Goal: Use online tool/utility: Use online tool/utility

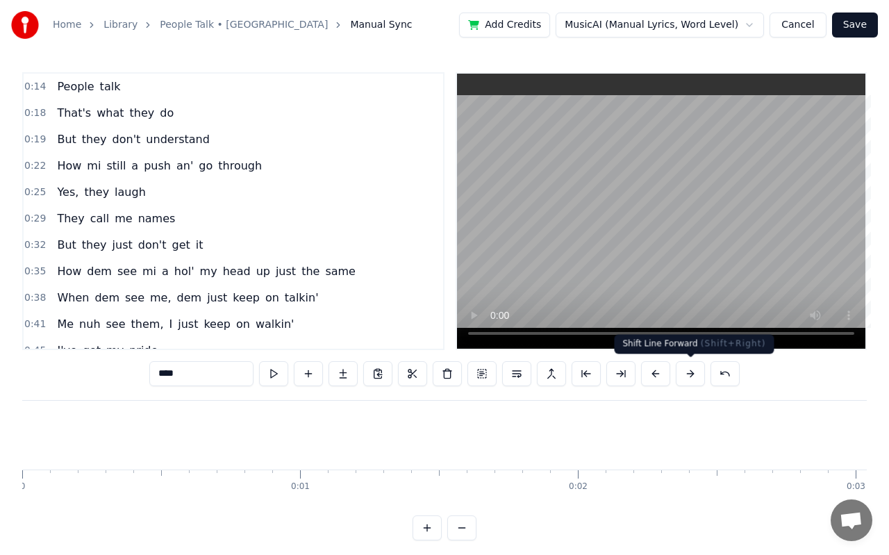
scroll to position [0, 35899]
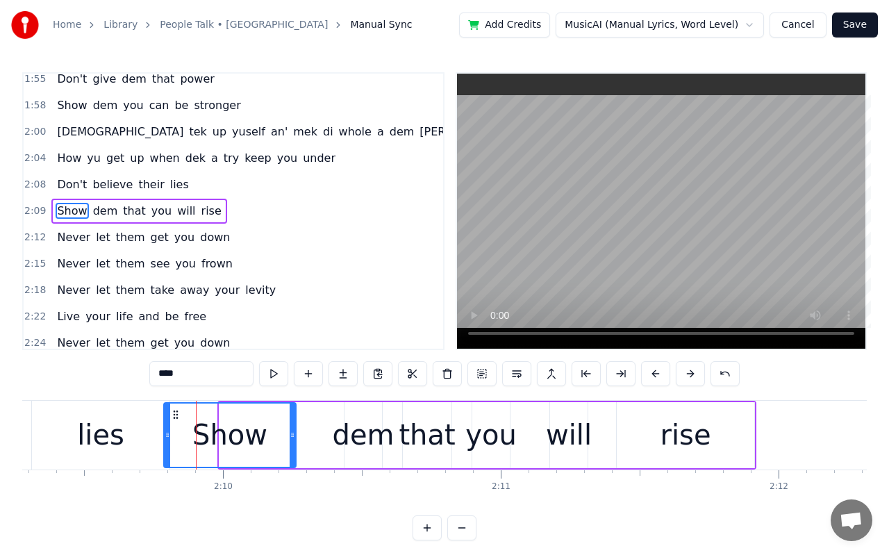
drag, startPoint x: 225, startPoint y: 429, endPoint x: 169, endPoint y: 430, distance: 55.5
click at [169, 430] on icon at bounding box center [168, 434] width 6 height 11
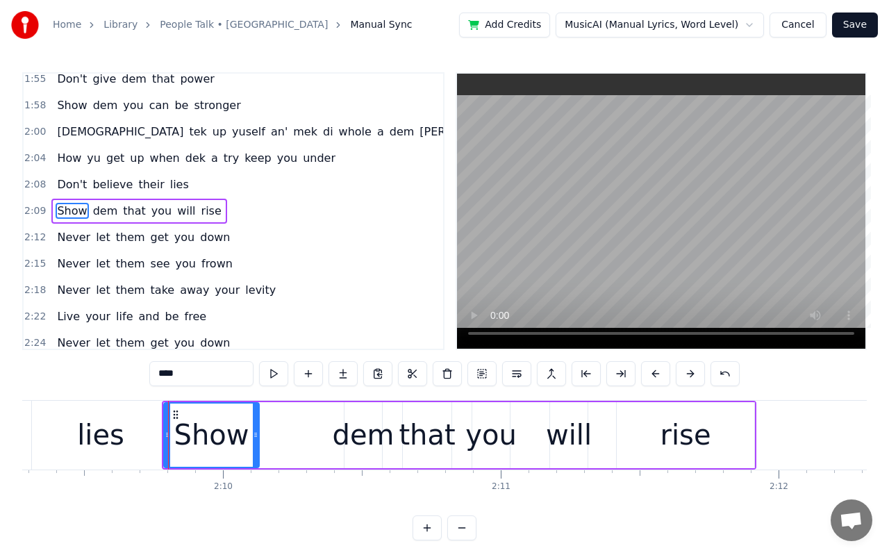
drag, startPoint x: 294, startPoint y: 455, endPoint x: 257, endPoint y: 459, distance: 37.0
click at [257, 459] on div at bounding box center [256, 434] width 6 height 63
drag, startPoint x: 247, startPoint y: 456, endPoint x: 260, endPoint y: 457, distance: 13.3
click at [260, 457] on div "Show dem that you will rise" at bounding box center [459, 435] width 594 height 69
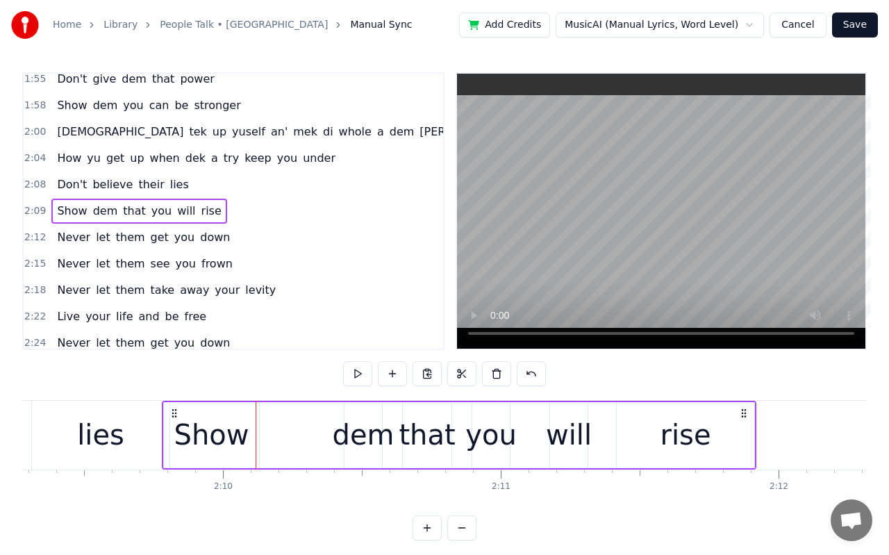
click at [194, 439] on div "Show" at bounding box center [211, 435] width 75 height 42
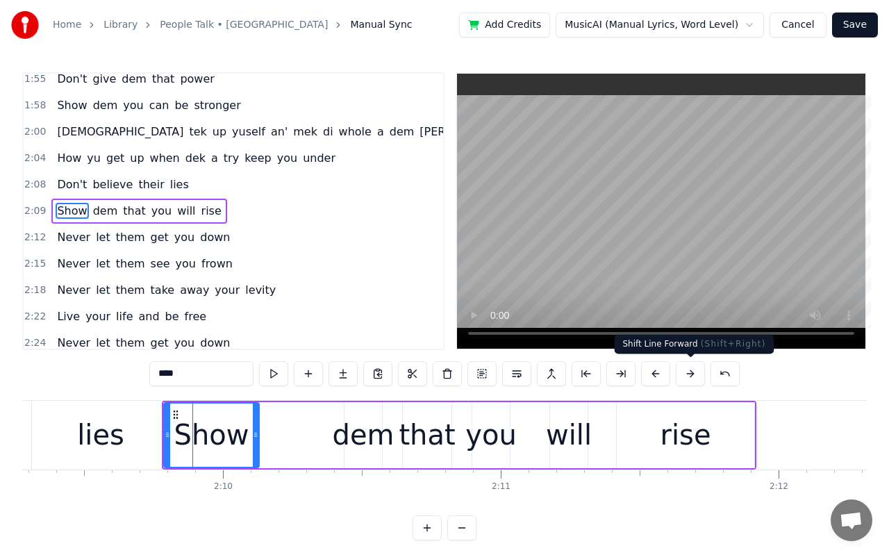
click at [685, 380] on button at bounding box center [689, 373] width 29 height 25
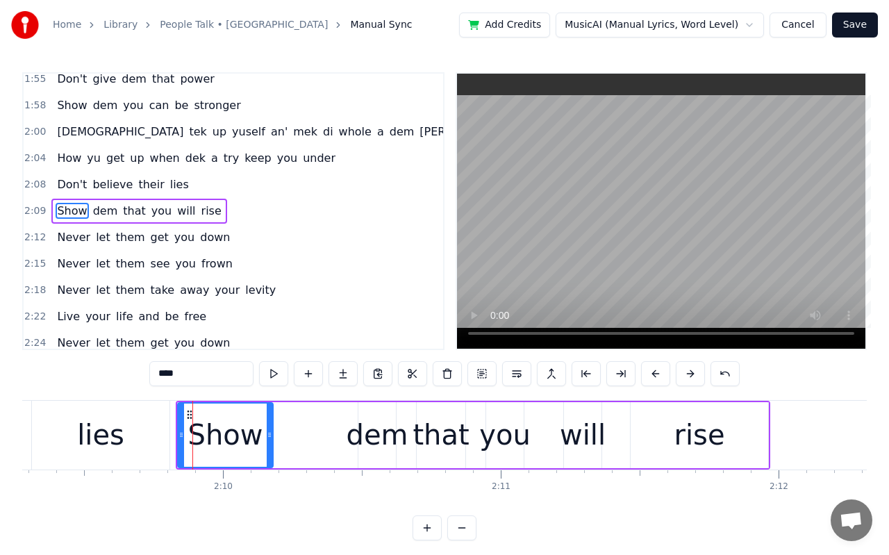
click at [685, 380] on button at bounding box center [689, 373] width 29 height 25
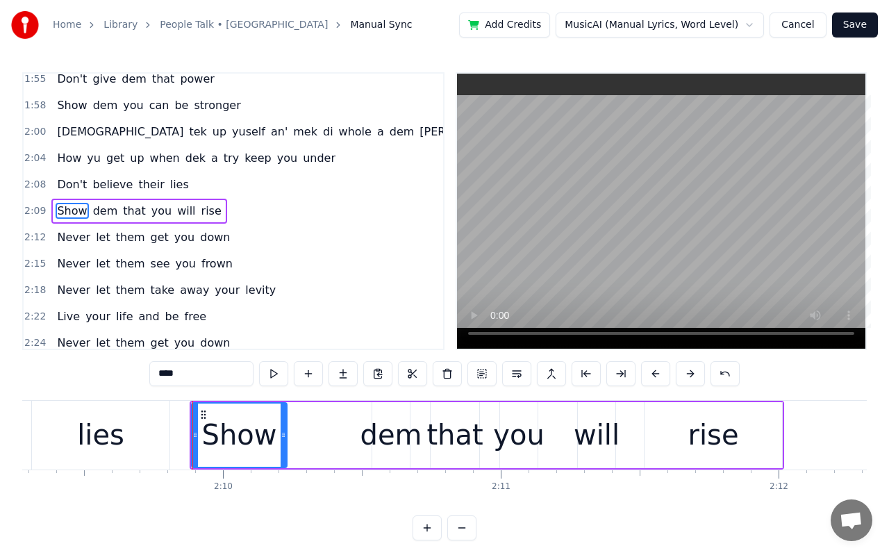
click at [685, 380] on button at bounding box center [689, 373] width 29 height 25
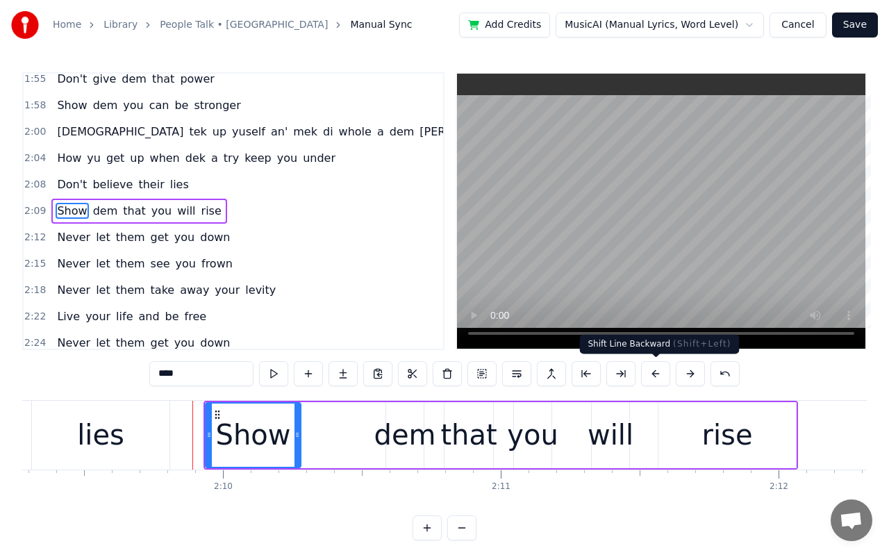
click at [662, 378] on button at bounding box center [655, 373] width 29 height 25
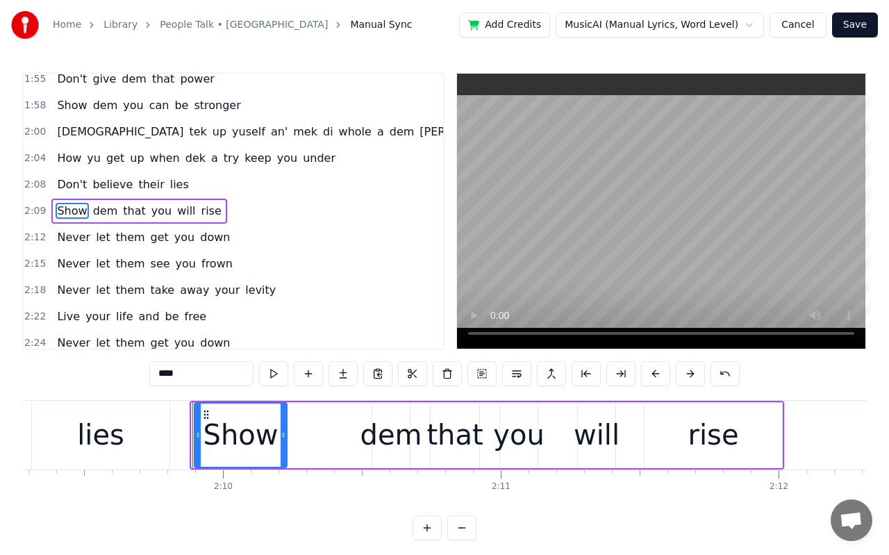
click at [199, 437] on icon at bounding box center [198, 434] width 6 height 11
click at [729, 445] on div "rise" at bounding box center [712, 435] width 51 height 42
type input "****"
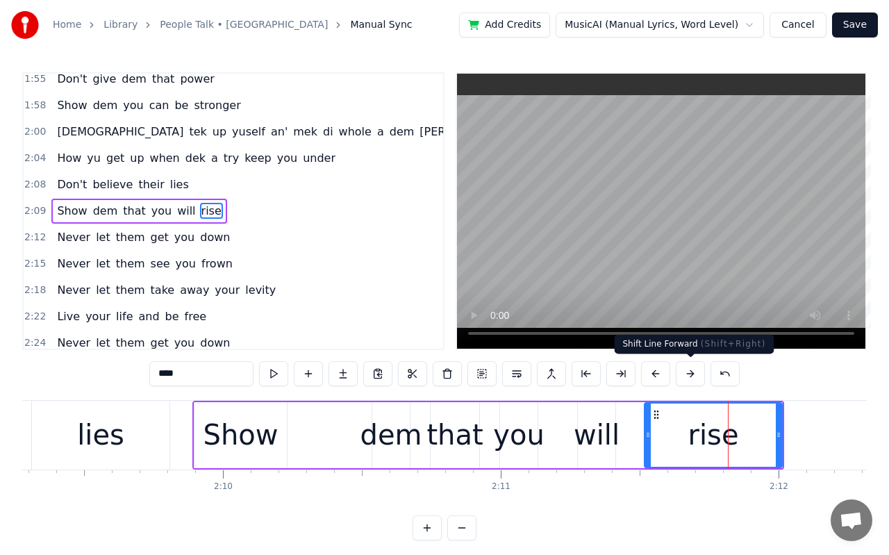
click at [671, 335] on div "Shift Line Forward ( Shift+Right ) Shift Line Forward ( Shift+Right )" at bounding box center [694, 344] width 160 height 19
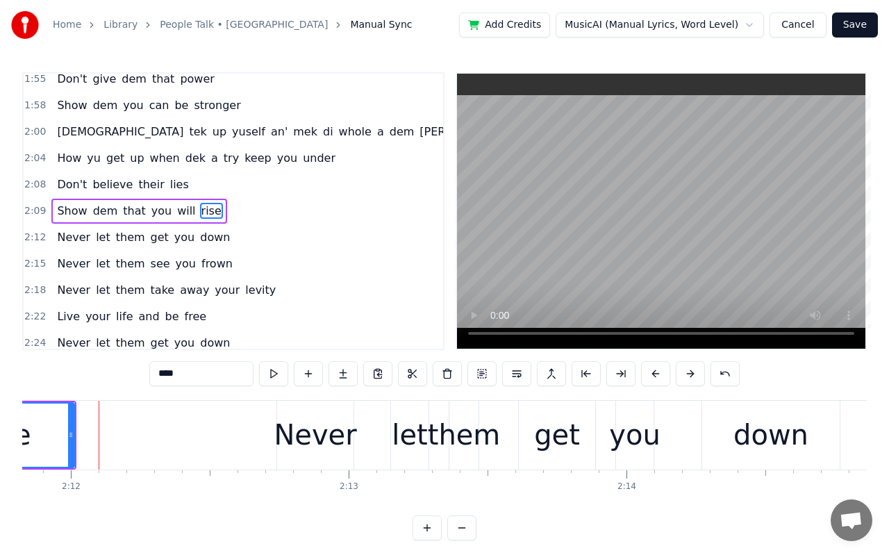
scroll to position [0, 36613]
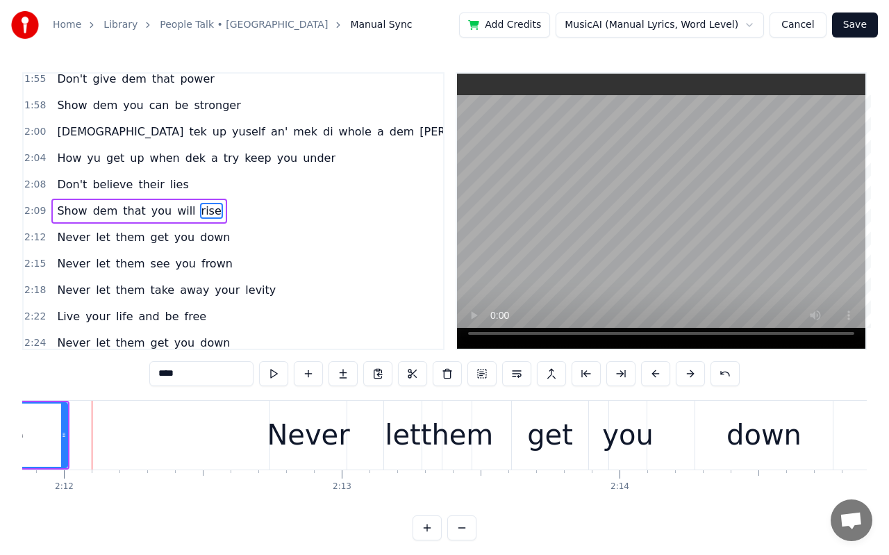
click at [321, 435] on div "Never" at bounding box center [308, 435] width 83 height 42
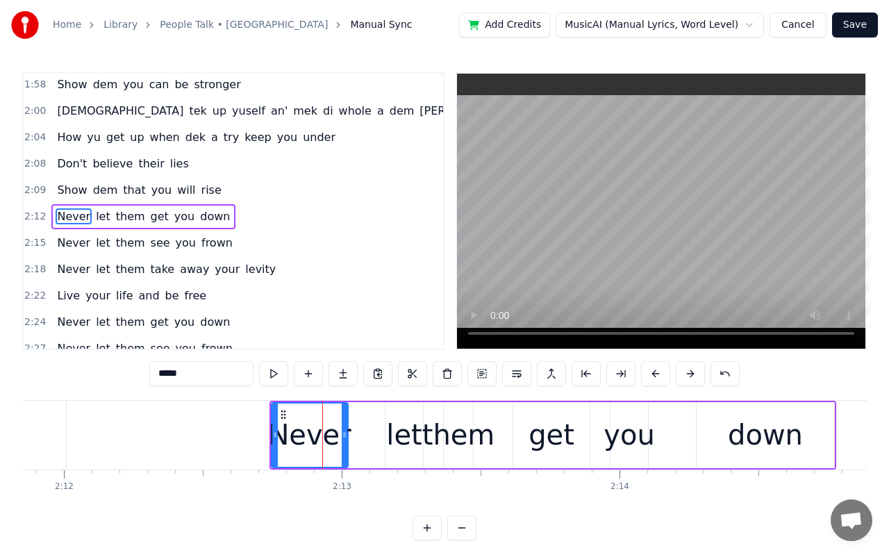
scroll to position [931, 0]
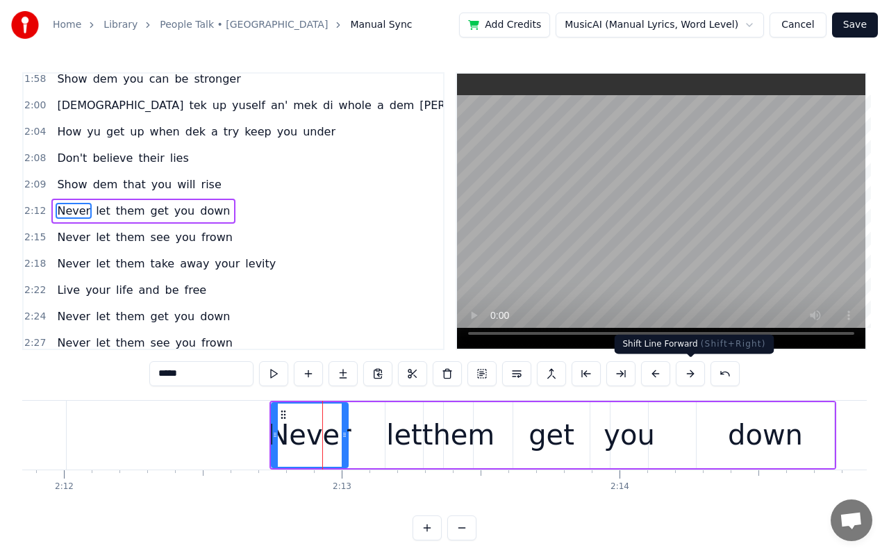
click at [687, 380] on button at bounding box center [689, 373] width 29 height 25
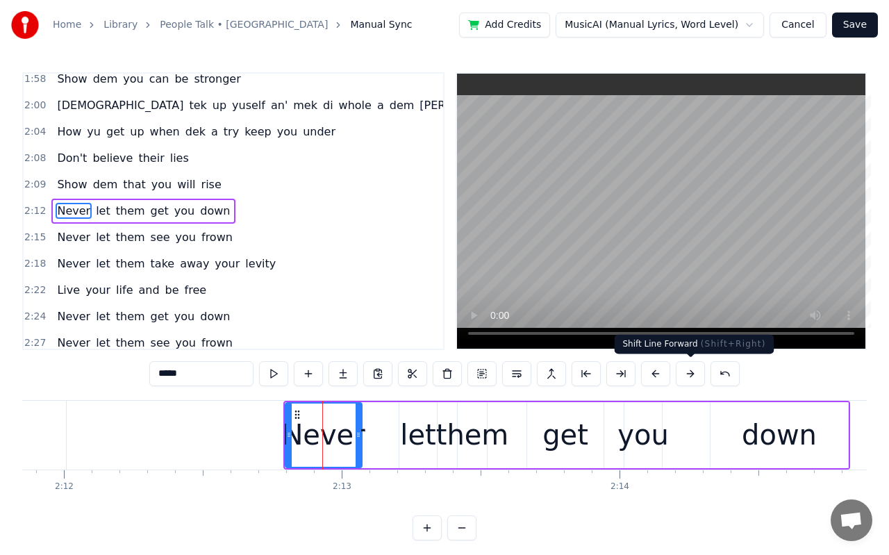
click at [687, 380] on button at bounding box center [689, 373] width 29 height 25
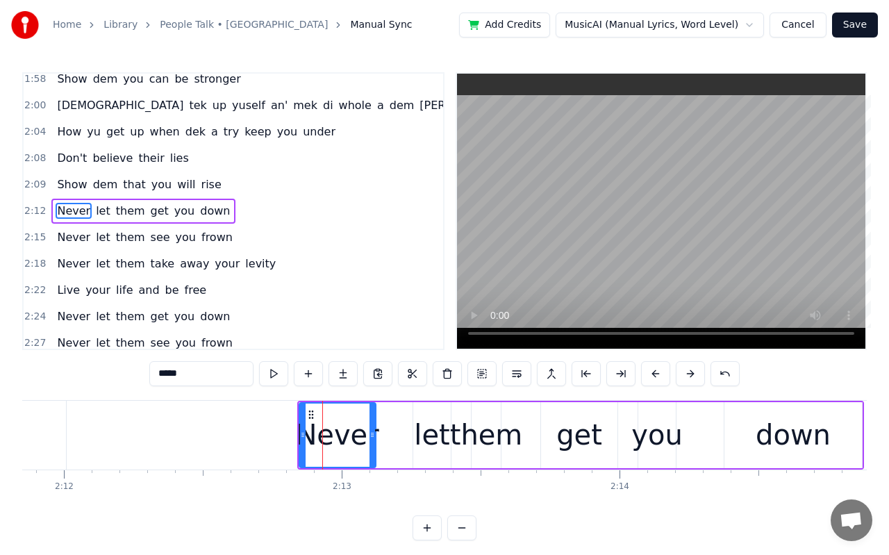
click at [687, 380] on button at bounding box center [689, 373] width 29 height 25
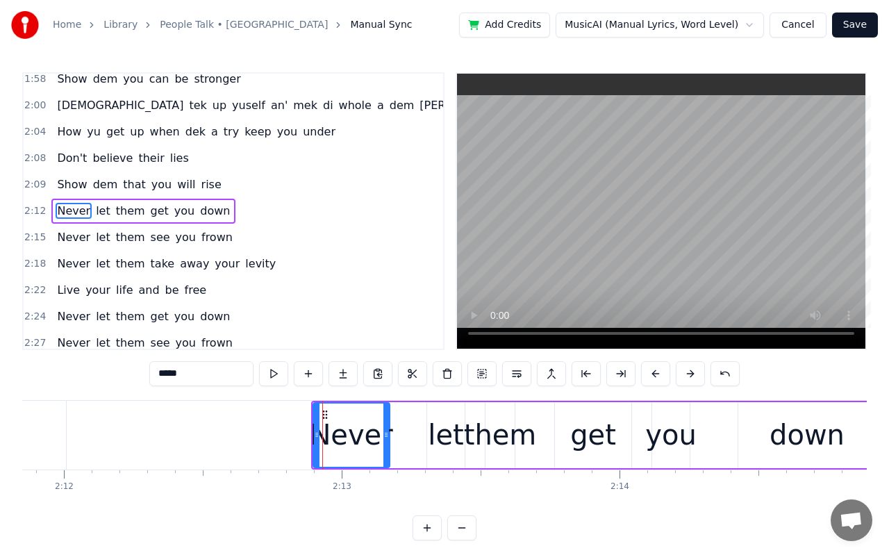
click at [687, 380] on button at bounding box center [689, 373] width 29 height 25
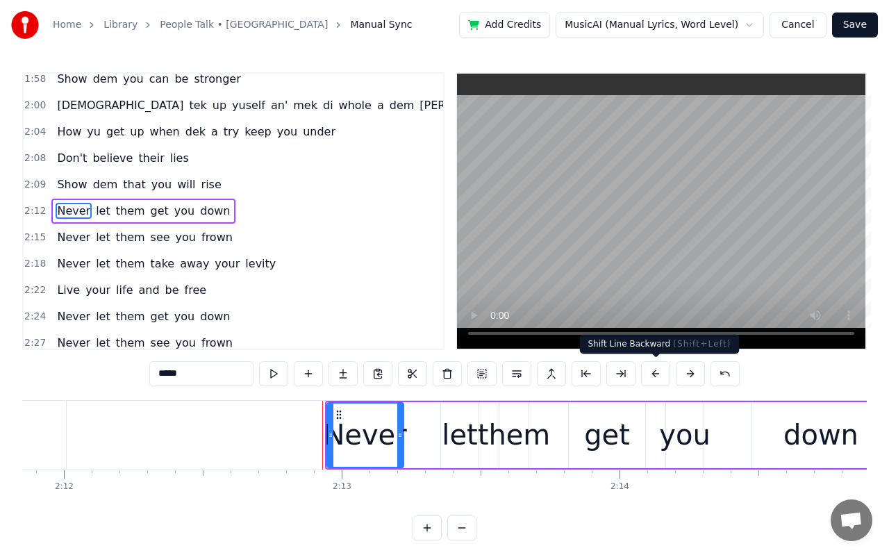
click at [655, 376] on button at bounding box center [655, 373] width 29 height 25
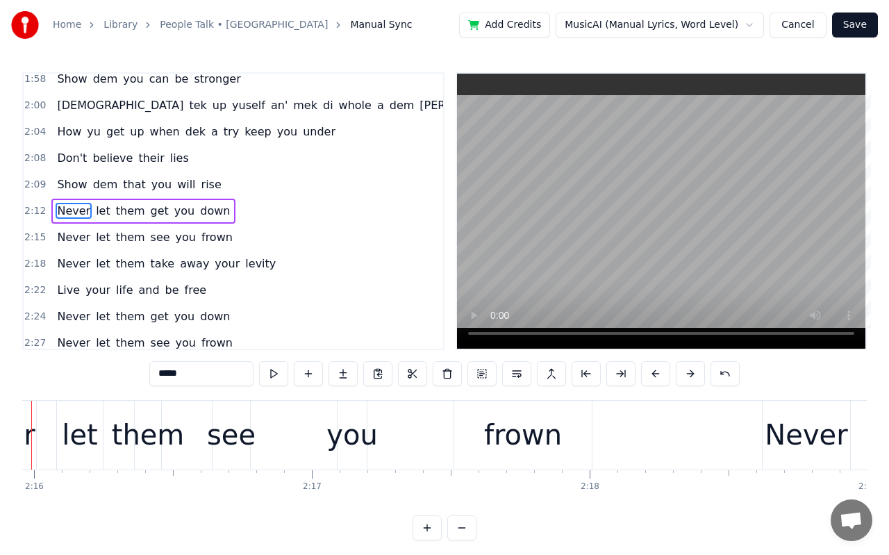
scroll to position [0, 37693]
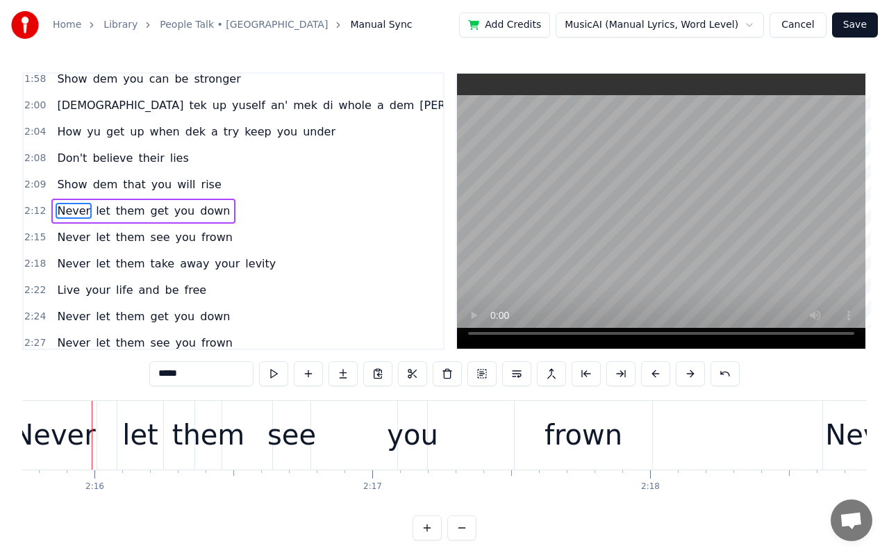
click at [62, 444] on div "Never" at bounding box center [53, 435] width 83 height 42
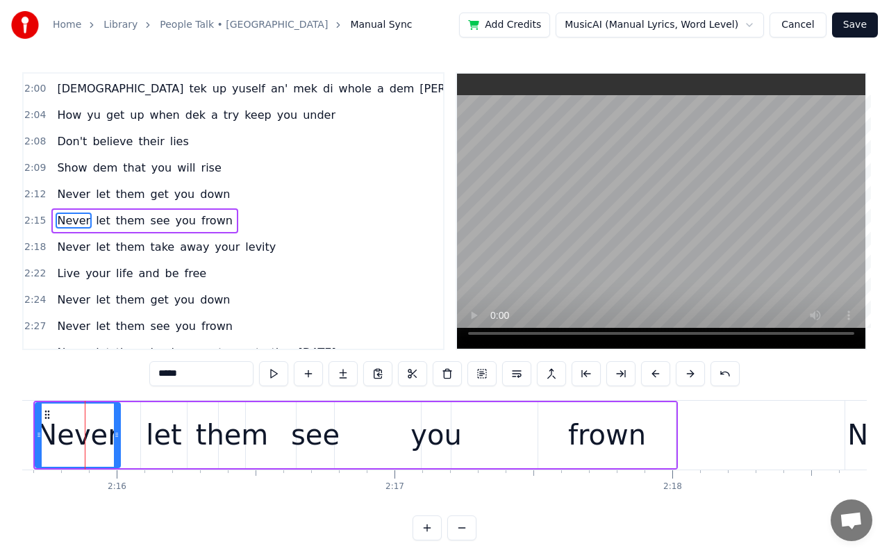
scroll to position [0, 37664]
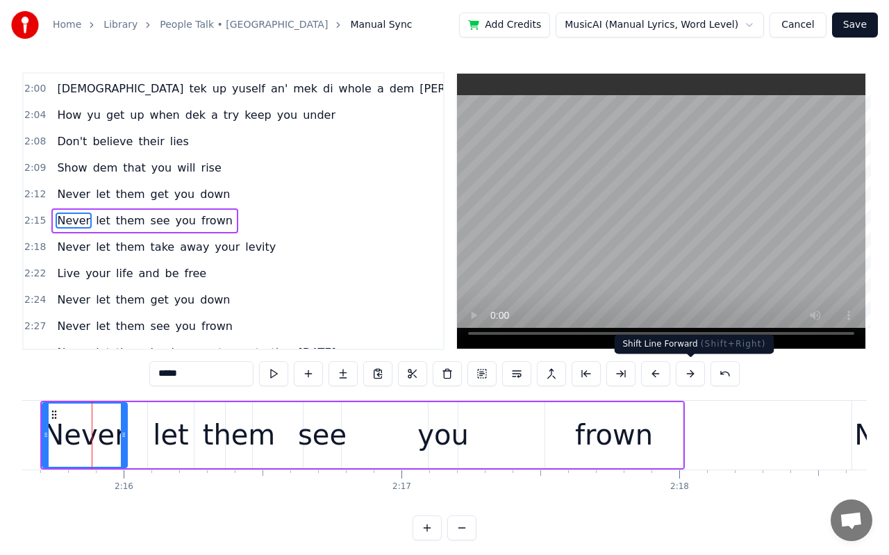
click at [696, 374] on button at bounding box center [689, 373] width 29 height 25
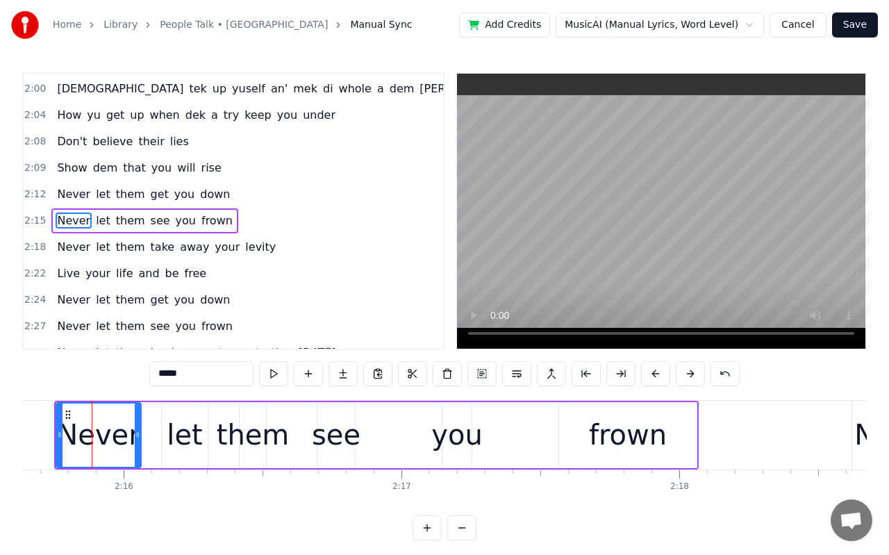
click at [696, 374] on button at bounding box center [689, 373] width 29 height 25
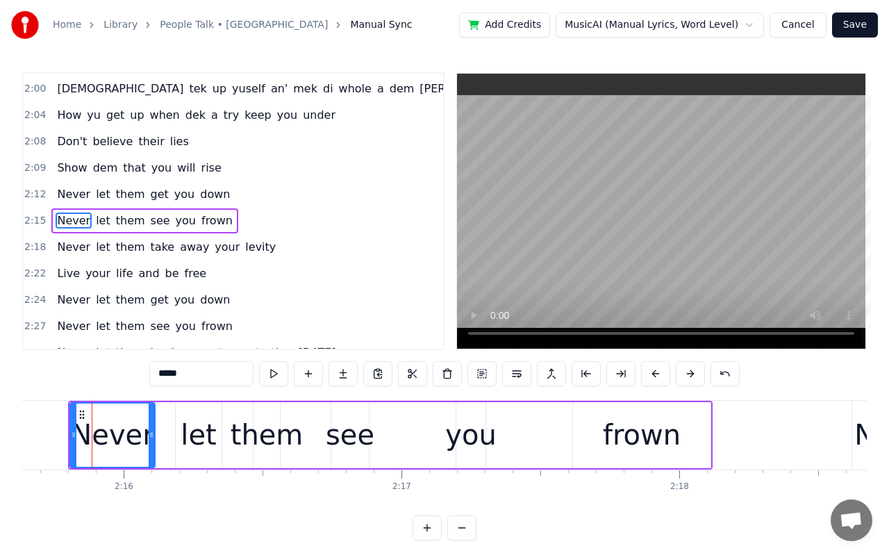
click at [696, 374] on button at bounding box center [689, 373] width 29 height 25
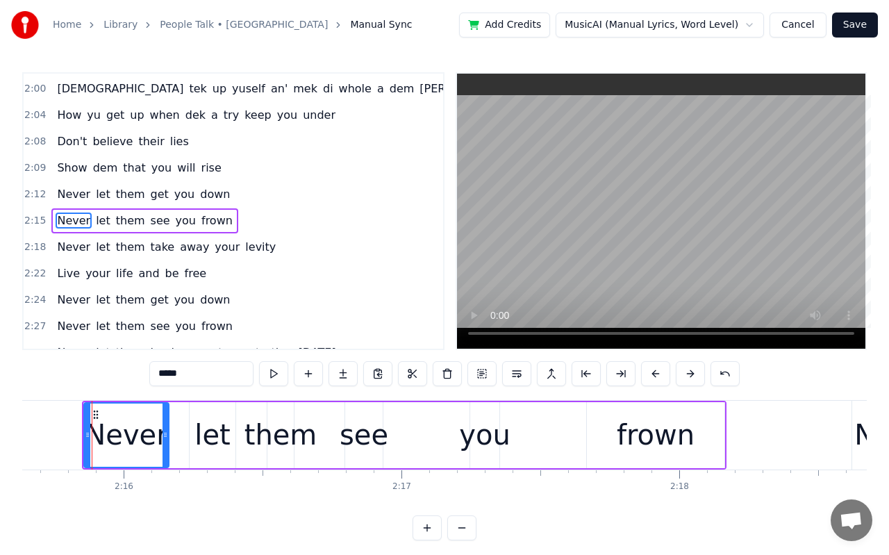
click at [696, 374] on button at bounding box center [689, 373] width 29 height 25
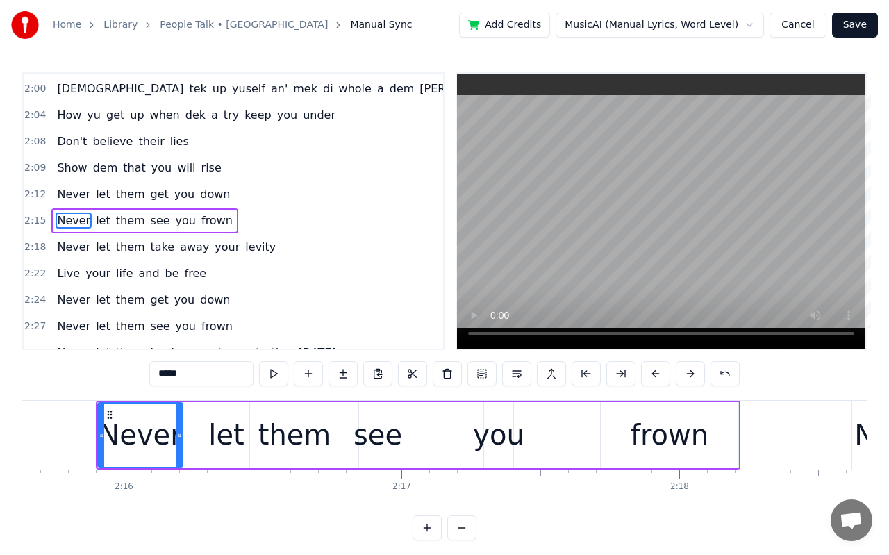
click at [696, 374] on button at bounding box center [689, 373] width 29 height 25
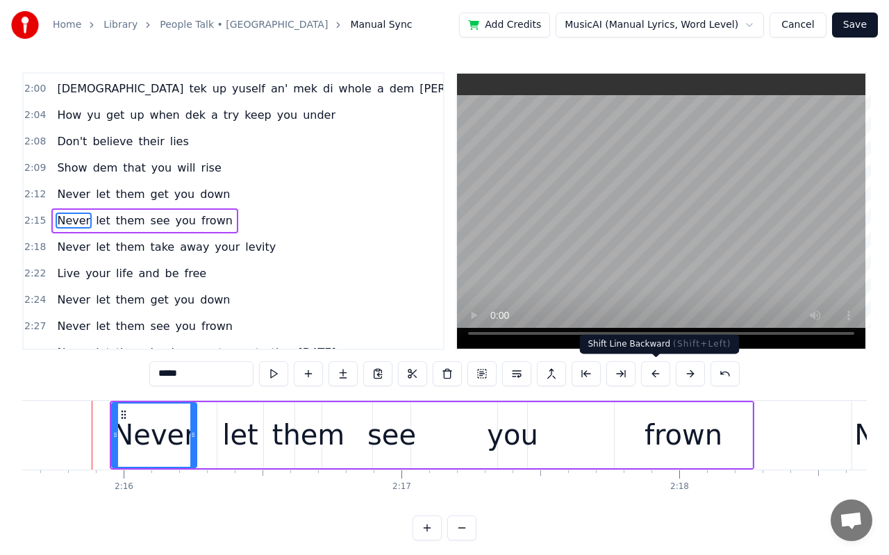
click at [660, 372] on button at bounding box center [655, 373] width 29 height 25
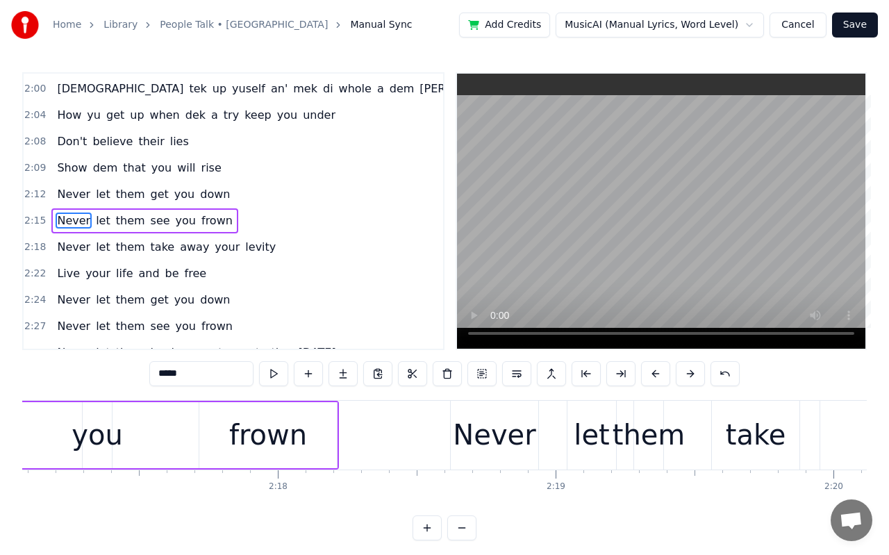
scroll to position [0, 37986]
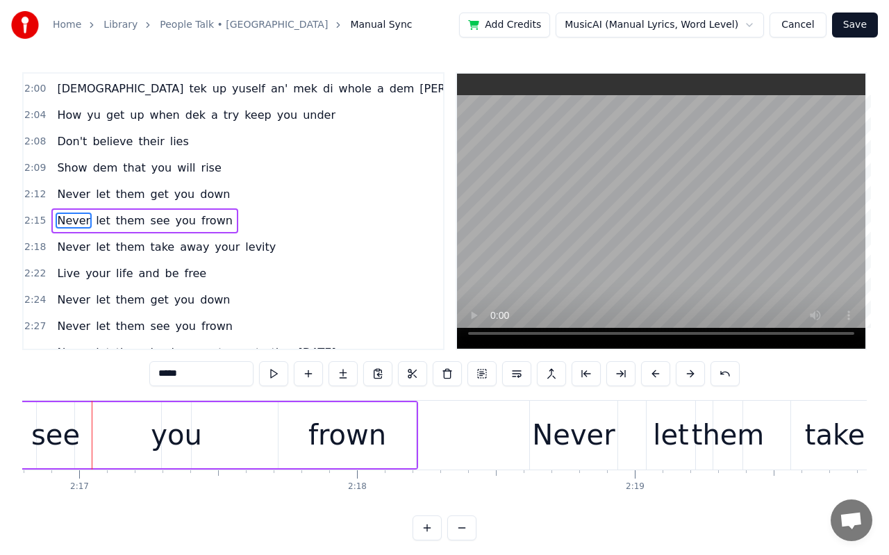
click at [583, 431] on div "Never" at bounding box center [573, 435] width 83 height 42
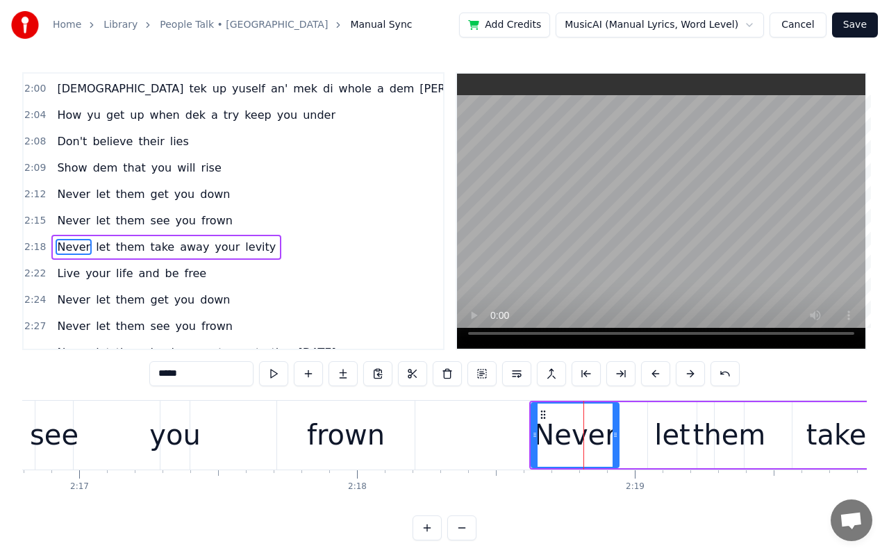
scroll to position [984, 0]
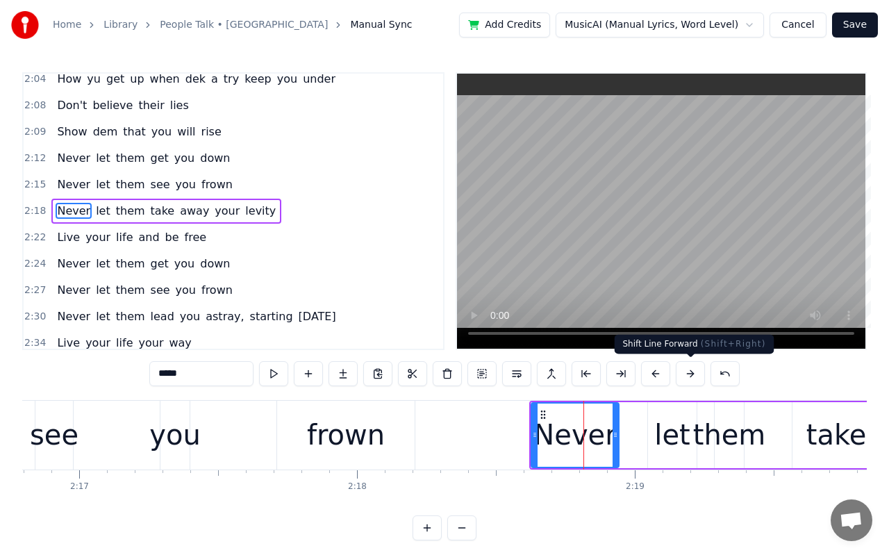
click at [686, 375] on button at bounding box center [689, 373] width 29 height 25
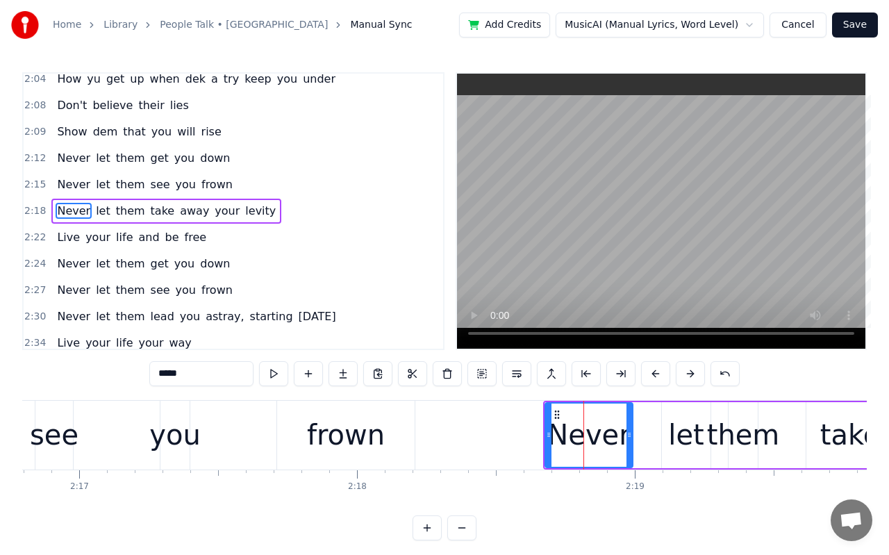
click at [686, 375] on button at bounding box center [689, 373] width 29 height 25
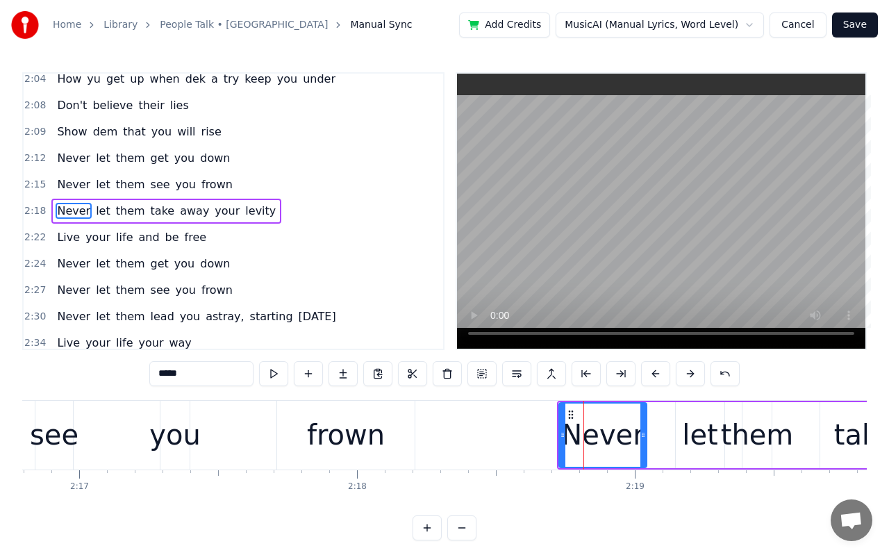
click at [686, 375] on button at bounding box center [689, 373] width 29 height 25
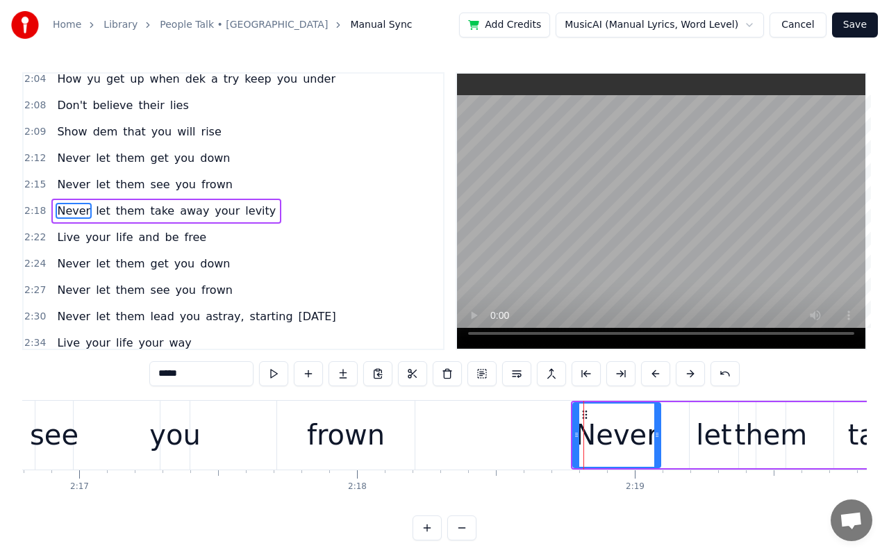
click at [686, 375] on button at bounding box center [689, 373] width 29 height 25
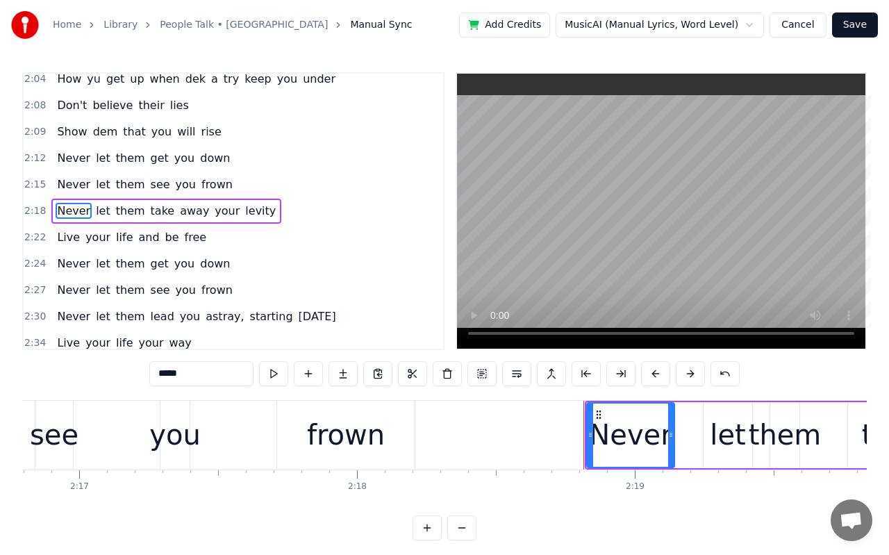
click at [686, 375] on button at bounding box center [689, 373] width 29 height 25
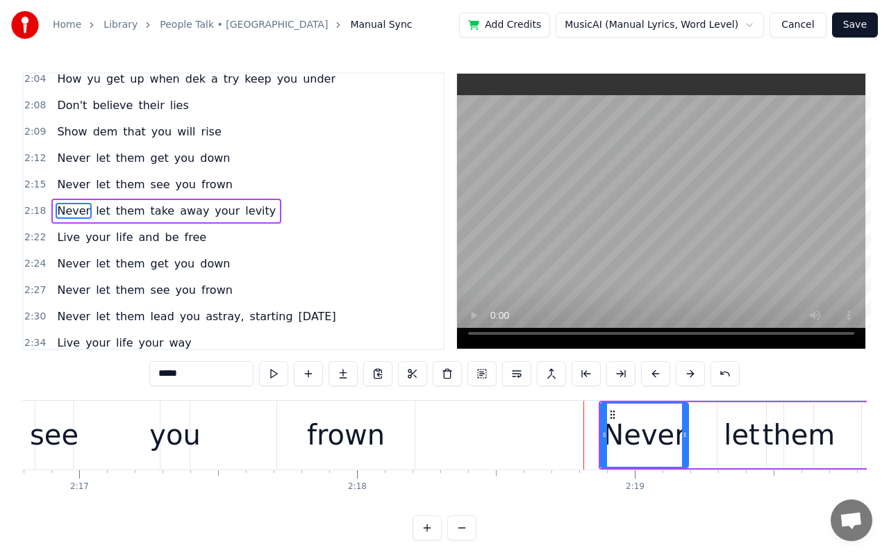
click at [98, 208] on span "let" at bounding box center [102, 211] width 17 height 16
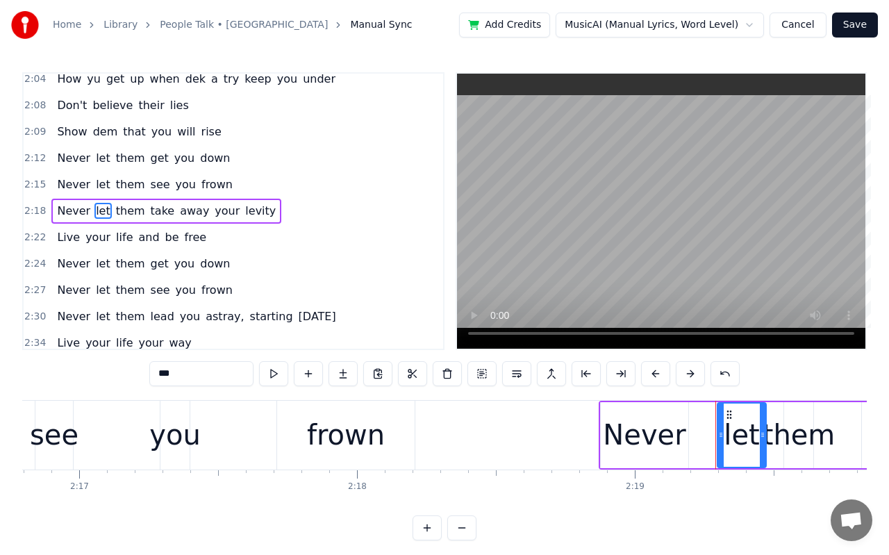
click at [126, 212] on span "them" at bounding box center [131, 211] width 32 height 16
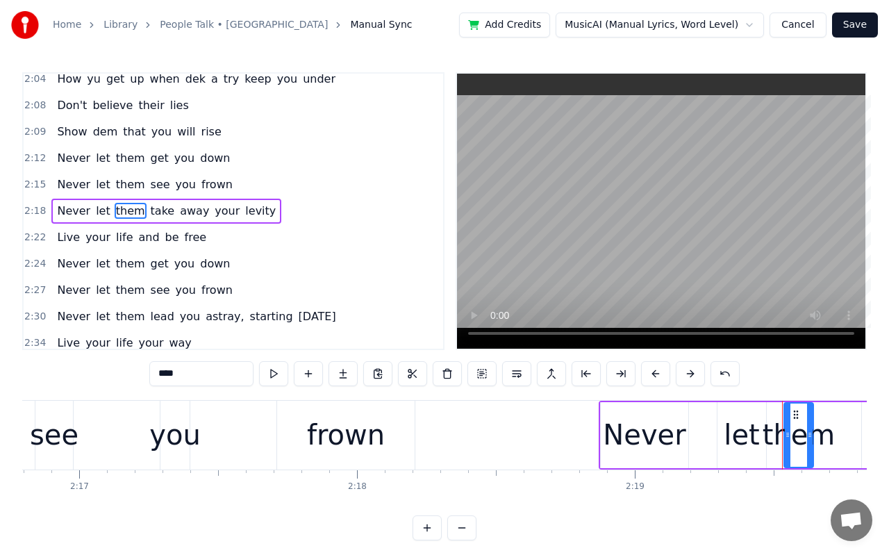
click at [98, 212] on span "let" at bounding box center [102, 211] width 17 height 16
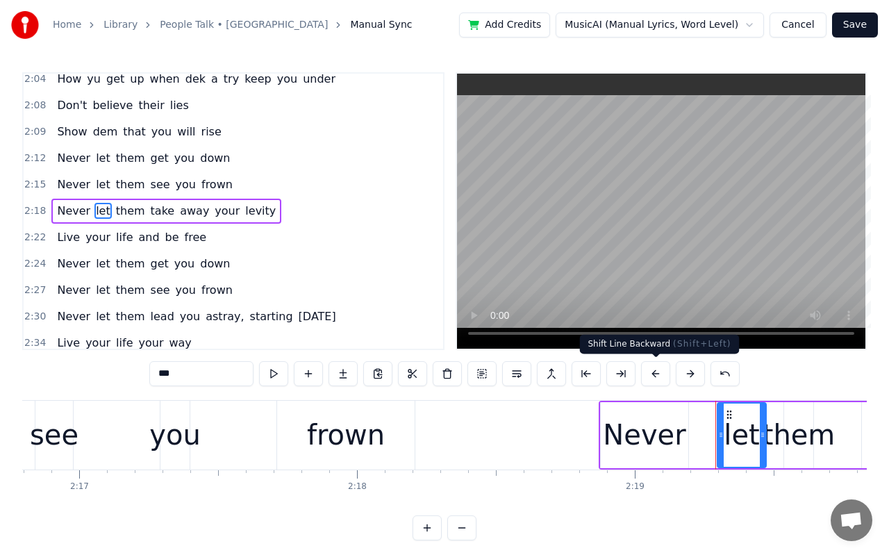
click at [656, 372] on button at bounding box center [655, 373] width 29 height 25
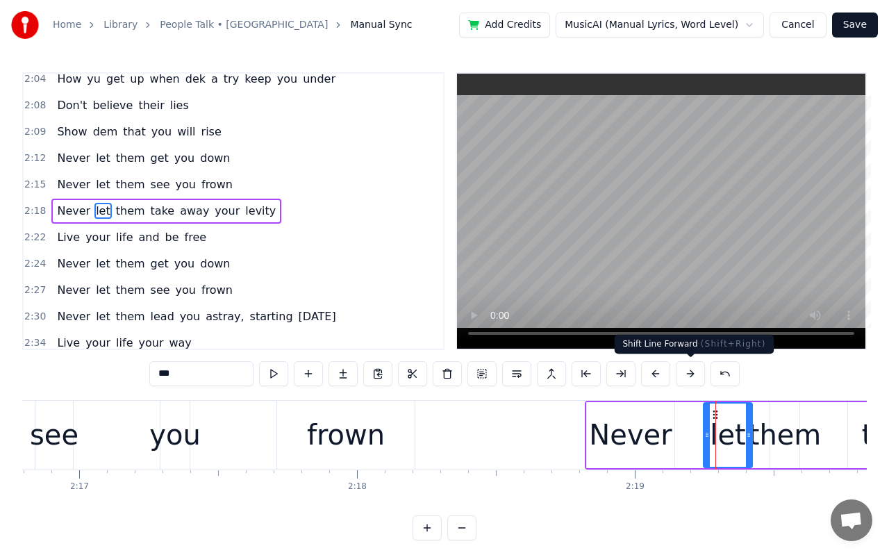
click at [690, 372] on button at bounding box center [689, 373] width 29 height 25
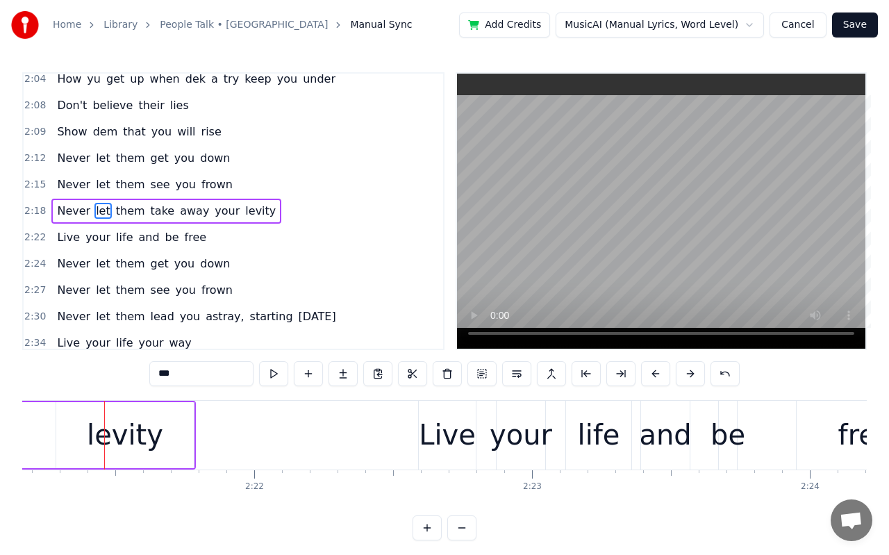
scroll to position [0, 39212]
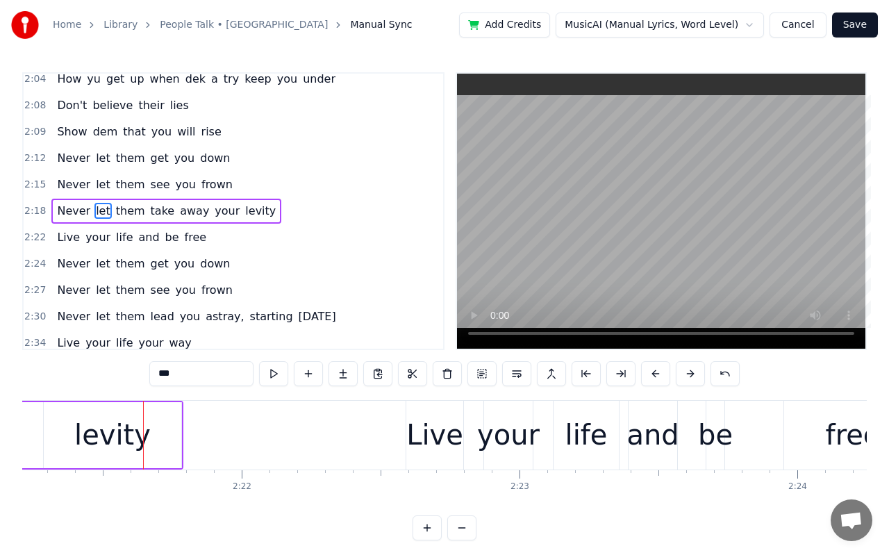
click at [430, 448] on div "Live" at bounding box center [434, 435] width 57 height 42
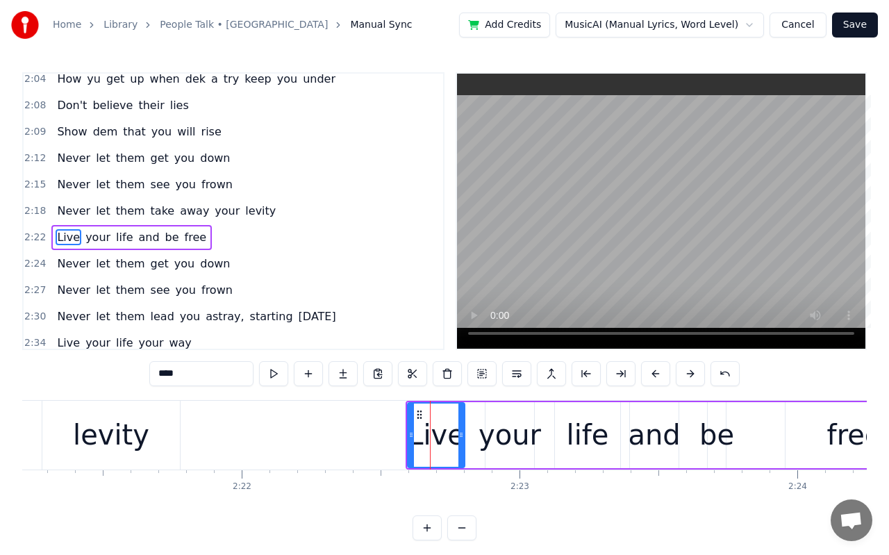
scroll to position [1010, 0]
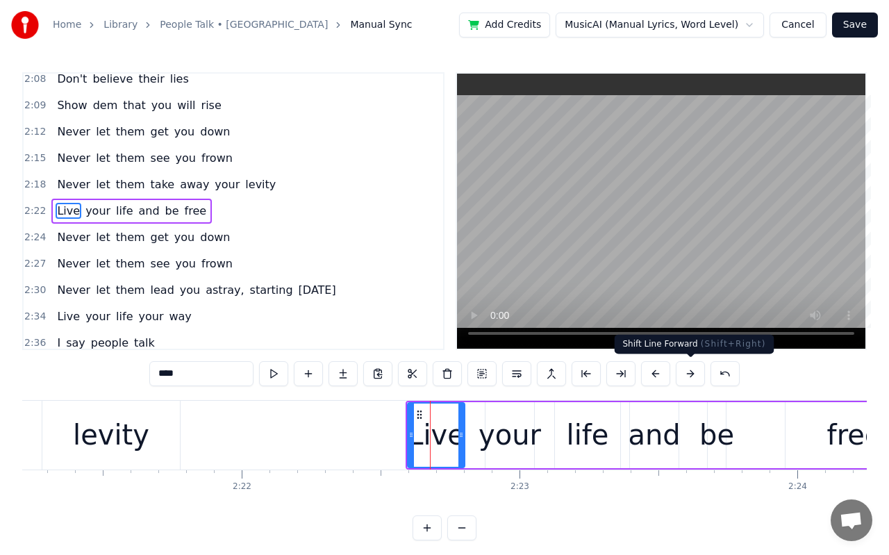
click at [696, 372] on button at bounding box center [689, 373] width 29 height 25
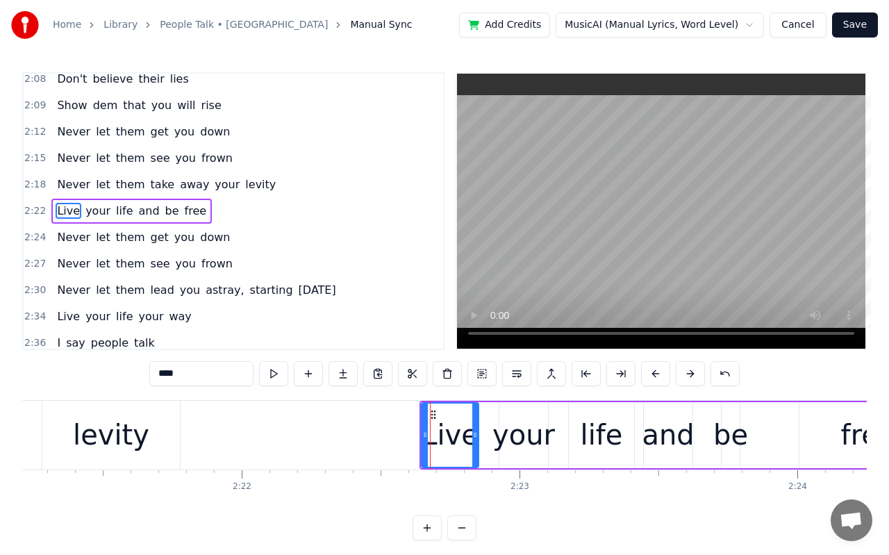
click at [696, 372] on button at bounding box center [689, 373] width 29 height 25
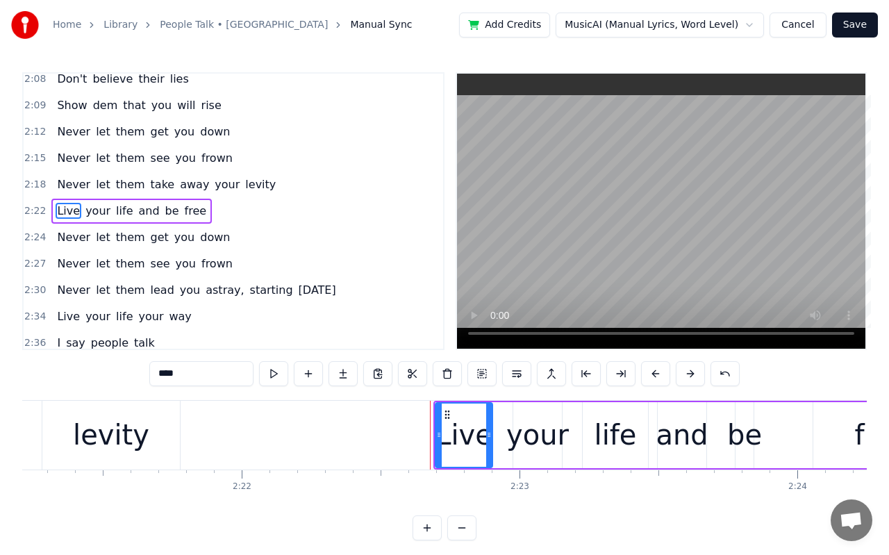
click at [696, 372] on button at bounding box center [689, 373] width 29 height 25
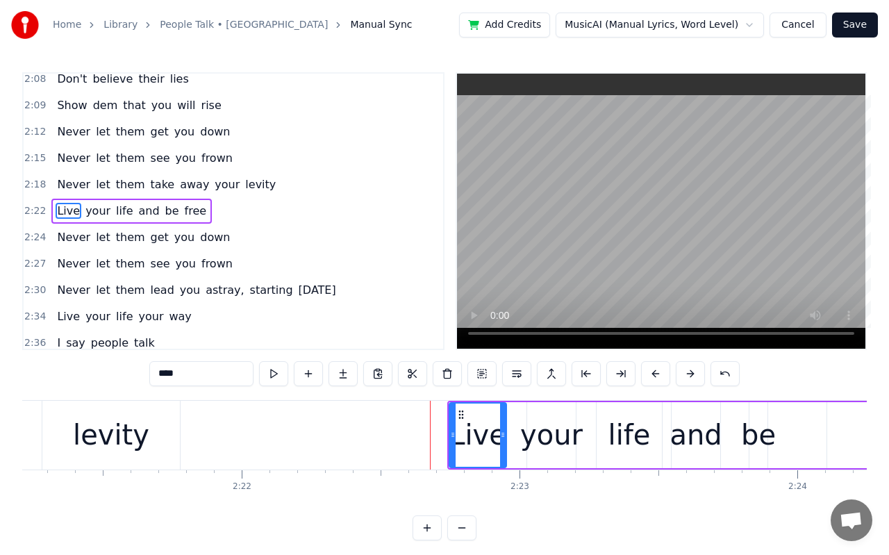
click at [696, 372] on button at bounding box center [689, 373] width 29 height 25
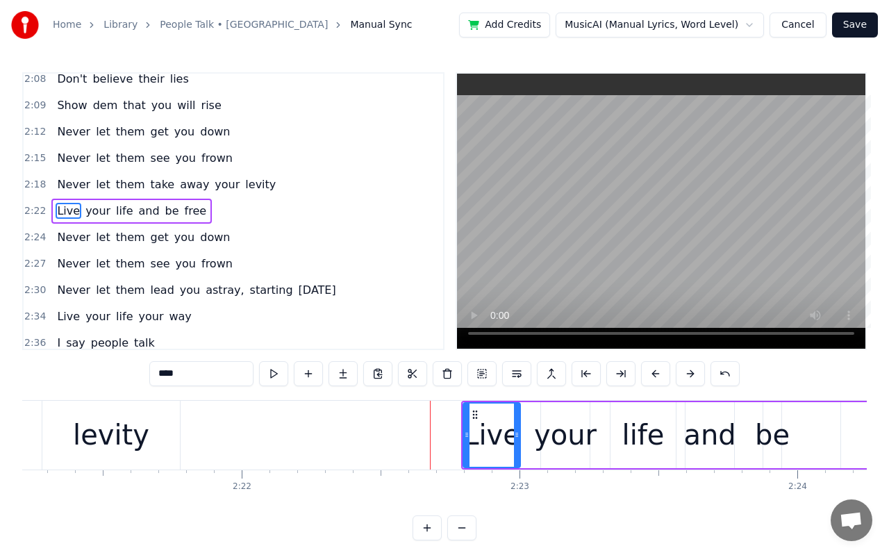
click at [696, 372] on button at bounding box center [689, 373] width 29 height 25
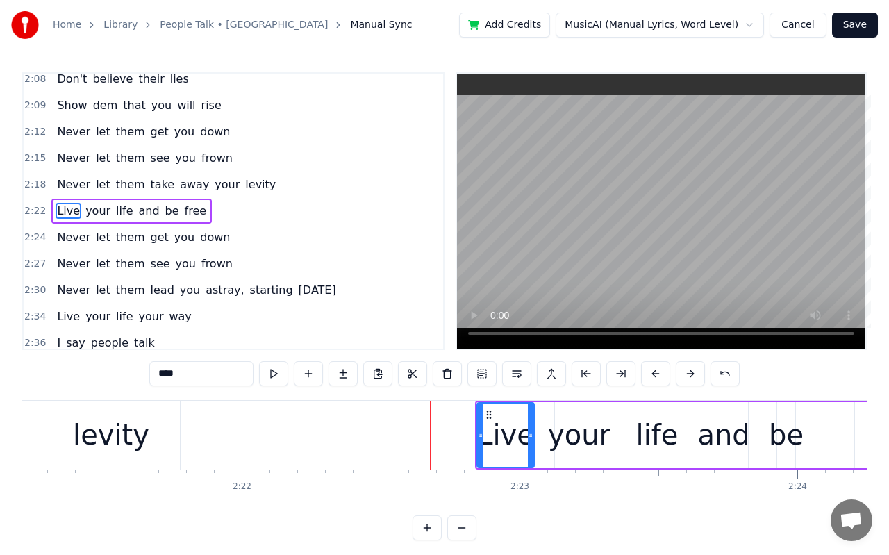
click at [696, 372] on button at bounding box center [689, 373] width 29 height 25
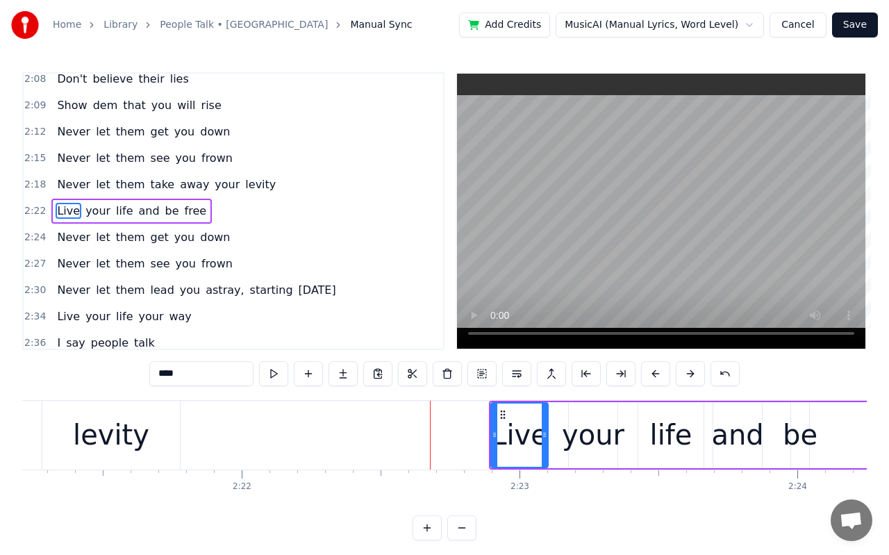
click at [696, 372] on button at bounding box center [689, 373] width 29 height 25
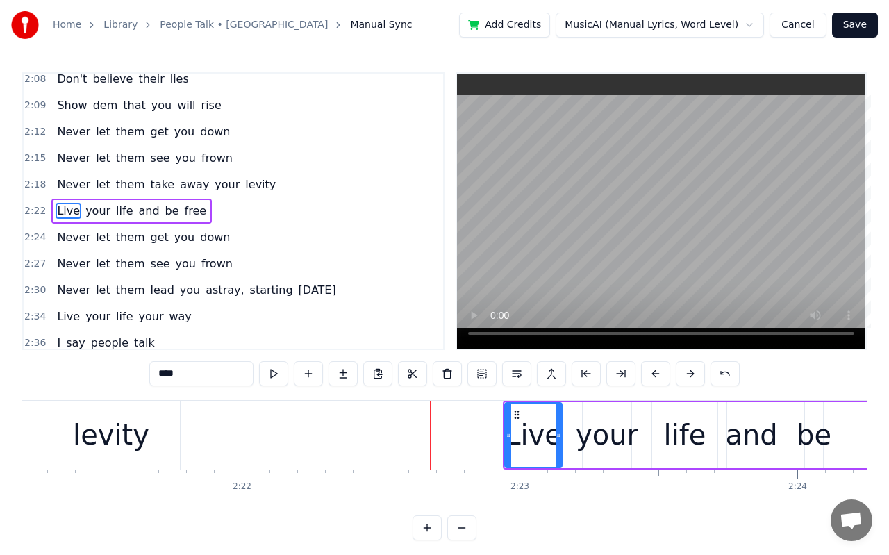
click at [696, 372] on button at bounding box center [689, 373] width 29 height 25
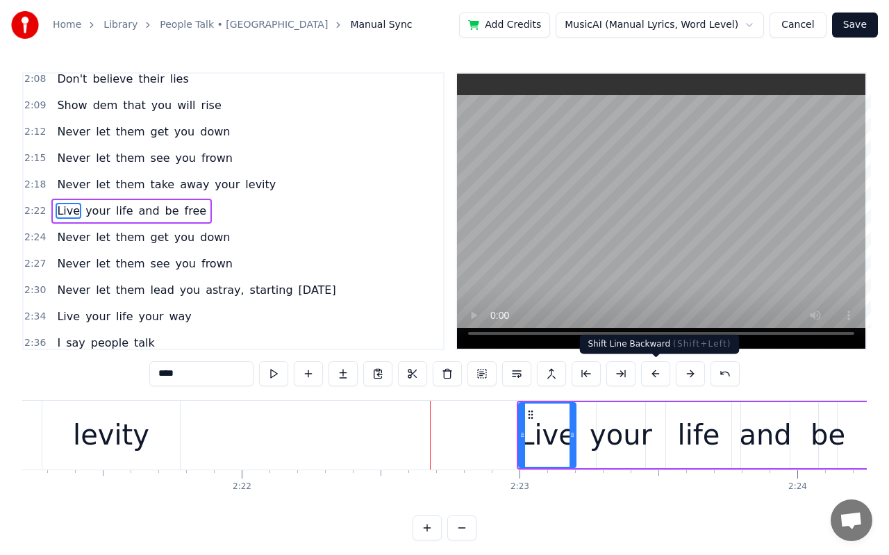
click at [654, 375] on button at bounding box center [655, 373] width 29 height 25
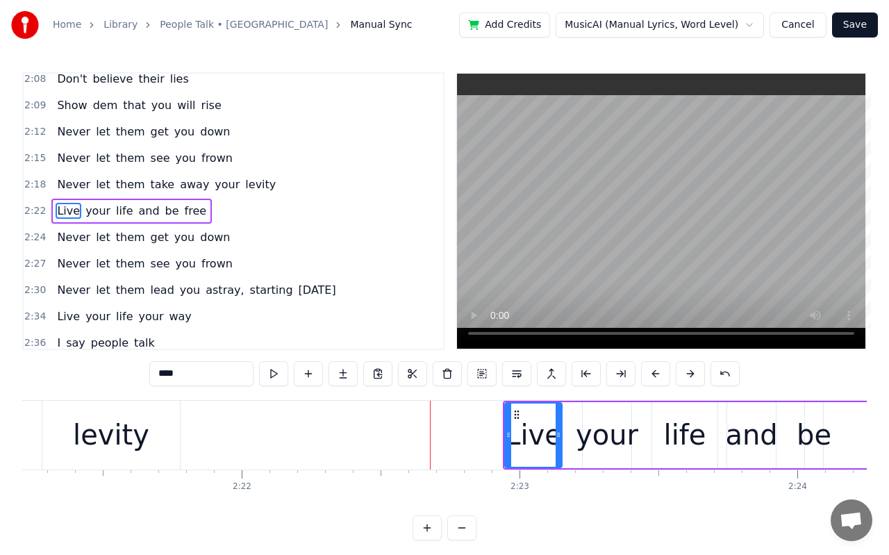
click at [654, 375] on button at bounding box center [655, 373] width 29 height 25
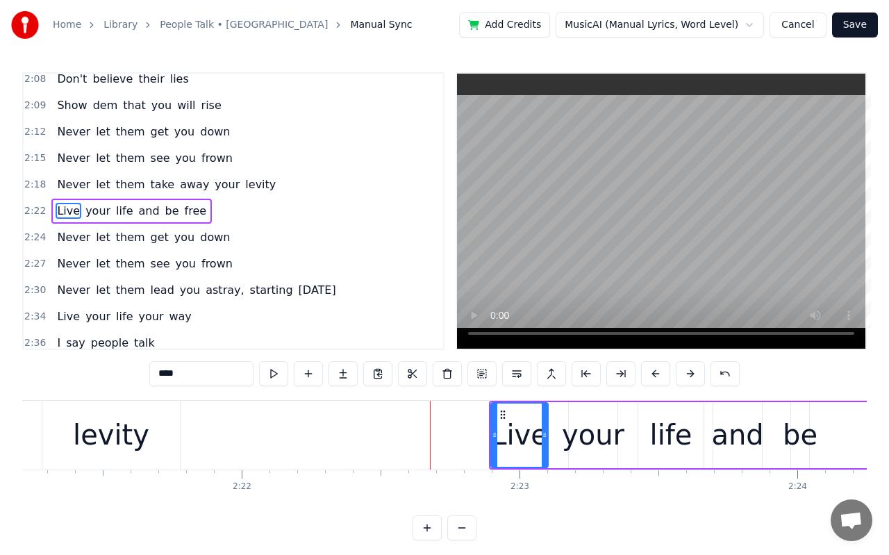
click at [654, 375] on button at bounding box center [655, 373] width 29 height 25
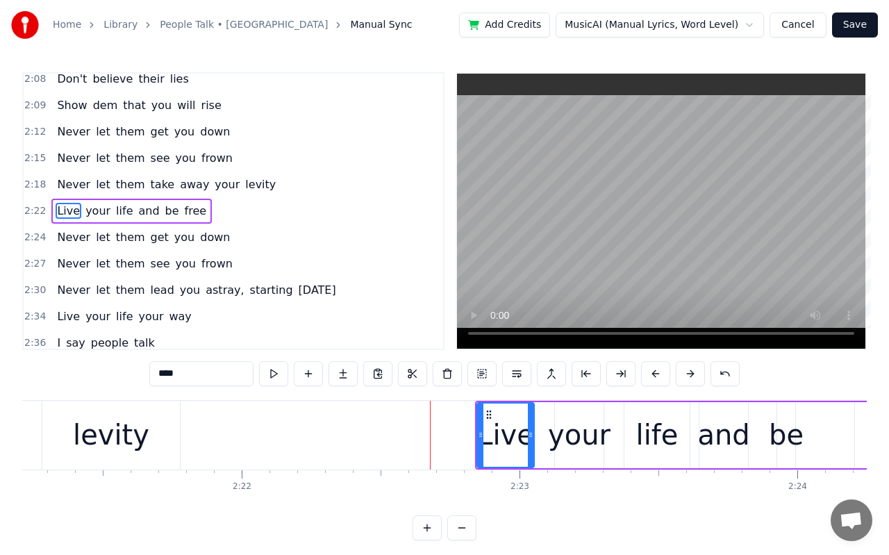
click at [654, 375] on button at bounding box center [655, 373] width 29 height 25
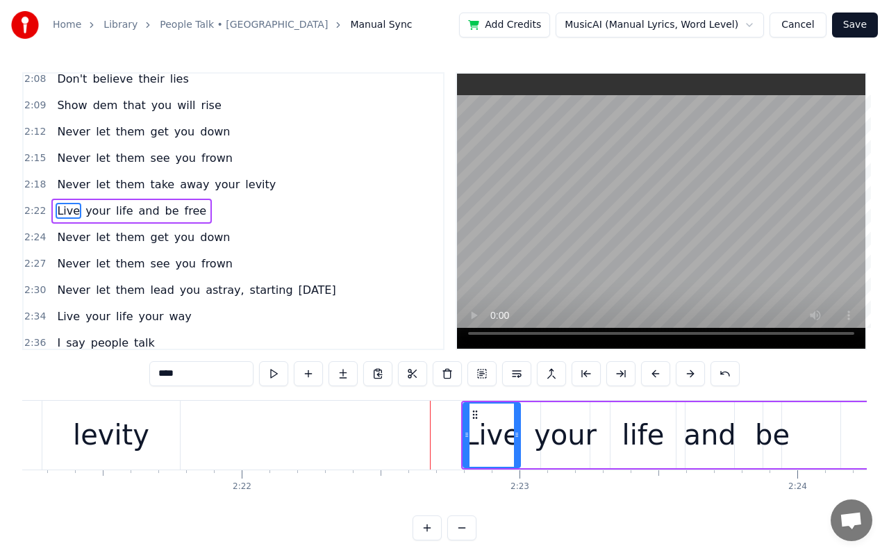
click at [654, 375] on button at bounding box center [655, 373] width 29 height 25
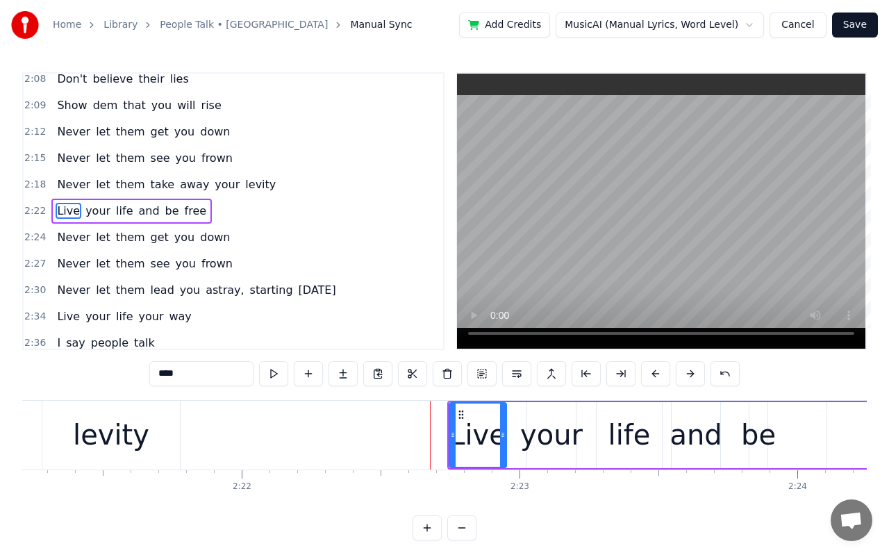
click at [654, 375] on button at bounding box center [655, 373] width 29 height 25
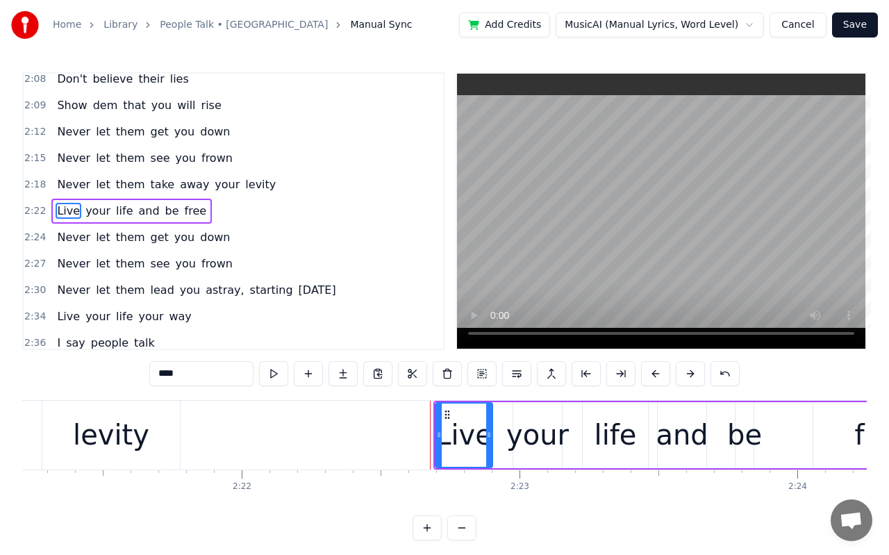
click at [654, 375] on button at bounding box center [655, 373] width 29 height 25
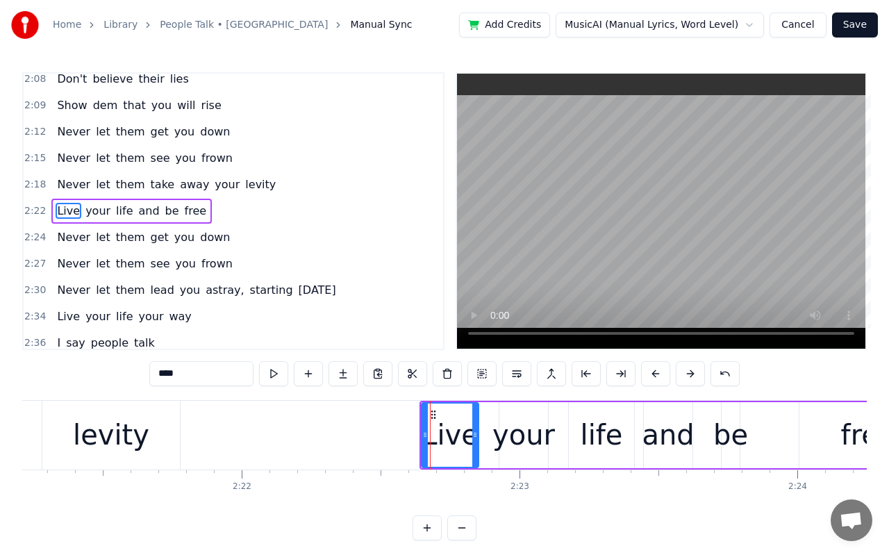
click at [654, 375] on button at bounding box center [655, 373] width 29 height 25
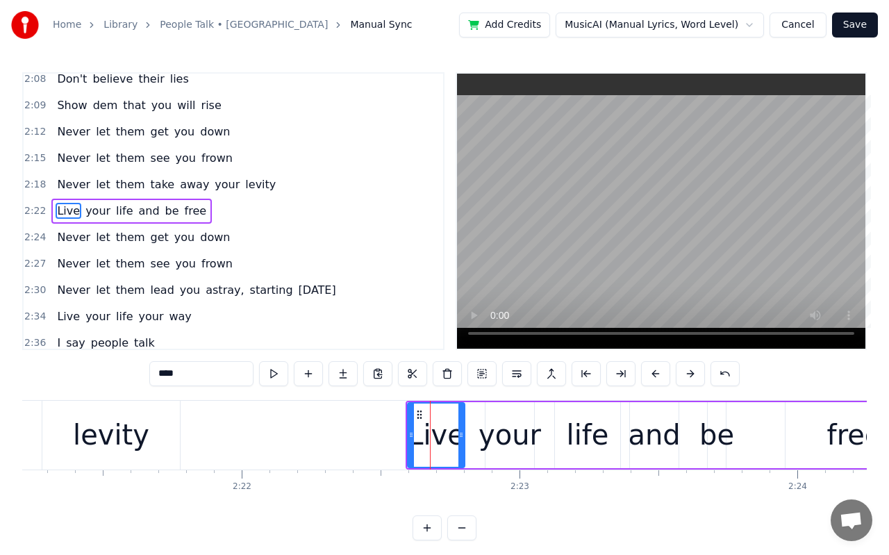
click at [654, 375] on button at bounding box center [655, 373] width 29 height 25
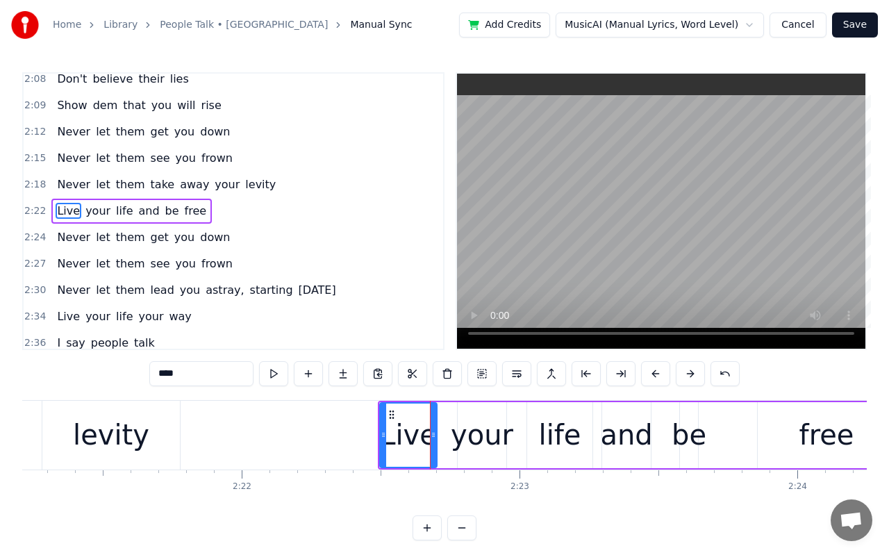
click at [654, 375] on button at bounding box center [655, 373] width 29 height 25
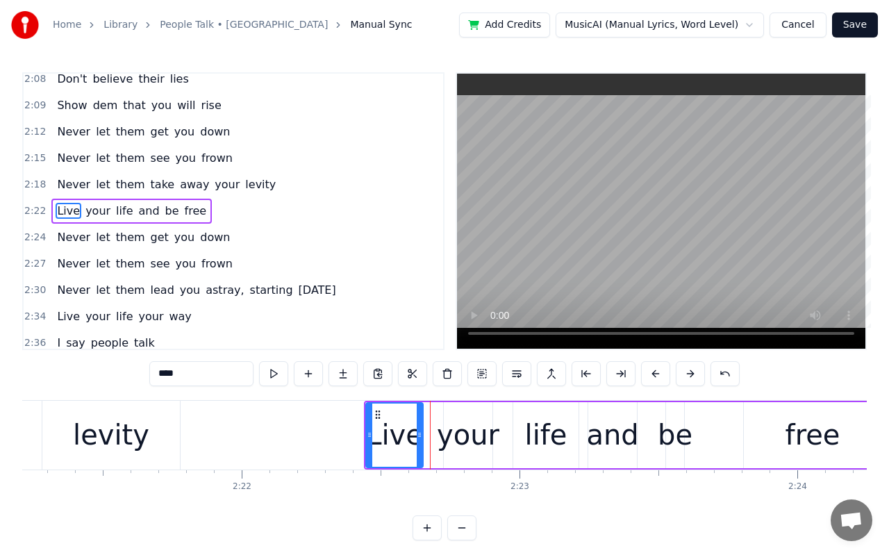
click at [654, 375] on button at bounding box center [655, 373] width 29 height 25
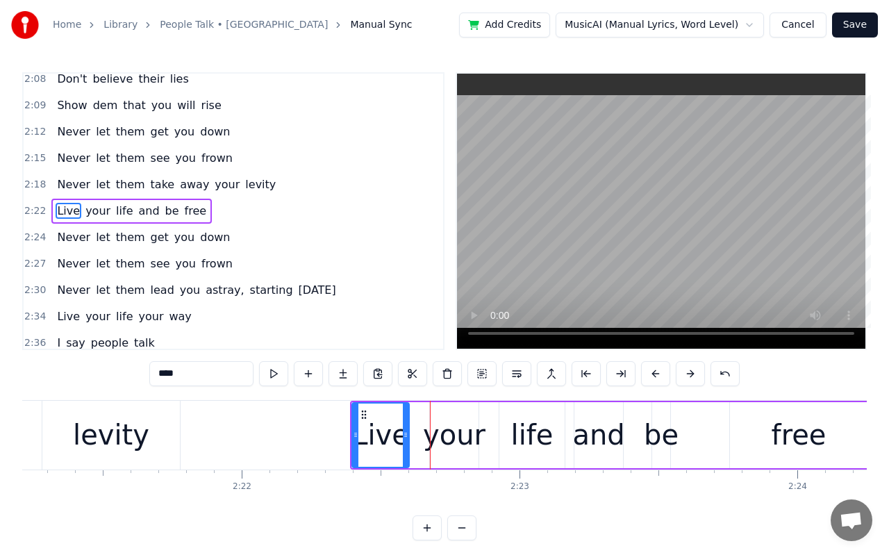
click at [654, 375] on button at bounding box center [655, 373] width 29 height 25
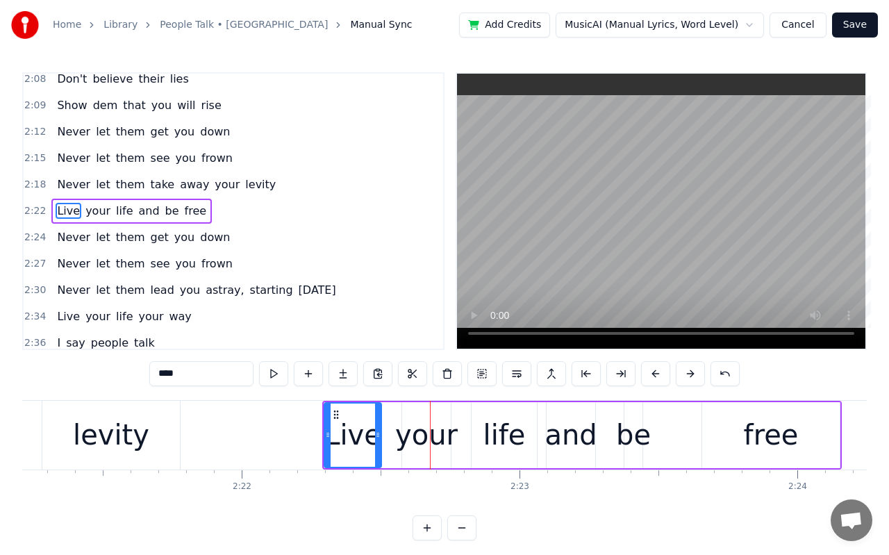
click at [654, 375] on button at bounding box center [655, 373] width 29 height 25
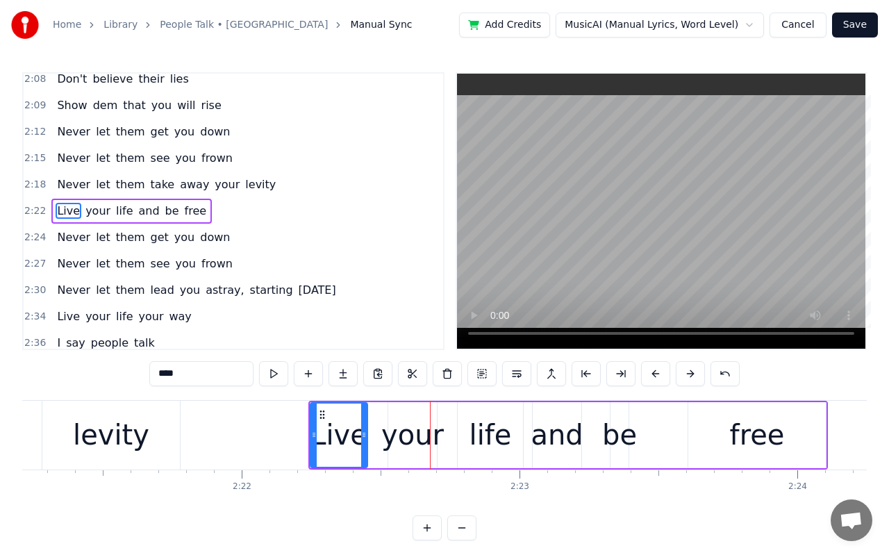
click at [654, 375] on button at bounding box center [655, 373] width 29 height 25
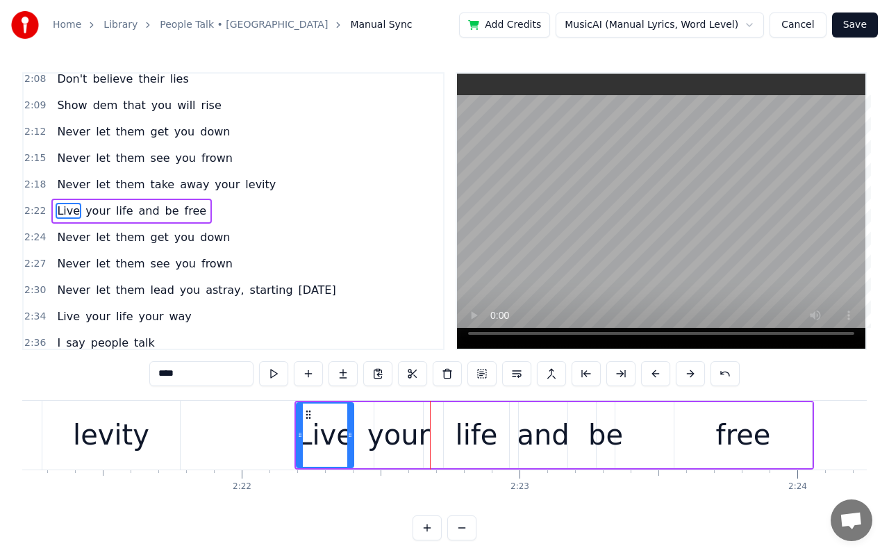
click at [654, 375] on button at bounding box center [655, 373] width 29 height 25
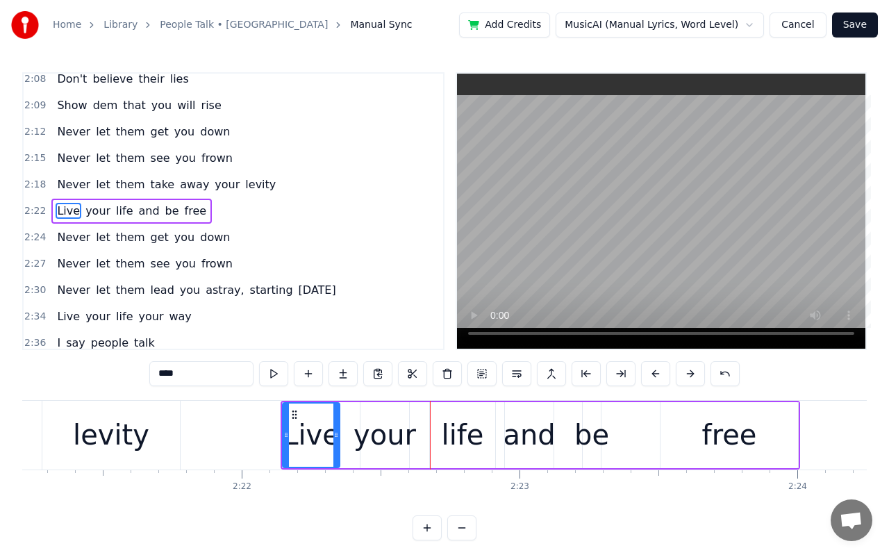
click at [654, 375] on button at bounding box center [655, 373] width 29 height 25
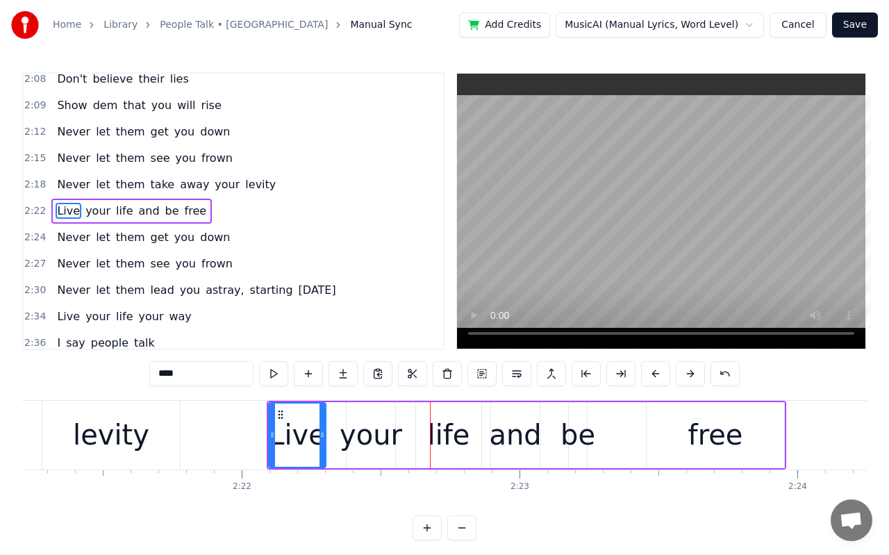
click at [654, 375] on button at bounding box center [655, 373] width 29 height 25
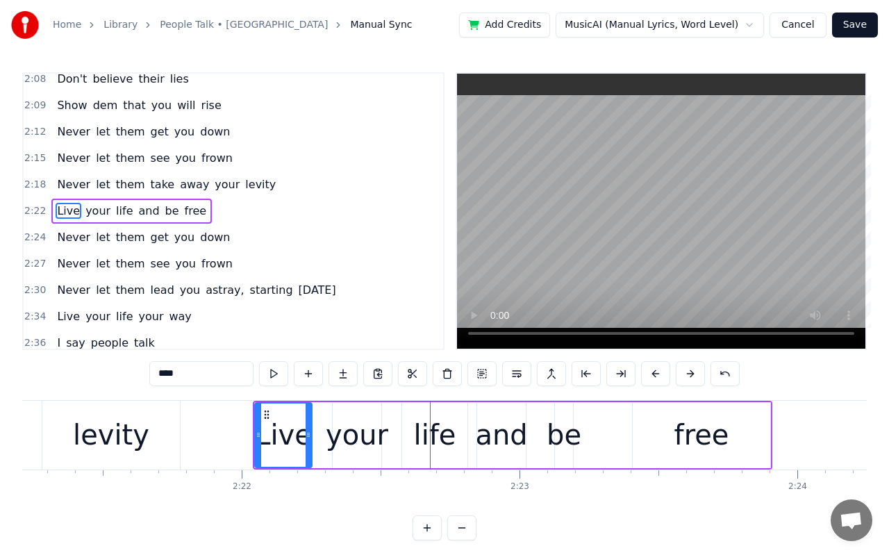
click at [654, 375] on button at bounding box center [655, 373] width 29 height 25
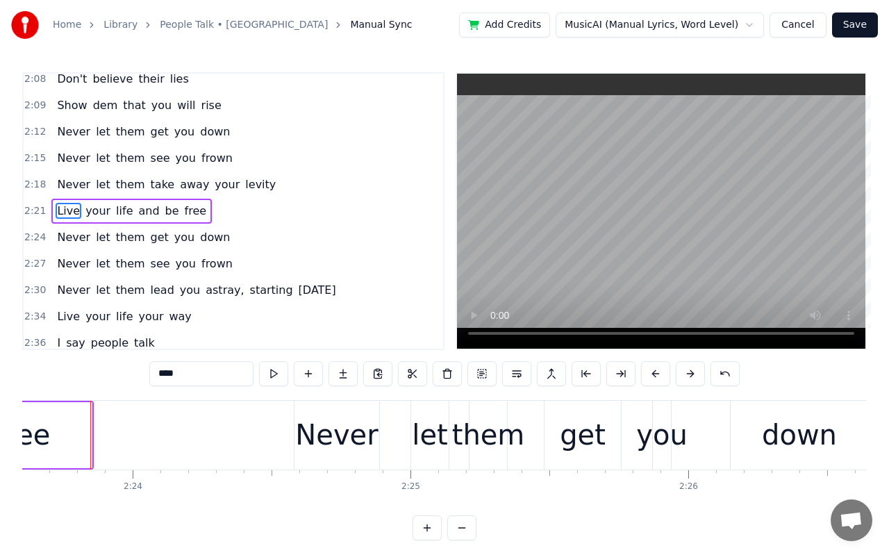
scroll to position [0, 39875]
click at [339, 437] on div "Never" at bounding box center [337, 435] width 83 height 42
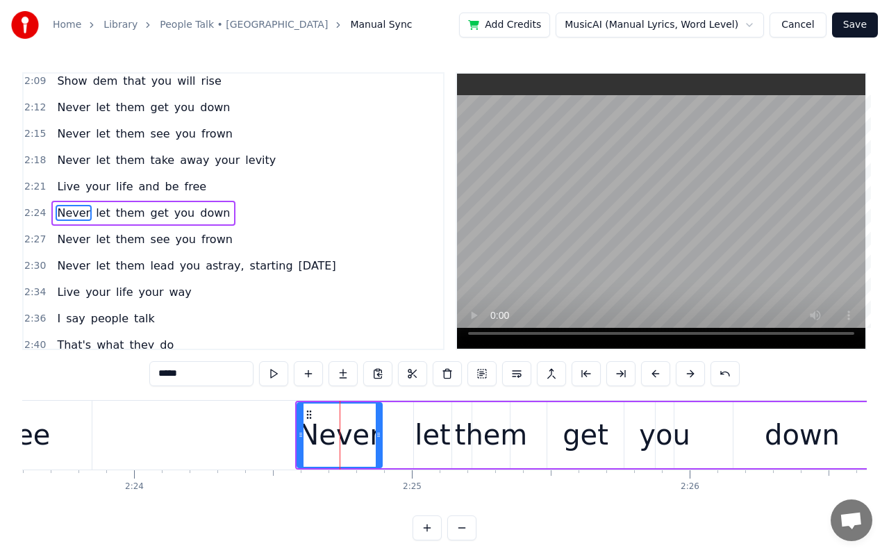
scroll to position [1036, 0]
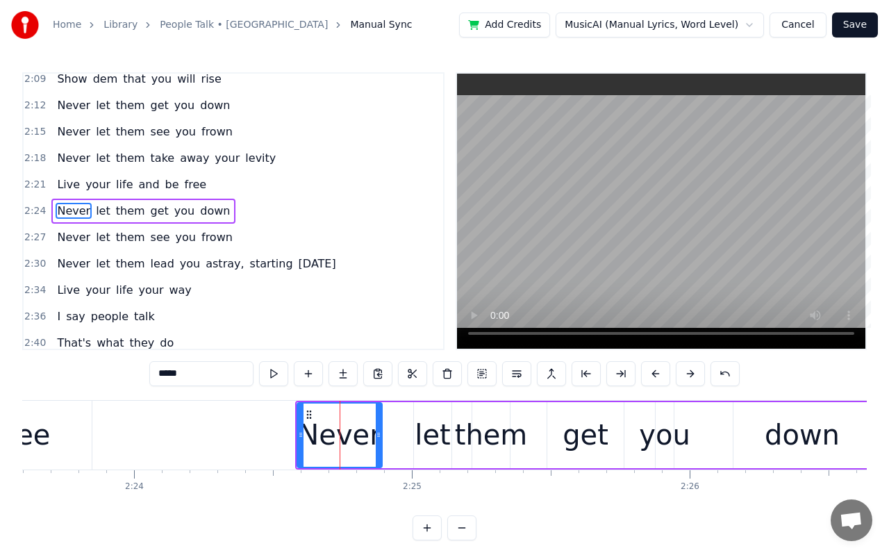
click at [658, 374] on button at bounding box center [655, 373] width 29 height 25
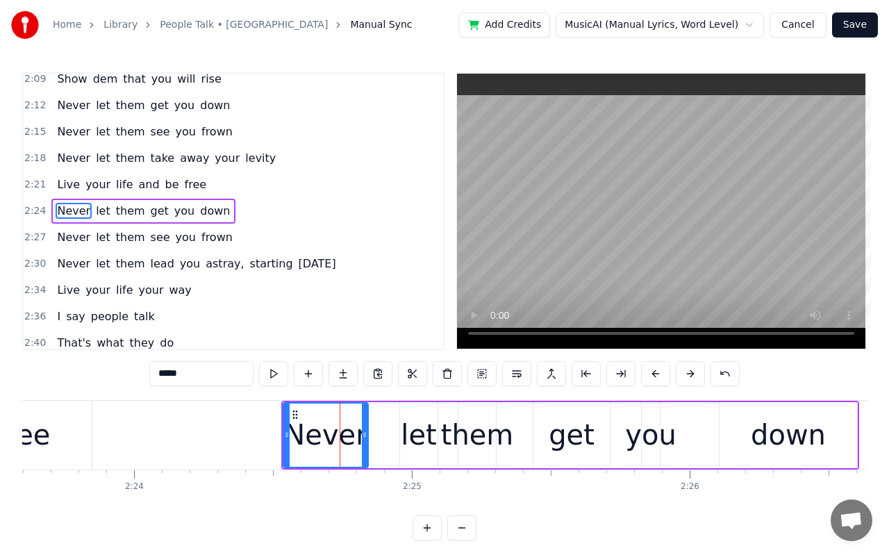
click at [658, 374] on button at bounding box center [655, 373] width 29 height 25
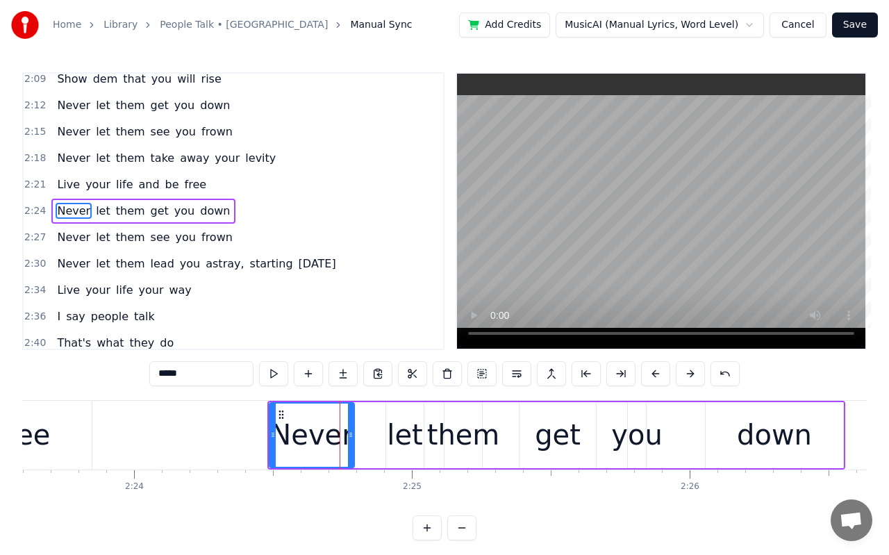
click at [658, 374] on button at bounding box center [655, 373] width 29 height 25
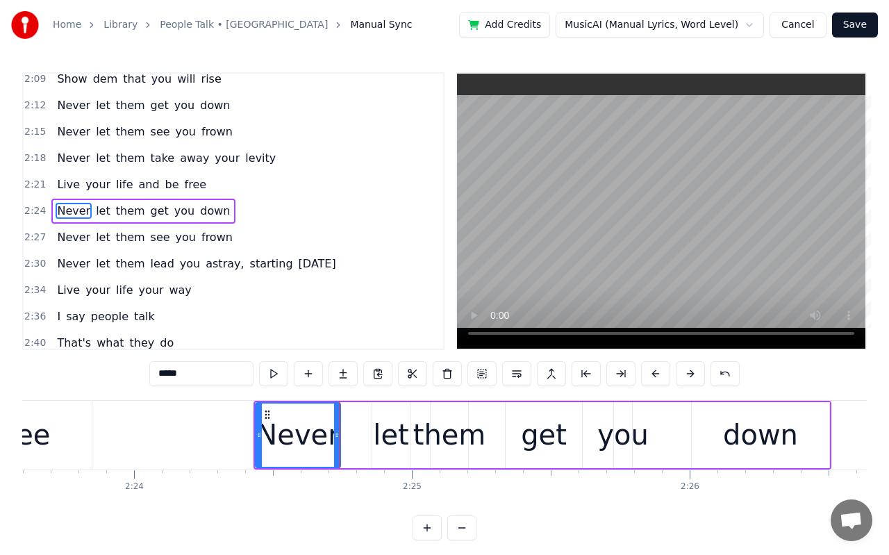
click at [658, 374] on button at bounding box center [655, 373] width 29 height 25
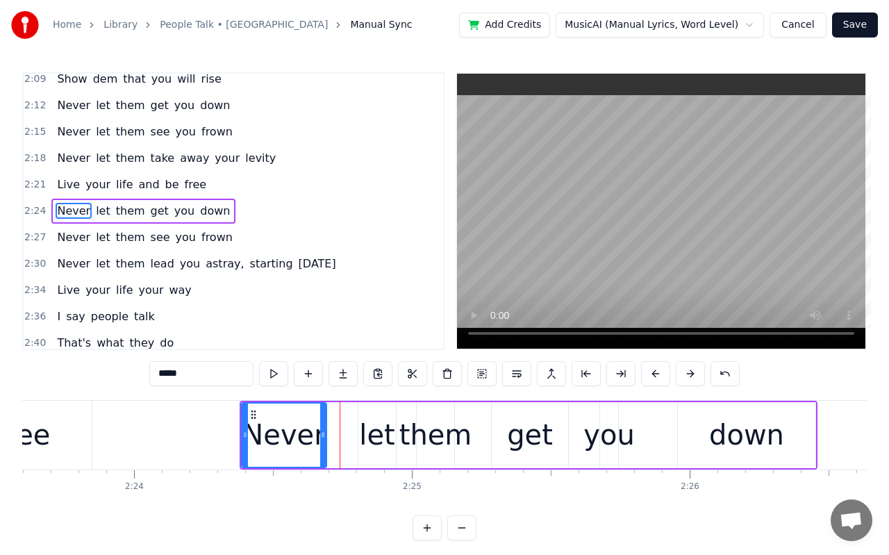
click at [658, 374] on button at bounding box center [655, 373] width 29 height 25
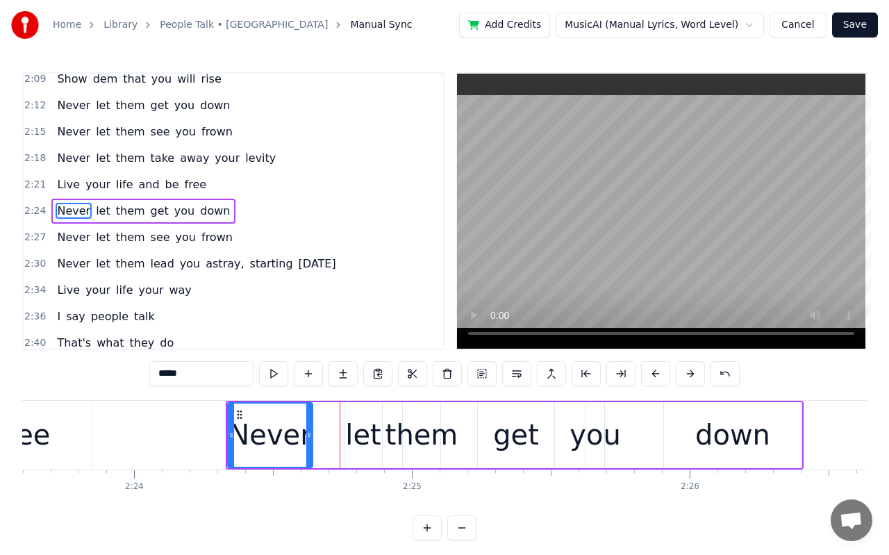
click at [658, 374] on button at bounding box center [655, 373] width 29 height 25
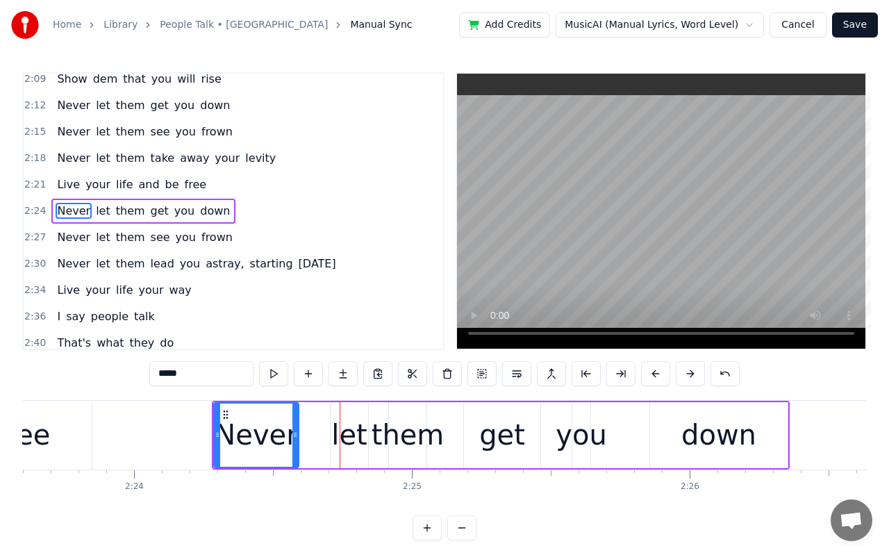
click at [658, 374] on button at bounding box center [655, 373] width 29 height 25
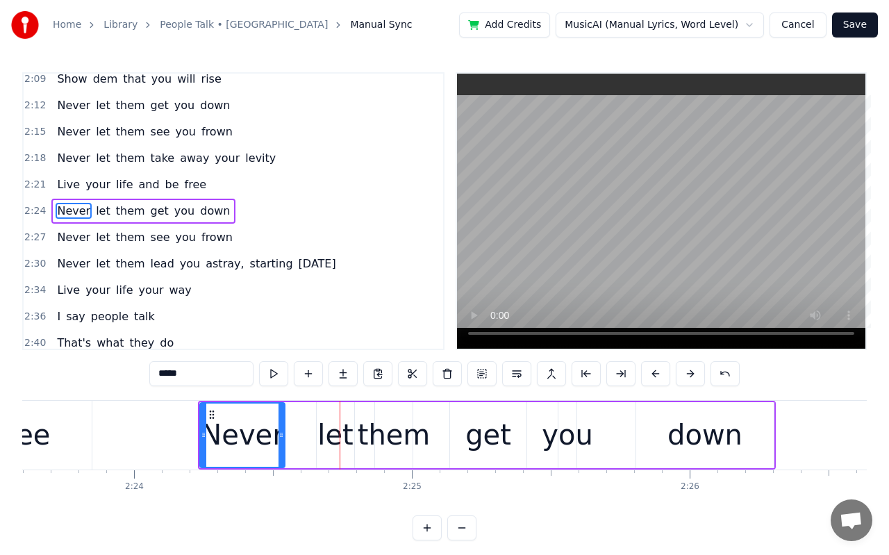
click at [658, 374] on button at bounding box center [655, 373] width 29 height 25
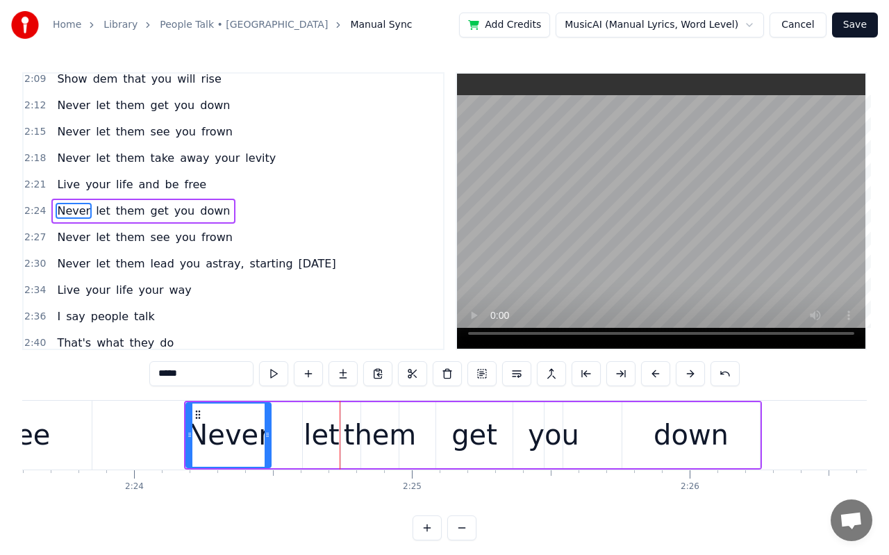
click at [658, 374] on button at bounding box center [655, 373] width 29 height 25
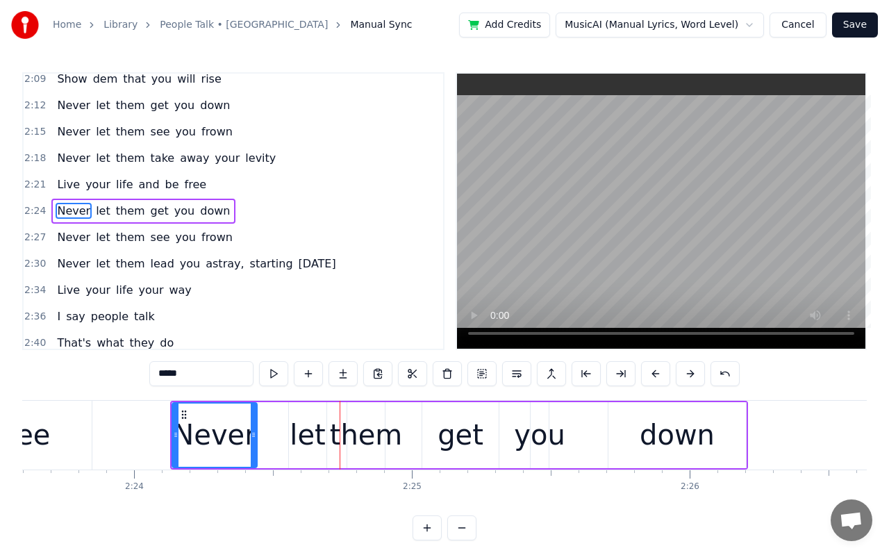
click at [658, 374] on button at bounding box center [655, 373] width 29 height 25
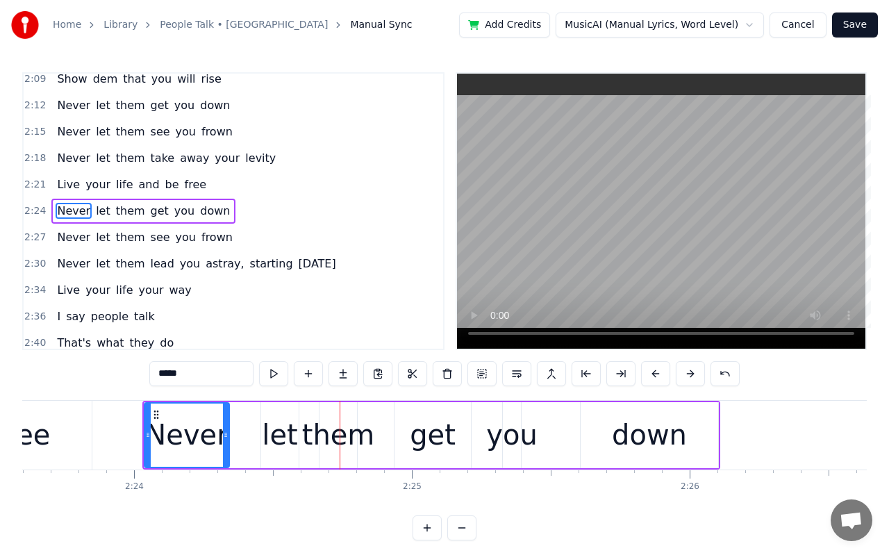
click at [658, 374] on button at bounding box center [655, 373] width 29 height 25
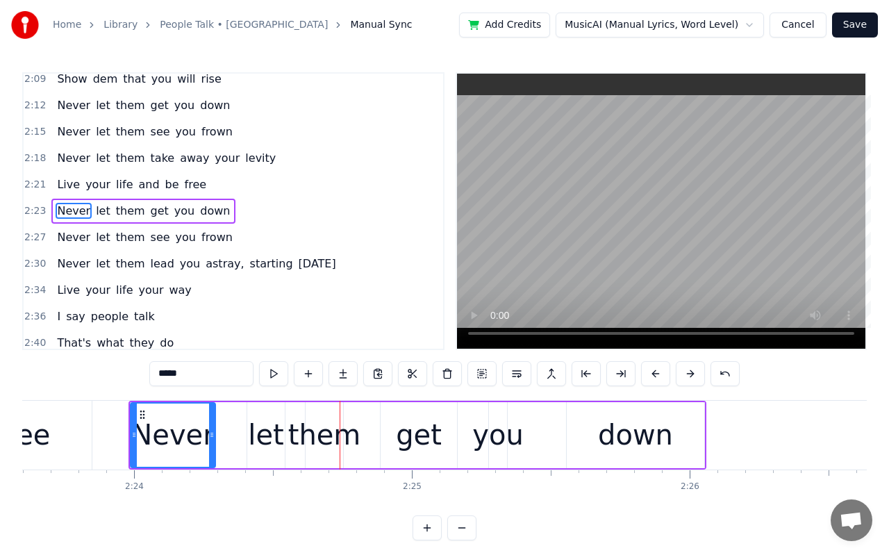
click at [658, 374] on button at bounding box center [655, 373] width 29 height 25
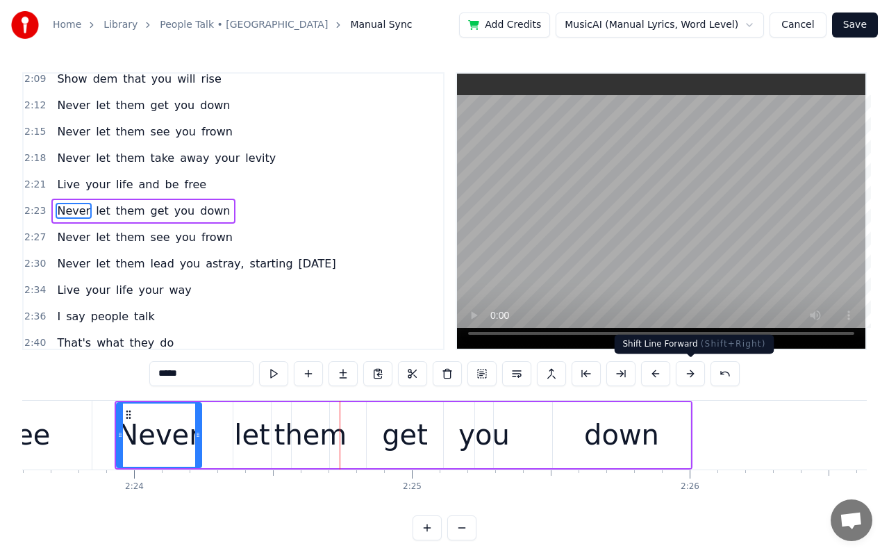
click at [684, 376] on button at bounding box center [689, 373] width 29 height 25
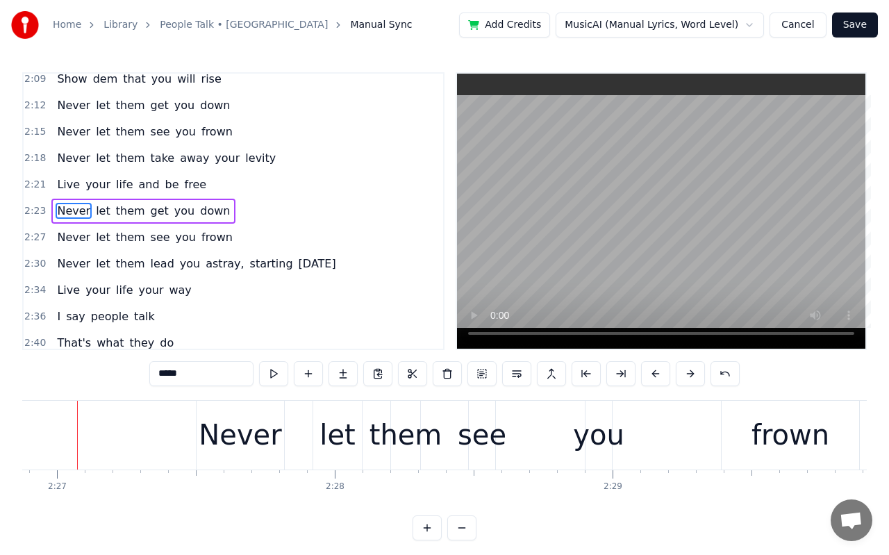
scroll to position [0, 40771]
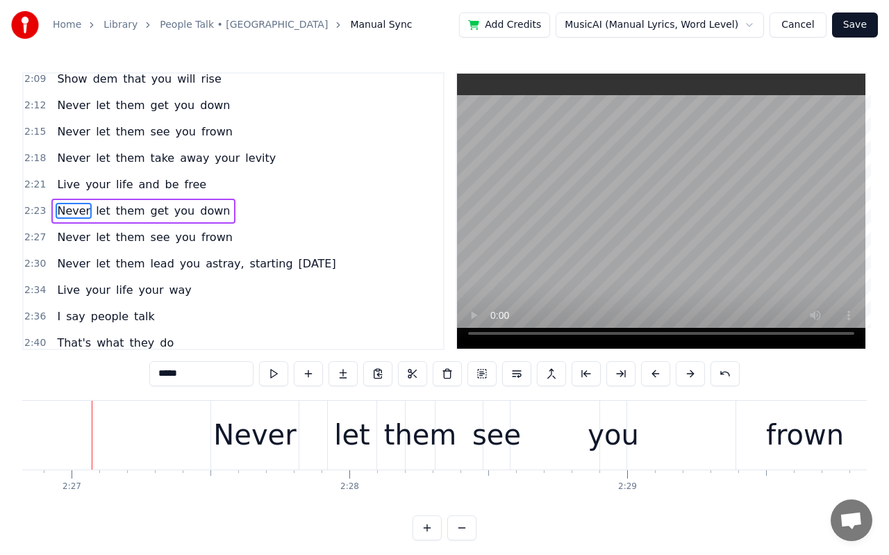
click at [247, 447] on div "Never" at bounding box center [254, 435] width 83 height 42
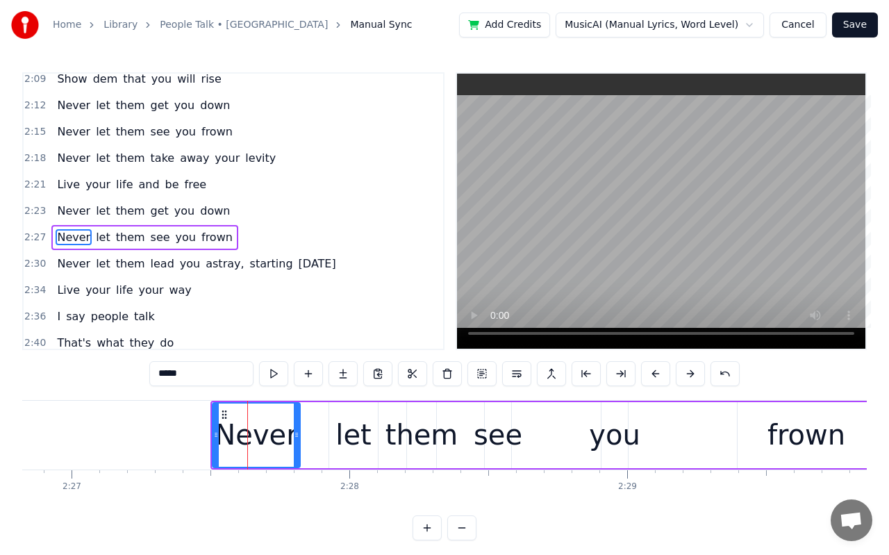
scroll to position [1063, 0]
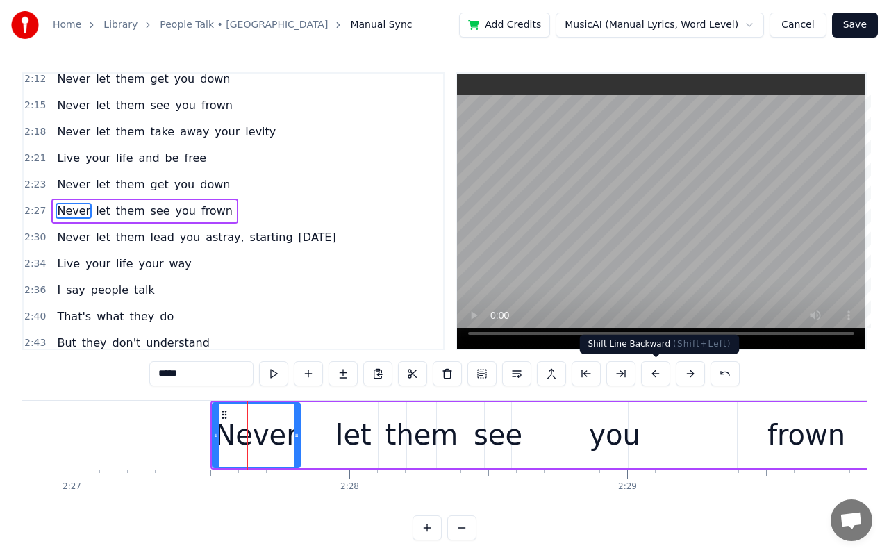
click at [662, 376] on button at bounding box center [655, 373] width 29 height 25
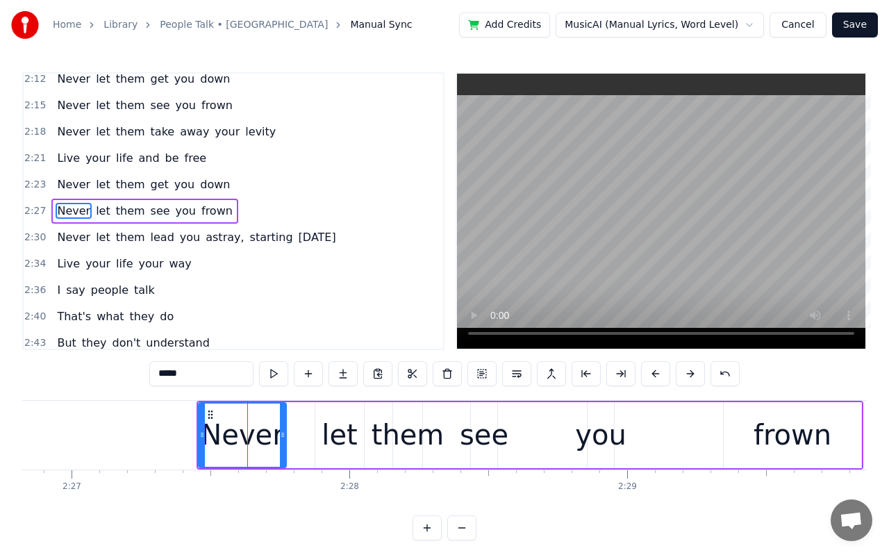
click at [662, 376] on button at bounding box center [655, 373] width 29 height 25
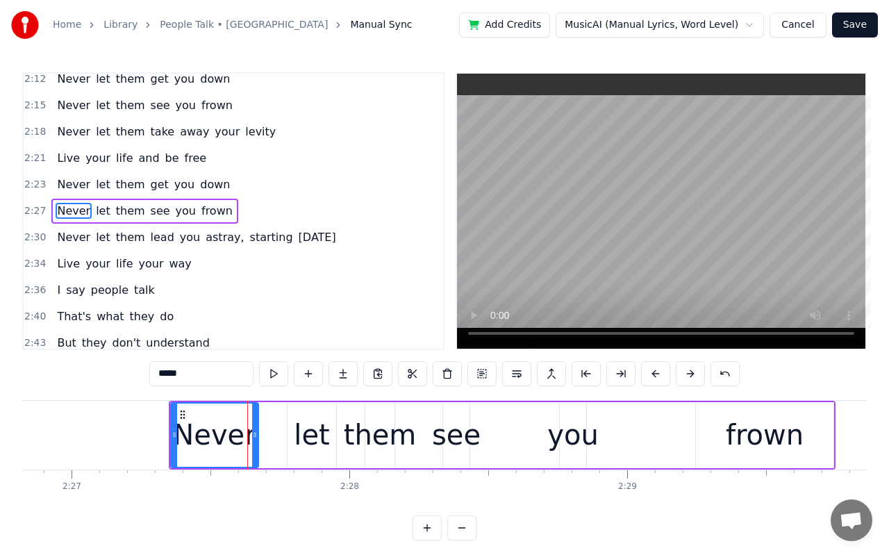
click at [662, 376] on button at bounding box center [655, 373] width 29 height 25
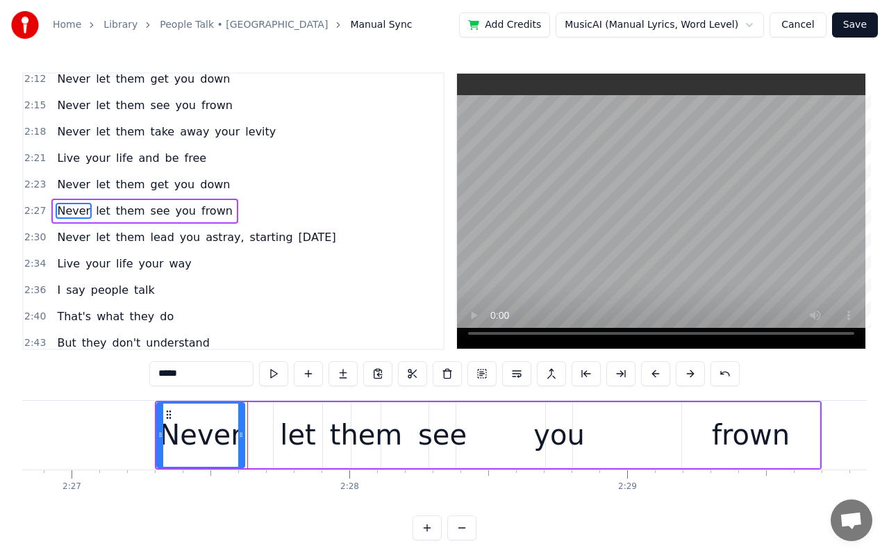
click at [662, 376] on button at bounding box center [655, 373] width 29 height 25
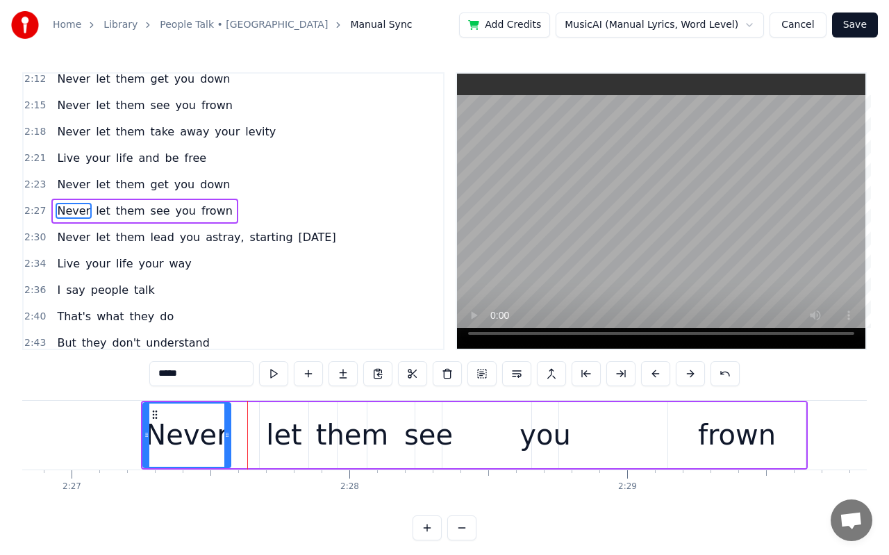
click at [662, 376] on button at bounding box center [655, 373] width 29 height 25
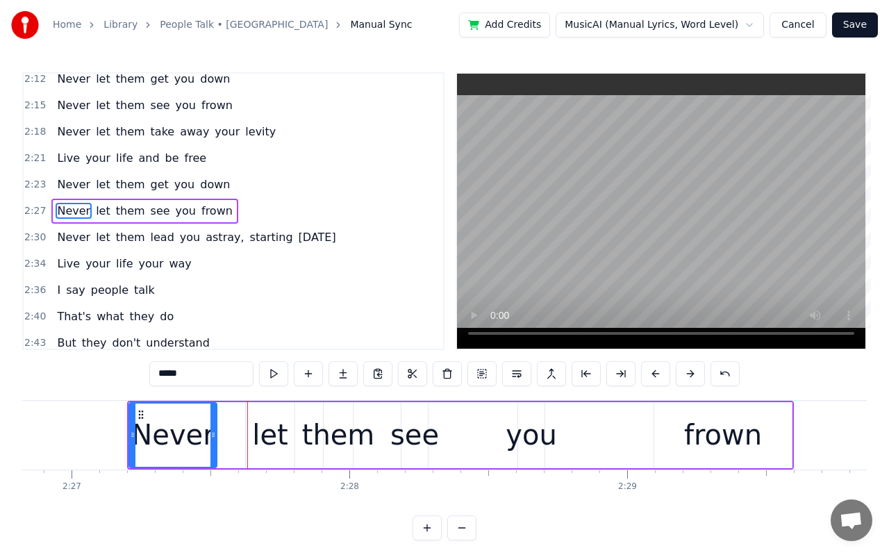
click at [662, 376] on button at bounding box center [655, 373] width 29 height 25
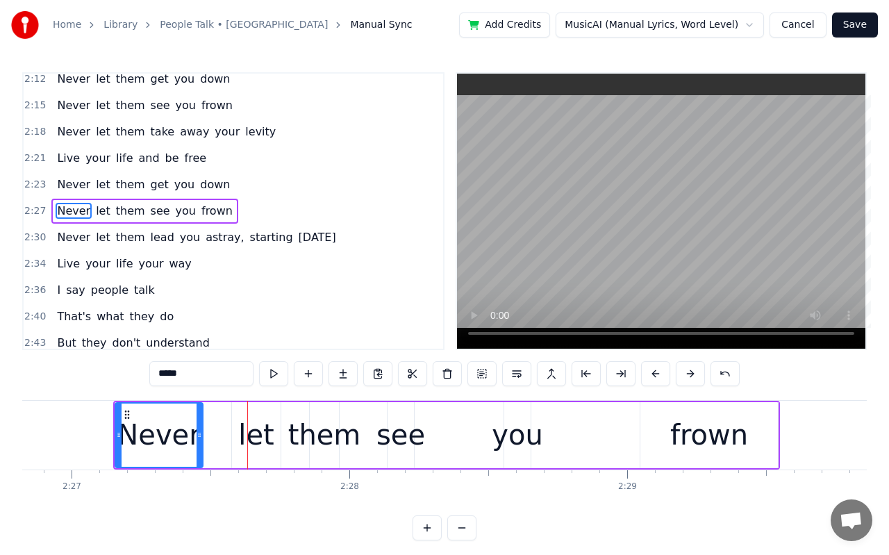
click at [662, 376] on button at bounding box center [655, 373] width 29 height 25
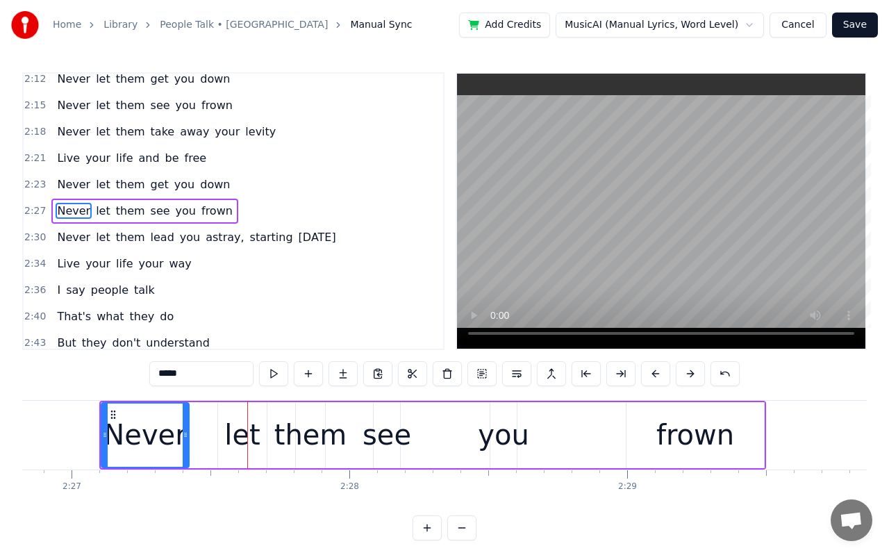
click at [662, 376] on button at bounding box center [655, 373] width 29 height 25
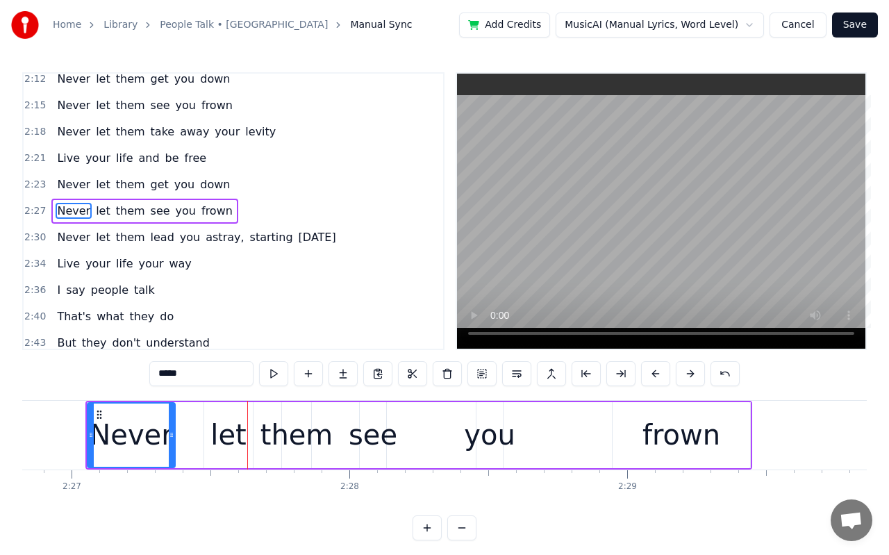
click at [662, 376] on button at bounding box center [655, 373] width 29 height 25
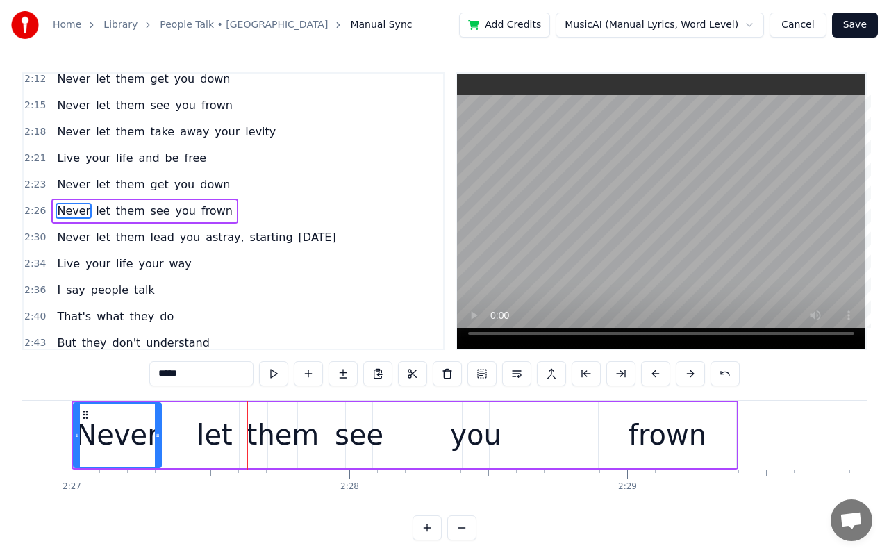
click at [662, 376] on button at bounding box center [655, 373] width 29 height 25
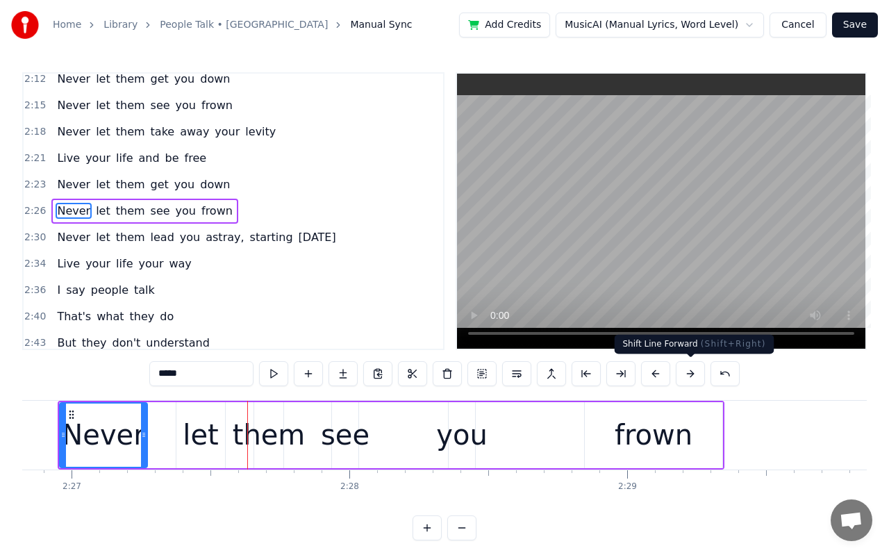
click at [683, 376] on button at bounding box center [689, 373] width 29 height 25
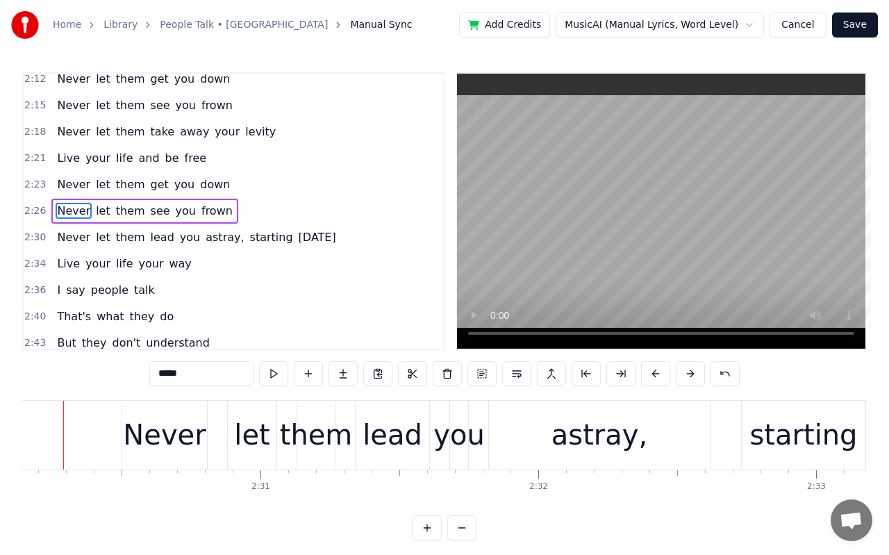
scroll to position [0, 41663]
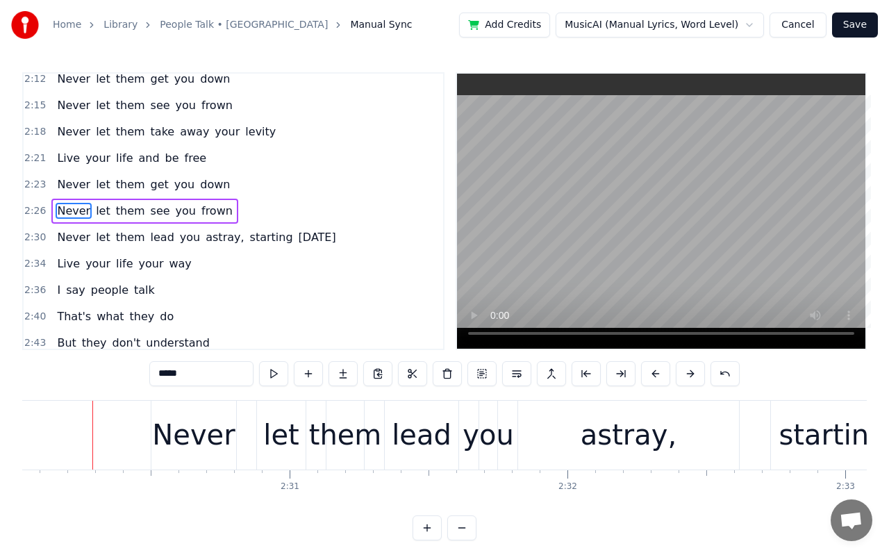
click at [214, 425] on div "Never" at bounding box center [193, 435] width 83 height 42
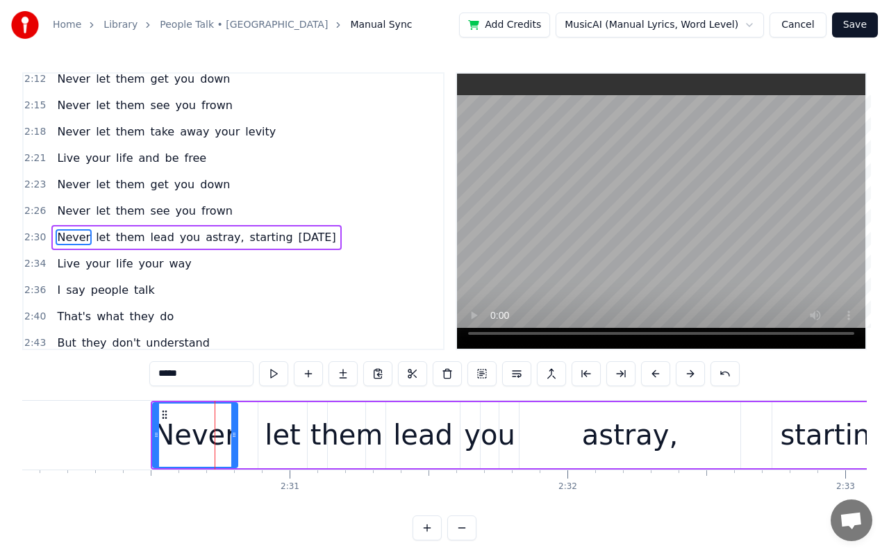
scroll to position [1089, 0]
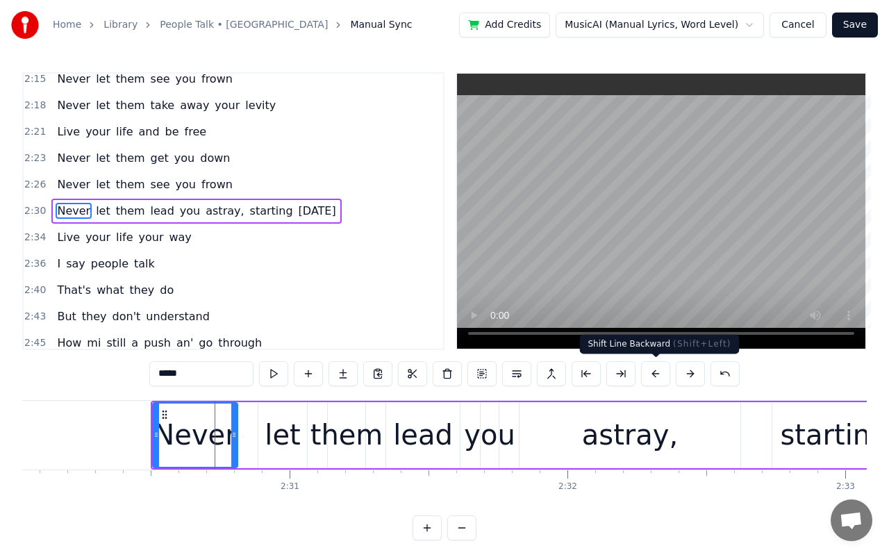
click at [651, 376] on button at bounding box center [655, 373] width 29 height 25
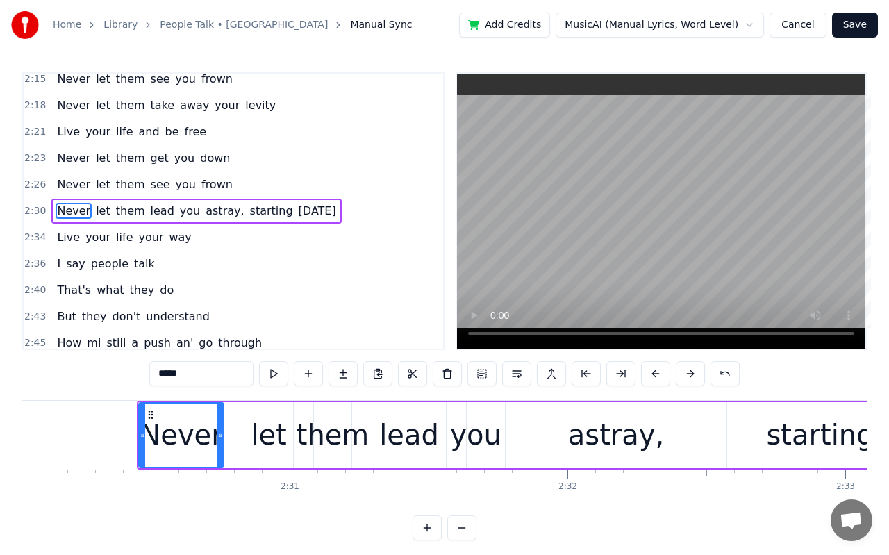
click at [651, 376] on button at bounding box center [655, 373] width 29 height 25
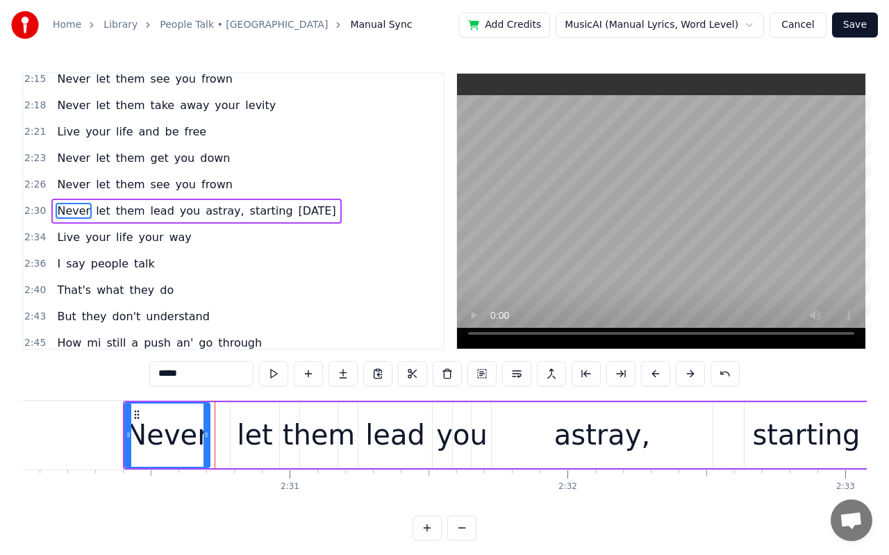
click at [651, 376] on button at bounding box center [655, 373] width 29 height 25
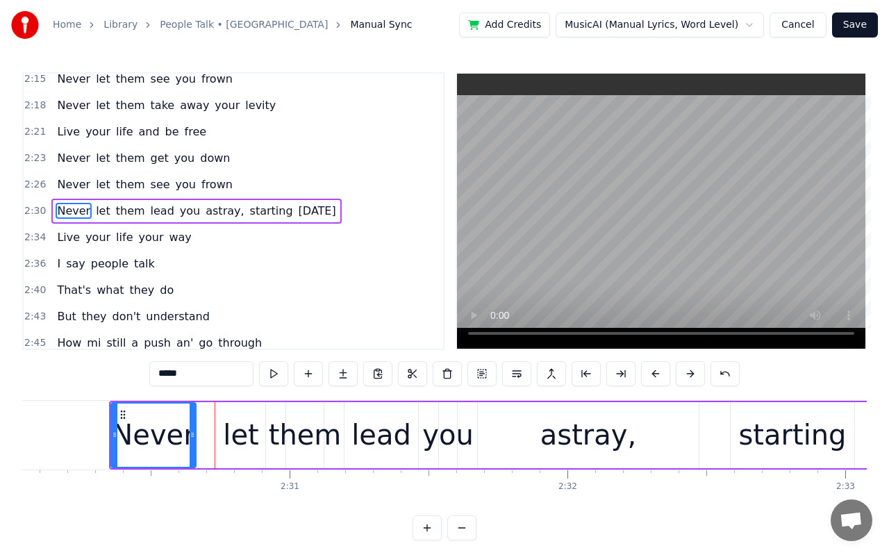
click at [651, 376] on button at bounding box center [655, 373] width 29 height 25
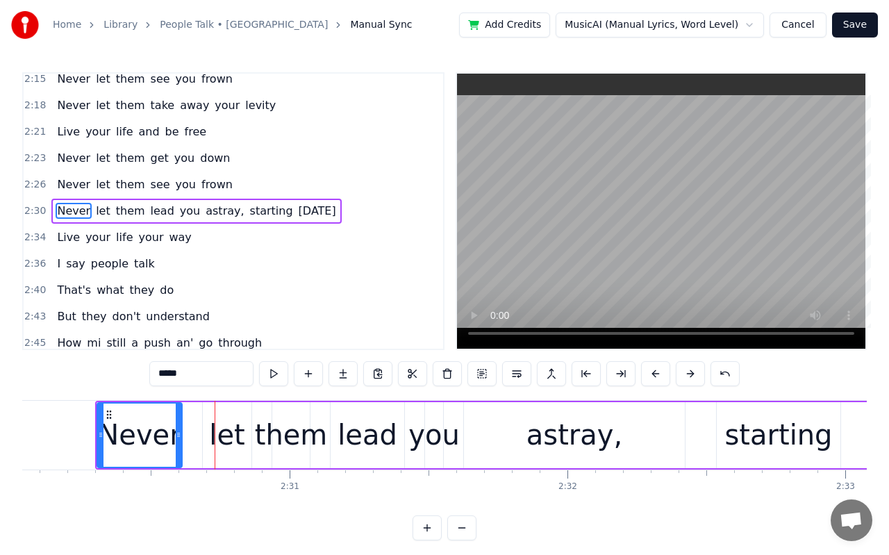
click at [651, 376] on button at bounding box center [655, 373] width 29 height 25
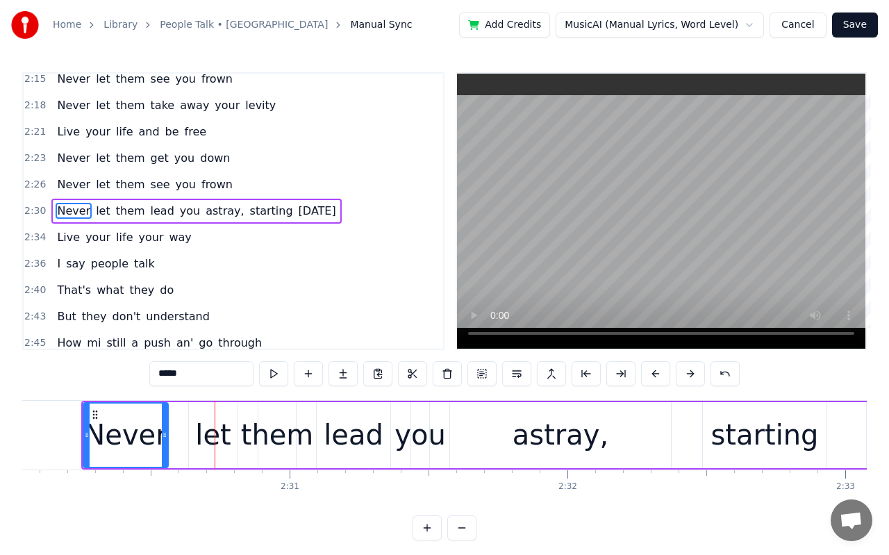
click at [651, 376] on button at bounding box center [655, 373] width 29 height 25
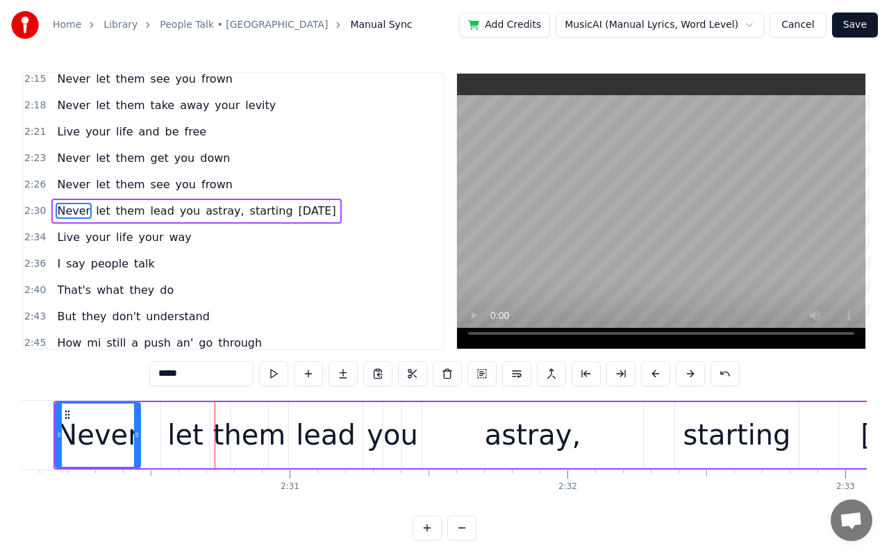
click at [651, 376] on button at bounding box center [655, 373] width 29 height 25
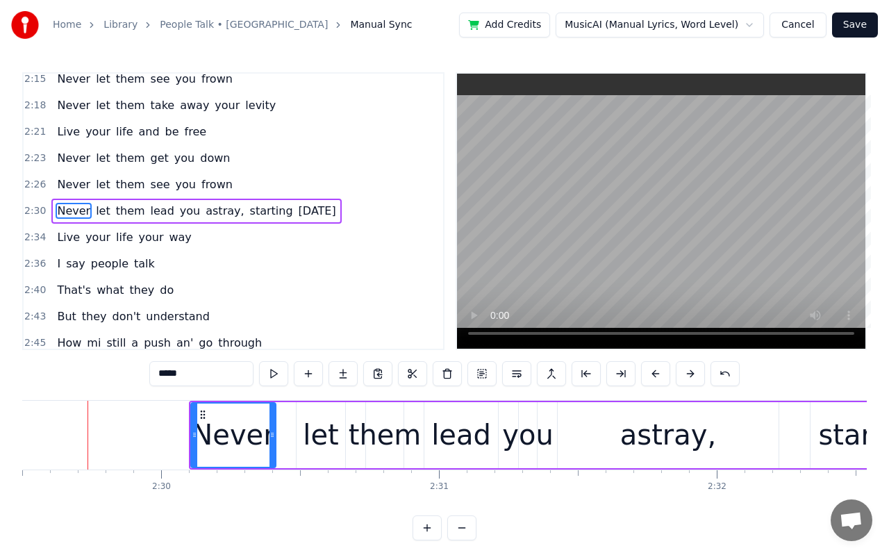
scroll to position [0, 41510]
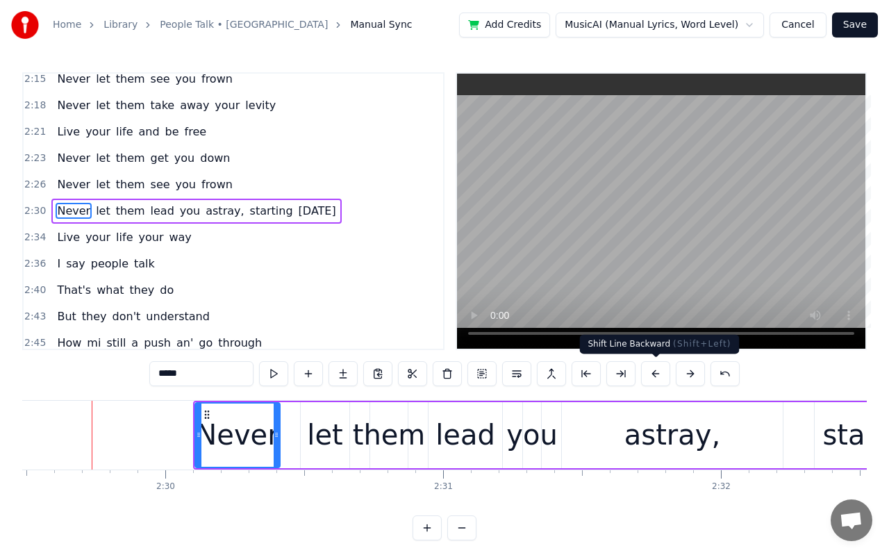
click at [653, 376] on button at bounding box center [655, 373] width 29 height 25
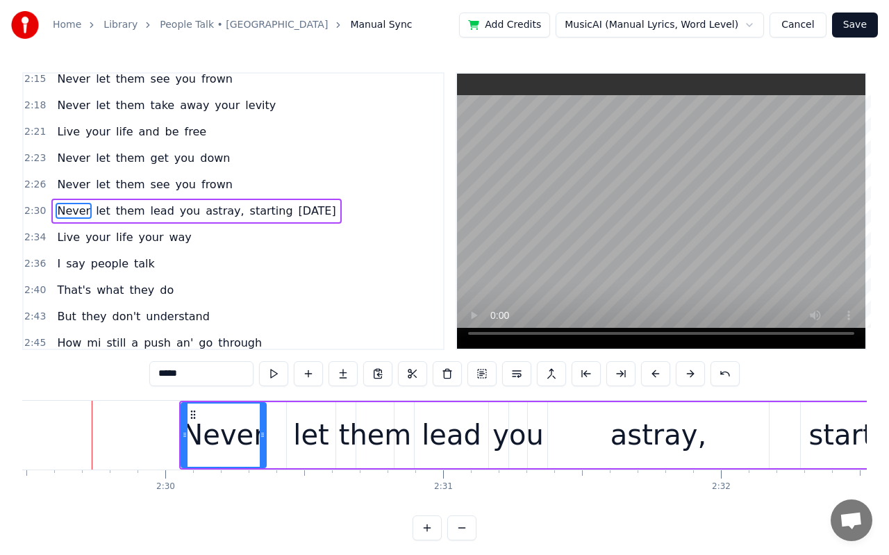
click at [653, 376] on button at bounding box center [655, 373] width 29 height 25
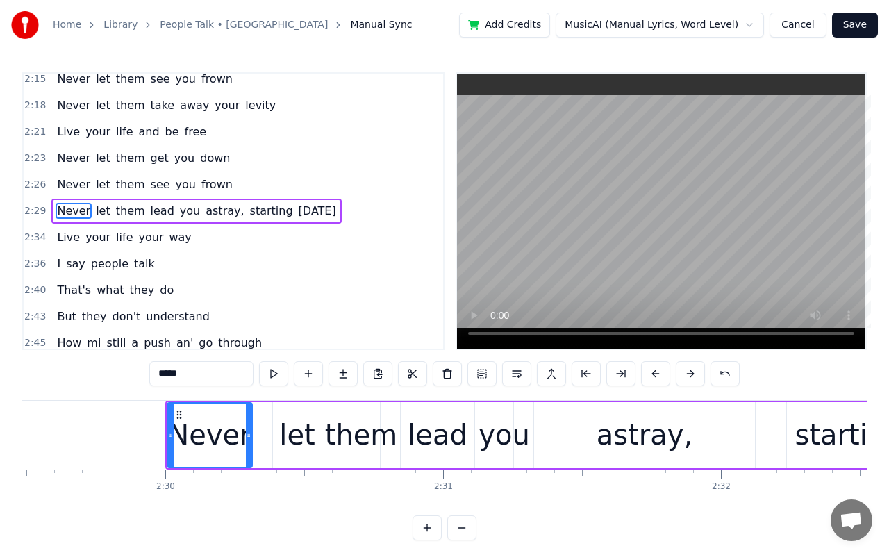
click at [807, 437] on div "starting" at bounding box center [848, 435] width 108 height 42
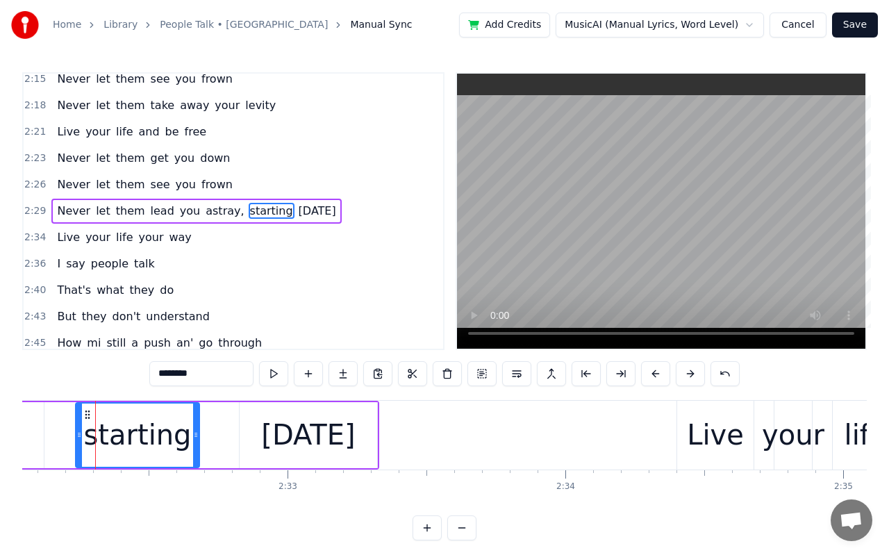
scroll to position [0, 42224]
click at [704, 428] on div "Live" at bounding box center [712, 435] width 57 height 42
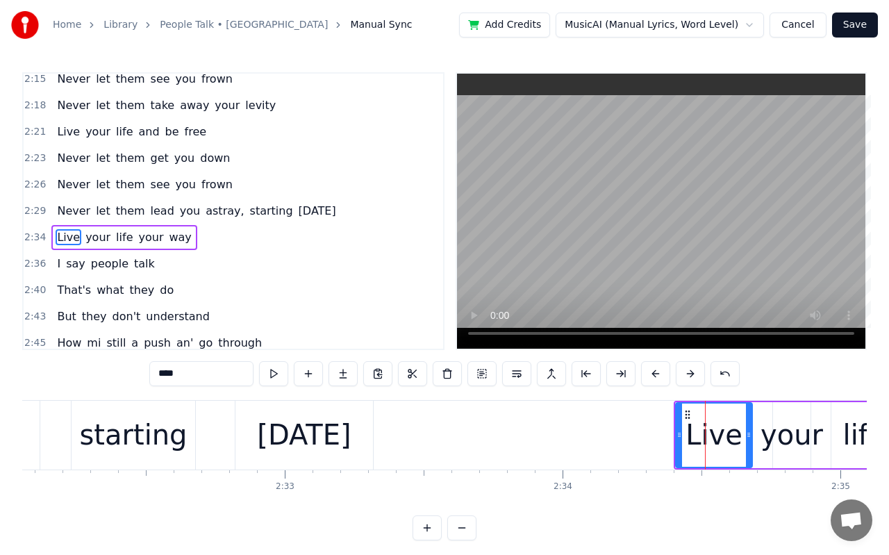
scroll to position [1116, 0]
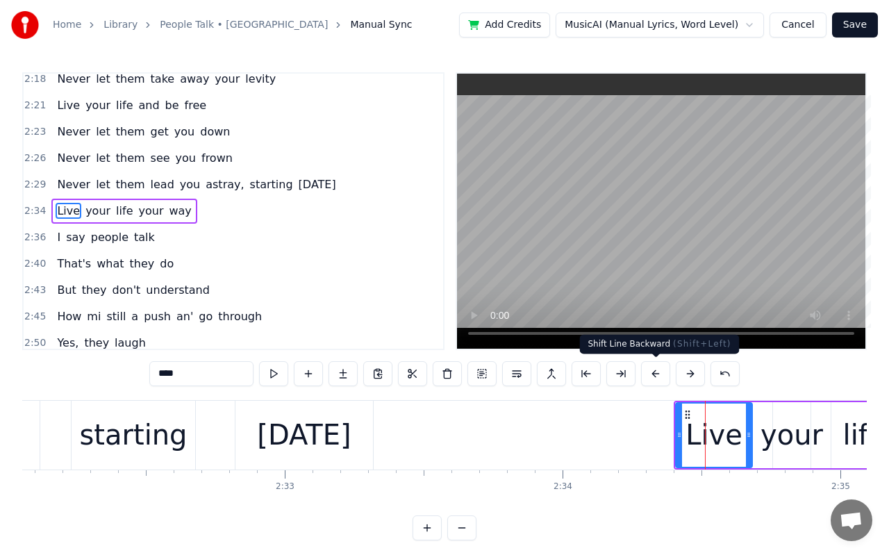
click at [653, 376] on button at bounding box center [655, 373] width 29 height 25
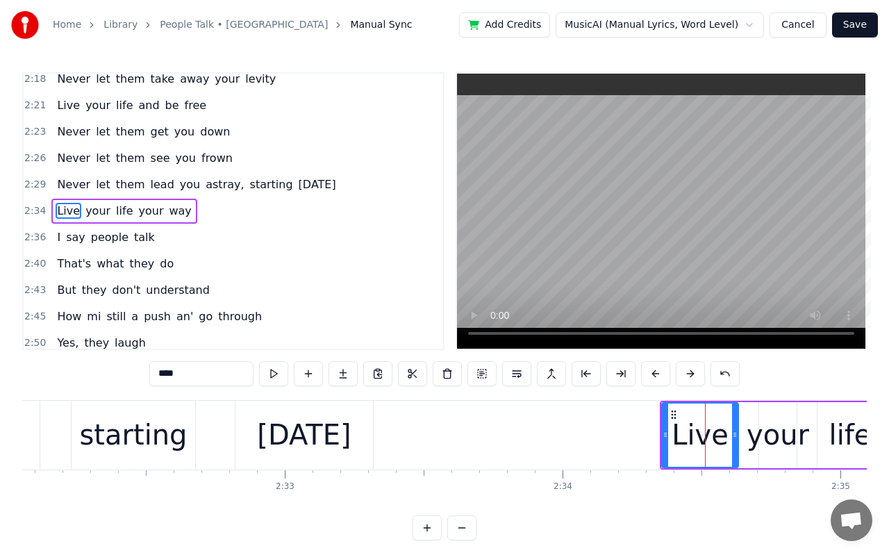
click at [653, 376] on button at bounding box center [655, 373] width 29 height 25
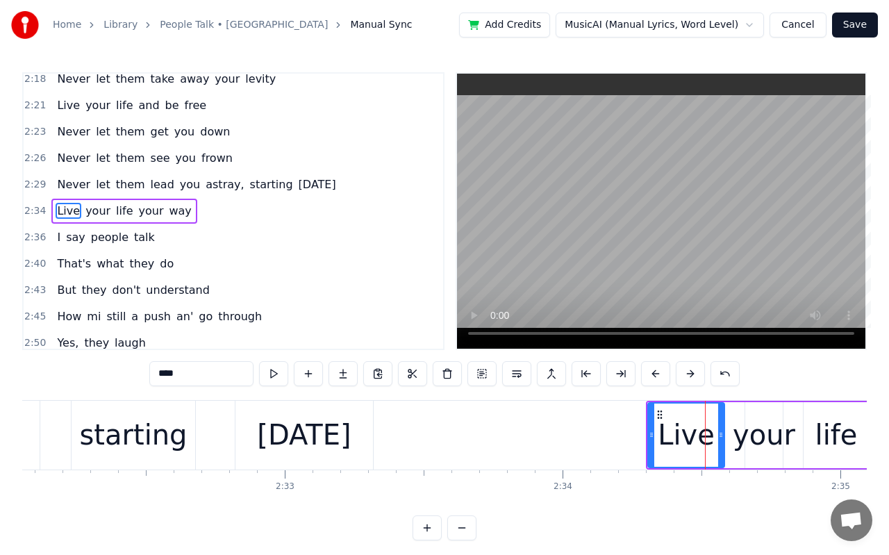
click at [653, 376] on button at bounding box center [655, 373] width 29 height 25
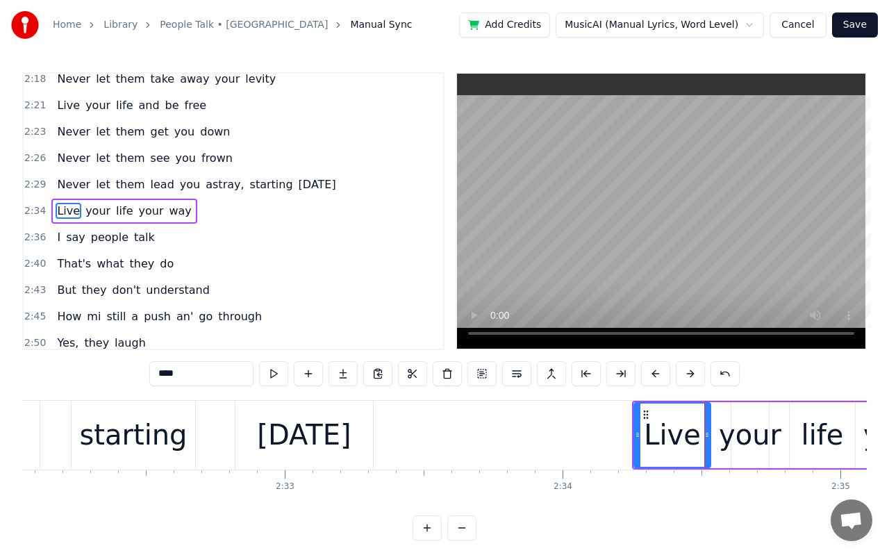
click at [653, 376] on button at bounding box center [655, 373] width 29 height 25
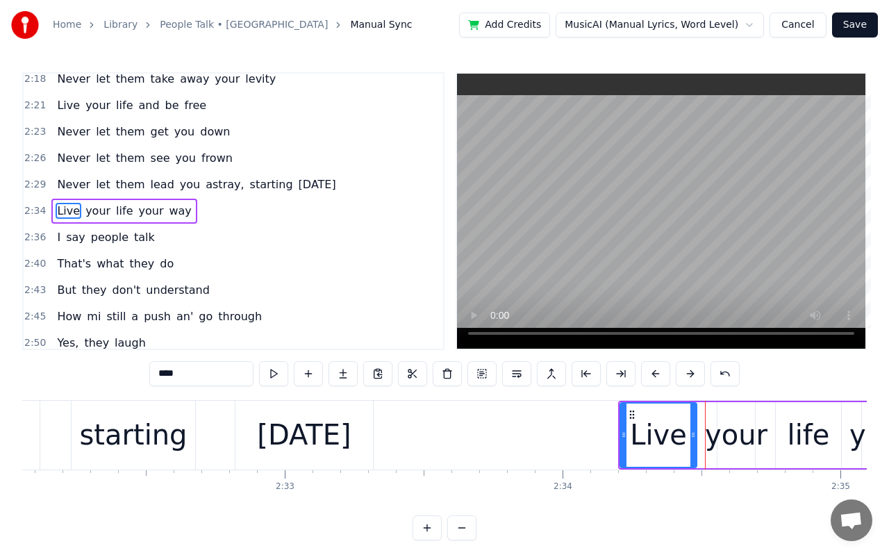
click at [653, 376] on button at bounding box center [655, 373] width 29 height 25
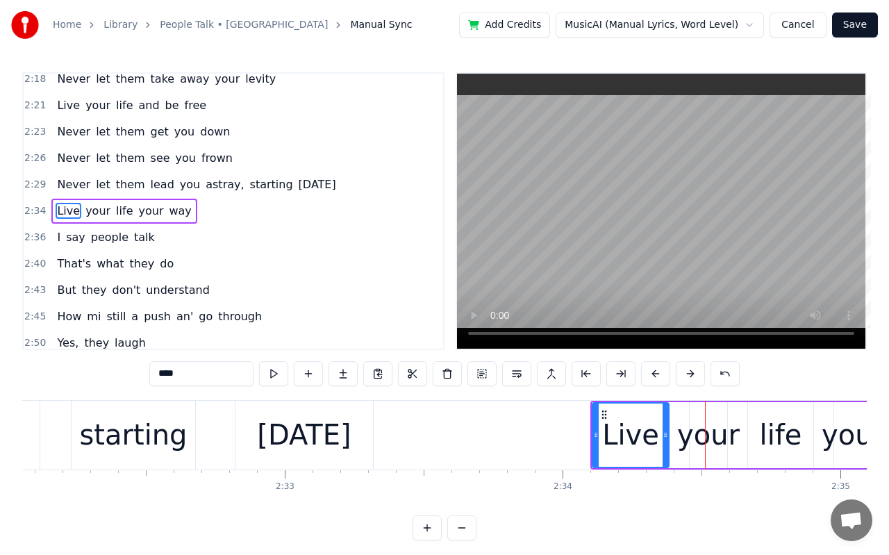
click at [653, 376] on button at bounding box center [655, 373] width 29 height 25
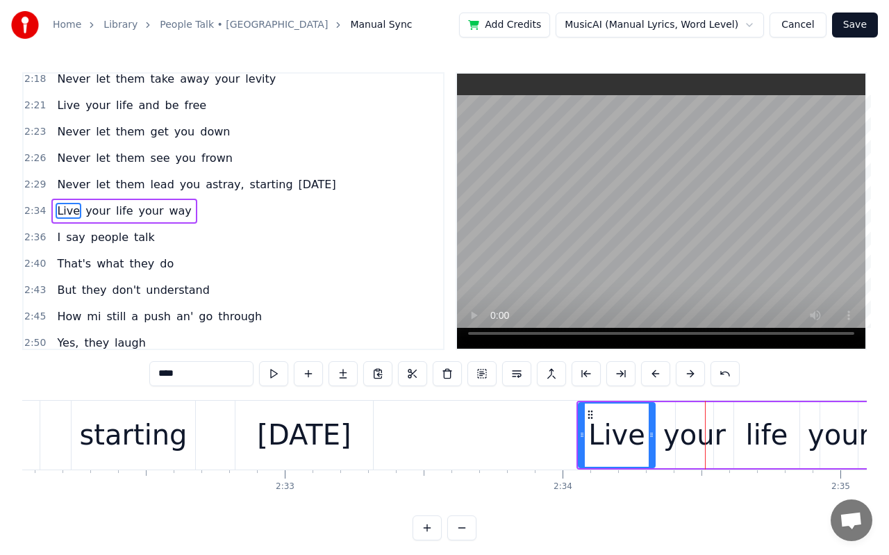
click at [653, 376] on button at bounding box center [655, 373] width 29 height 25
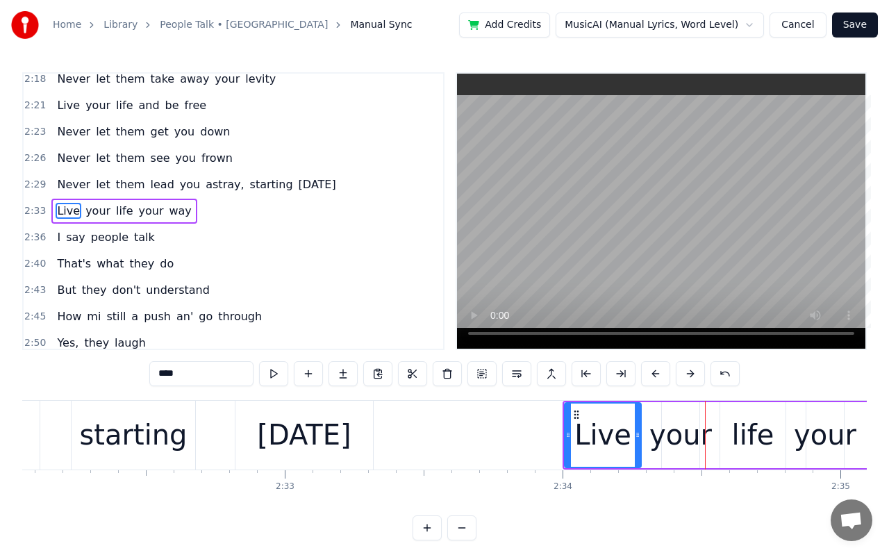
click at [653, 376] on button at bounding box center [655, 373] width 29 height 25
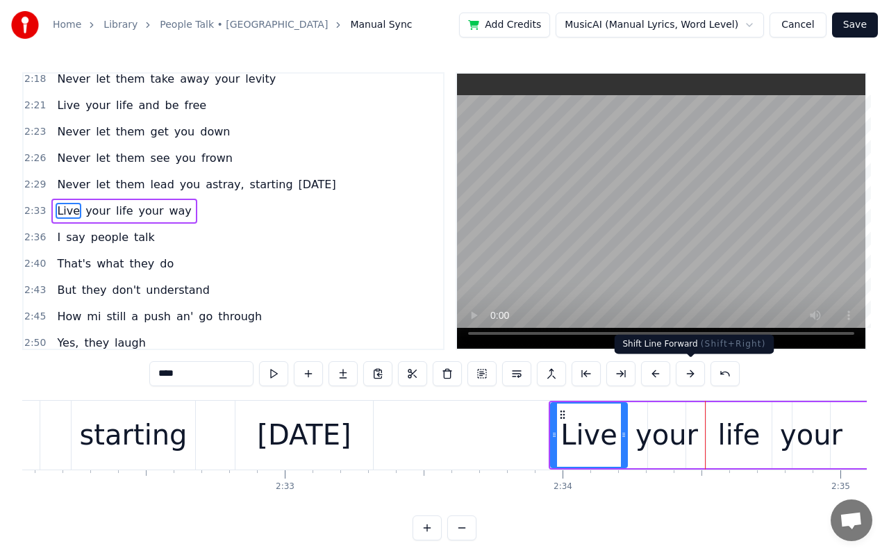
click at [684, 377] on button at bounding box center [689, 373] width 29 height 25
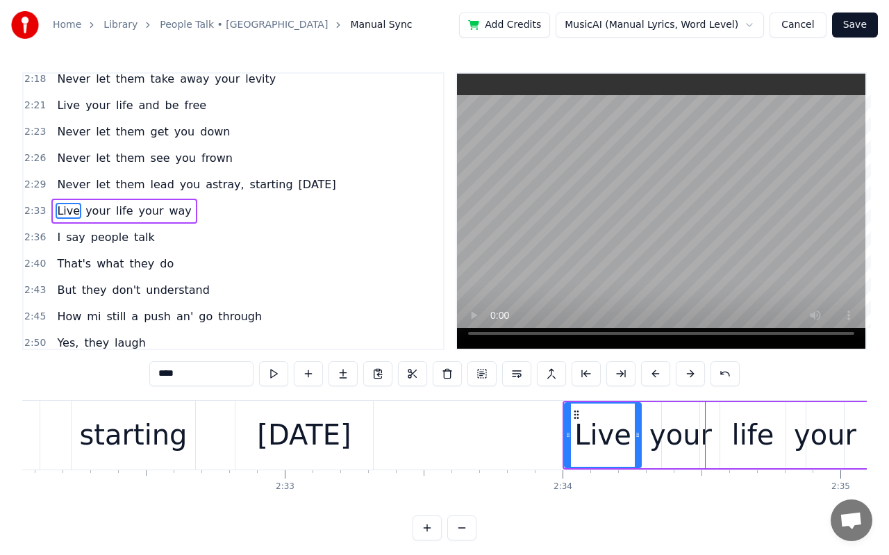
click at [802, 448] on div "your" at bounding box center [824, 435] width 62 height 42
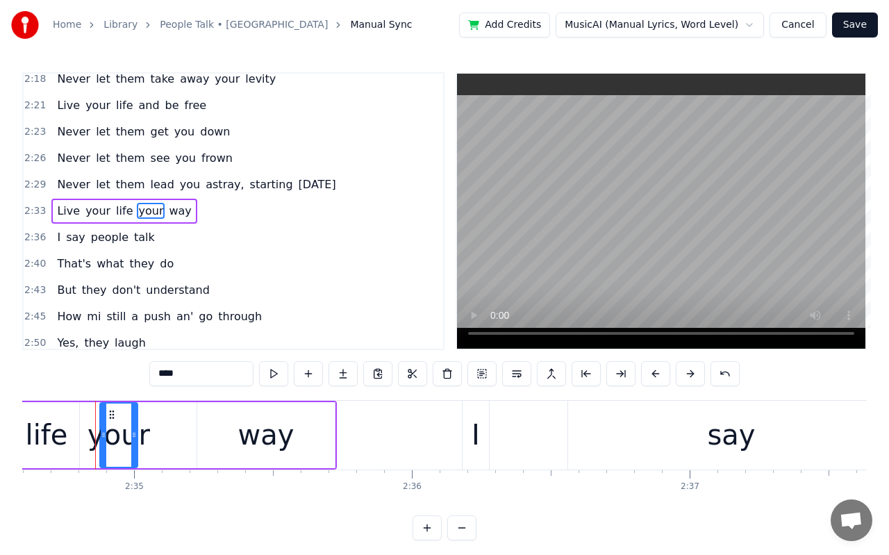
scroll to position [0, 42932]
click at [471, 436] on div "I" at bounding box center [473, 435] width 8 height 42
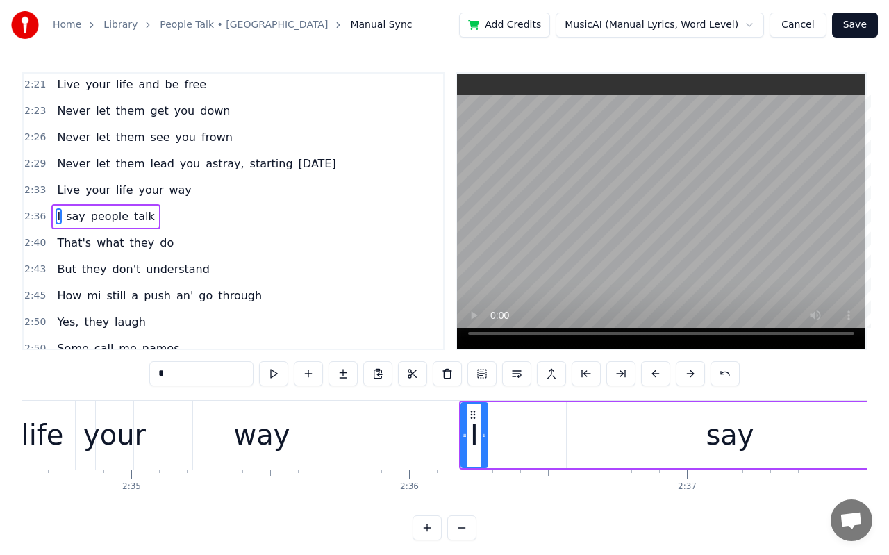
scroll to position [1142, 0]
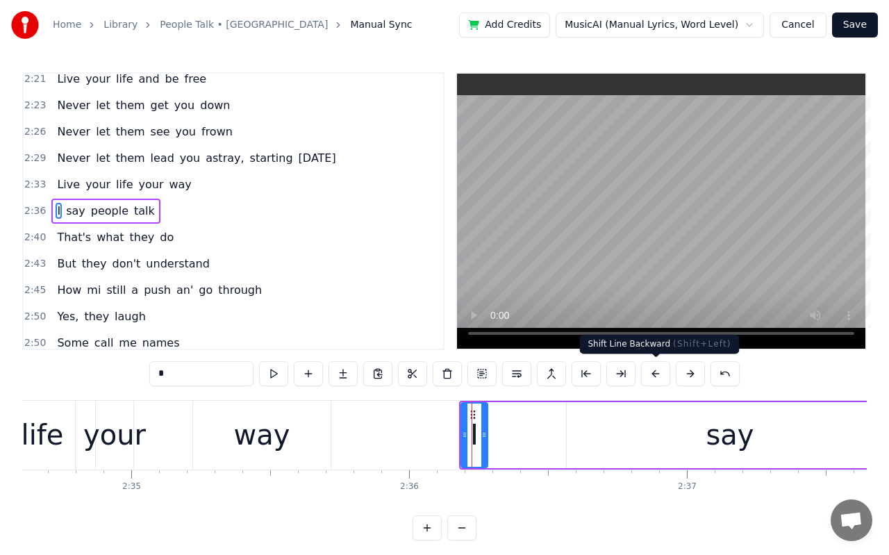
click at [652, 375] on button at bounding box center [655, 373] width 29 height 25
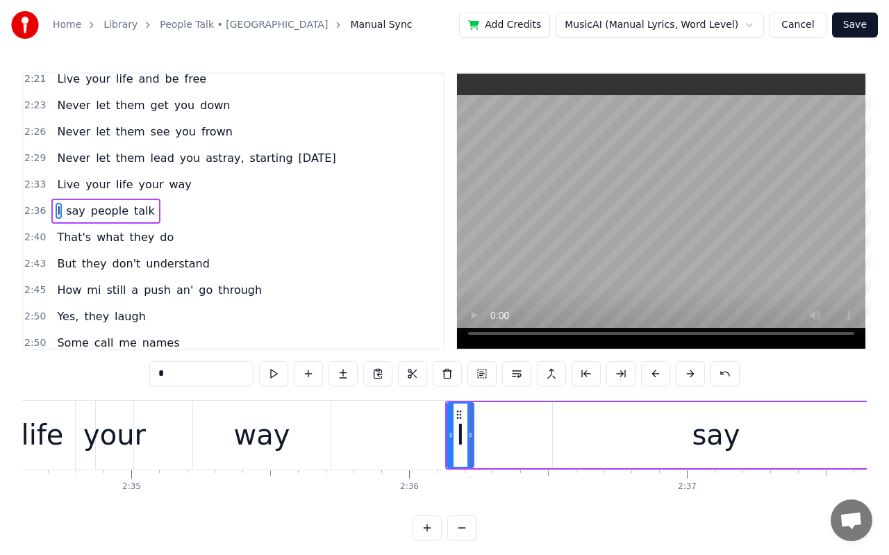
click at [652, 375] on button at bounding box center [655, 373] width 29 height 25
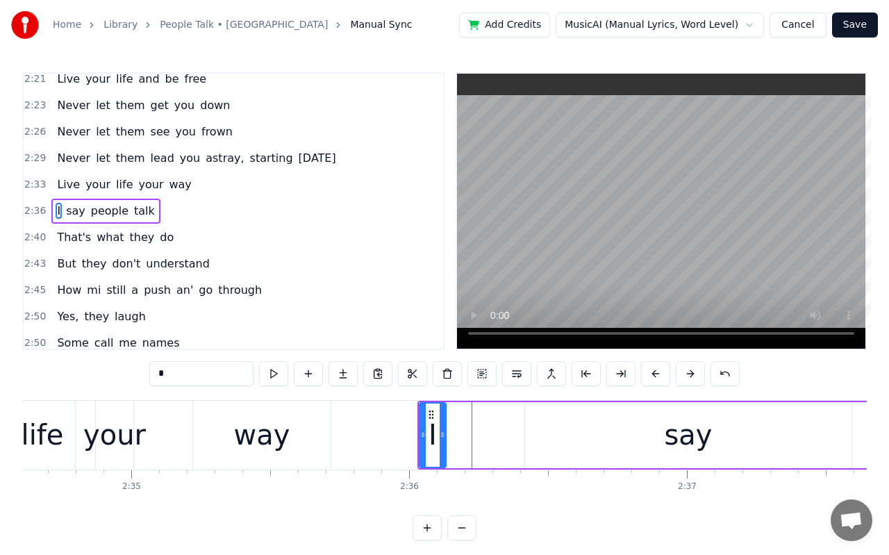
click at [652, 375] on button at bounding box center [655, 373] width 29 height 25
click at [688, 423] on div "say" at bounding box center [674, 435] width 48 height 42
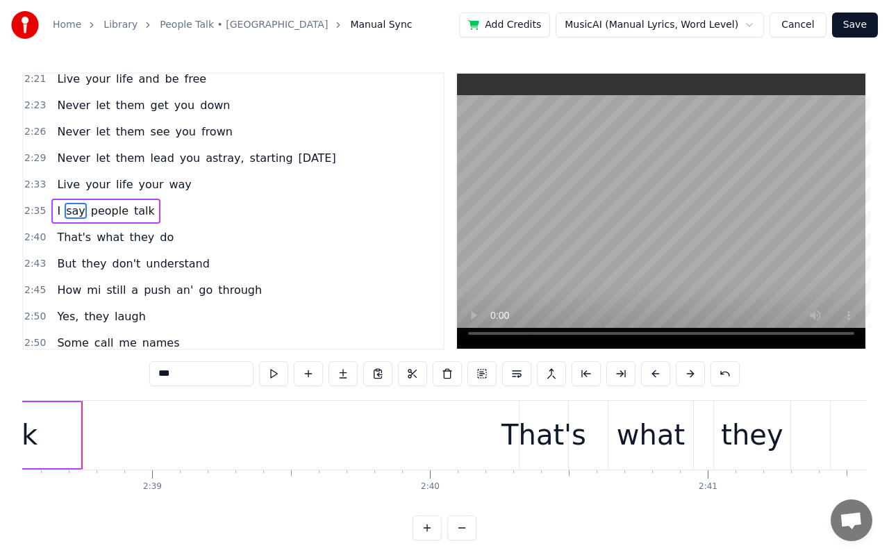
scroll to position [0, 44012]
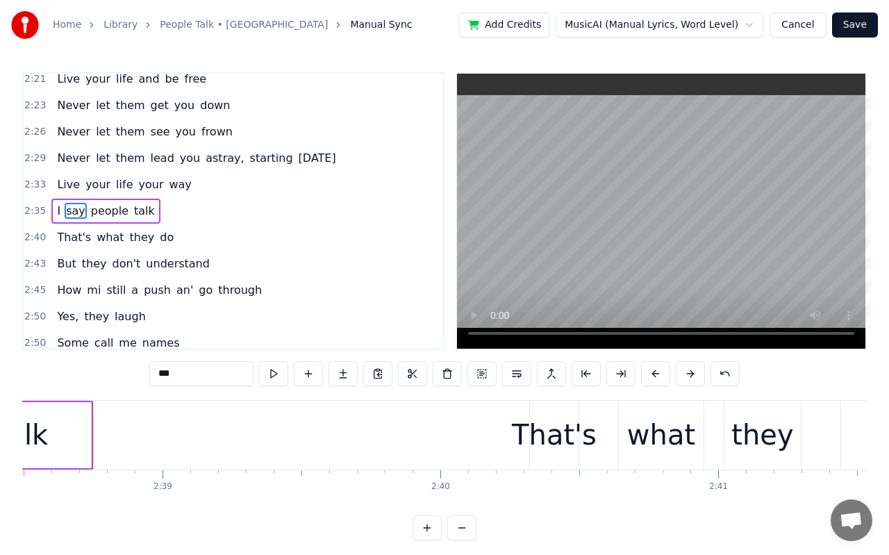
click at [571, 451] on div "That's" at bounding box center [554, 435] width 85 height 42
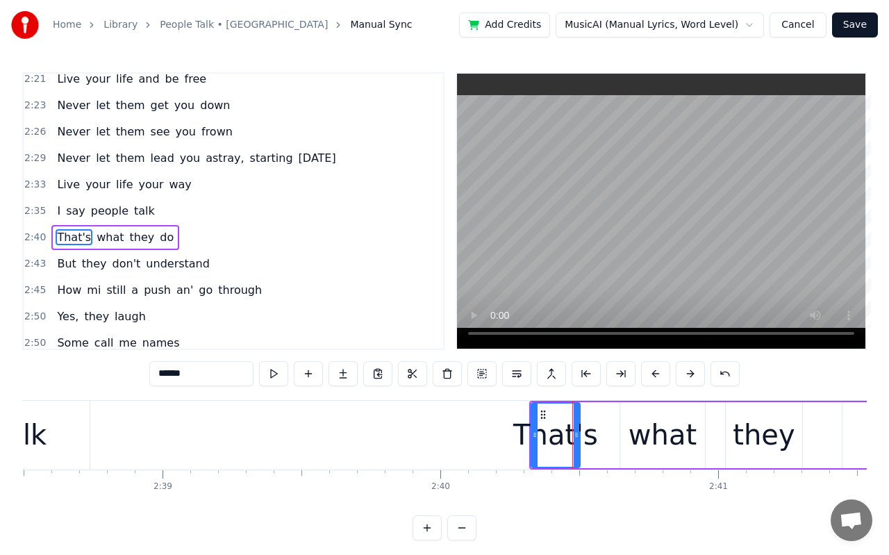
scroll to position [1168, 0]
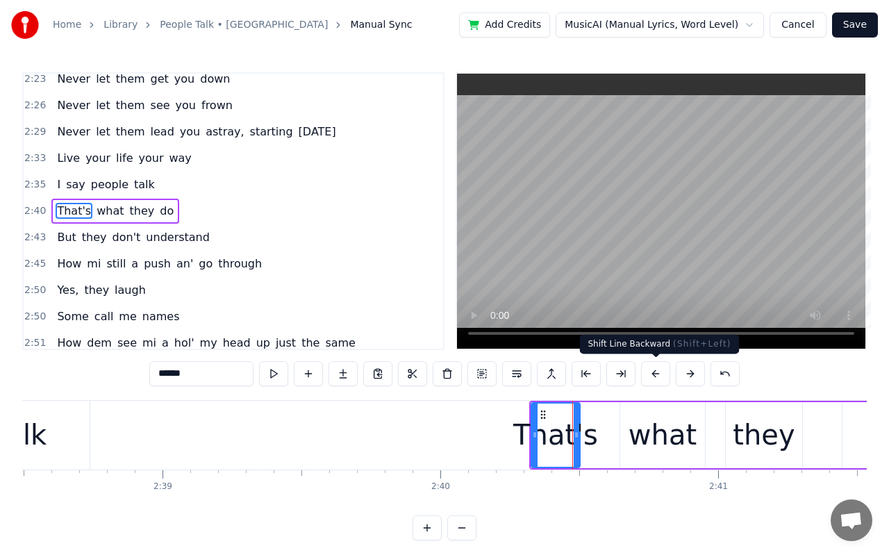
click at [660, 376] on button at bounding box center [655, 373] width 29 height 25
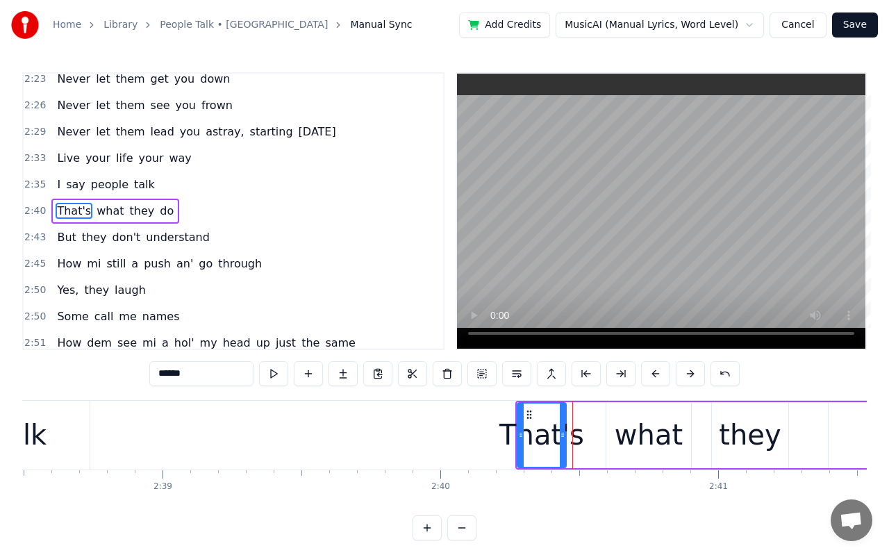
click at [660, 376] on button at bounding box center [655, 373] width 29 height 25
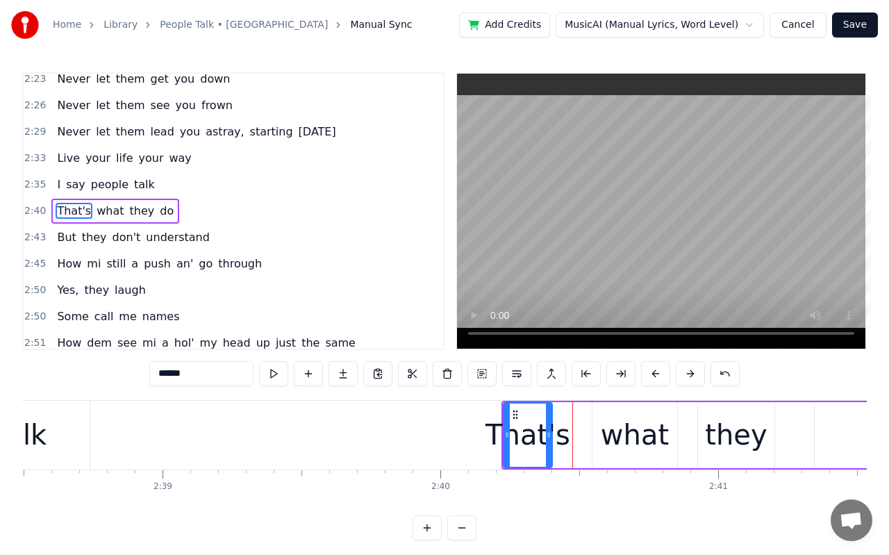
click at [660, 376] on button at bounding box center [655, 373] width 29 height 25
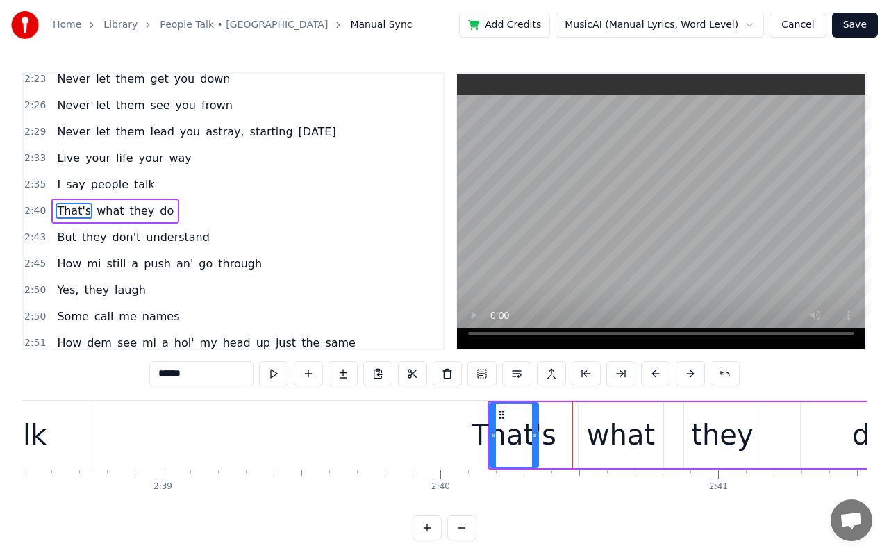
click at [660, 376] on button at bounding box center [655, 373] width 29 height 25
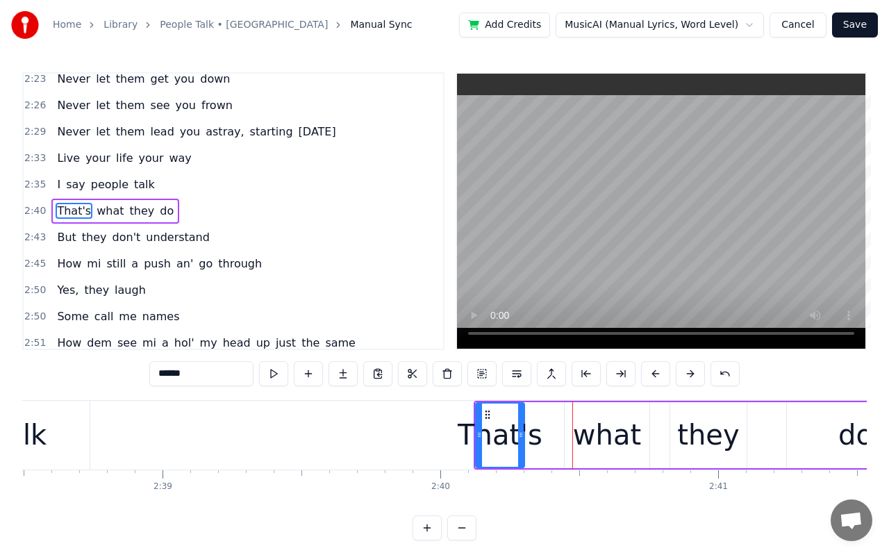
click at [660, 376] on button at bounding box center [655, 373] width 29 height 25
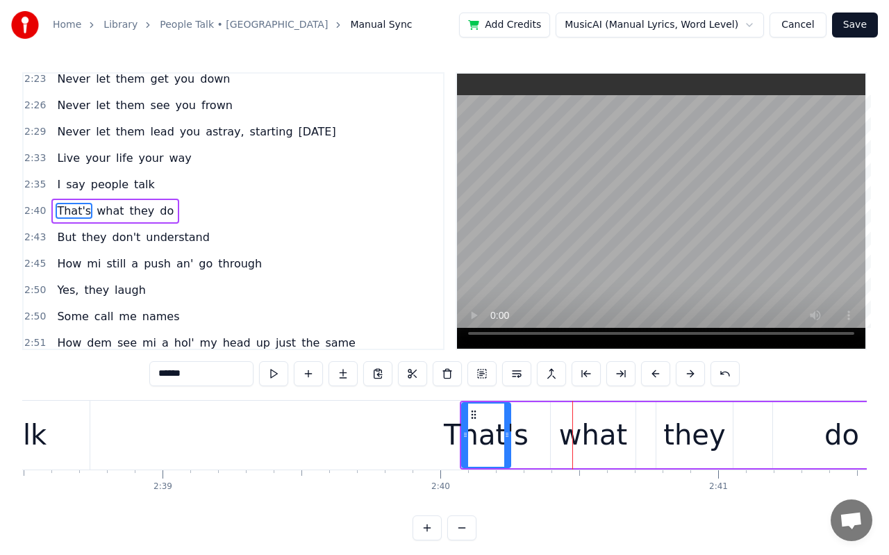
click at [660, 376] on button at bounding box center [655, 373] width 29 height 25
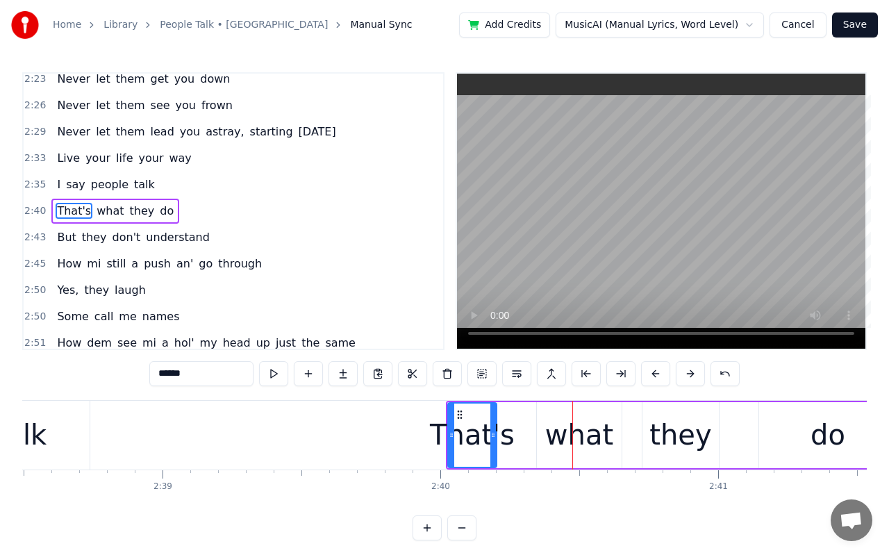
click at [660, 376] on button at bounding box center [655, 373] width 29 height 25
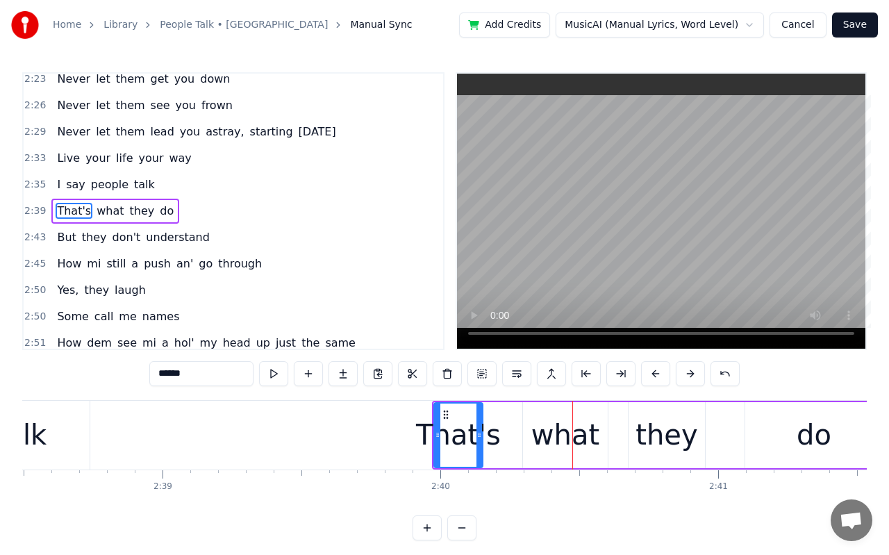
click at [807, 431] on div "do" at bounding box center [813, 435] width 35 height 42
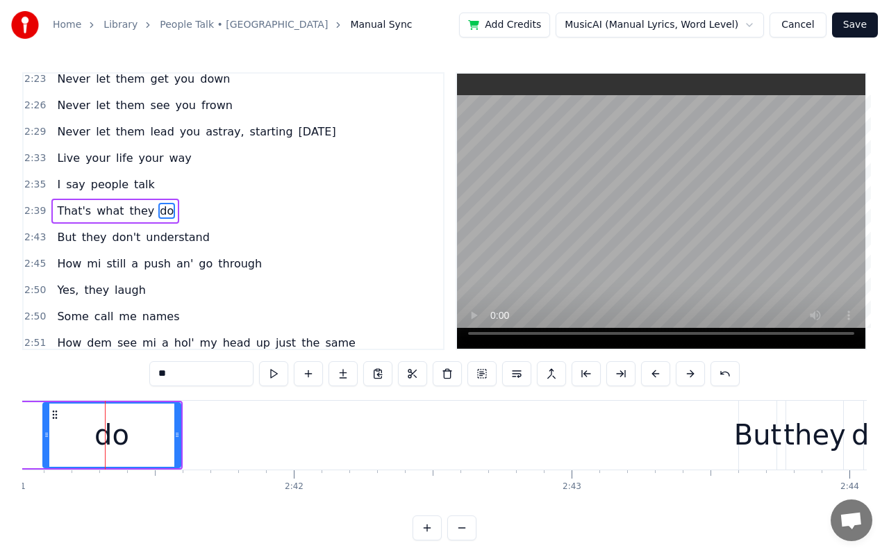
scroll to position [0, 44726]
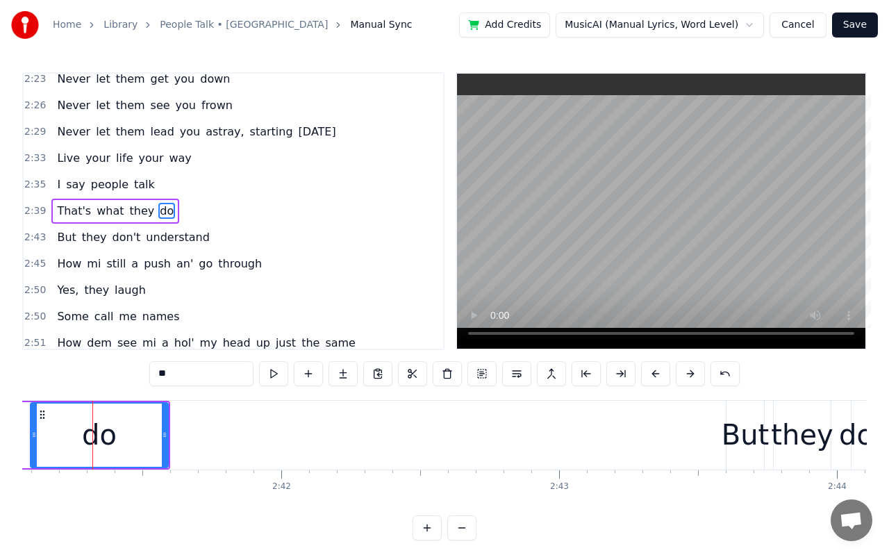
click at [749, 421] on div "But" at bounding box center [744, 435] width 47 height 42
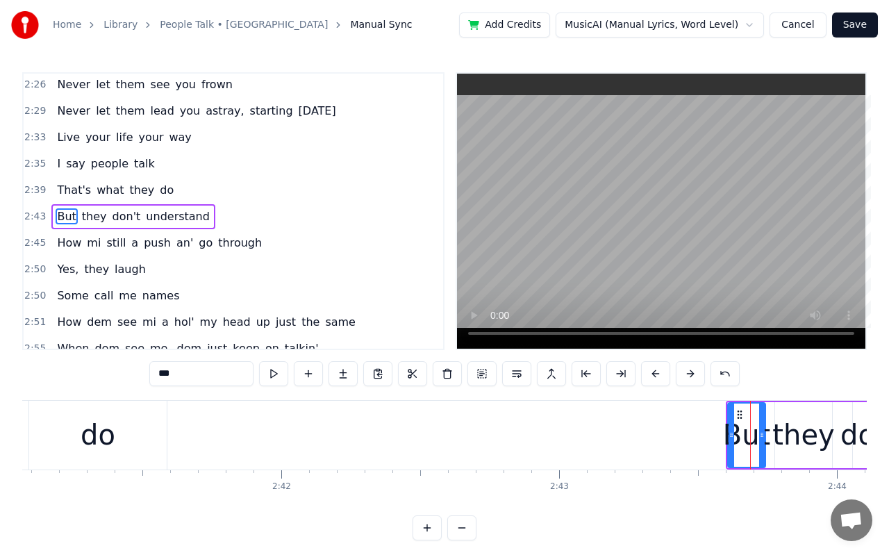
scroll to position [1195, 0]
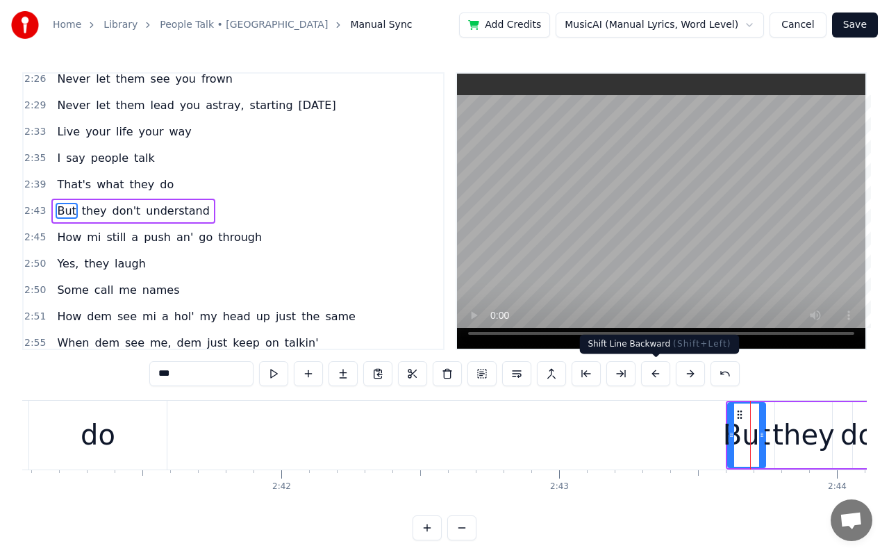
click at [651, 376] on button at bounding box center [655, 373] width 29 height 25
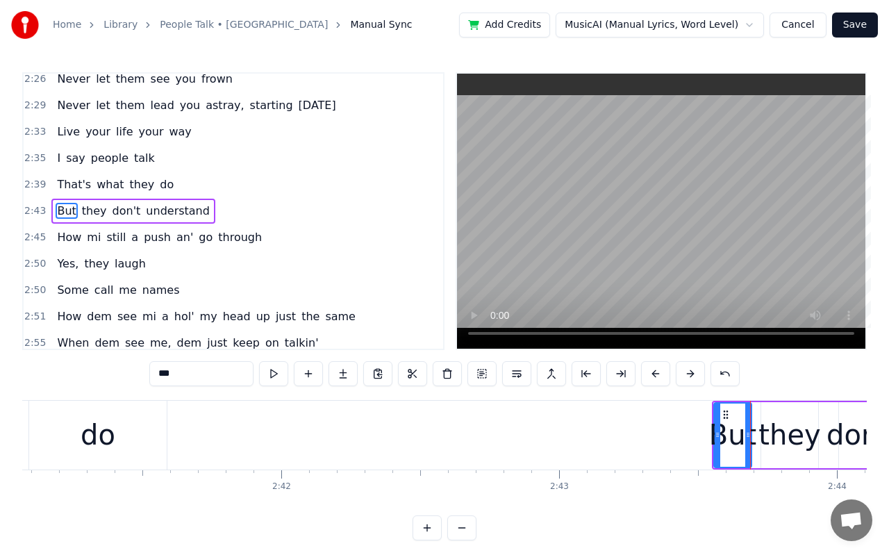
click at [651, 376] on button at bounding box center [655, 373] width 29 height 25
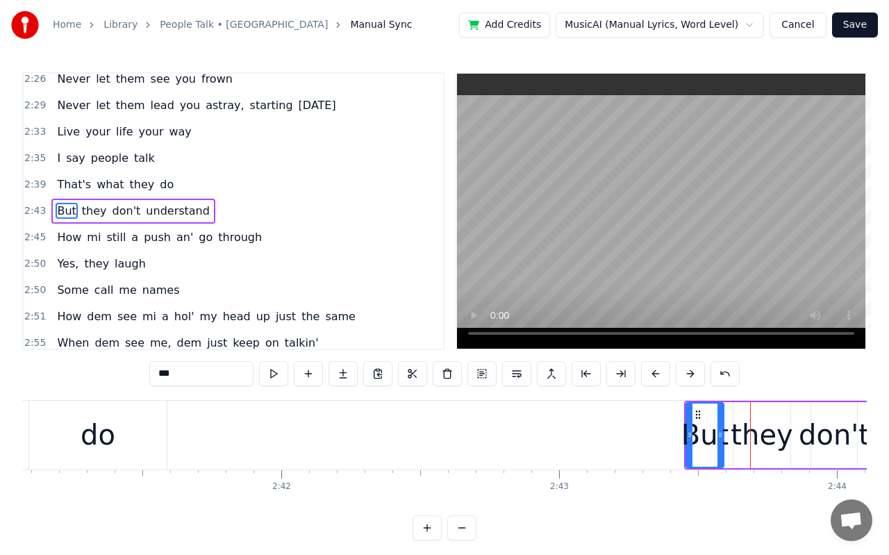
click at [651, 376] on button at bounding box center [655, 373] width 29 height 25
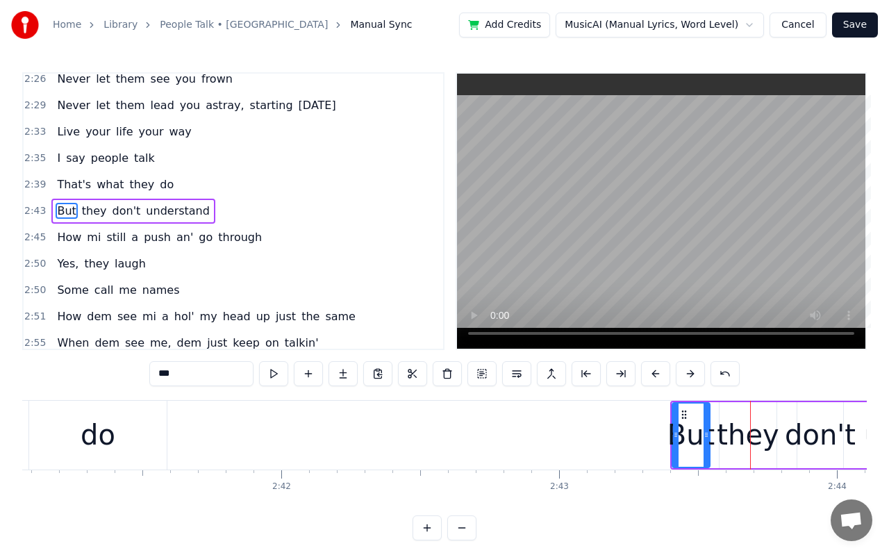
click at [651, 376] on button at bounding box center [655, 373] width 29 height 25
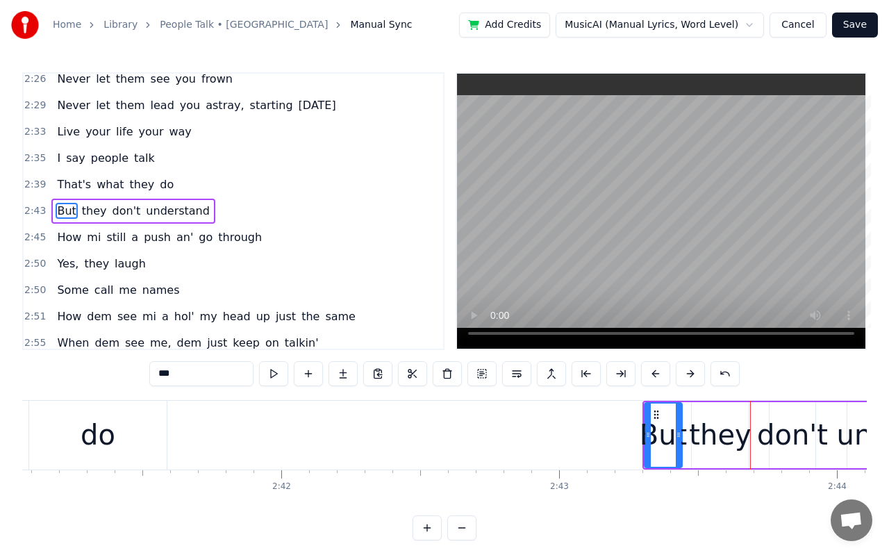
click at [651, 376] on button at bounding box center [655, 373] width 29 height 25
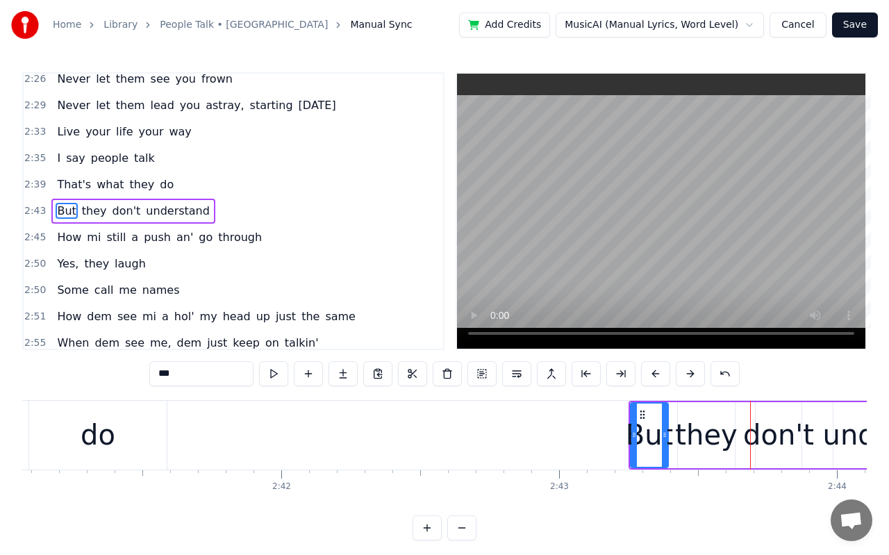
click at [651, 376] on button at bounding box center [655, 373] width 29 height 25
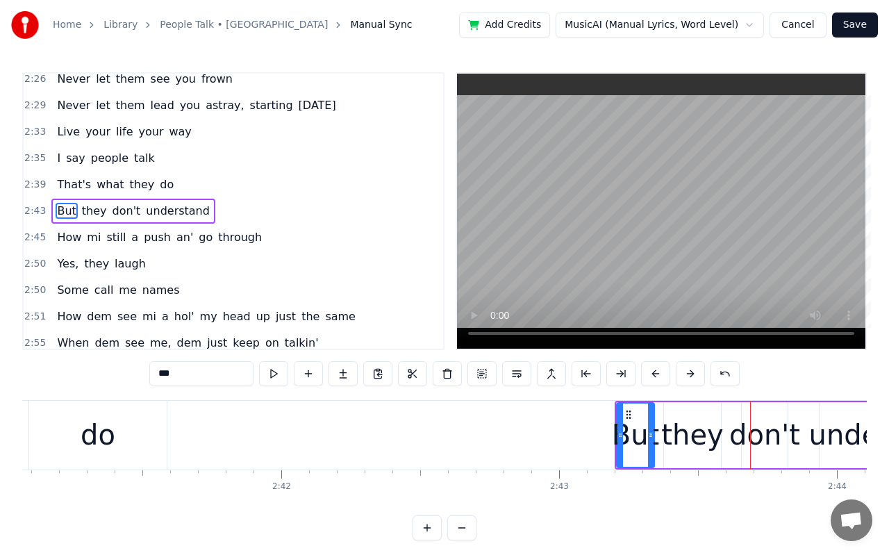
click at [651, 376] on button at bounding box center [655, 373] width 29 height 25
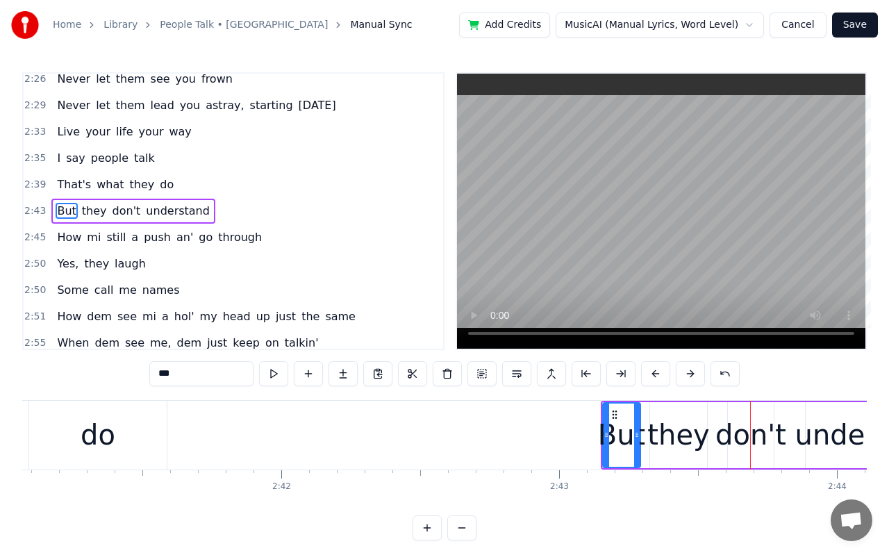
click at [651, 376] on button at bounding box center [655, 373] width 29 height 25
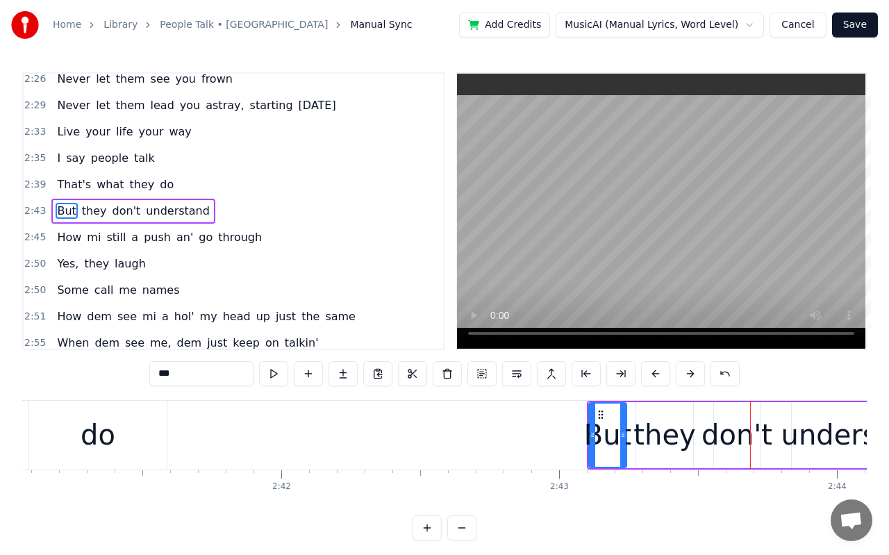
click at [651, 376] on button at bounding box center [655, 373] width 29 height 25
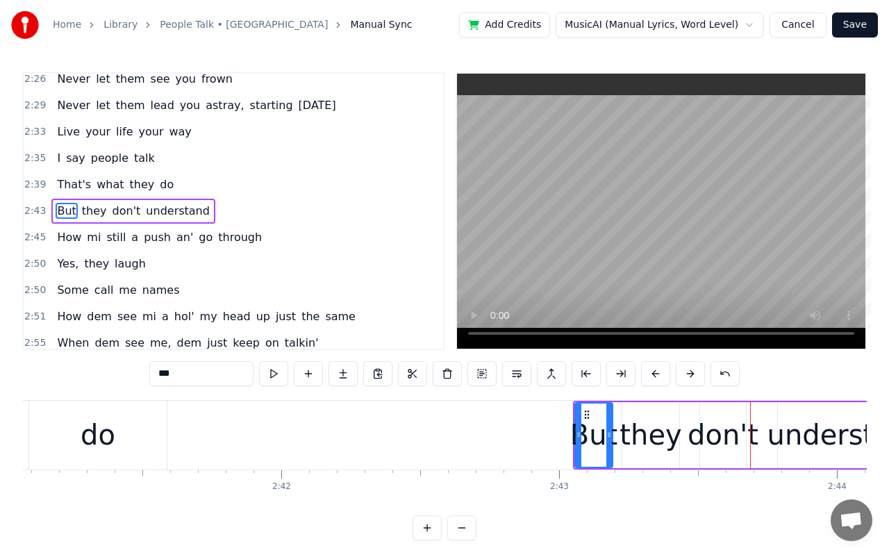
click at [651, 376] on button at bounding box center [655, 373] width 29 height 25
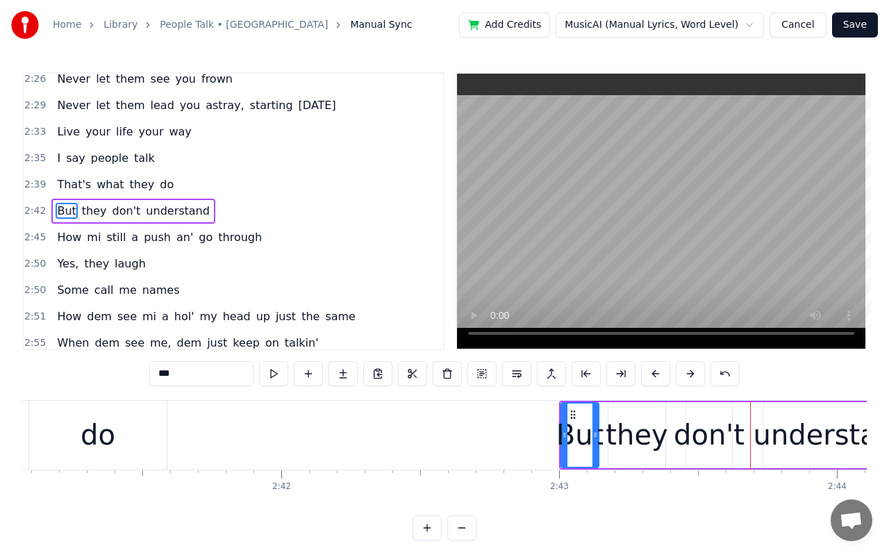
click at [784, 432] on div "understand" at bounding box center [832, 435] width 159 height 42
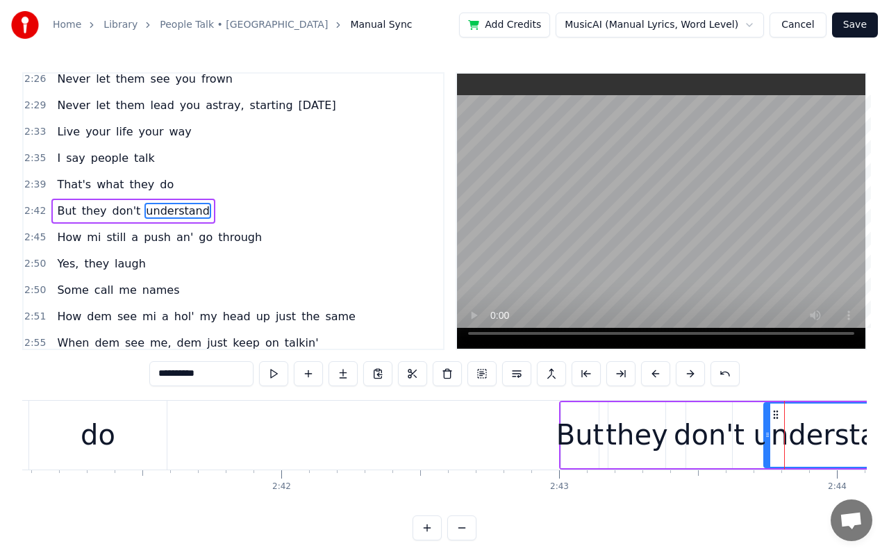
click at [816, 439] on div "understand" at bounding box center [832, 435] width 159 height 42
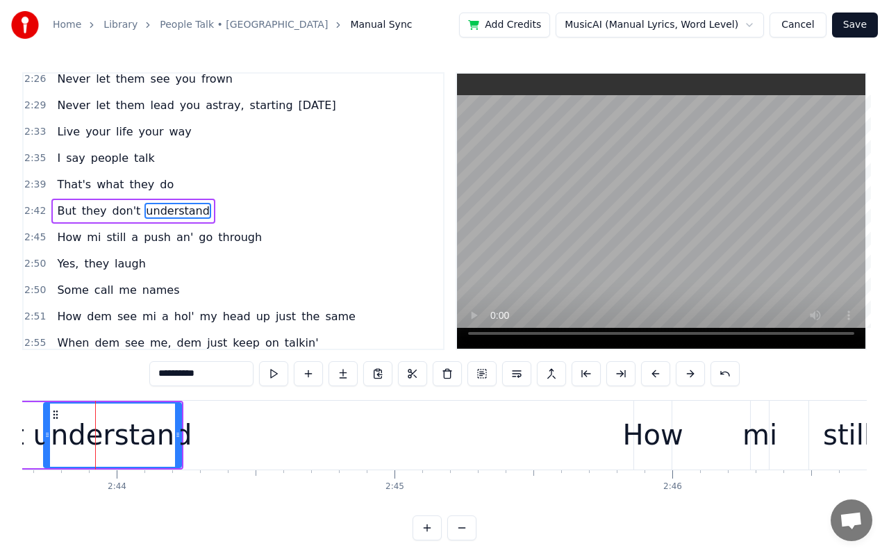
scroll to position [0, 45449]
click at [625, 436] on div "How" at bounding box center [649, 435] width 60 height 42
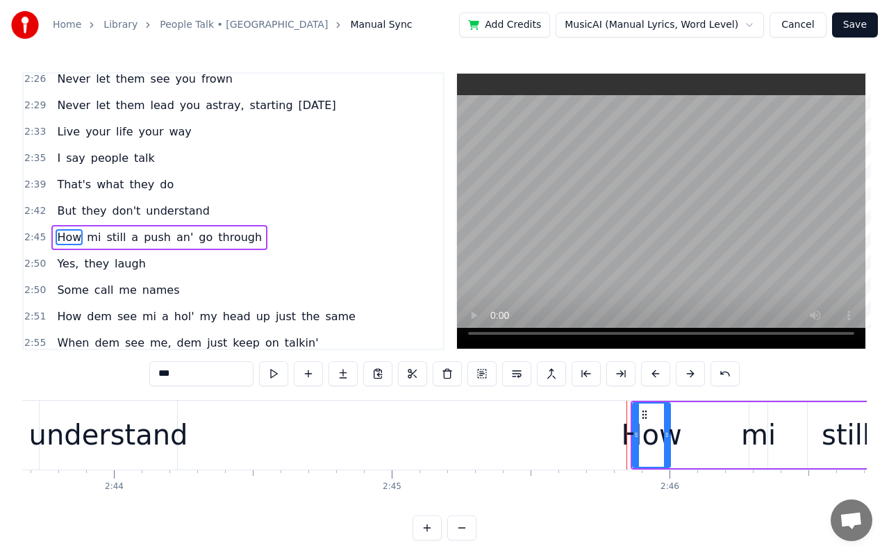
scroll to position [1221, 0]
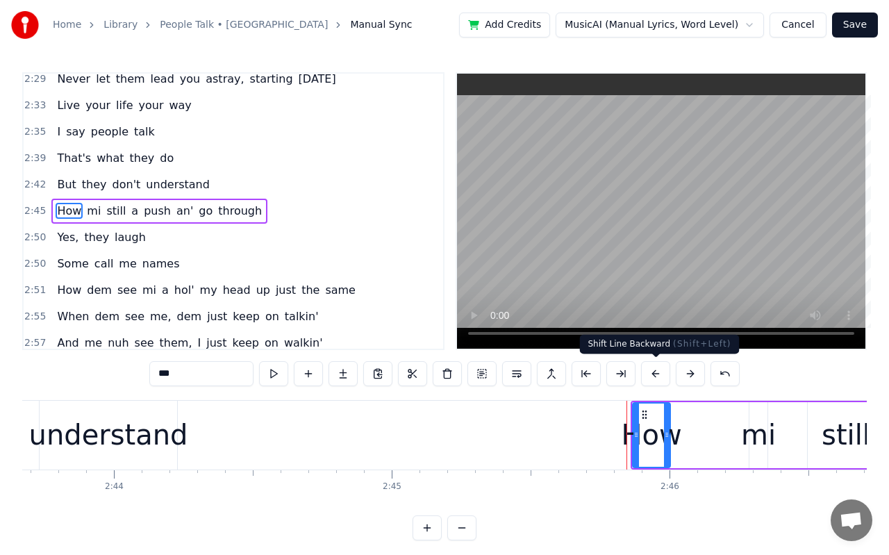
click at [659, 366] on button at bounding box center [655, 373] width 29 height 25
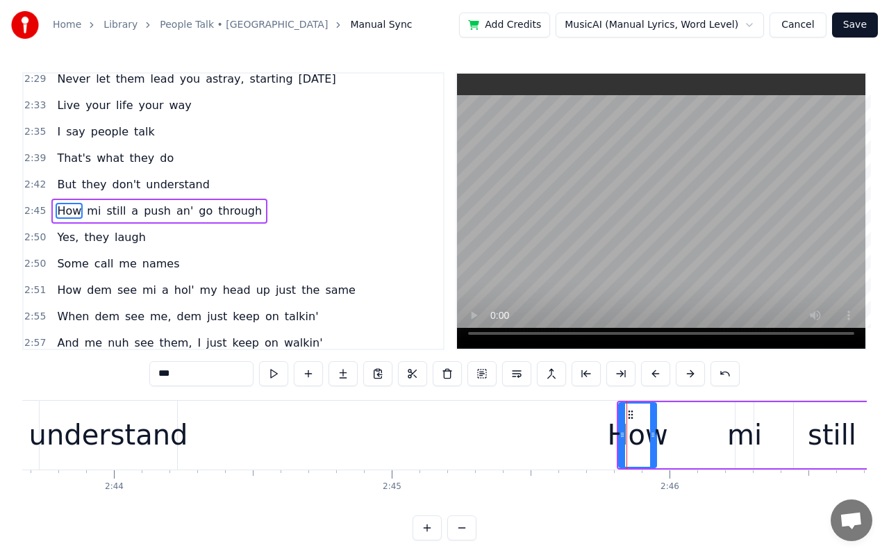
click at [659, 366] on button at bounding box center [655, 373] width 29 height 25
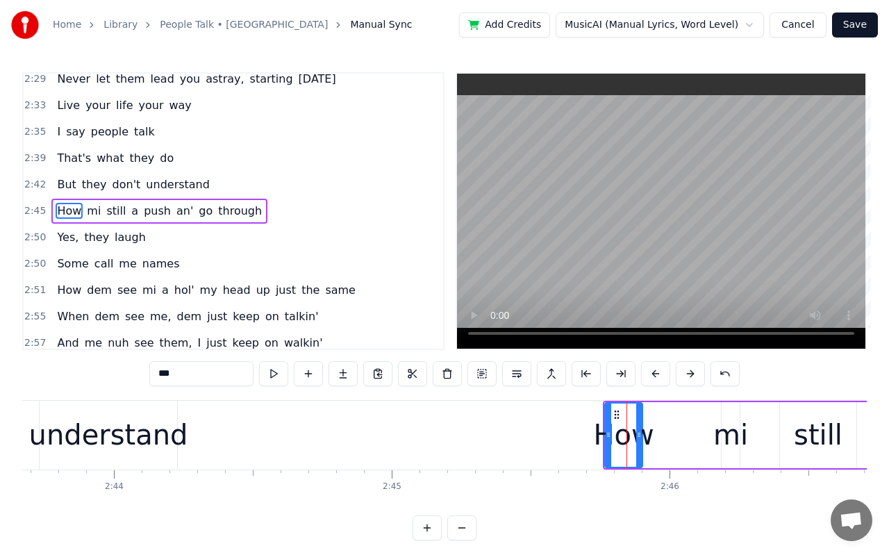
click at [659, 366] on button at bounding box center [655, 373] width 29 height 25
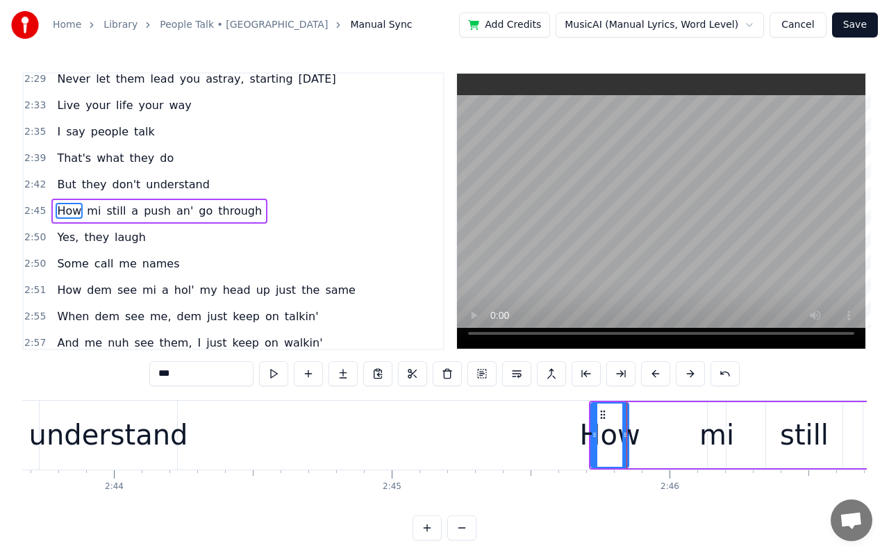
click at [659, 366] on button at bounding box center [655, 373] width 29 height 25
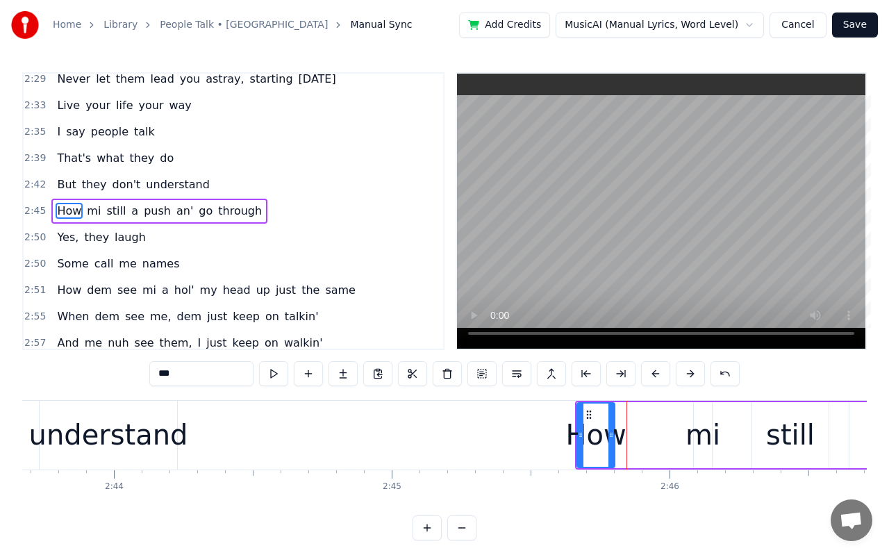
click at [659, 366] on button at bounding box center [655, 373] width 29 height 25
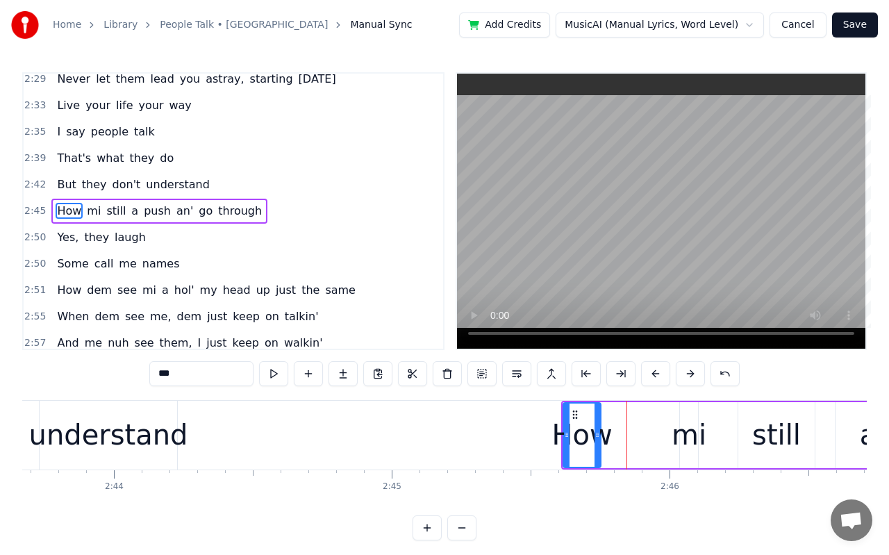
click at [659, 366] on button at bounding box center [655, 373] width 29 height 25
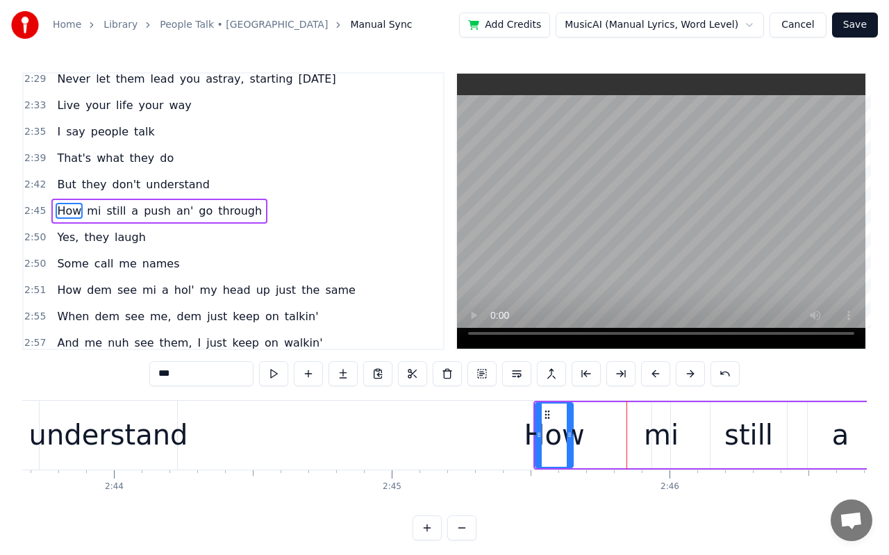
click at [659, 366] on button at bounding box center [655, 373] width 29 height 25
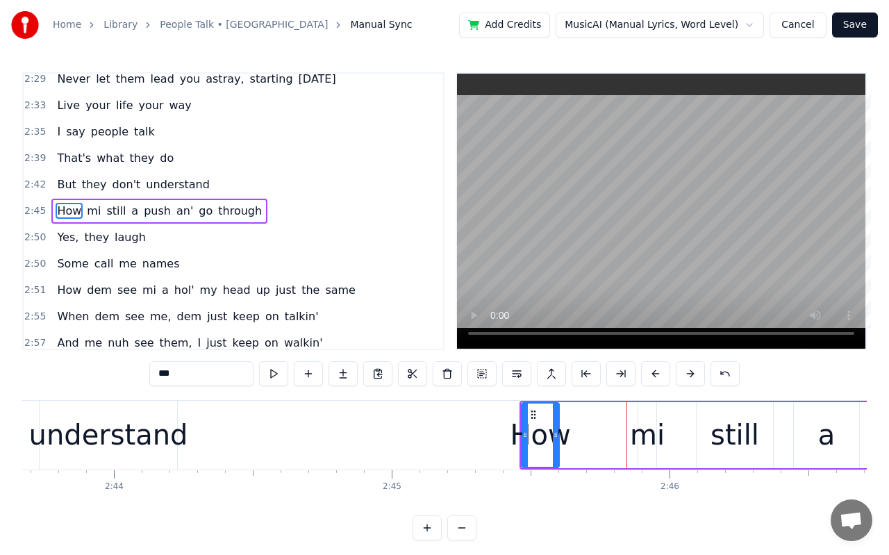
click at [659, 366] on button at bounding box center [655, 373] width 29 height 25
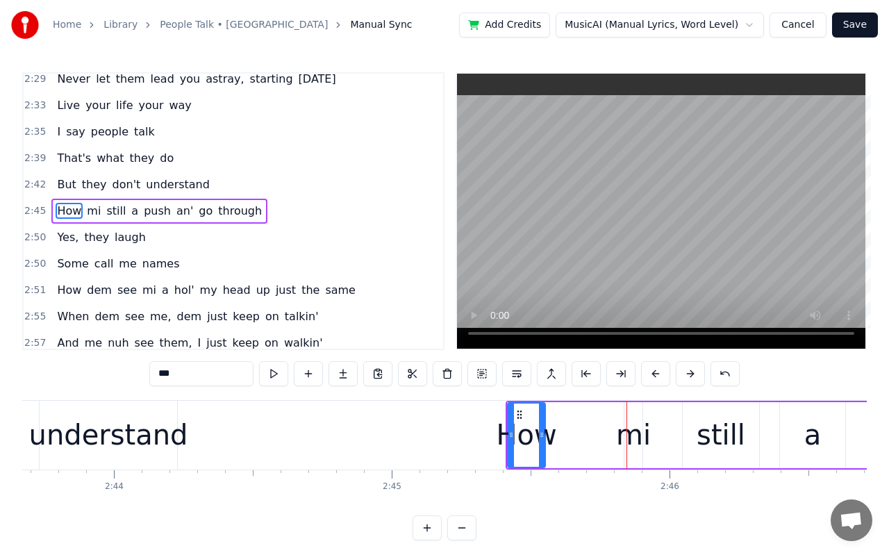
click at [659, 366] on button at bounding box center [655, 373] width 29 height 25
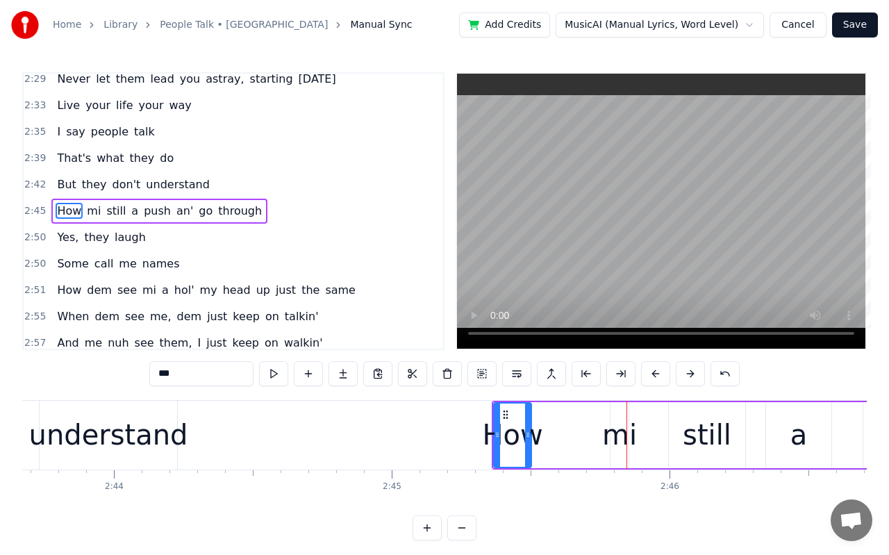
click at [659, 366] on button at bounding box center [655, 373] width 29 height 25
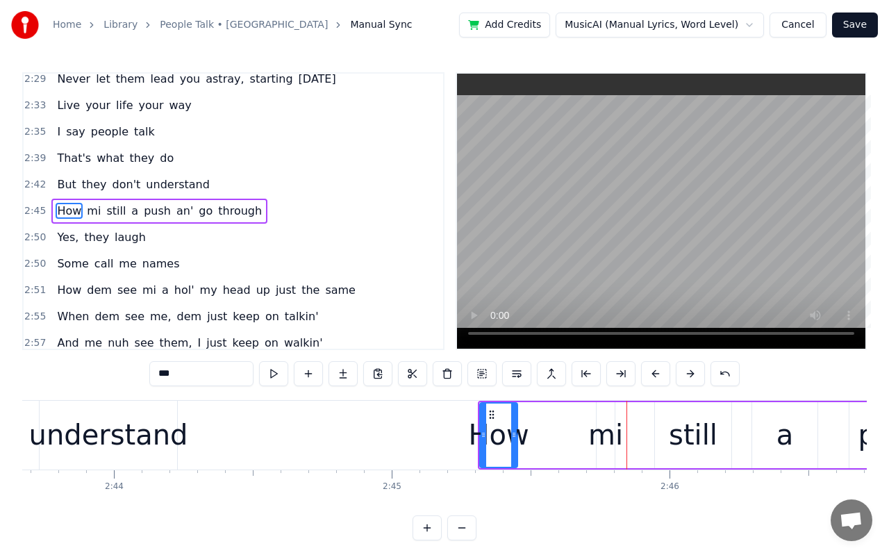
click at [659, 366] on button at bounding box center [655, 373] width 29 height 25
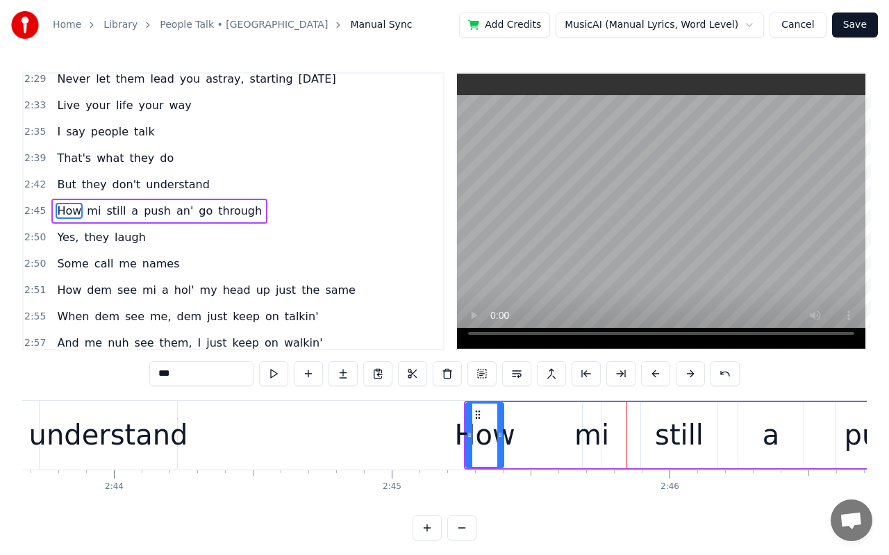
click at [659, 366] on button at bounding box center [655, 373] width 29 height 25
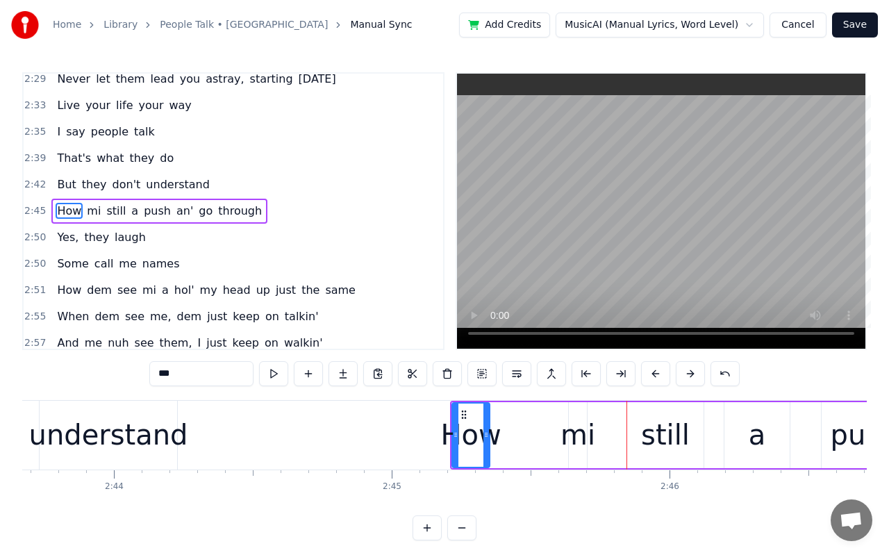
click at [659, 366] on button at bounding box center [655, 373] width 29 height 25
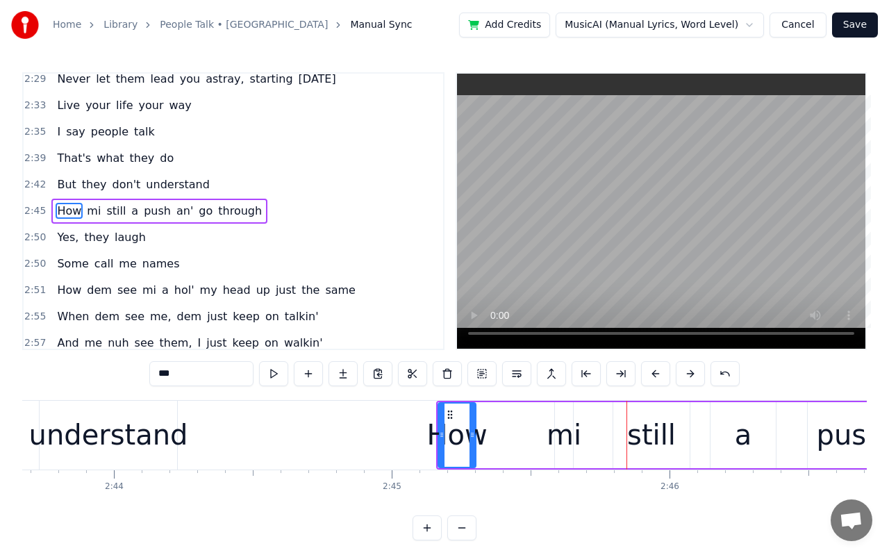
click at [659, 366] on button at bounding box center [655, 373] width 29 height 25
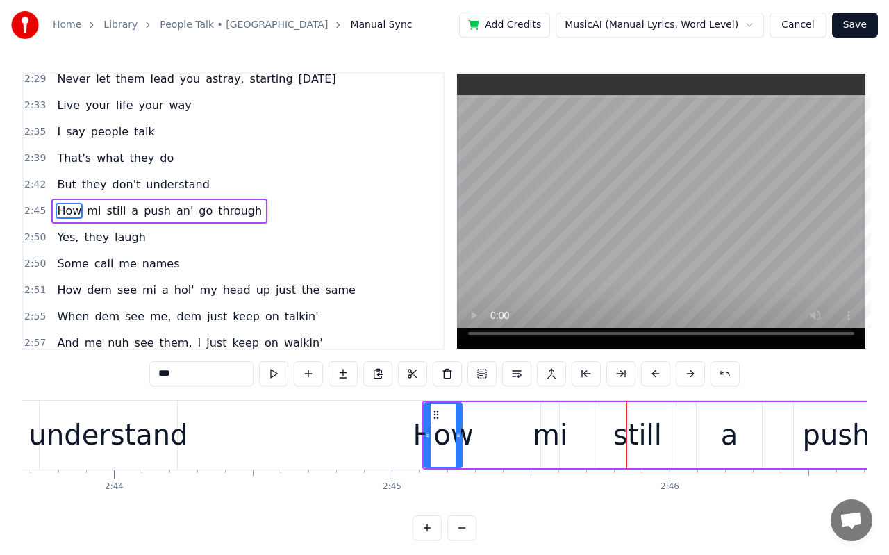
click at [659, 366] on button at bounding box center [655, 373] width 29 height 25
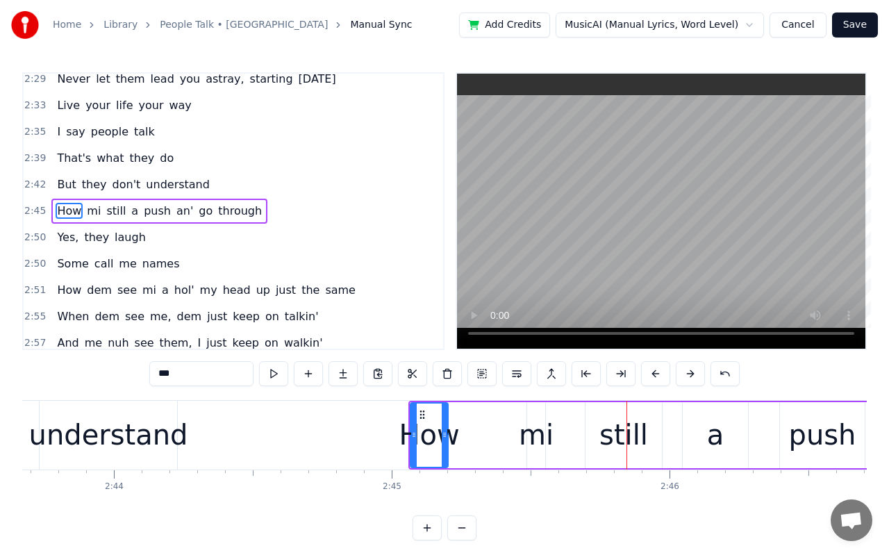
click at [659, 366] on button at bounding box center [655, 373] width 29 height 25
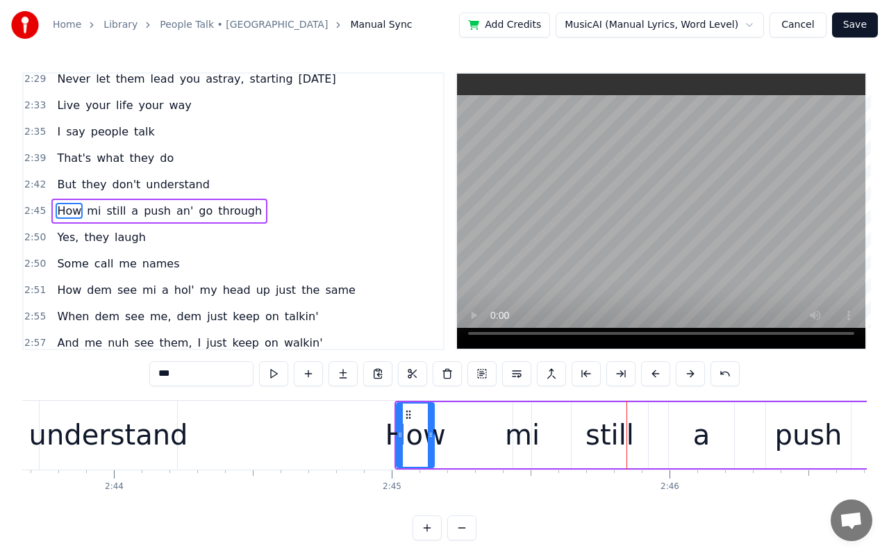
click at [659, 366] on button at bounding box center [655, 373] width 29 height 25
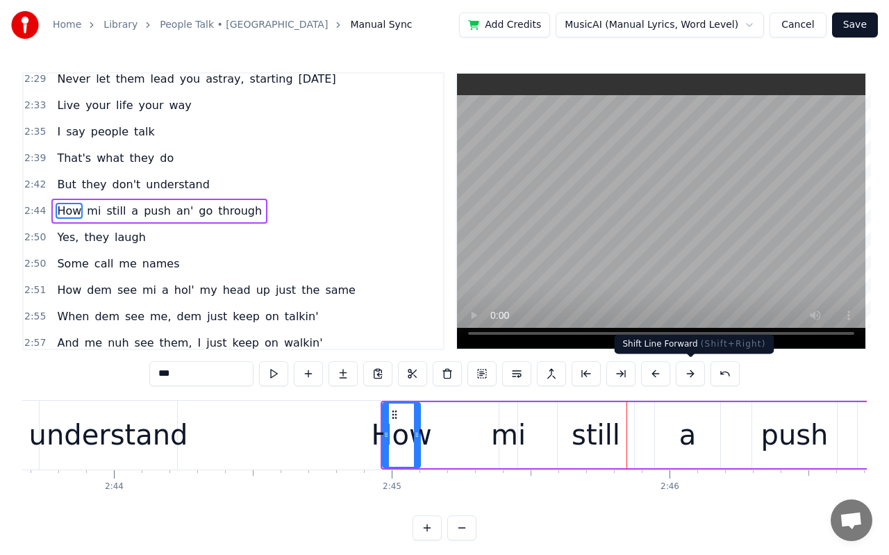
click at [684, 371] on button at bounding box center [689, 373] width 29 height 25
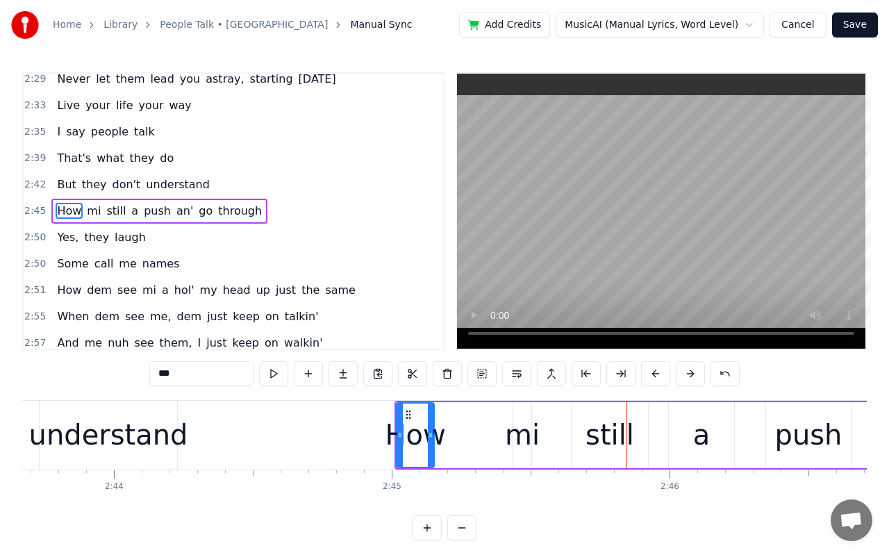
click at [804, 432] on div "push" at bounding box center [808, 435] width 67 height 42
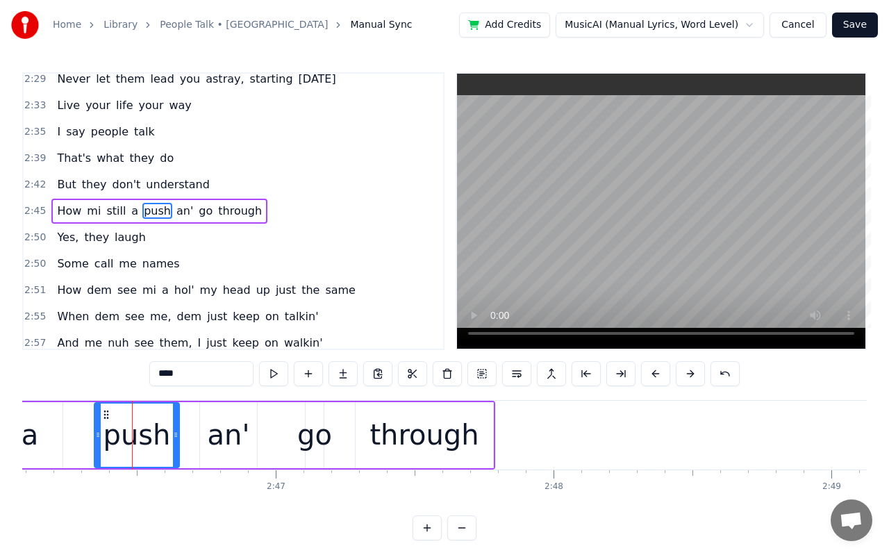
scroll to position [0, 46160]
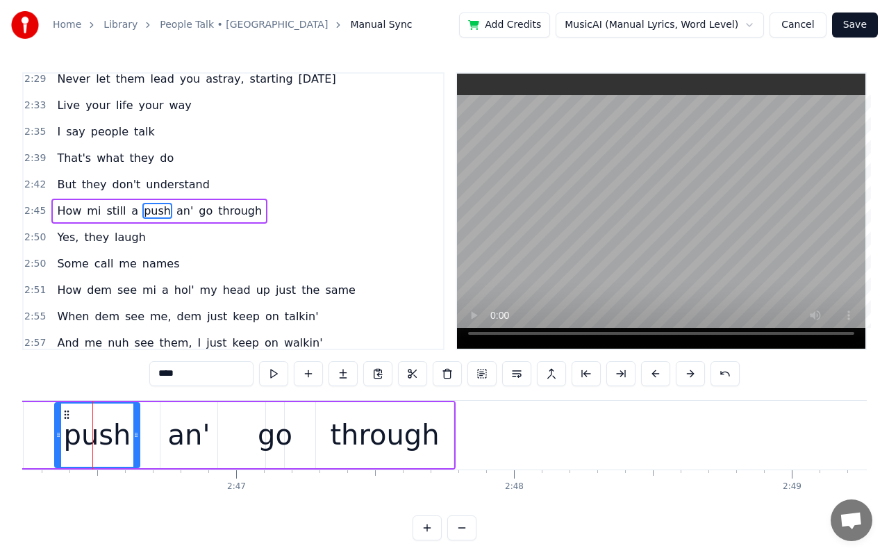
click at [351, 458] on div "through" at bounding box center [384, 435] width 137 height 66
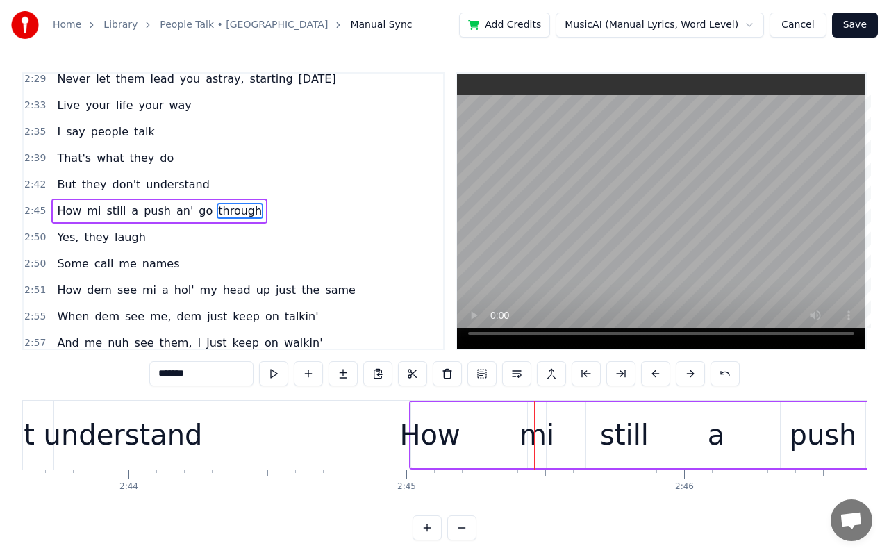
scroll to position [0, 45626]
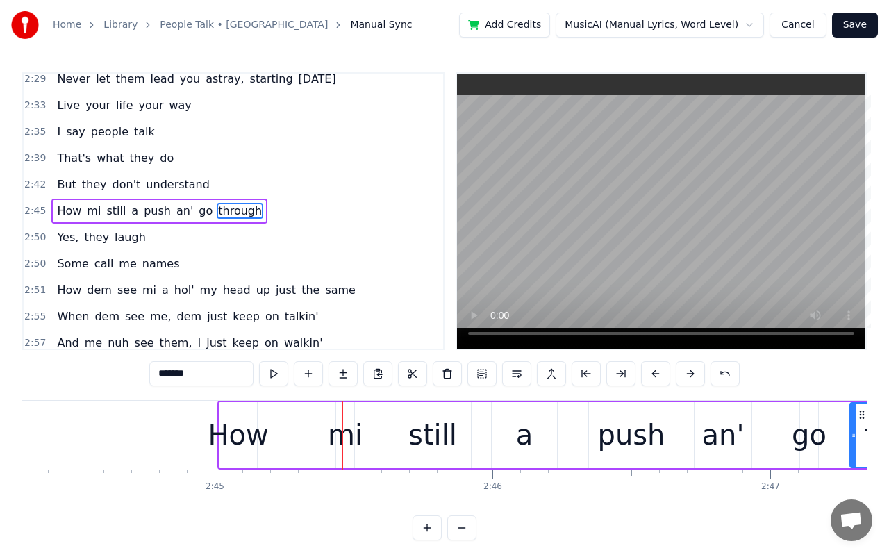
click at [796, 430] on div "go" at bounding box center [808, 435] width 35 height 42
type input "**"
click at [829, 442] on div "How mi still a push an' go through" at bounding box center [603, 435] width 772 height 69
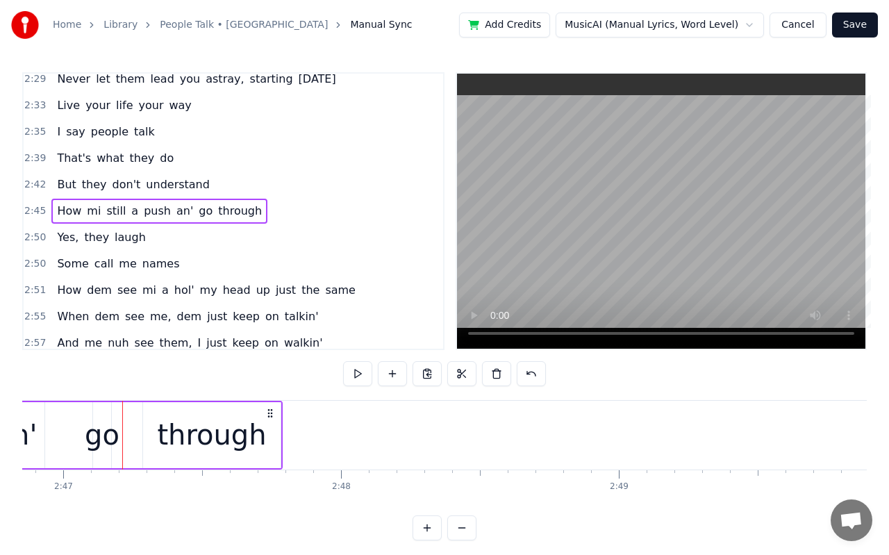
scroll to position [0, 46363]
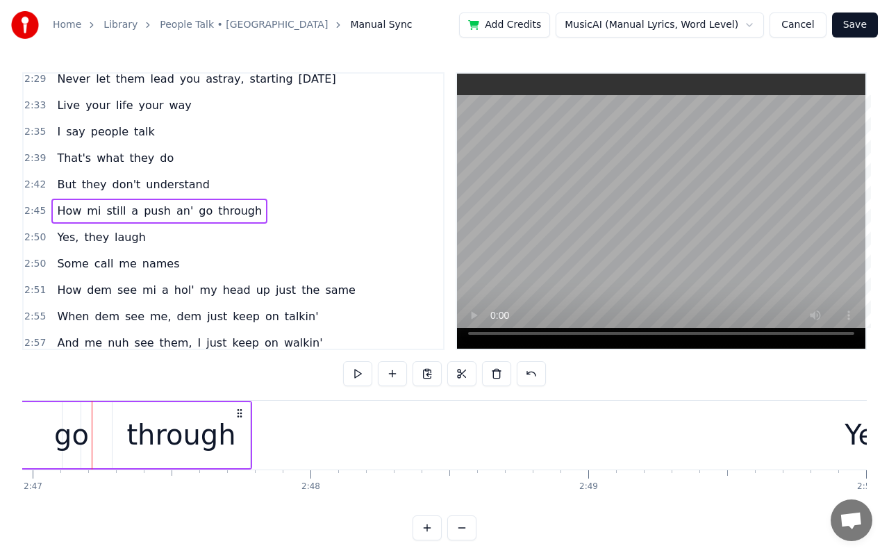
click at [857, 439] on div "Yes," at bounding box center [870, 435] width 53 height 42
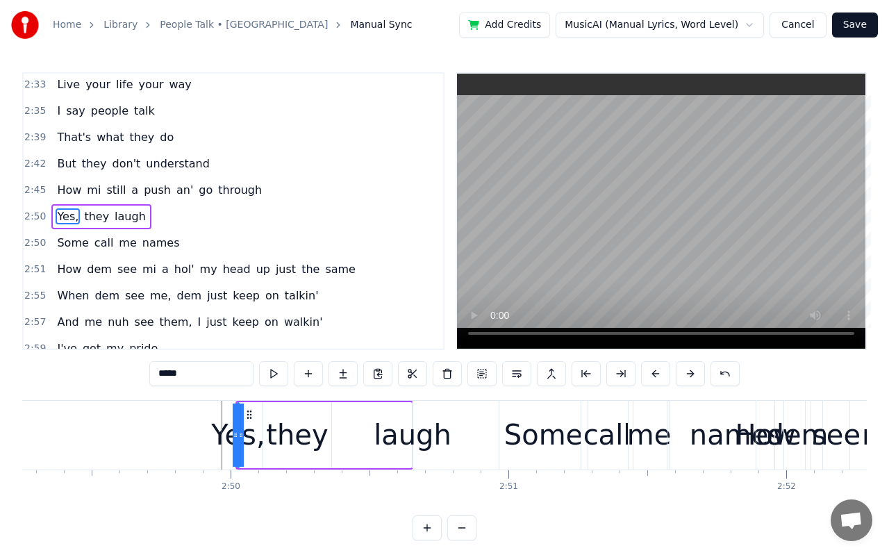
scroll to position [0, 47128]
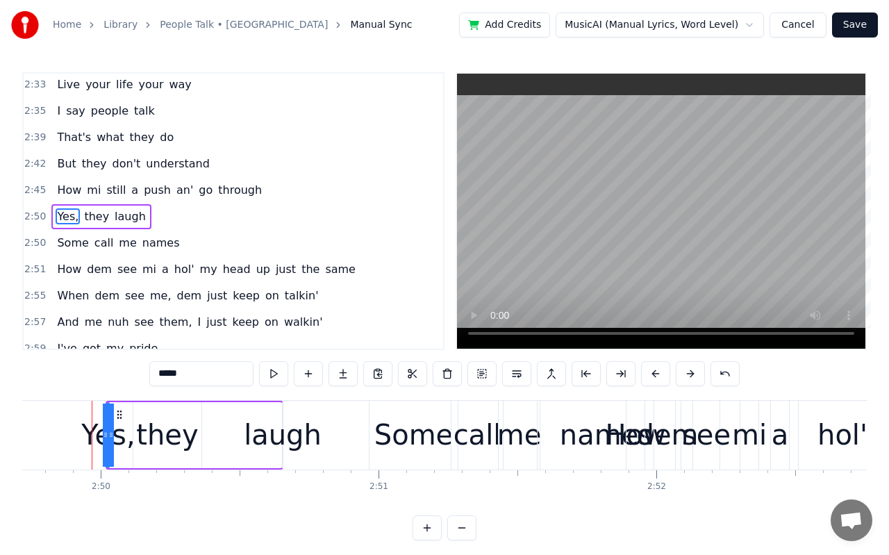
drag, startPoint x: 113, startPoint y: 434, endPoint x: 129, endPoint y: 435, distance: 16.0
click at [150, 434] on div "Yes, they laugh" at bounding box center [195, 435] width 178 height 69
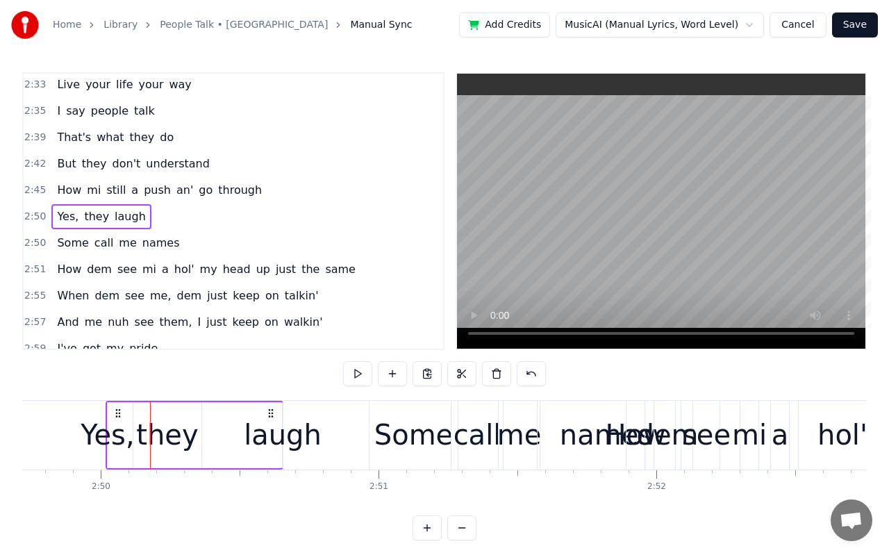
click at [109, 437] on div "Yes," at bounding box center [107, 435] width 53 height 42
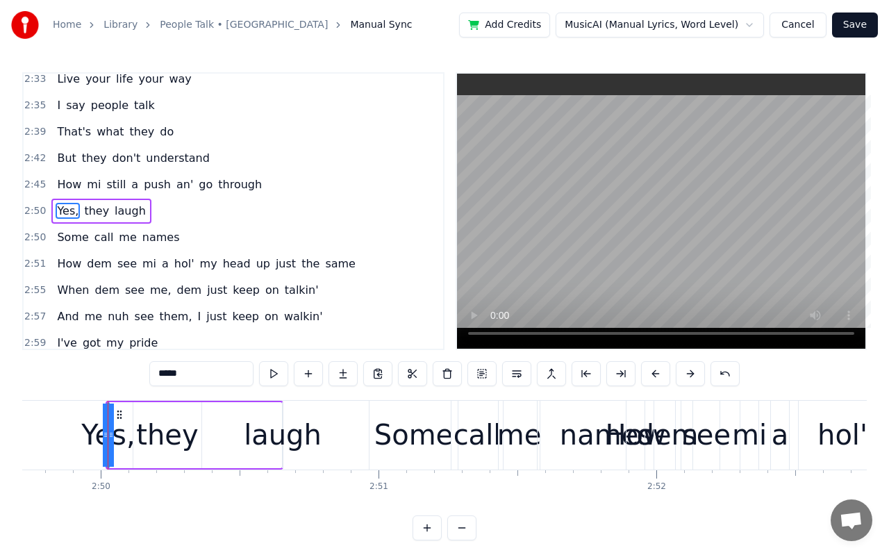
drag, startPoint x: 110, startPoint y: 437, endPoint x: 128, endPoint y: 438, distance: 17.4
click at [108, 438] on div "Yes," at bounding box center [108, 434] width 0 height 63
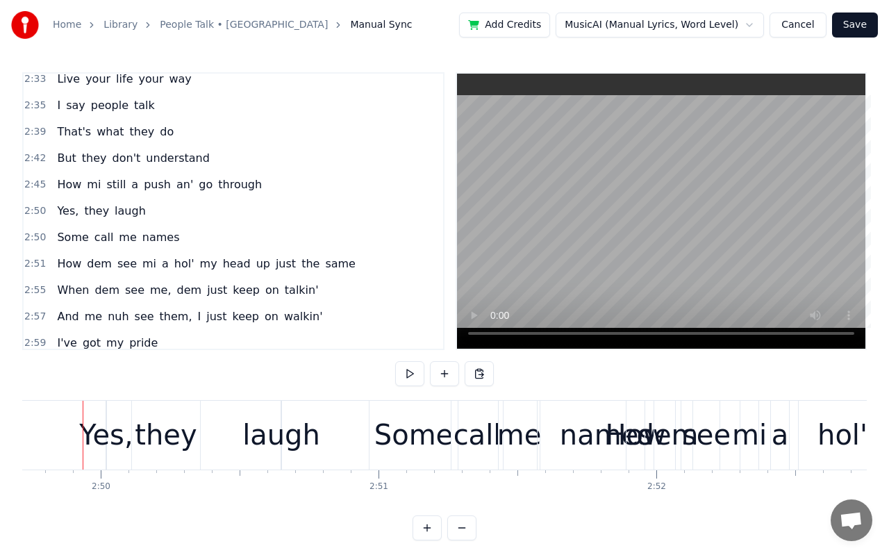
scroll to position [0, 47119]
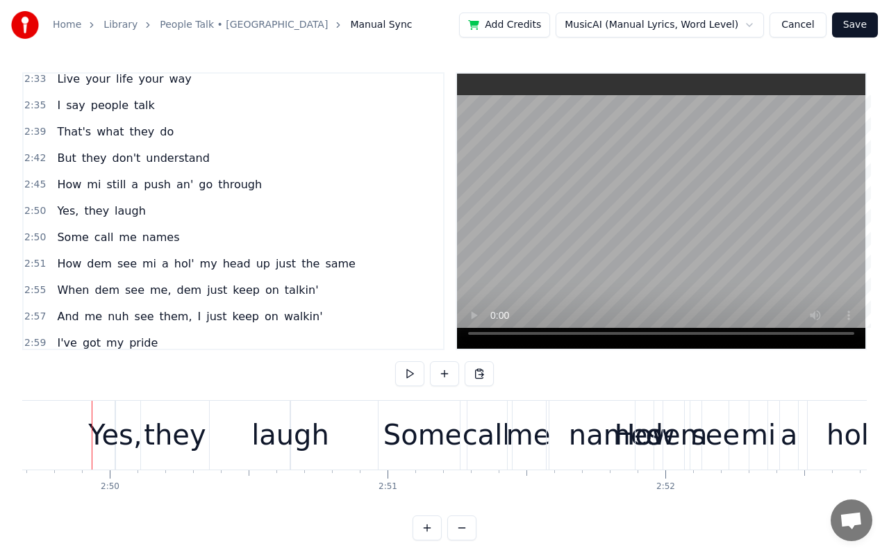
click at [115, 436] on div "Yes," at bounding box center [114, 435] width 53 height 42
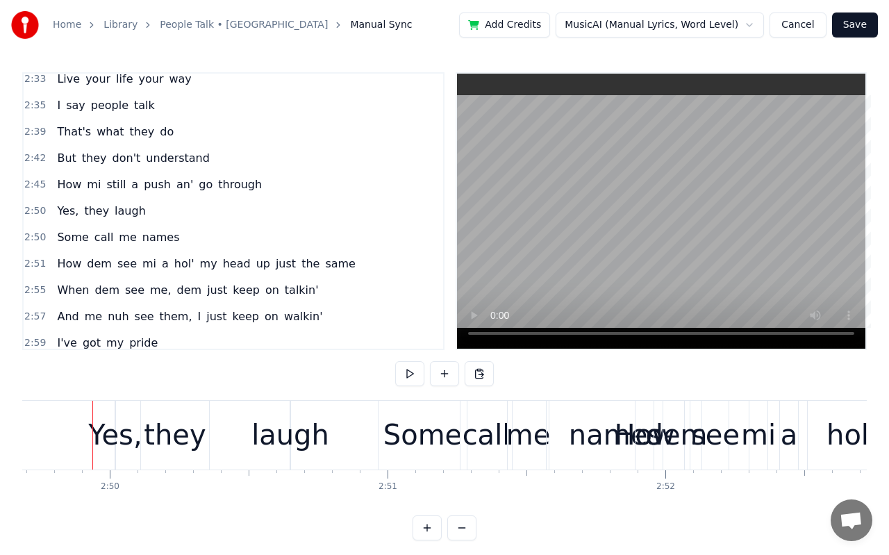
click at [115, 431] on div "Yes," at bounding box center [114, 435] width 53 height 42
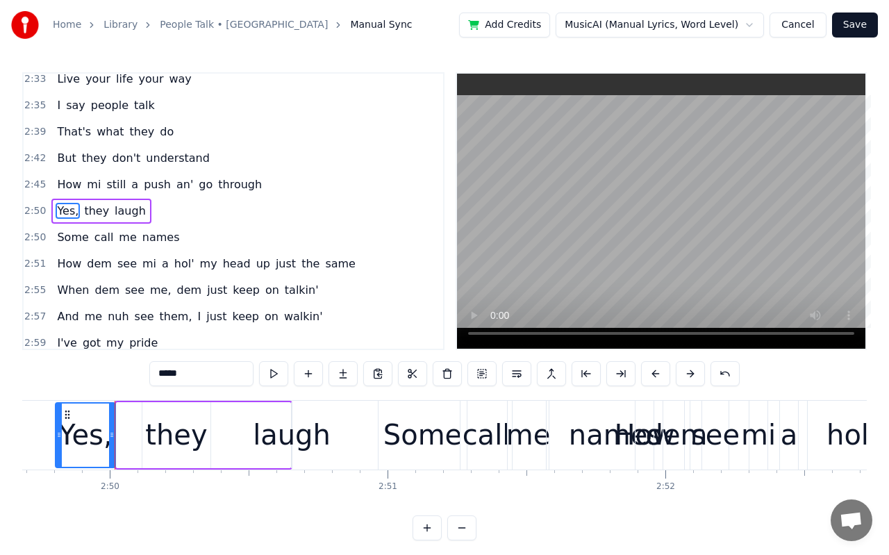
drag, startPoint x: 119, startPoint y: 433, endPoint x: 58, endPoint y: 438, distance: 61.3
click at [58, 438] on icon at bounding box center [59, 434] width 6 height 11
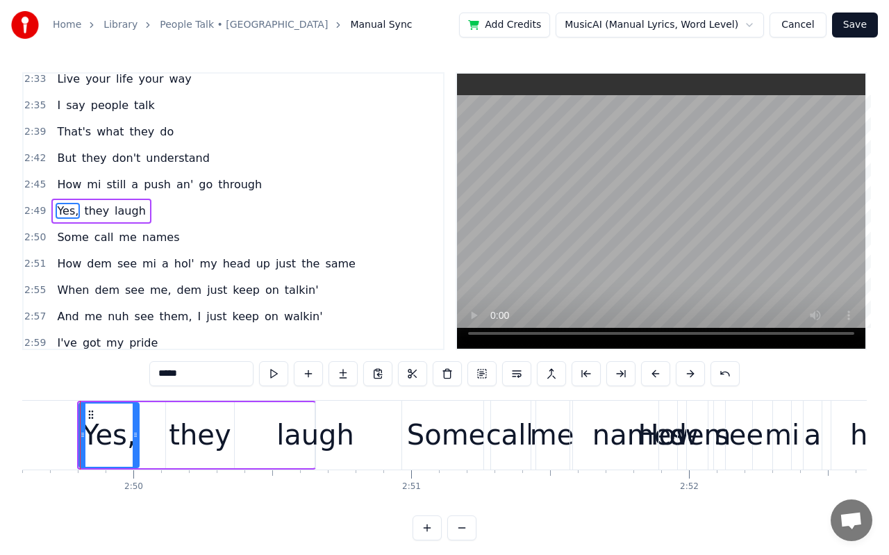
scroll to position [0, 47084]
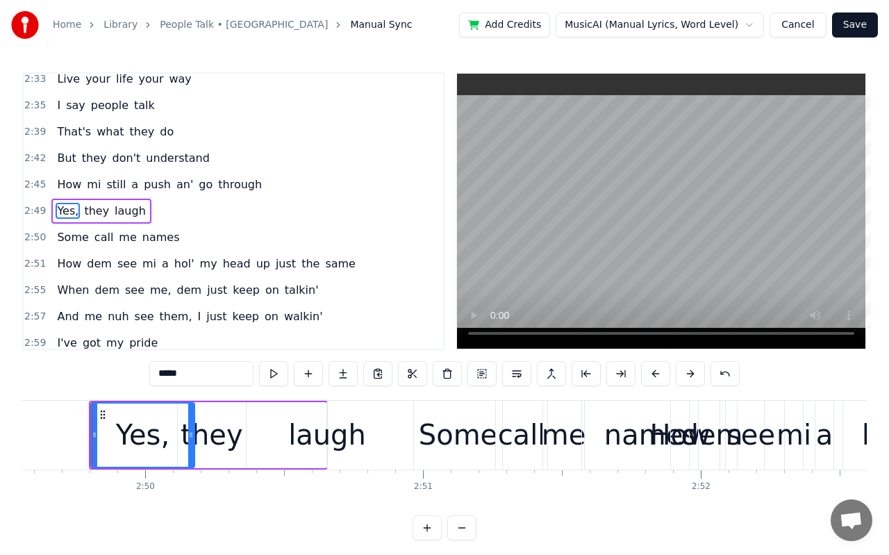
drag, startPoint x: 145, startPoint y: 438, endPoint x: 189, endPoint y: 438, distance: 43.7
click at [189, 438] on icon at bounding box center [191, 434] width 6 height 11
drag, startPoint x: 94, startPoint y: 437, endPoint x: 137, endPoint y: 439, distance: 42.4
click at [137, 439] on icon at bounding box center [137, 434] width 6 height 11
drag, startPoint x: 137, startPoint y: 439, endPoint x: 144, endPoint y: 440, distance: 7.7
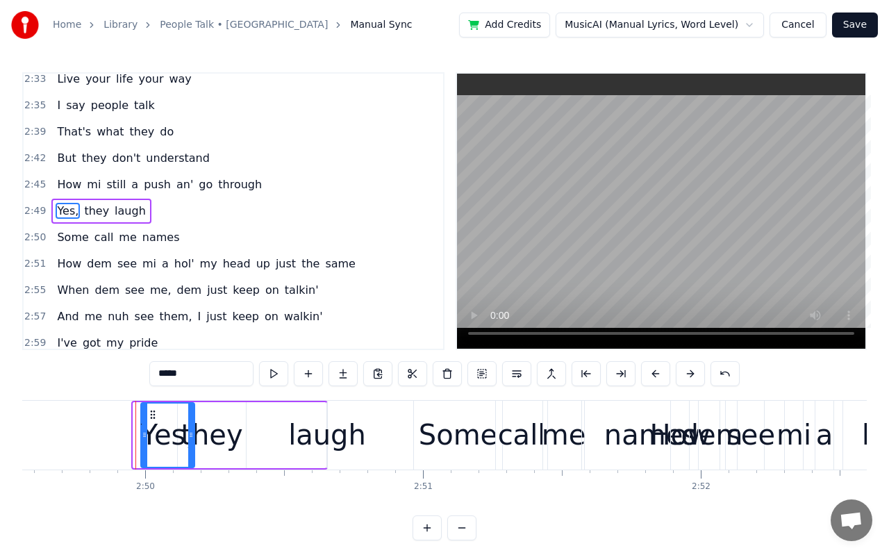
click at [144, 440] on div at bounding box center [145, 434] width 6 height 63
click at [437, 448] on div "Some" at bounding box center [458, 435] width 78 height 42
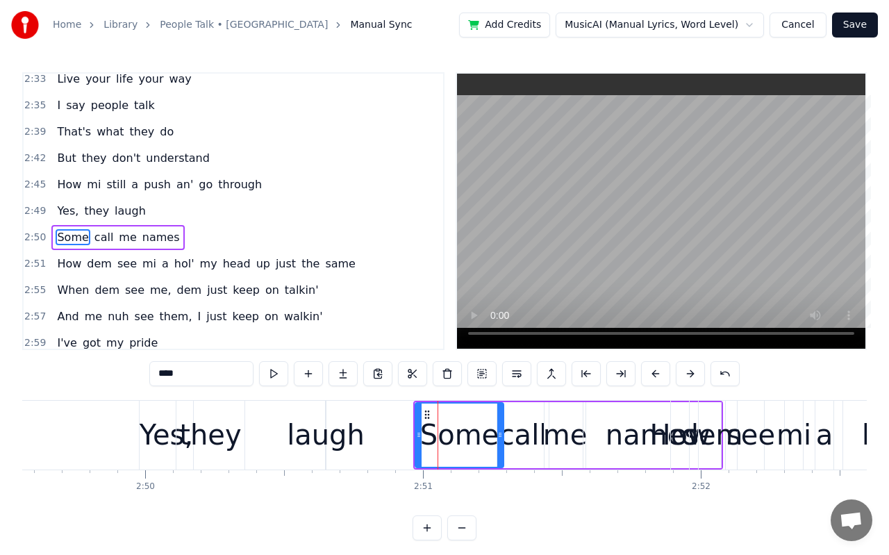
scroll to position [1274, 0]
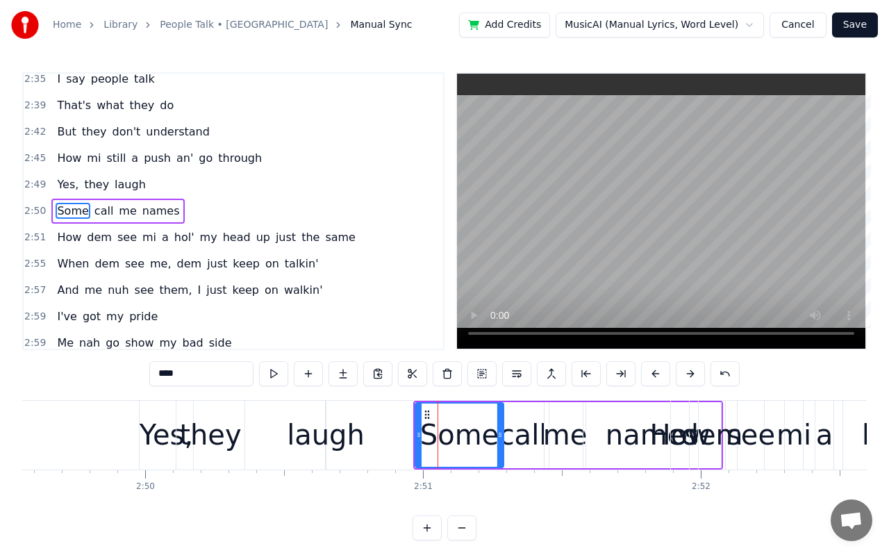
click at [153, 434] on div "Yes," at bounding box center [166, 435] width 53 height 42
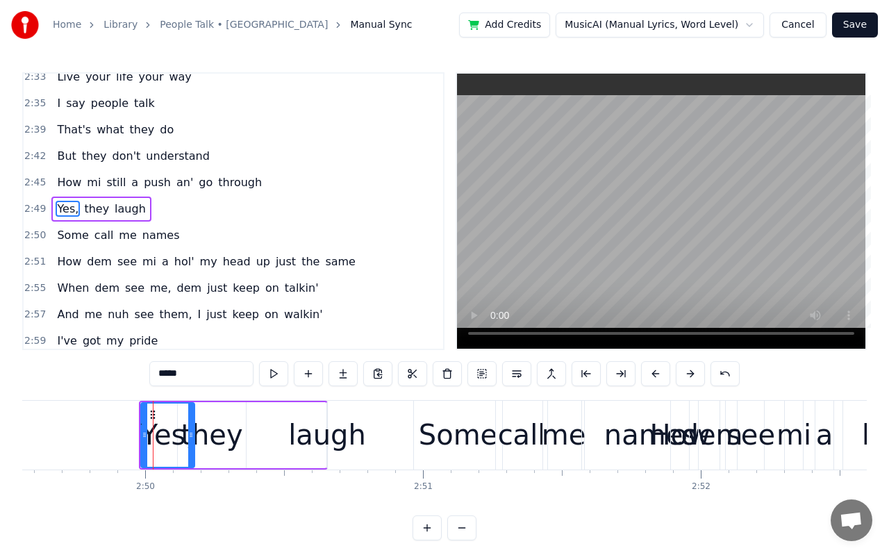
scroll to position [1248, 0]
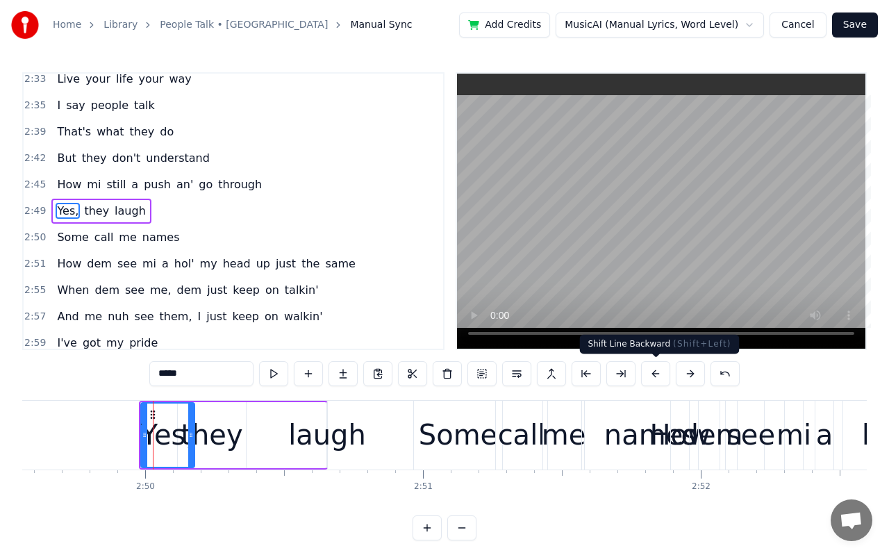
click at [657, 374] on button at bounding box center [655, 373] width 29 height 25
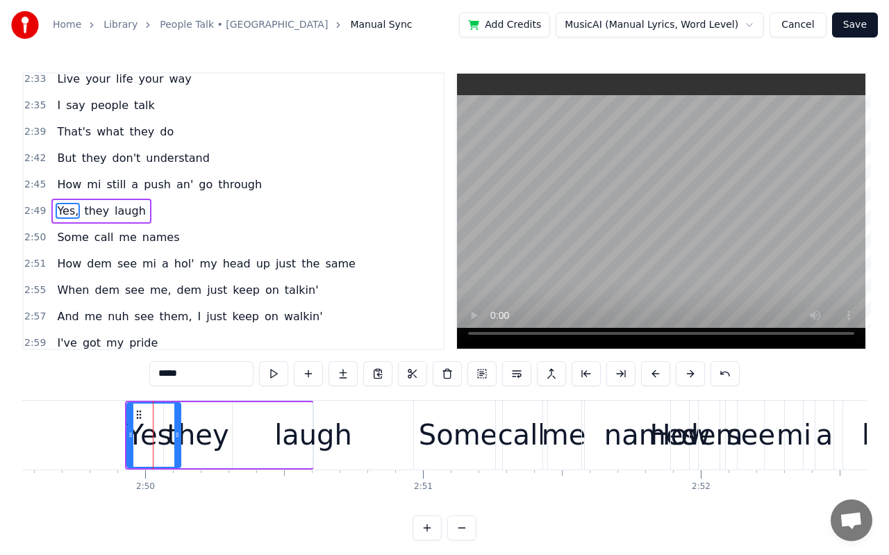
click at [657, 374] on button at bounding box center [655, 373] width 29 height 25
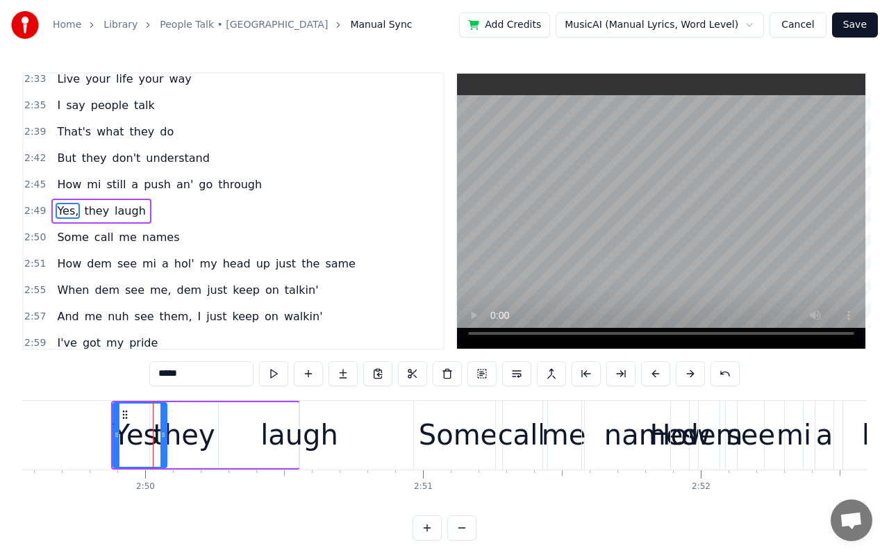
click at [657, 374] on button at bounding box center [655, 373] width 29 height 25
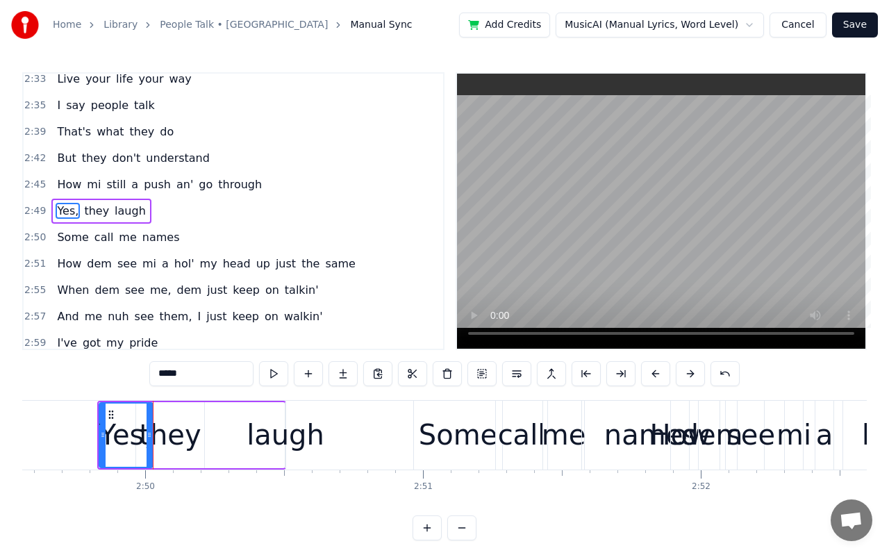
click at [657, 374] on button at bounding box center [655, 373] width 29 height 25
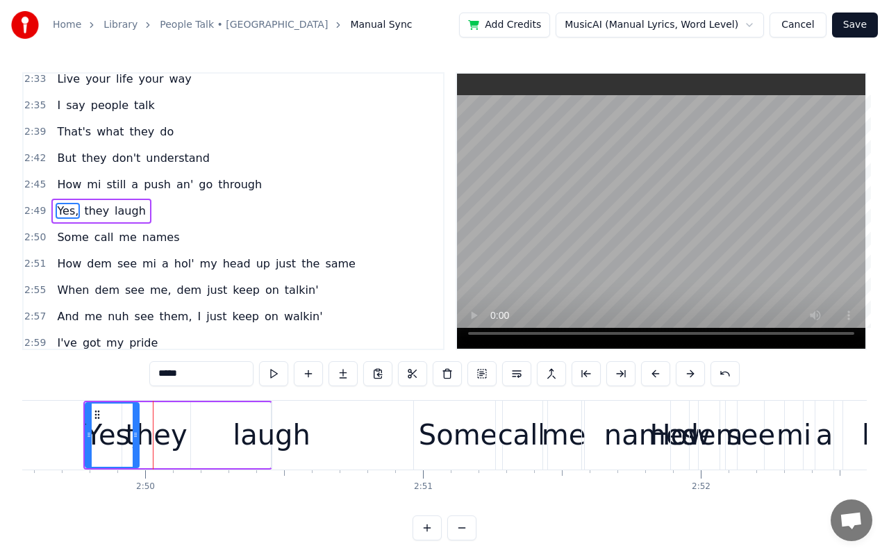
click at [657, 374] on button at bounding box center [655, 373] width 29 height 25
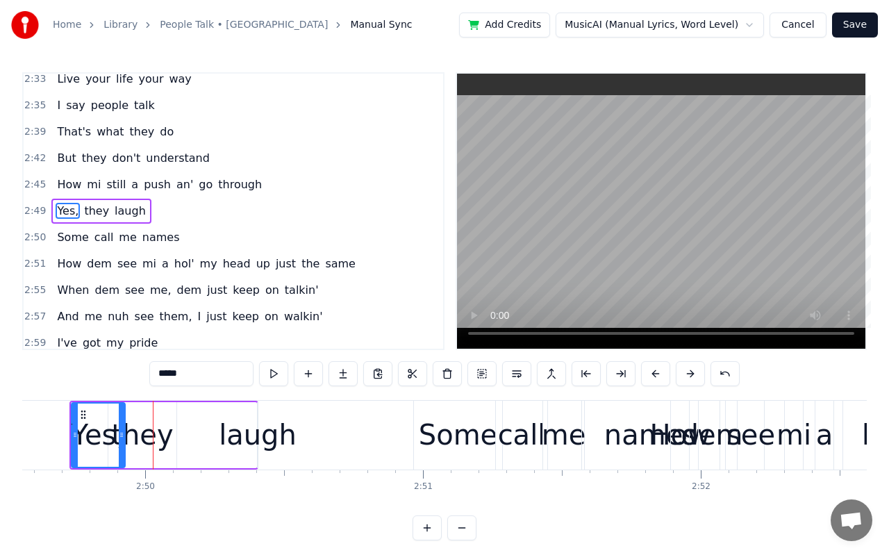
click at [657, 374] on button at bounding box center [655, 373] width 29 height 25
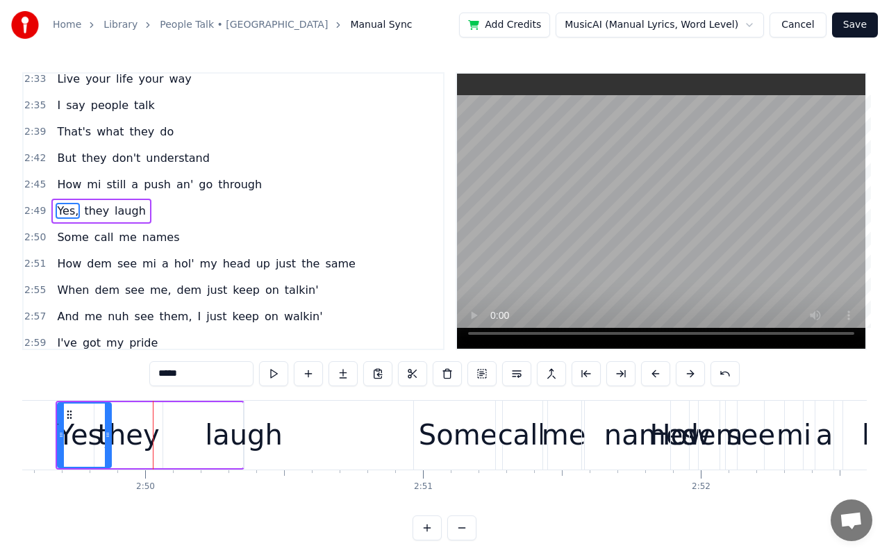
click at [657, 374] on button at bounding box center [655, 373] width 29 height 25
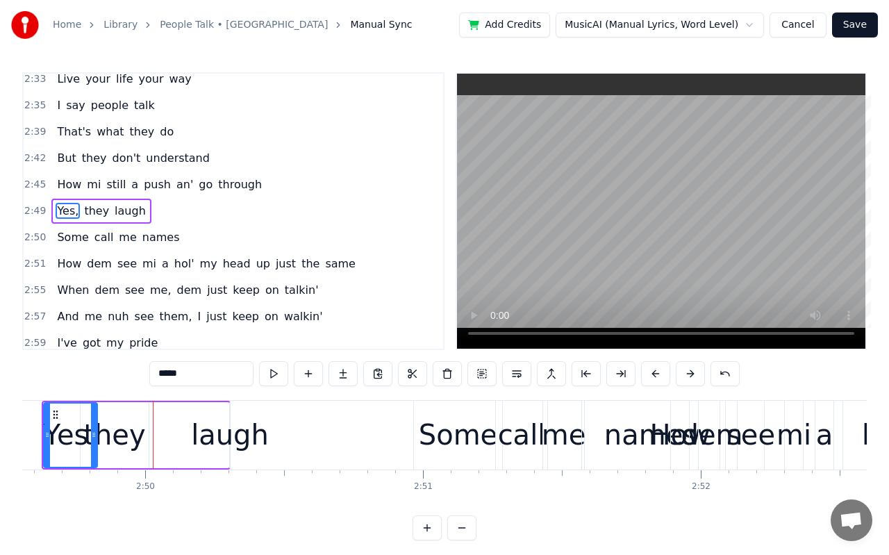
click at [657, 374] on button at bounding box center [655, 373] width 29 height 25
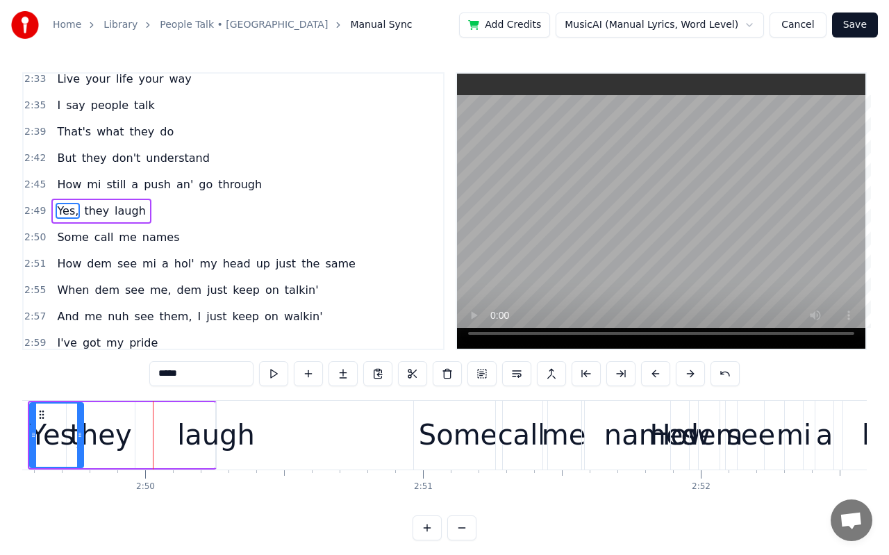
click at [657, 374] on button at bounding box center [655, 373] width 29 height 25
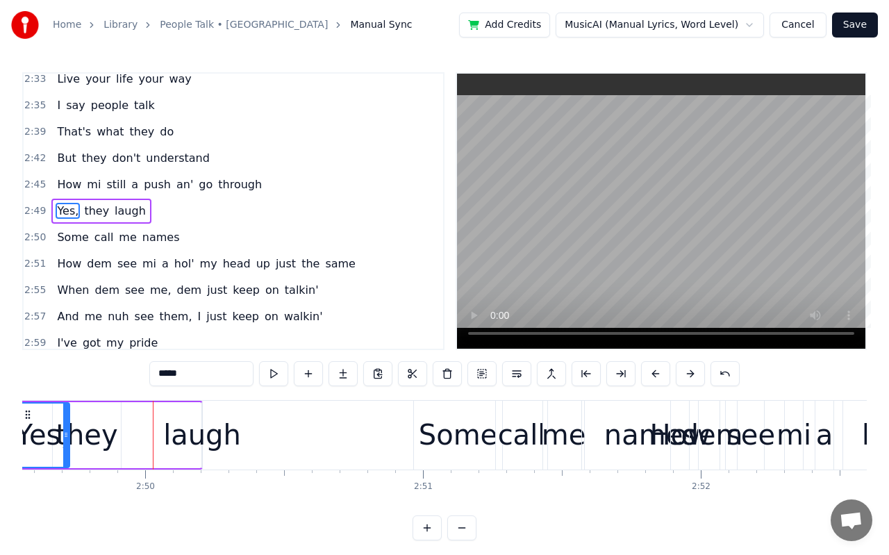
click at [657, 374] on button at bounding box center [655, 373] width 29 height 25
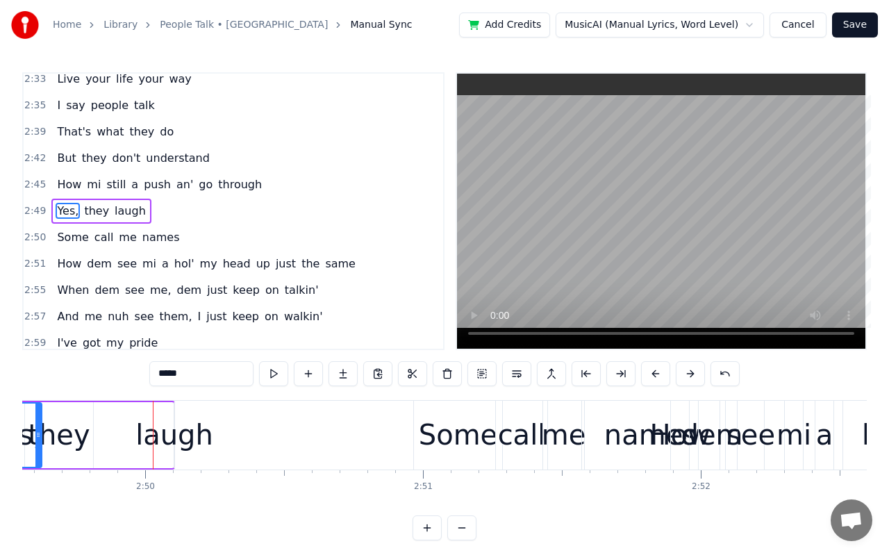
click at [657, 374] on button at bounding box center [655, 373] width 29 height 25
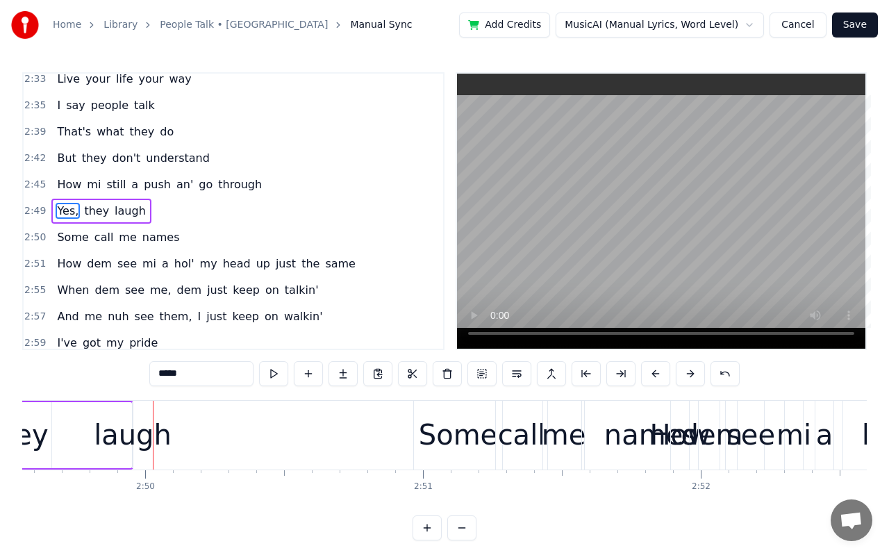
click at [657, 374] on button at bounding box center [655, 373] width 29 height 25
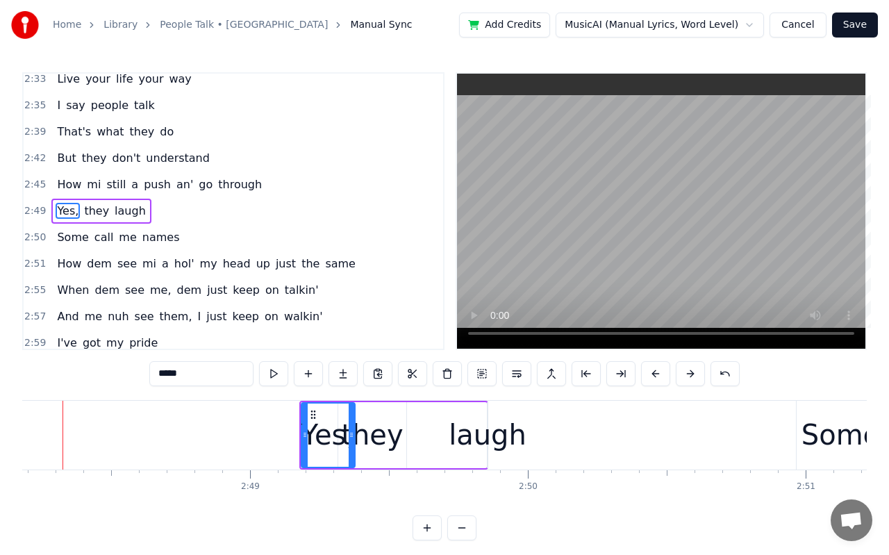
scroll to position [0, 46671]
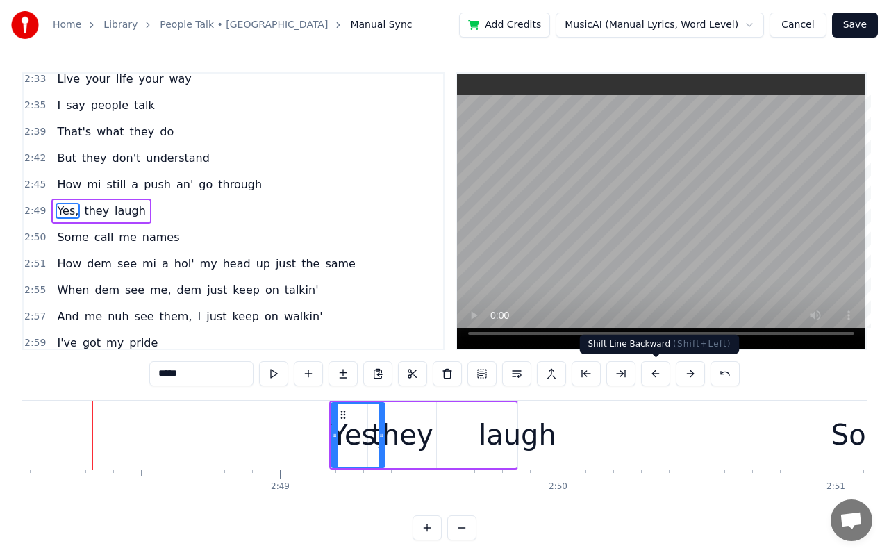
click at [658, 376] on button at bounding box center [655, 373] width 29 height 25
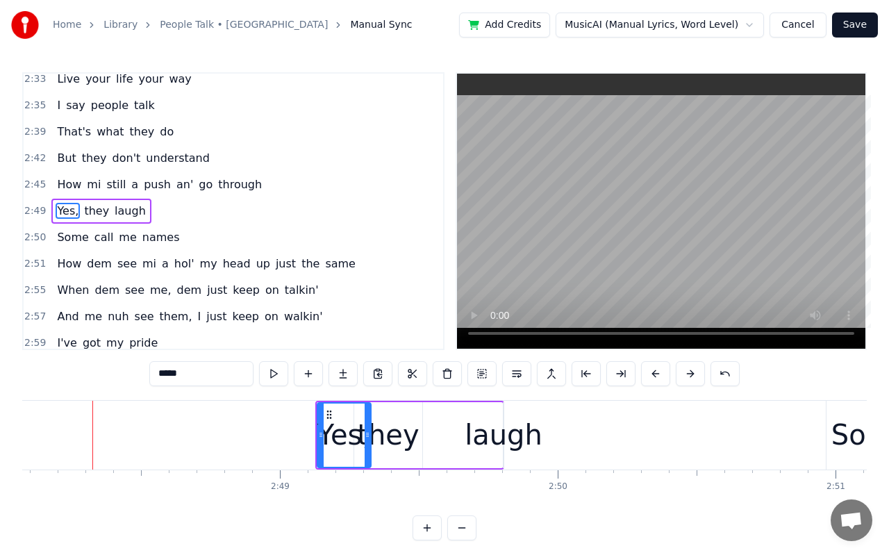
click at [658, 376] on button at bounding box center [655, 373] width 29 height 25
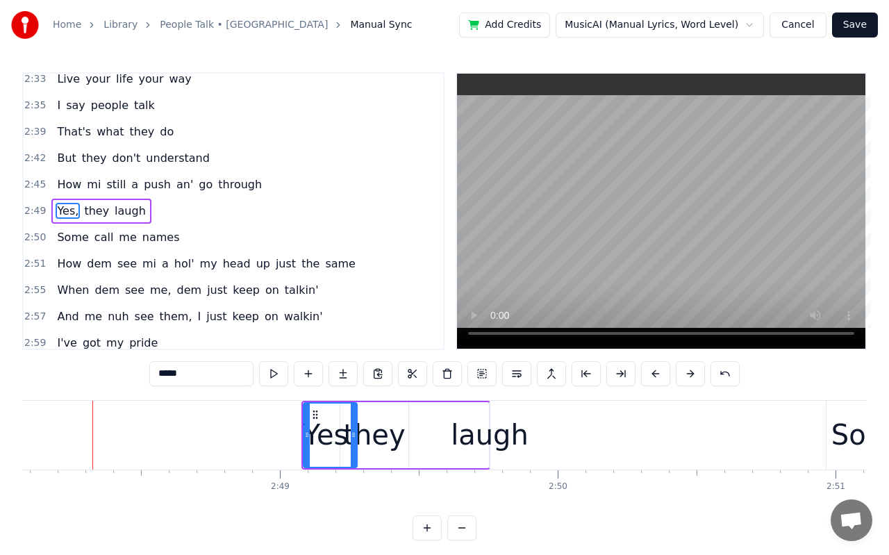
click at [658, 376] on button at bounding box center [655, 373] width 29 height 25
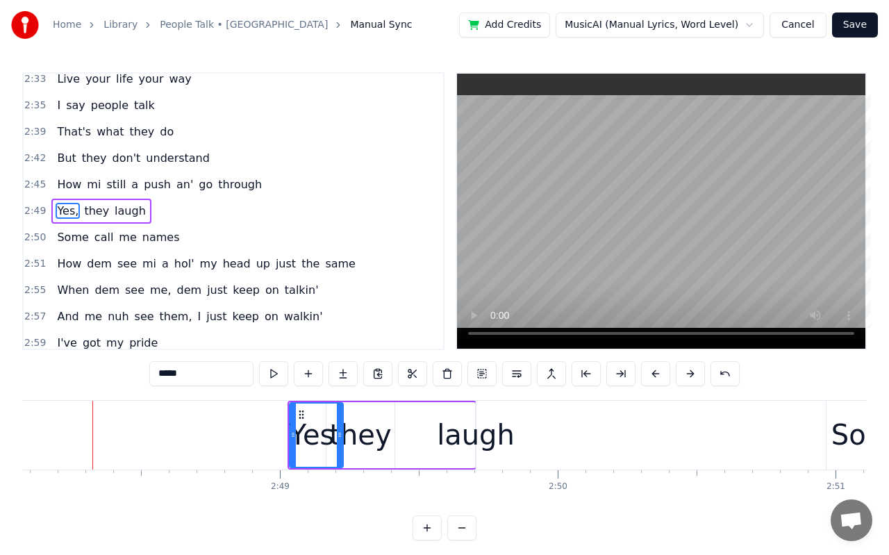
click at [658, 376] on button at bounding box center [655, 373] width 29 height 25
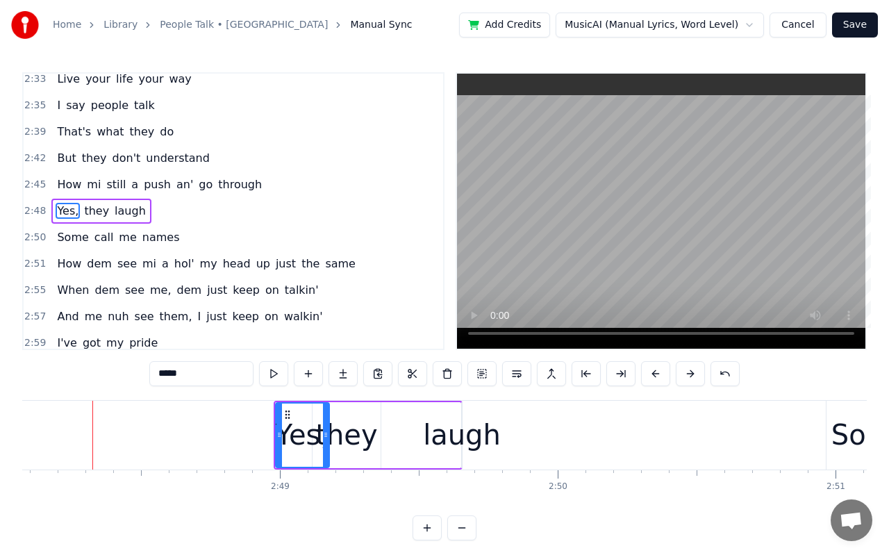
click at [837, 446] on div "Some" at bounding box center [870, 435] width 78 height 42
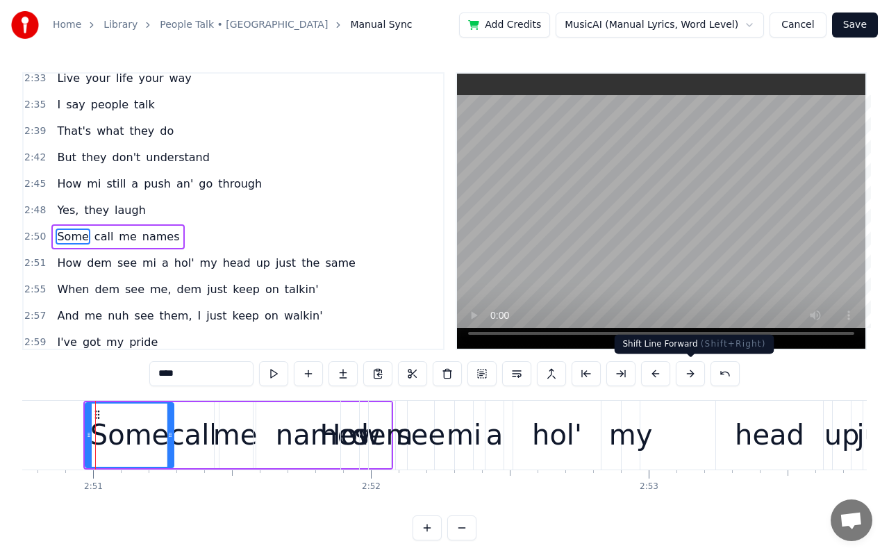
scroll to position [0, 47416]
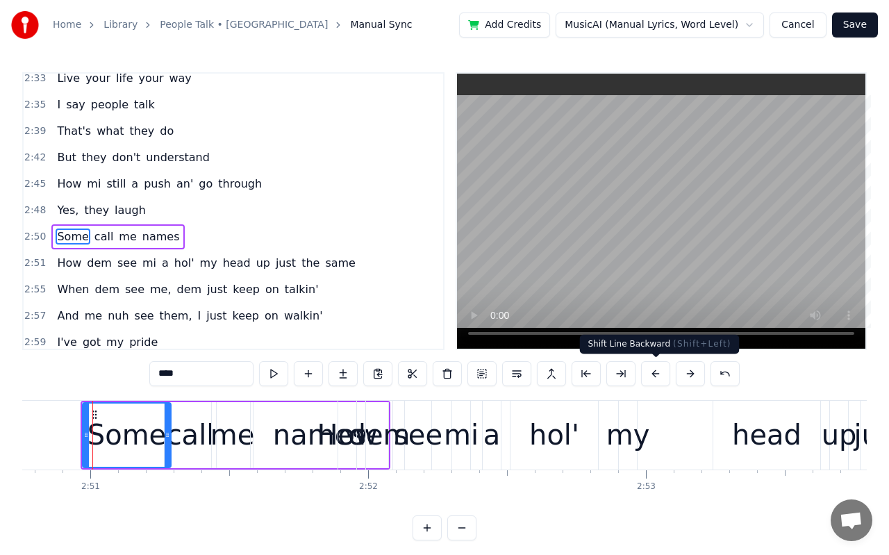
click at [657, 375] on button at bounding box center [655, 373] width 29 height 25
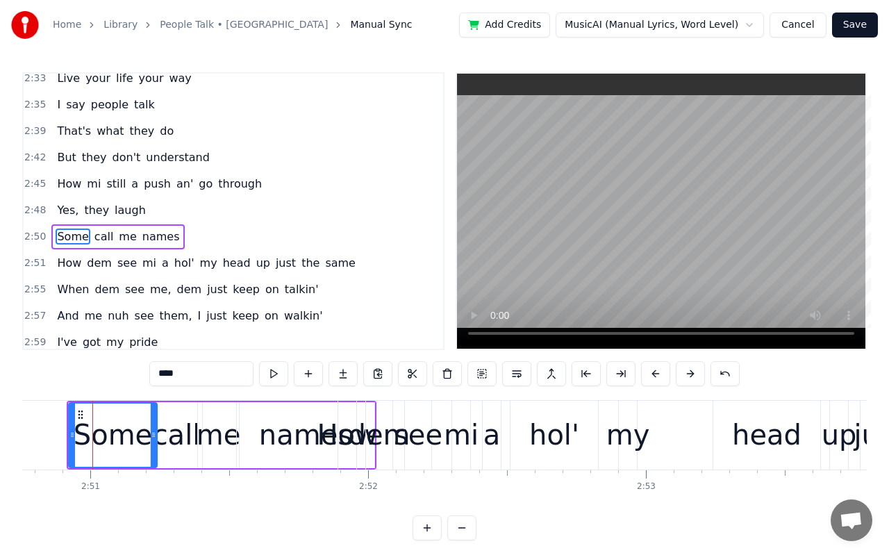
click at [657, 375] on button at bounding box center [655, 373] width 29 height 25
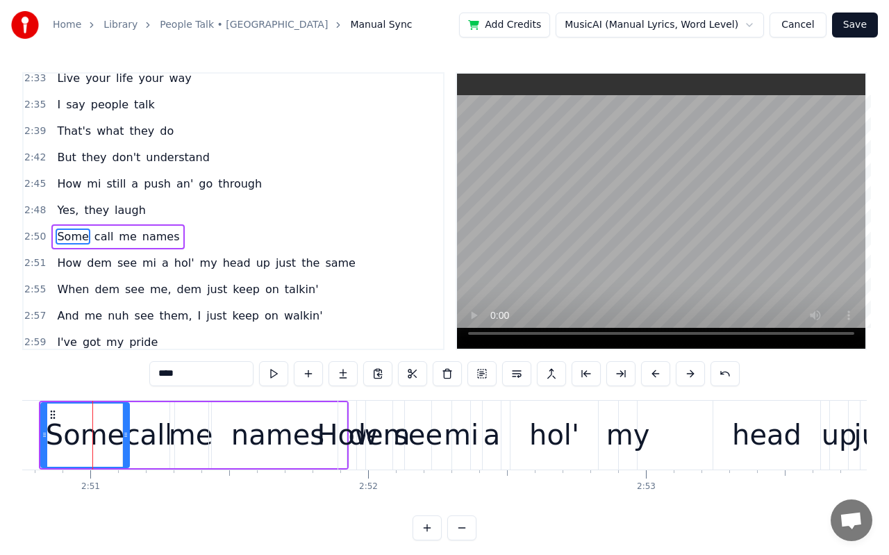
click at [657, 375] on button at bounding box center [655, 373] width 29 height 25
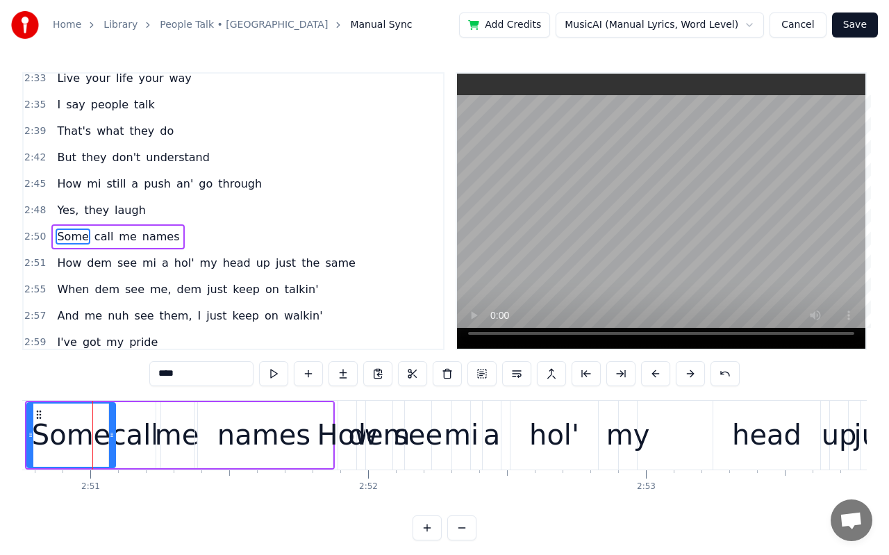
click at [657, 375] on button at bounding box center [655, 373] width 29 height 25
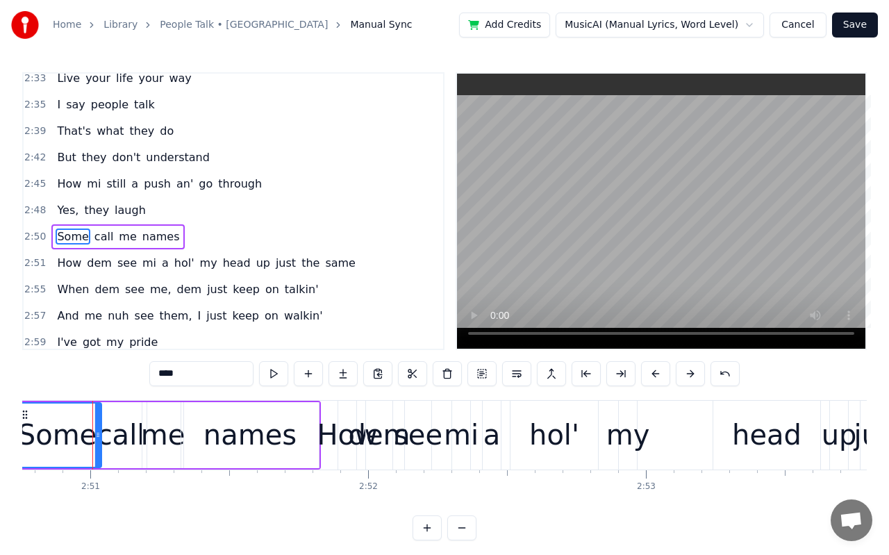
click at [657, 375] on button at bounding box center [655, 373] width 29 height 25
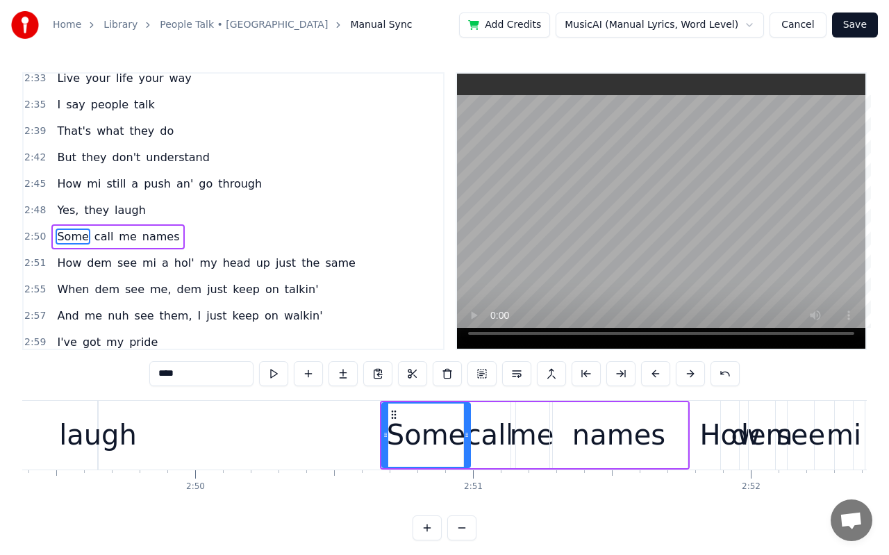
scroll to position [0, 46958]
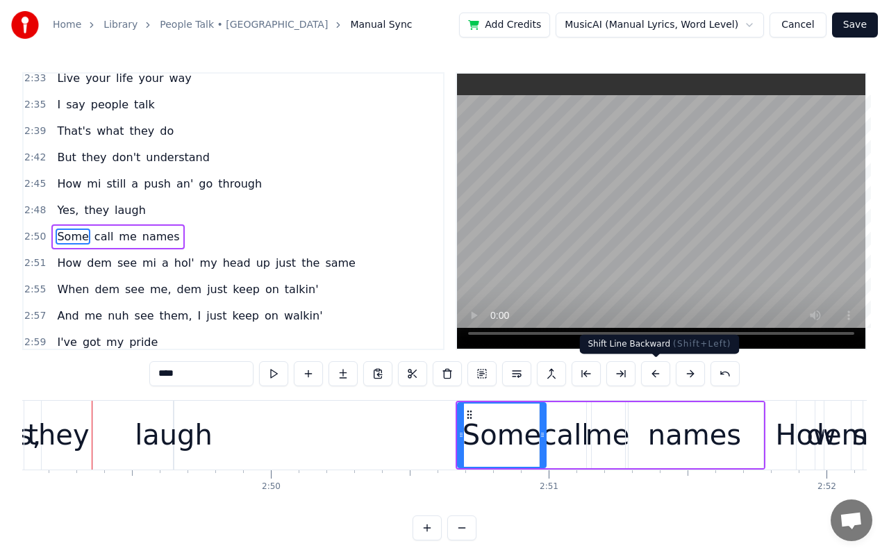
click at [661, 378] on button at bounding box center [655, 373] width 29 height 25
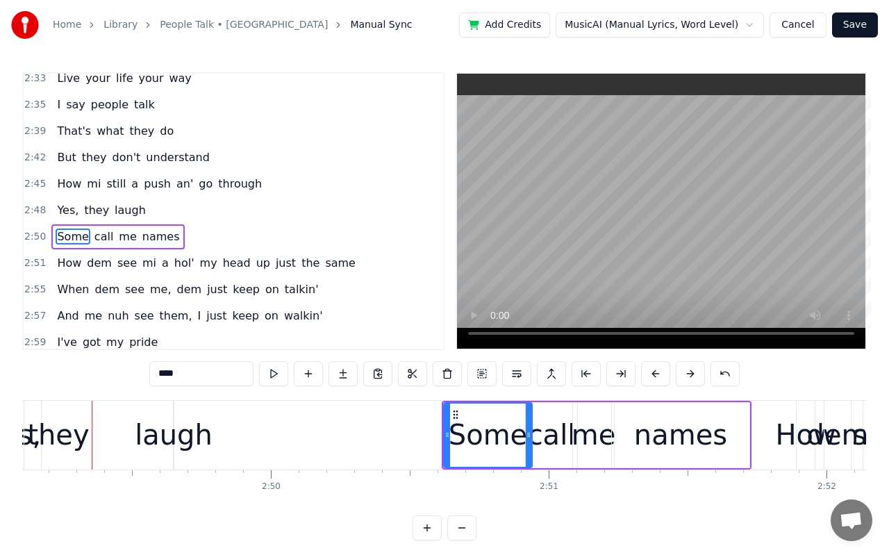
click at [661, 378] on button at bounding box center [655, 373] width 29 height 25
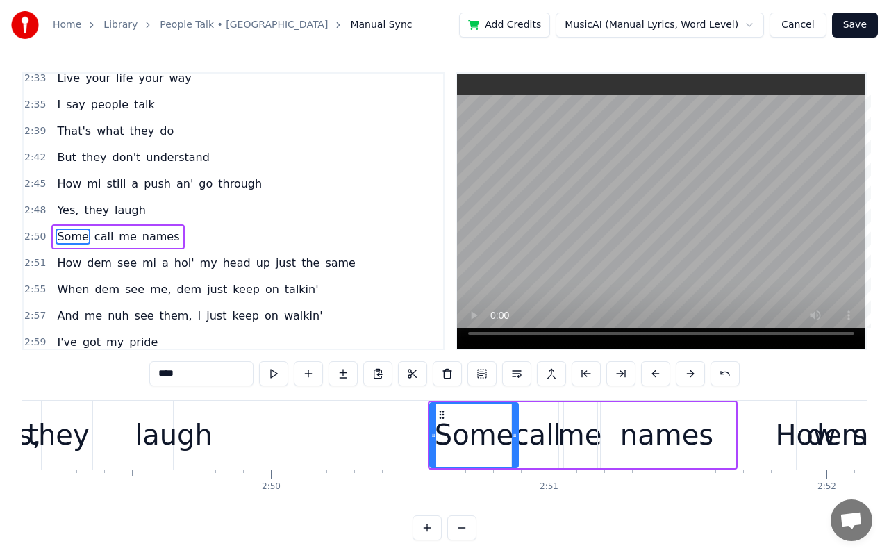
click at [661, 378] on button at bounding box center [655, 373] width 29 height 25
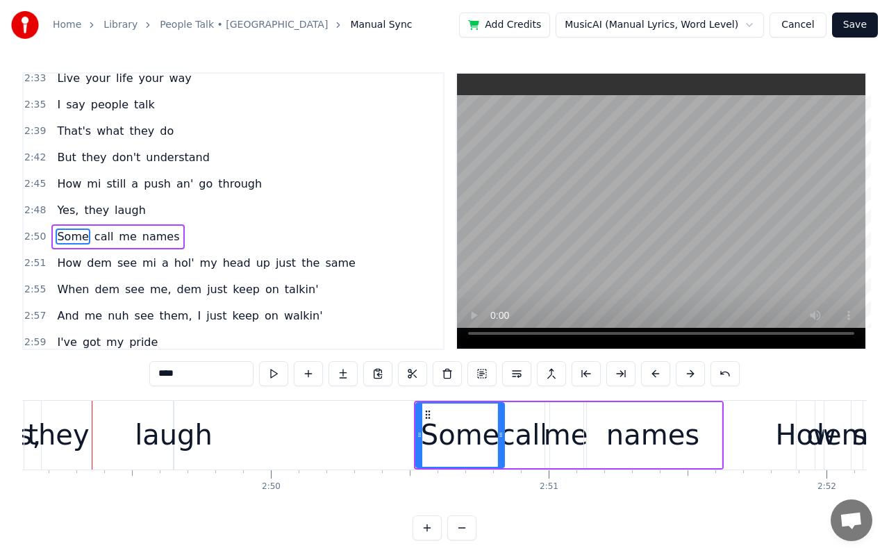
click at [661, 378] on button at bounding box center [655, 373] width 29 height 25
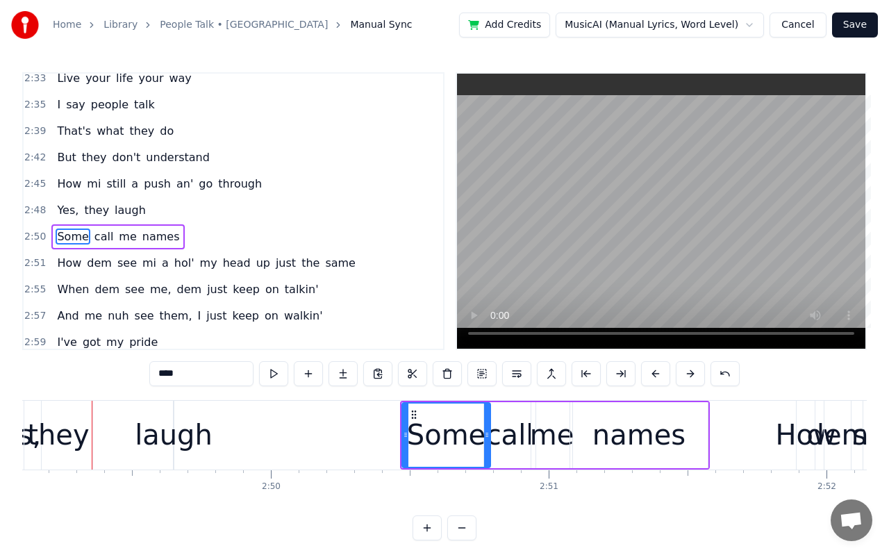
click at [661, 378] on button at bounding box center [655, 373] width 29 height 25
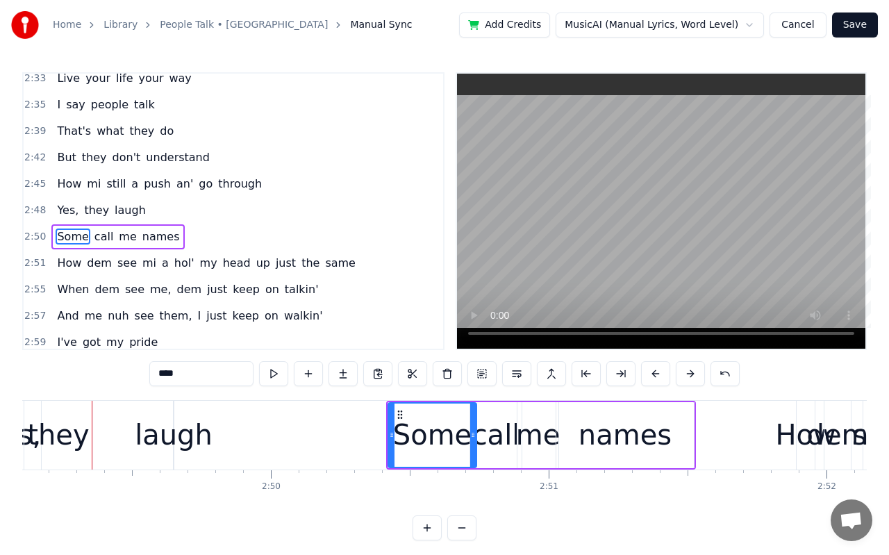
click at [661, 378] on button at bounding box center [655, 373] width 29 height 25
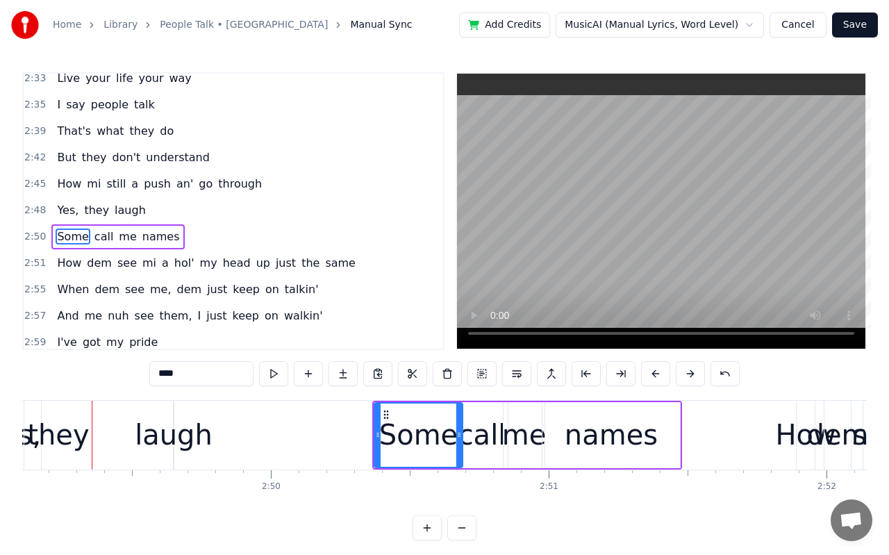
click at [661, 378] on button at bounding box center [655, 373] width 29 height 25
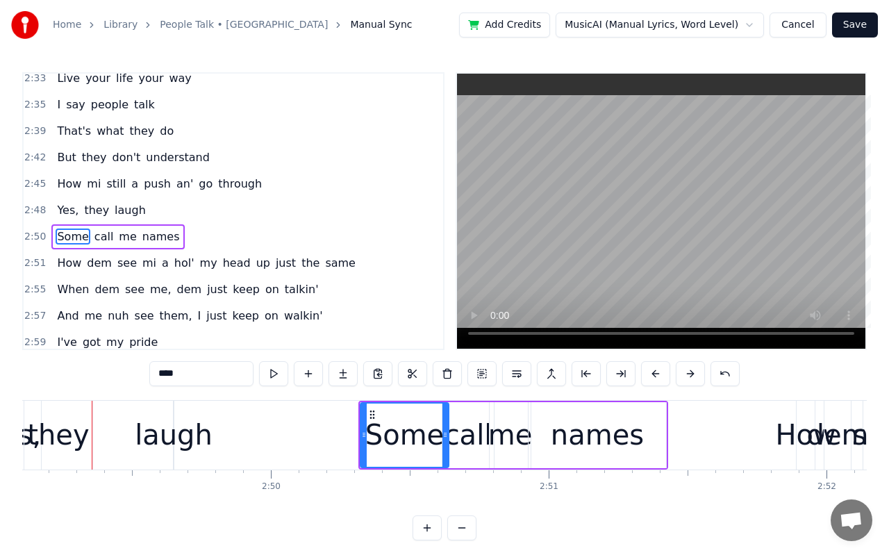
click at [661, 378] on button at bounding box center [655, 373] width 29 height 25
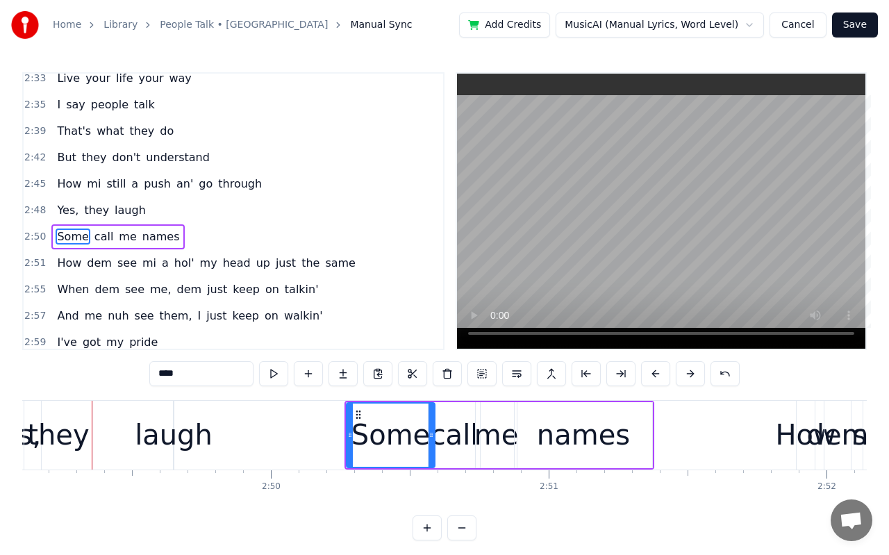
click at [661, 378] on button at bounding box center [655, 373] width 29 height 25
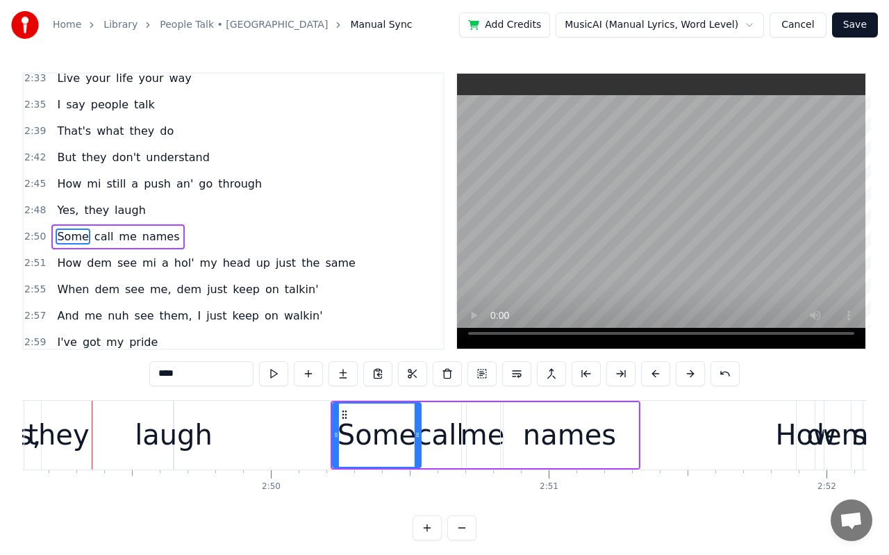
click at [661, 378] on button at bounding box center [655, 373] width 29 height 25
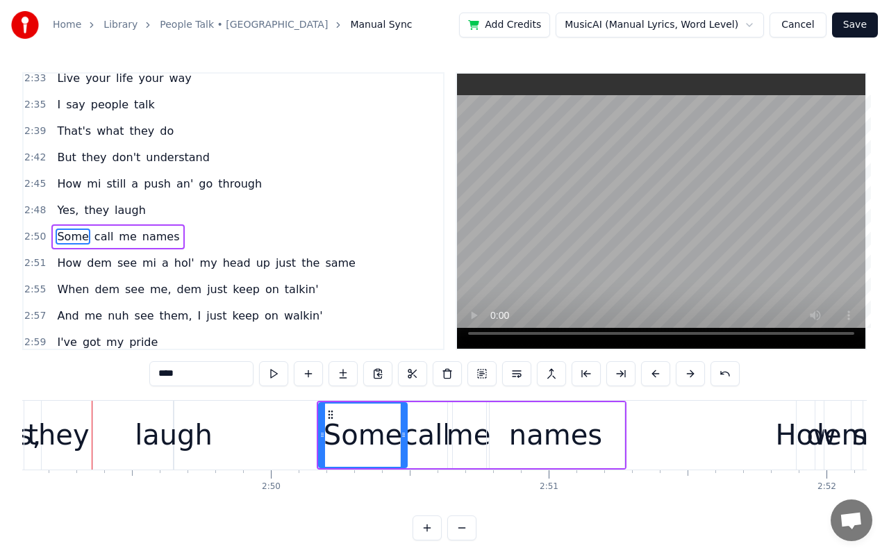
click at [661, 378] on button at bounding box center [655, 373] width 29 height 25
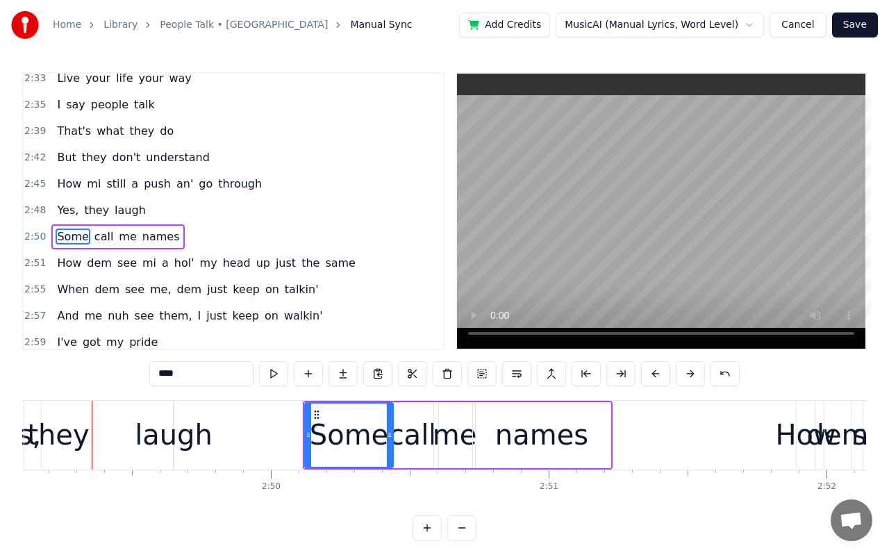
click at [661, 378] on button at bounding box center [655, 373] width 29 height 25
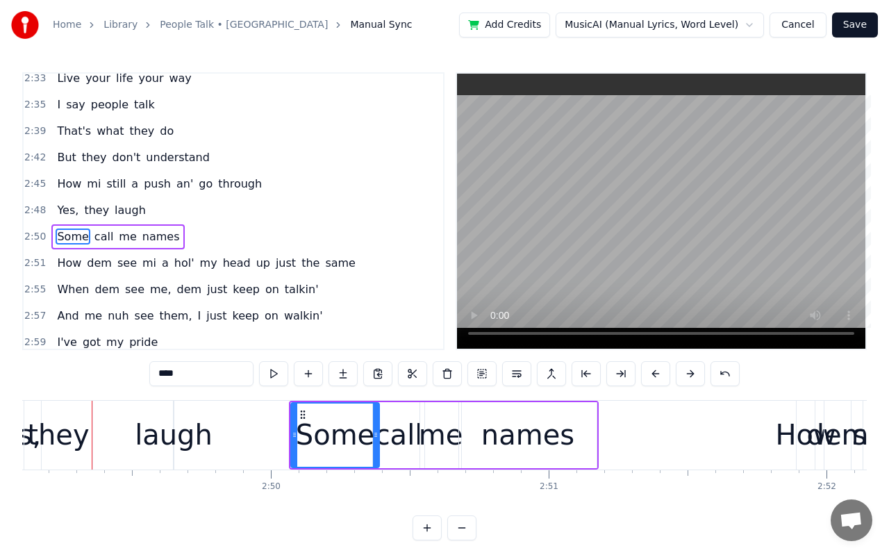
click at [661, 378] on button at bounding box center [655, 373] width 29 height 25
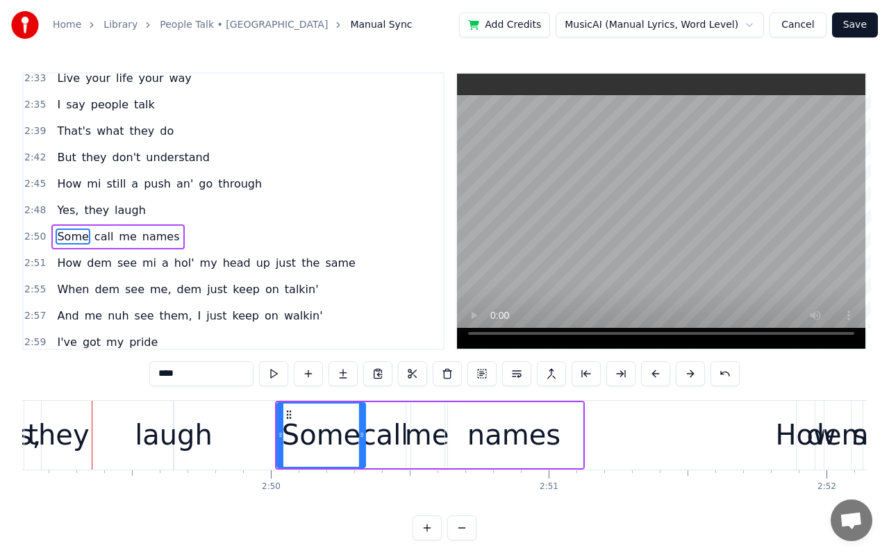
click at [661, 378] on button at bounding box center [655, 373] width 29 height 25
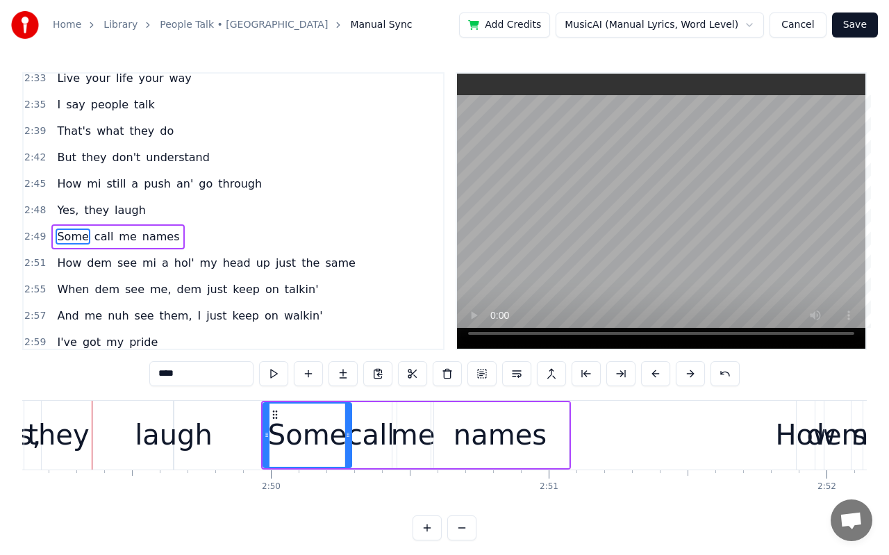
click at [785, 439] on div "How" at bounding box center [805, 435] width 60 height 42
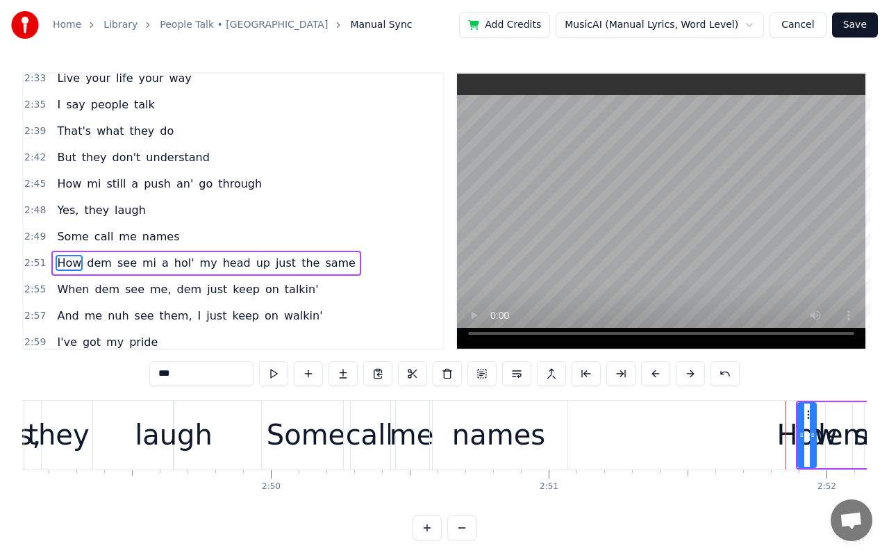
scroll to position [1300, 0]
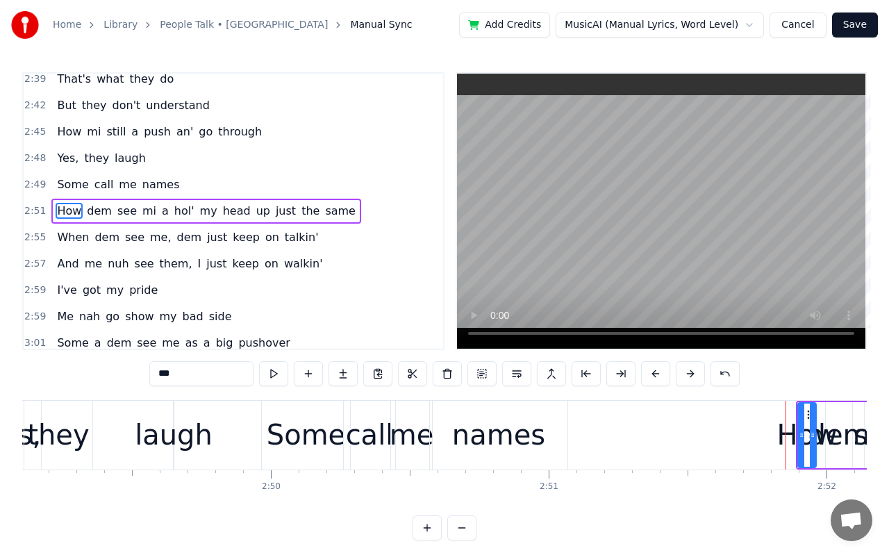
click at [782, 435] on div "How" at bounding box center [806, 435] width 60 height 42
click at [827, 439] on div "How" at bounding box center [806, 435] width 60 height 42
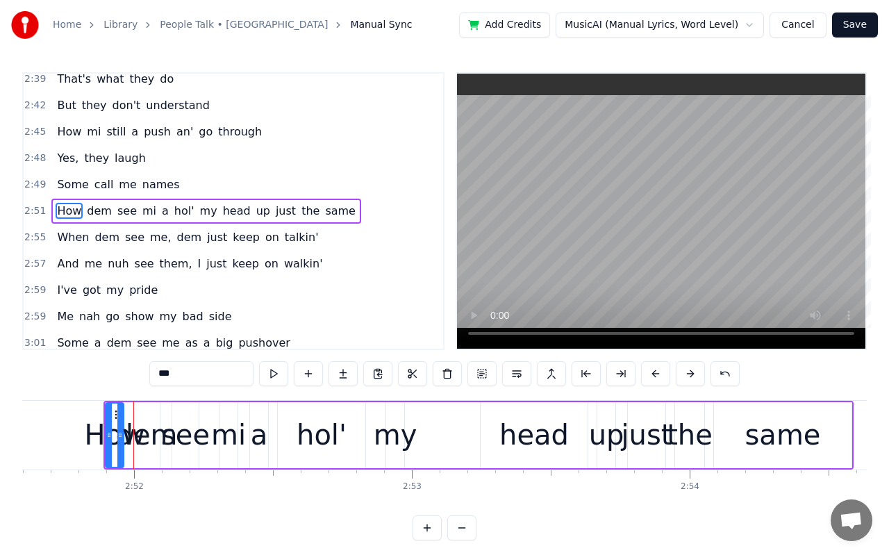
scroll to position [0, 47692]
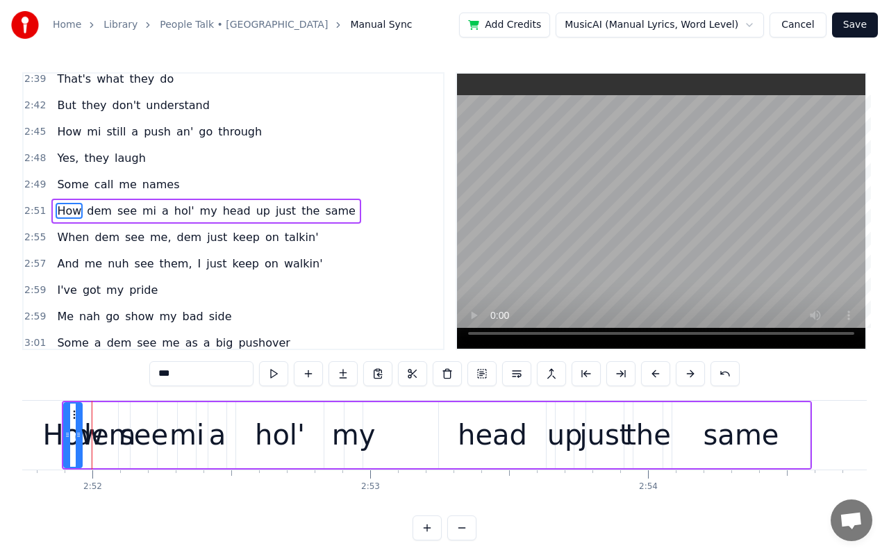
click at [55, 437] on div "How" at bounding box center [72, 435] width 60 height 42
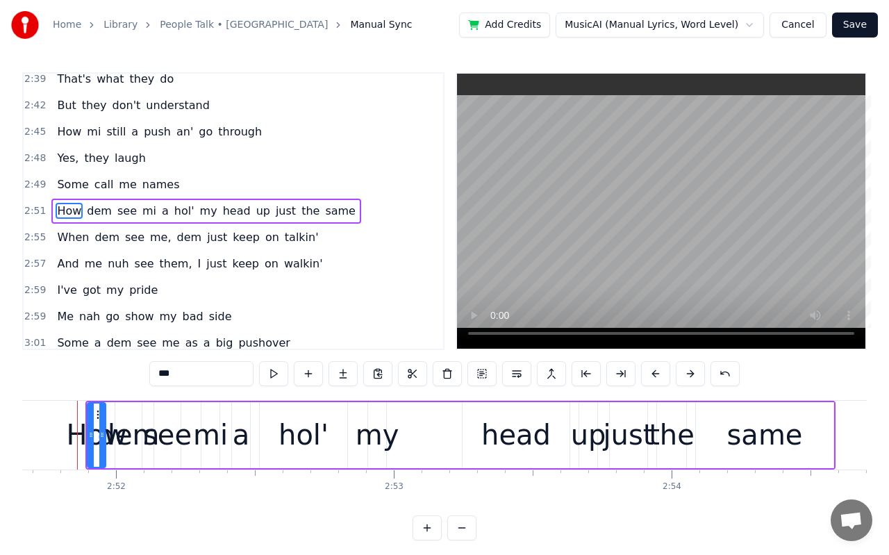
scroll to position [0, 47654]
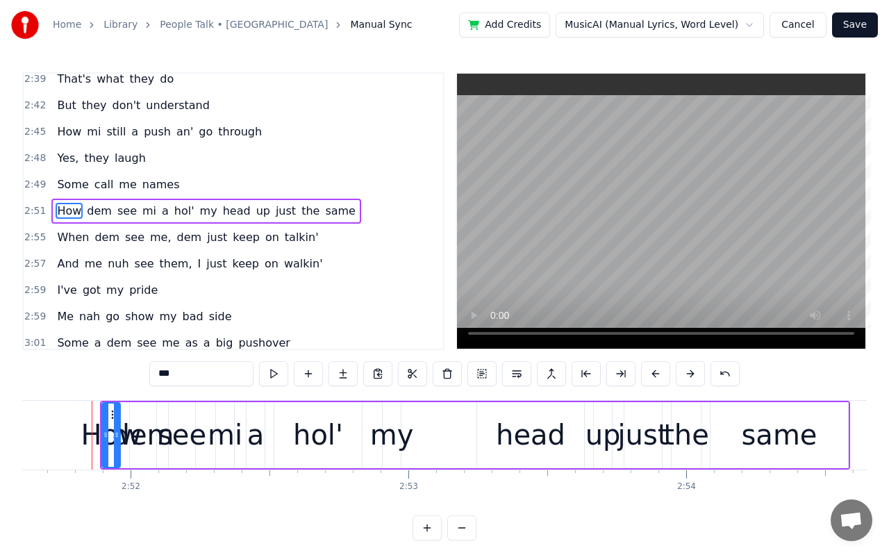
click at [156, 444] on div "dem" at bounding box center [143, 435] width 62 height 42
click at [125, 444] on div "dem" at bounding box center [143, 435] width 62 height 42
click at [93, 434] on div "How" at bounding box center [111, 435] width 60 height 42
drag, startPoint x: 105, startPoint y: 437, endPoint x: 45, endPoint y: 432, distance: 59.9
click at [45, 432] on icon at bounding box center [47, 434] width 6 height 11
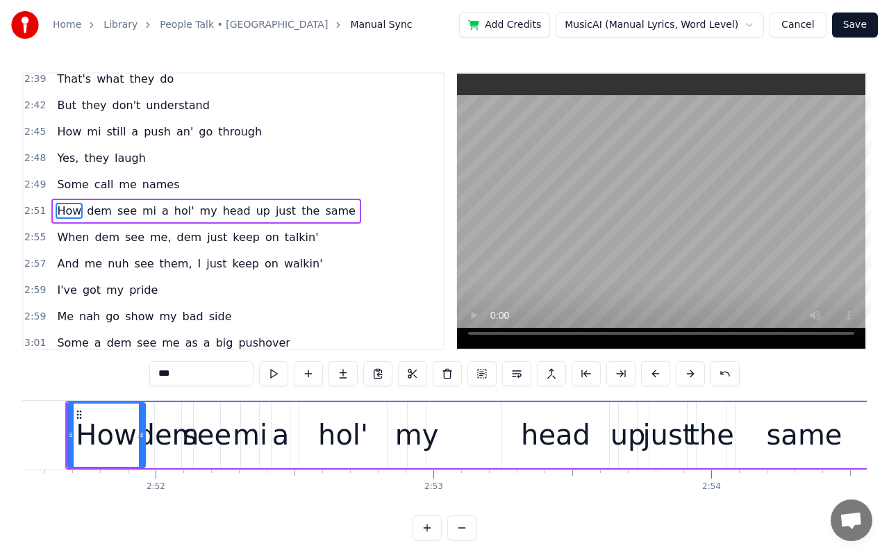
scroll to position [0, 47606]
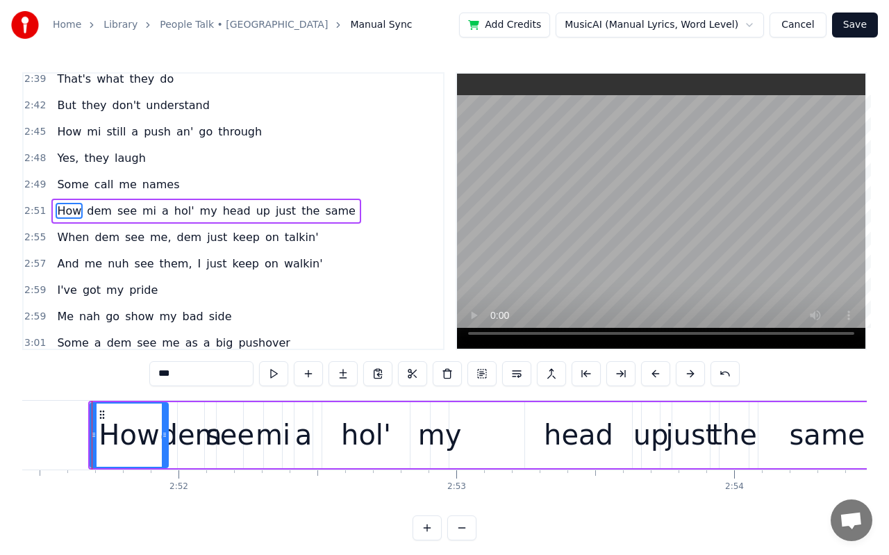
click at [185, 439] on div "dem" at bounding box center [191, 435] width 62 height 42
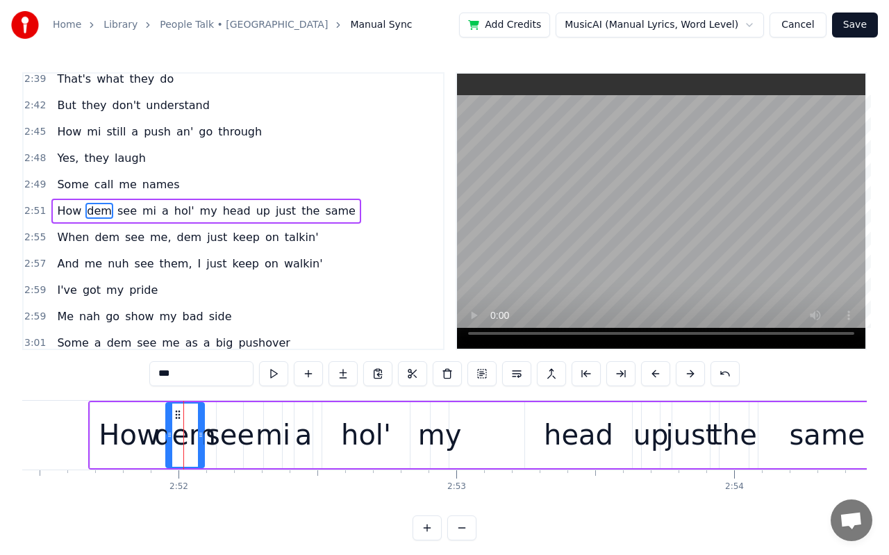
drag, startPoint x: 178, startPoint y: 439, endPoint x: 166, endPoint y: 441, distance: 12.6
click at [167, 441] on div at bounding box center [170, 434] width 6 height 63
click at [144, 441] on div "How" at bounding box center [129, 435] width 60 height 42
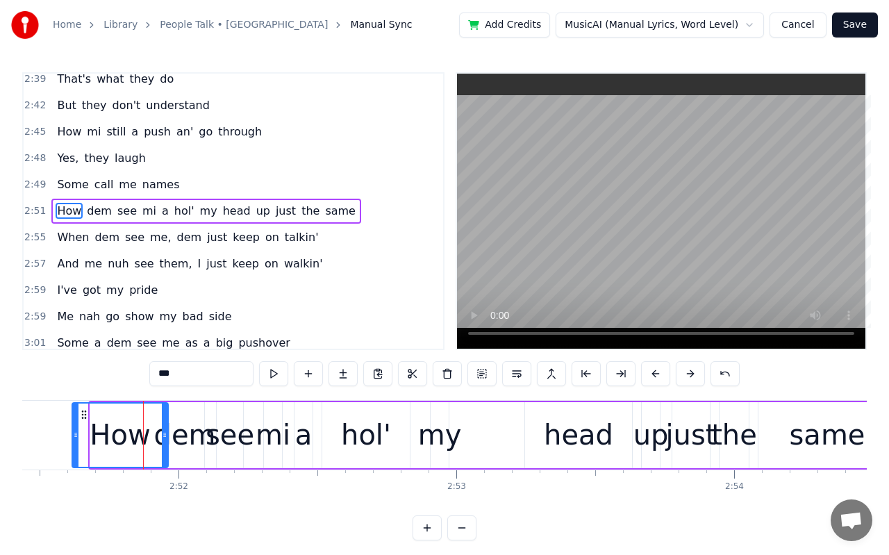
drag, startPoint x: 91, startPoint y: 437, endPoint x: 73, endPoint y: 435, distance: 18.1
click at [73, 435] on icon at bounding box center [76, 434] width 6 height 11
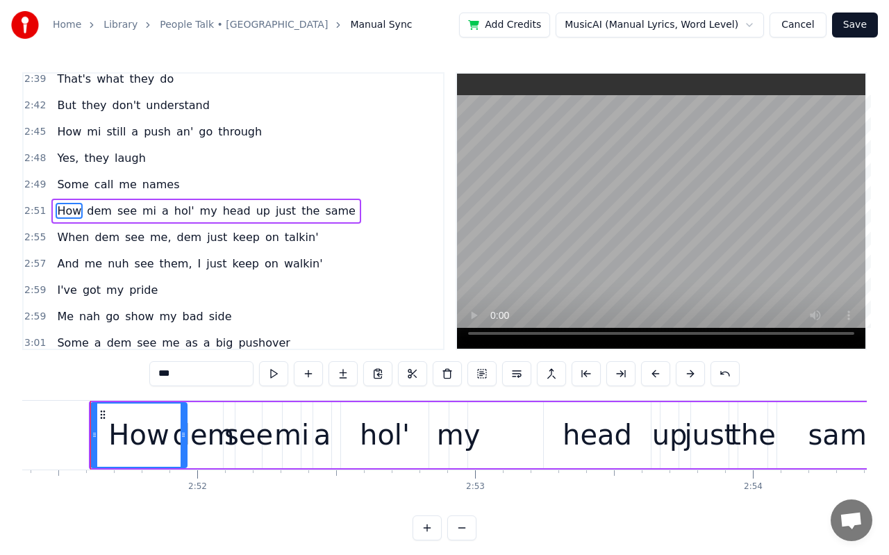
scroll to position [0, 47586]
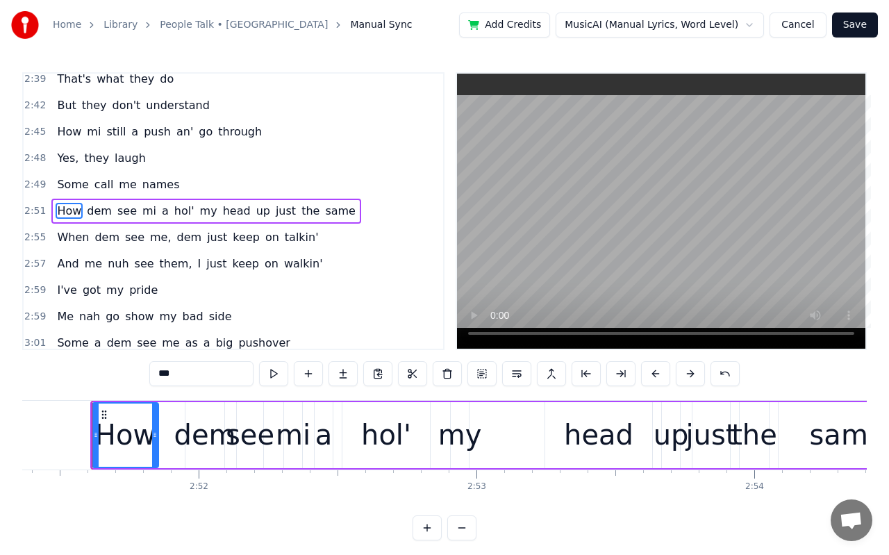
drag, startPoint x: 184, startPoint y: 440, endPoint x: 154, endPoint y: 442, distance: 29.9
click at [154, 442] on div at bounding box center [155, 434] width 6 height 63
click at [189, 439] on div "dem" at bounding box center [205, 435] width 62 height 42
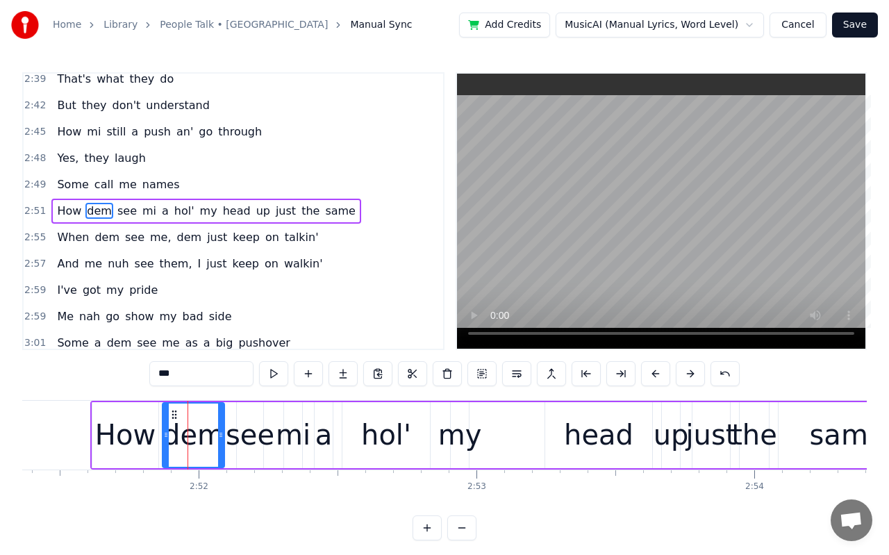
drag, startPoint x: 186, startPoint y: 439, endPoint x: 162, endPoint y: 439, distance: 24.3
click at [163, 439] on icon at bounding box center [166, 434] width 6 height 11
click at [230, 448] on div "see" at bounding box center [250, 435] width 49 height 42
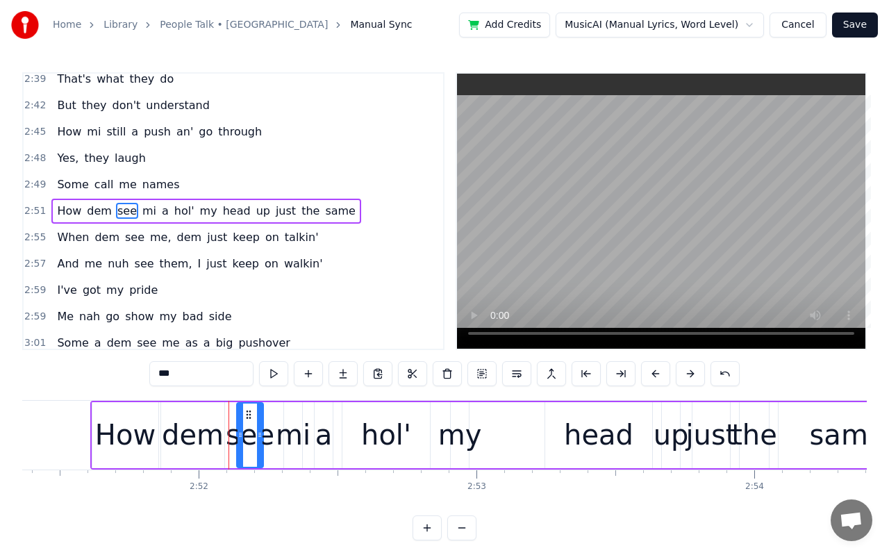
click at [133, 434] on div "How" at bounding box center [125, 435] width 60 height 42
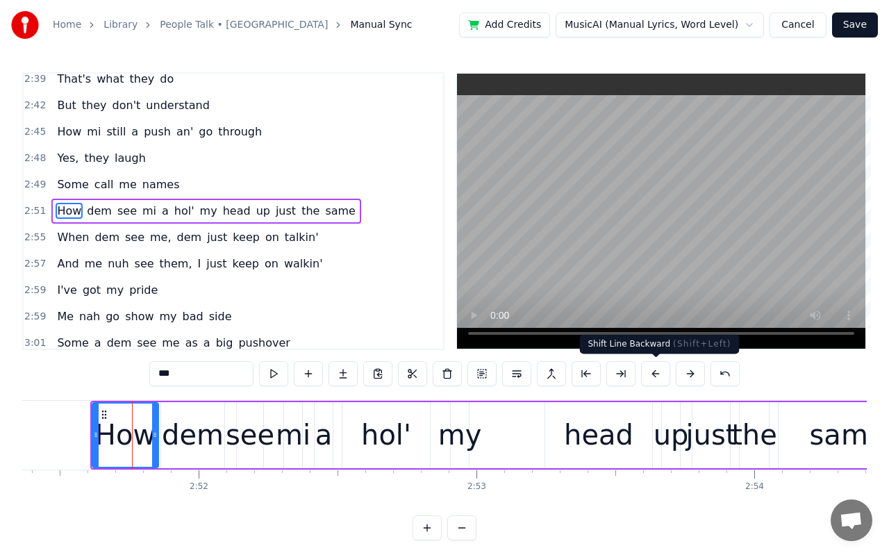
click at [658, 374] on button at bounding box center [655, 373] width 29 height 25
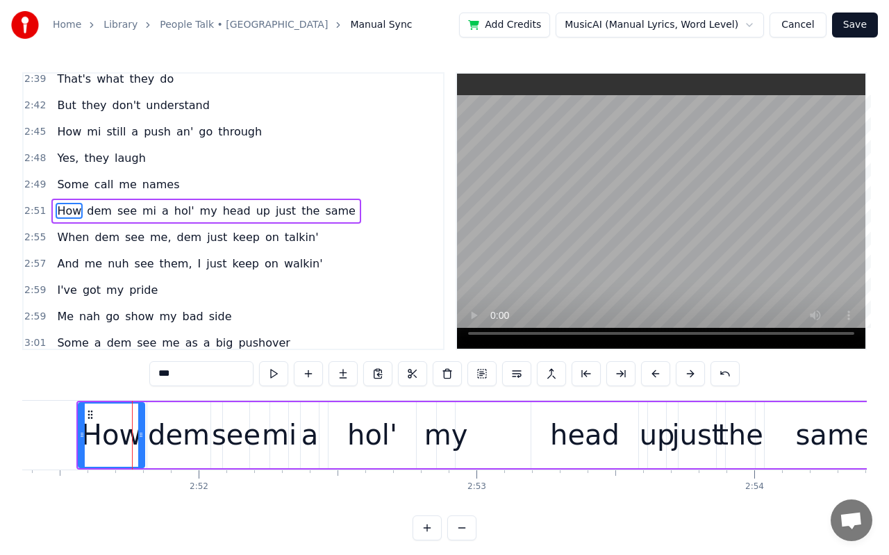
click at [658, 374] on button at bounding box center [655, 373] width 29 height 25
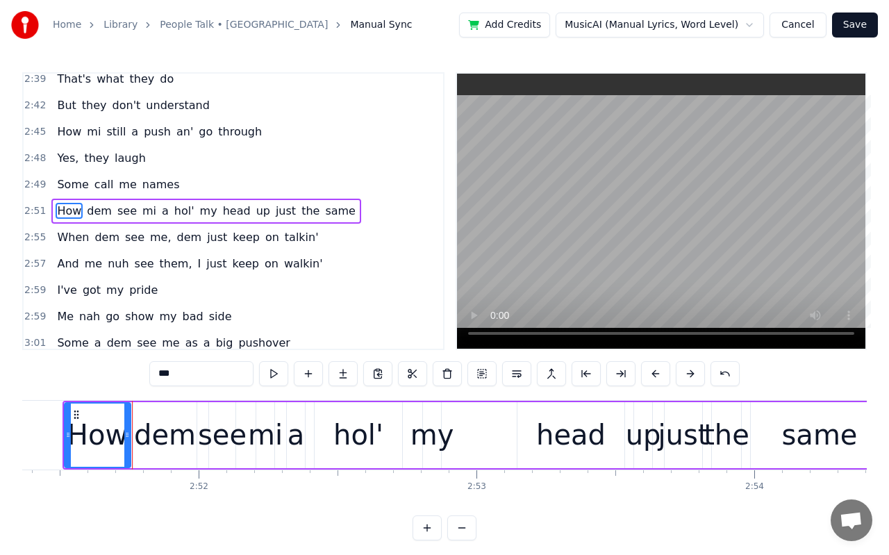
click at [658, 374] on button at bounding box center [655, 373] width 29 height 25
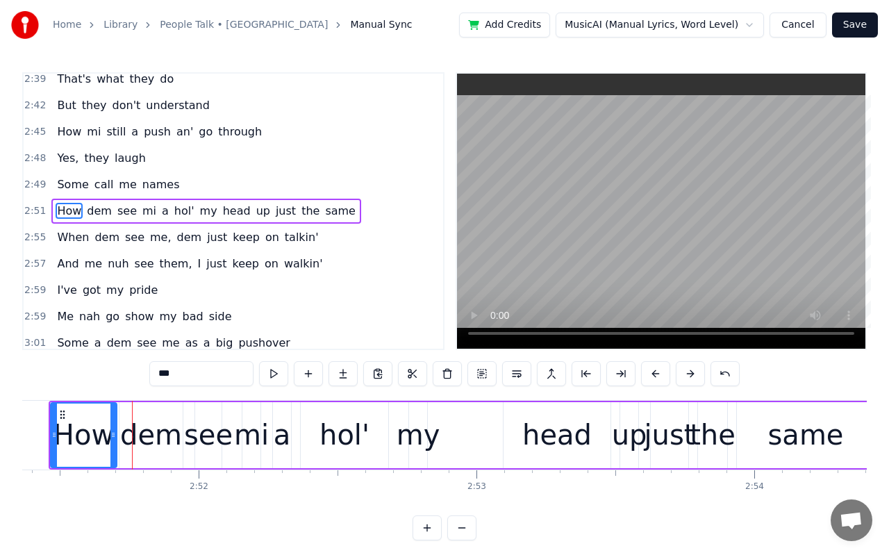
click at [658, 374] on button at bounding box center [655, 373] width 29 height 25
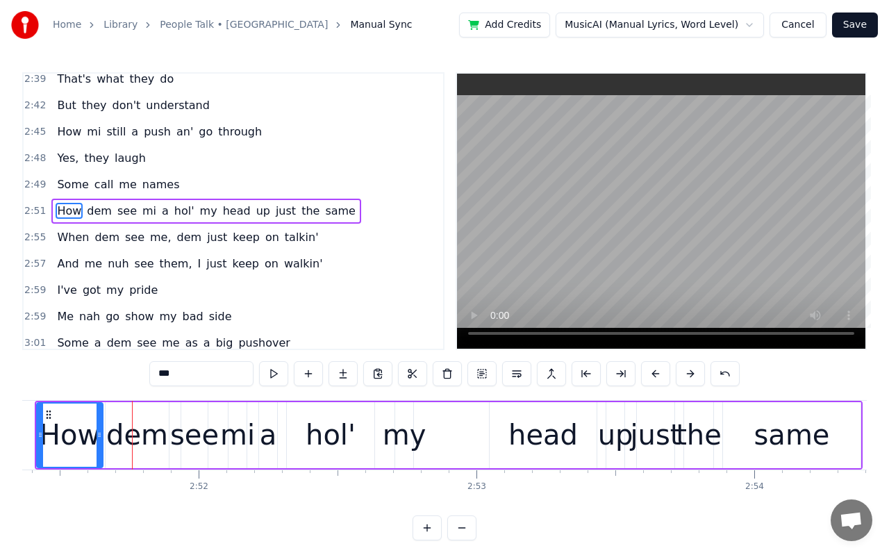
click at [658, 374] on button at bounding box center [655, 373] width 29 height 25
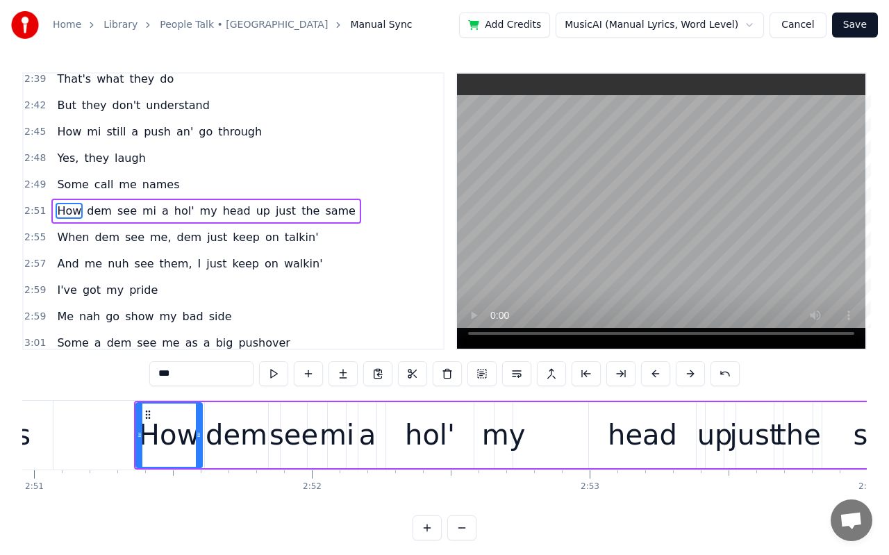
scroll to position [0, 47396]
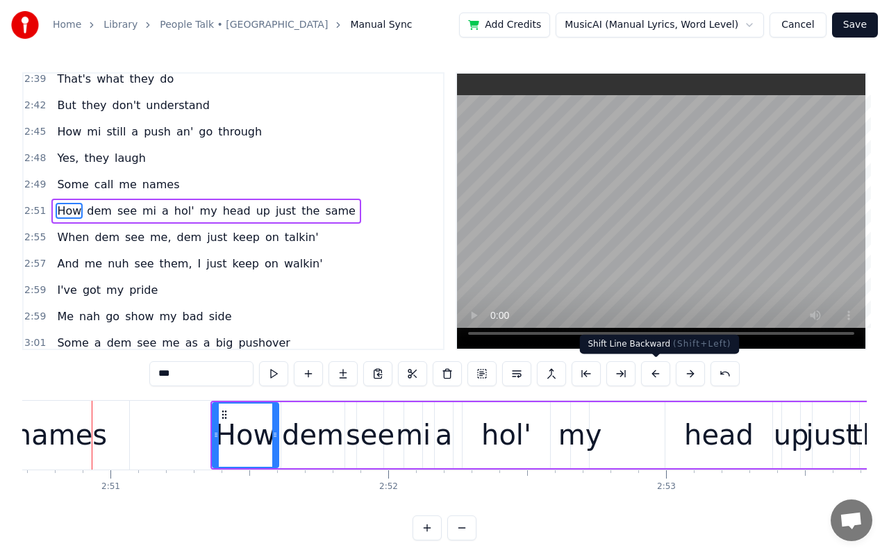
click at [657, 373] on button at bounding box center [655, 373] width 29 height 25
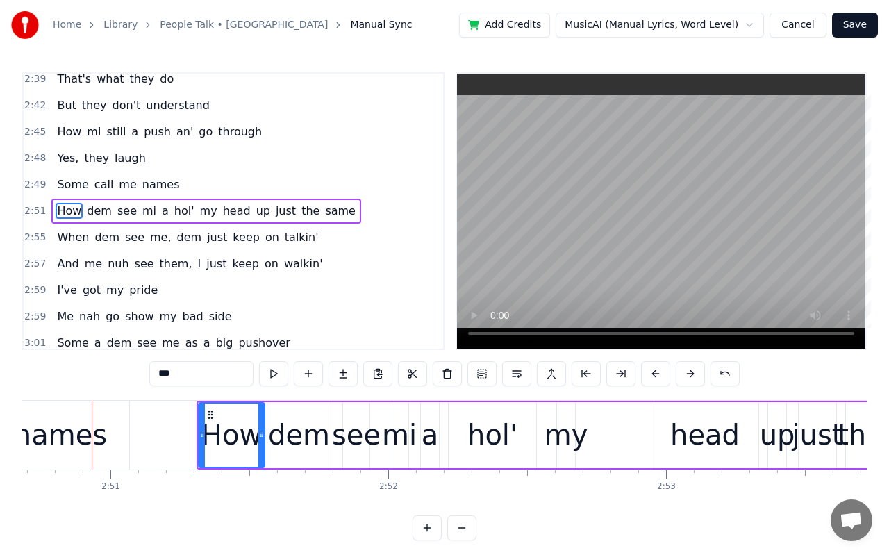
click at [657, 373] on button at bounding box center [655, 373] width 29 height 25
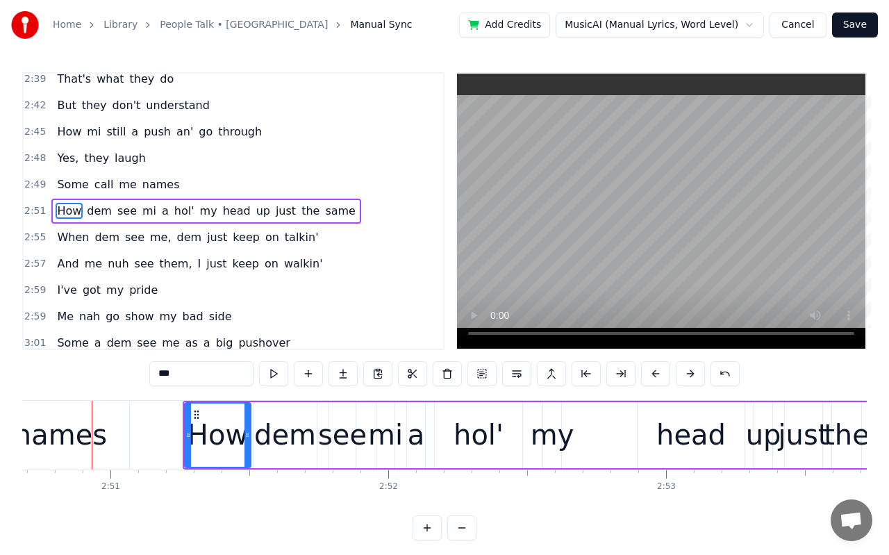
click at [657, 373] on button at bounding box center [655, 373] width 29 height 25
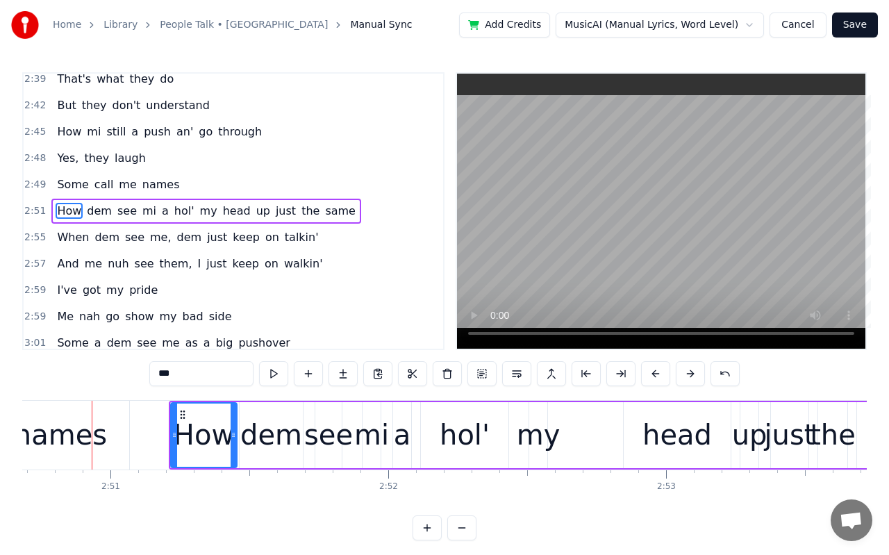
click at [657, 373] on button at bounding box center [655, 373] width 29 height 25
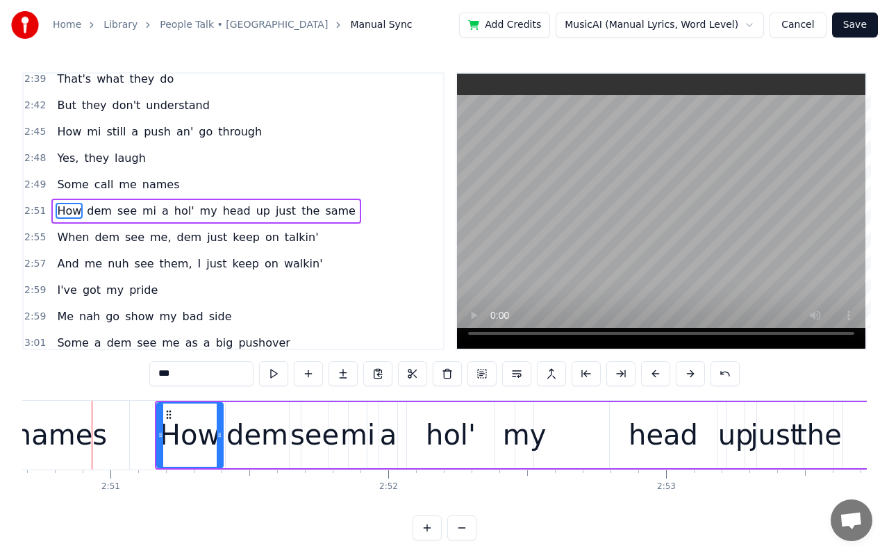
click at [657, 373] on button at bounding box center [655, 373] width 29 height 25
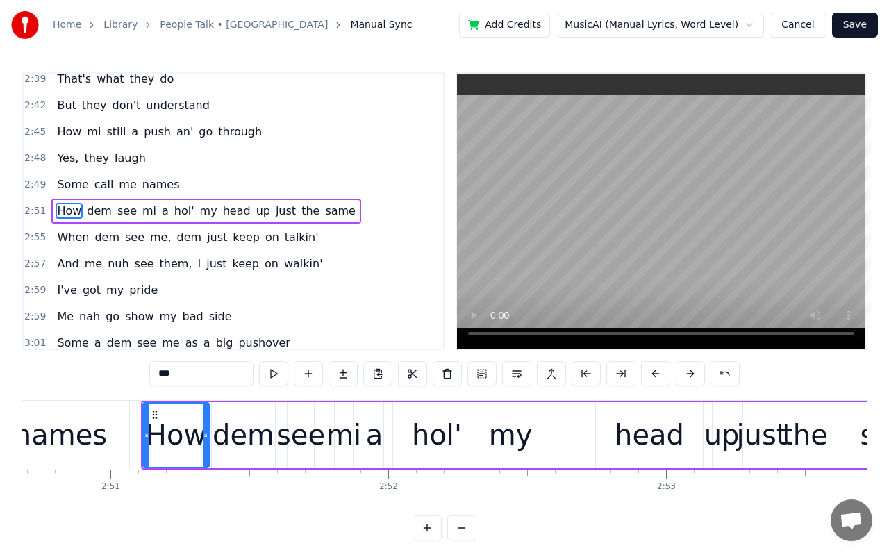
click at [657, 373] on button at bounding box center [655, 373] width 29 height 25
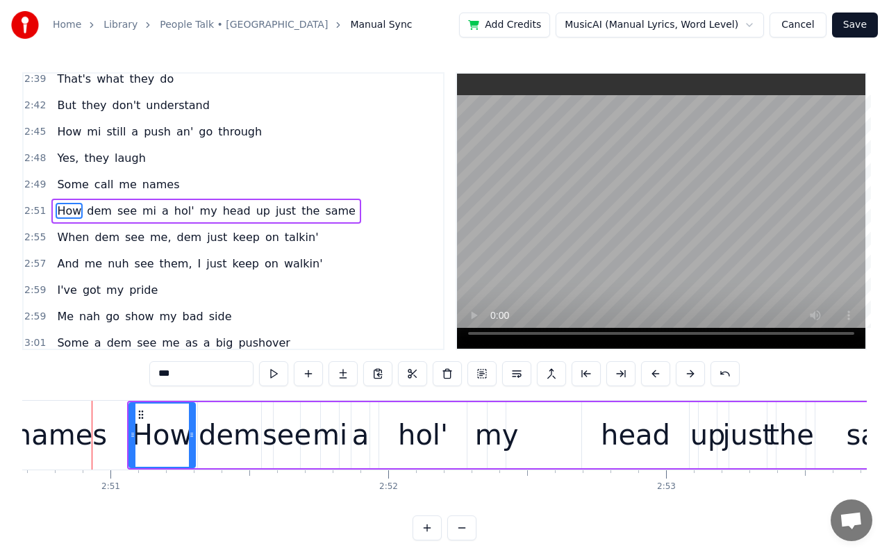
click at [657, 373] on button at bounding box center [655, 373] width 29 height 25
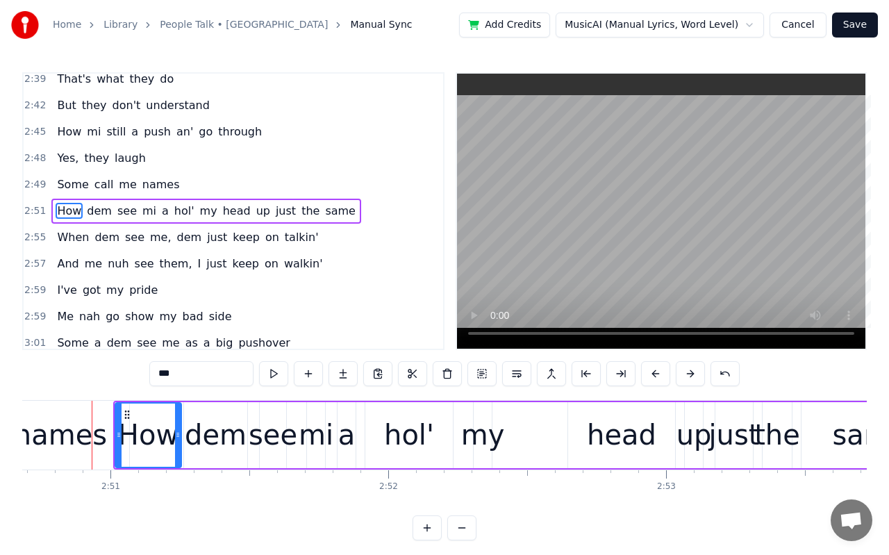
click at [657, 373] on button at bounding box center [655, 373] width 29 height 25
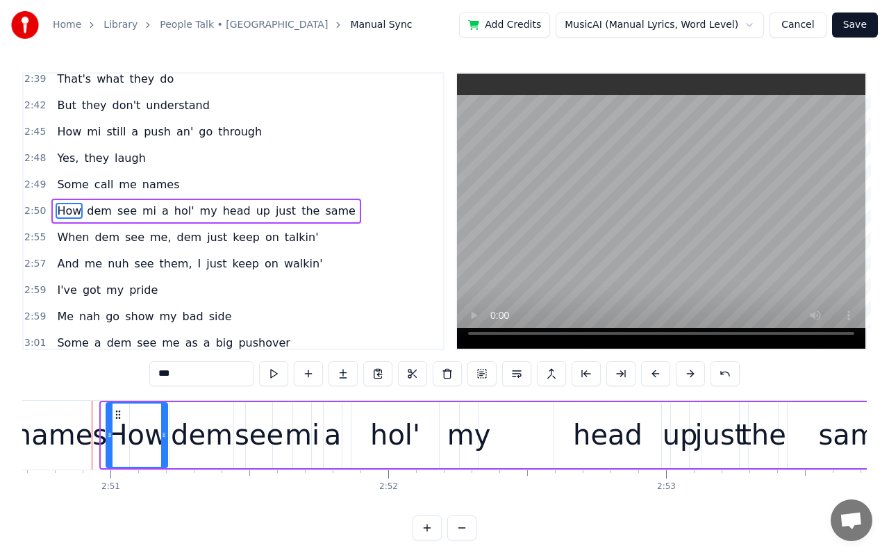
click at [107, 442] on div at bounding box center [110, 434] width 6 height 63
click at [626, 447] on div "head" at bounding box center [607, 435] width 69 height 42
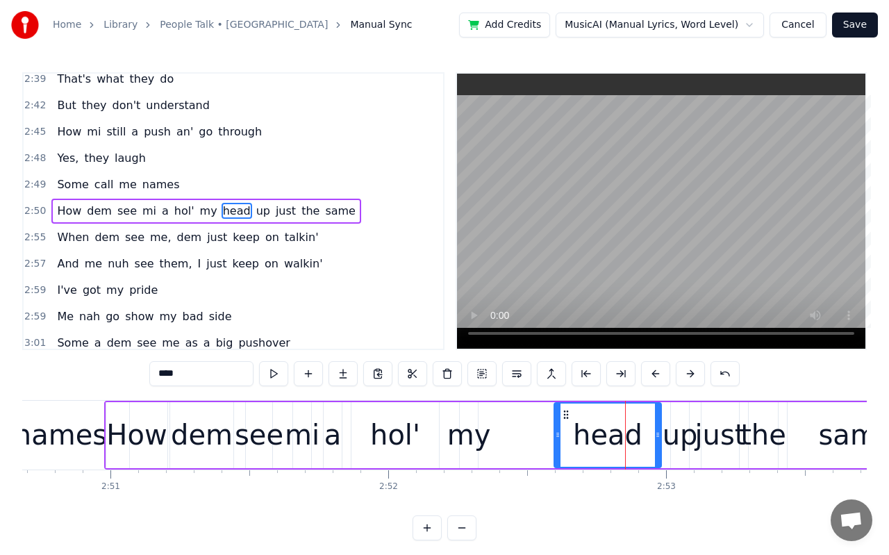
click at [717, 446] on div "just" at bounding box center [720, 435] width 51 height 42
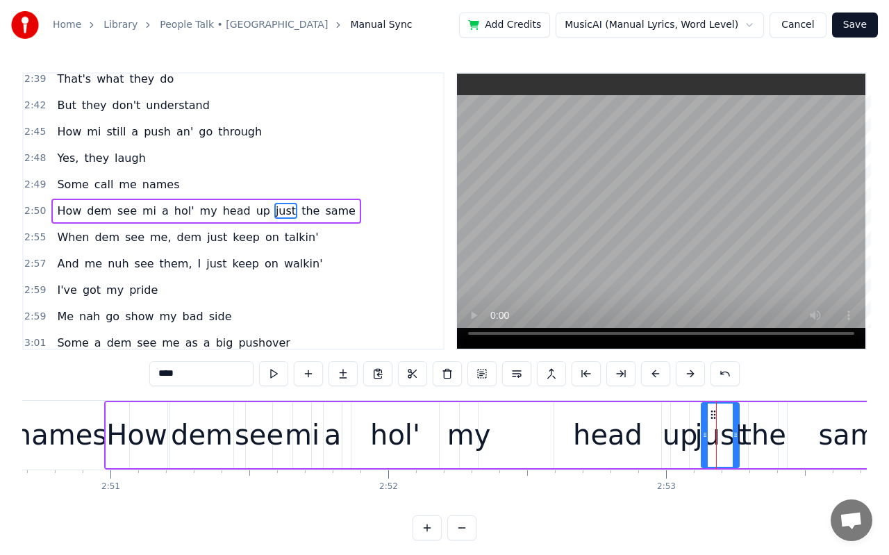
click at [769, 437] on div "the" at bounding box center [763, 435] width 46 height 42
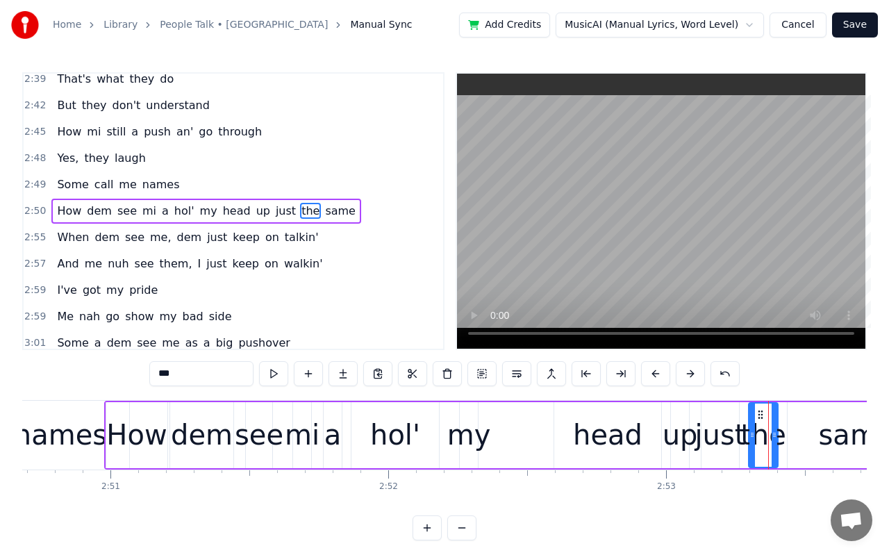
click at [835, 438] on div "same" at bounding box center [856, 435] width 76 height 42
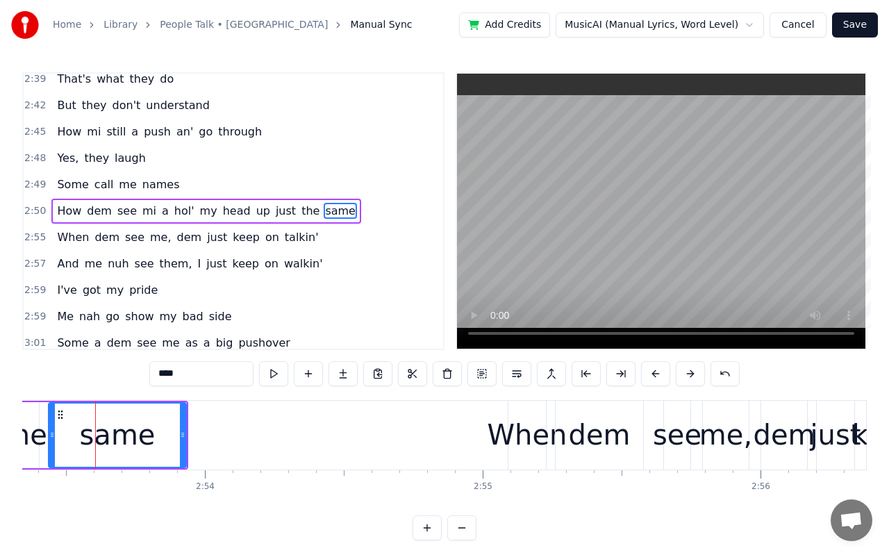
scroll to position [0, 48138]
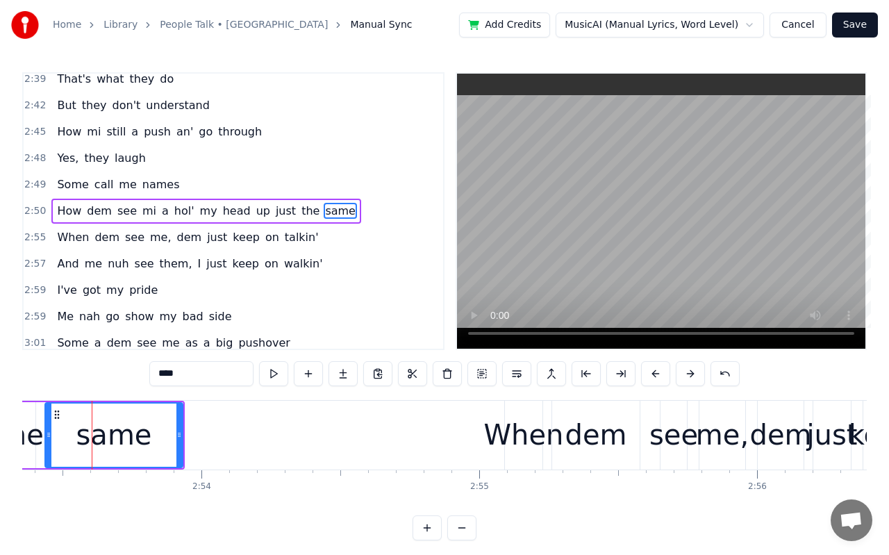
click at [532, 442] on div "When" at bounding box center [524, 435] width 80 height 42
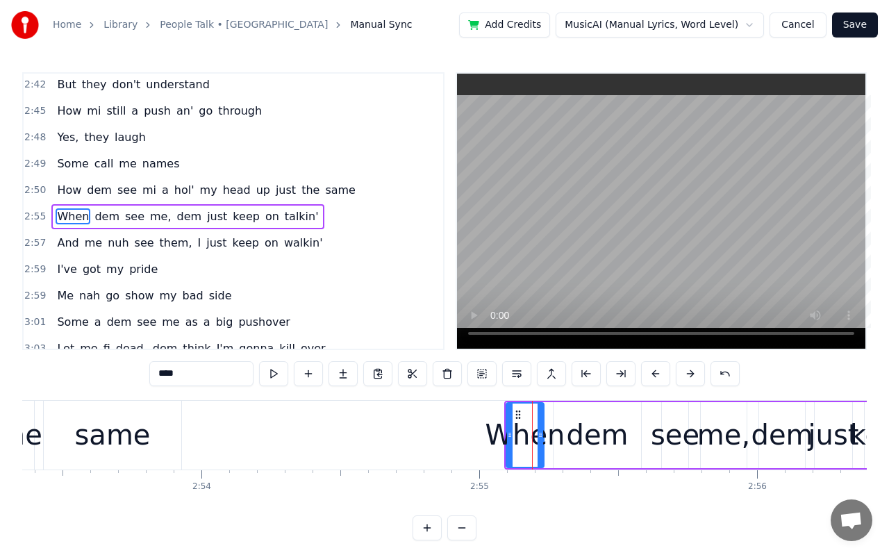
scroll to position [1327, 0]
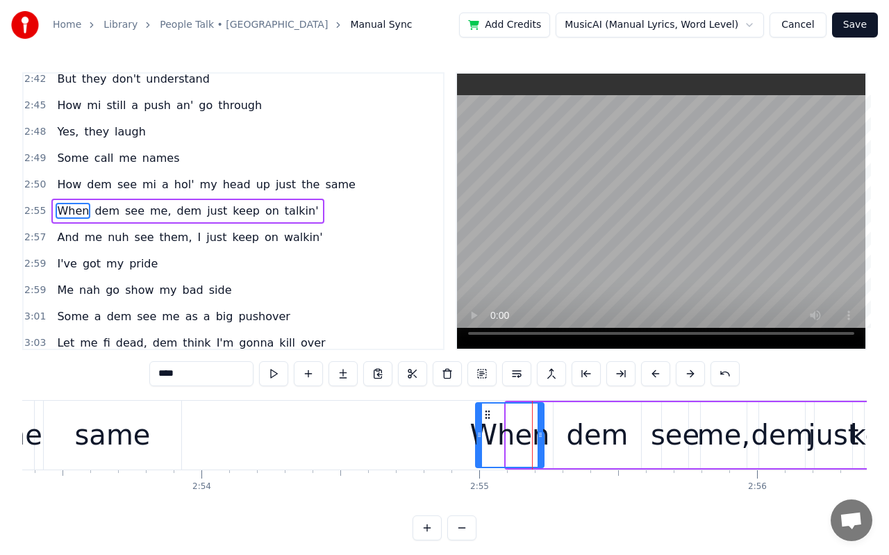
drag, startPoint x: 509, startPoint y: 444, endPoint x: 478, endPoint y: 446, distance: 30.6
click at [478, 446] on div at bounding box center [479, 434] width 6 height 63
drag, startPoint x: 478, startPoint y: 446, endPoint x: 467, endPoint y: 448, distance: 11.3
click at [467, 448] on div at bounding box center [468, 434] width 6 height 63
click at [461, 449] on div at bounding box center [462, 434] width 6 height 63
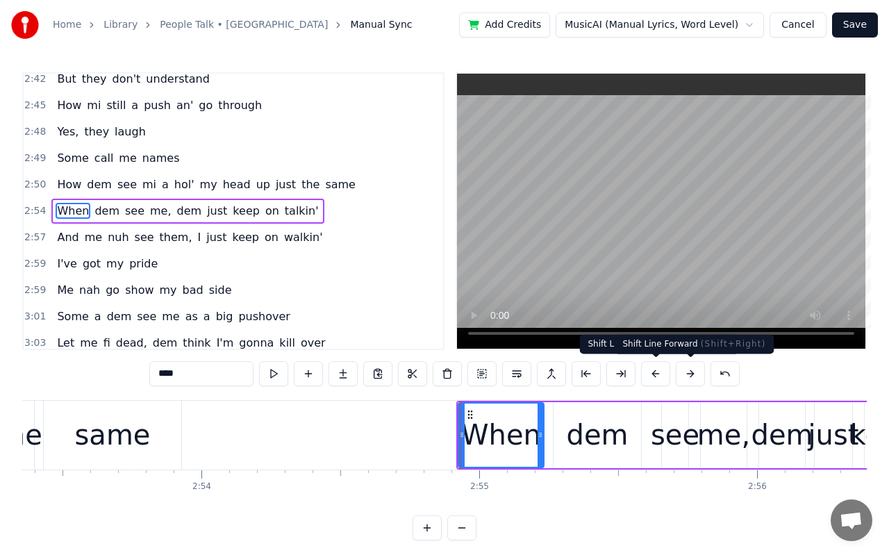
click at [684, 371] on button at bounding box center [689, 373] width 29 height 25
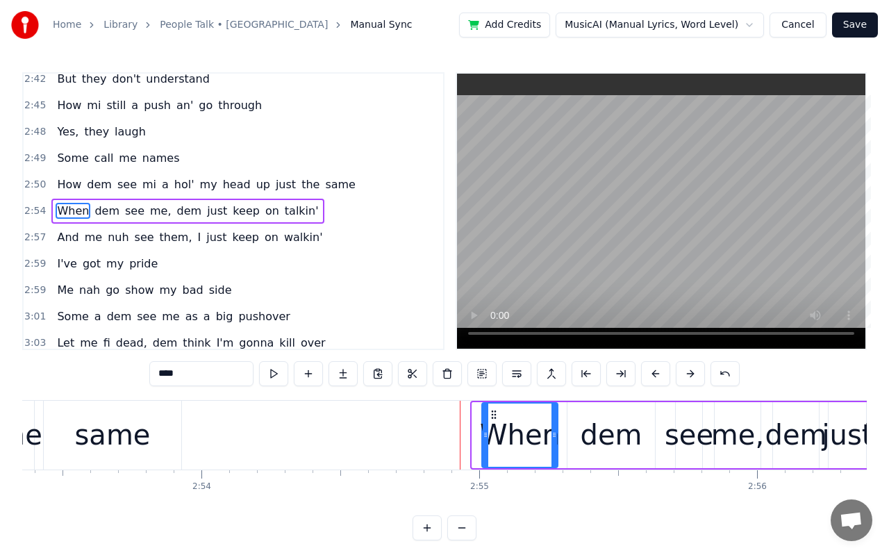
drag, startPoint x: 474, startPoint y: 435, endPoint x: 484, endPoint y: 437, distance: 9.9
click at [484, 437] on icon at bounding box center [485, 434] width 6 height 11
click at [594, 444] on div "dem" at bounding box center [611, 435] width 62 height 42
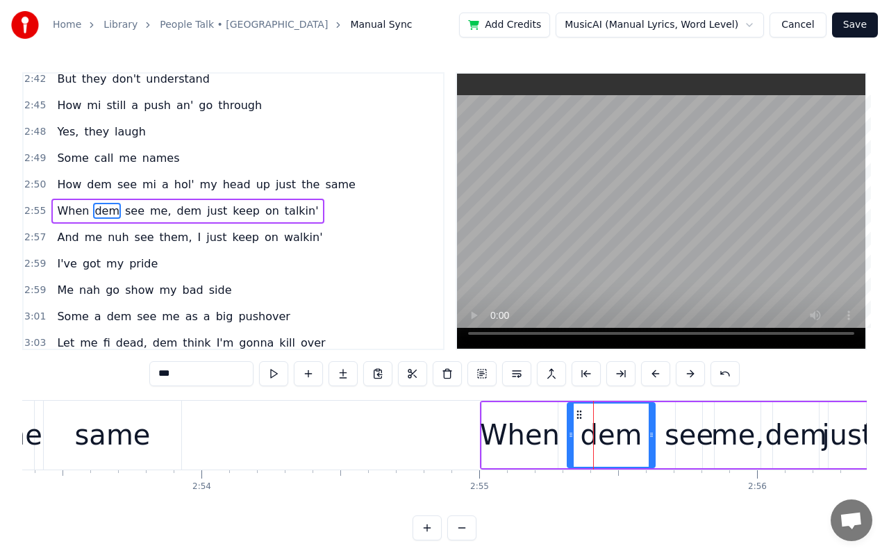
click at [675, 447] on div "see" at bounding box center [688, 435] width 49 height 42
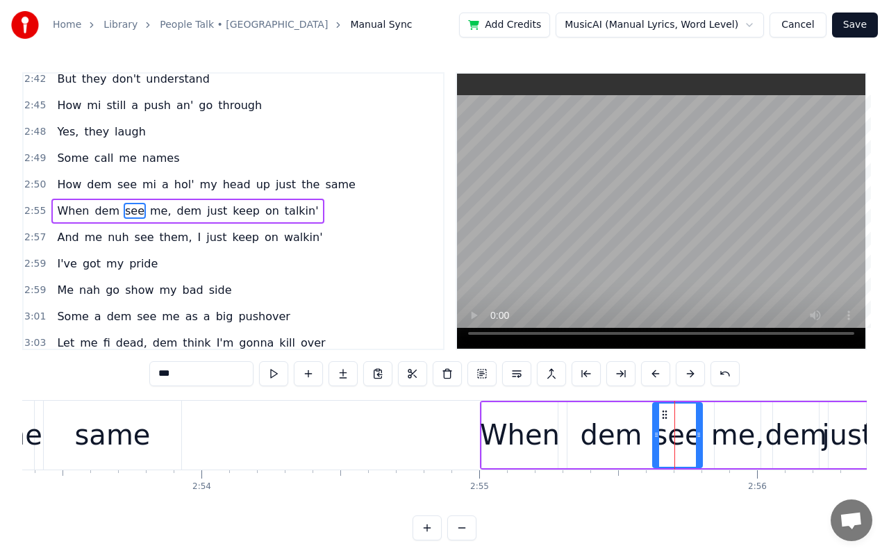
drag, startPoint x: 678, startPoint y: 437, endPoint x: 654, endPoint y: 442, distance: 24.1
click at [655, 442] on div at bounding box center [656, 434] width 6 height 63
click at [700, 439] on icon at bounding box center [701, 434] width 6 height 11
click at [629, 447] on div "dem" at bounding box center [611, 435] width 62 height 42
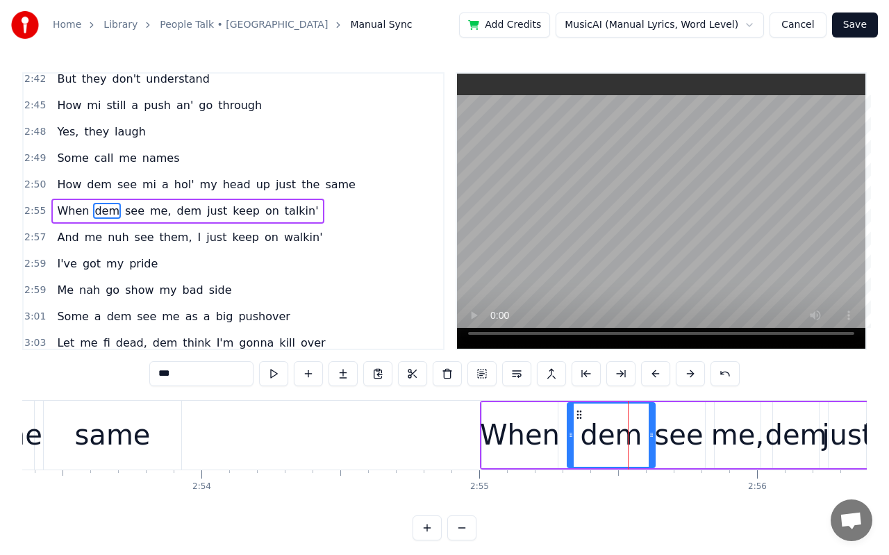
click at [671, 444] on div "see" at bounding box center [678, 435] width 49 height 42
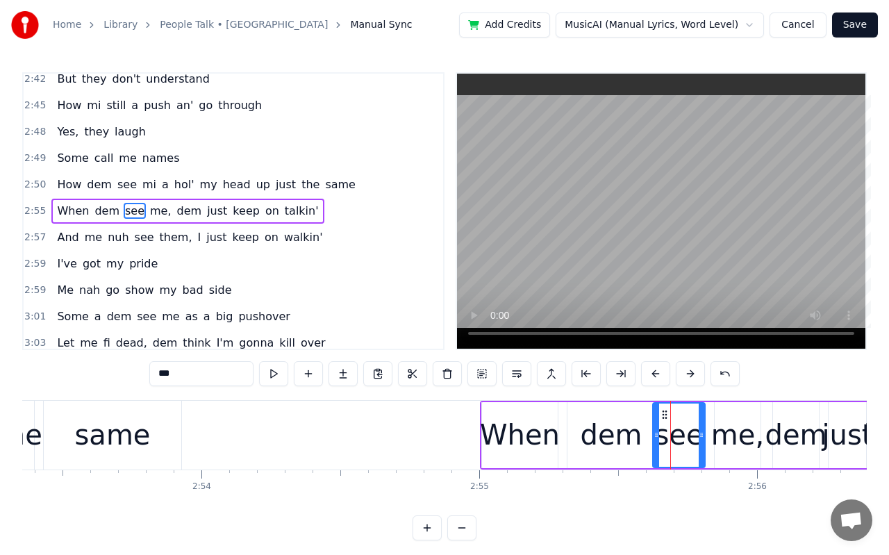
click at [720, 439] on div "me," at bounding box center [737, 435] width 53 height 42
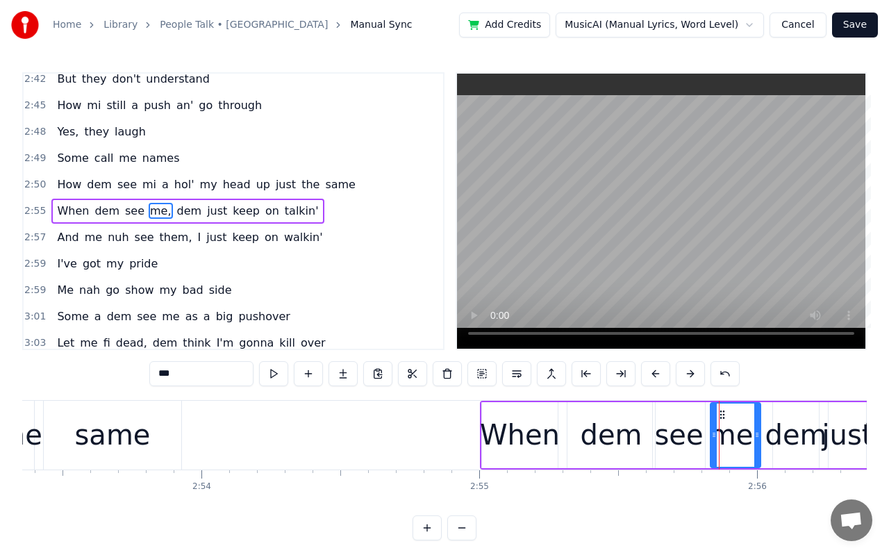
click at [713, 444] on div at bounding box center [714, 434] width 6 height 63
click at [737, 441] on div "me," at bounding box center [735, 435] width 53 height 42
click at [788, 442] on div "dem" at bounding box center [796, 435] width 62 height 42
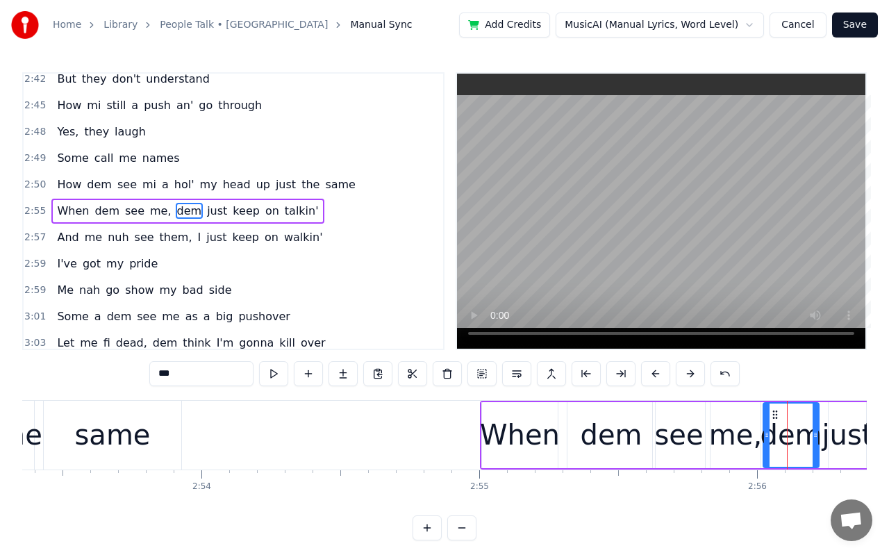
drag, startPoint x: 775, startPoint y: 442, endPoint x: 766, endPoint y: 445, distance: 10.1
click at [766, 445] on div at bounding box center [767, 434] width 6 height 63
click at [821, 439] on icon at bounding box center [819, 434] width 6 height 11
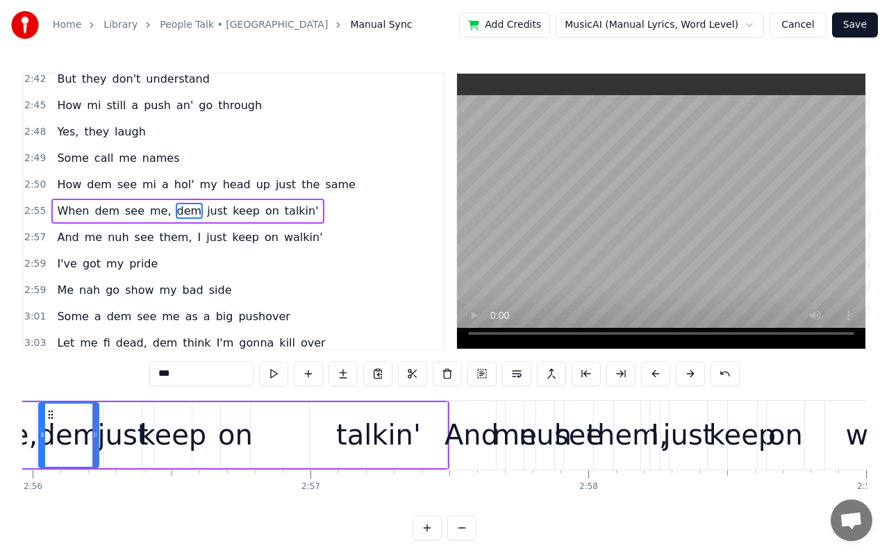
scroll to position [0, 48866]
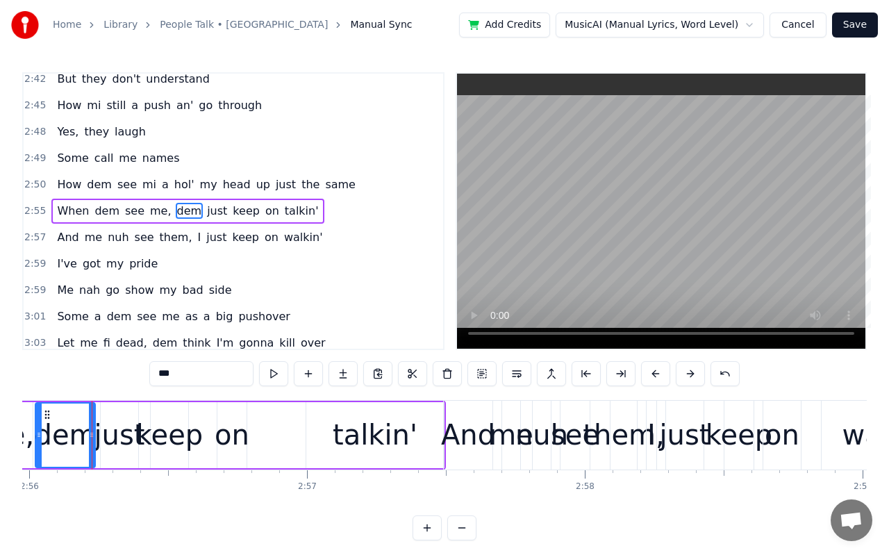
click at [68, 443] on div "dem" at bounding box center [66, 435] width 62 height 42
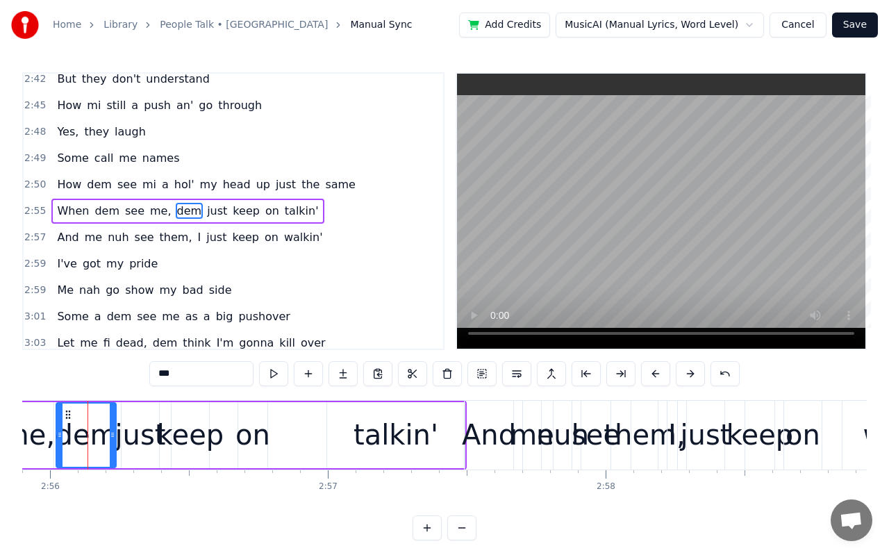
scroll to position [0, 48841]
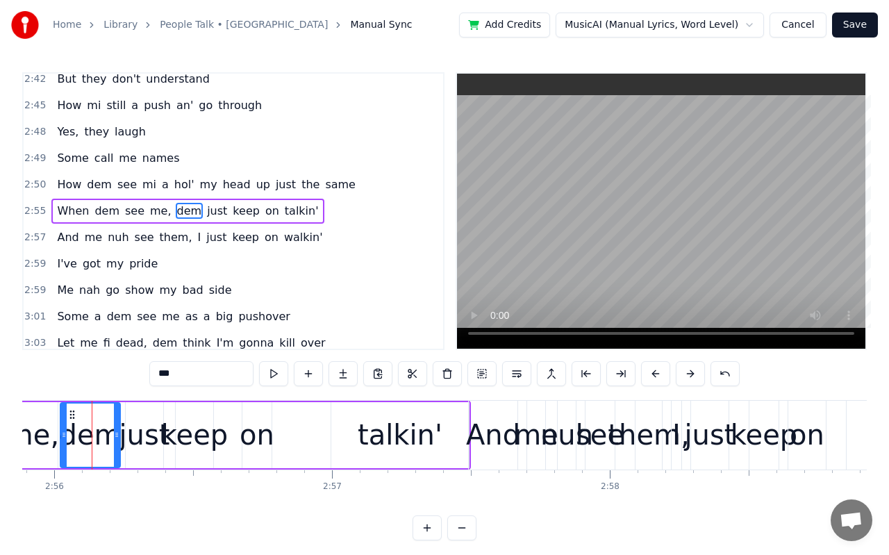
click at [144, 442] on div "just" at bounding box center [144, 435] width 51 height 42
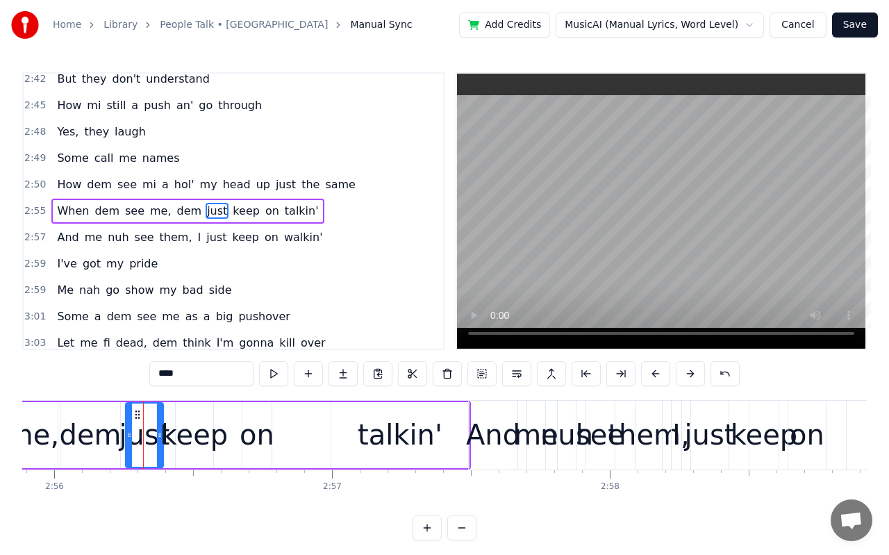
click at [193, 443] on div "keep" at bounding box center [194, 435] width 67 height 42
type input "****"
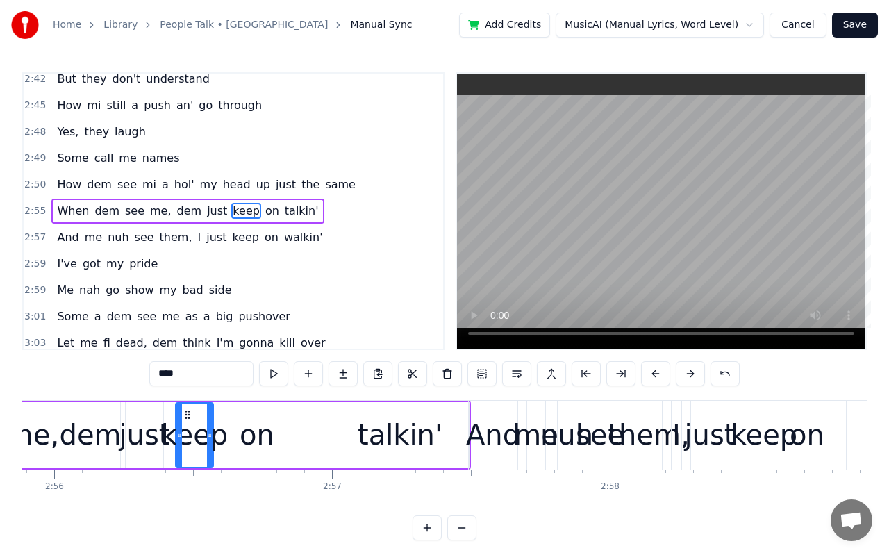
drag, startPoint x: 212, startPoint y: 439, endPoint x: 223, endPoint y: 441, distance: 10.6
click at [223, 441] on div "When dem see me, dem just keep on talkin'" at bounding box center [124, 435] width 694 height 69
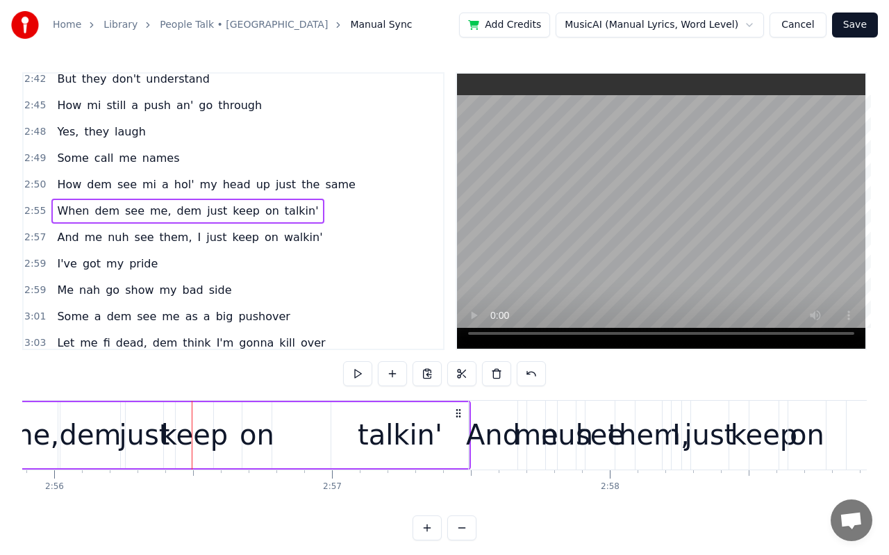
click at [211, 437] on div "keep" at bounding box center [194, 435] width 67 height 42
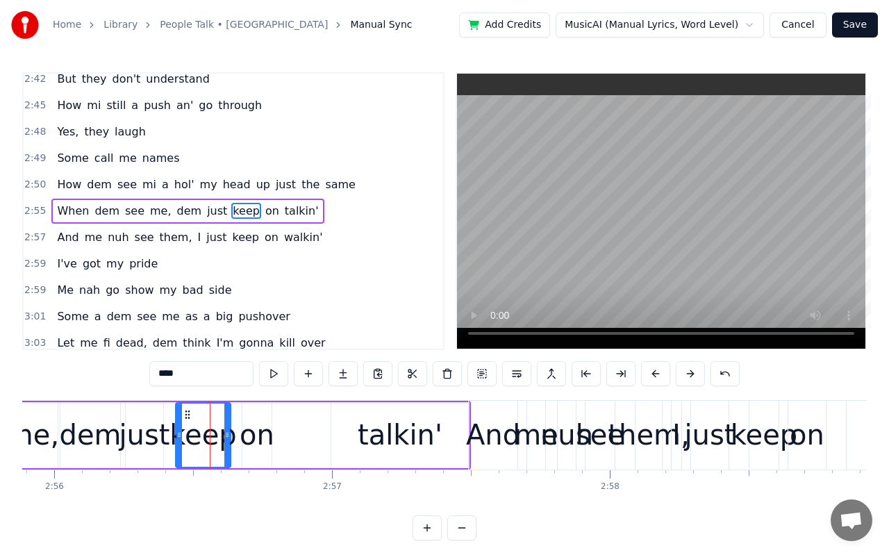
drag, startPoint x: 211, startPoint y: 437, endPoint x: 228, endPoint y: 437, distance: 17.4
click at [228, 437] on icon at bounding box center [227, 434] width 6 height 11
click at [214, 444] on div "keep" at bounding box center [202, 435] width 67 height 42
click at [258, 446] on div "on" at bounding box center [257, 435] width 35 height 42
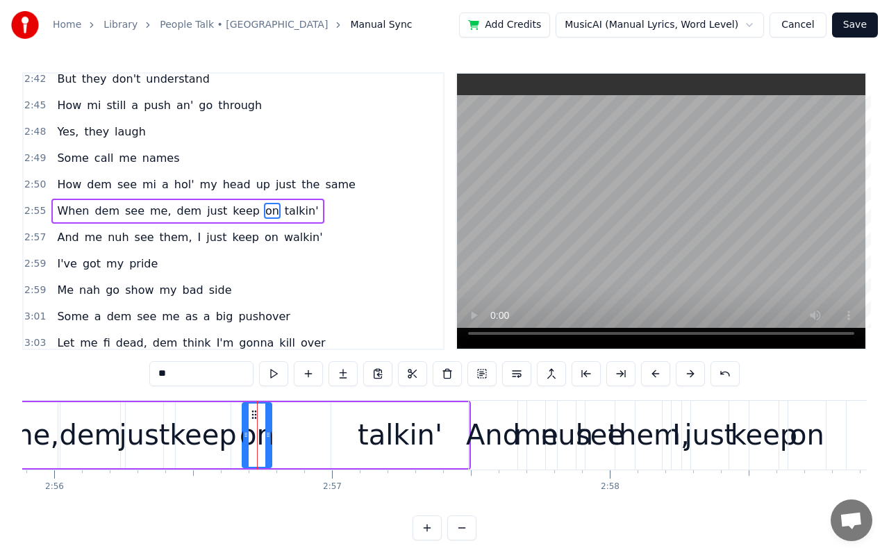
click at [383, 440] on div "talkin'" at bounding box center [400, 435] width 85 height 42
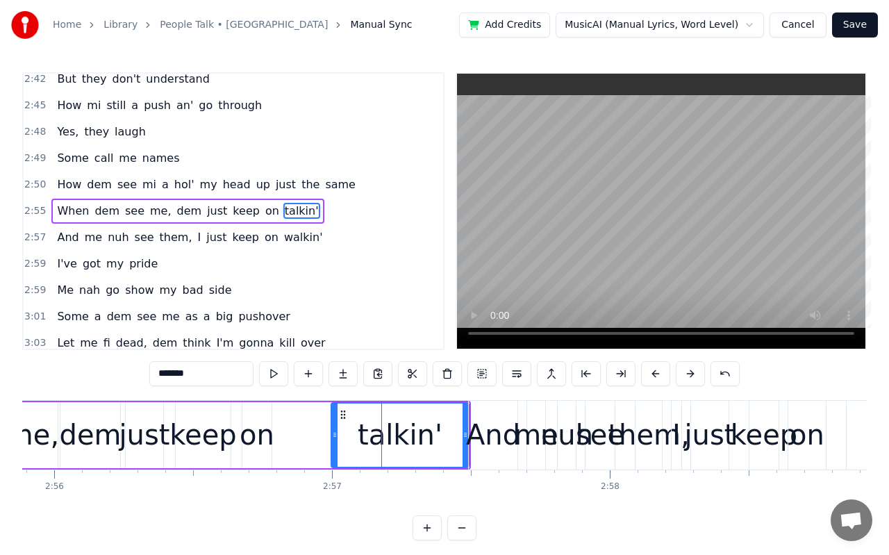
click at [507, 451] on div "And" at bounding box center [493, 435] width 54 height 42
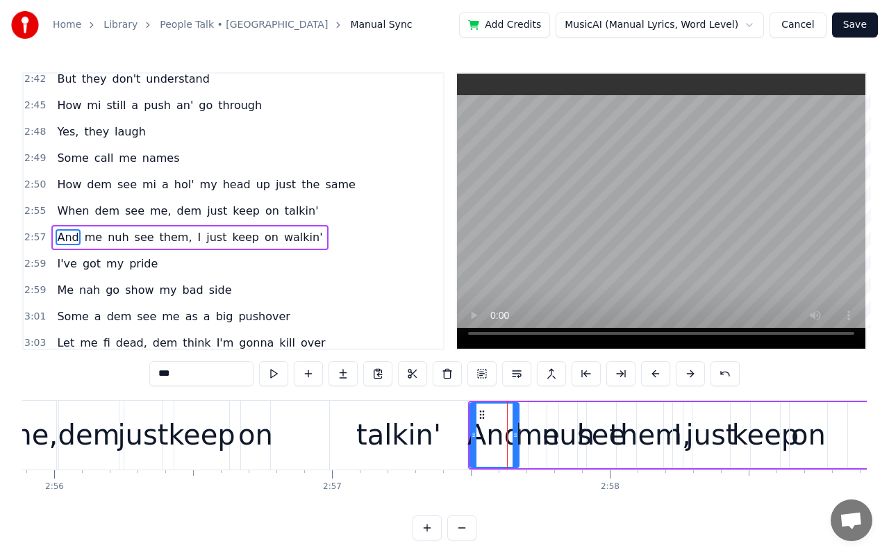
scroll to position [1353, 0]
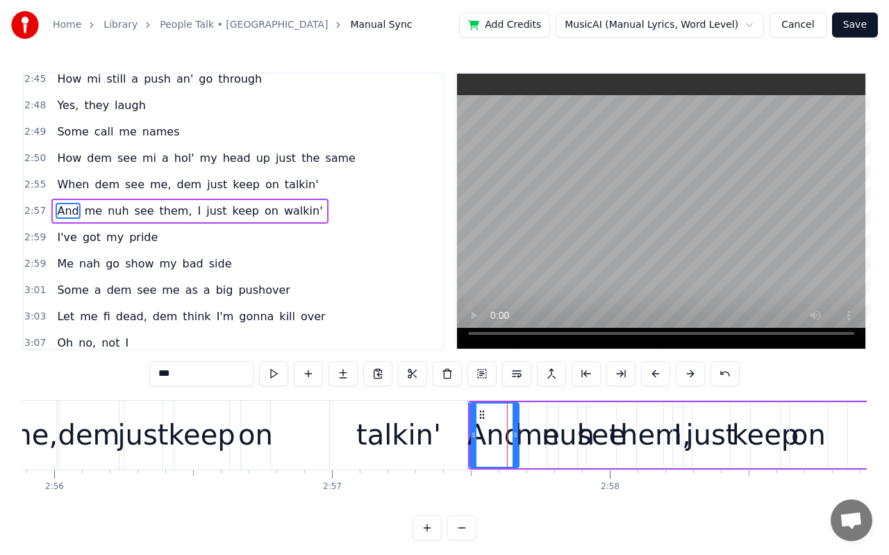
click at [369, 437] on div "talkin'" at bounding box center [398, 435] width 85 height 42
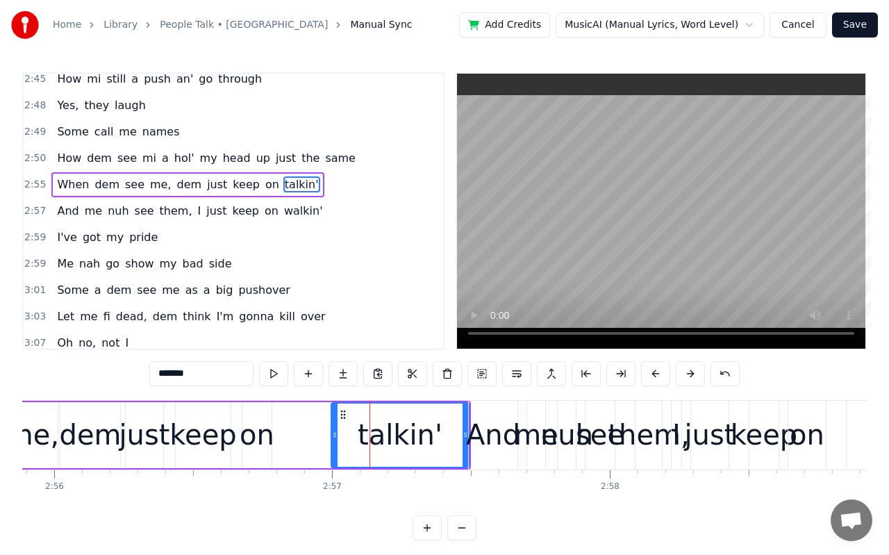
scroll to position [1327, 0]
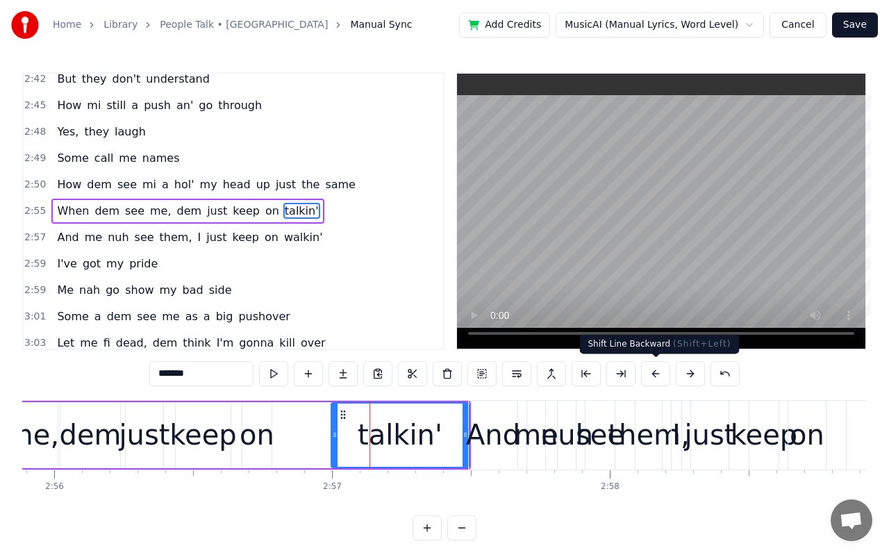
click at [650, 373] on button at bounding box center [655, 373] width 29 height 25
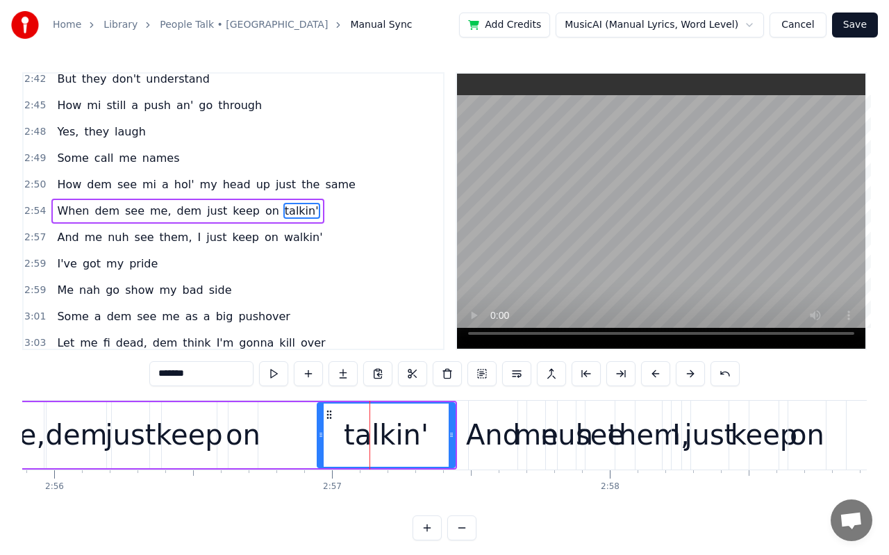
click at [650, 373] on button at bounding box center [655, 373] width 29 height 25
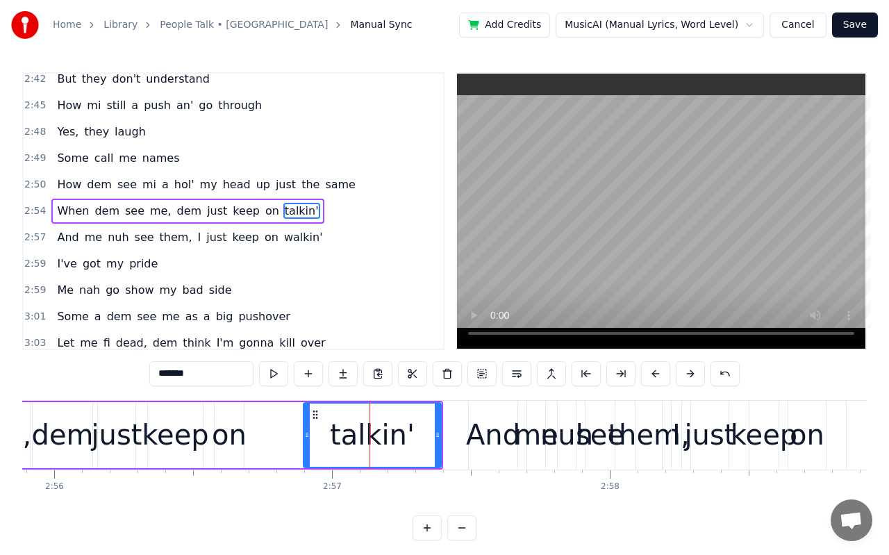
click at [650, 373] on button at bounding box center [655, 373] width 29 height 25
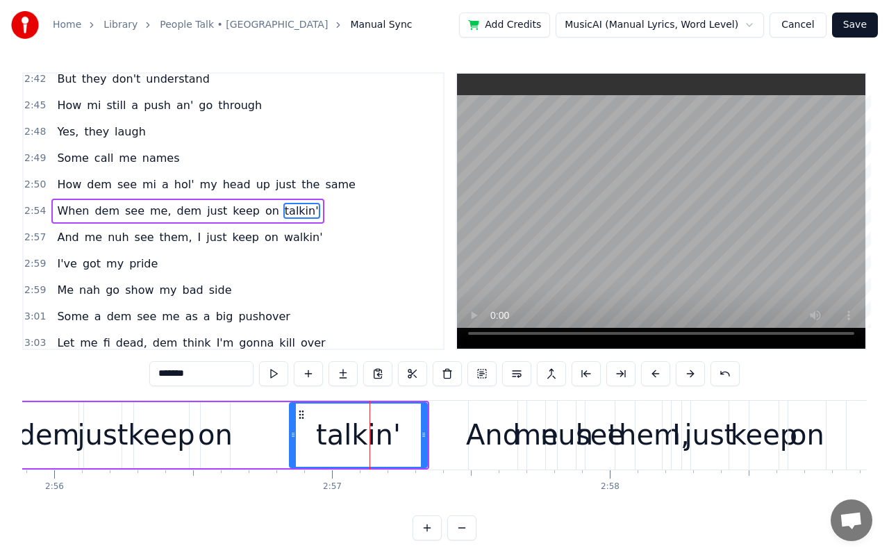
click at [650, 373] on button at bounding box center [655, 373] width 29 height 25
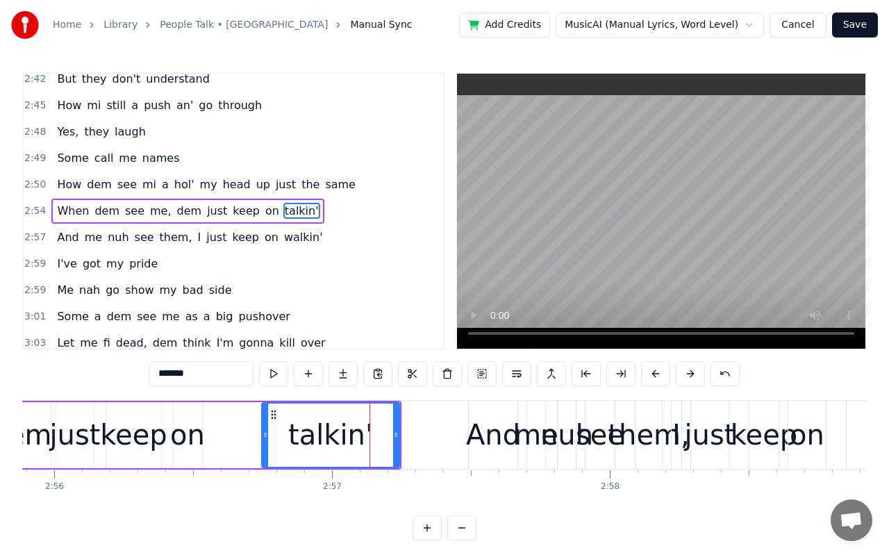
click at [650, 373] on button at bounding box center [655, 373] width 29 height 25
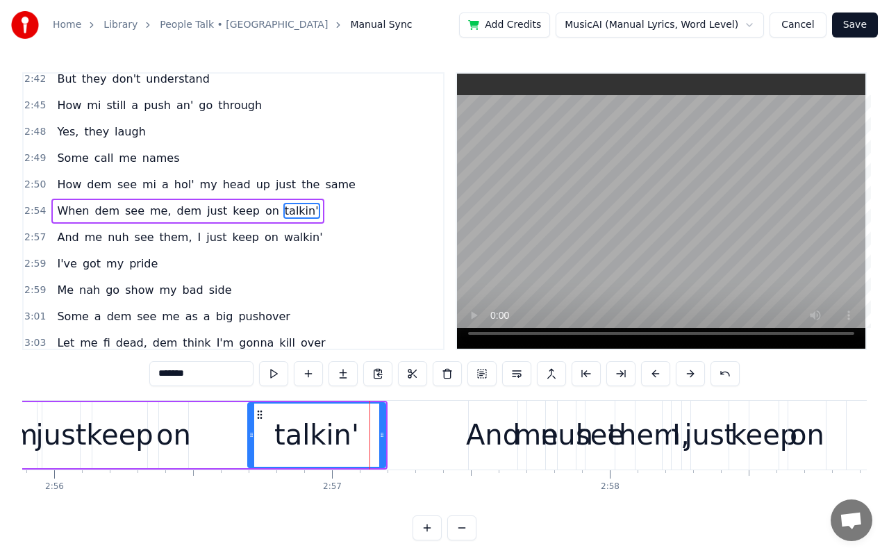
click at [650, 373] on button at bounding box center [655, 373] width 29 height 25
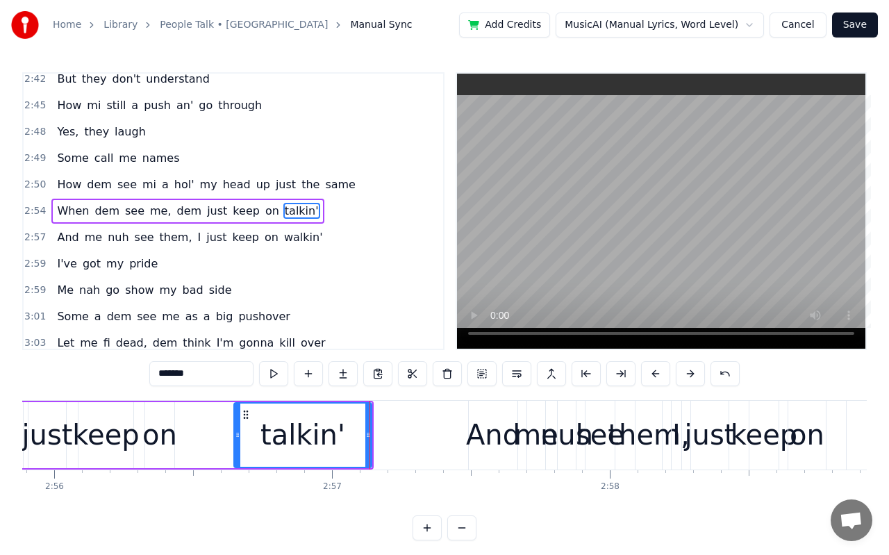
click at [650, 373] on button at bounding box center [655, 373] width 29 height 25
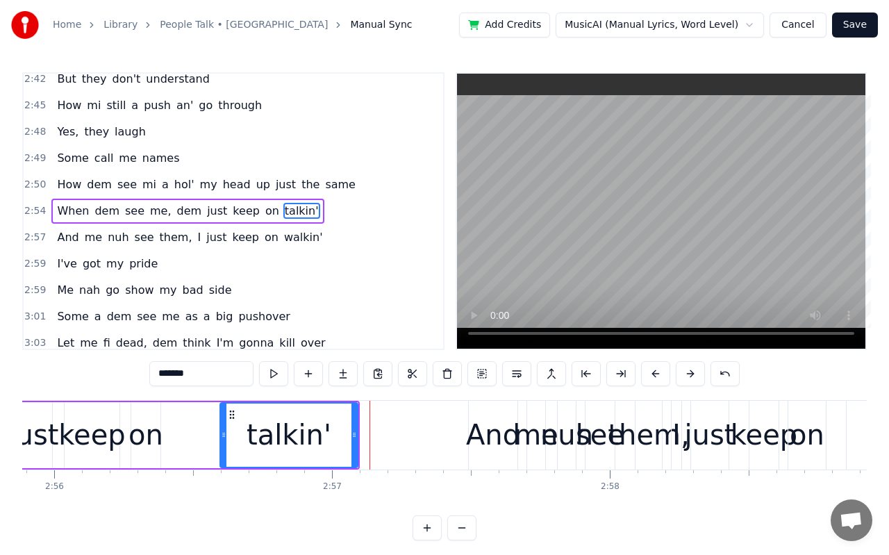
click at [650, 373] on button at bounding box center [655, 373] width 29 height 25
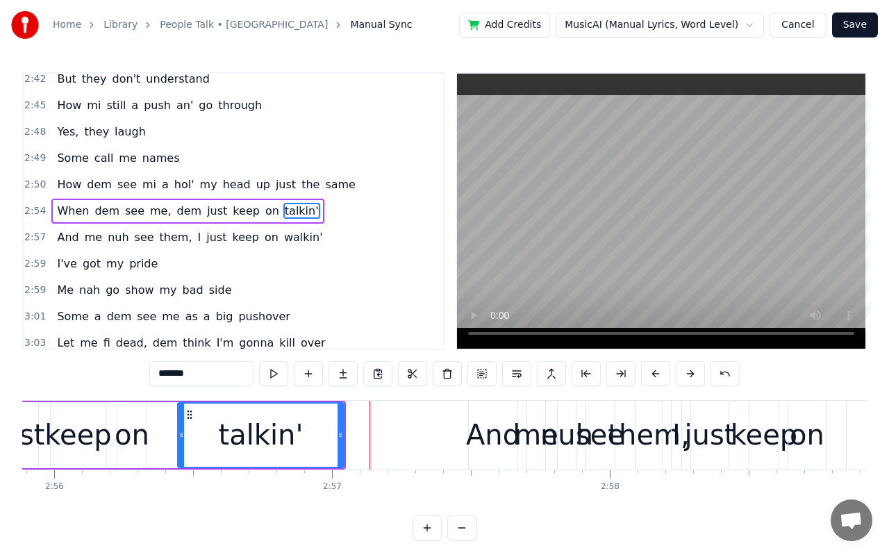
drag, startPoint x: 210, startPoint y: 438, endPoint x: 182, endPoint y: 440, distance: 28.5
click at [182, 440] on div at bounding box center [181, 434] width 6 height 63
drag, startPoint x: 338, startPoint y: 434, endPoint x: 268, endPoint y: 432, distance: 70.1
click at [268, 432] on icon at bounding box center [270, 434] width 6 height 11
click at [487, 440] on div "And" at bounding box center [493, 435] width 54 height 42
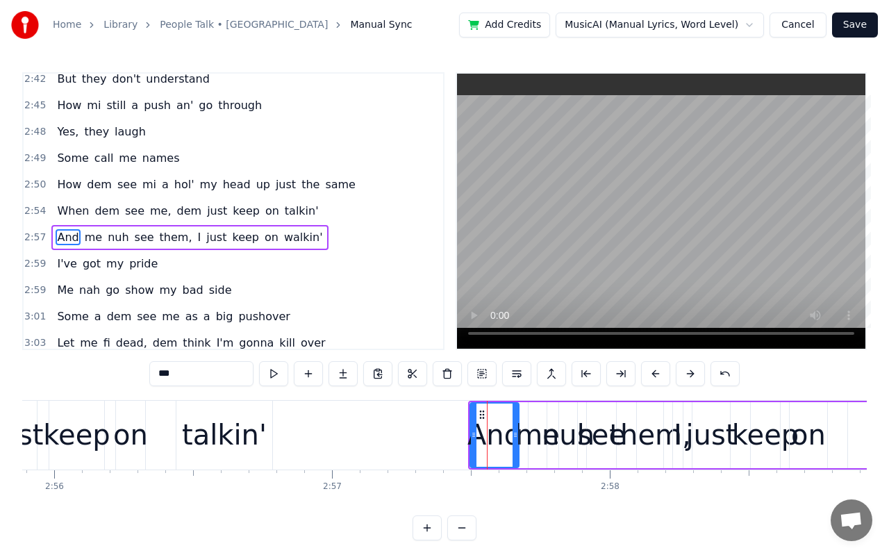
scroll to position [1353, 0]
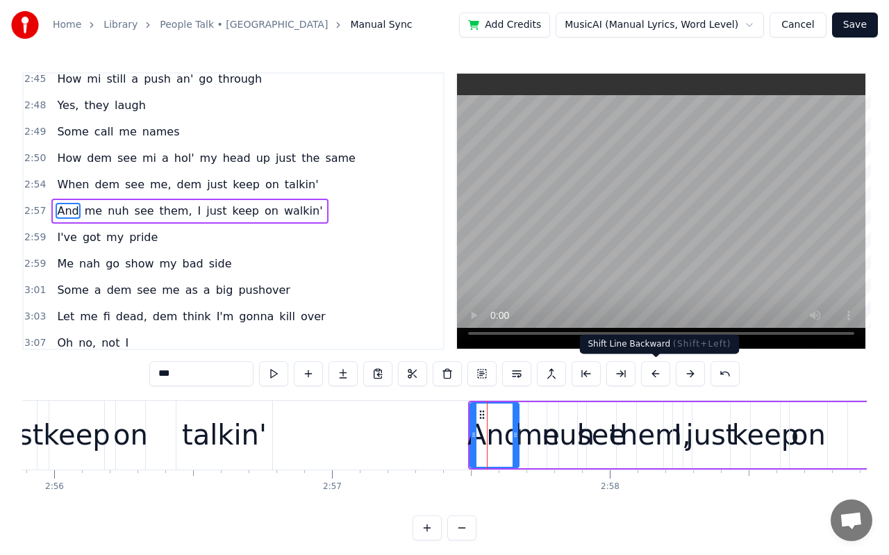
click at [655, 376] on button at bounding box center [655, 373] width 29 height 25
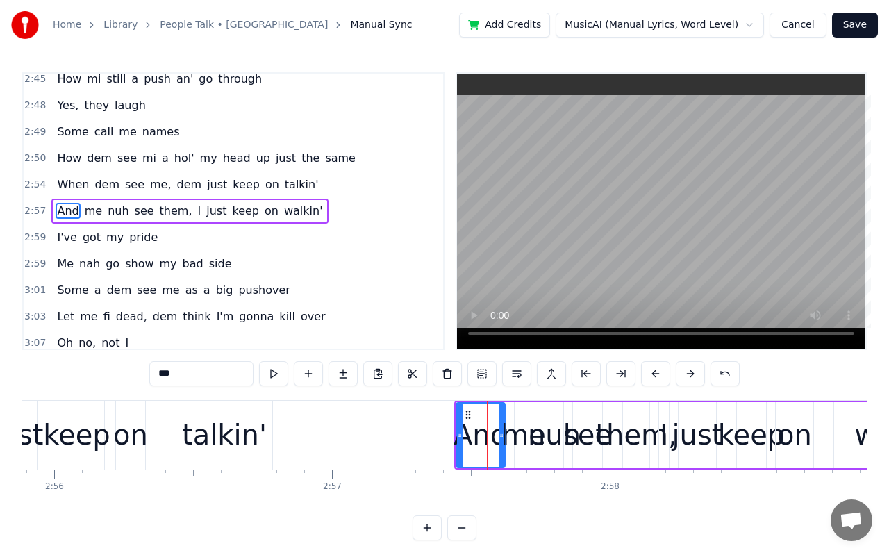
click at [655, 376] on button at bounding box center [655, 373] width 29 height 25
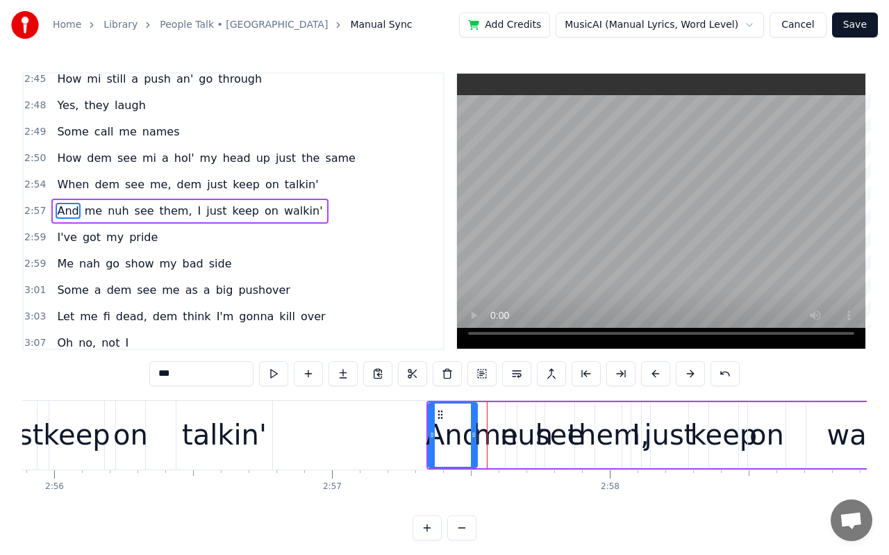
click at [655, 376] on button at bounding box center [655, 373] width 29 height 25
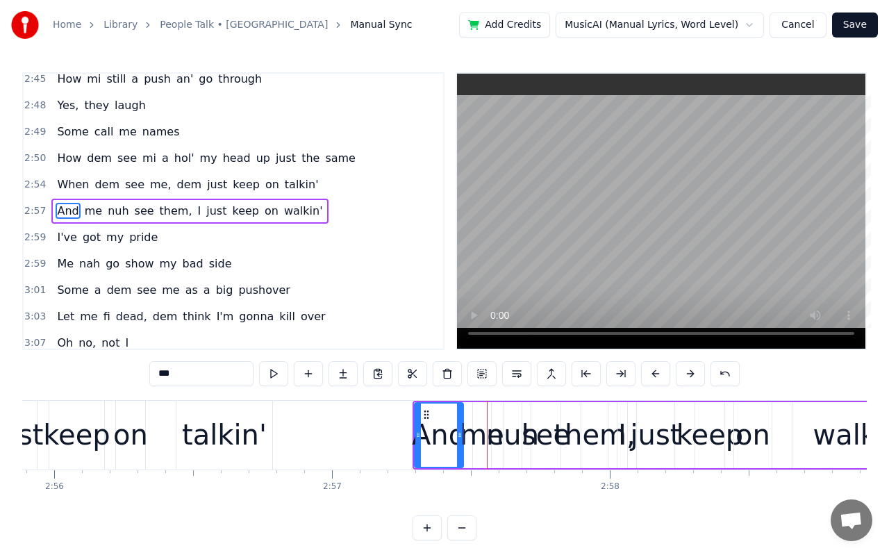
click at [655, 376] on button at bounding box center [655, 373] width 29 height 25
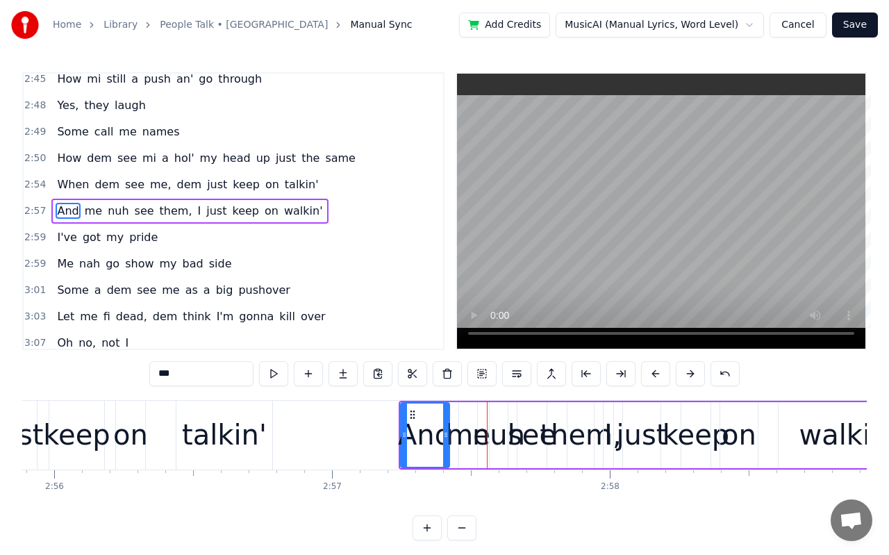
click at [655, 376] on button at bounding box center [655, 373] width 29 height 25
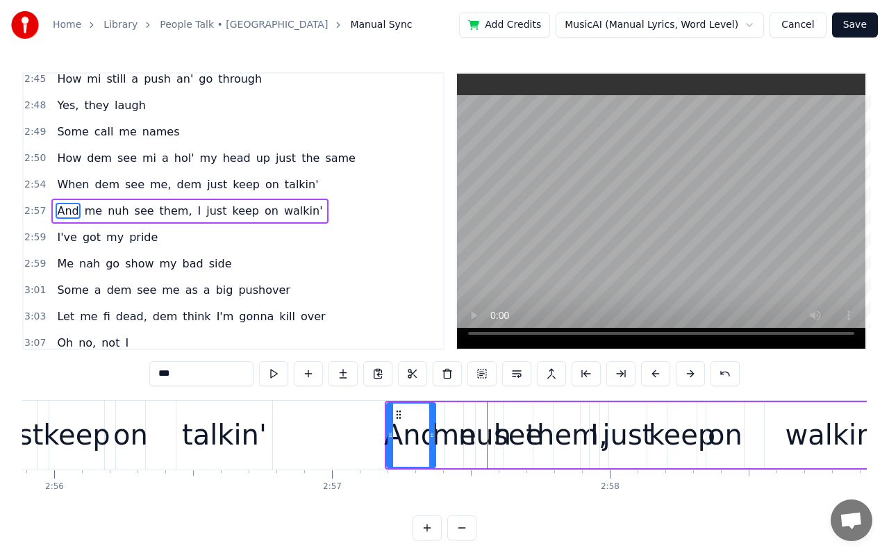
click at [655, 376] on button at bounding box center [655, 373] width 29 height 25
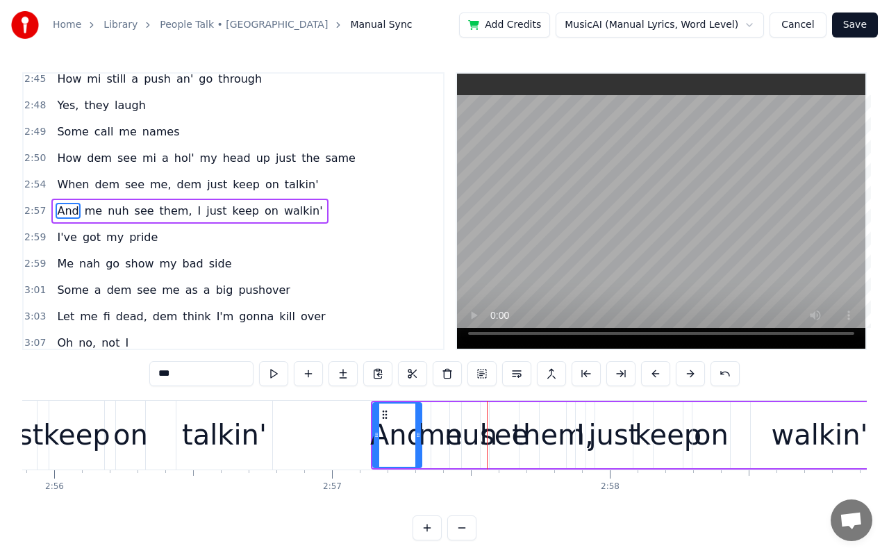
click at [655, 376] on button at bounding box center [655, 373] width 29 height 25
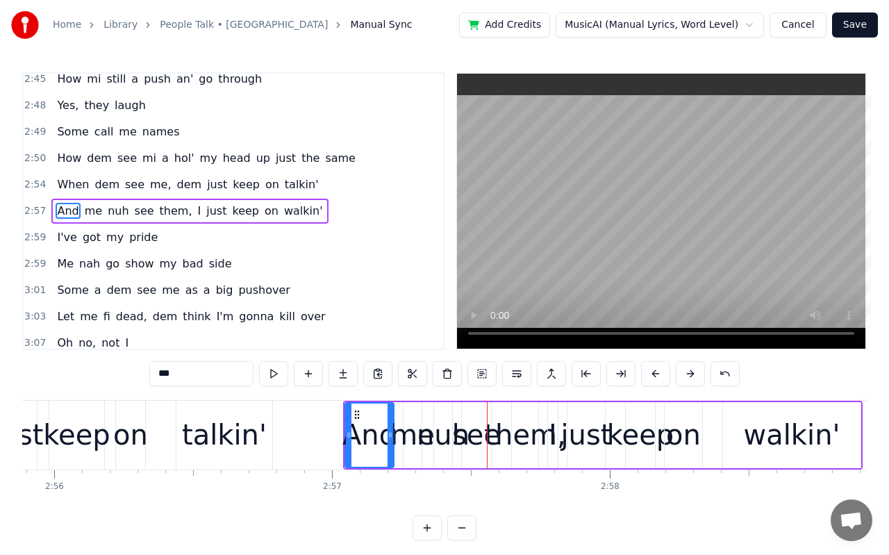
click at [655, 376] on button at bounding box center [655, 373] width 29 height 25
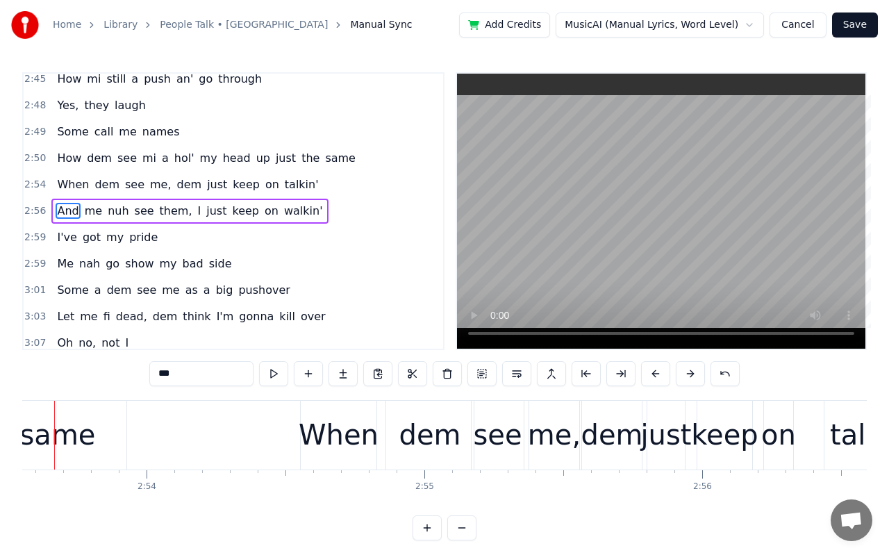
scroll to position [0, 48156]
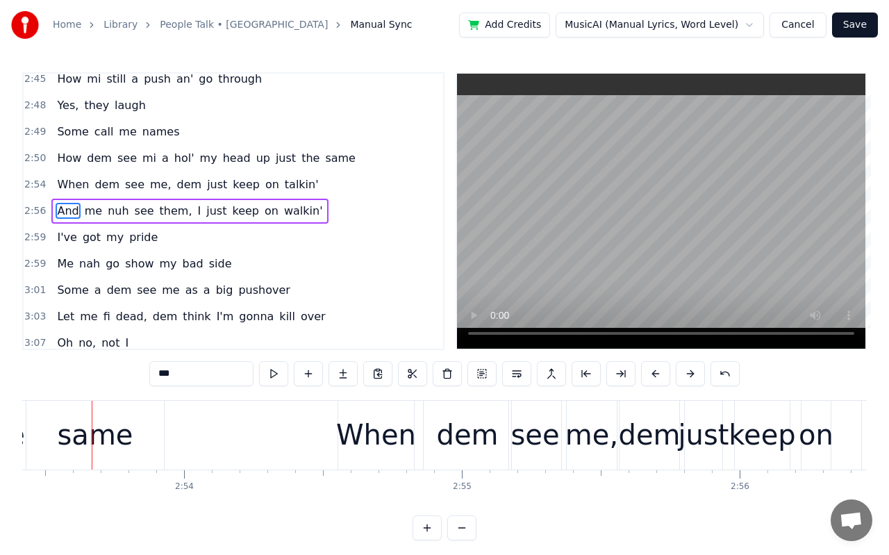
click at [362, 434] on div "When" at bounding box center [376, 435] width 80 height 42
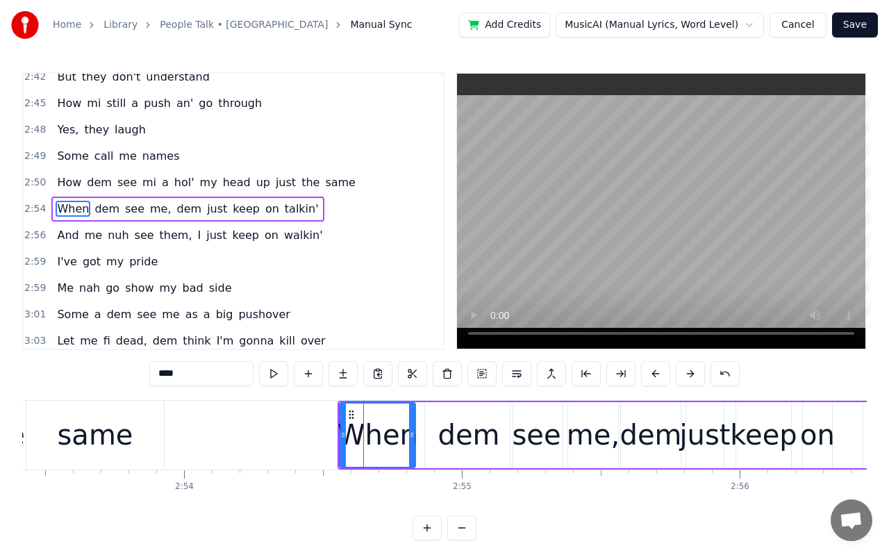
scroll to position [1327, 0]
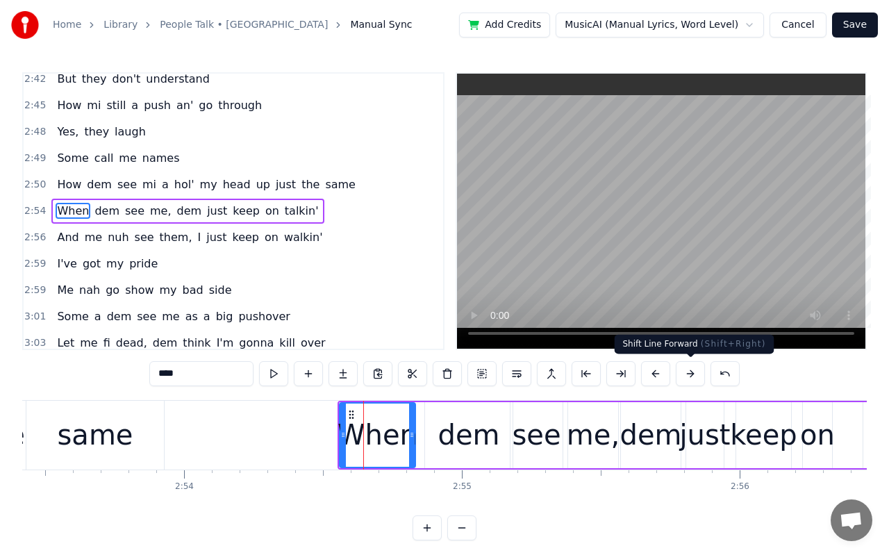
click at [688, 377] on button at bounding box center [689, 373] width 29 height 25
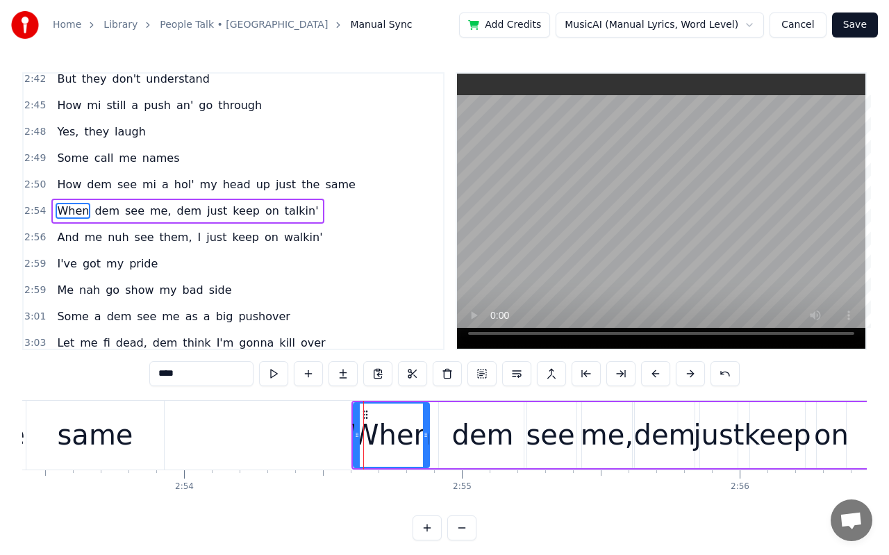
click at [688, 377] on button at bounding box center [689, 373] width 29 height 25
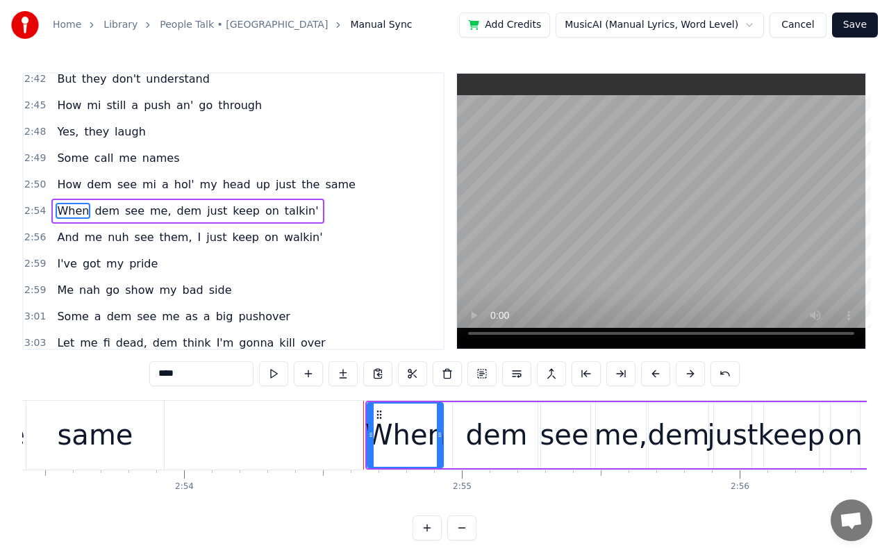
click at [688, 377] on button at bounding box center [689, 373] width 29 height 25
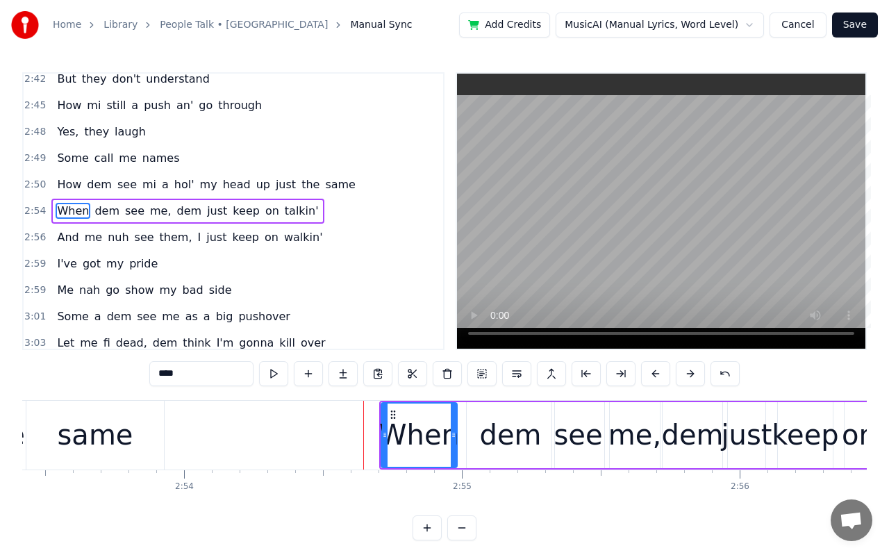
click at [688, 377] on button at bounding box center [689, 373] width 29 height 25
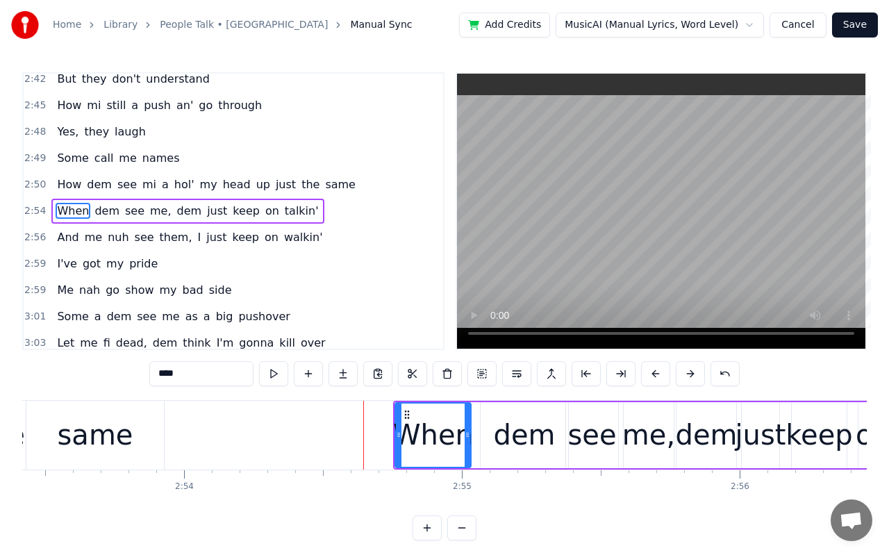
click at [688, 377] on button at bounding box center [689, 373] width 29 height 25
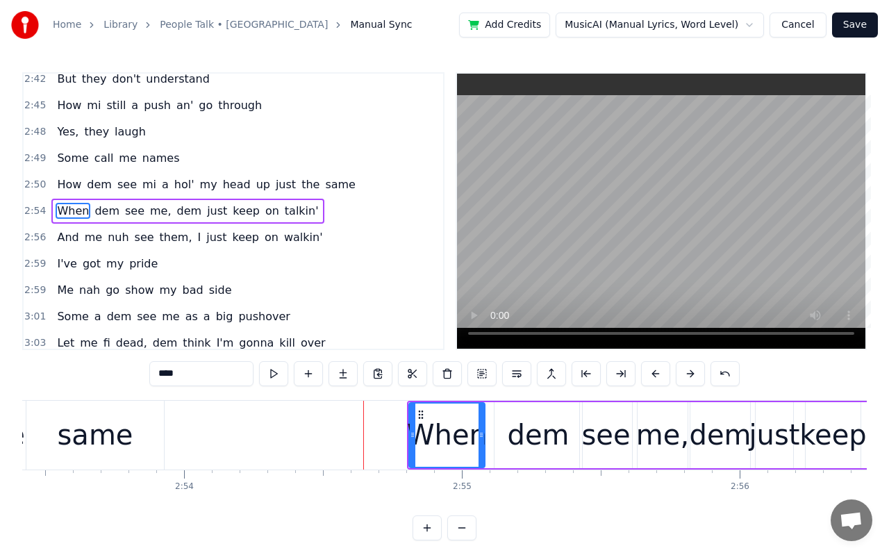
click at [688, 377] on button at bounding box center [689, 373] width 29 height 25
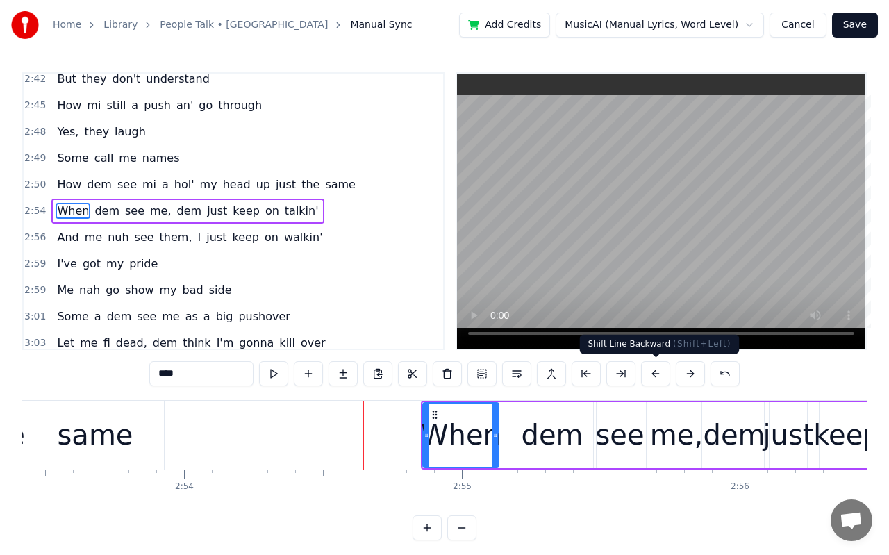
click at [660, 375] on button at bounding box center [655, 373] width 29 height 25
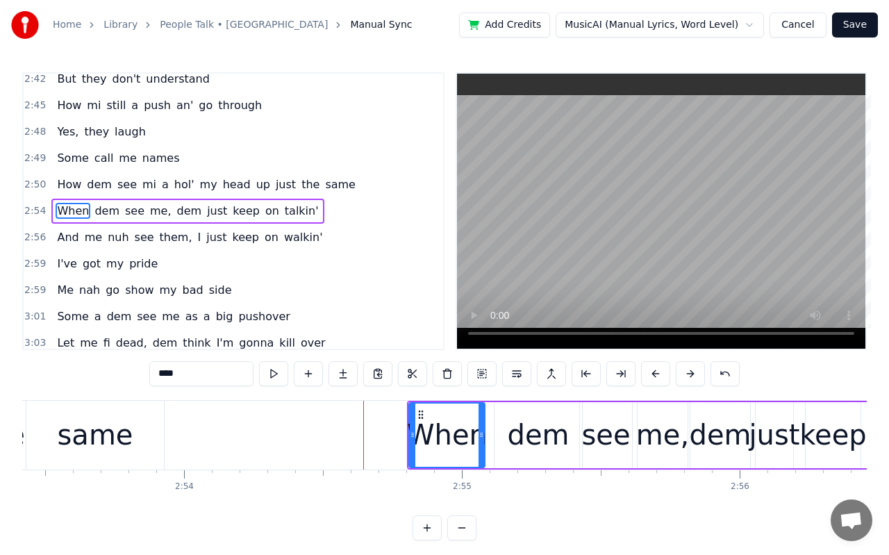
click at [660, 375] on button at bounding box center [655, 373] width 29 height 25
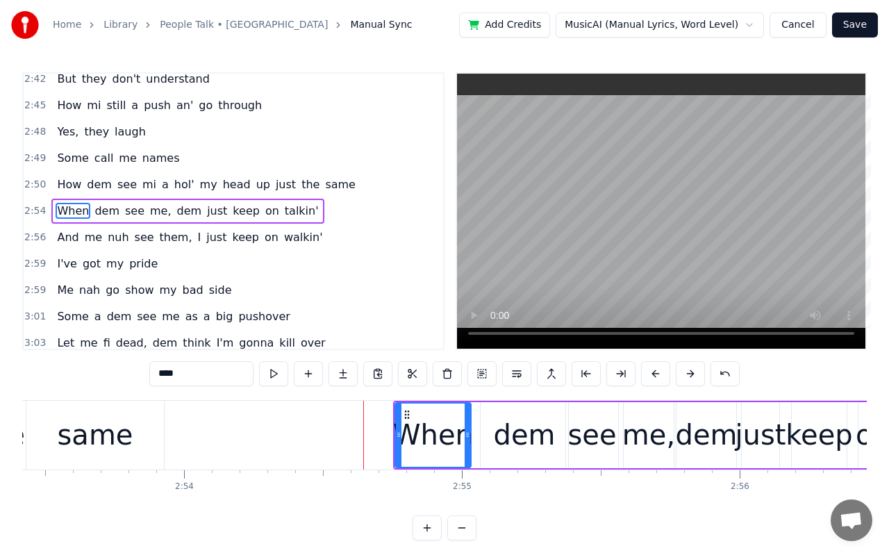
click at [660, 375] on button at bounding box center [655, 373] width 29 height 25
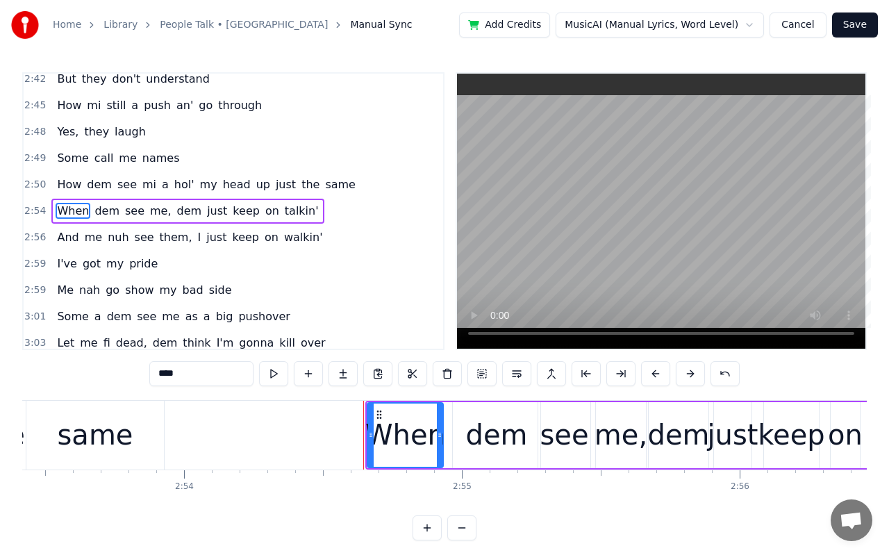
click at [660, 375] on button at bounding box center [655, 373] width 29 height 25
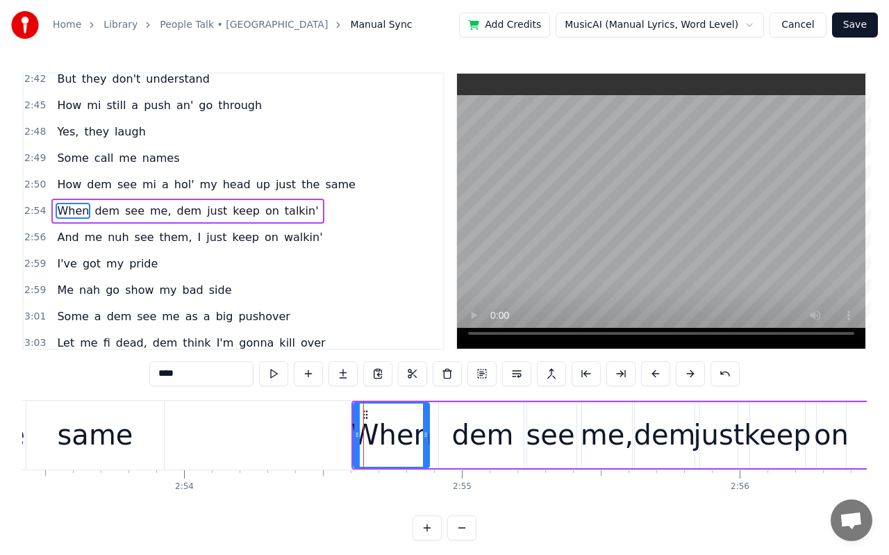
click at [660, 375] on button at bounding box center [655, 373] width 29 height 25
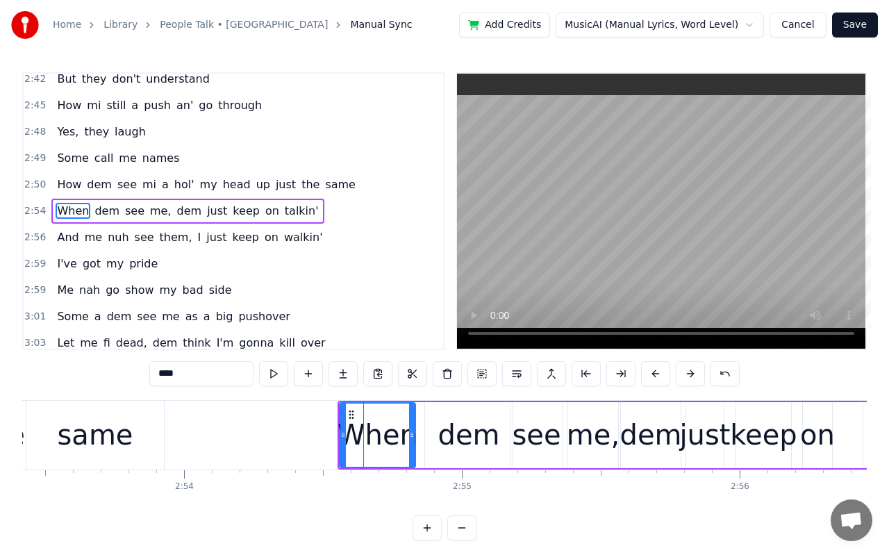
click at [660, 375] on button at bounding box center [655, 373] width 29 height 25
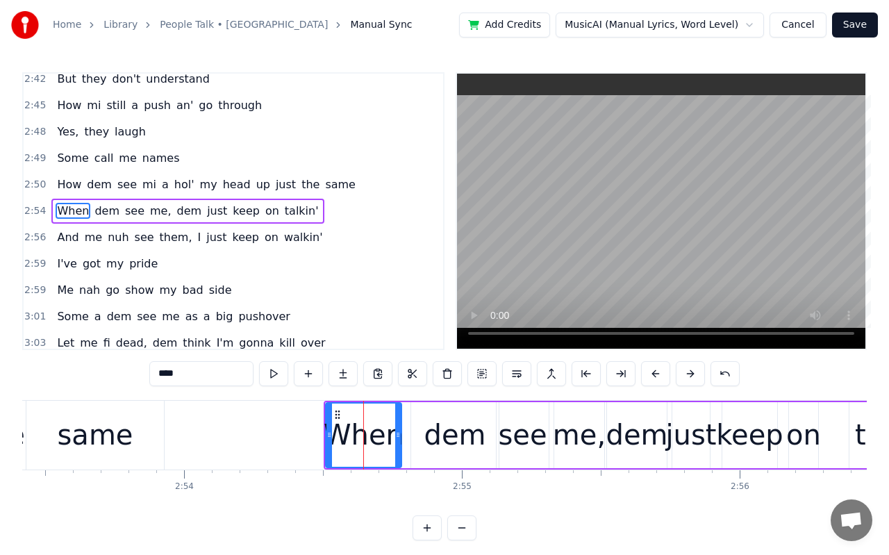
click at [660, 375] on button at bounding box center [655, 373] width 29 height 25
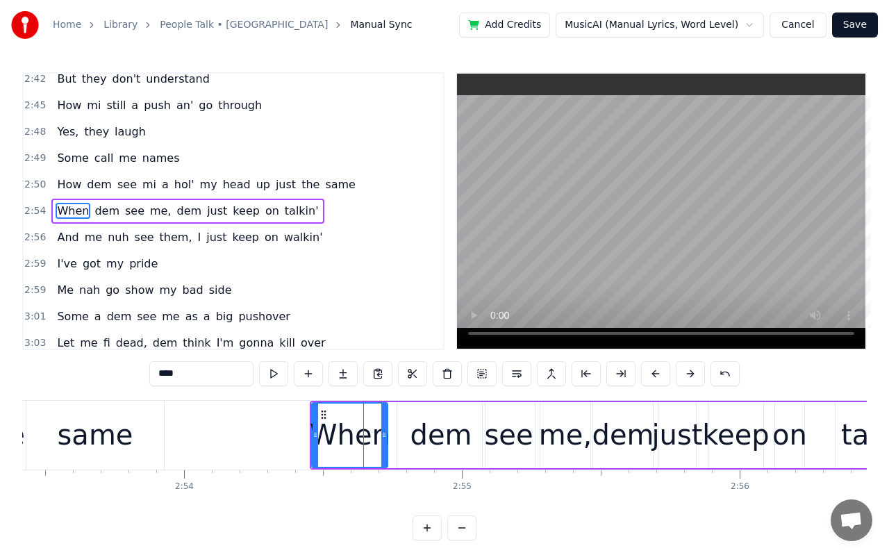
click at [660, 375] on button at bounding box center [655, 373] width 29 height 25
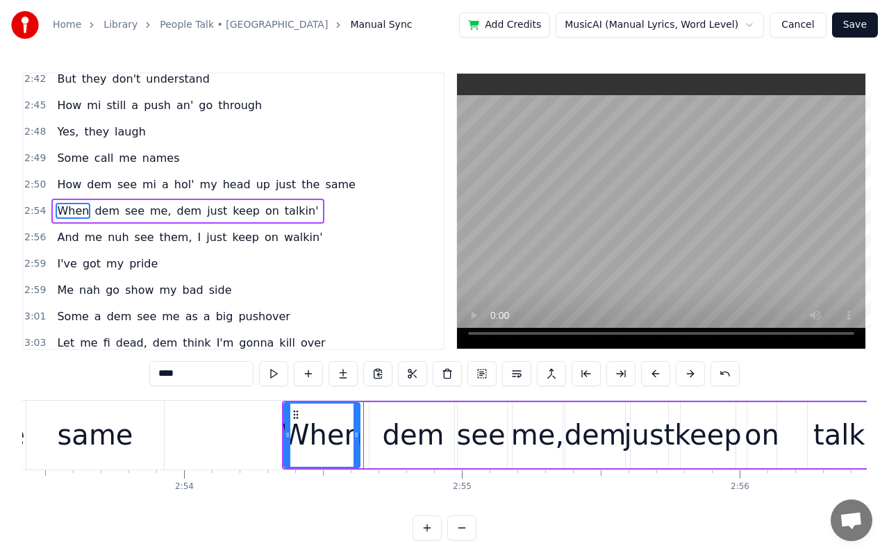
click at [660, 375] on button at bounding box center [655, 373] width 29 height 25
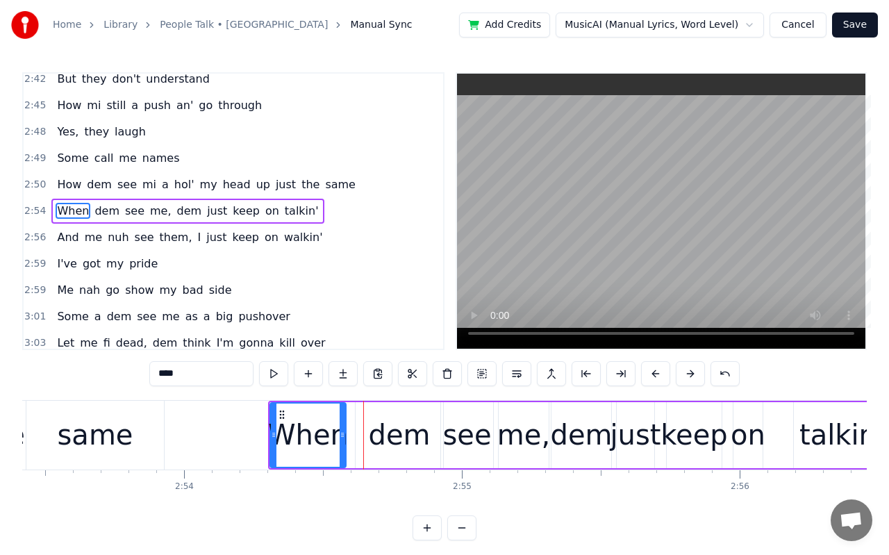
click at [660, 375] on button at bounding box center [655, 373] width 29 height 25
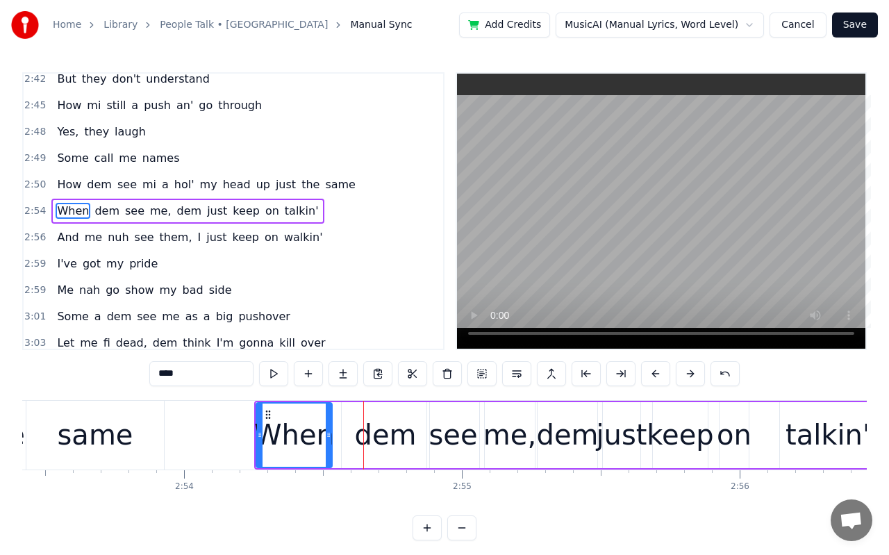
click at [660, 375] on button at bounding box center [655, 373] width 29 height 25
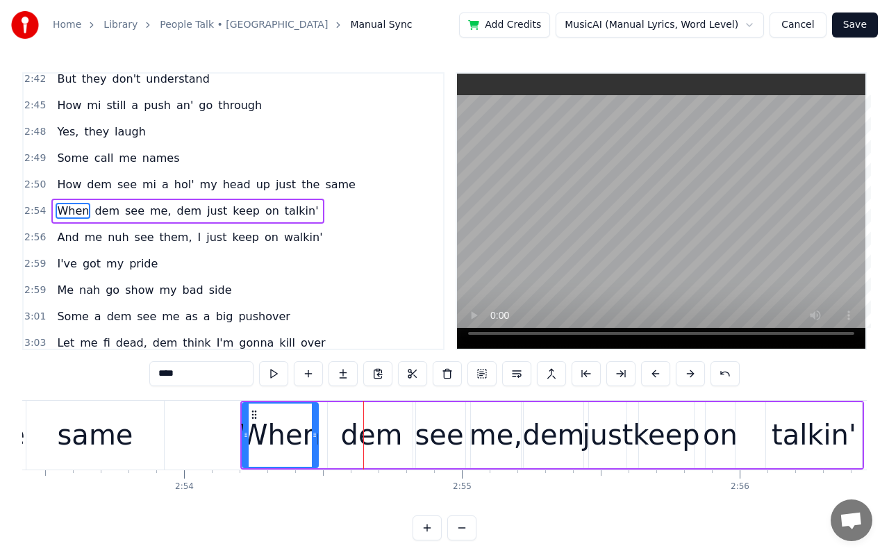
click at [660, 375] on button at bounding box center [655, 373] width 29 height 25
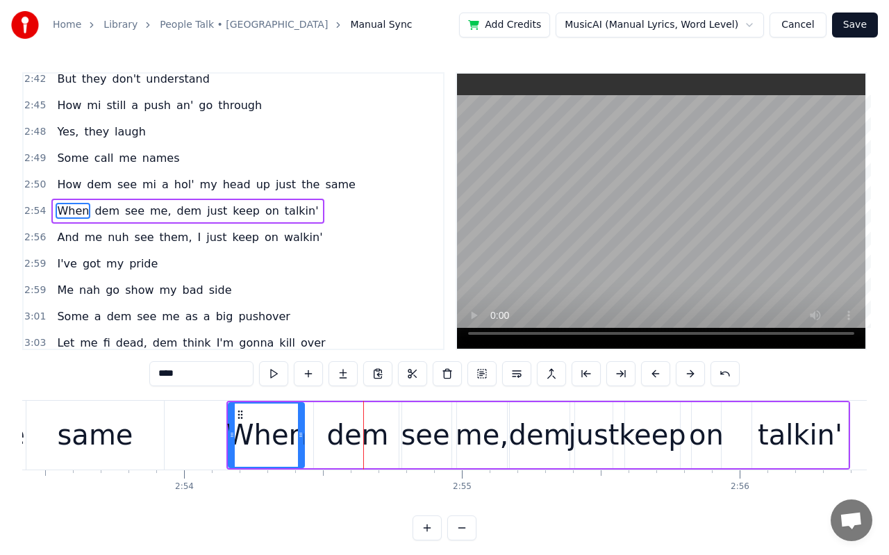
click at [660, 375] on button at bounding box center [655, 373] width 29 height 25
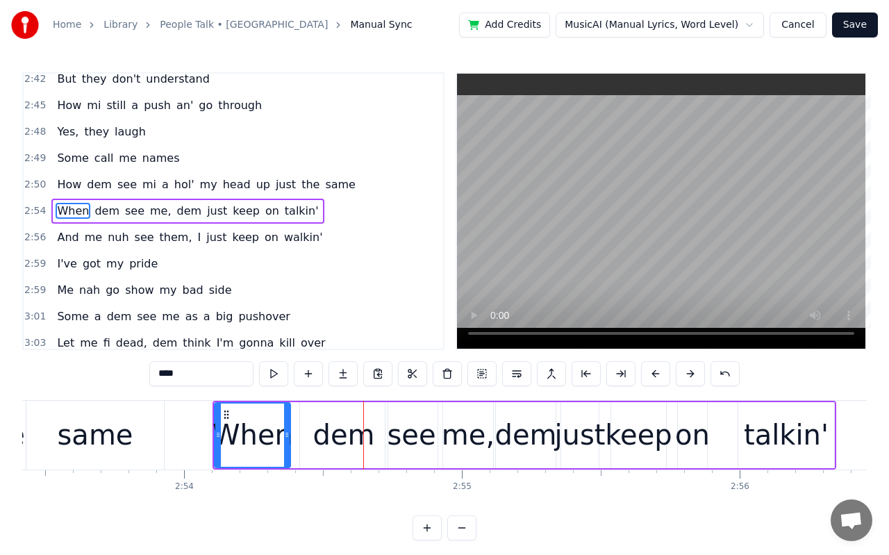
click at [660, 375] on button at bounding box center [655, 373] width 29 height 25
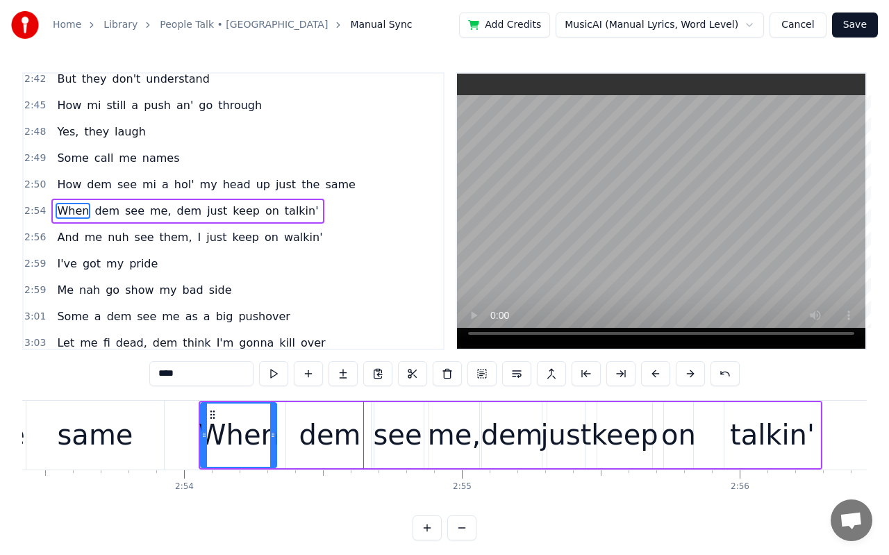
click at [660, 375] on button at bounding box center [655, 373] width 29 height 25
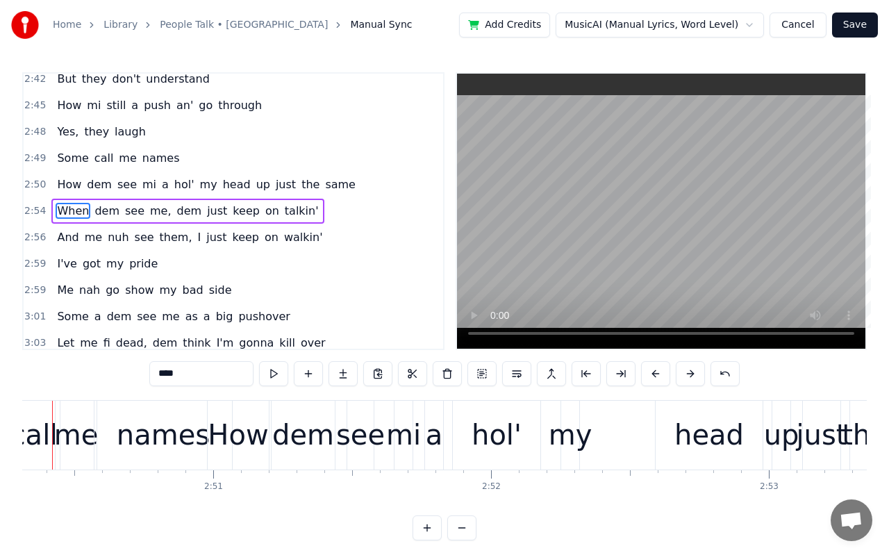
scroll to position [0, 47254]
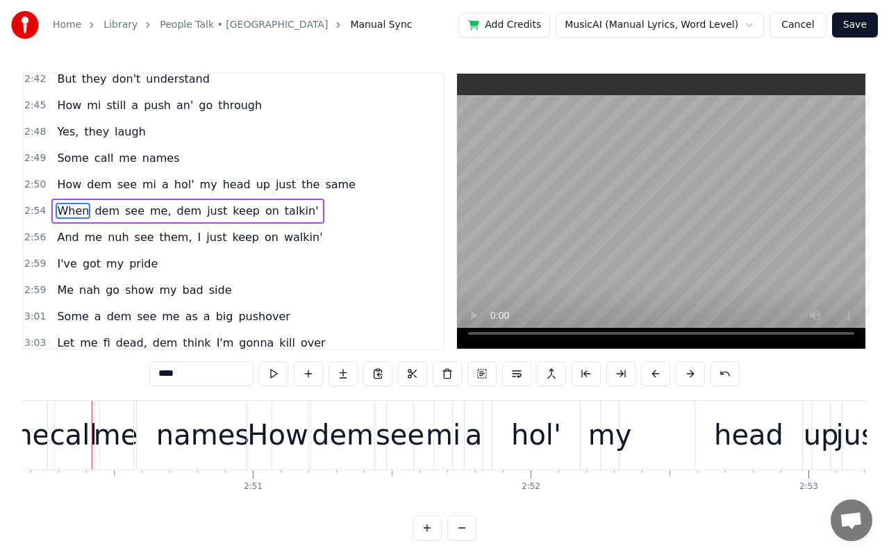
click at [721, 435] on div "head" at bounding box center [748, 435] width 69 height 42
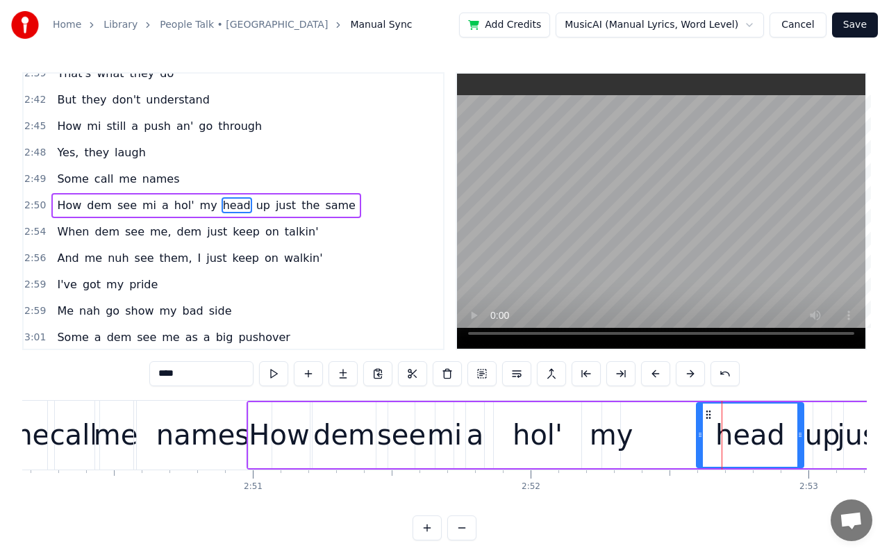
scroll to position [1300, 0]
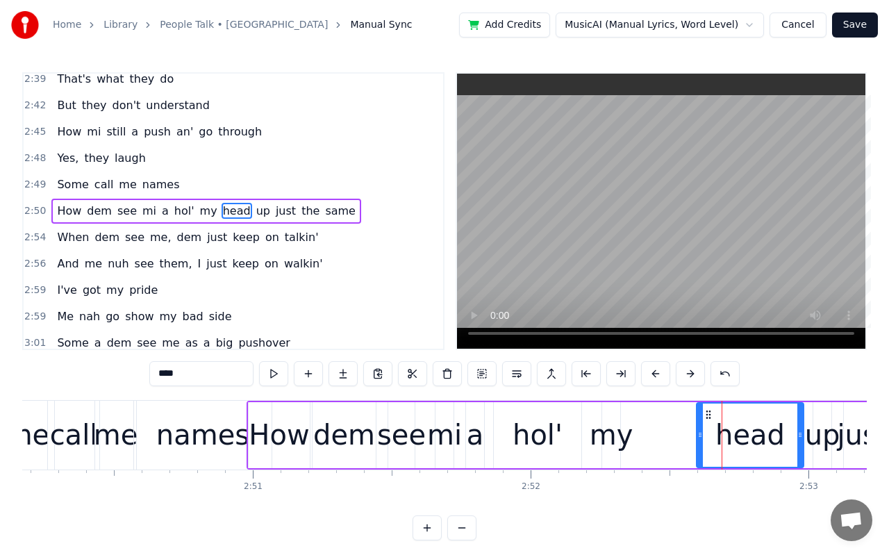
click at [269, 446] on div "How" at bounding box center [279, 435] width 60 height 42
type input "***"
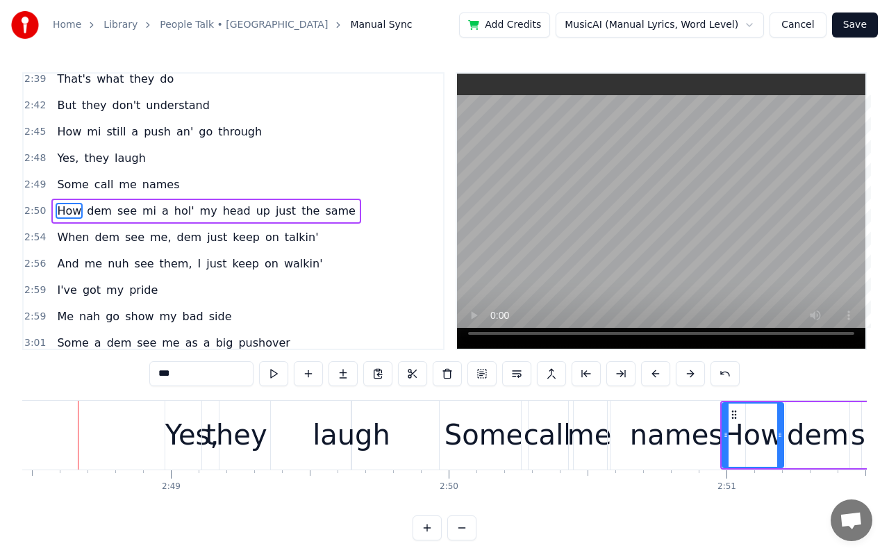
scroll to position [0, 46767]
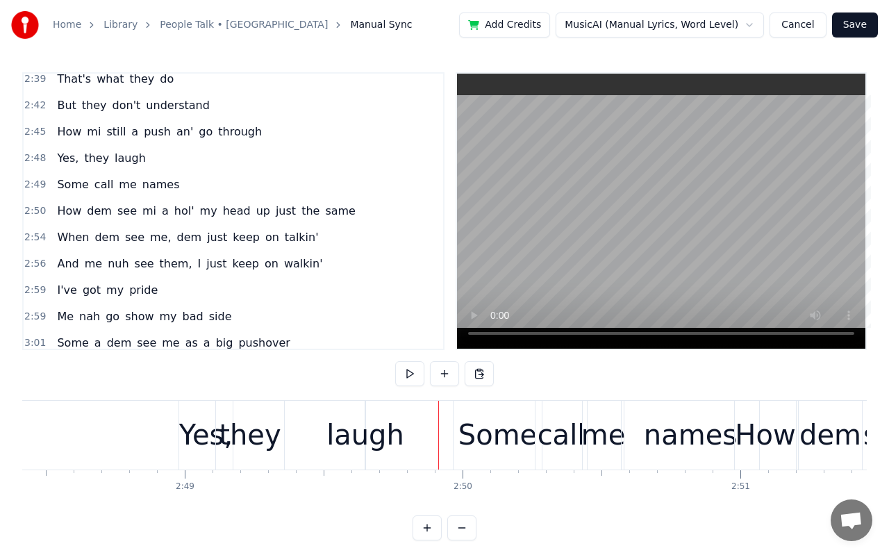
click at [200, 439] on div "Yes," at bounding box center [205, 435] width 53 height 42
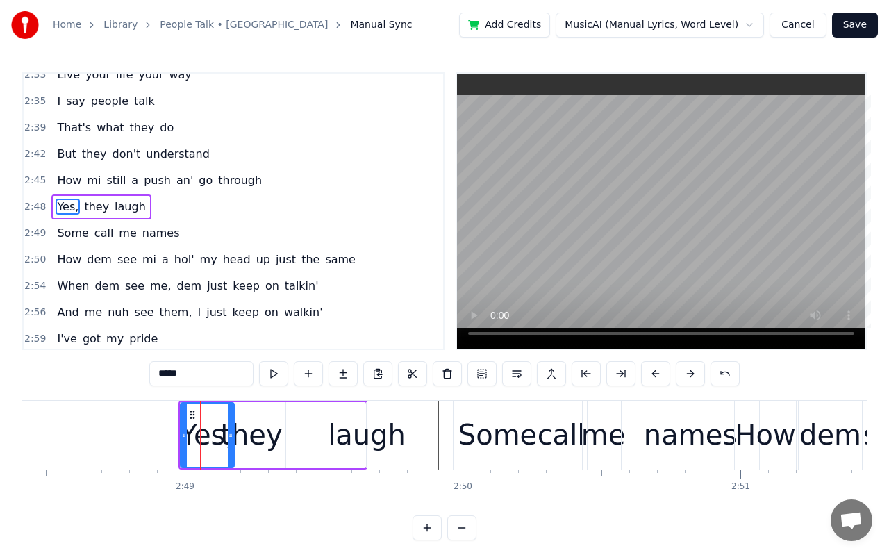
scroll to position [1248, 0]
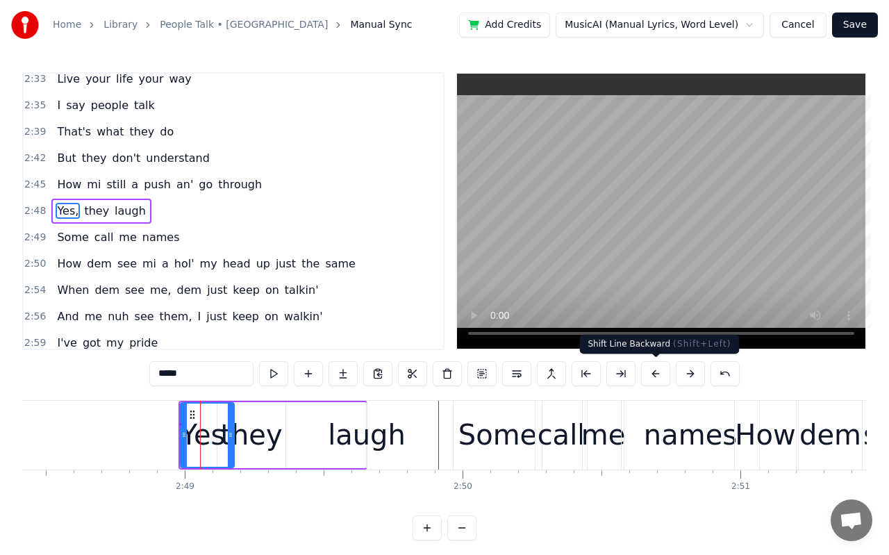
click at [656, 371] on button at bounding box center [655, 373] width 29 height 25
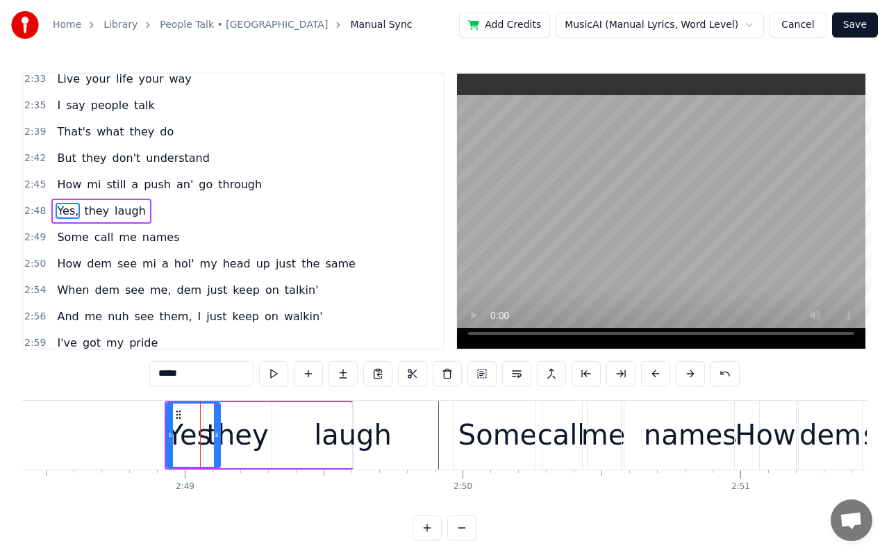
click at [656, 371] on button at bounding box center [655, 373] width 29 height 25
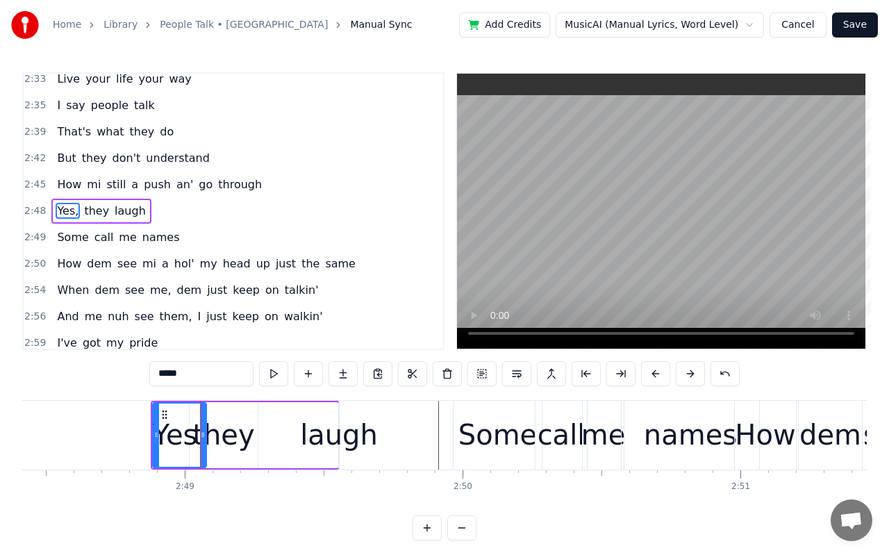
click at [656, 371] on button at bounding box center [655, 373] width 29 height 25
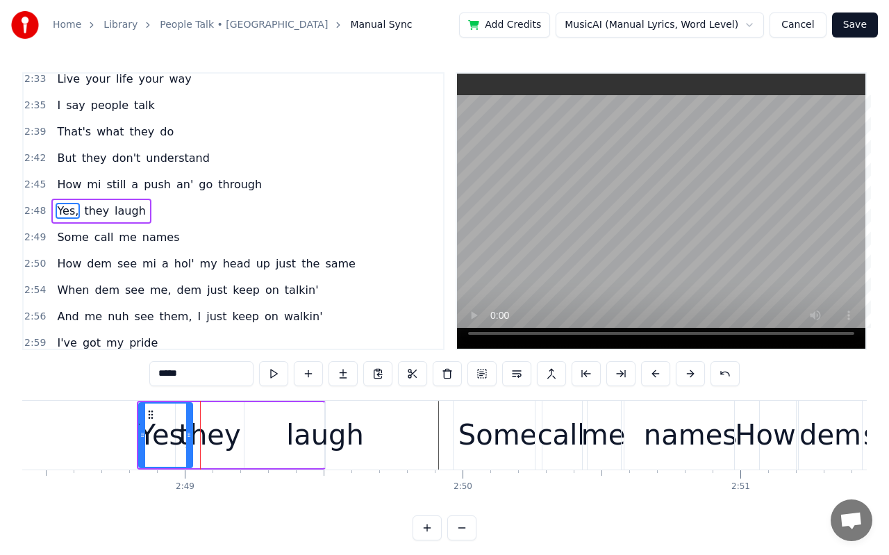
click at [656, 371] on button at bounding box center [655, 373] width 29 height 25
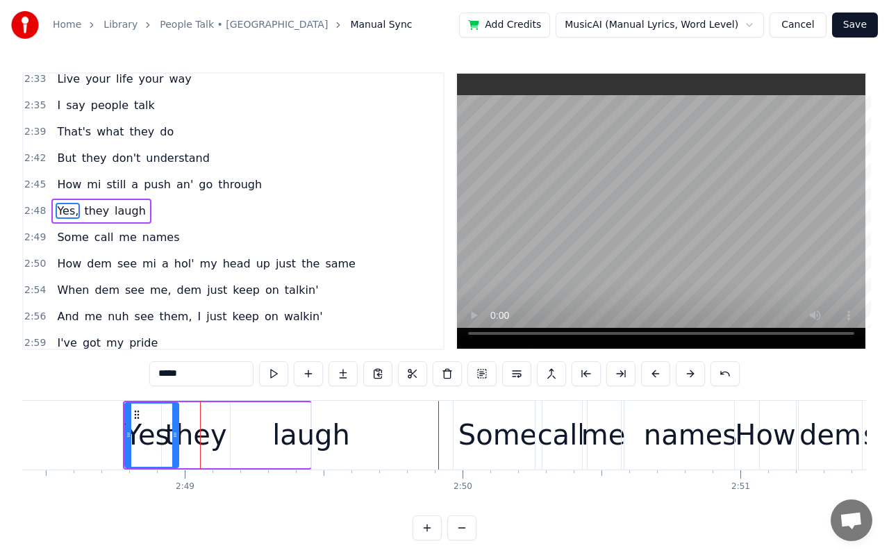
click at [656, 371] on button at bounding box center [655, 373] width 29 height 25
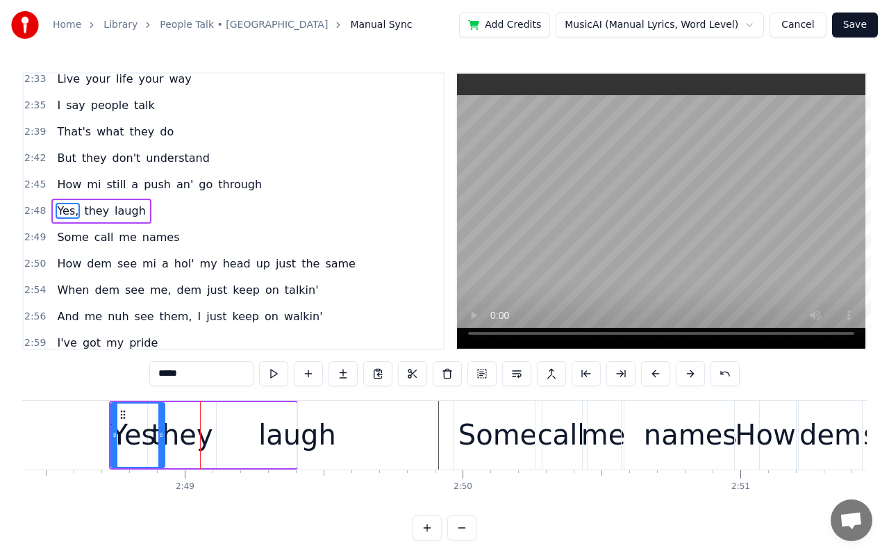
click at [656, 371] on button at bounding box center [655, 373] width 29 height 25
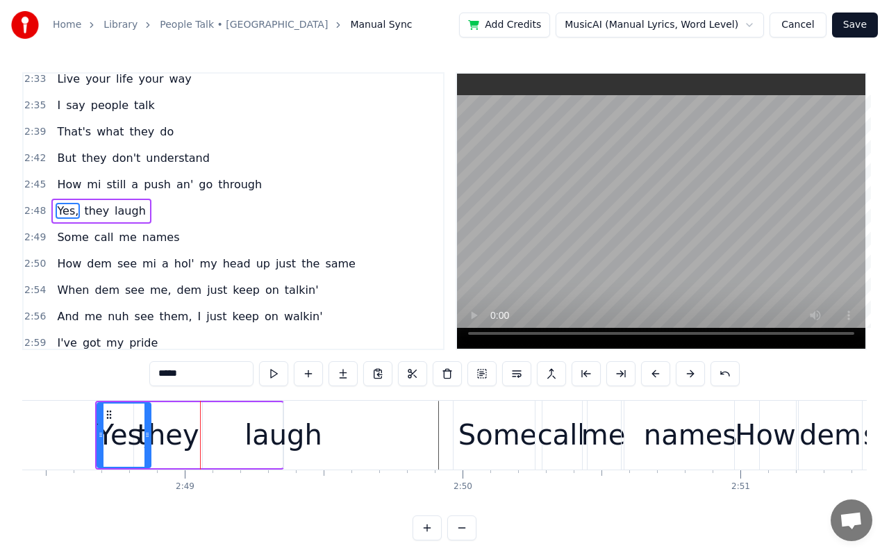
click at [656, 371] on button at bounding box center [655, 373] width 29 height 25
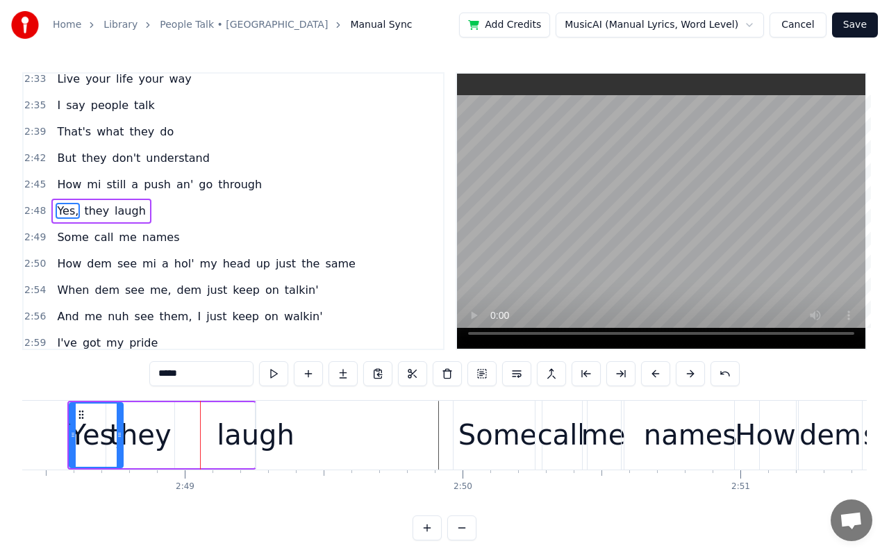
click at [656, 371] on button at bounding box center [655, 373] width 29 height 25
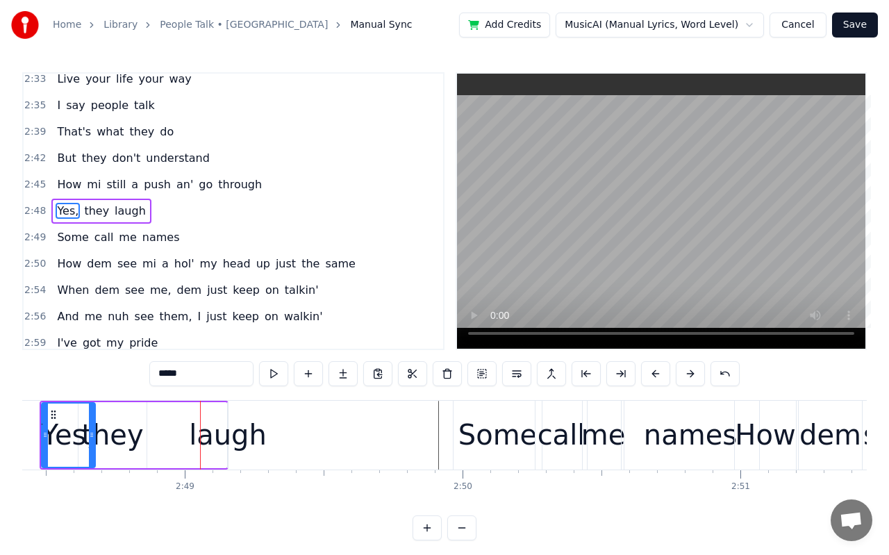
click at [656, 371] on button at bounding box center [655, 373] width 29 height 25
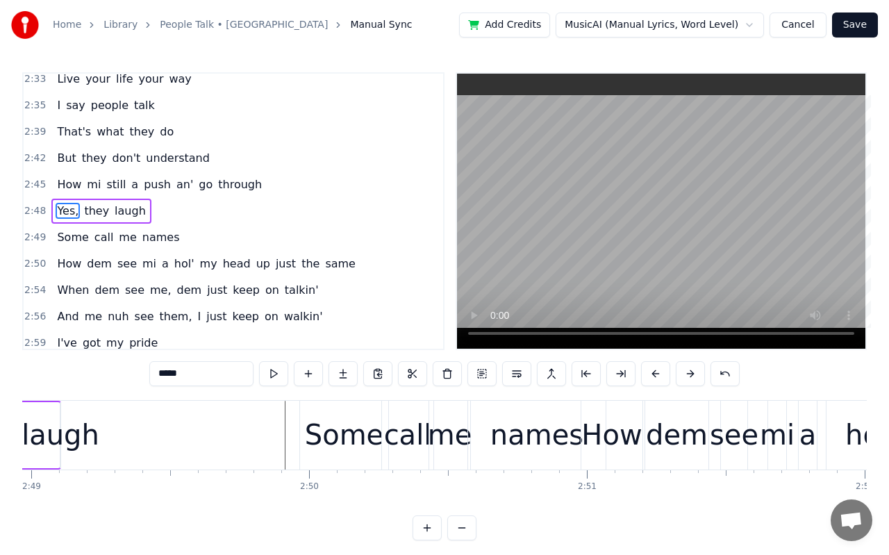
scroll to position [0, 46619]
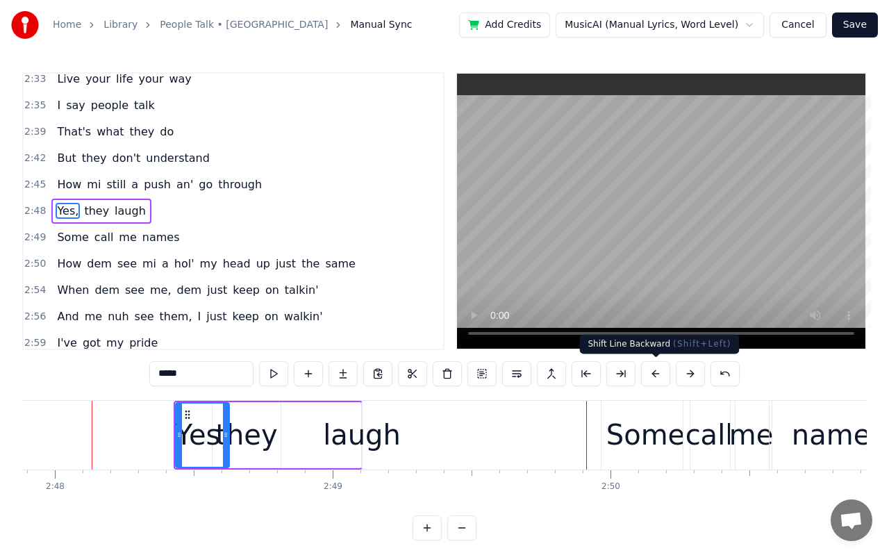
click at [657, 374] on button at bounding box center [655, 373] width 29 height 25
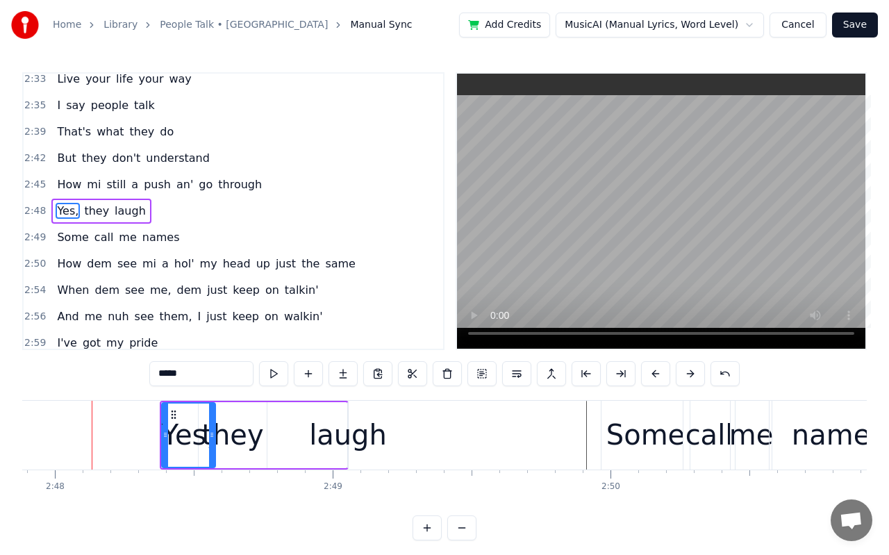
click at [657, 374] on button at bounding box center [655, 373] width 29 height 25
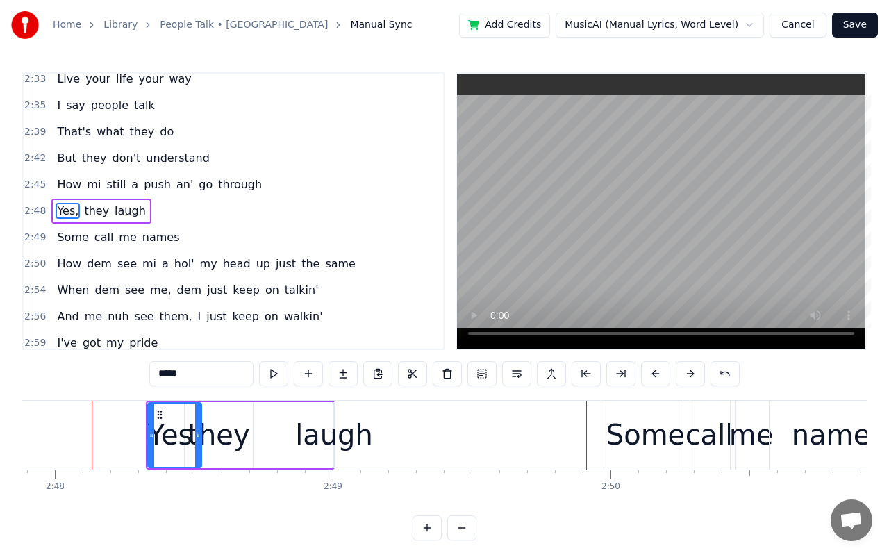
click at [657, 374] on button at bounding box center [655, 373] width 29 height 25
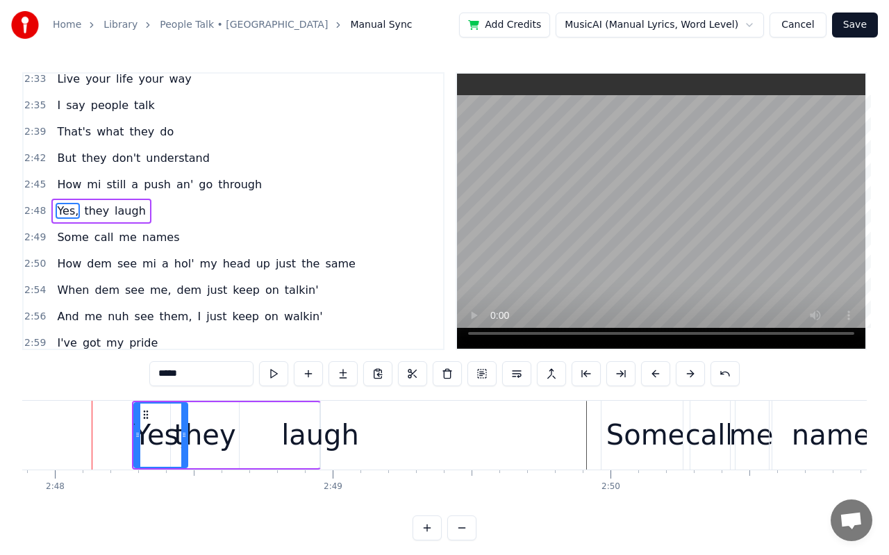
click at [657, 374] on button at bounding box center [655, 373] width 29 height 25
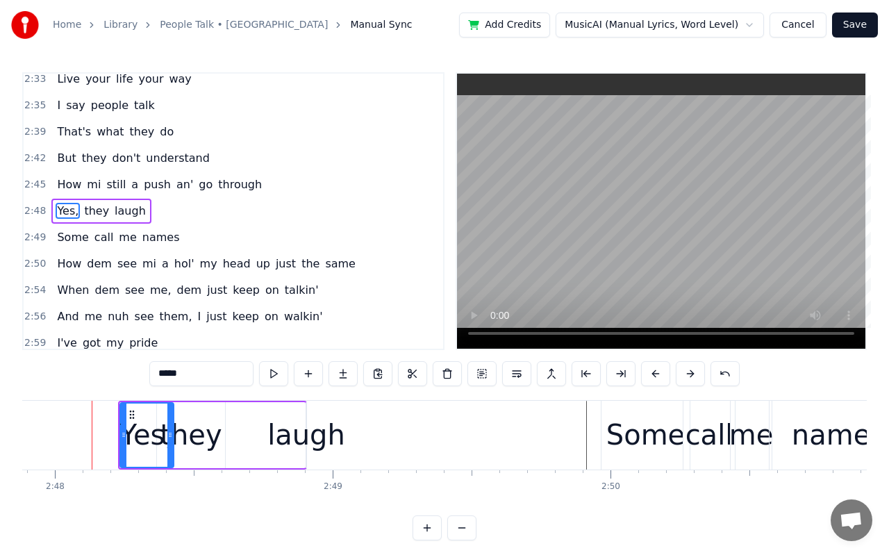
click at [657, 374] on button at bounding box center [655, 373] width 29 height 25
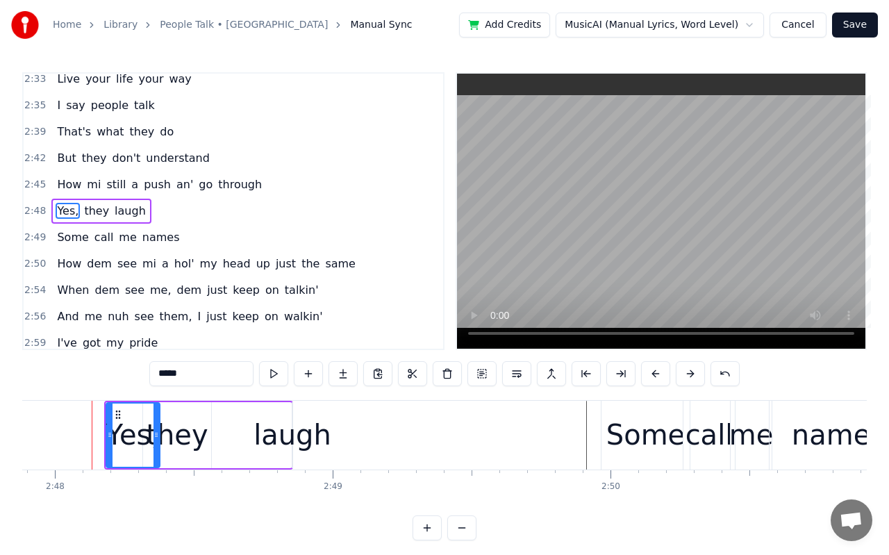
click at [657, 374] on button at bounding box center [655, 373] width 29 height 25
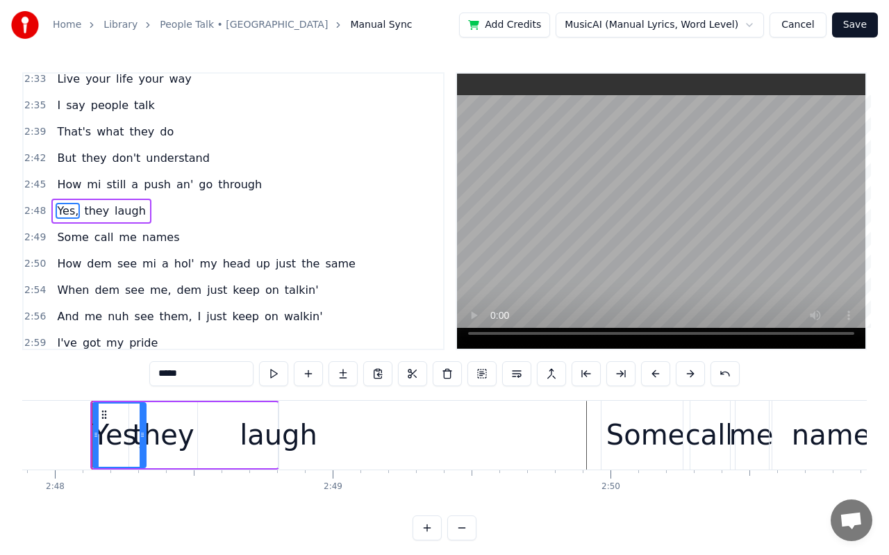
click at [657, 374] on button at bounding box center [655, 373] width 29 height 25
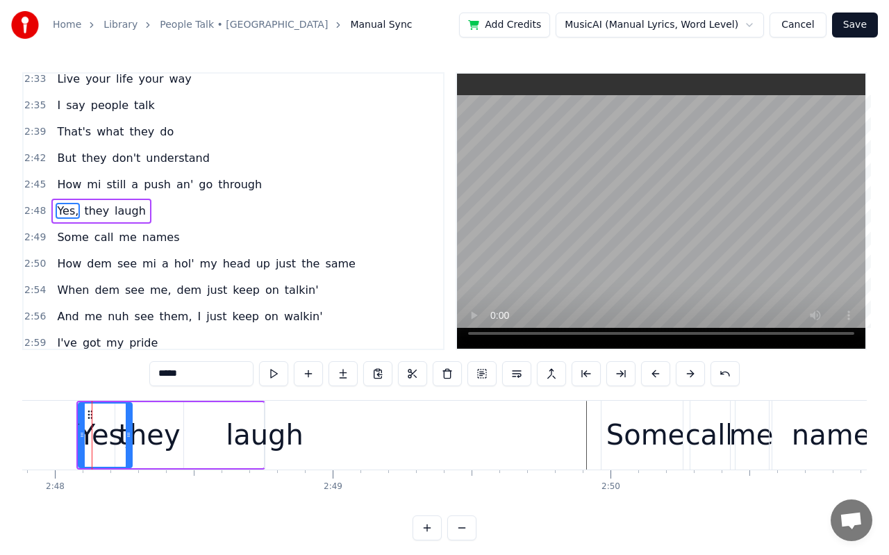
click at [657, 374] on button at bounding box center [655, 373] width 29 height 25
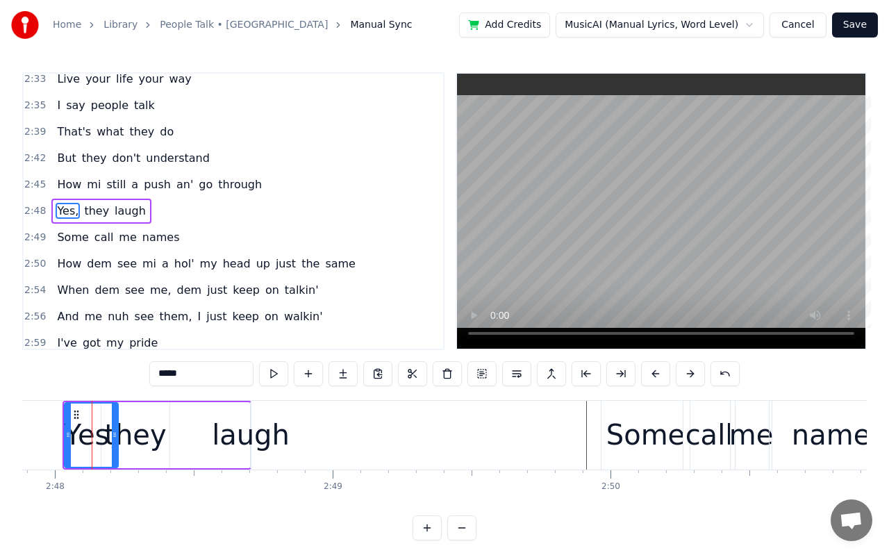
click at [657, 374] on button at bounding box center [655, 373] width 29 height 25
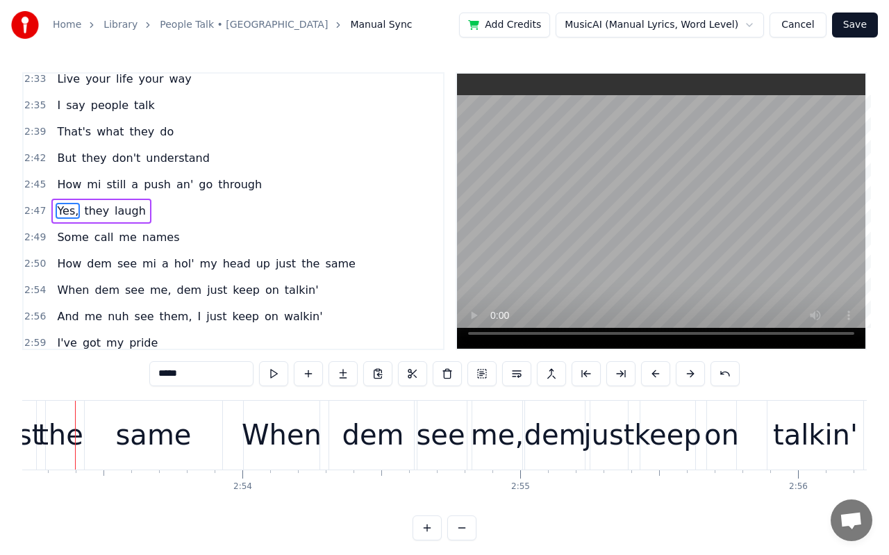
scroll to position [0, 48081]
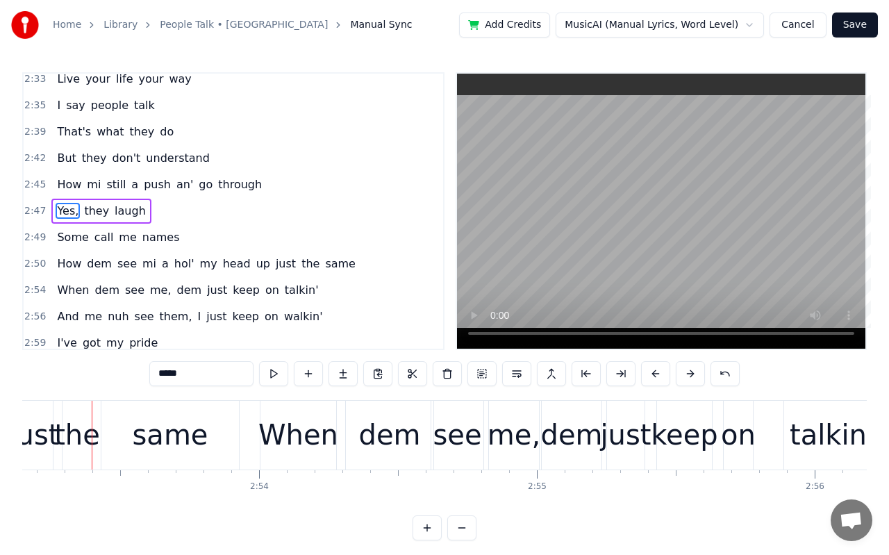
click at [311, 446] on div "When" at bounding box center [298, 435] width 80 height 42
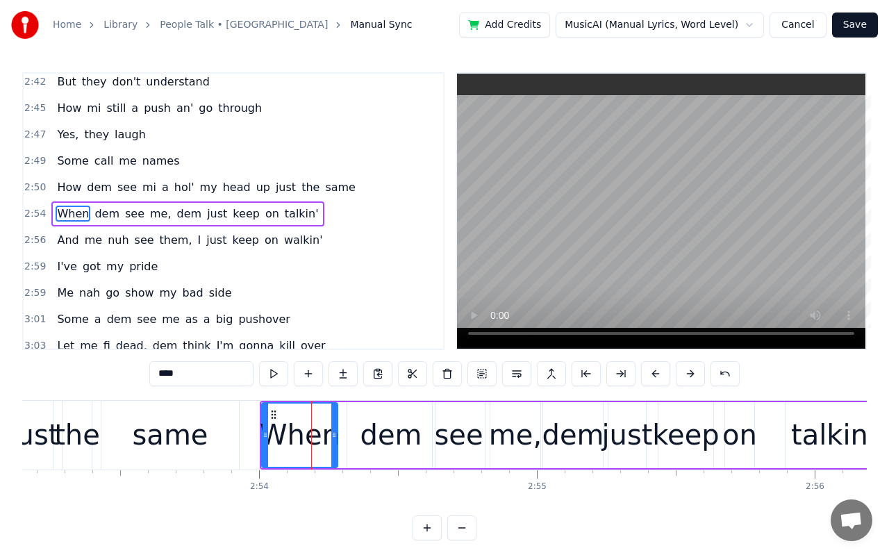
scroll to position [1327, 0]
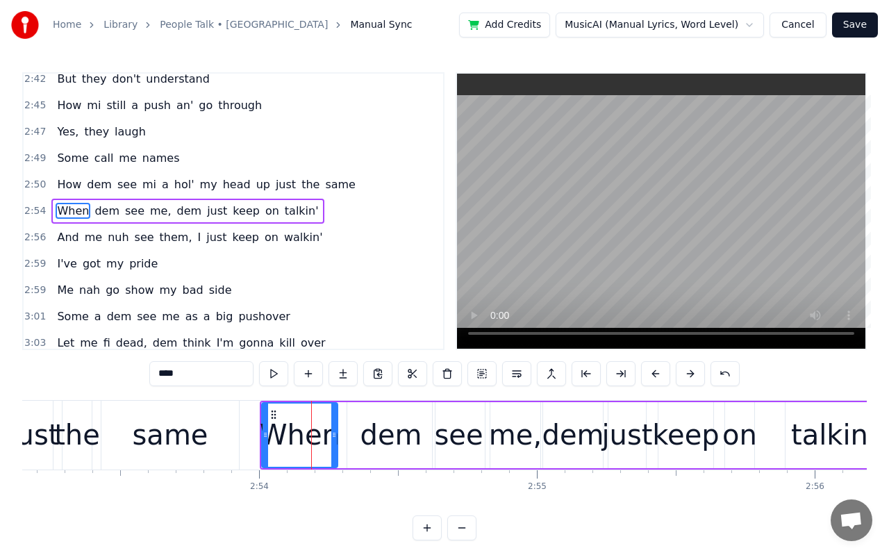
click at [70, 183] on span "How" at bounding box center [69, 184] width 27 height 16
type input "***"
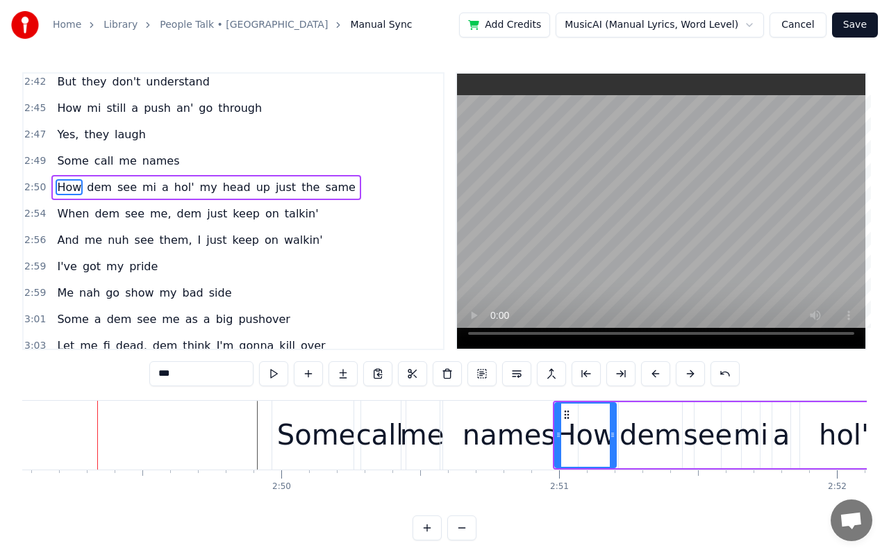
scroll to position [0, 46953]
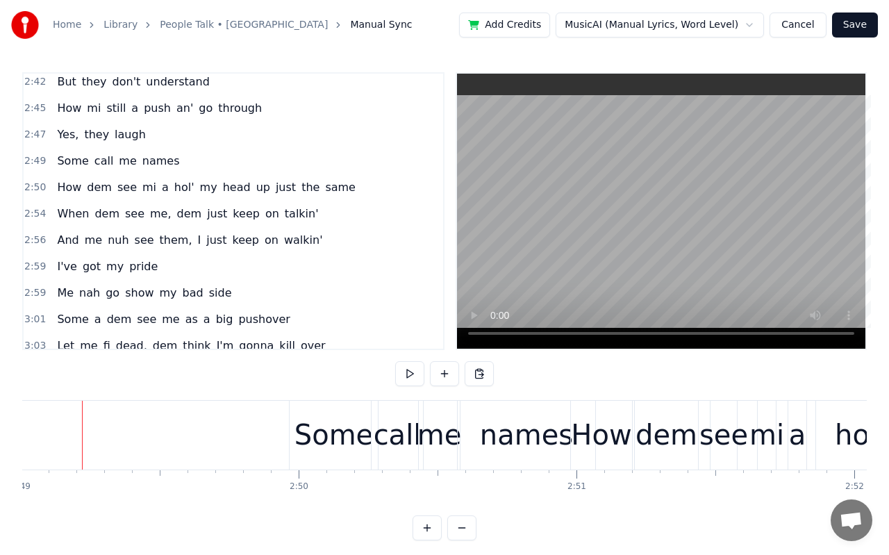
scroll to position [0, 46921]
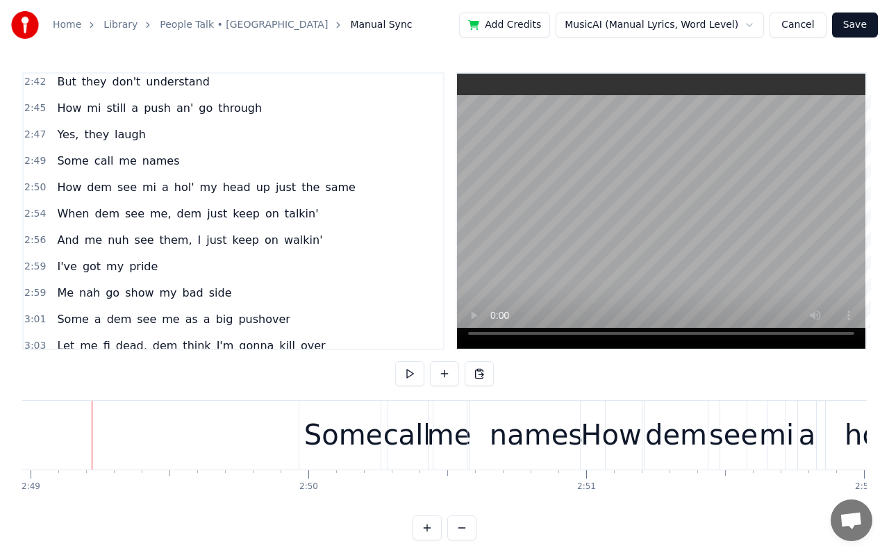
click at [324, 196] on div "How dem see mi a hol' my head up just the same" at bounding box center [206, 187] width 310 height 25
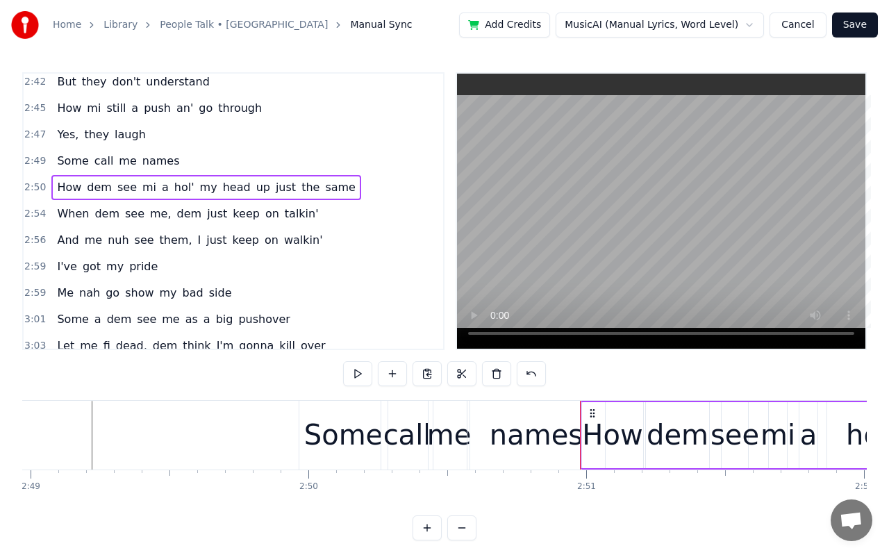
click at [124, 142] on span "laugh" at bounding box center [130, 134] width 34 height 16
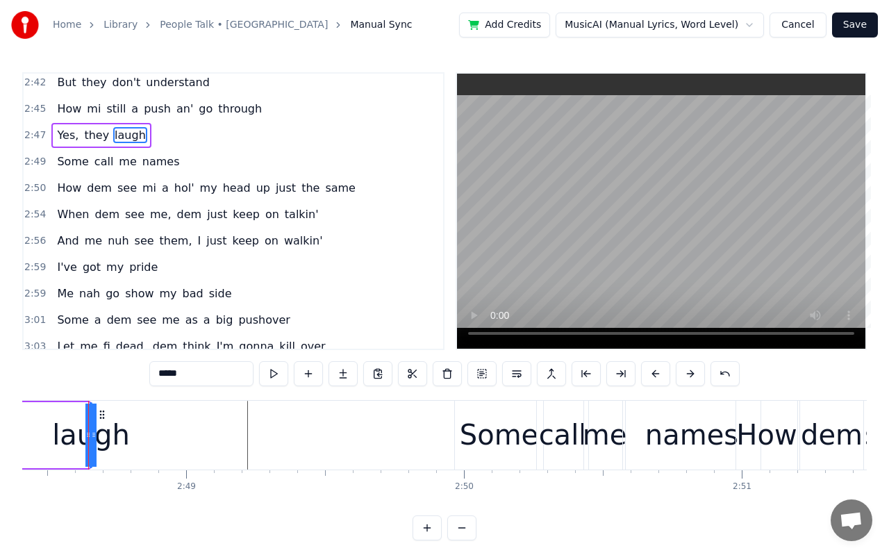
scroll to position [0, 46762]
click at [114, 447] on div "laugh" at bounding box center [95, 435] width 78 height 42
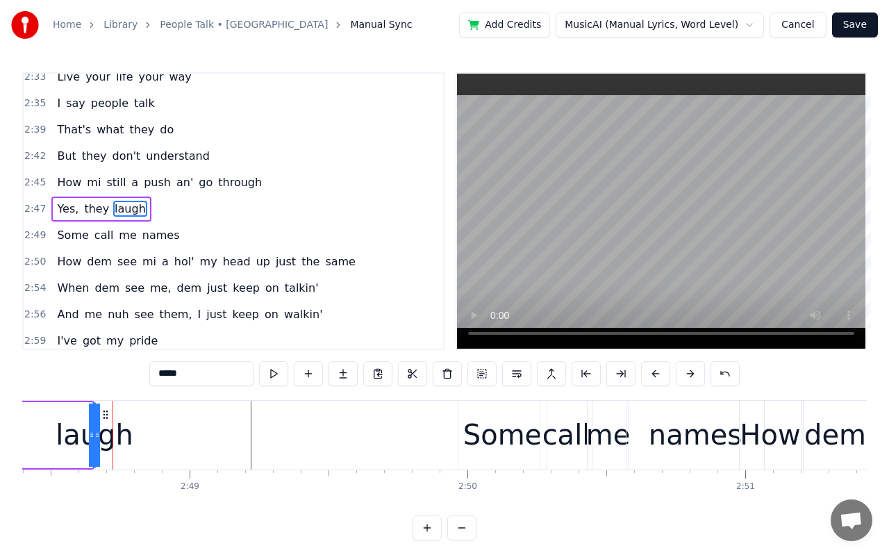
scroll to position [1248, 0]
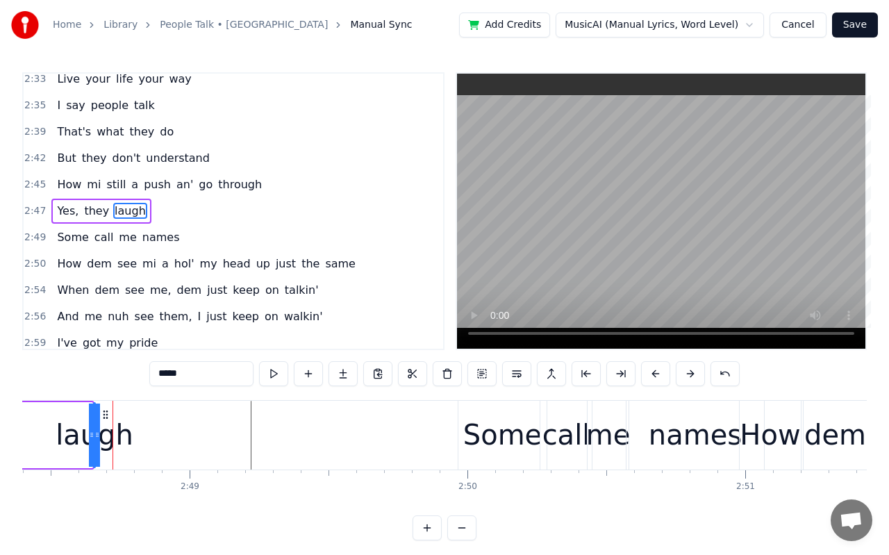
click at [115, 437] on div "laugh" at bounding box center [95, 435] width 78 height 42
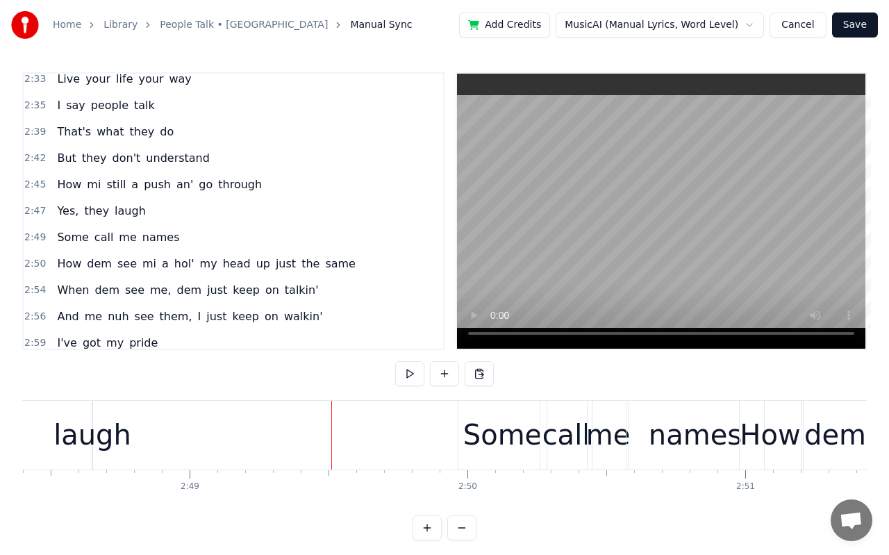
click at [476, 446] on div "Some" at bounding box center [502, 435] width 78 height 42
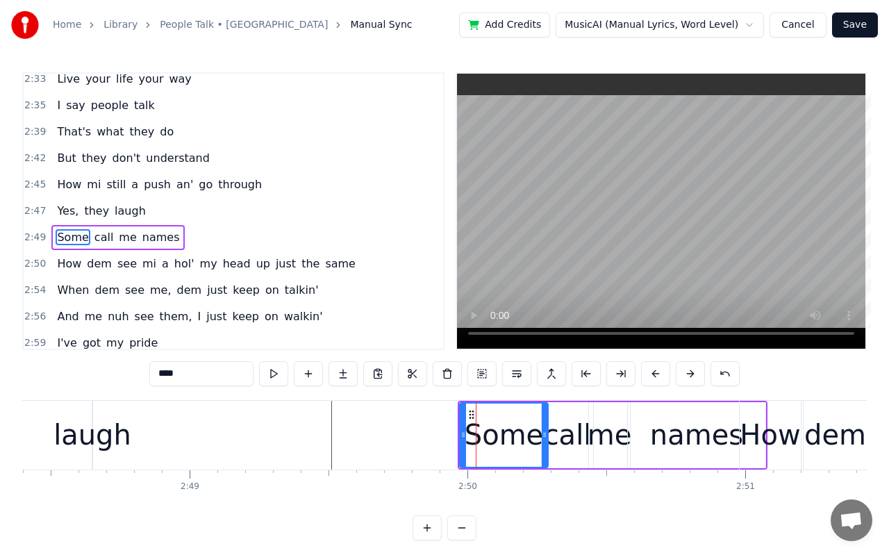
scroll to position [1274, 0]
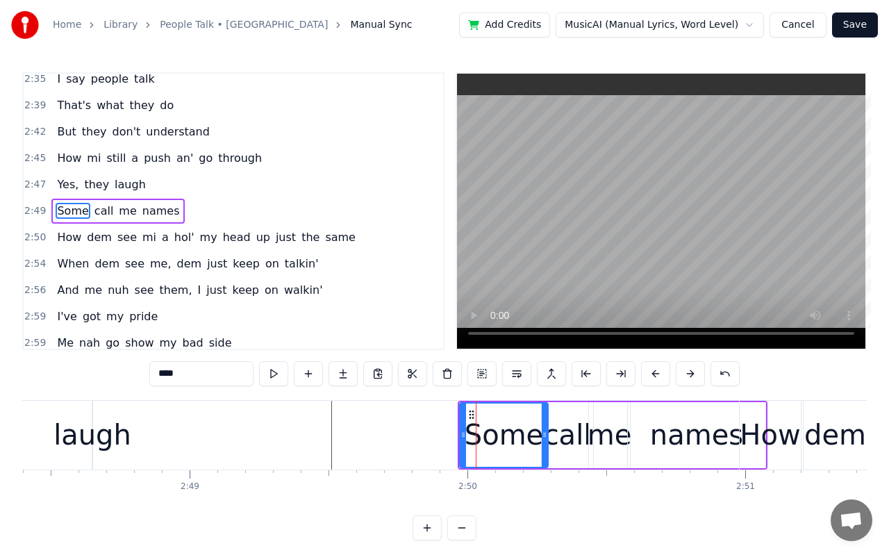
click at [650, 377] on button at bounding box center [655, 373] width 29 height 25
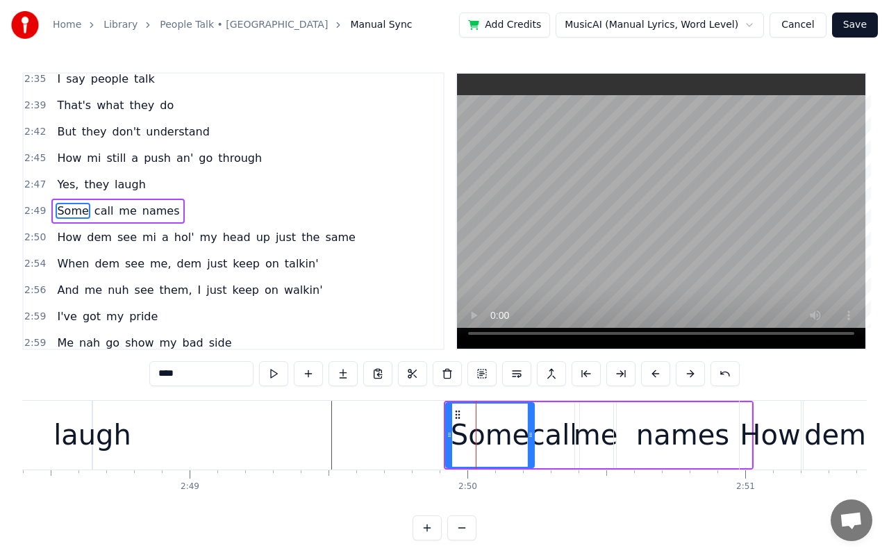
click at [650, 377] on button at bounding box center [655, 373] width 29 height 25
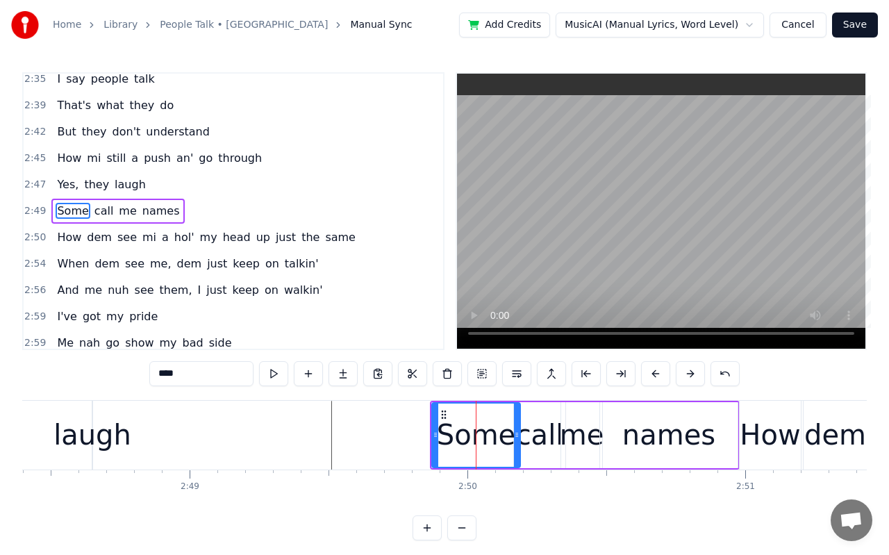
click at [650, 377] on button at bounding box center [655, 373] width 29 height 25
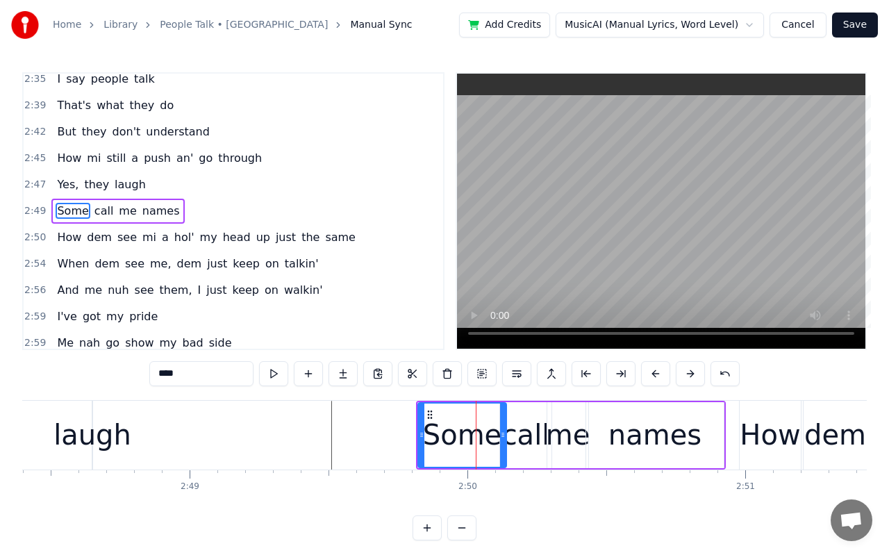
click at [650, 377] on button at bounding box center [655, 373] width 29 height 25
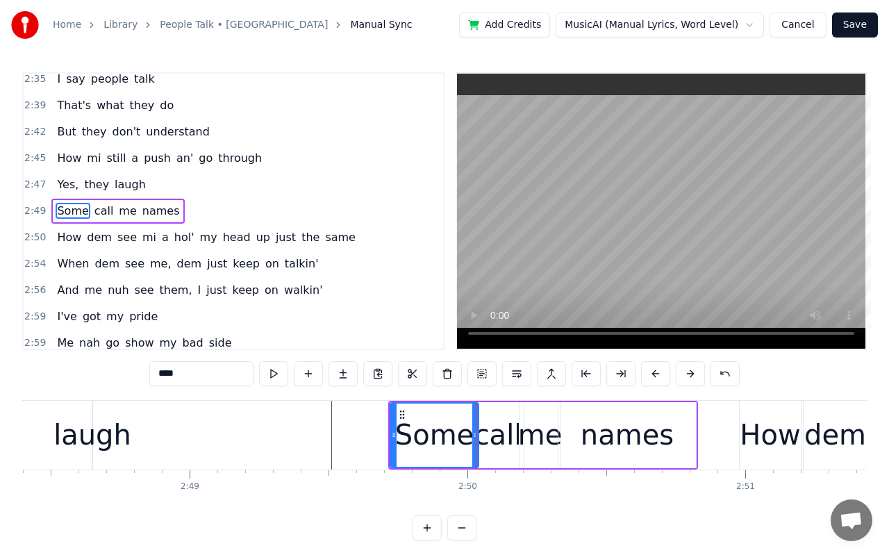
click at [650, 377] on button at bounding box center [655, 373] width 29 height 25
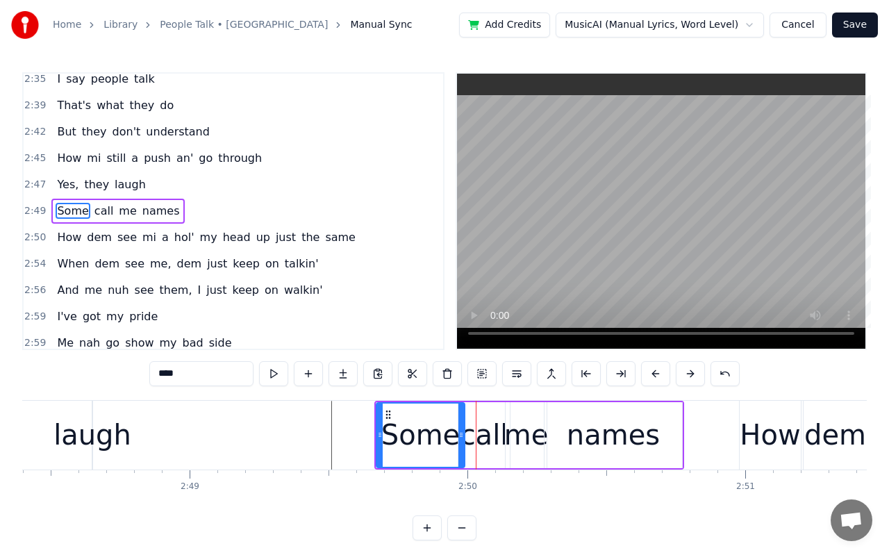
click at [650, 377] on button at bounding box center [655, 373] width 29 height 25
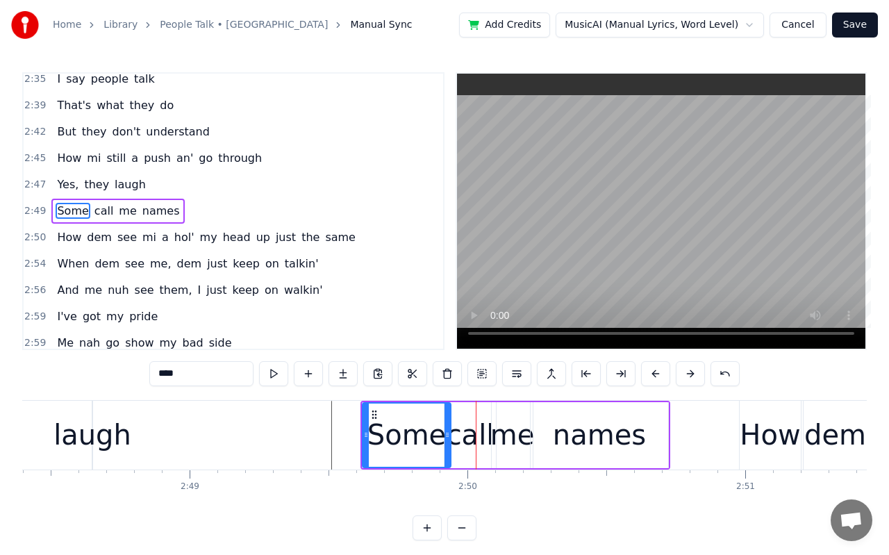
click at [650, 377] on button at bounding box center [655, 373] width 29 height 25
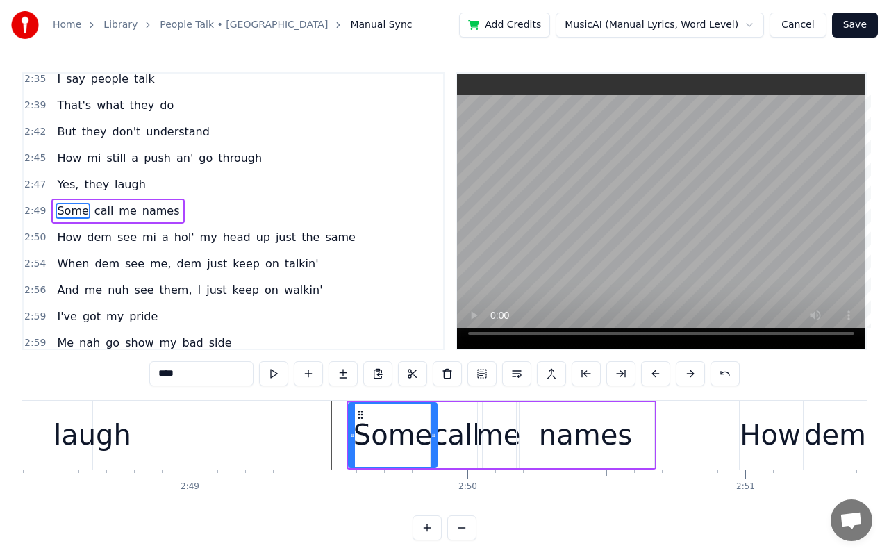
click at [650, 377] on button at bounding box center [655, 373] width 29 height 25
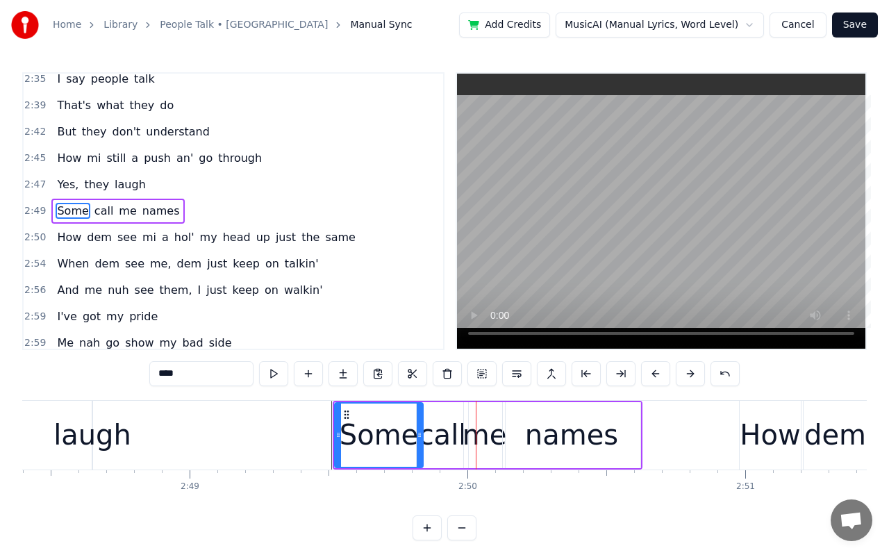
click at [650, 377] on button at bounding box center [655, 373] width 29 height 25
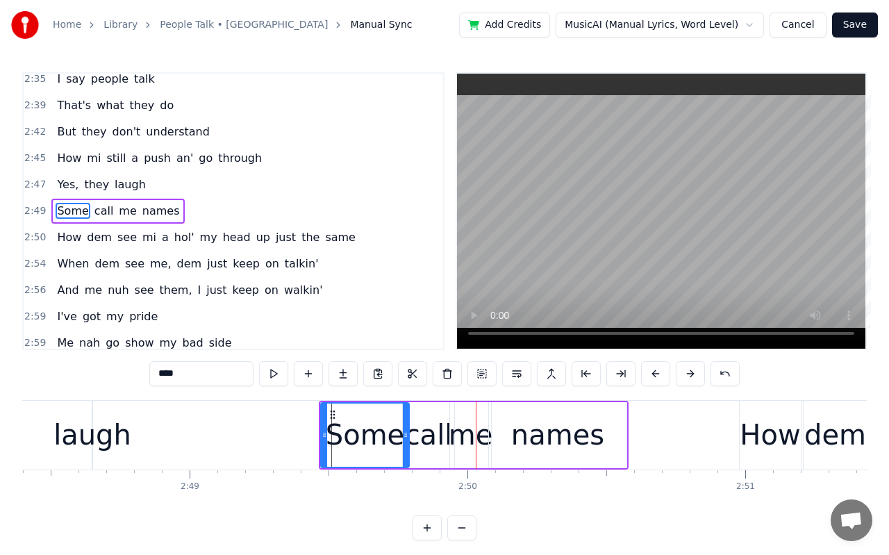
click at [650, 377] on button at bounding box center [655, 373] width 29 height 25
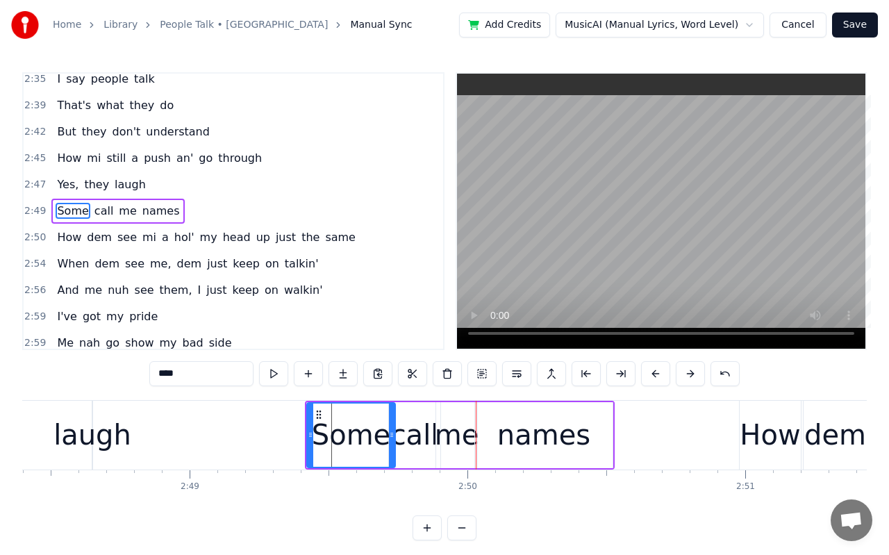
click at [650, 377] on button at bounding box center [655, 373] width 29 height 25
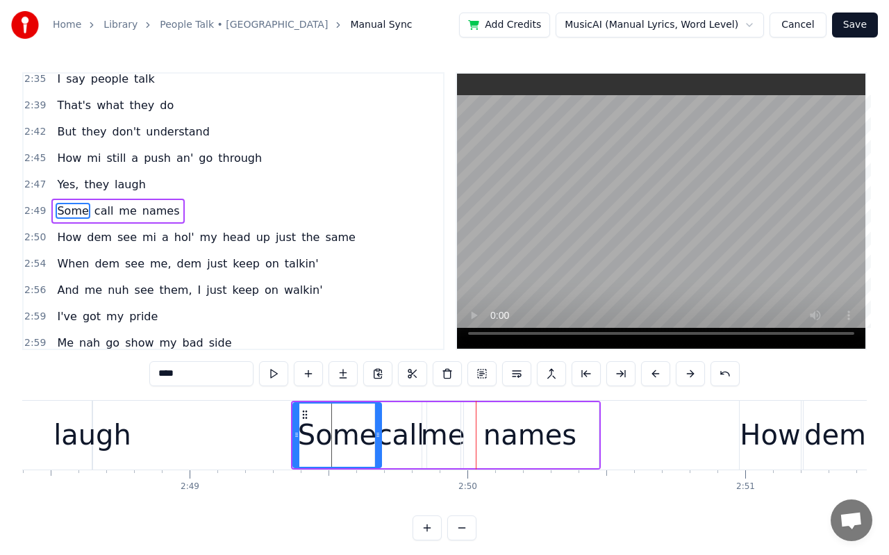
click at [650, 377] on button at bounding box center [655, 373] width 29 height 25
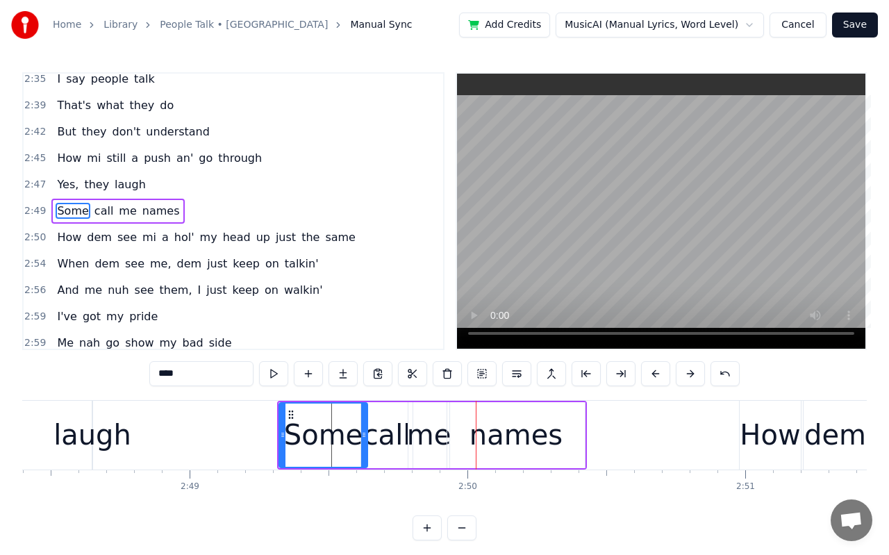
click at [650, 377] on button at bounding box center [655, 373] width 29 height 25
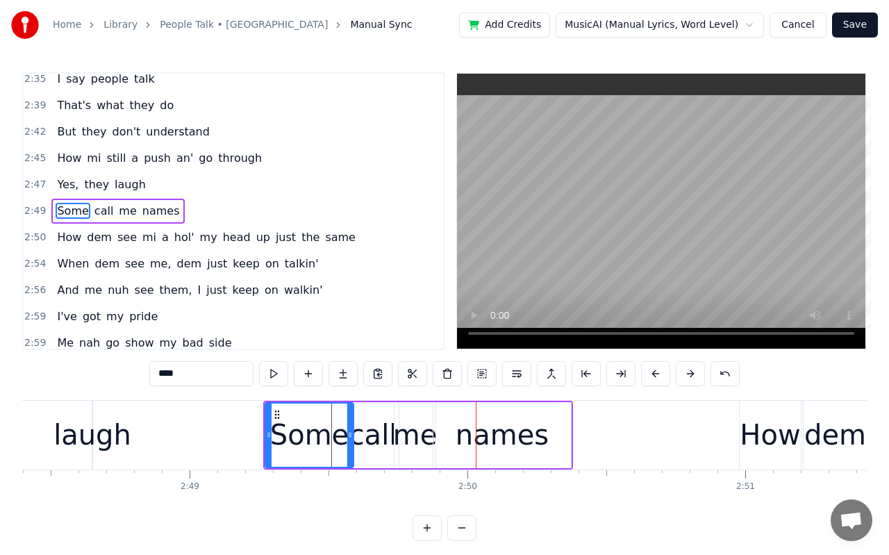
click at [650, 377] on button at bounding box center [655, 373] width 29 height 25
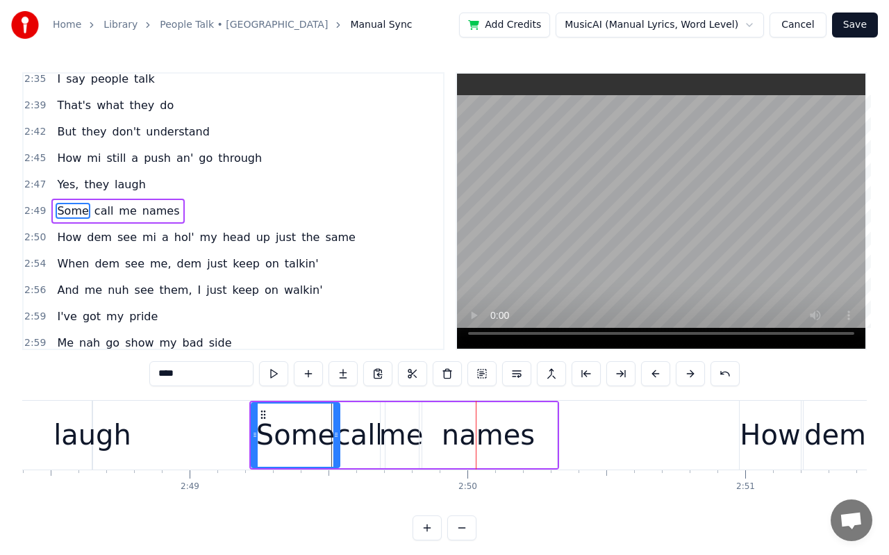
click at [650, 377] on button at bounding box center [655, 373] width 29 height 25
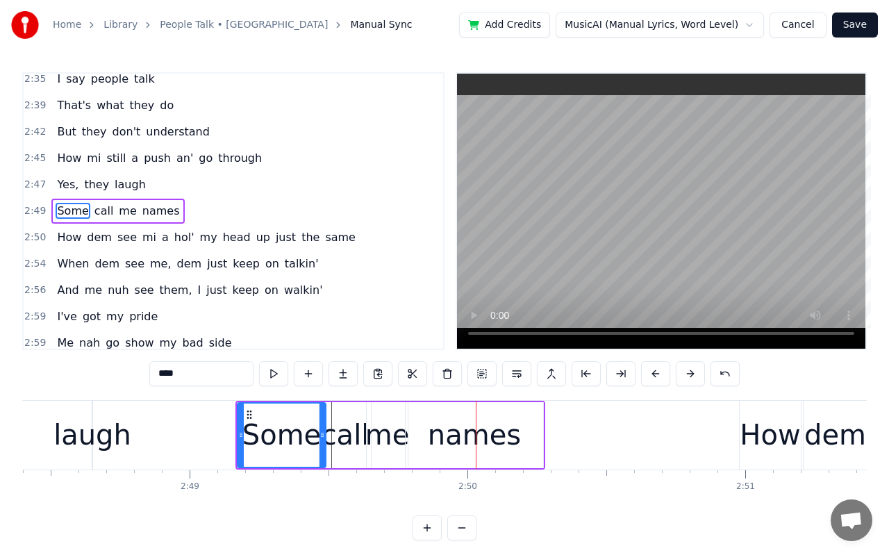
click at [650, 377] on button at bounding box center [655, 373] width 29 height 25
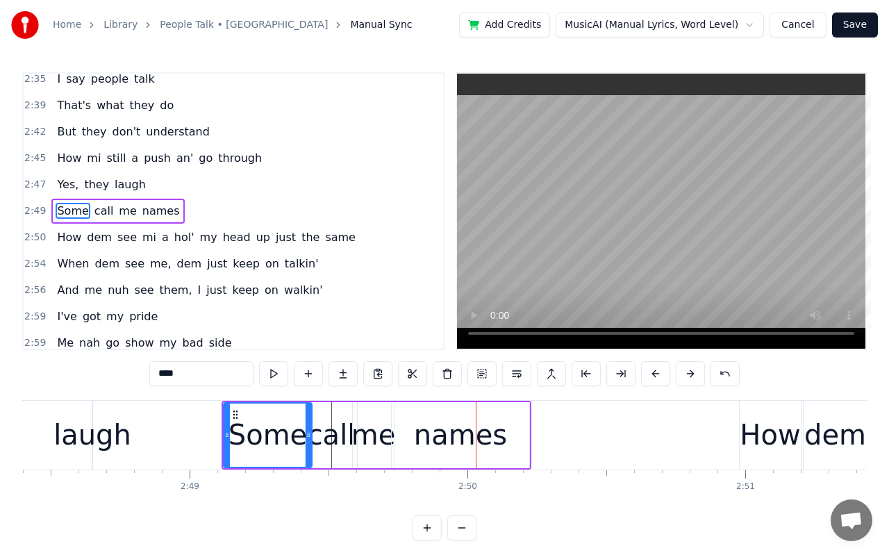
click at [650, 377] on button at bounding box center [655, 373] width 29 height 25
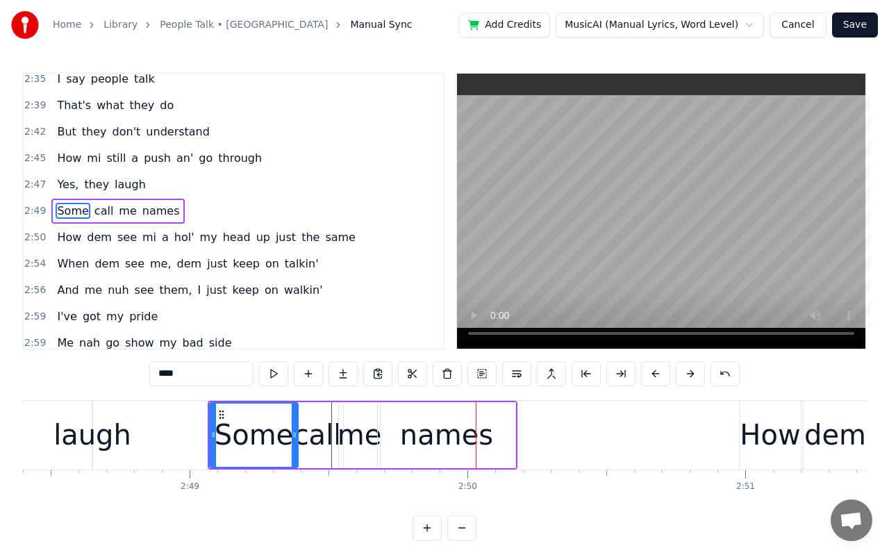
click at [650, 377] on button at bounding box center [655, 373] width 29 height 25
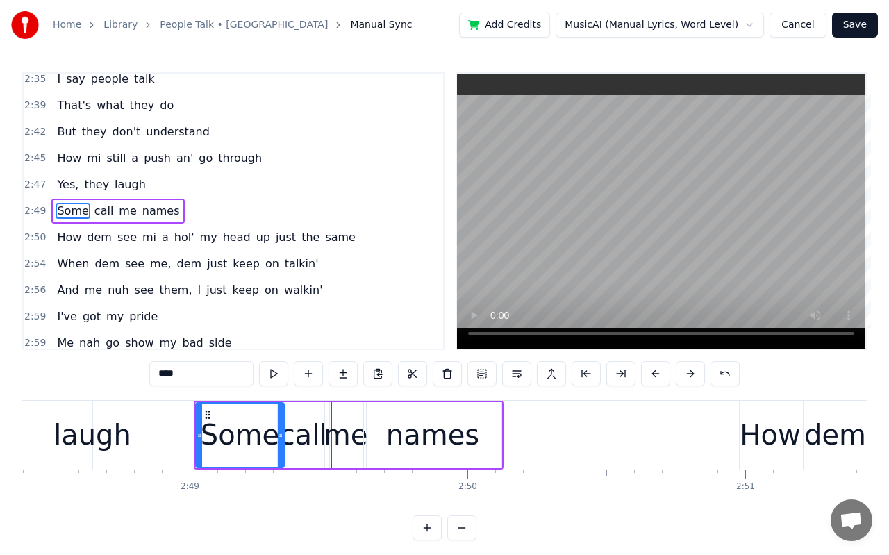
click at [650, 377] on button at bounding box center [655, 373] width 29 height 25
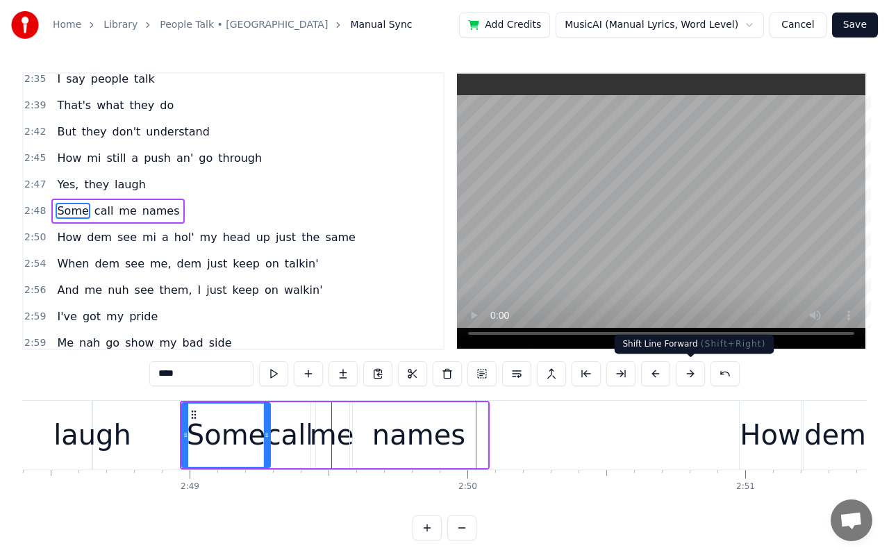
click at [682, 375] on button at bounding box center [689, 373] width 29 height 25
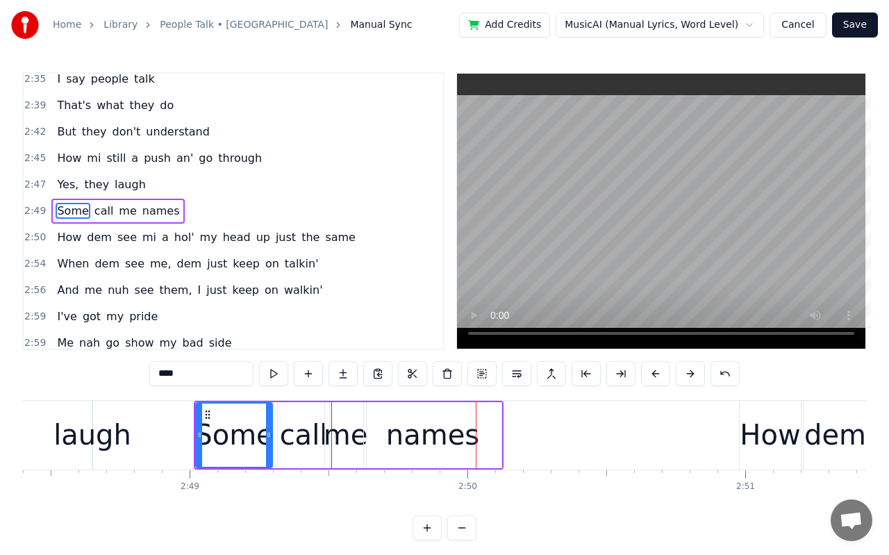
drag, startPoint x: 279, startPoint y: 437, endPoint x: 267, endPoint y: 437, distance: 11.8
click at [267, 437] on icon at bounding box center [269, 434] width 6 height 11
drag, startPoint x: 269, startPoint y: 436, endPoint x: 262, endPoint y: 436, distance: 7.6
click at [262, 436] on icon at bounding box center [261, 434] width 6 height 11
click at [298, 438] on div "call" at bounding box center [304, 435] width 48 height 42
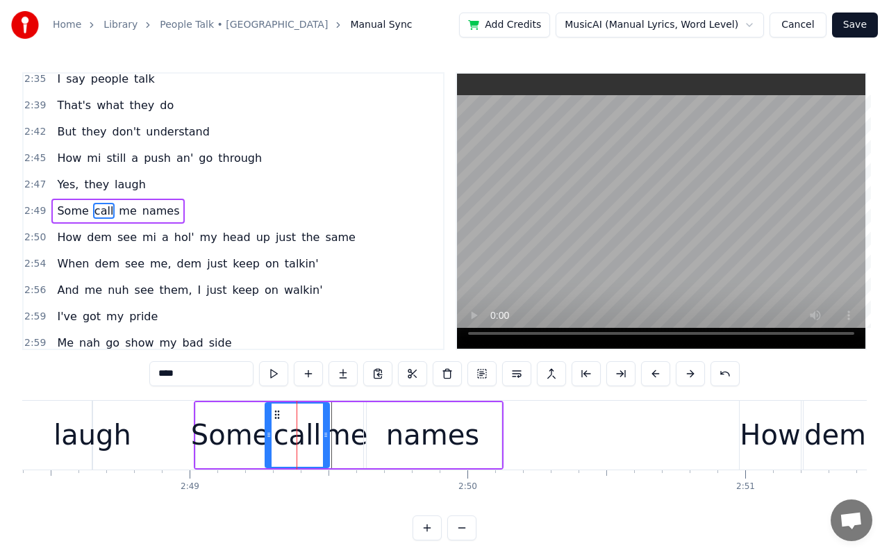
drag, startPoint x: 280, startPoint y: 437, endPoint x: 267, endPoint y: 437, distance: 13.2
click at [267, 437] on icon at bounding box center [269, 434] width 6 height 11
drag, startPoint x: 326, startPoint y: 433, endPoint x: 310, endPoint y: 434, distance: 16.0
click at [310, 434] on icon at bounding box center [310, 434] width 6 height 11
click at [346, 435] on div "me" at bounding box center [346, 435] width 44 height 42
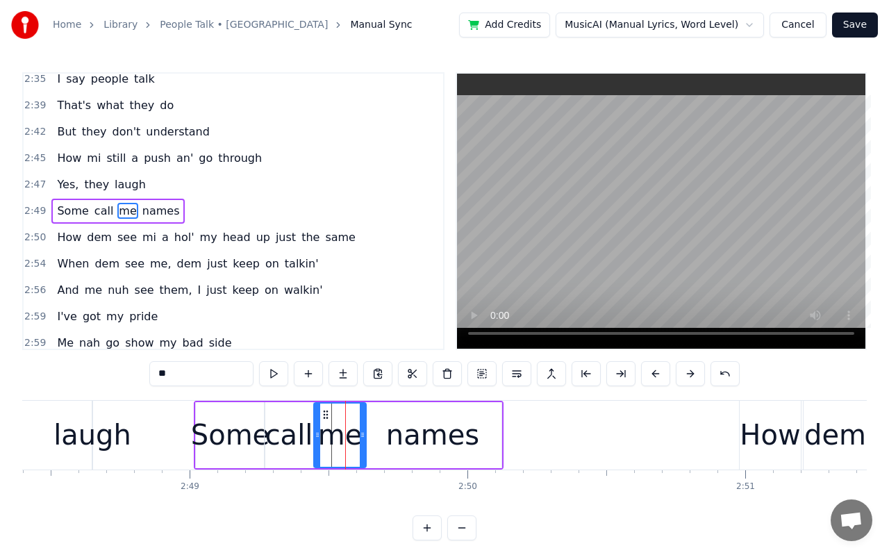
drag, startPoint x: 328, startPoint y: 438, endPoint x: 317, endPoint y: 438, distance: 11.1
click at [317, 438] on icon at bounding box center [317, 434] width 6 height 11
drag, startPoint x: 361, startPoint y: 437, endPoint x: 342, endPoint y: 439, distance: 19.5
click at [342, 439] on icon at bounding box center [345, 434] width 6 height 11
click at [400, 438] on div "names" at bounding box center [432, 435] width 93 height 42
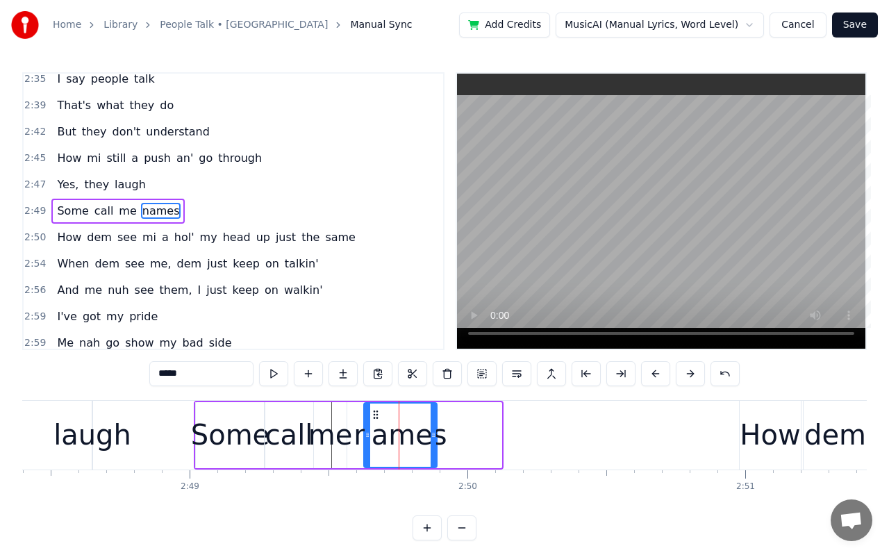
drag, startPoint x: 496, startPoint y: 442, endPoint x: 431, endPoint y: 447, distance: 64.7
click at [431, 447] on div at bounding box center [433, 434] width 6 height 63
click at [774, 454] on div "How" at bounding box center [769, 435] width 60 height 42
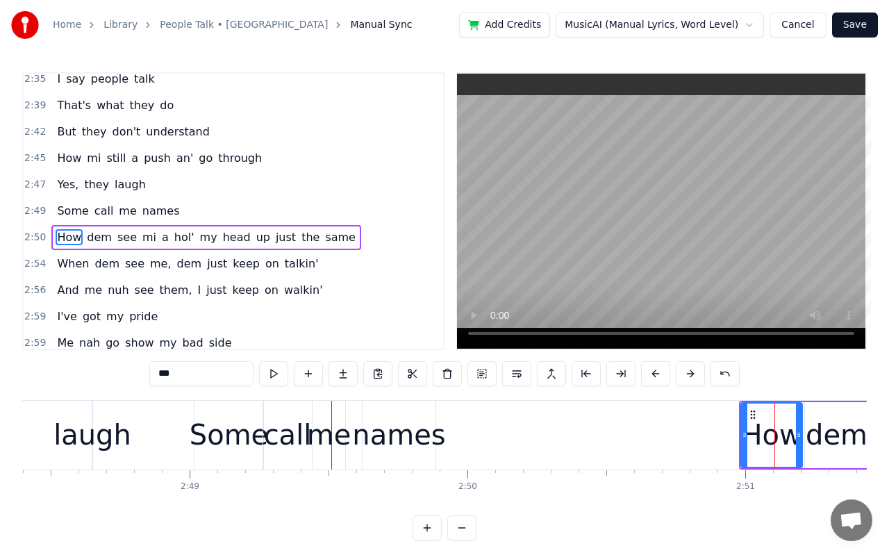
scroll to position [1300, 0]
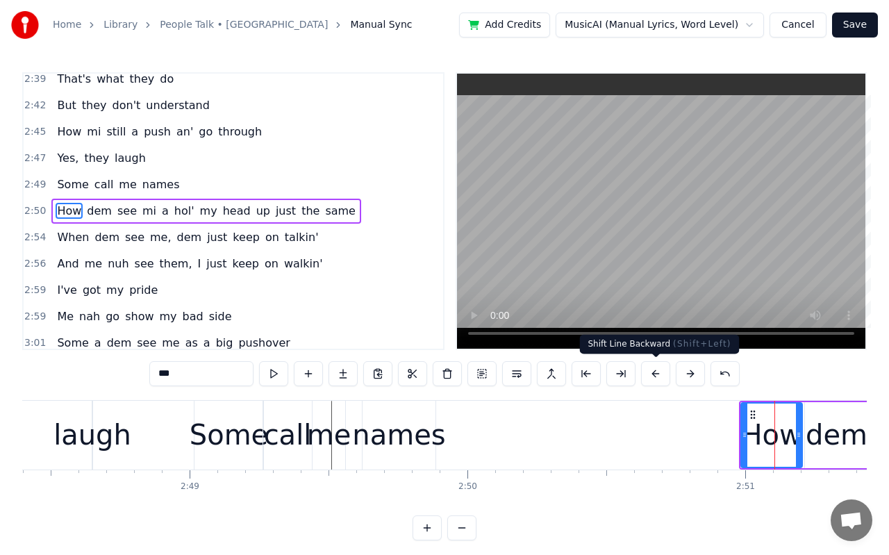
click at [663, 375] on button at bounding box center [655, 373] width 29 height 25
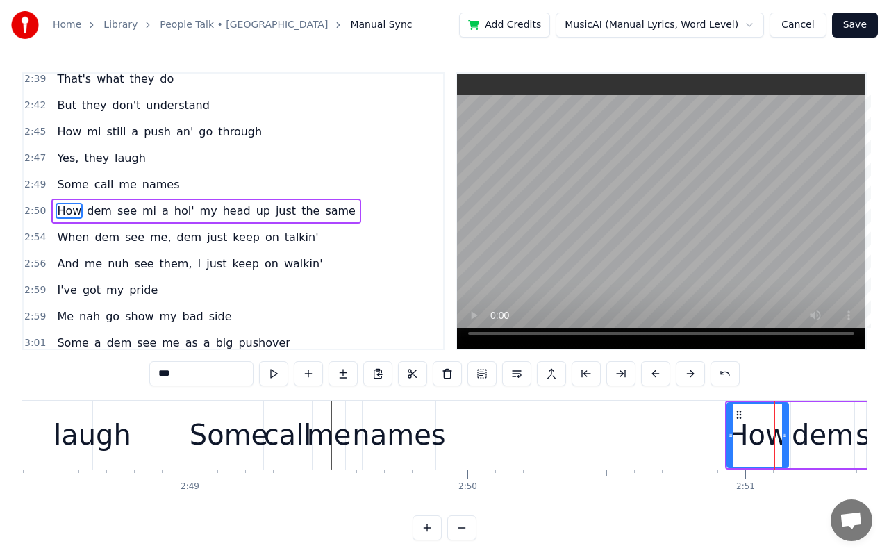
click at [663, 375] on button at bounding box center [655, 373] width 29 height 25
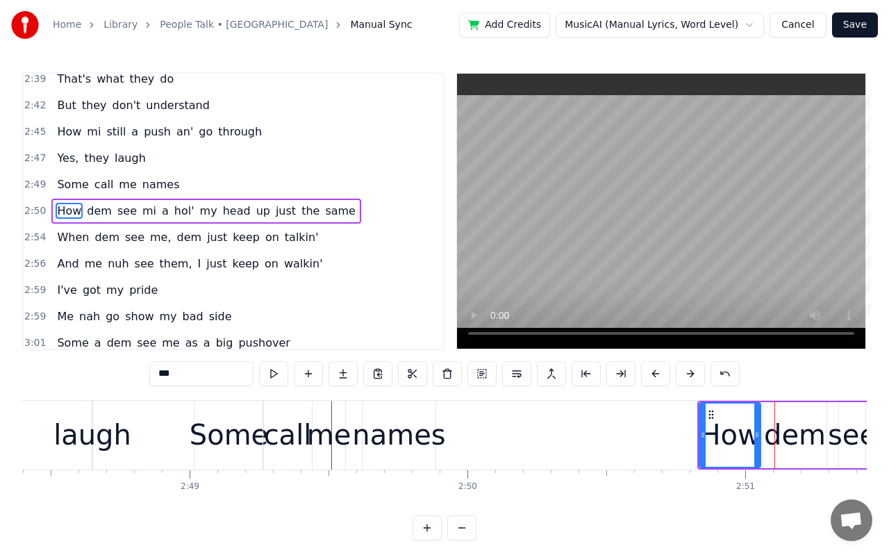
click at [663, 375] on button at bounding box center [655, 373] width 29 height 25
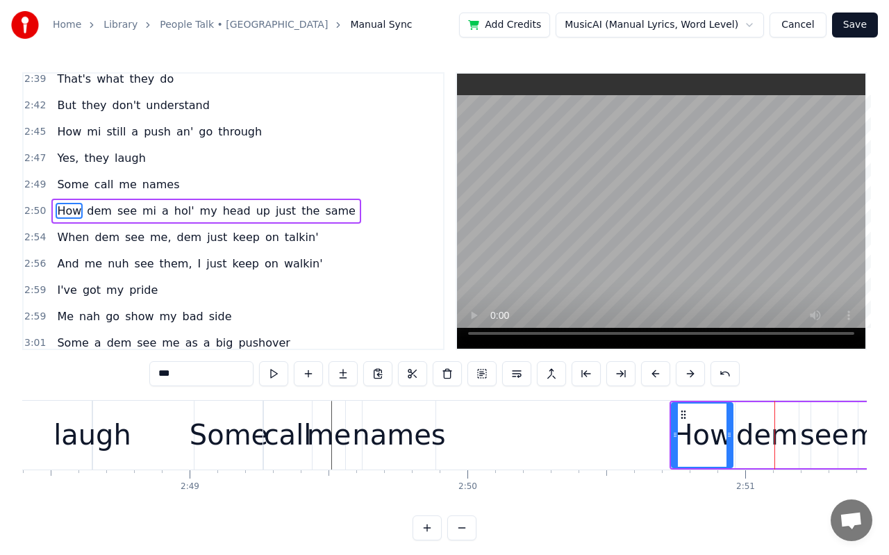
click at [663, 375] on button at bounding box center [655, 373] width 29 height 25
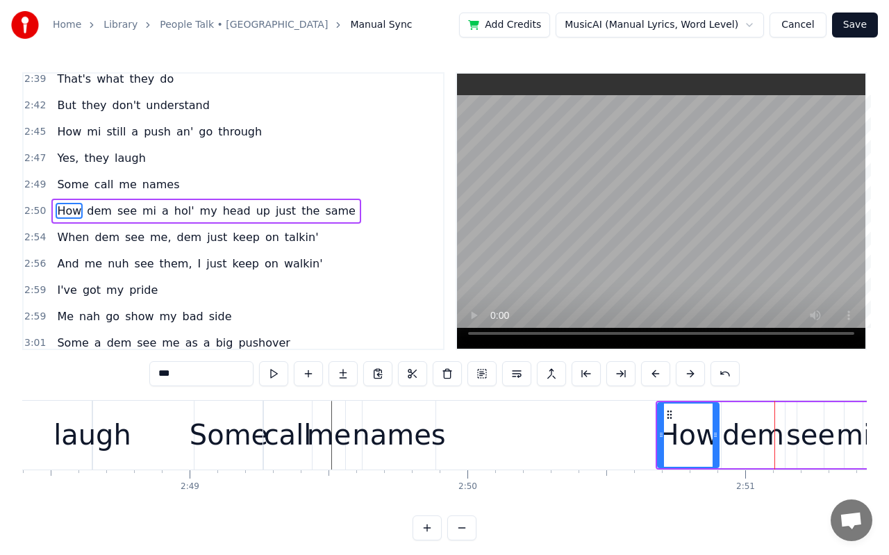
click at [663, 375] on button at bounding box center [655, 373] width 29 height 25
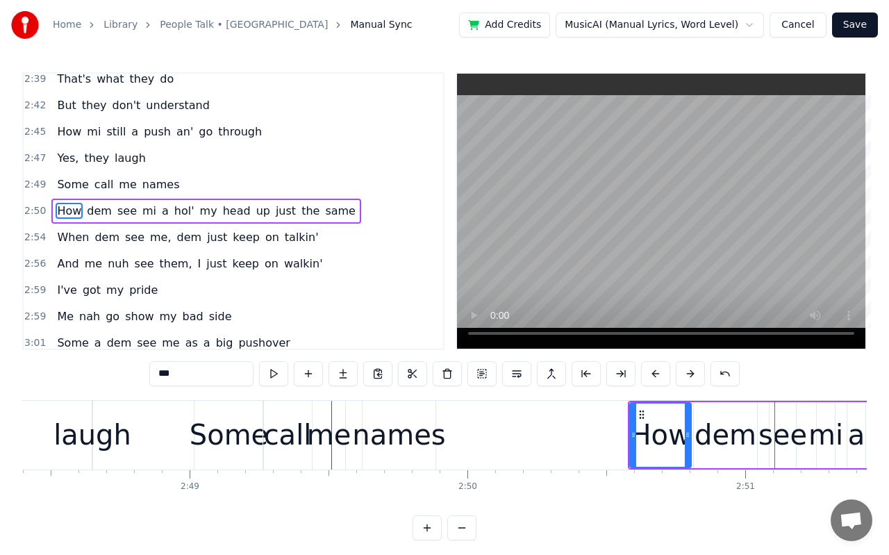
click at [663, 375] on button at bounding box center [655, 373] width 29 height 25
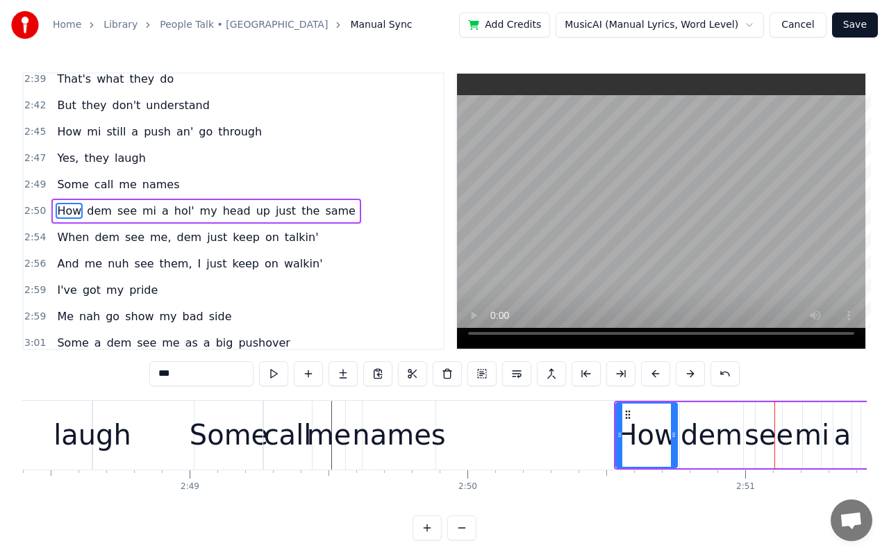
click at [663, 375] on button at bounding box center [655, 373] width 29 height 25
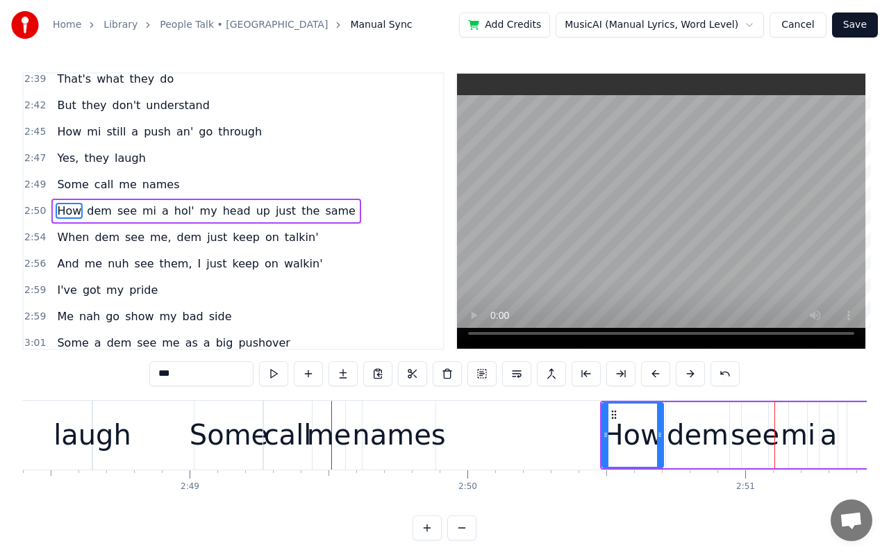
click at [663, 375] on button at bounding box center [655, 373] width 29 height 25
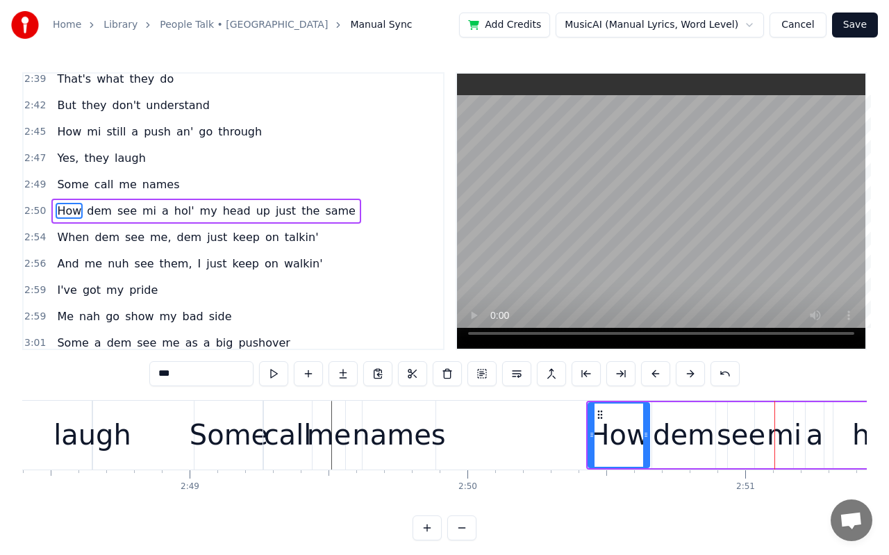
click at [663, 375] on button at bounding box center [655, 373] width 29 height 25
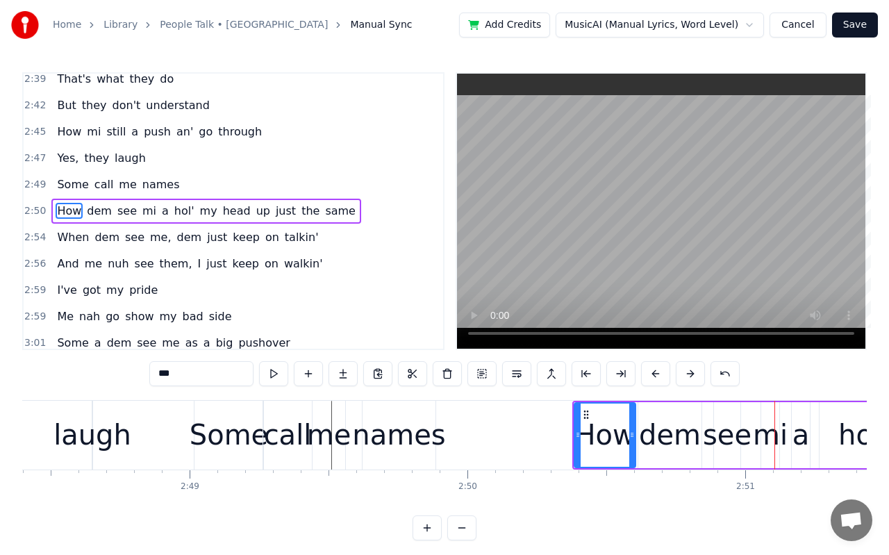
click at [663, 375] on button at bounding box center [655, 373] width 29 height 25
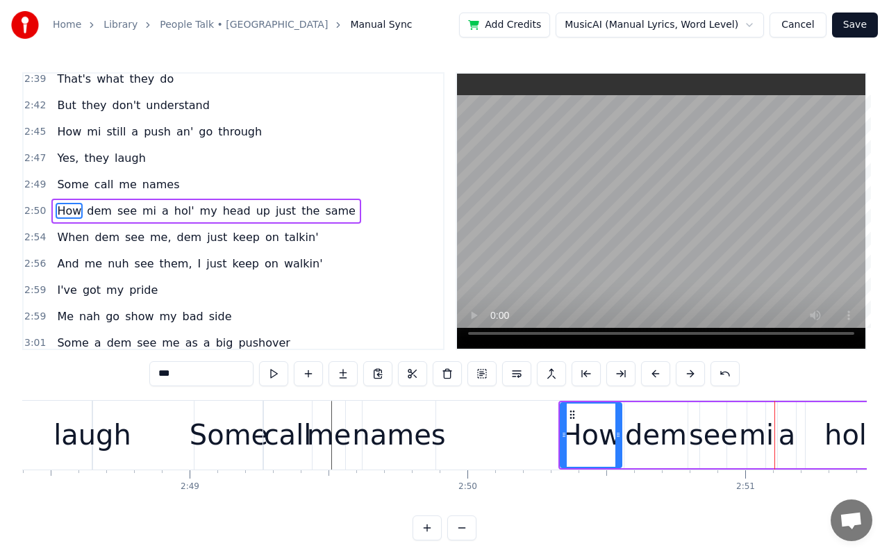
click at [663, 375] on button at bounding box center [655, 373] width 29 height 25
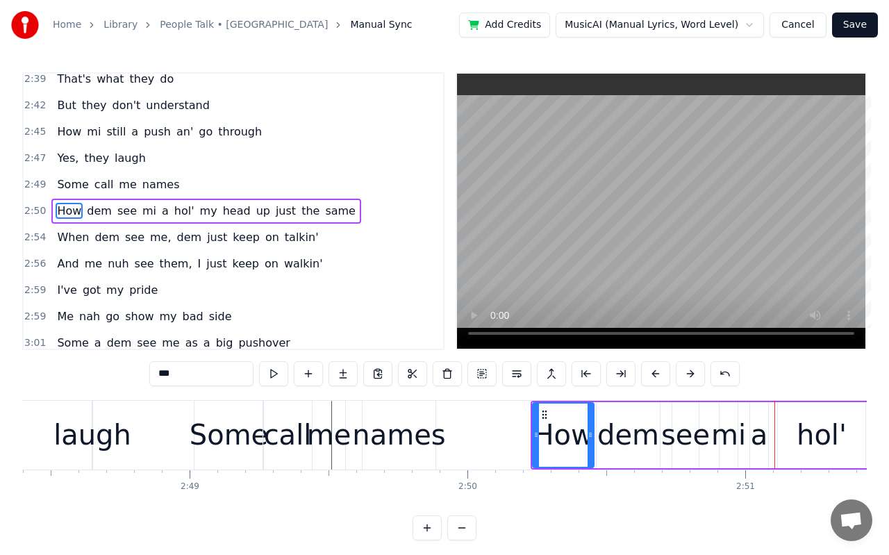
click at [663, 375] on button at bounding box center [655, 373] width 29 height 25
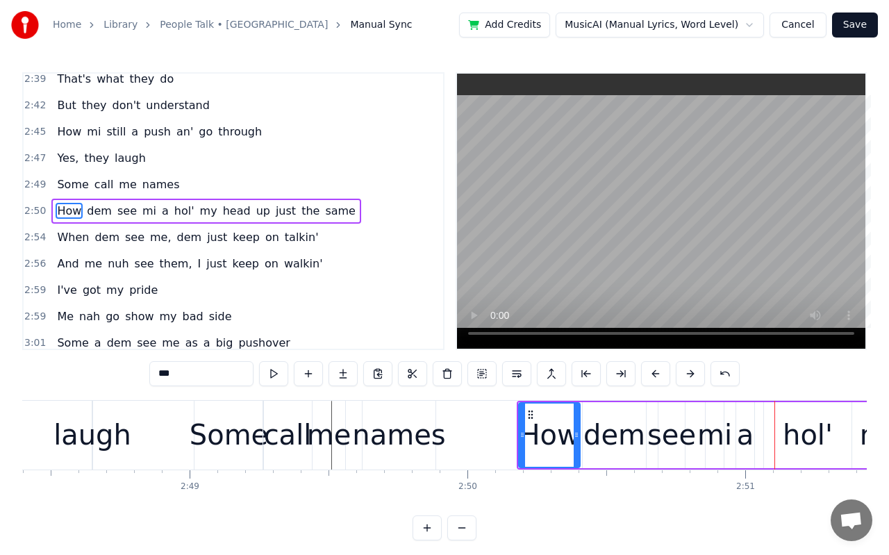
click at [663, 375] on button at bounding box center [655, 373] width 29 height 25
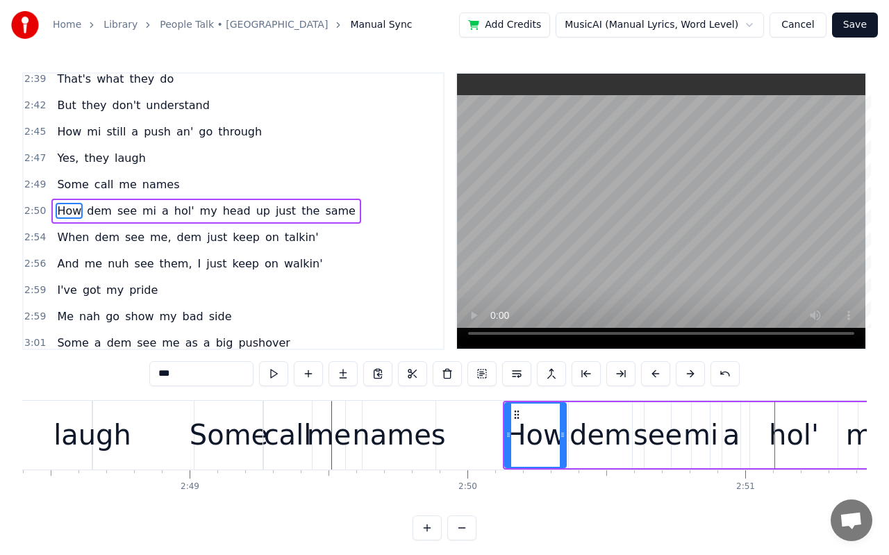
click at [663, 375] on button at bounding box center [655, 373] width 29 height 25
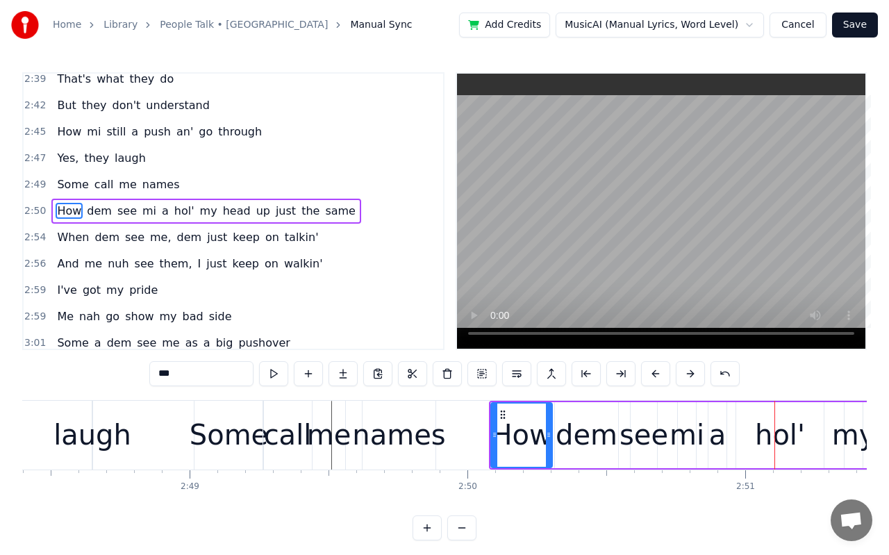
click at [663, 375] on button at bounding box center [655, 373] width 29 height 25
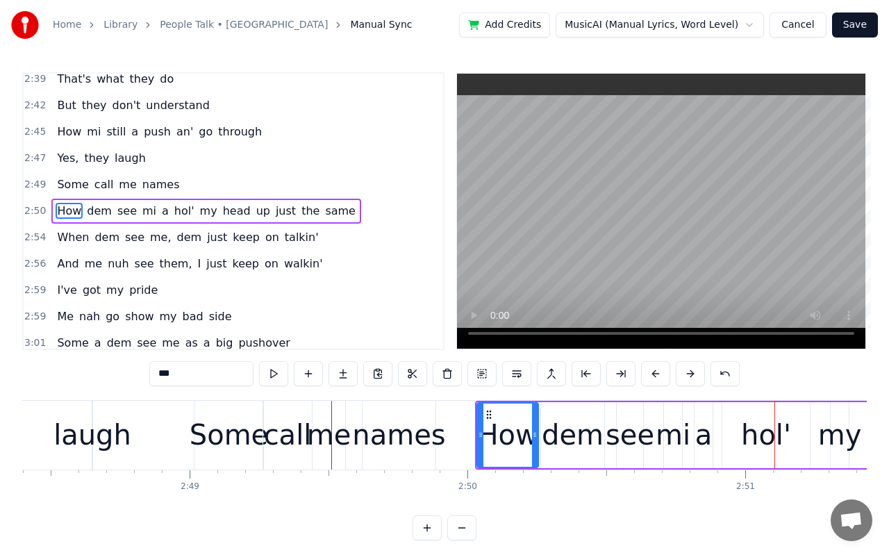
click at [663, 375] on button at bounding box center [655, 373] width 29 height 25
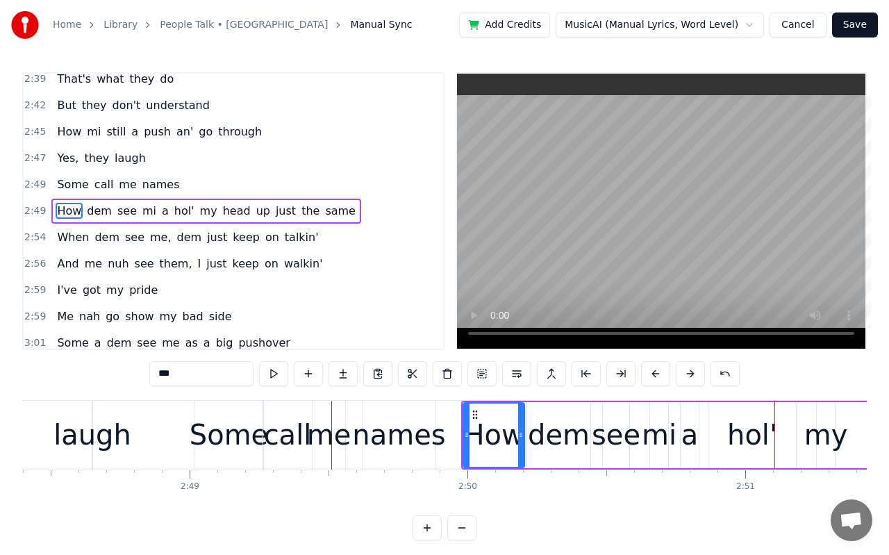
click at [754, 448] on div "hol'" at bounding box center [752, 435] width 50 height 42
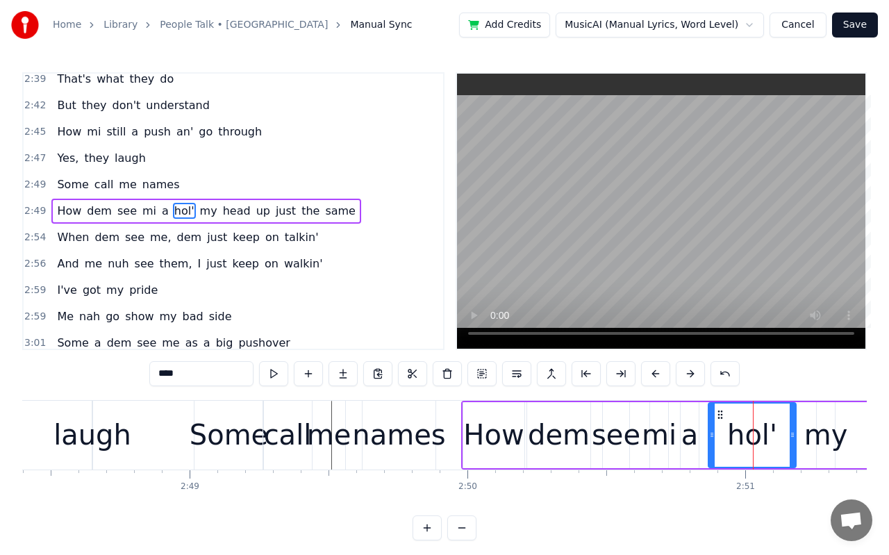
click at [545, 447] on div "dem" at bounding box center [559, 435] width 62 height 42
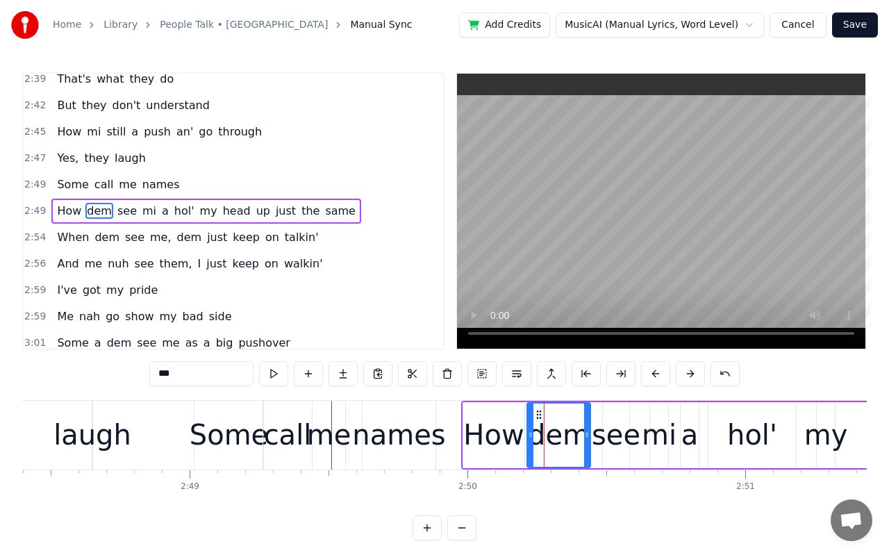
click at [614, 446] on div "see" at bounding box center [615, 435] width 49 height 42
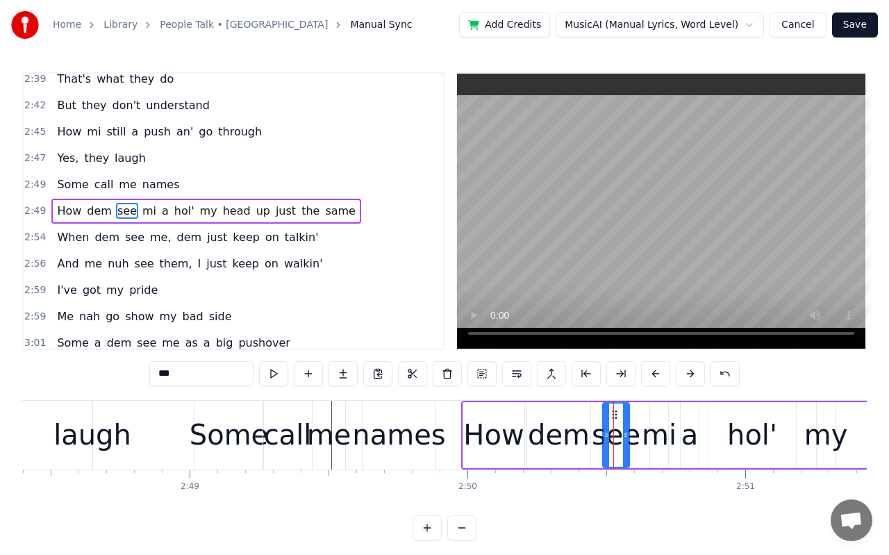
click at [654, 443] on div "mi" at bounding box center [658, 435] width 35 height 42
type input "**"
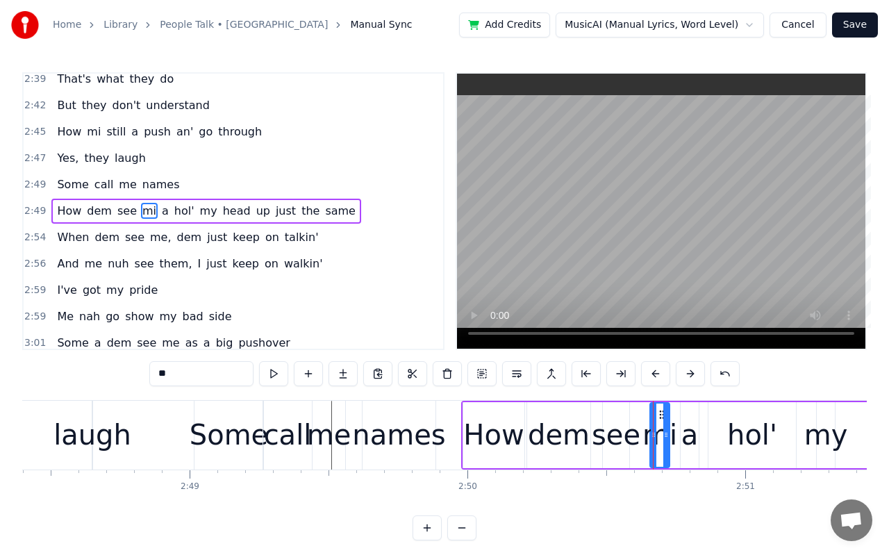
click at [666, 442] on div at bounding box center [666, 434] width 6 height 63
click at [647, 438] on icon at bounding box center [647, 434] width 6 height 11
click at [671, 435] on div "How dem see mi a hol' my head up just the same" at bounding box center [872, 435] width 823 height 69
click at [646, 439] on div at bounding box center [646, 435] width 1 height 69
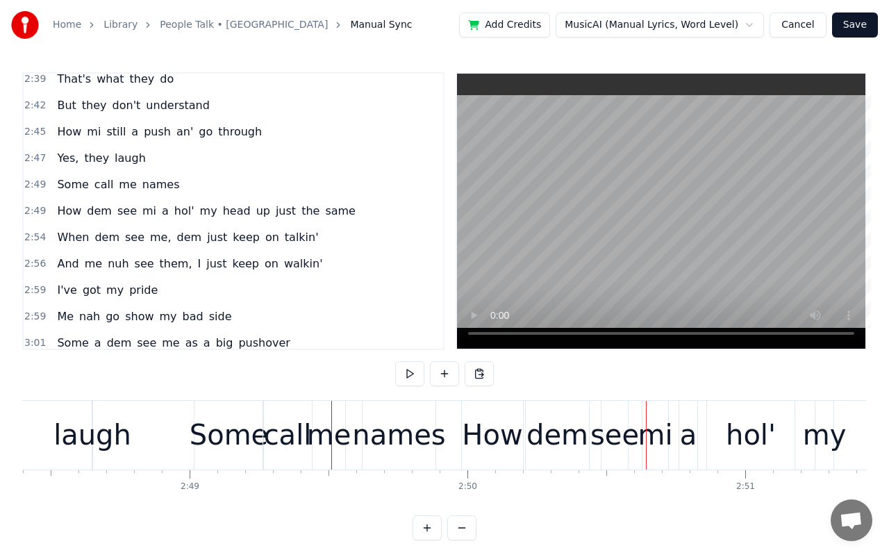
click at [646, 439] on div at bounding box center [646, 435] width 1 height 69
click at [653, 439] on div "mi" at bounding box center [654, 435] width 35 height 42
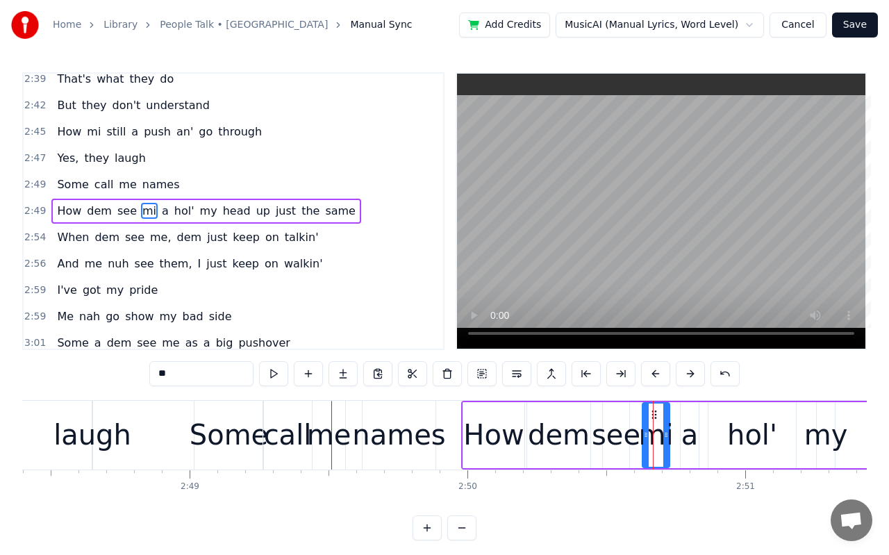
click at [645, 436] on circle at bounding box center [645, 436] width 1 height 1
click at [618, 442] on div "see" at bounding box center [615, 435] width 49 height 42
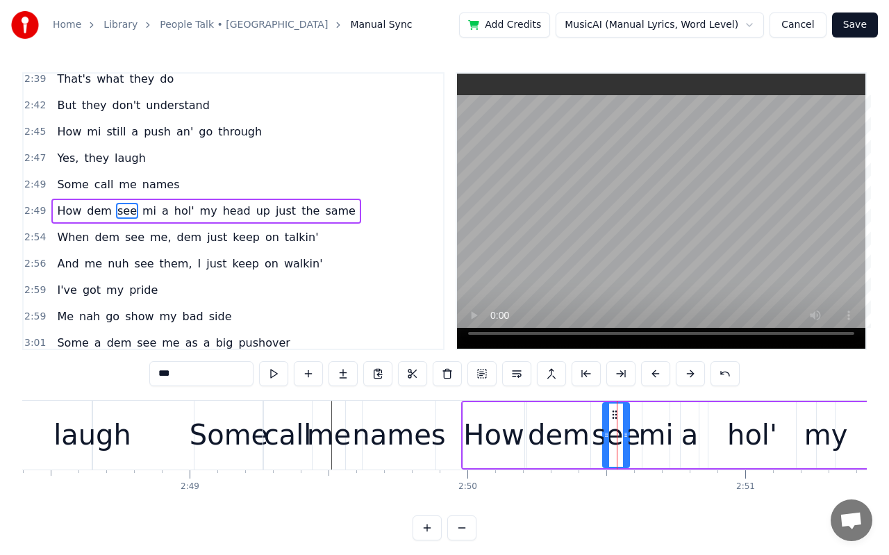
click at [652, 435] on div "mi" at bounding box center [655, 435] width 35 height 42
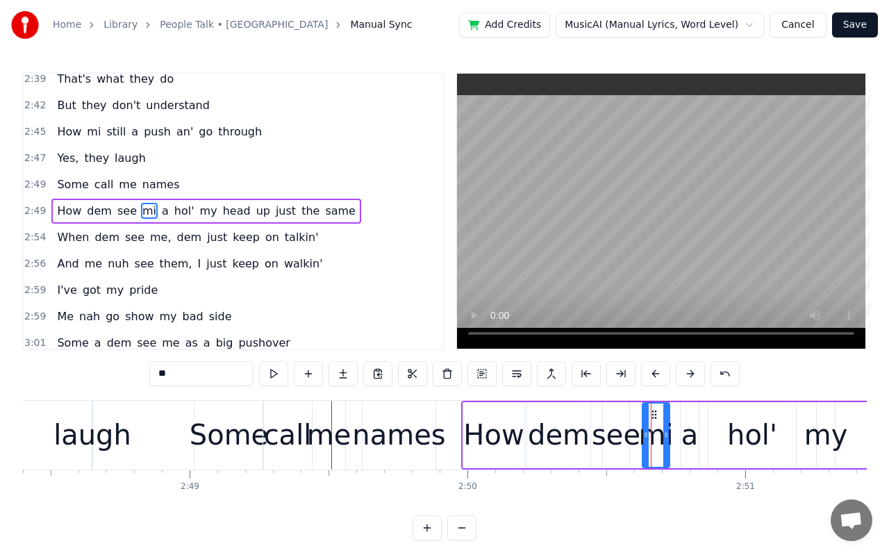
click at [684, 437] on div "a" at bounding box center [689, 435] width 17 height 42
click at [750, 433] on div "hol'" at bounding box center [752, 435] width 50 height 42
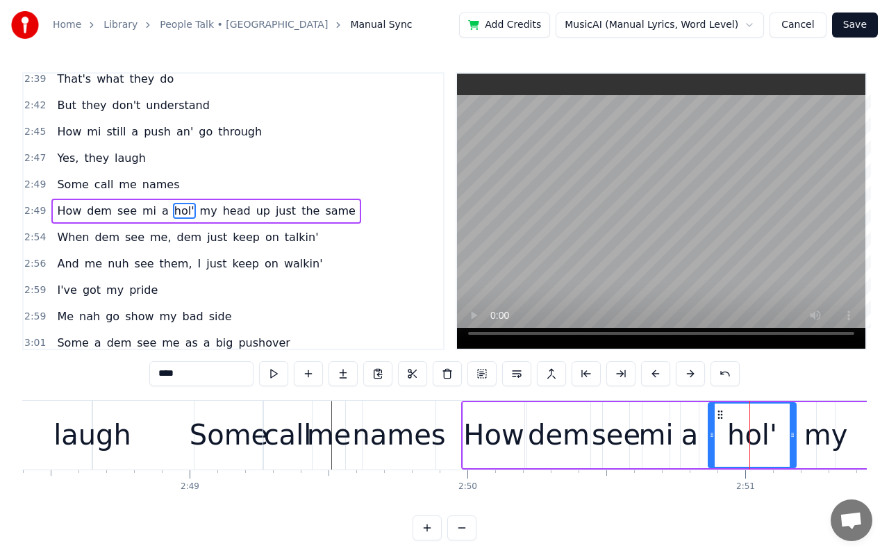
click at [809, 433] on div "my" at bounding box center [826, 435] width 44 height 42
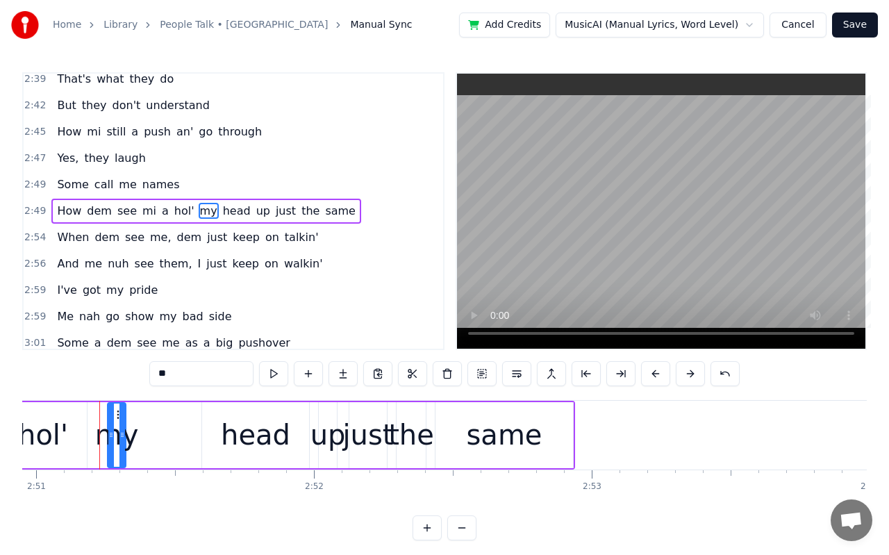
scroll to position [0, 47478]
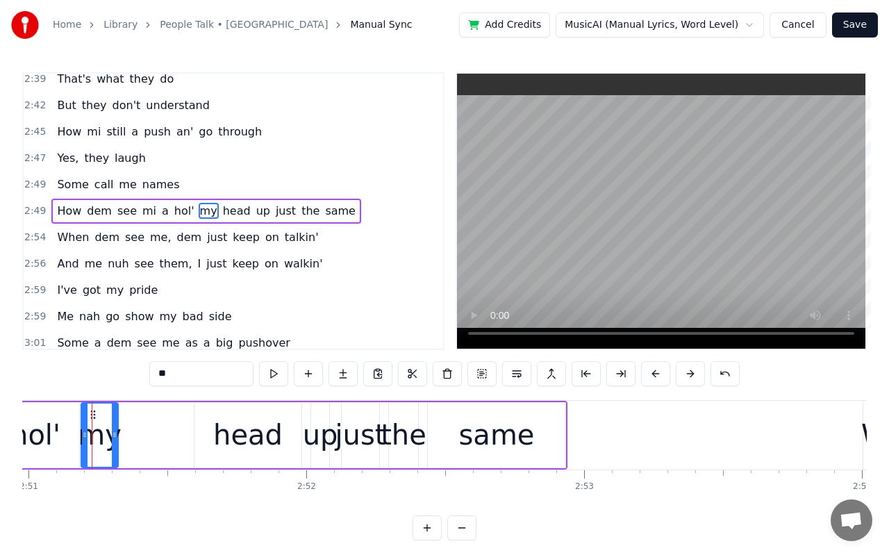
drag, startPoint x: 103, startPoint y: 439, endPoint x: 84, endPoint y: 439, distance: 18.7
click at [84, 439] on icon at bounding box center [85, 434] width 6 height 11
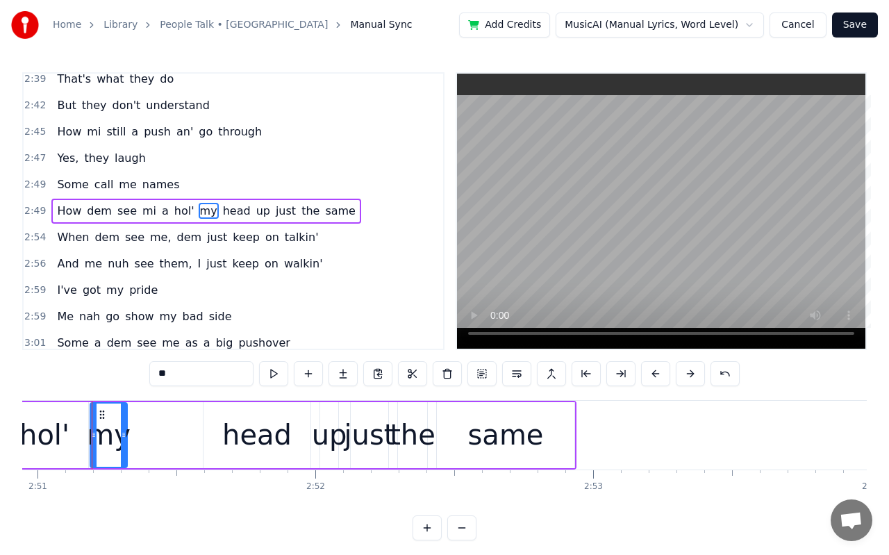
click at [43, 438] on div "hol'" at bounding box center [44, 435] width 50 height 42
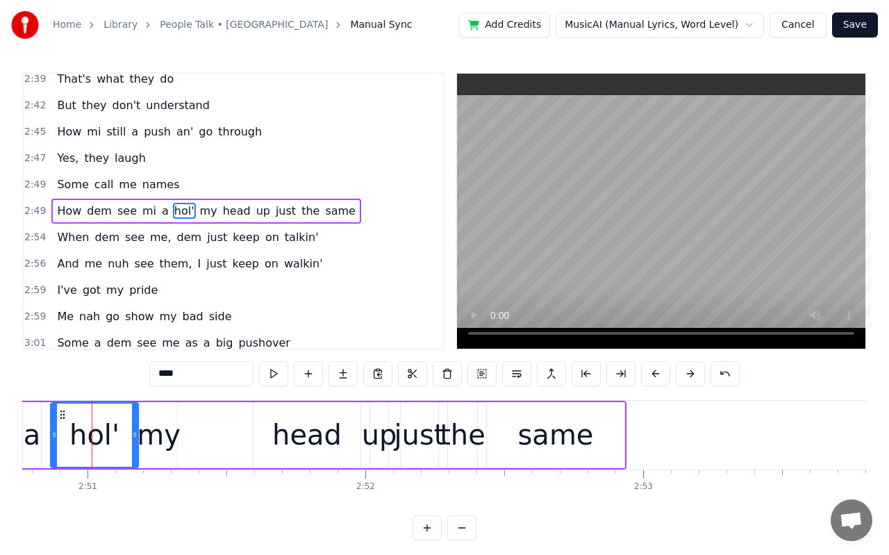
click at [165, 436] on div "my" at bounding box center [159, 435] width 44 height 42
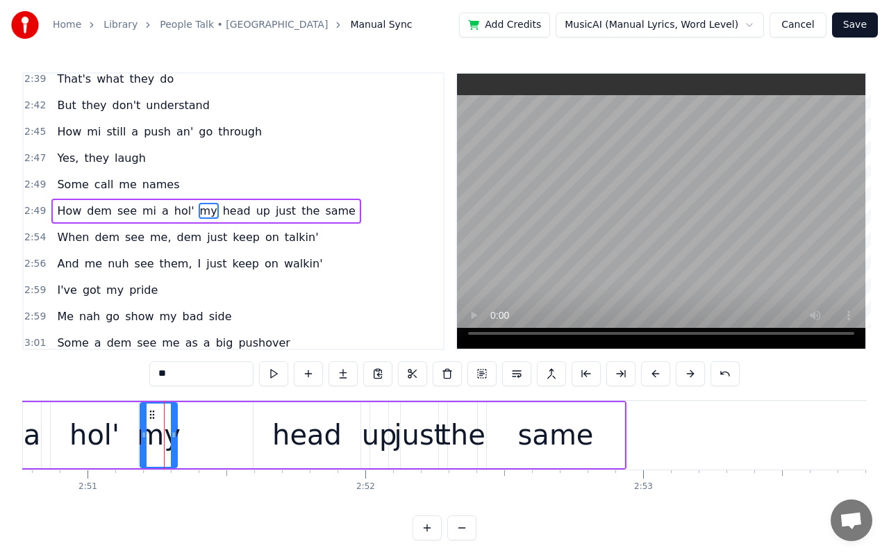
click at [280, 442] on div "head" at bounding box center [306, 435] width 69 height 42
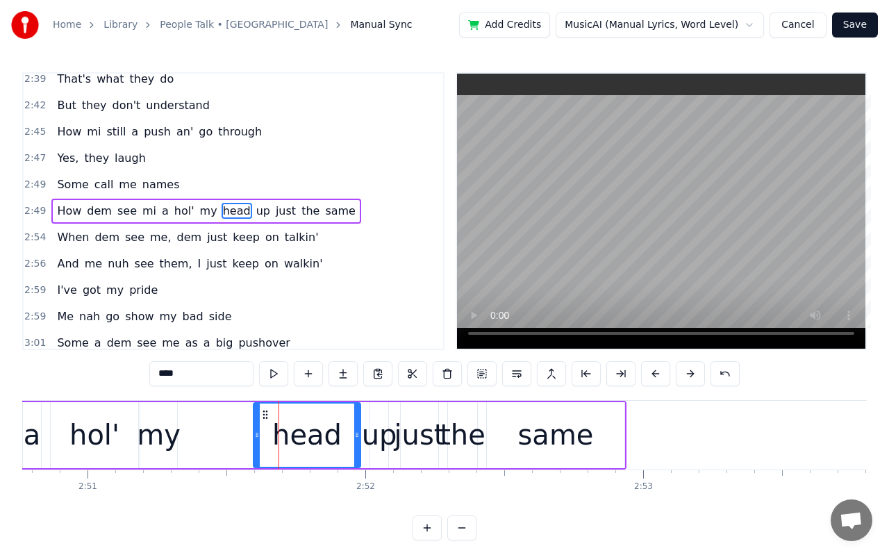
click at [374, 442] on div "up" at bounding box center [379, 435] width 35 height 42
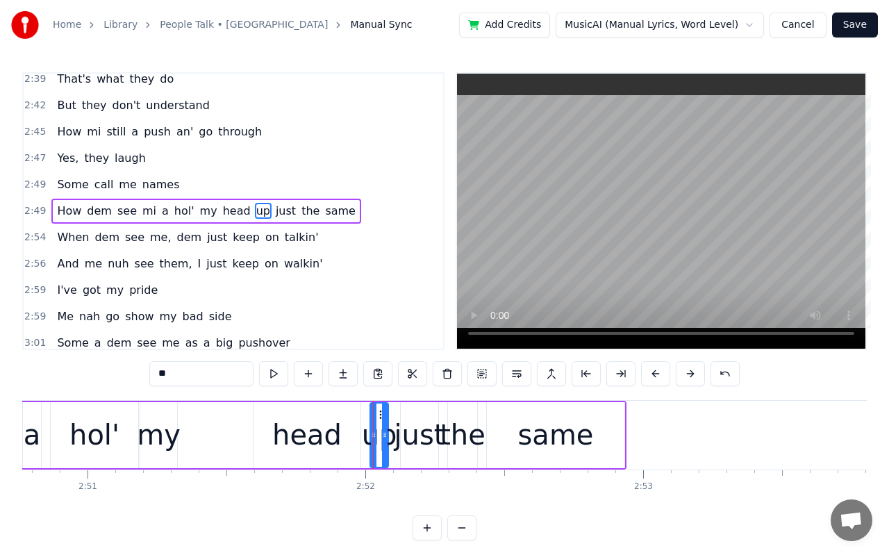
click at [415, 447] on div "just" at bounding box center [419, 435] width 51 height 42
click at [467, 446] on div "the" at bounding box center [462, 435] width 46 height 42
click at [537, 439] on div "same" at bounding box center [556, 435] width 76 height 42
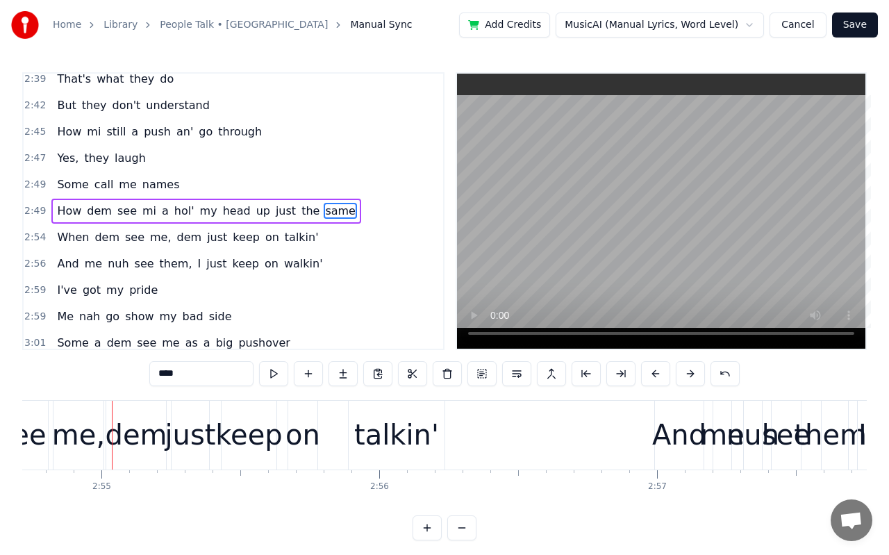
scroll to position [0, 48535]
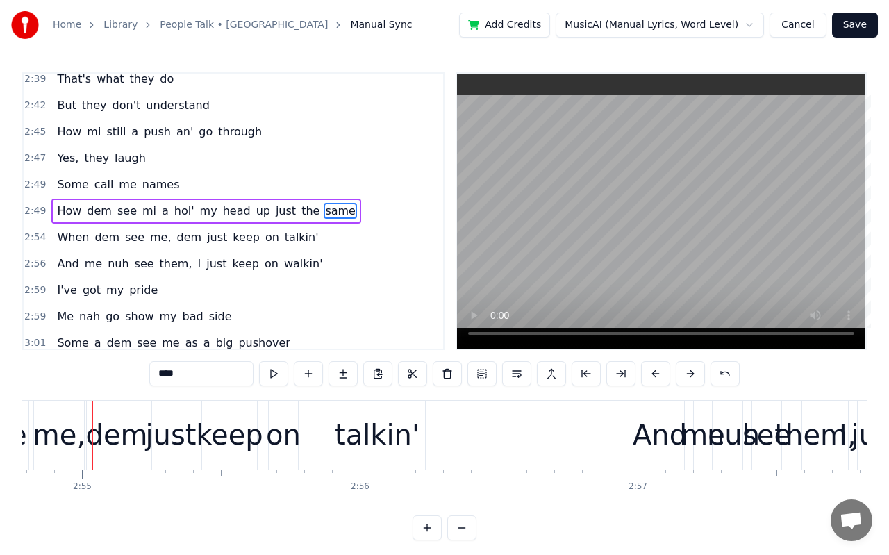
click at [66, 230] on span "When" at bounding box center [73, 237] width 35 height 16
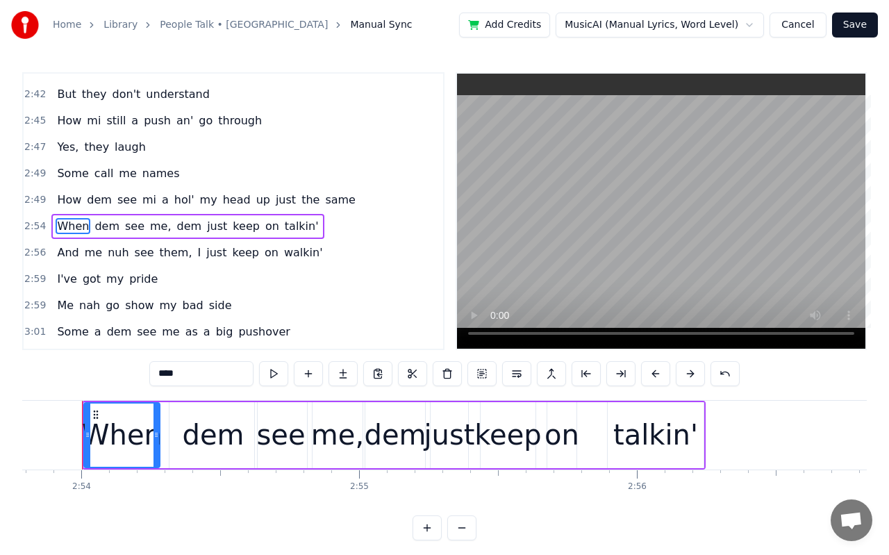
scroll to position [0, 48249]
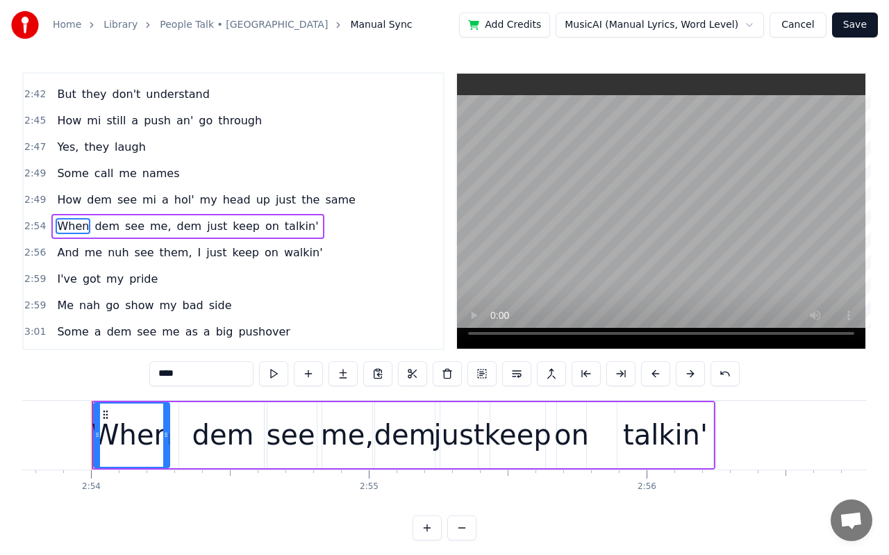
click at [224, 443] on div "dem" at bounding box center [223, 435] width 62 height 42
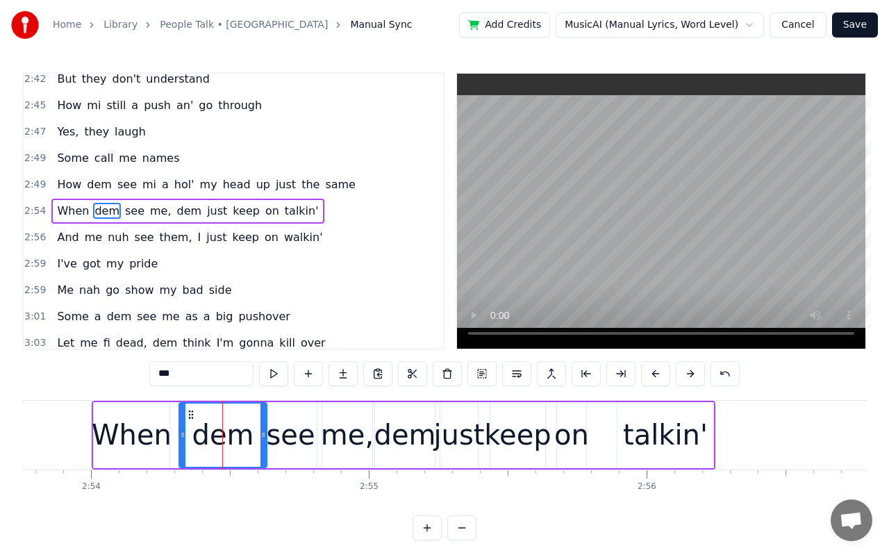
click at [308, 450] on div "see" at bounding box center [290, 435] width 49 height 42
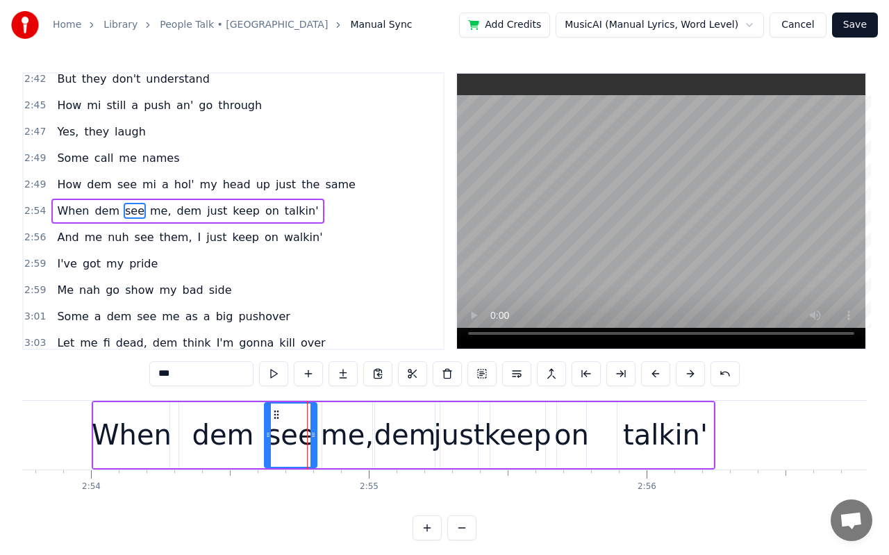
click at [348, 450] on div "me," at bounding box center [347, 435] width 53 height 42
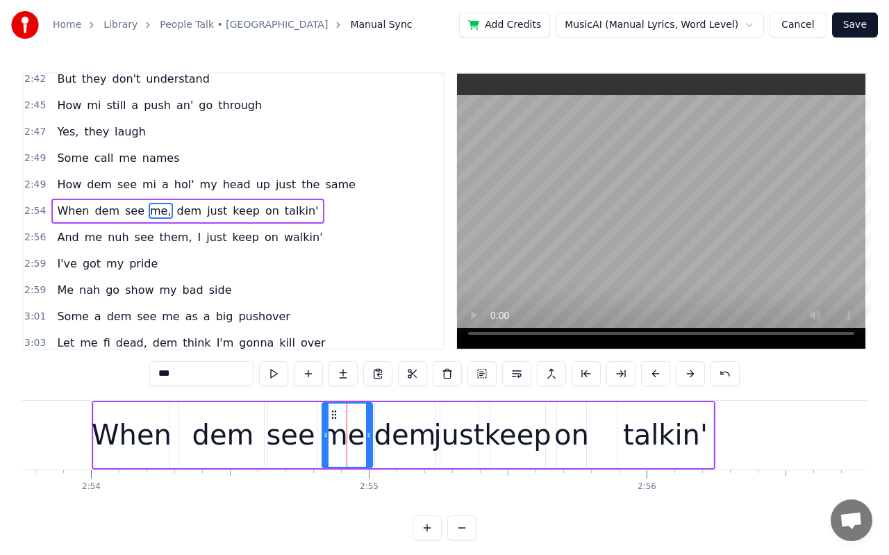
click at [401, 450] on div "dem" at bounding box center [405, 435] width 62 height 42
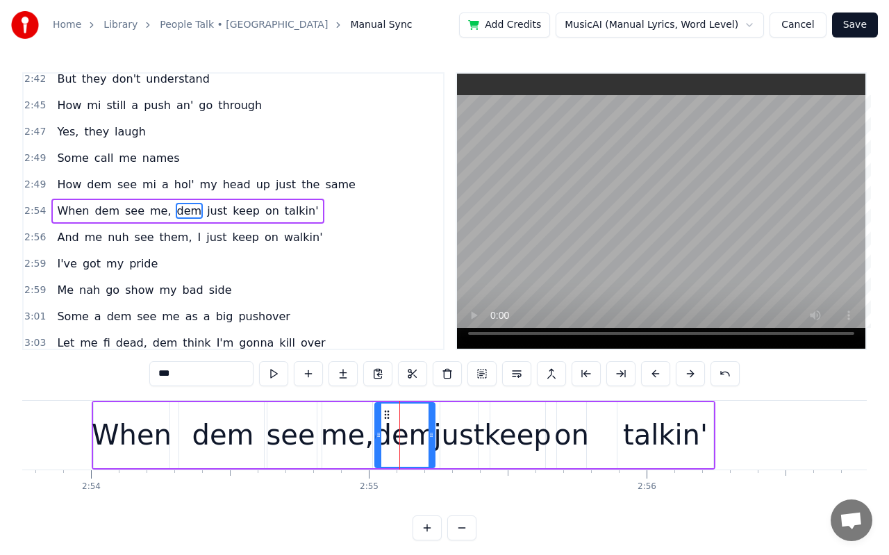
click at [464, 446] on div "just" at bounding box center [459, 435] width 51 height 42
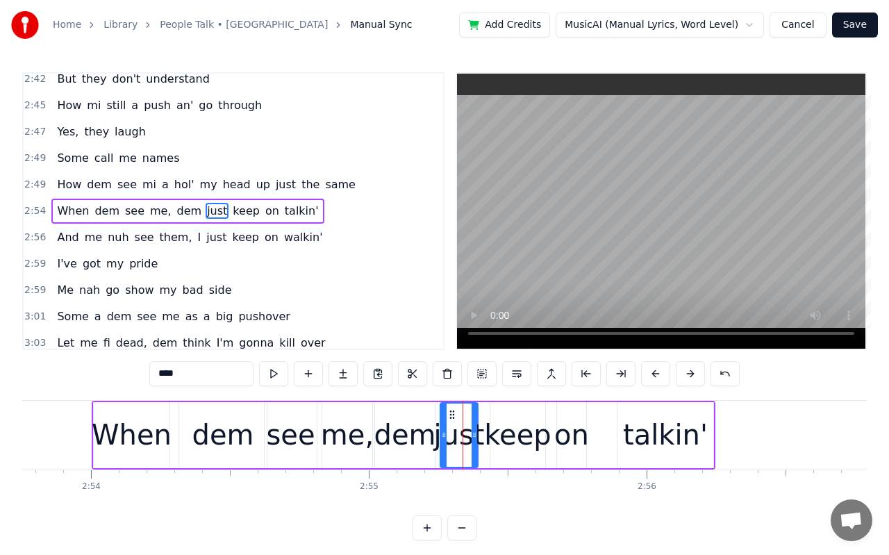
click at [524, 447] on div "keep" at bounding box center [517, 435] width 67 height 42
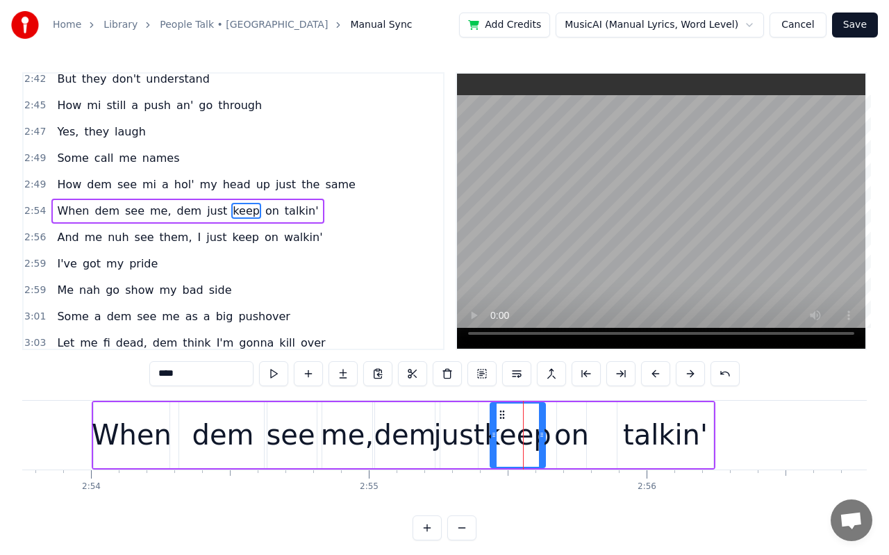
click at [576, 442] on div "on" at bounding box center [571, 435] width 35 height 42
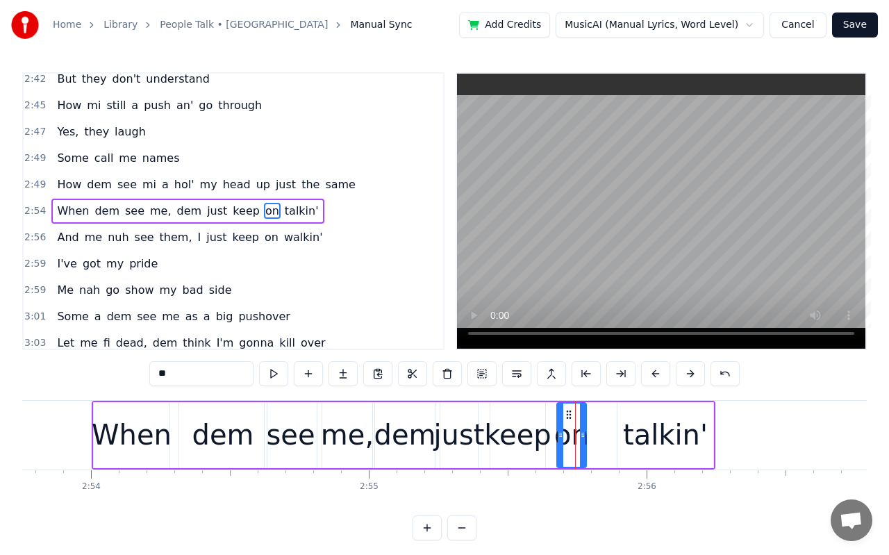
click at [648, 439] on div "talkin'" at bounding box center [665, 435] width 85 height 42
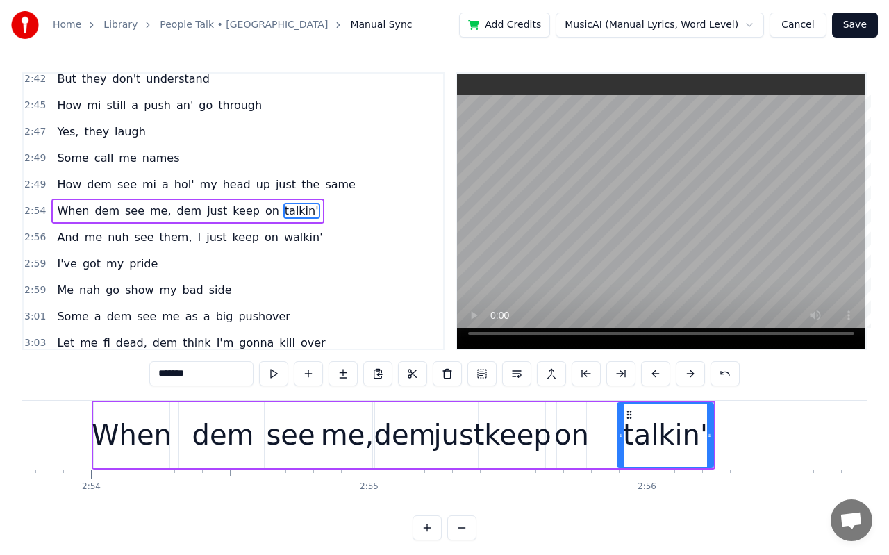
click at [67, 240] on span "And" at bounding box center [68, 237] width 24 height 16
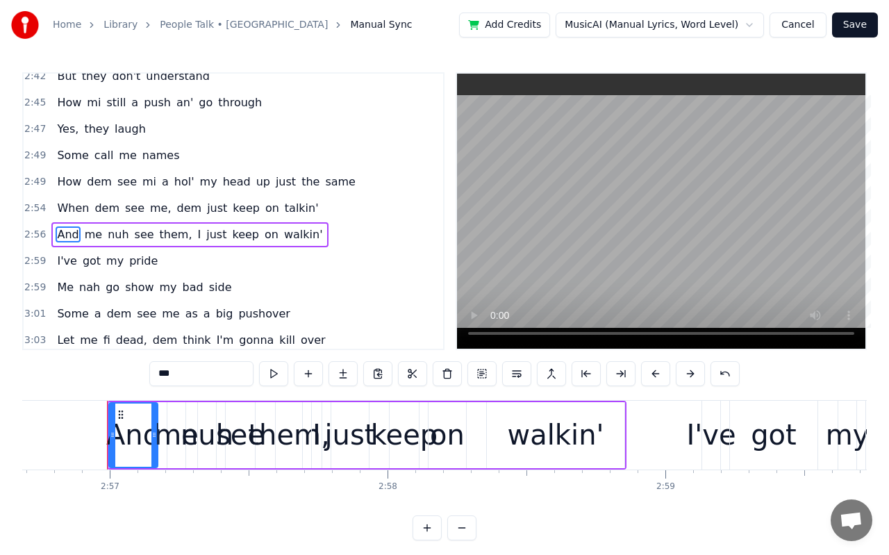
scroll to position [0, 49078]
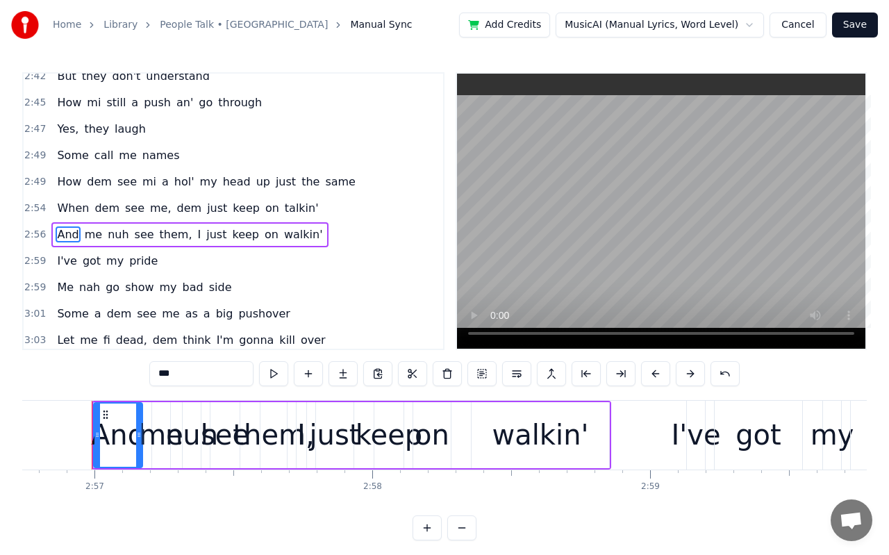
click at [110, 443] on div "And" at bounding box center [118, 435] width 54 height 42
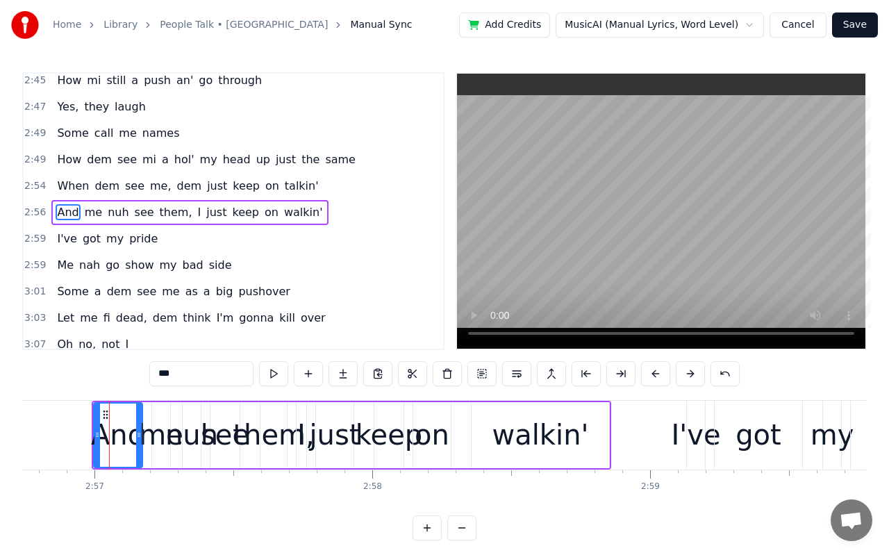
scroll to position [1353, 0]
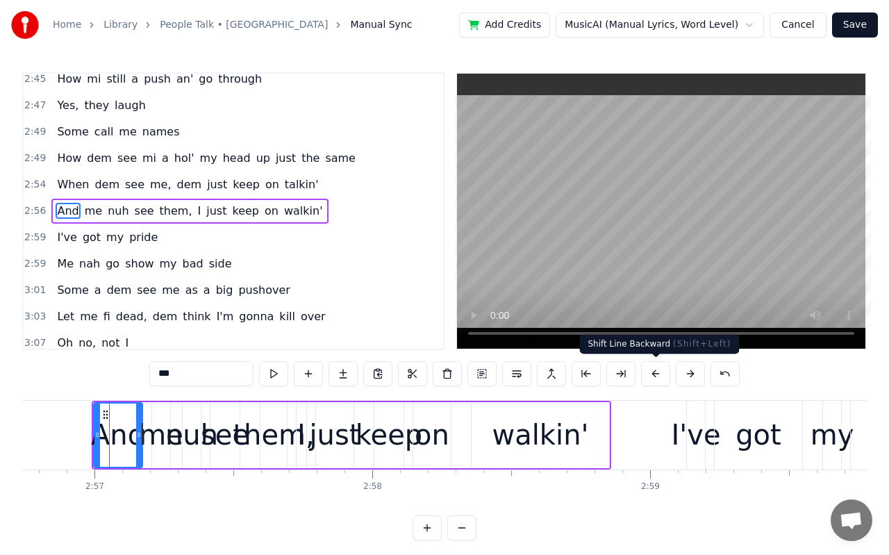
click at [644, 373] on button at bounding box center [655, 373] width 29 height 25
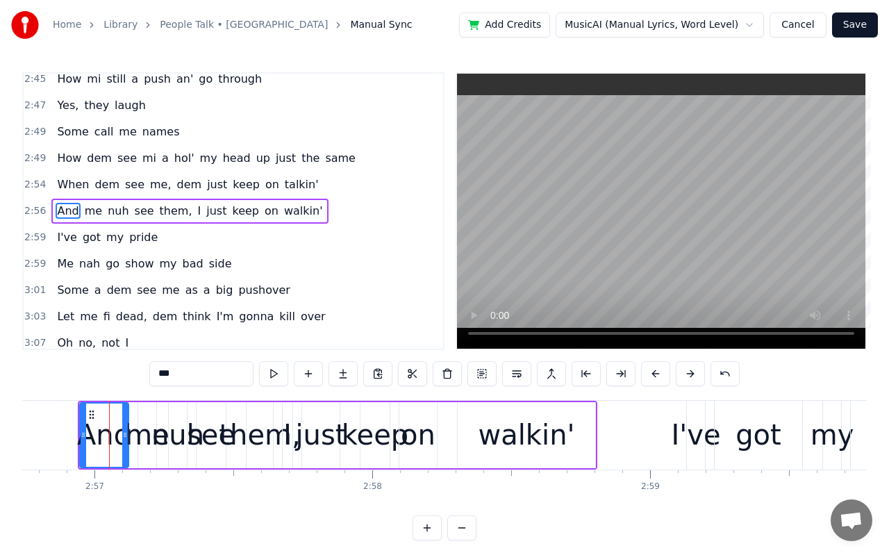
click at [644, 373] on button at bounding box center [655, 373] width 29 height 25
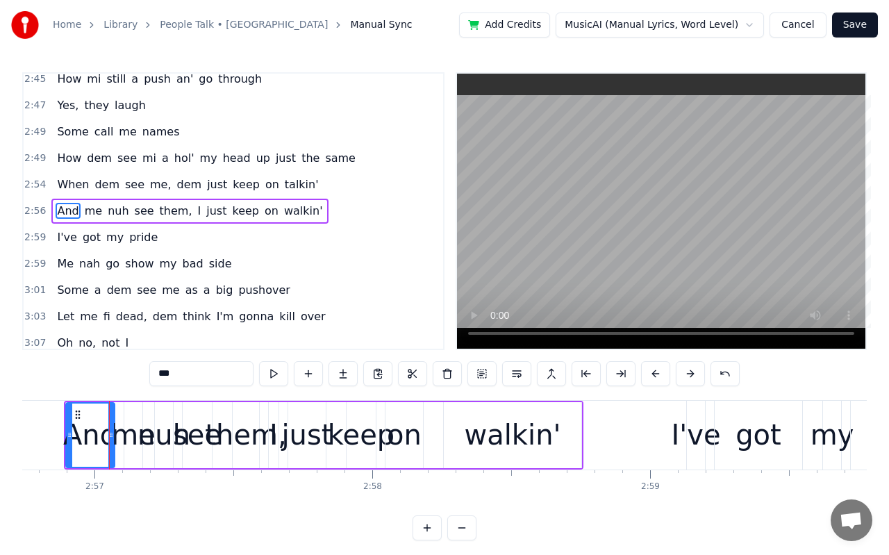
click at [644, 373] on button at bounding box center [655, 373] width 29 height 25
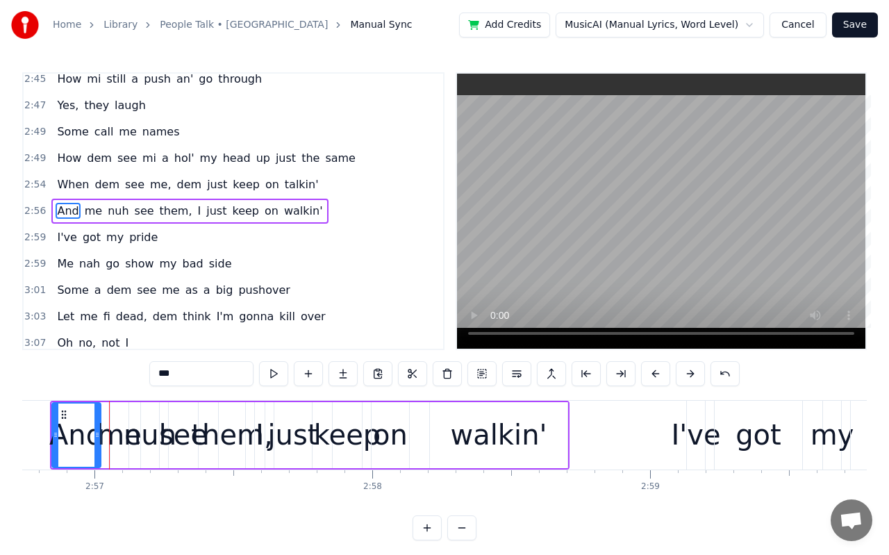
click at [644, 373] on button at bounding box center [655, 373] width 29 height 25
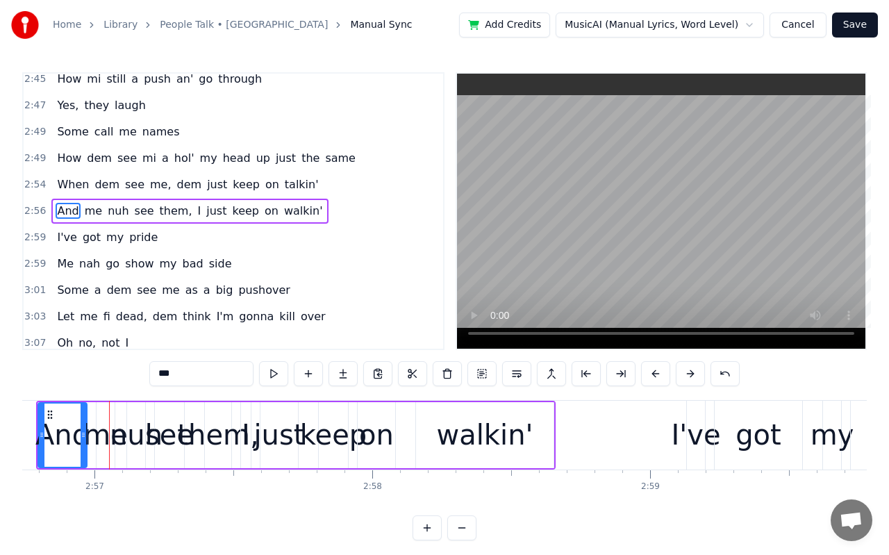
click at [644, 373] on button at bounding box center [655, 373] width 29 height 25
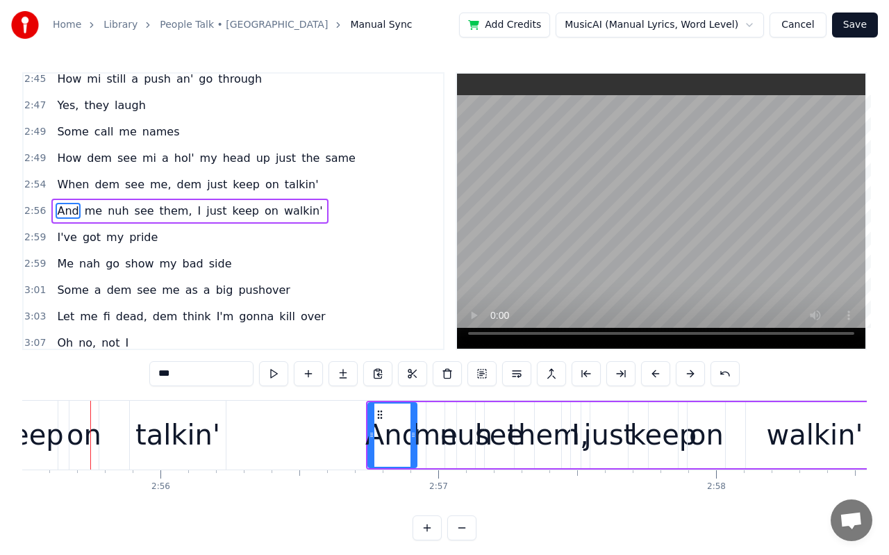
scroll to position [0, 48733]
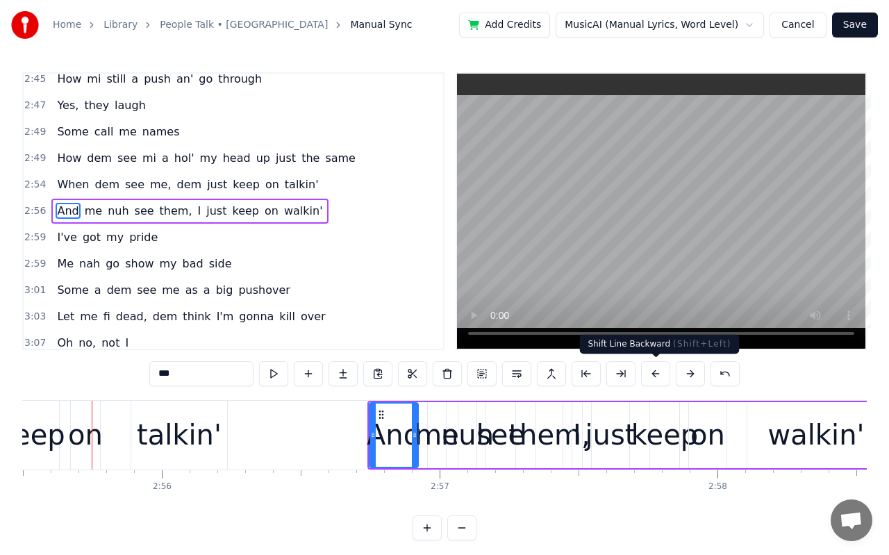
click at [663, 376] on button at bounding box center [655, 373] width 29 height 25
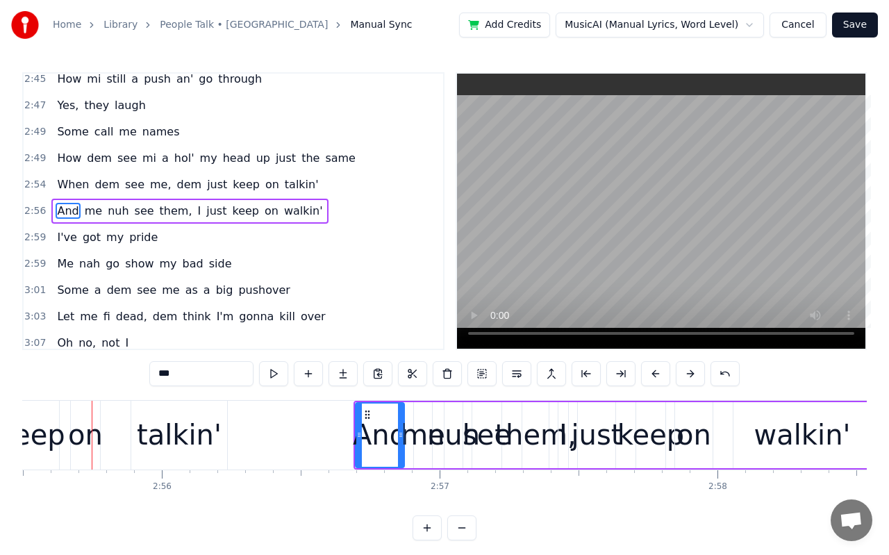
click at [663, 376] on button at bounding box center [655, 373] width 29 height 25
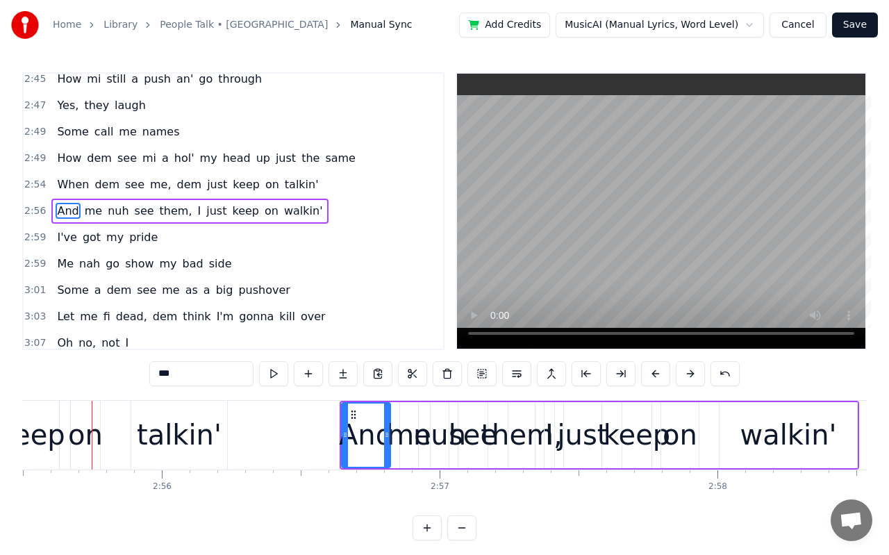
click at [663, 376] on button at bounding box center [655, 373] width 29 height 25
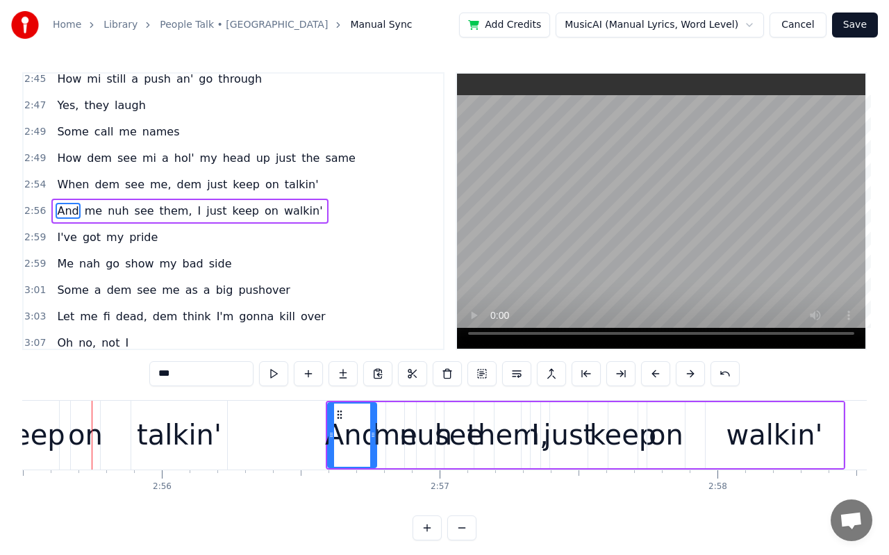
click at [663, 376] on button at bounding box center [655, 373] width 29 height 25
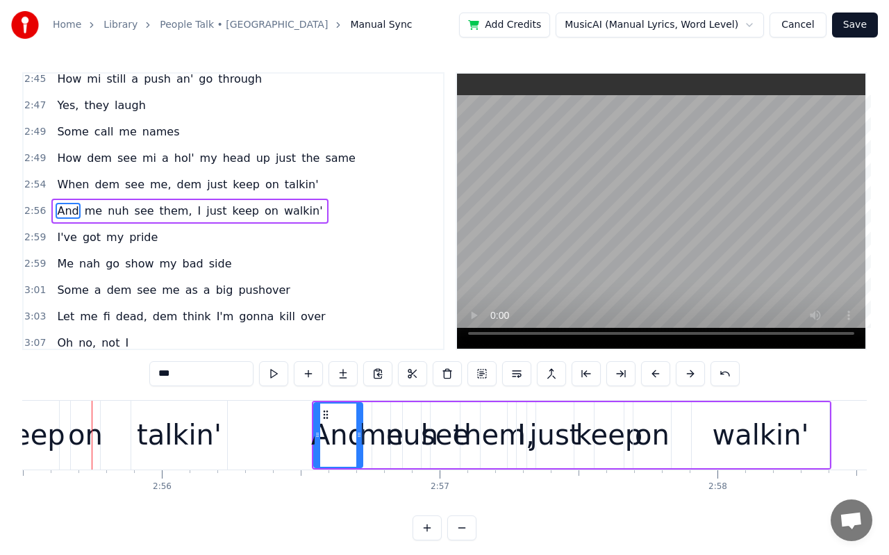
click at [663, 376] on button at bounding box center [655, 373] width 29 height 25
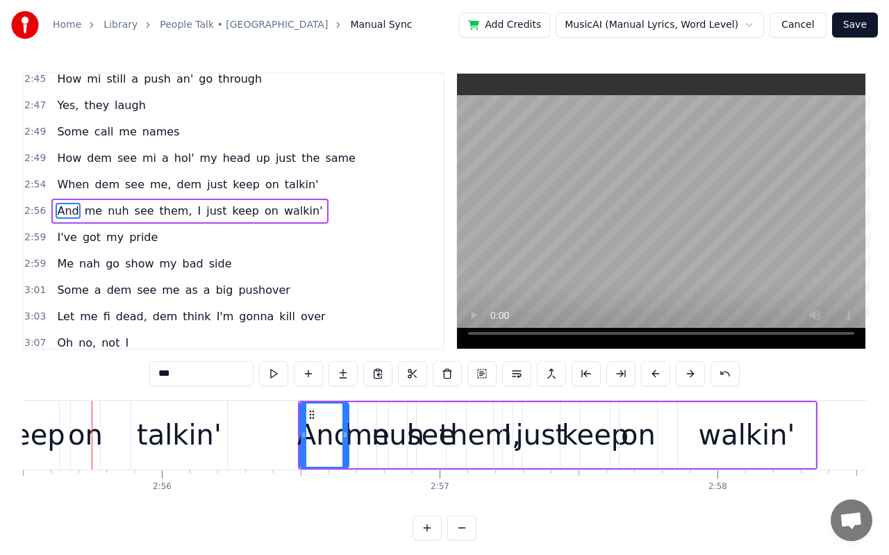
click at [663, 376] on button at bounding box center [655, 373] width 29 height 25
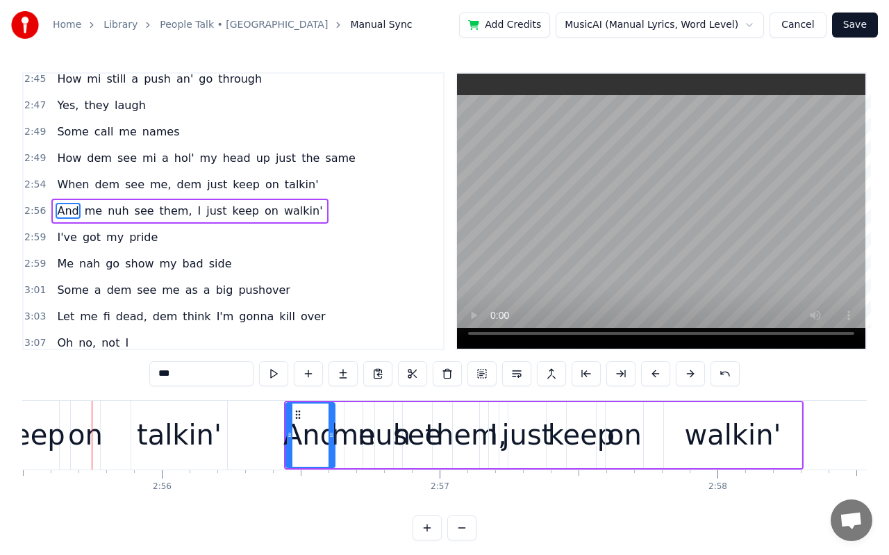
click at [663, 376] on button at bounding box center [655, 373] width 29 height 25
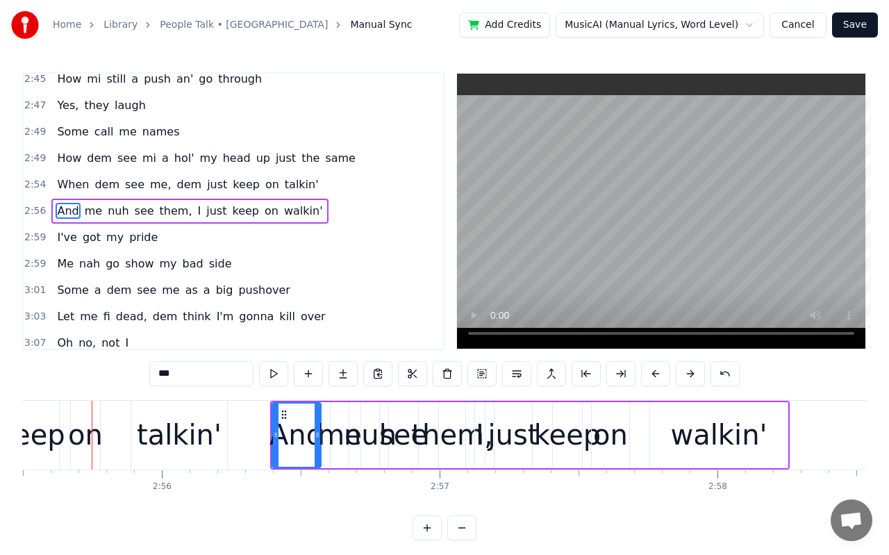
click at [663, 376] on button at bounding box center [655, 373] width 29 height 25
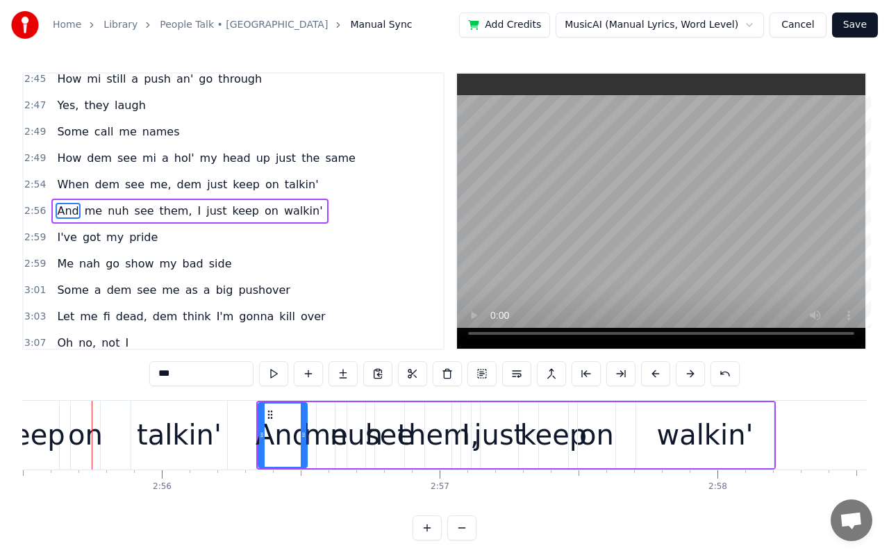
click at [663, 376] on button at bounding box center [655, 373] width 29 height 25
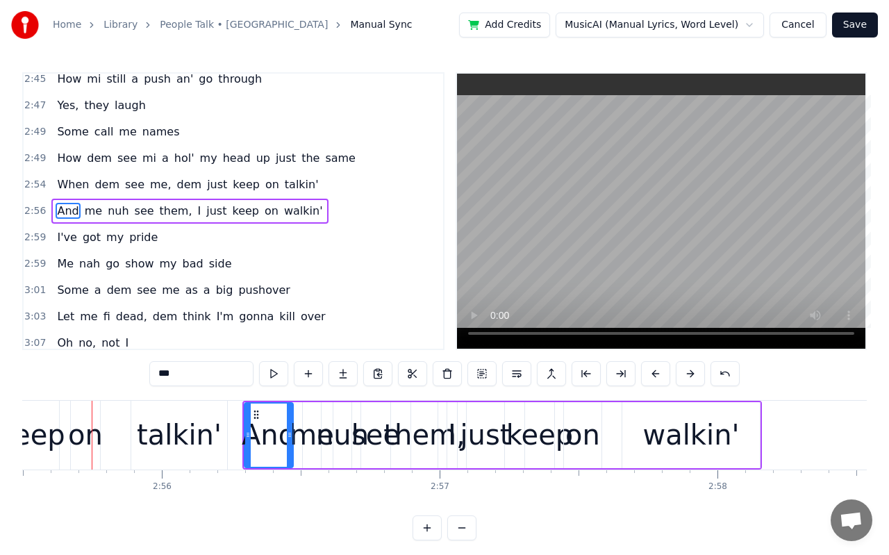
click at [663, 376] on button at bounding box center [655, 373] width 29 height 25
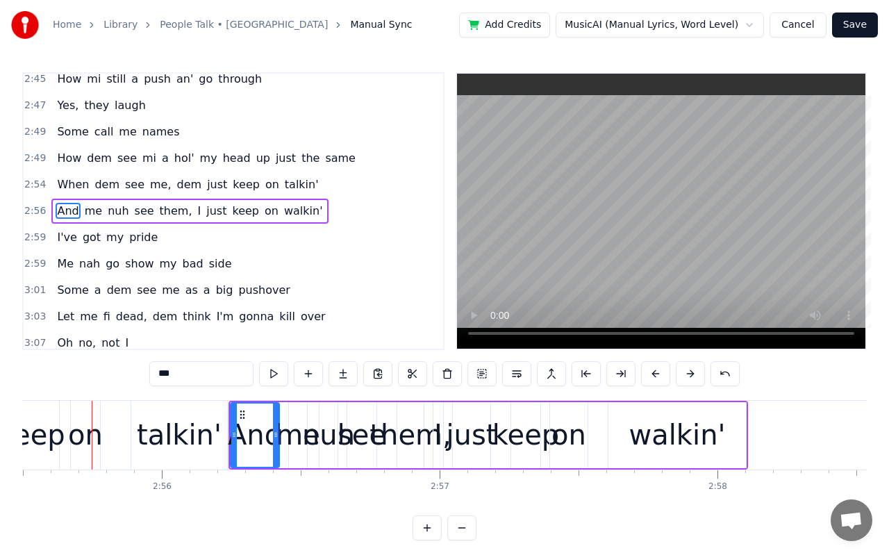
click at [663, 376] on button at bounding box center [655, 373] width 29 height 25
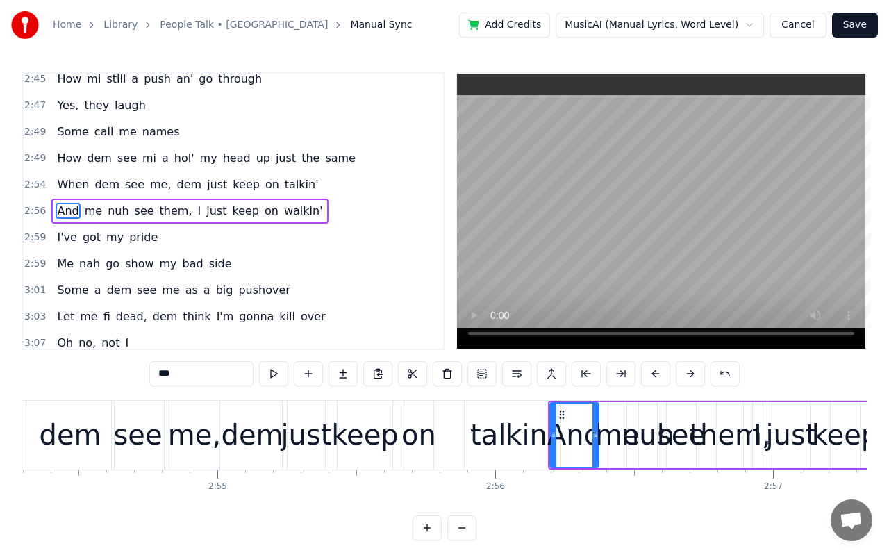
scroll to position [0, 48261]
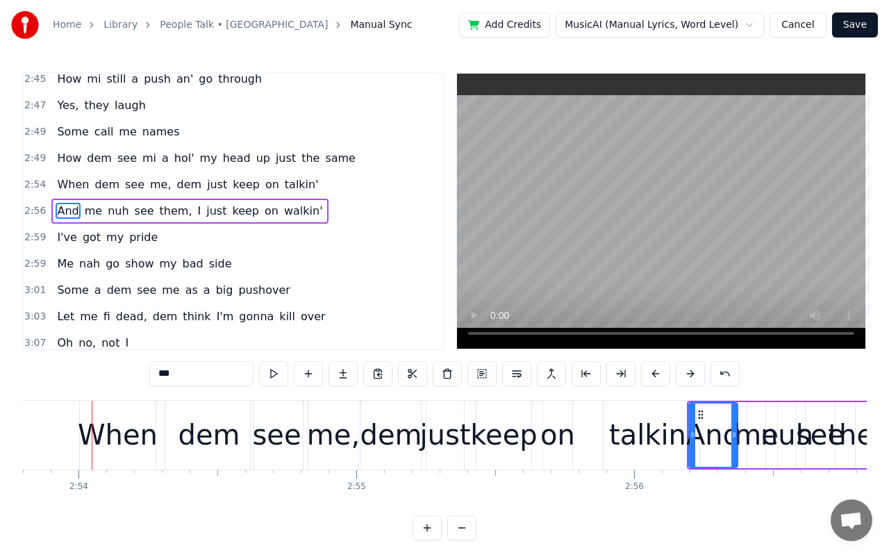
click at [225, 436] on div "dem" at bounding box center [209, 435] width 62 height 42
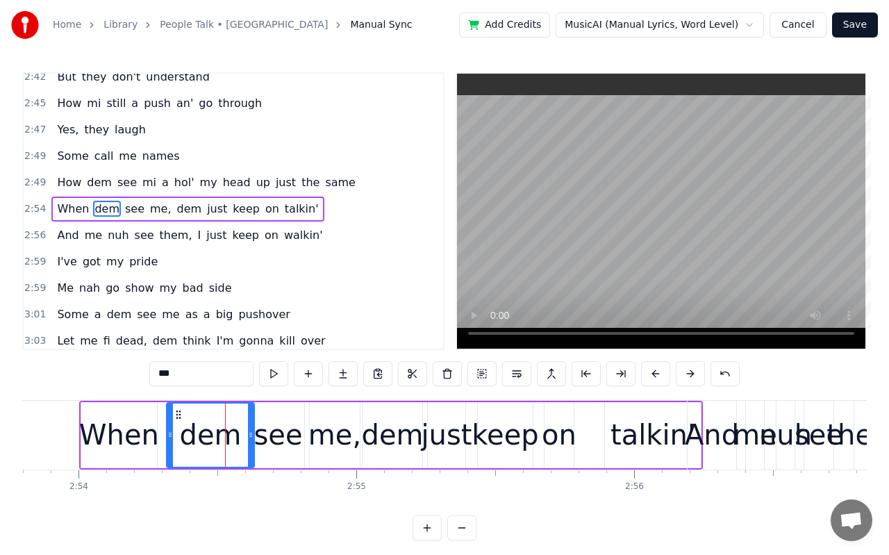
scroll to position [1327, 0]
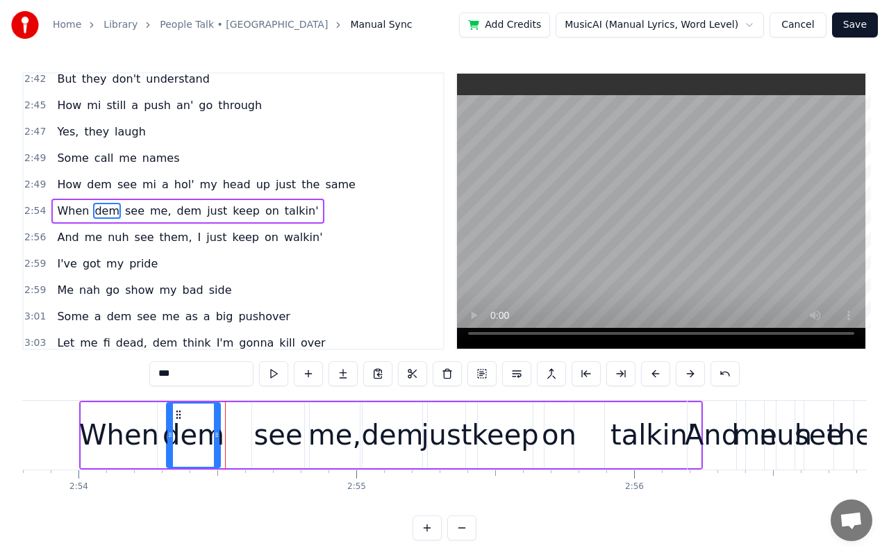
drag, startPoint x: 252, startPoint y: 437, endPoint x: 218, endPoint y: 436, distance: 34.0
click at [218, 436] on icon at bounding box center [217, 434] width 6 height 11
click at [269, 437] on div "see" at bounding box center [277, 435] width 49 height 42
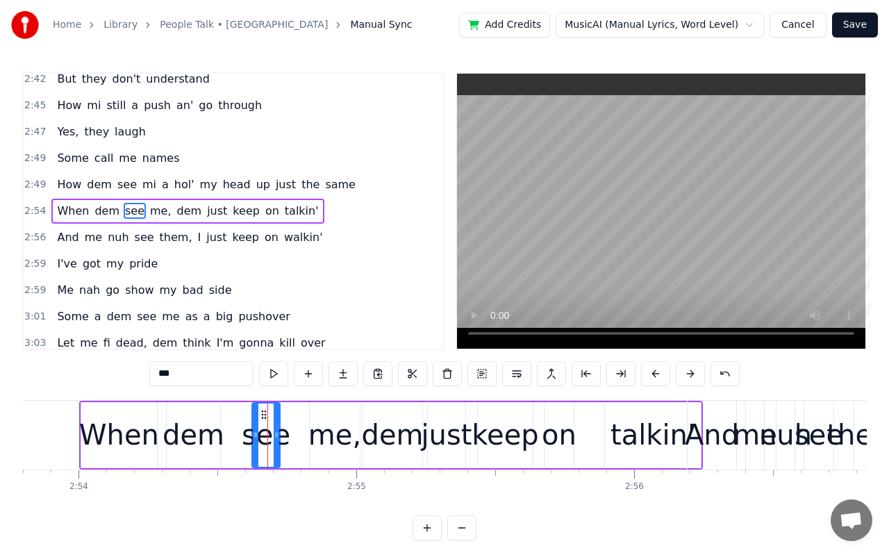
drag, startPoint x: 301, startPoint y: 432, endPoint x: 276, endPoint y: 436, distance: 24.5
click at [276, 436] on icon at bounding box center [277, 434] width 6 height 11
drag, startPoint x: 255, startPoint y: 435, endPoint x: 236, endPoint y: 435, distance: 19.5
click at [236, 435] on icon at bounding box center [236, 434] width 6 height 11
click at [321, 435] on div "me," at bounding box center [334, 435] width 53 height 42
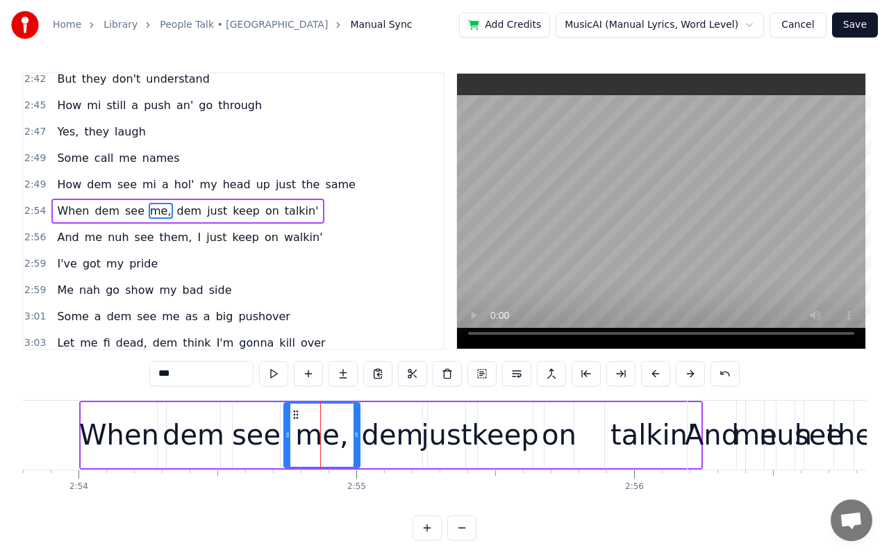
drag, startPoint x: 312, startPoint y: 434, endPoint x: 286, endPoint y: 434, distance: 26.4
click at [286, 434] on icon at bounding box center [288, 434] width 6 height 11
drag, startPoint x: 354, startPoint y: 432, endPoint x: 318, endPoint y: 436, distance: 36.3
click at [318, 436] on icon at bounding box center [320, 434] width 6 height 11
click at [148, 442] on div "When" at bounding box center [119, 435] width 80 height 42
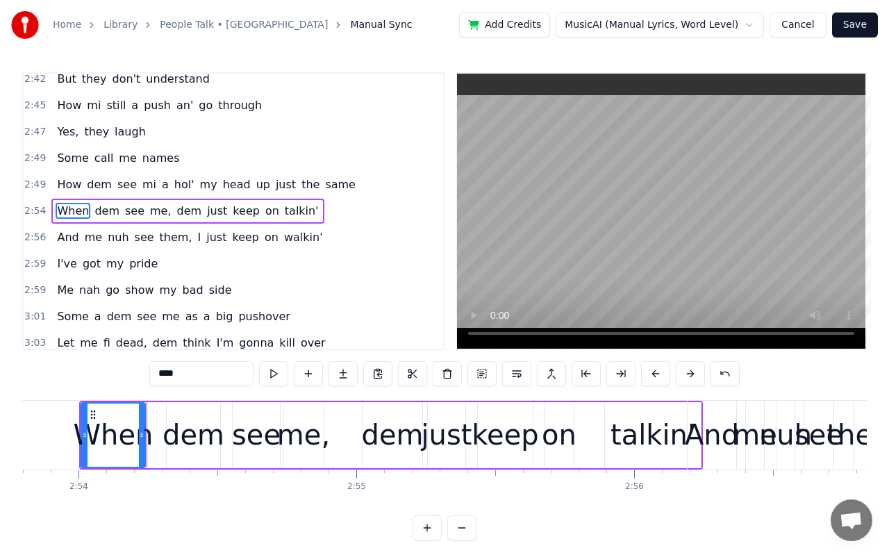
drag, startPoint x: 156, startPoint y: 439, endPoint x: 144, endPoint y: 437, distance: 12.0
click at [144, 437] on icon at bounding box center [142, 434] width 6 height 11
click at [183, 439] on div "dem" at bounding box center [193, 435] width 62 height 42
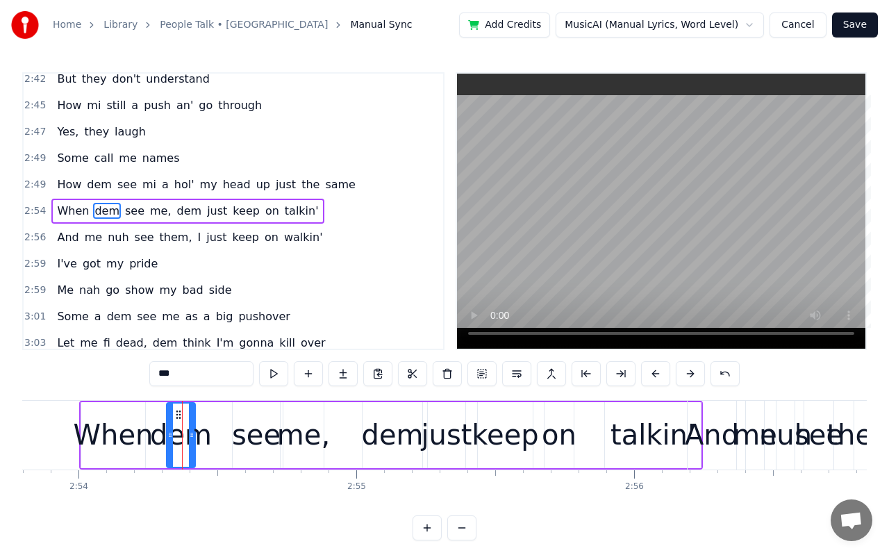
drag, startPoint x: 218, startPoint y: 433, endPoint x: 193, endPoint y: 435, distance: 25.0
click at [193, 435] on icon at bounding box center [192, 434] width 6 height 11
click at [251, 429] on div "see" at bounding box center [256, 435] width 49 height 42
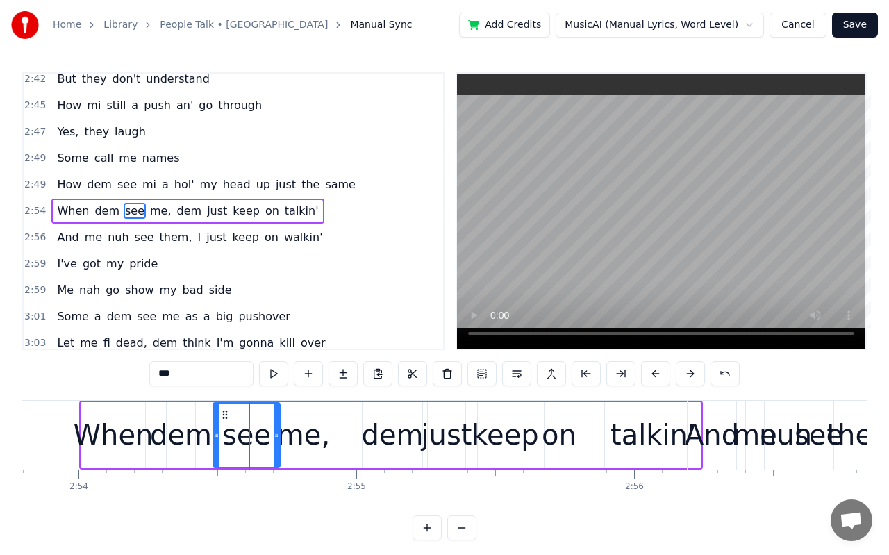
drag, startPoint x: 237, startPoint y: 431, endPoint x: 217, endPoint y: 431, distance: 19.4
click at [217, 431] on icon at bounding box center [217, 434] width 6 height 11
drag, startPoint x: 275, startPoint y: 433, endPoint x: 242, endPoint y: 434, distance: 32.6
click at [242, 434] on icon at bounding box center [244, 434] width 6 height 11
click at [296, 440] on div "me," at bounding box center [303, 435] width 53 height 42
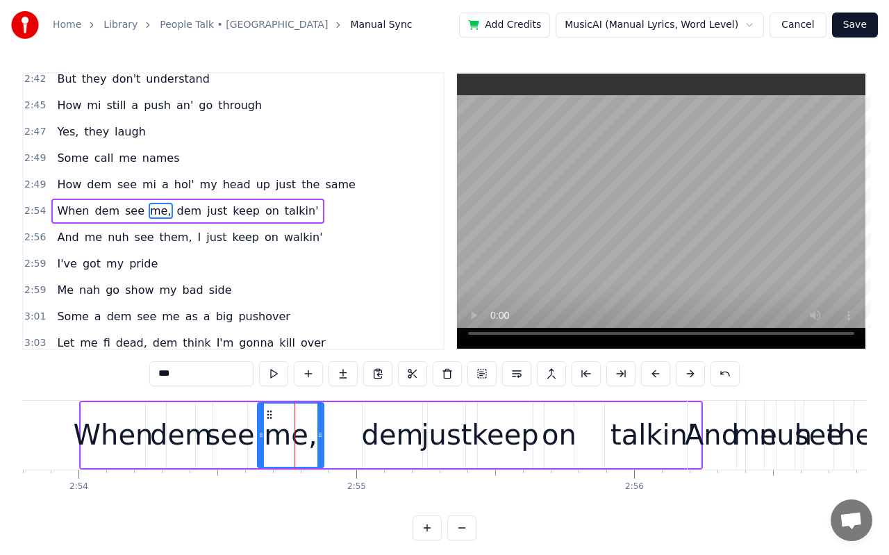
drag, startPoint x: 287, startPoint y: 437, endPoint x: 261, endPoint y: 436, distance: 25.7
click at [261, 436] on icon at bounding box center [261, 434] width 6 height 11
drag, startPoint x: 320, startPoint y: 434, endPoint x: 290, endPoint y: 435, distance: 29.9
click at [290, 435] on icon at bounding box center [290, 434] width 6 height 11
click at [375, 434] on div "dem" at bounding box center [393, 435] width 62 height 42
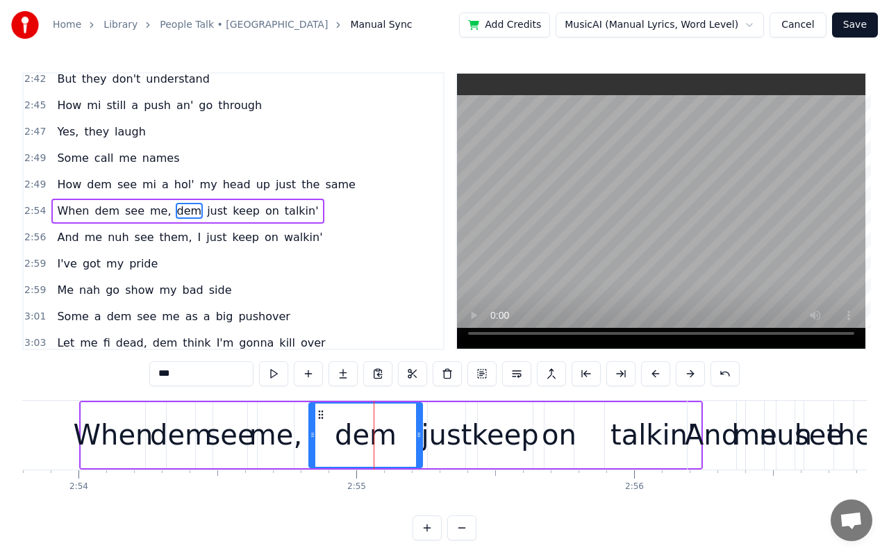
drag, startPoint x: 367, startPoint y: 437, endPoint x: 314, endPoint y: 436, distance: 53.5
click at [314, 436] on icon at bounding box center [313, 434] width 6 height 11
drag, startPoint x: 421, startPoint y: 433, endPoint x: 353, endPoint y: 439, distance: 68.3
click at [353, 439] on icon at bounding box center [351, 434] width 6 height 11
click at [337, 439] on div "dem" at bounding box center [332, 435] width 62 height 42
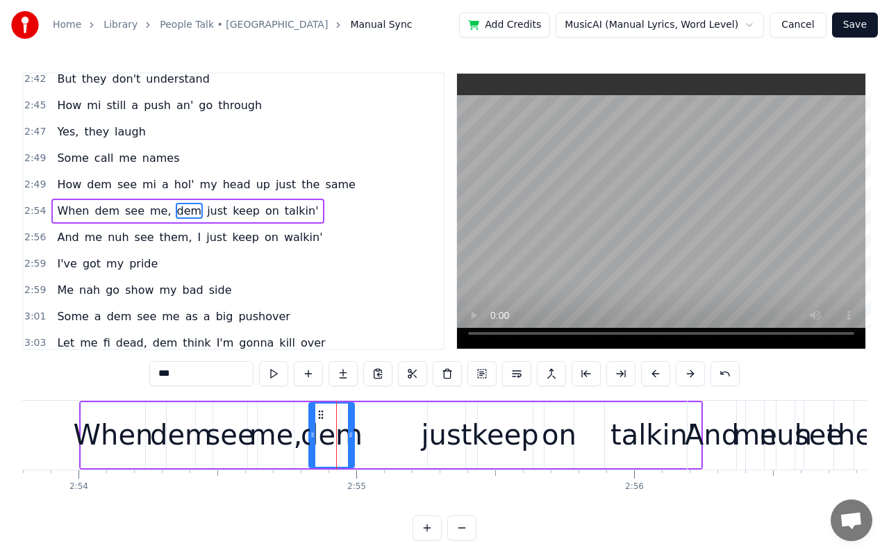
click at [285, 435] on div "me," at bounding box center [275, 435] width 53 height 42
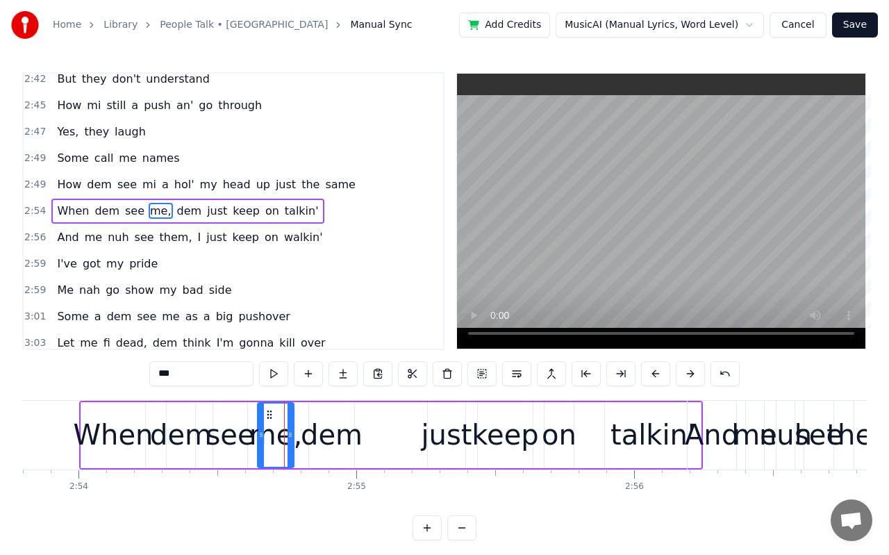
click at [335, 439] on div "dem" at bounding box center [332, 435] width 62 height 42
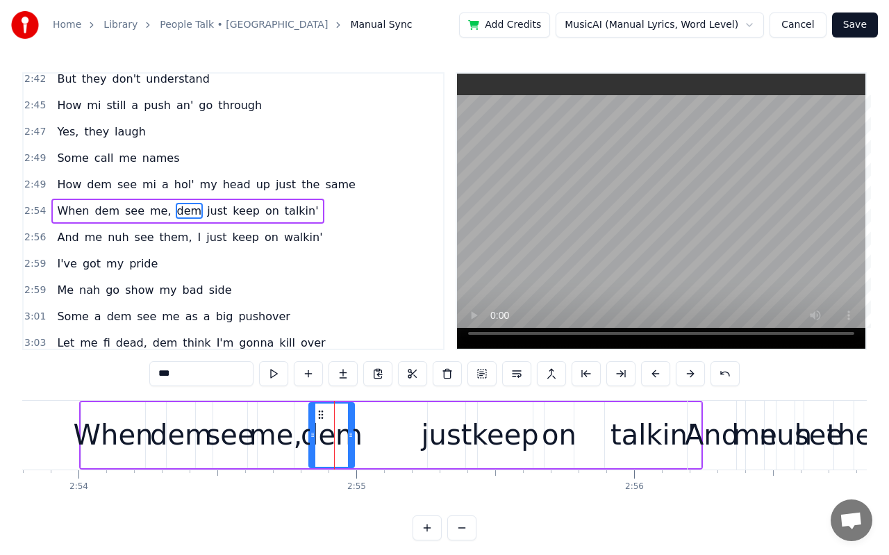
click at [443, 438] on div "just" at bounding box center [446, 435] width 51 height 42
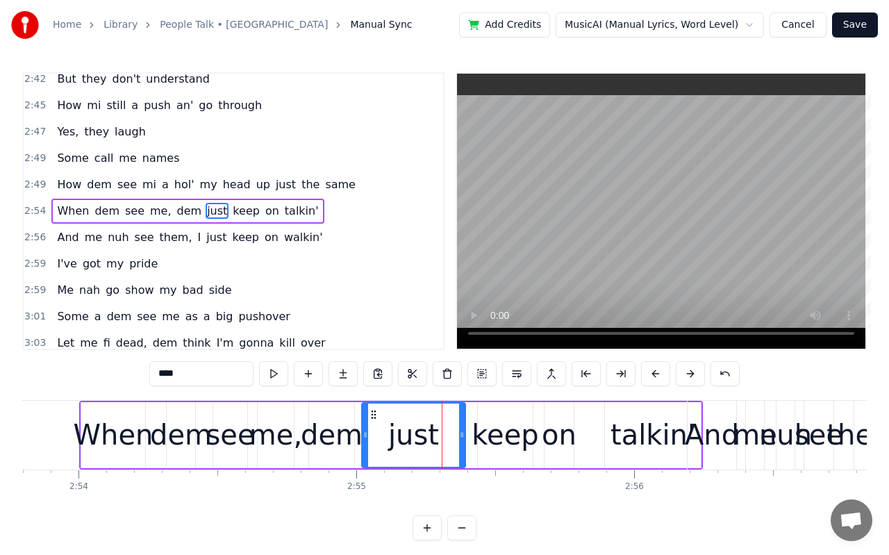
drag, startPoint x: 430, startPoint y: 436, endPoint x: 363, endPoint y: 428, distance: 67.2
click at [363, 428] on div at bounding box center [365, 434] width 6 height 63
drag, startPoint x: 462, startPoint y: 437, endPoint x: 400, endPoint y: 430, distance: 62.8
click at [400, 430] on icon at bounding box center [399, 434] width 6 height 11
click at [403, 430] on icon at bounding box center [401, 434] width 6 height 11
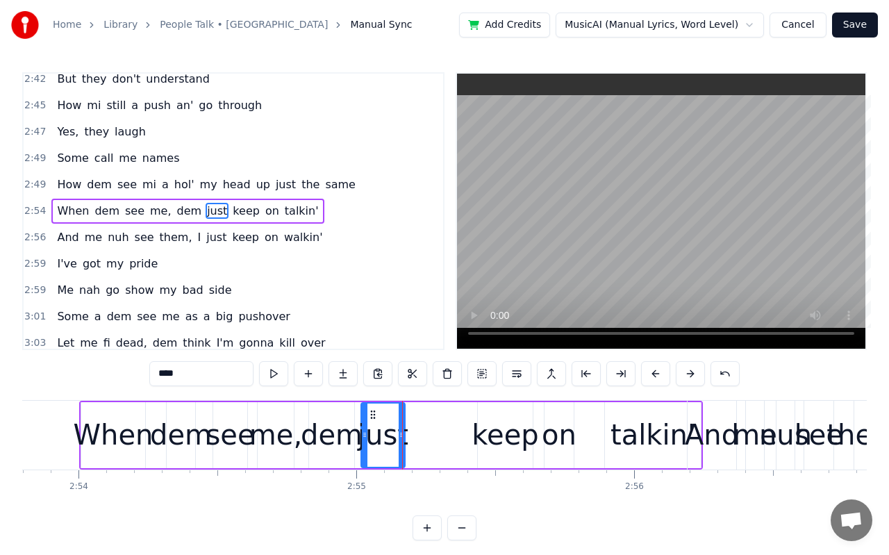
click at [490, 431] on div "keep" at bounding box center [504, 435] width 67 height 42
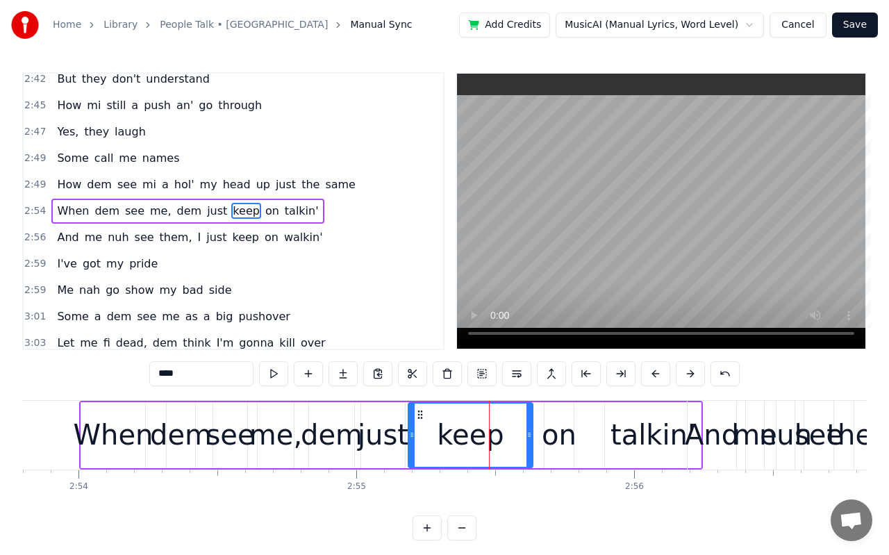
drag, startPoint x: 480, startPoint y: 436, endPoint x: 411, endPoint y: 435, distance: 69.4
click at [411, 435] on icon at bounding box center [412, 434] width 6 height 11
drag, startPoint x: 527, startPoint y: 435, endPoint x: 461, endPoint y: 436, distance: 66.0
click at [461, 436] on icon at bounding box center [463, 434] width 6 height 11
click at [547, 432] on div "on" at bounding box center [558, 435] width 35 height 42
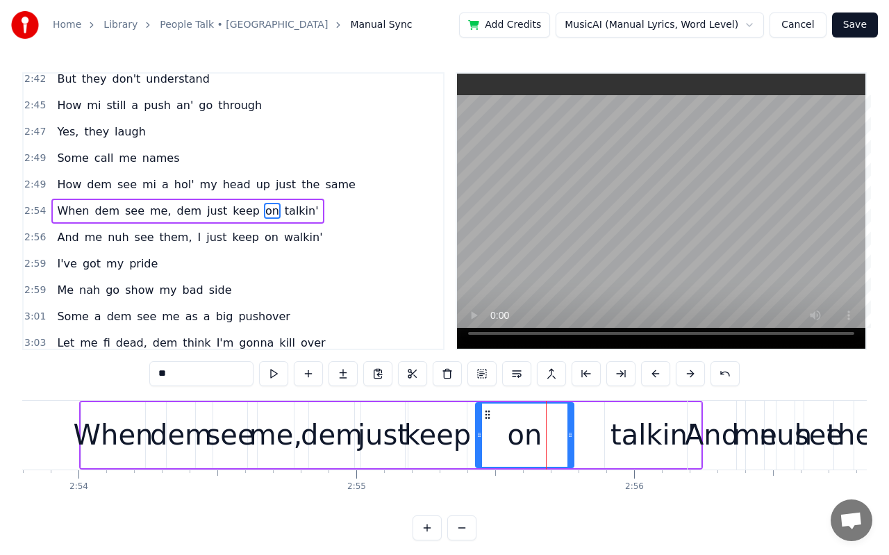
drag, startPoint x: 547, startPoint y: 437, endPoint x: 478, endPoint y: 444, distance: 69.1
click at [478, 444] on div at bounding box center [479, 434] width 6 height 63
drag, startPoint x: 571, startPoint y: 439, endPoint x: 501, endPoint y: 439, distance: 69.4
click at [501, 439] on icon at bounding box center [501, 434] width 6 height 11
click at [630, 439] on div "talkin'" at bounding box center [652, 435] width 85 height 42
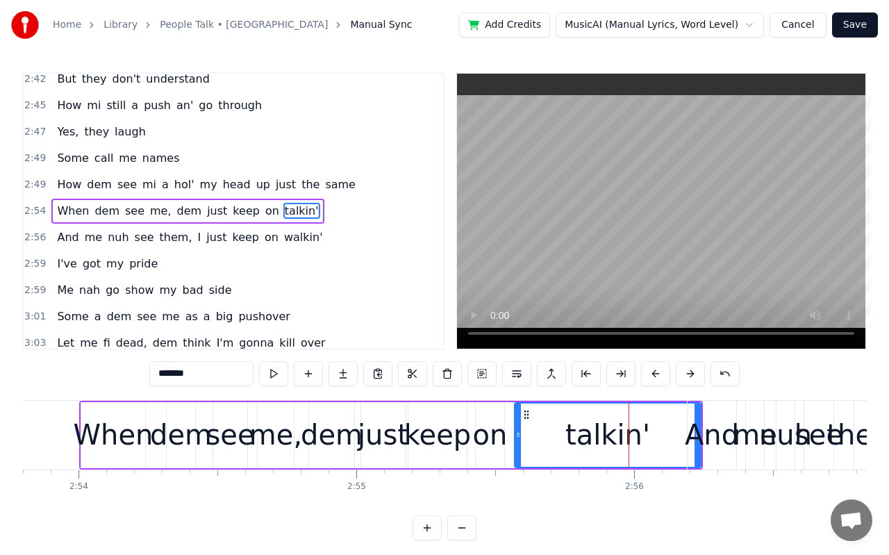
drag, startPoint x: 609, startPoint y: 435, endPoint x: 519, endPoint y: 434, distance: 90.3
click at [519, 434] on icon at bounding box center [518, 434] width 6 height 11
click at [700, 443] on div "And" at bounding box center [711, 435] width 54 height 42
type input "***"
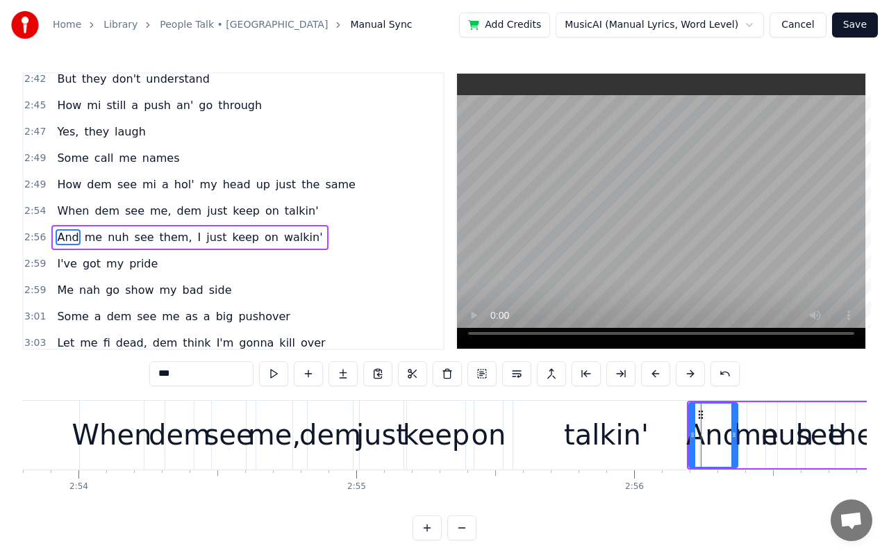
scroll to position [1353, 0]
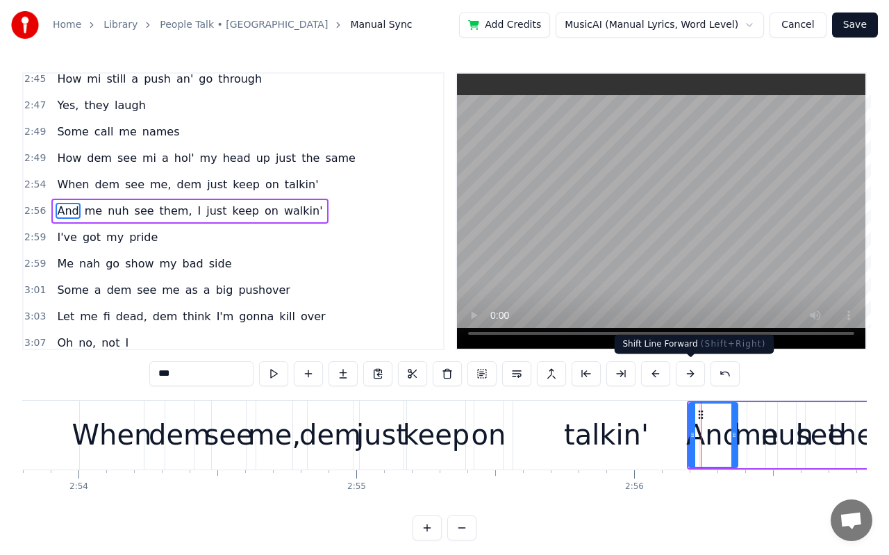
click at [690, 375] on button at bounding box center [689, 373] width 29 height 25
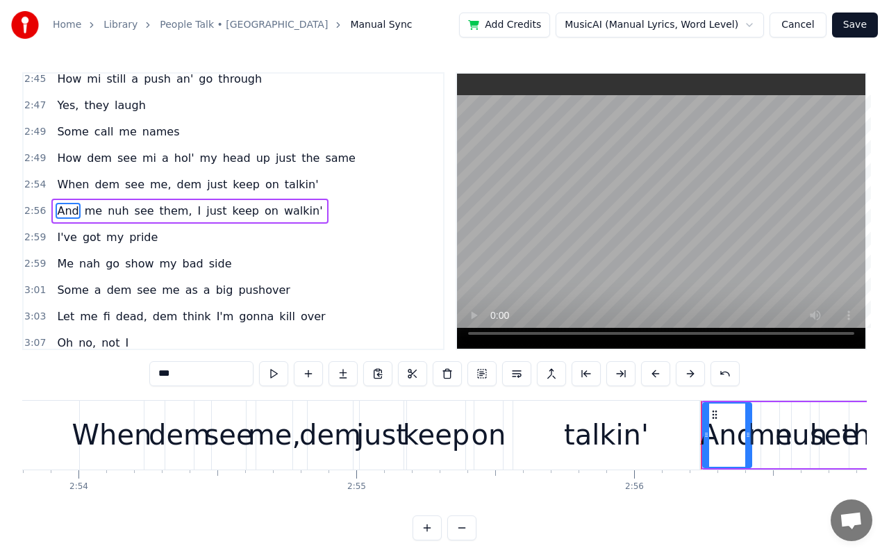
click at [690, 375] on button at bounding box center [689, 373] width 29 height 25
click at [700, 437] on div "When dem see me, dem just keep on talkin'" at bounding box center [390, 435] width 623 height 69
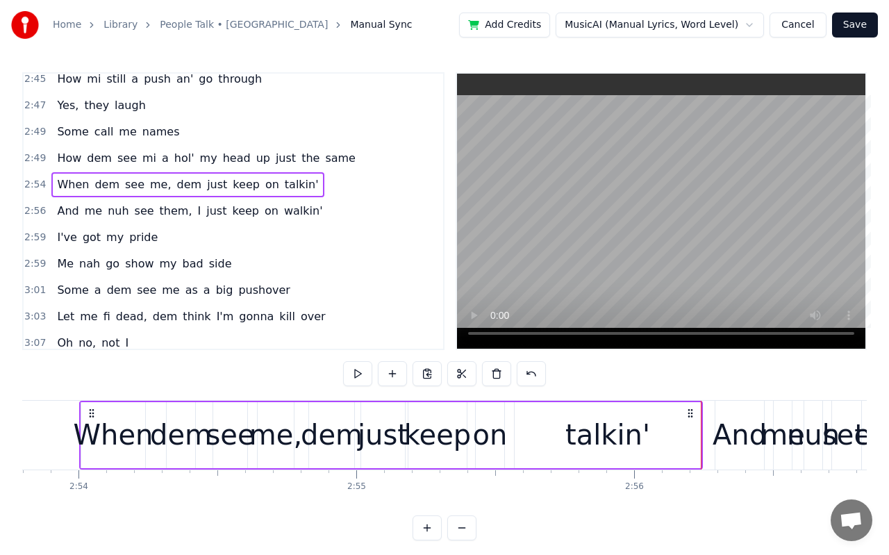
click at [634, 433] on div "talkin'" at bounding box center [607, 435] width 85 height 42
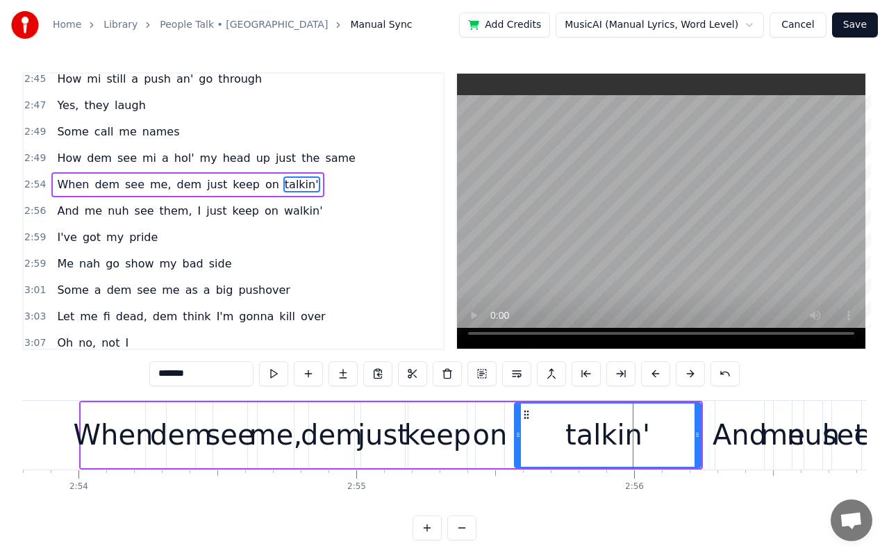
scroll to position [1327, 0]
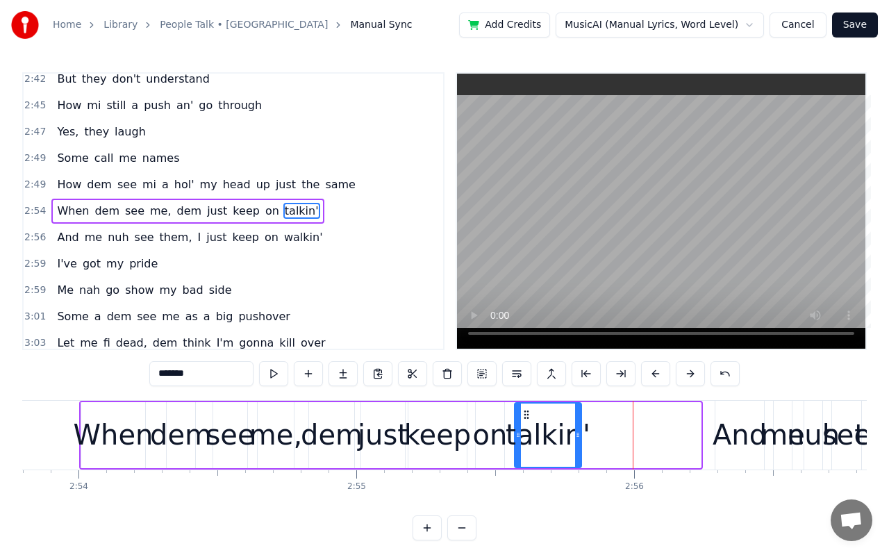
drag, startPoint x: 698, startPoint y: 435, endPoint x: 578, endPoint y: 442, distance: 119.6
click at [578, 442] on div at bounding box center [578, 434] width 6 height 63
drag, startPoint x: 518, startPoint y: 433, endPoint x: 509, endPoint y: 434, distance: 9.1
click at [509, 434] on icon at bounding box center [509, 434] width 6 height 11
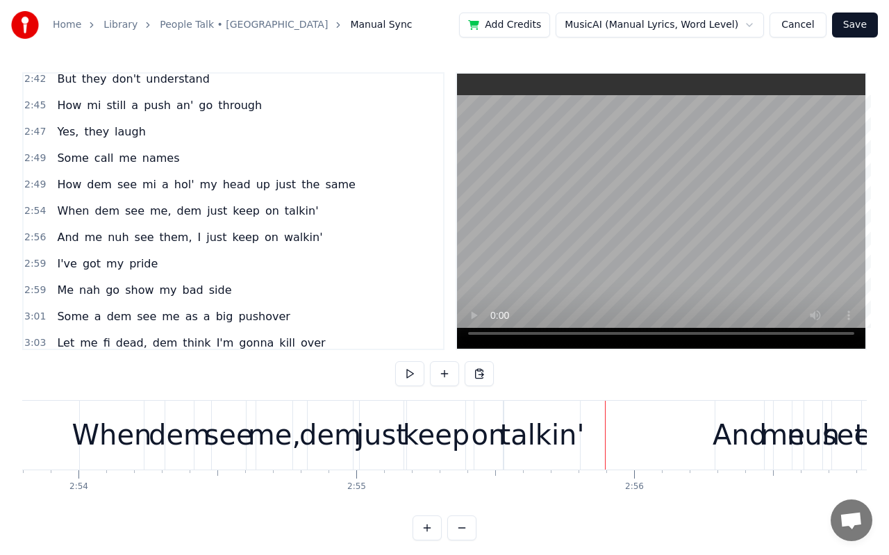
click at [724, 438] on div "And" at bounding box center [739, 435] width 54 height 42
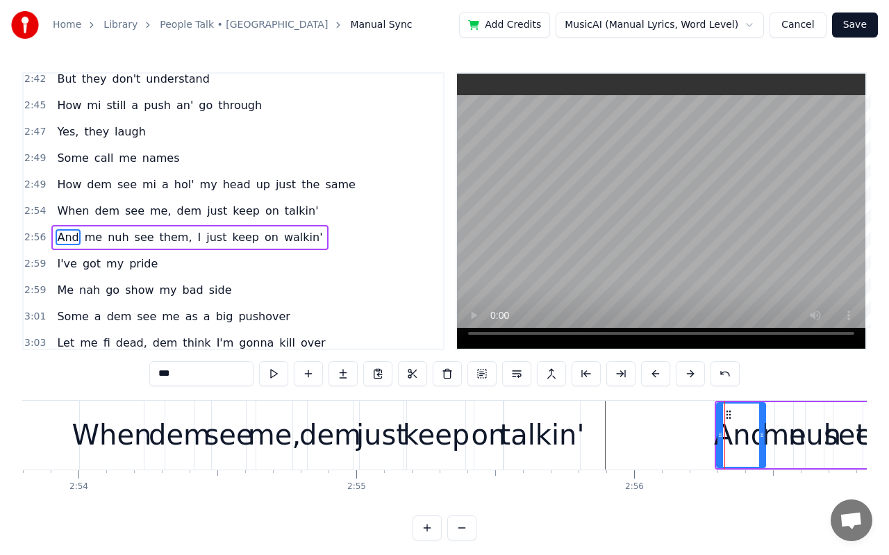
scroll to position [1353, 0]
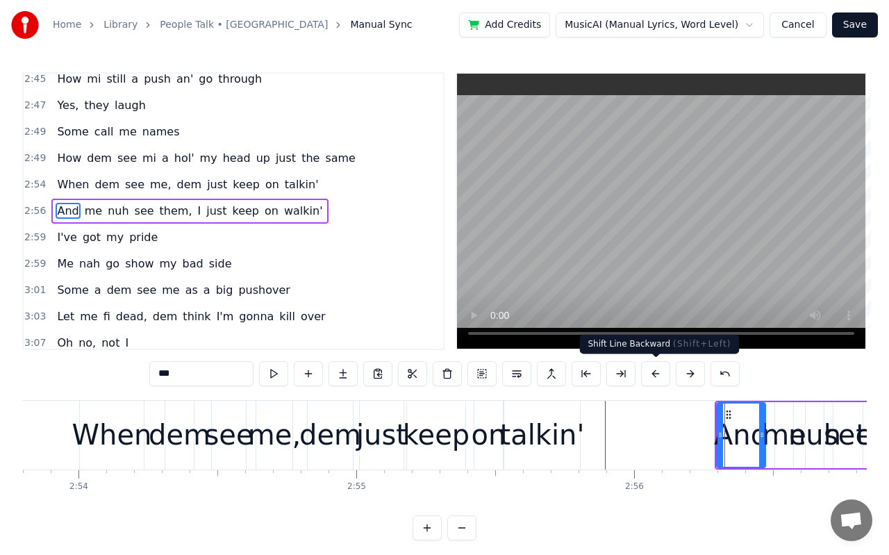
click at [652, 378] on button at bounding box center [655, 373] width 29 height 25
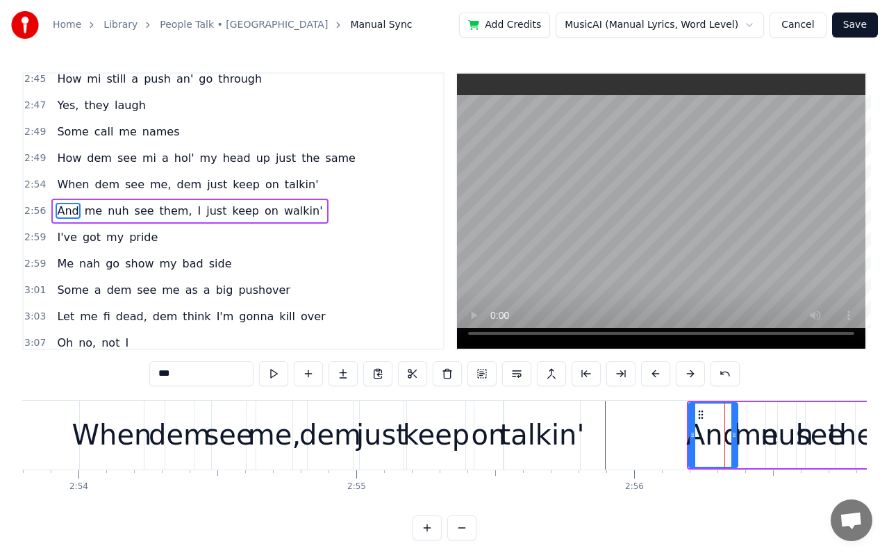
click at [652, 378] on button at bounding box center [655, 373] width 29 height 25
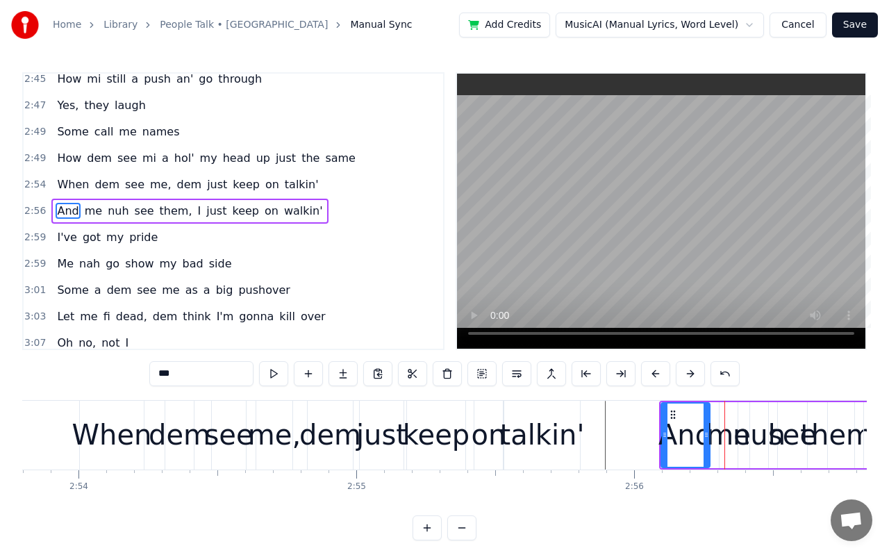
click at [652, 378] on button at bounding box center [655, 373] width 29 height 25
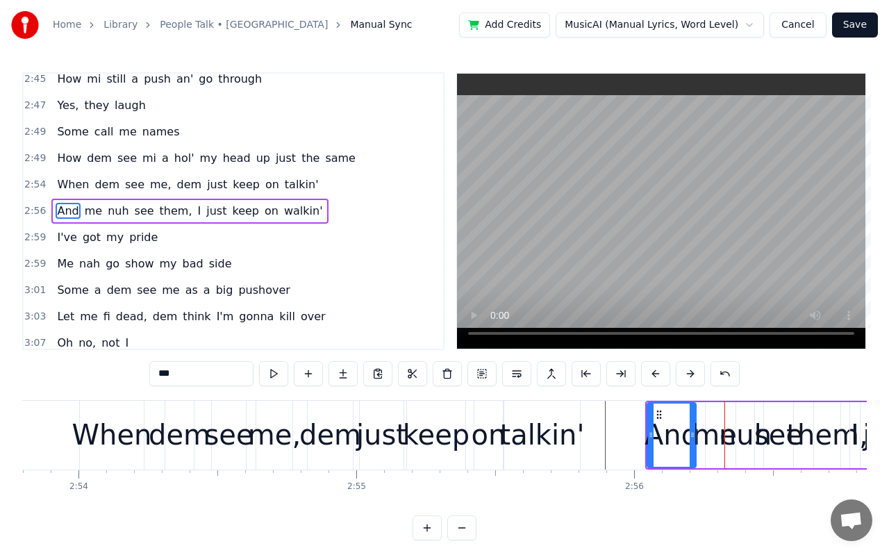
click at [652, 378] on button at bounding box center [655, 373] width 29 height 25
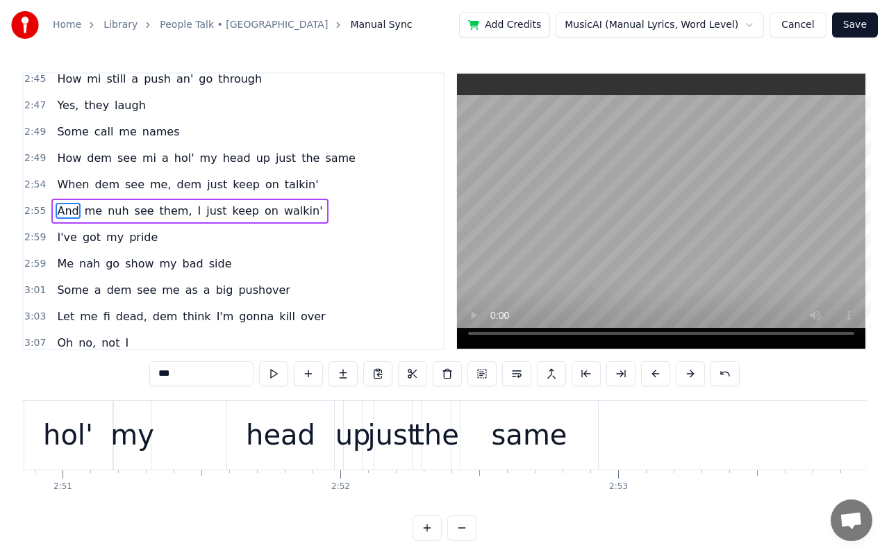
scroll to position [0, 47407]
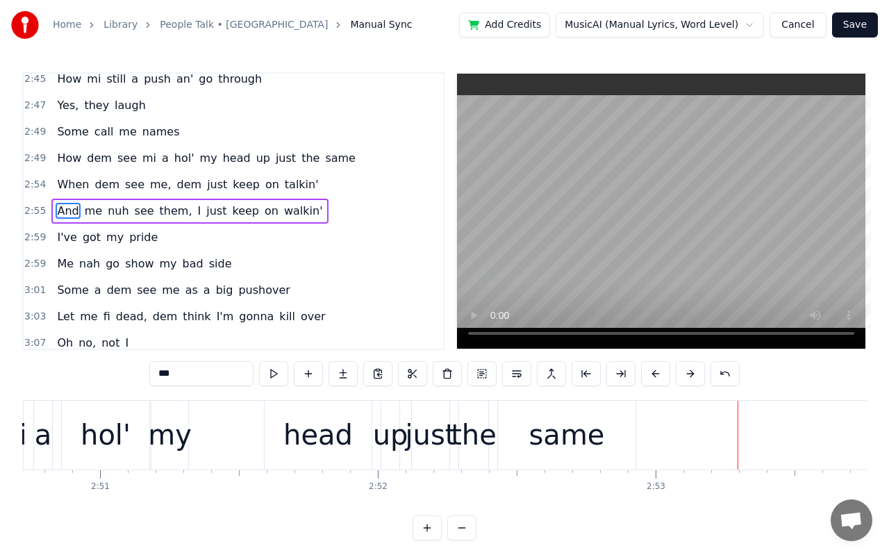
click at [302, 435] on div "head" at bounding box center [317, 435] width 69 height 42
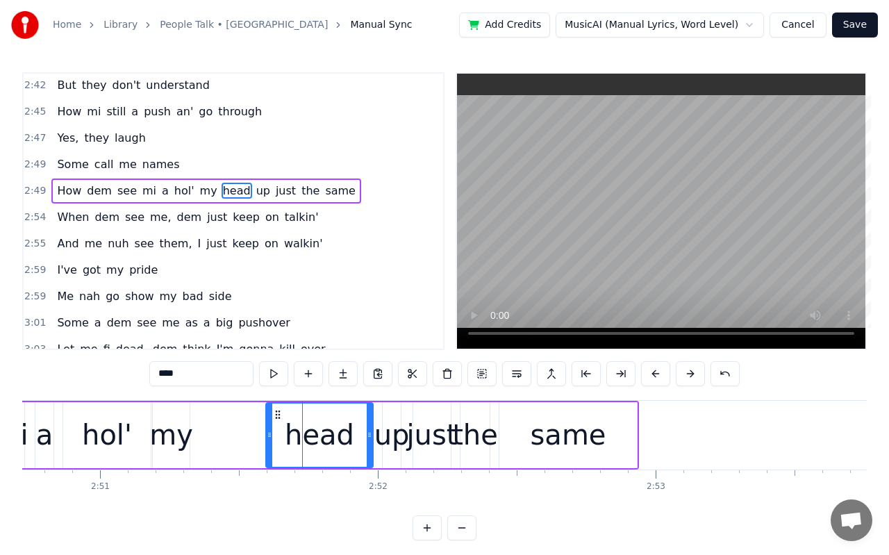
scroll to position [1300, 0]
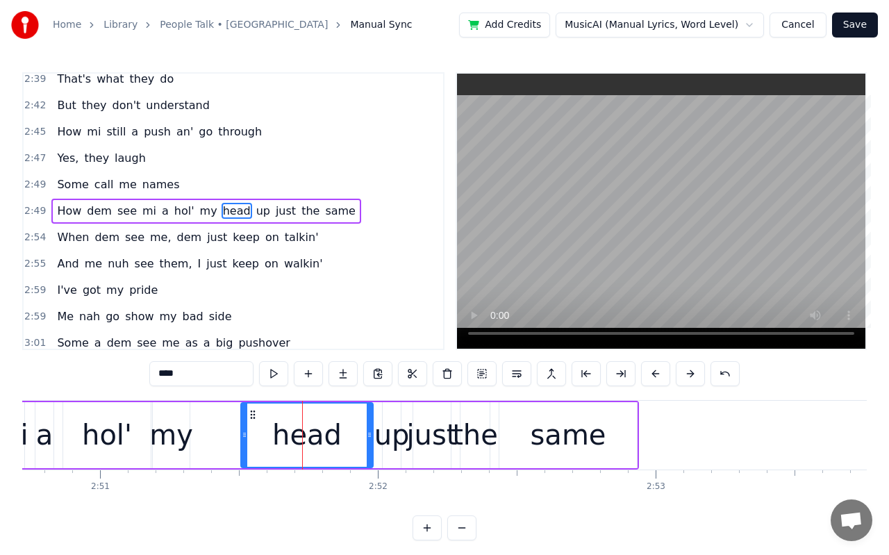
drag, startPoint x: 269, startPoint y: 434, endPoint x: 243, endPoint y: 433, distance: 25.7
click at [243, 433] on icon at bounding box center [245, 434] width 6 height 11
drag, startPoint x: 370, startPoint y: 432, endPoint x: 359, endPoint y: 428, distance: 12.1
click at [359, 428] on div at bounding box center [358, 434] width 6 height 63
drag, startPoint x: 359, startPoint y: 428, endPoint x: 333, endPoint y: 429, distance: 26.4
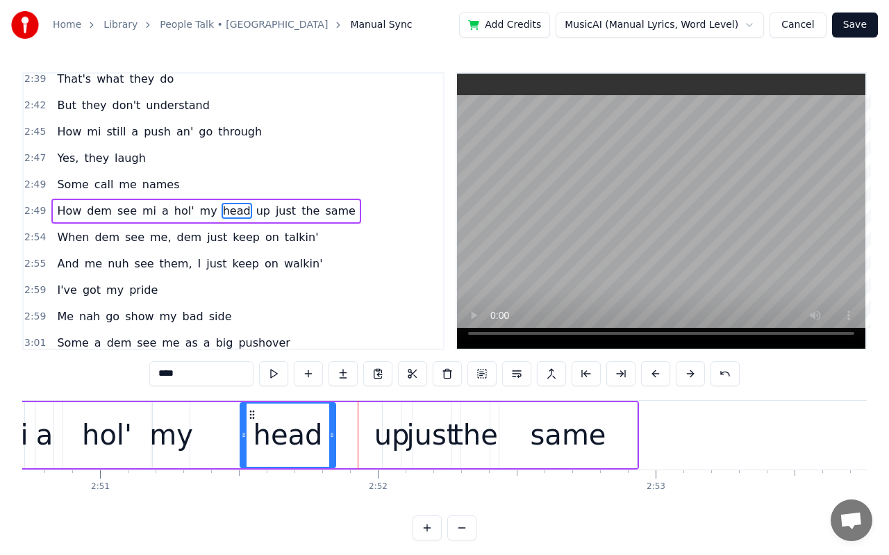
click at [333, 429] on div at bounding box center [332, 434] width 6 height 63
drag, startPoint x: 333, startPoint y: 433, endPoint x: 359, endPoint y: 430, distance: 25.8
click at [359, 430] on icon at bounding box center [358, 434] width 6 height 11
click at [396, 440] on div "up" at bounding box center [391, 435] width 35 height 42
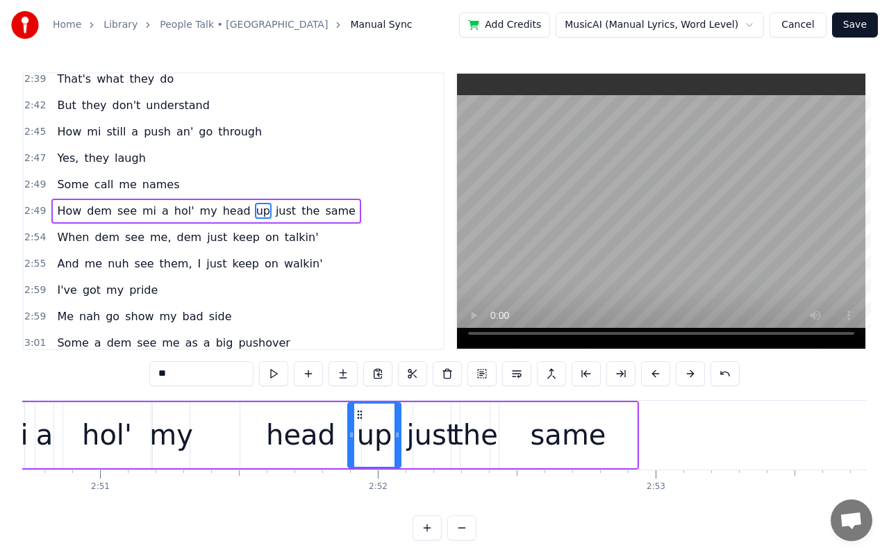
drag, startPoint x: 384, startPoint y: 439, endPoint x: 349, endPoint y: 435, distance: 35.0
click at [349, 435] on icon at bounding box center [351, 434] width 6 height 11
drag, startPoint x: 396, startPoint y: 432, endPoint x: 369, endPoint y: 432, distance: 27.8
click at [369, 432] on icon at bounding box center [370, 434] width 6 height 11
click at [474, 434] on div "the" at bounding box center [475, 435] width 46 height 42
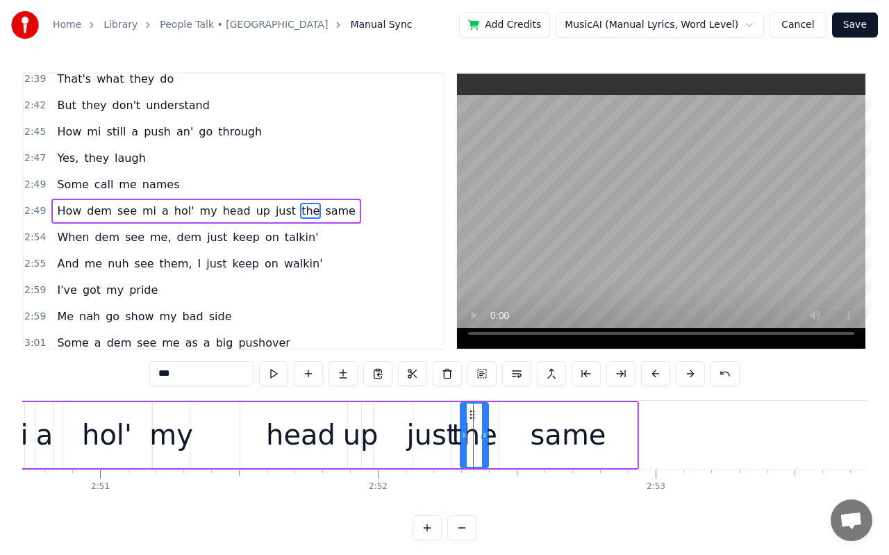
click at [487, 448] on div at bounding box center [485, 434] width 6 height 63
click at [458, 435] on icon at bounding box center [458, 434] width 6 height 11
click at [556, 443] on div "same" at bounding box center [568, 435] width 76 height 42
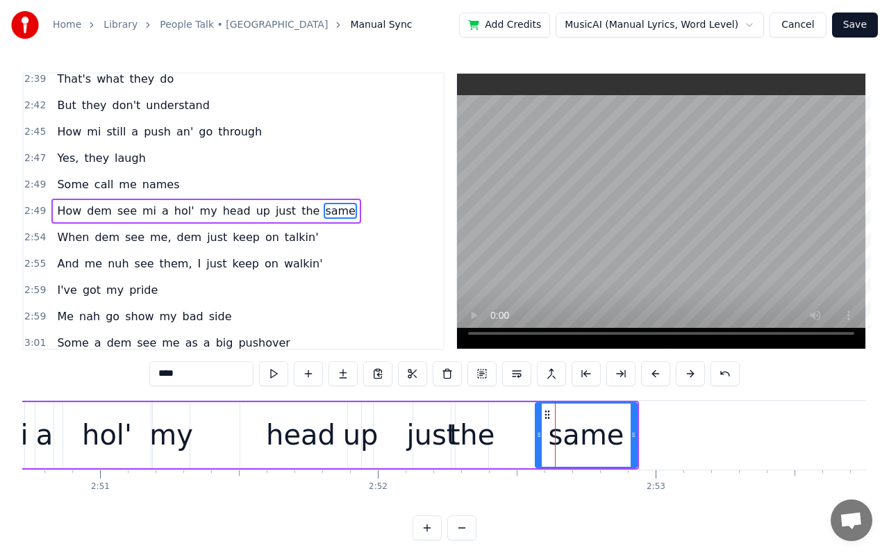
drag, startPoint x: 503, startPoint y: 437, endPoint x: 539, endPoint y: 441, distance: 36.3
click at [539, 441] on div at bounding box center [539, 434] width 6 height 63
drag, startPoint x: 632, startPoint y: 431, endPoint x: 597, endPoint y: 439, distance: 36.4
click at [597, 439] on icon at bounding box center [598, 434] width 6 height 11
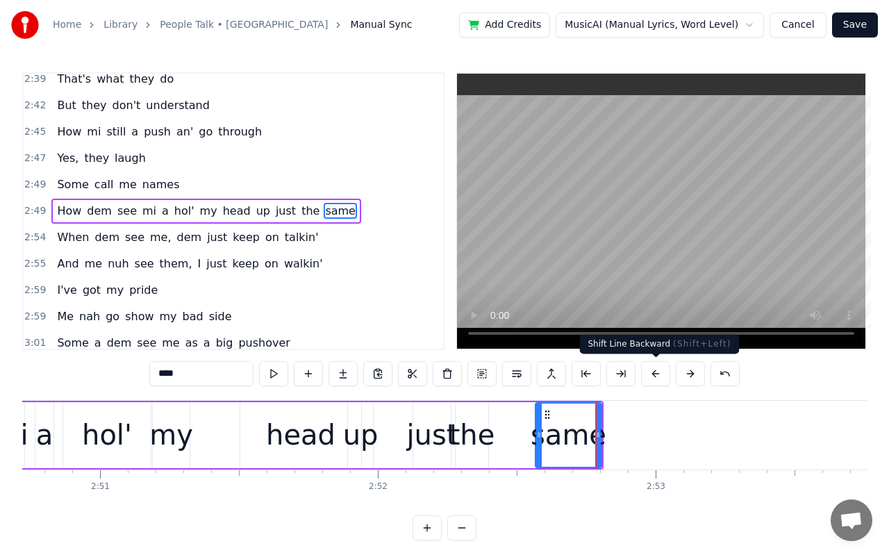
click at [652, 373] on button at bounding box center [655, 373] width 29 height 25
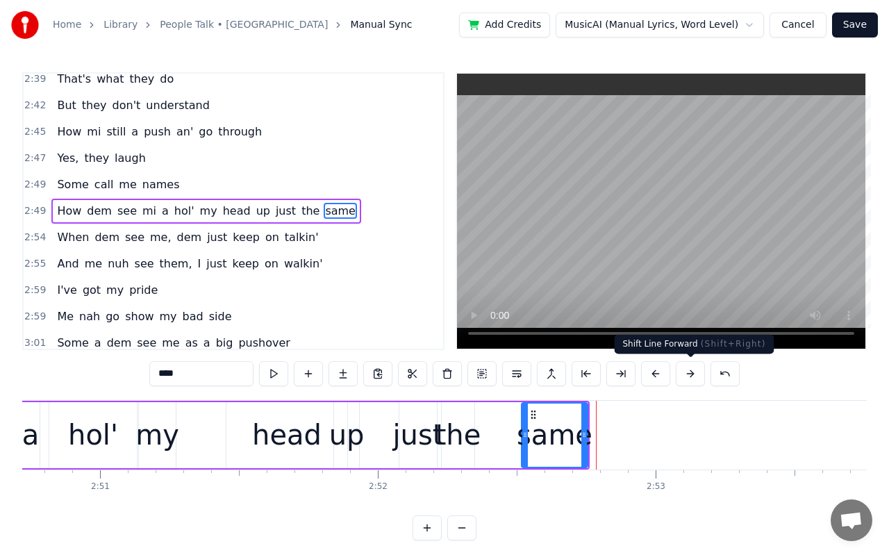
click at [694, 378] on button at bounding box center [689, 373] width 29 height 25
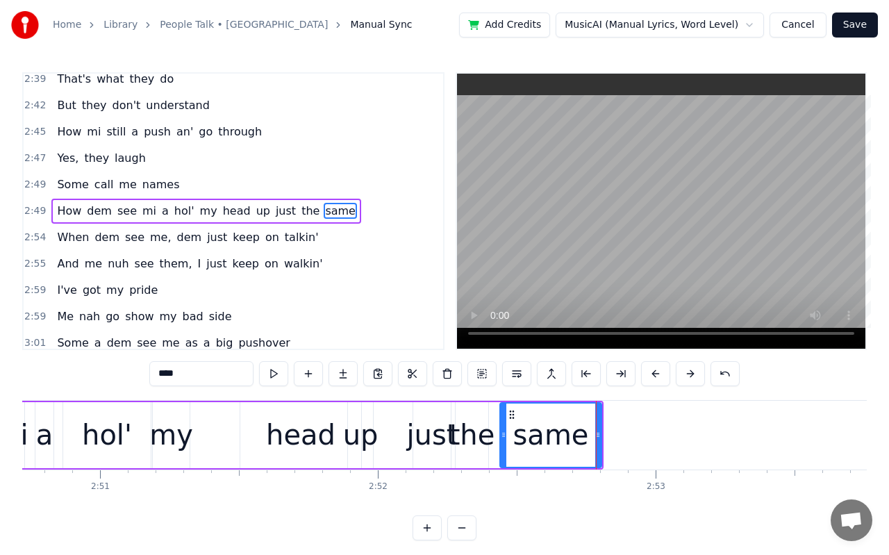
drag, startPoint x: 540, startPoint y: 439, endPoint x: 505, endPoint y: 437, distance: 35.4
click at [505, 437] on icon at bounding box center [504, 434] width 6 height 11
drag, startPoint x: 598, startPoint y: 434, endPoint x: 562, endPoint y: 434, distance: 35.4
click at [562, 434] on icon at bounding box center [563, 434] width 6 height 11
click at [472, 440] on div "the" at bounding box center [472, 435] width 46 height 42
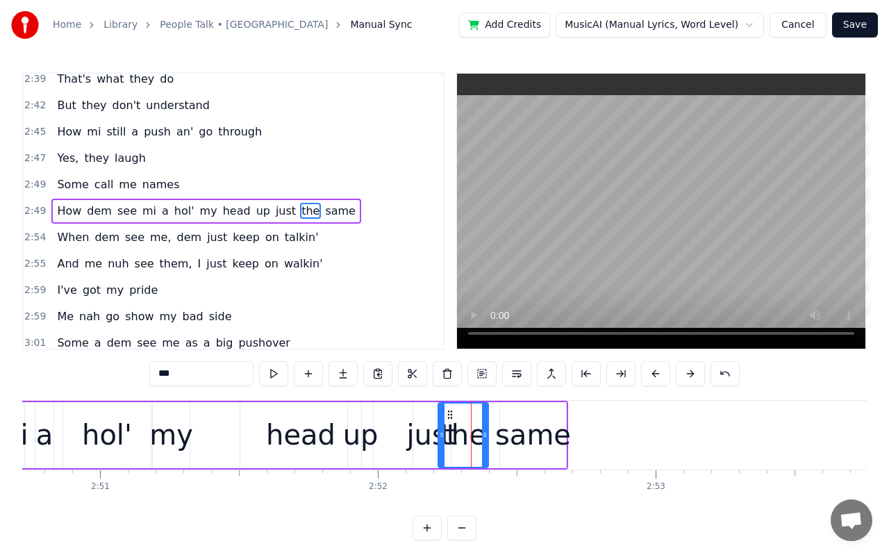
drag, startPoint x: 461, startPoint y: 437, endPoint x: 444, endPoint y: 435, distance: 17.6
click at [444, 435] on icon at bounding box center [442, 434] width 6 height 11
drag, startPoint x: 485, startPoint y: 435, endPoint x: 498, endPoint y: 431, distance: 13.6
click at [498, 431] on icon at bounding box center [498, 434] width 6 height 11
click at [426, 437] on div "just" at bounding box center [432, 435] width 51 height 42
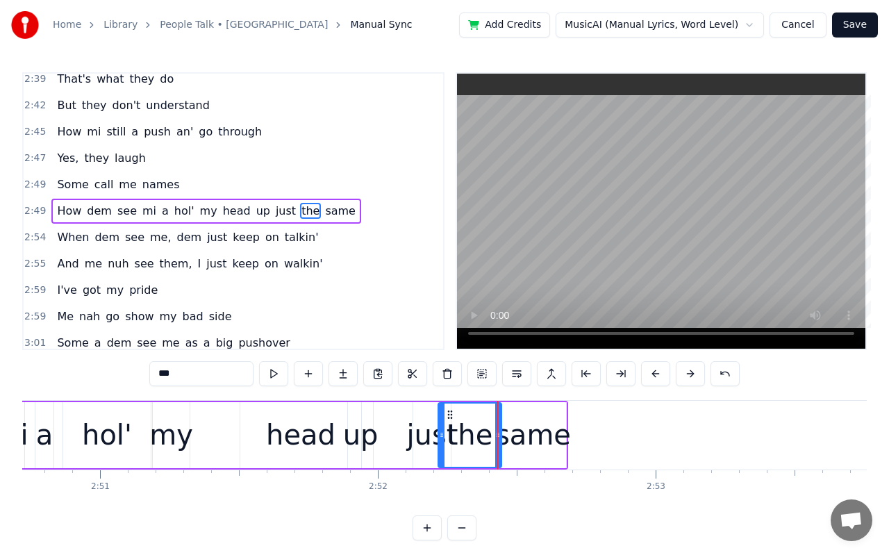
type input "****"
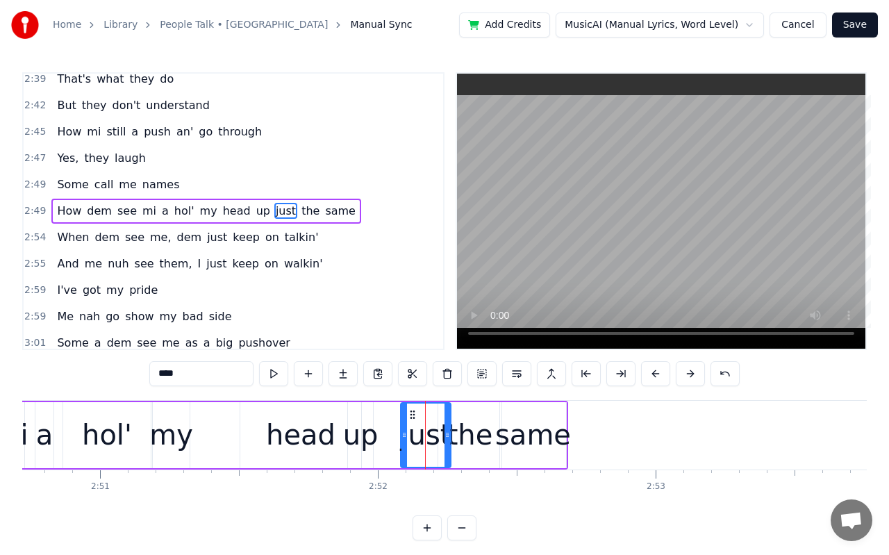
drag, startPoint x: 416, startPoint y: 437, endPoint x: 403, endPoint y: 435, distance: 12.7
click at [403, 435] on icon at bounding box center [404, 434] width 6 height 11
drag, startPoint x: 447, startPoint y: 432, endPoint x: 435, endPoint y: 433, distance: 12.5
click at [435, 433] on icon at bounding box center [435, 434] width 6 height 11
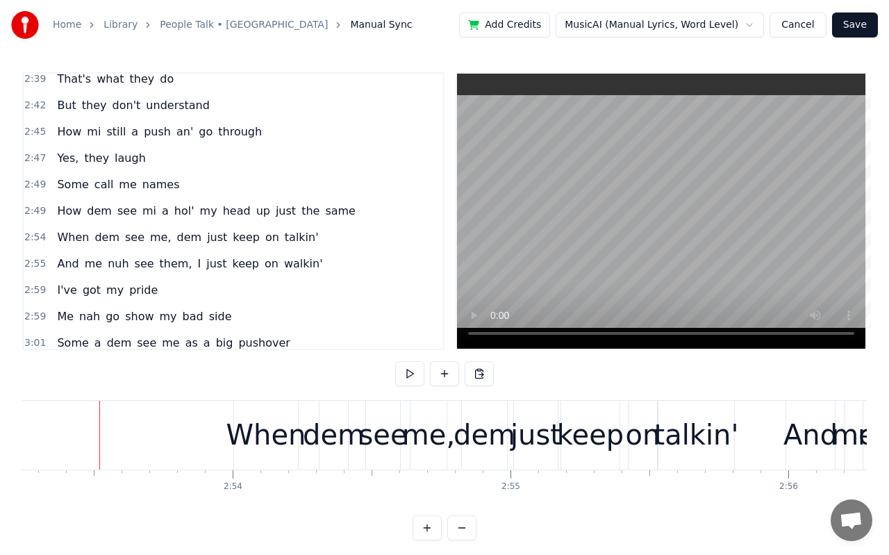
scroll to position [0, 48114]
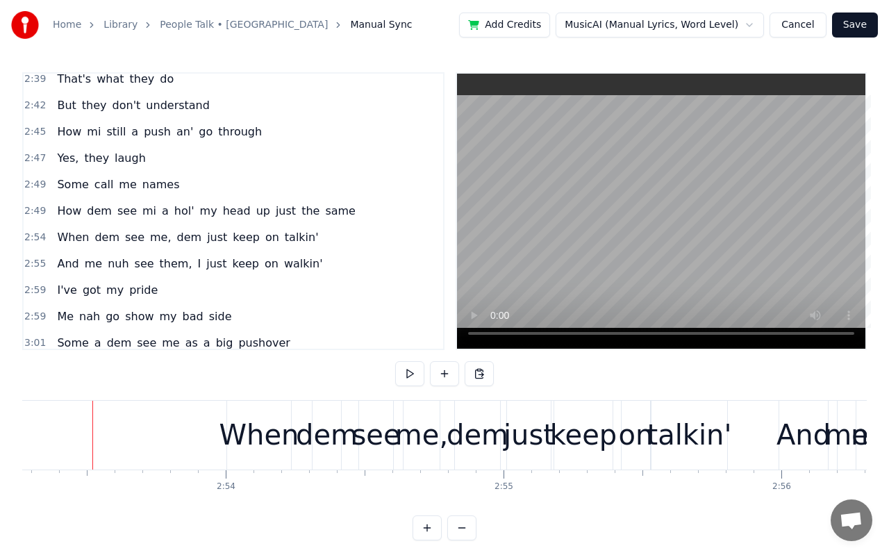
click at [235, 437] on div "When" at bounding box center [259, 435] width 80 height 42
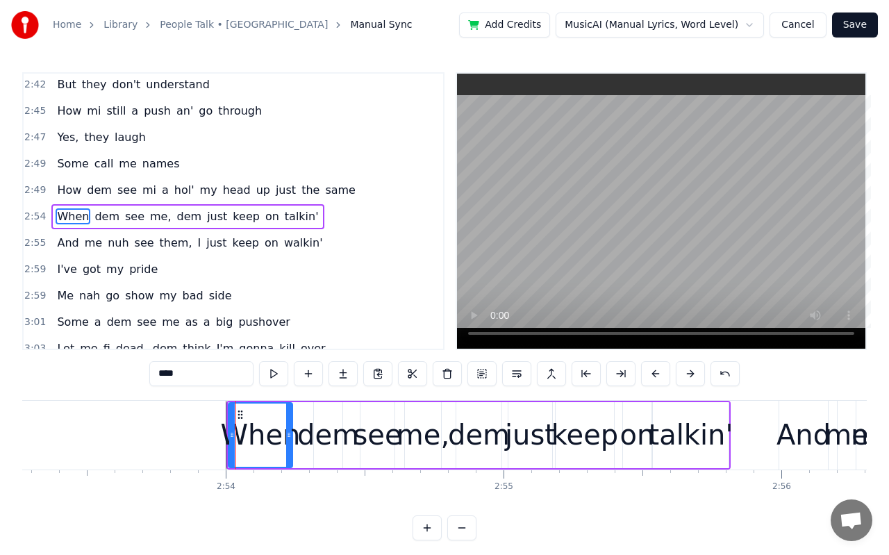
scroll to position [1327, 0]
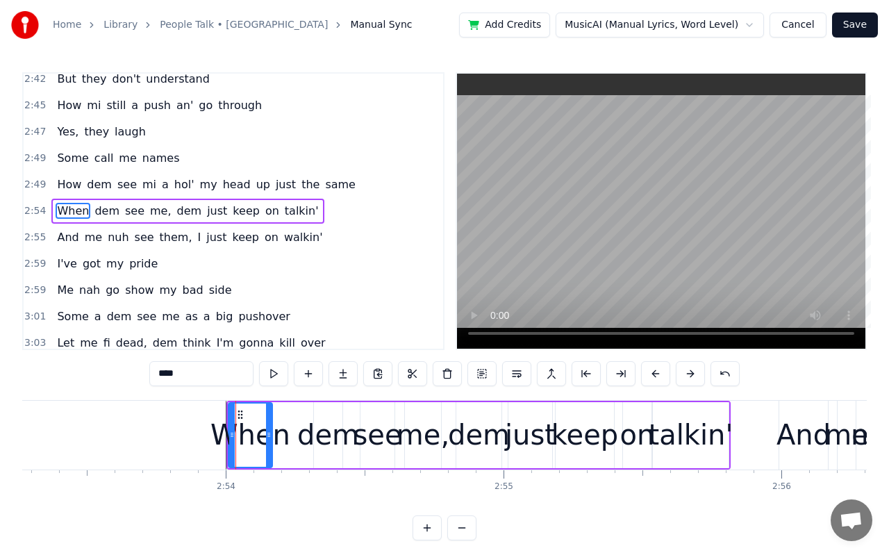
drag, startPoint x: 288, startPoint y: 442, endPoint x: 268, endPoint y: 440, distance: 20.2
click at [268, 440] on div at bounding box center [269, 434] width 6 height 63
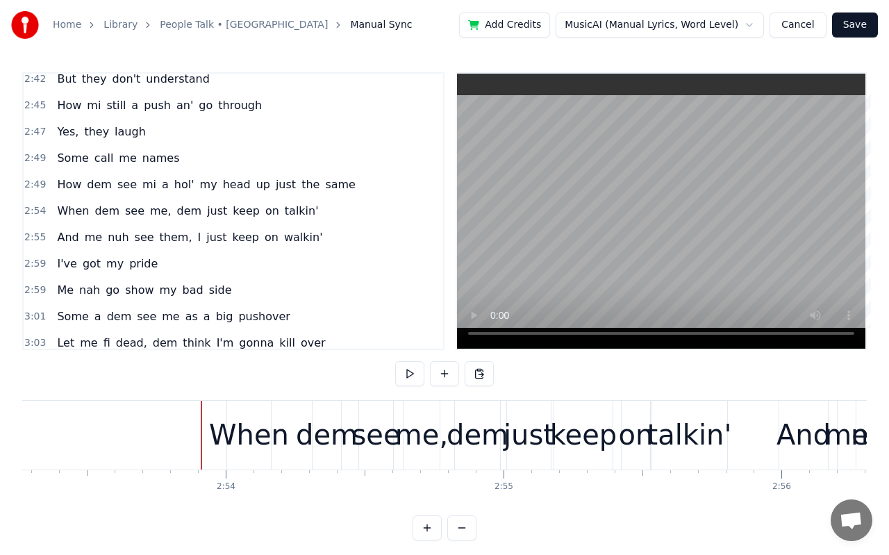
click at [230, 442] on div "When" at bounding box center [249, 435] width 80 height 42
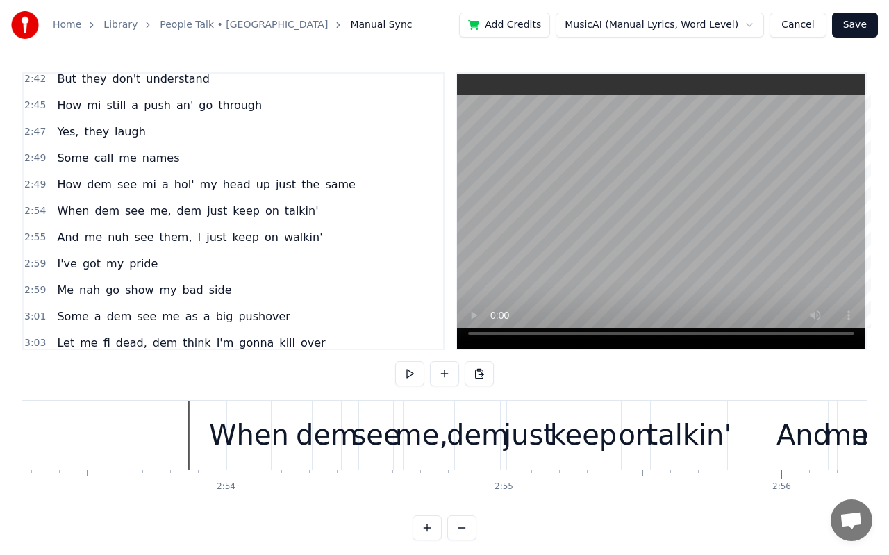
click at [241, 438] on div "When" at bounding box center [249, 435] width 80 height 42
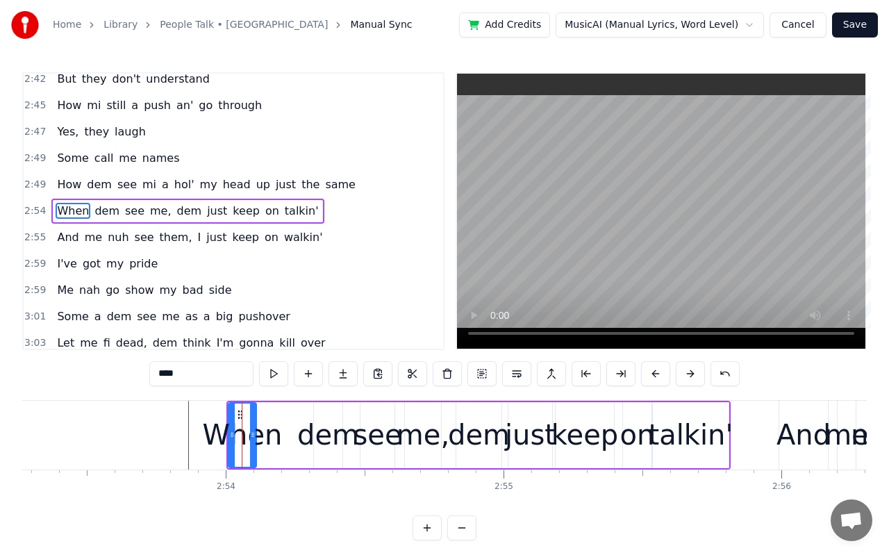
drag, startPoint x: 268, startPoint y: 432, endPoint x: 252, endPoint y: 432, distance: 16.0
click at [252, 432] on icon at bounding box center [253, 434] width 6 height 11
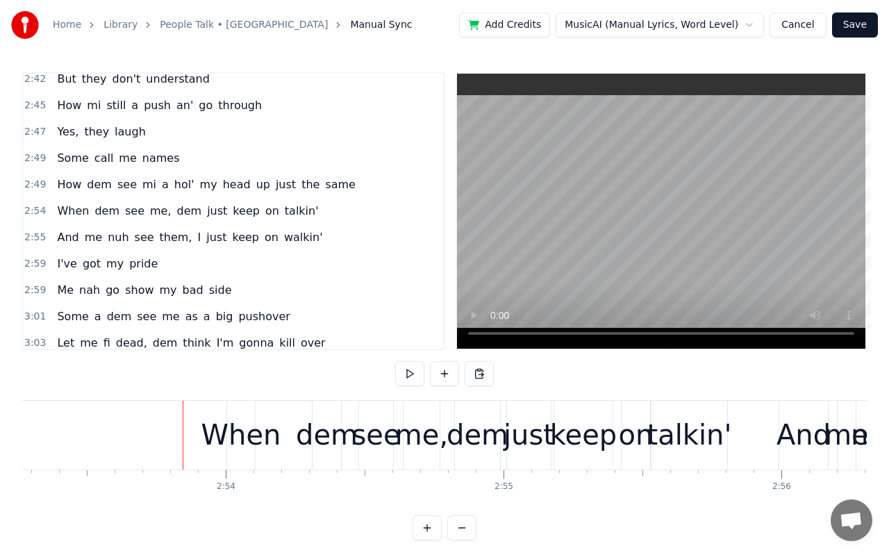
click at [230, 442] on div "When" at bounding box center [241, 435] width 80 height 42
click at [217, 440] on div "When" at bounding box center [241, 435] width 80 height 42
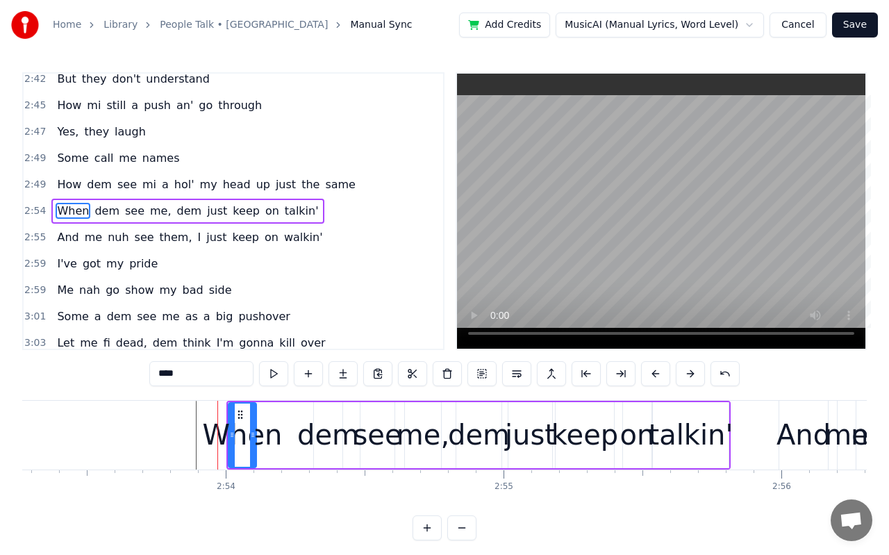
click at [273, 439] on div "When" at bounding box center [243, 435] width 80 height 42
click at [339, 437] on div "dem" at bounding box center [328, 435] width 62 height 42
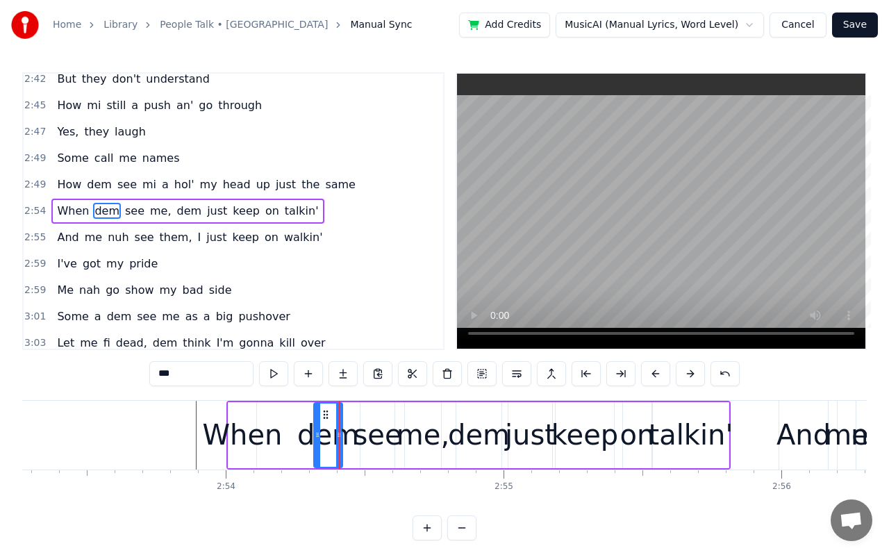
click at [272, 439] on div "When" at bounding box center [243, 435] width 80 height 42
type input "****"
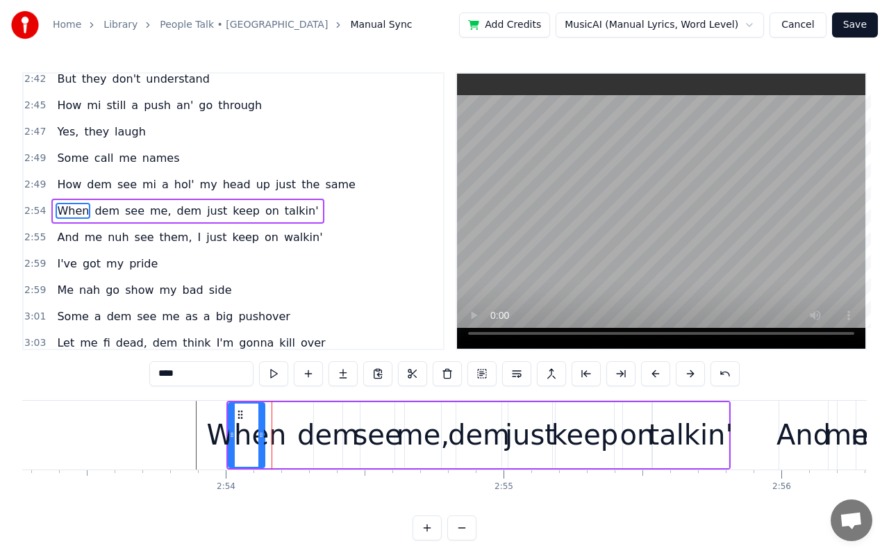
drag, startPoint x: 252, startPoint y: 442, endPoint x: 261, endPoint y: 442, distance: 9.0
click at [261, 442] on div at bounding box center [261, 434] width 6 height 63
click at [287, 432] on div "When dem see me, dem just keep on talkin'" at bounding box center [478, 435] width 504 height 69
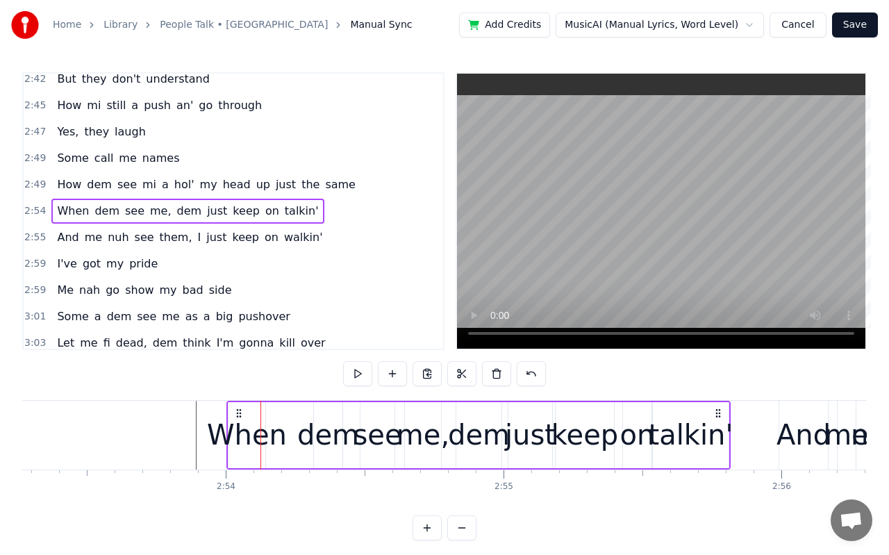
click at [269, 437] on div "When" at bounding box center [247, 435] width 80 height 42
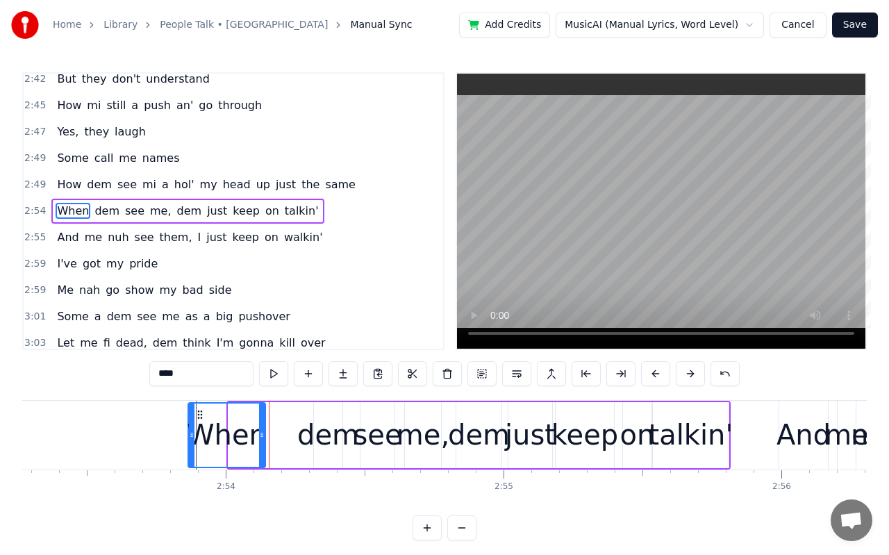
drag, startPoint x: 229, startPoint y: 437, endPoint x: 189, endPoint y: 432, distance: 40.5
click at [189, 432] on icon at bounding box center [192, 434] width 6 height 11
click at [660, 373] on button at bounding box center [655, 373] width 29 height 25
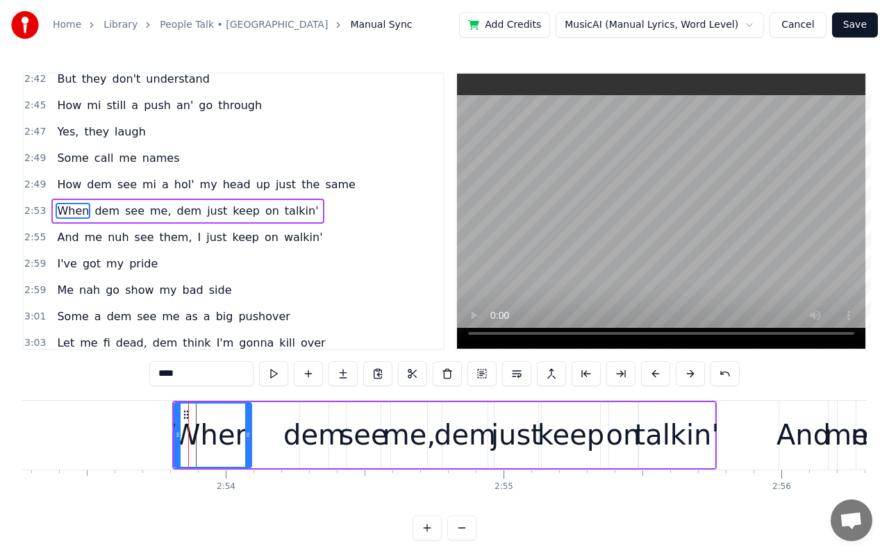
click at [660, 373] on button at bounding box center [655, 373] width 29 height 25
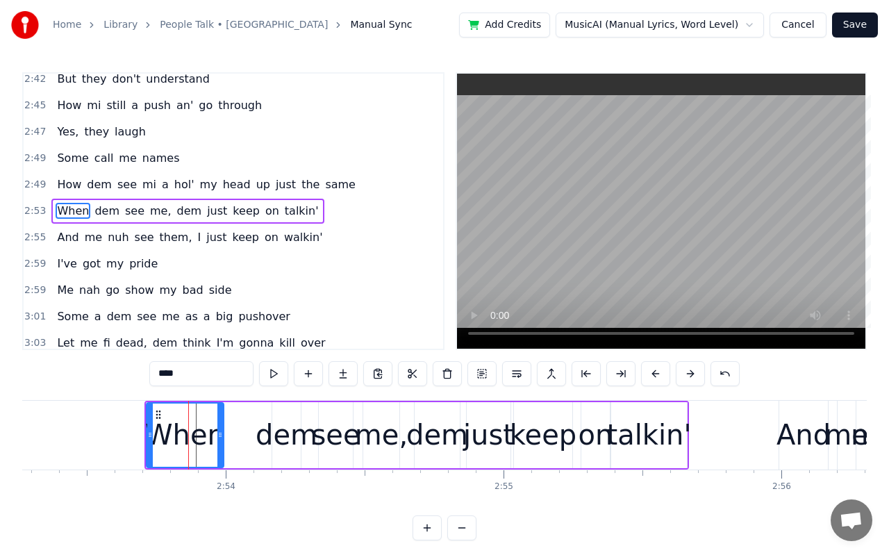
click at [660, 373] on button at bounding box center [655, 373] width 29 height 25
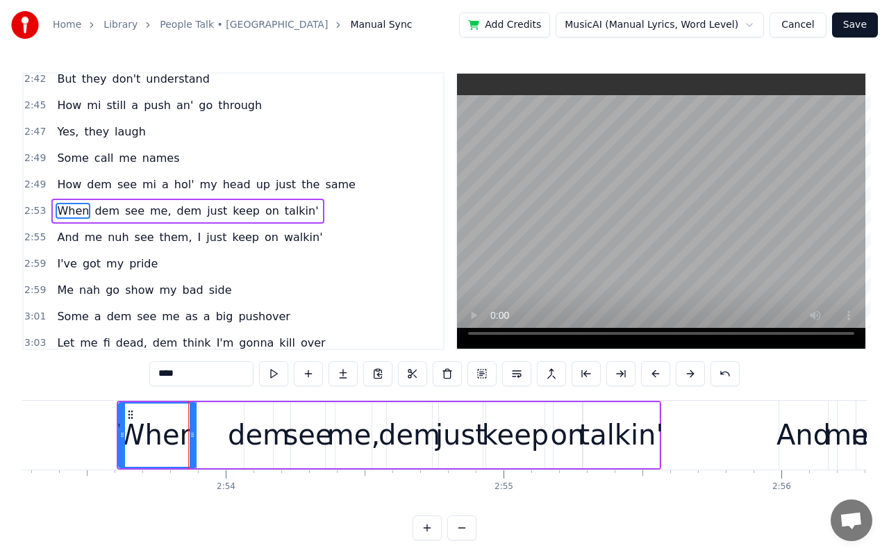
click at [660, 373] on button at bounding box center [655, 373] width 29 height 25
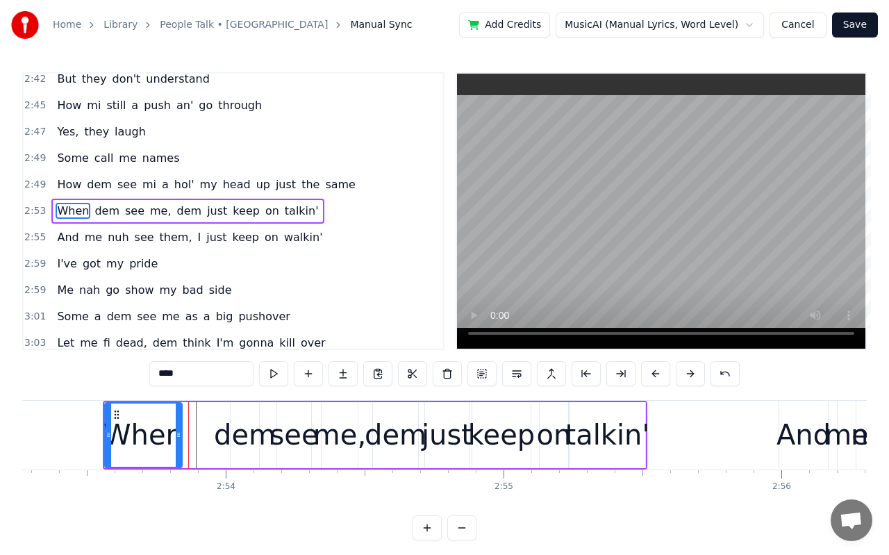
click at [660, 373] on button at bounding box center [655, 373] width 29 height 25
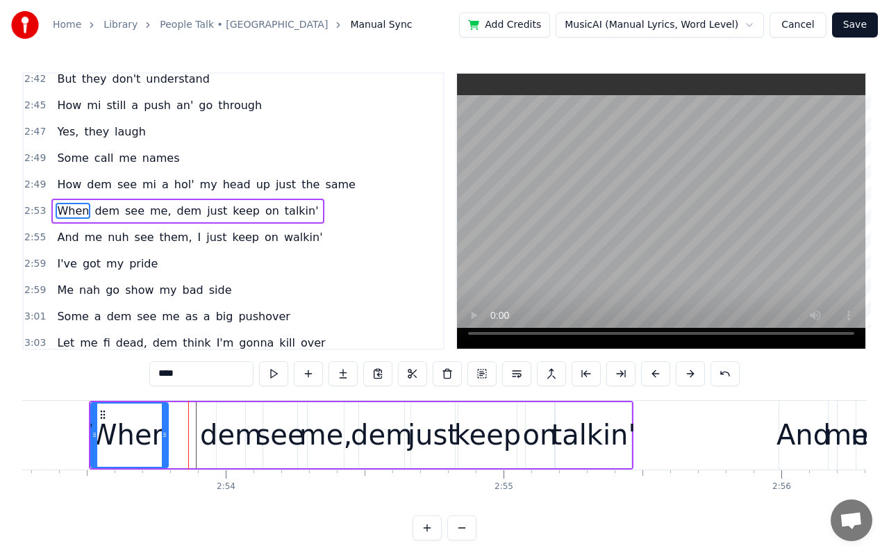
click at [660, 373] on button at bounding box center [655, 373] width 29 height 25
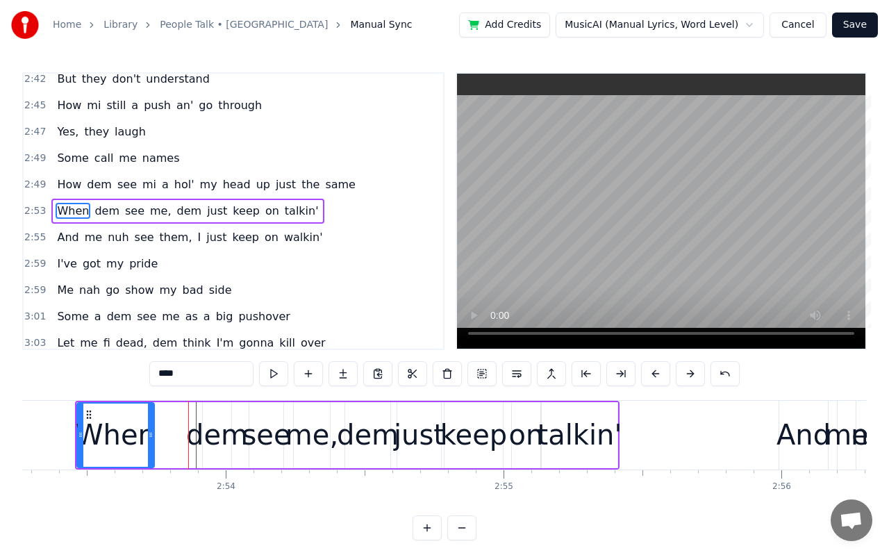
click at [660, 373] on button at bounding box center [655, 373] width 29 height 25
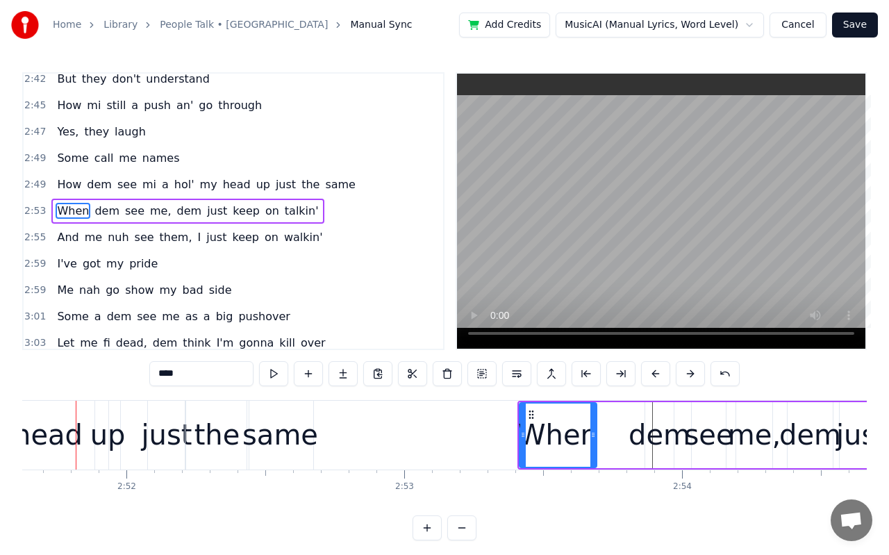
scroll to position [0, 47641]
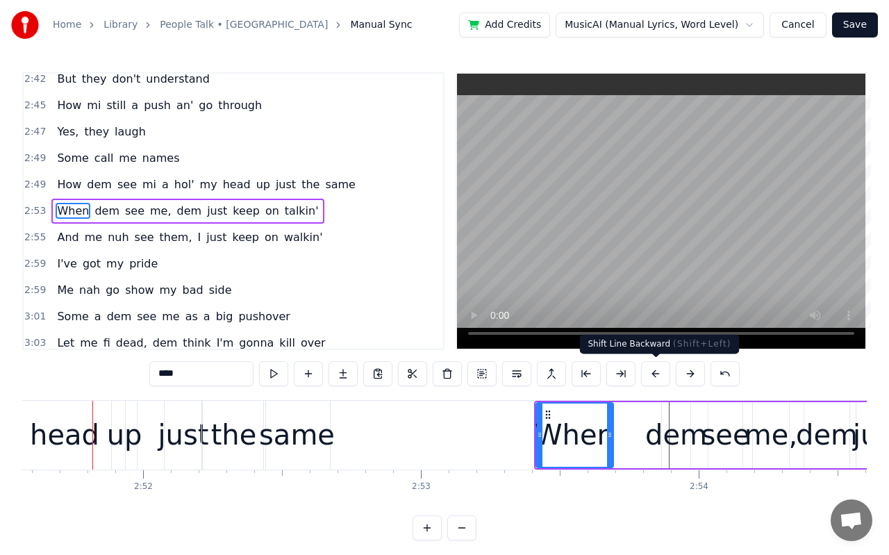
click at [662, 376] on button at bounding box center [655, 373] width 29 height 25
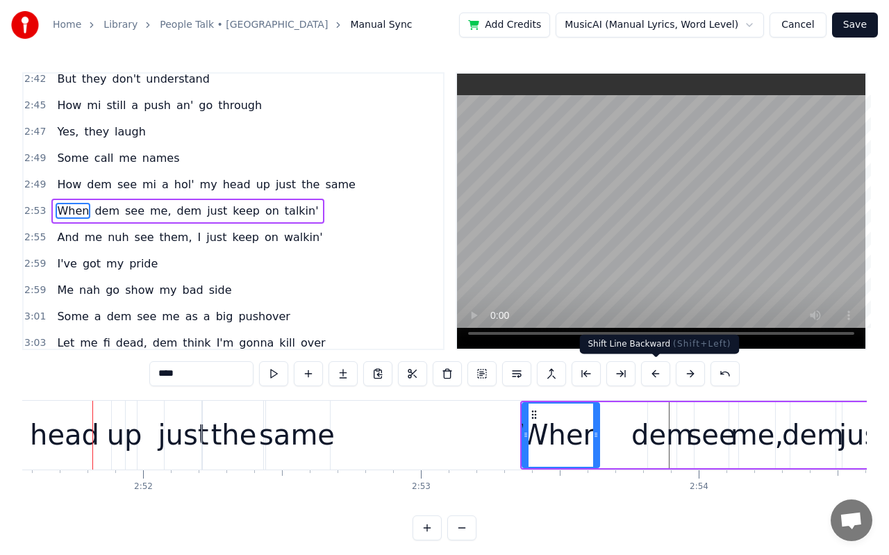
click at [662, 376] on button at bounding box center [655, 373] width 29 height 25
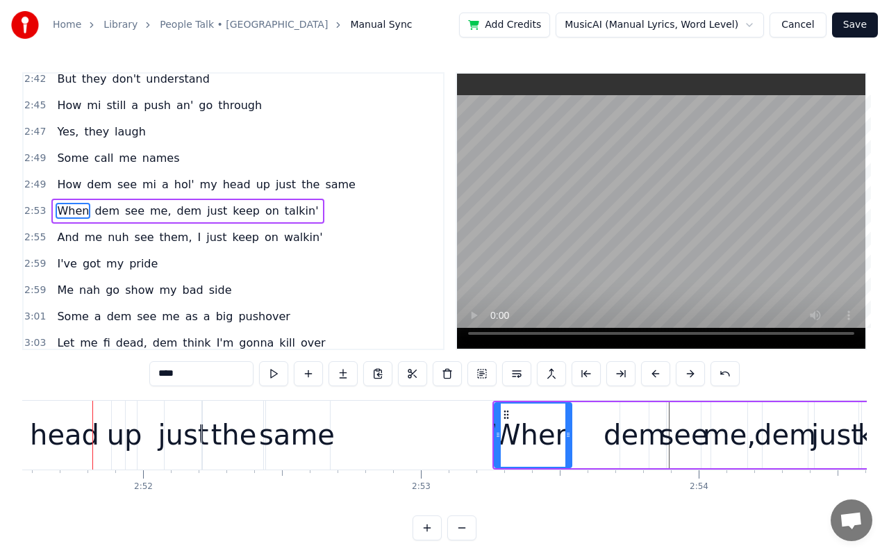
click at [662, 376] on button at bounding box center [655, 373] width 29 height 25
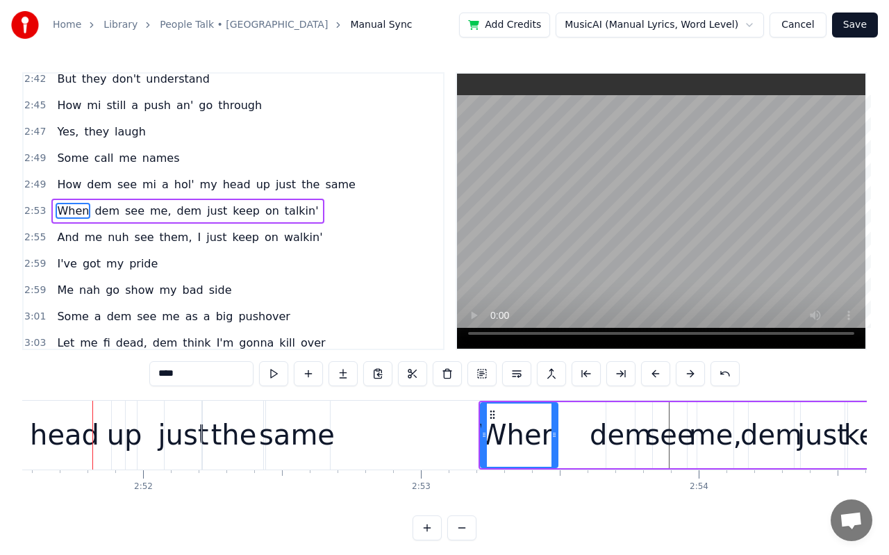
click at [662, 376] on button at bounding box center [655, 373] width 29 height 25
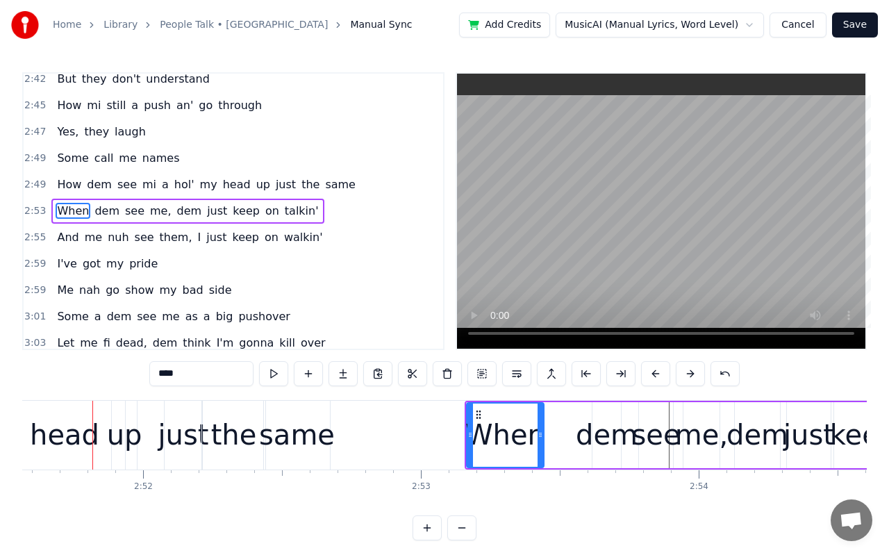
click at [662, 376] on button at bounding box center [655, 373] width 29 height 25
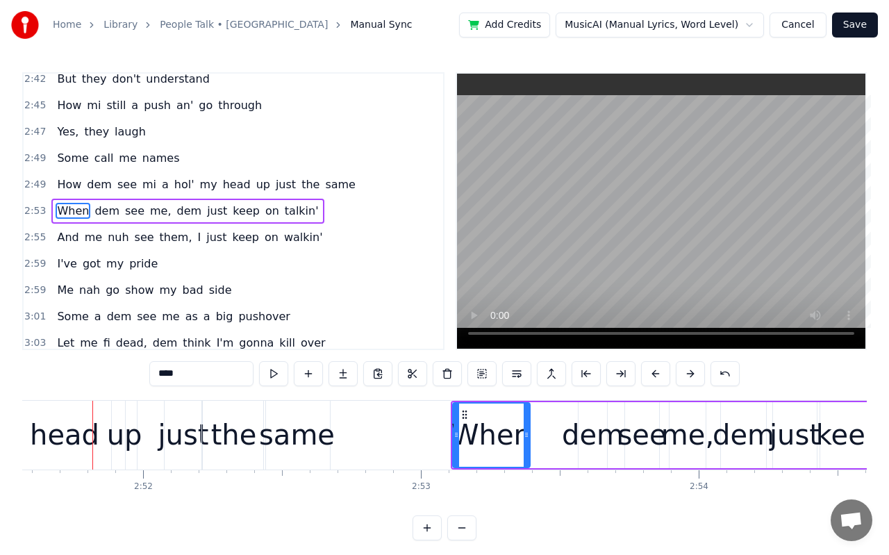
click at [662, 376] on button at bounding box center [655, 373] width 29 height 25
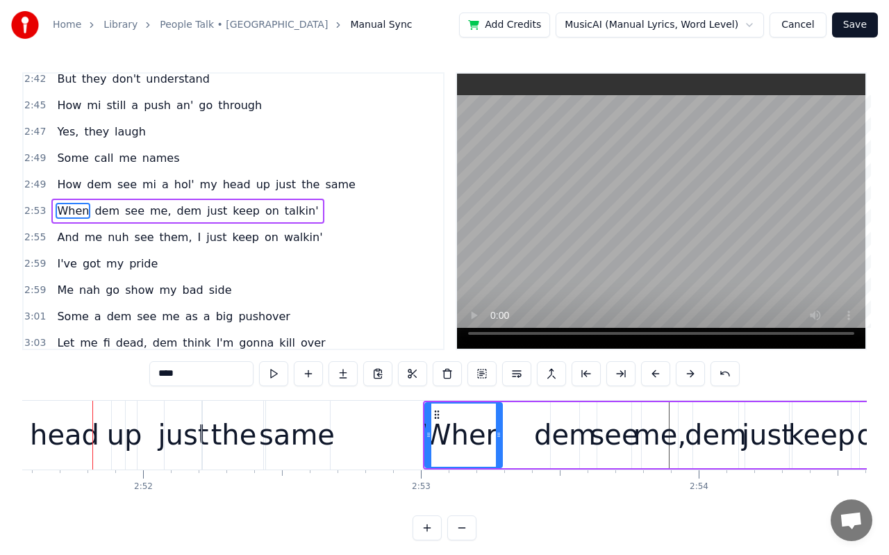
click at [662, 376] on button at bounding box center [655, 373] width 29 height 25
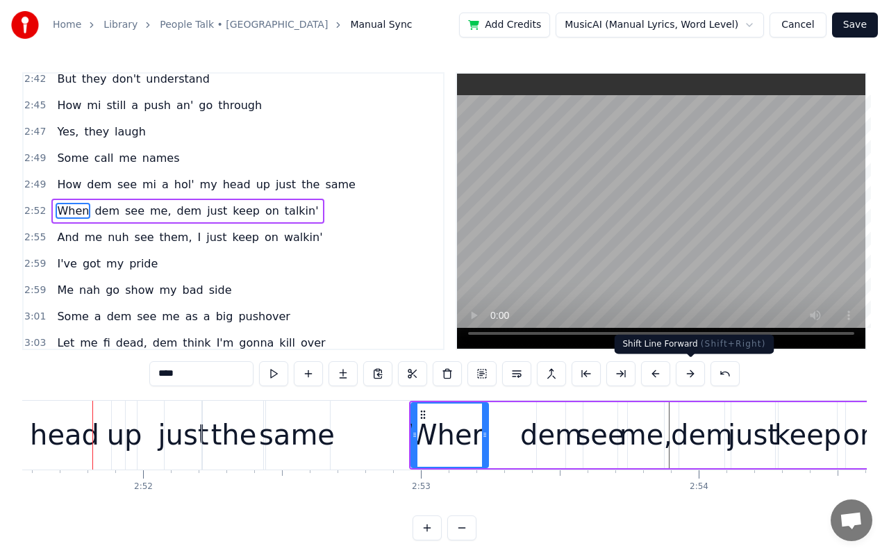
click at [680, 372] on button at bounding box center [689, 373] width 29 height 25
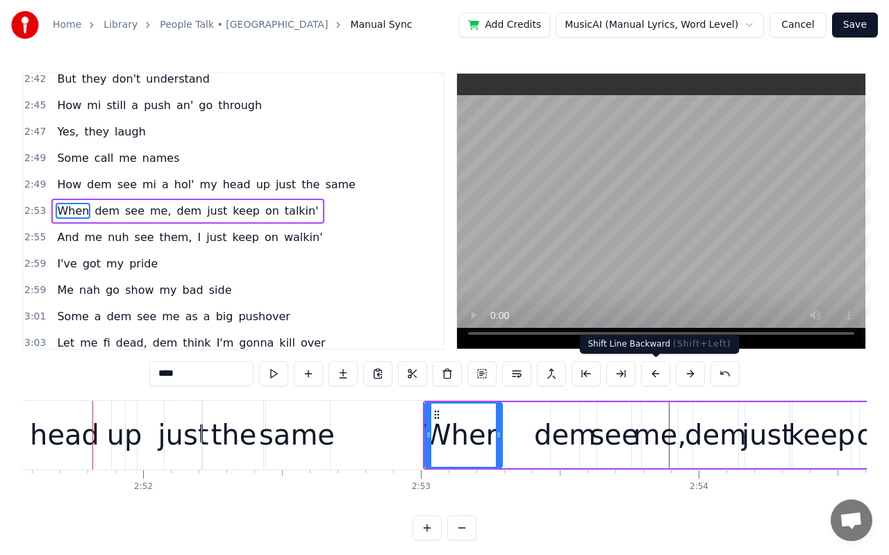
click at [662, 375] on button at bounding box center [655, 373] width 29 height 25
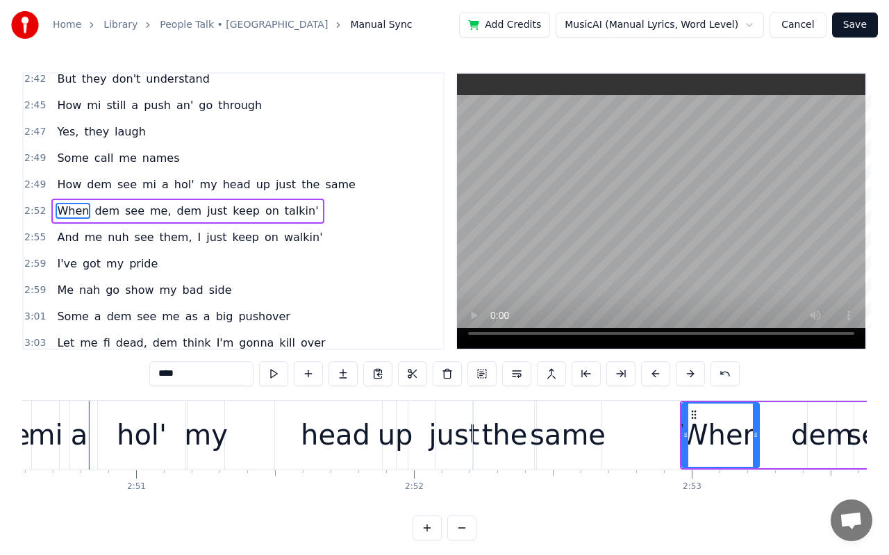
scroll to position [0, 47368]
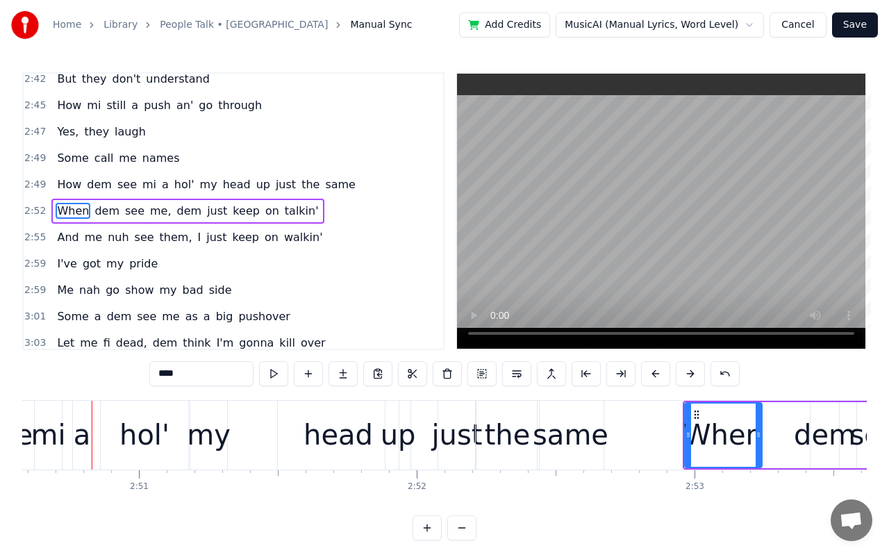
click at [804, 438] on div "dem" at bounding box center [824, 435] width 62 height 42
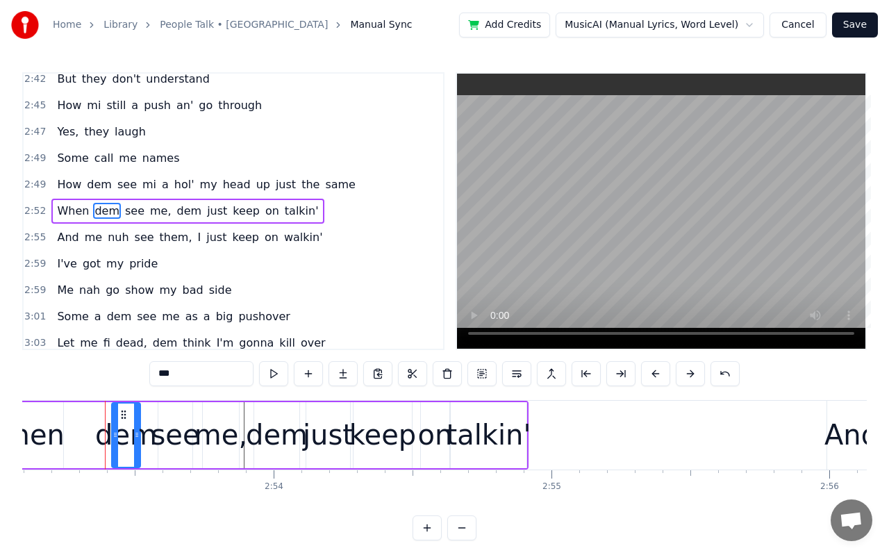
scroll to position [0, 48079]
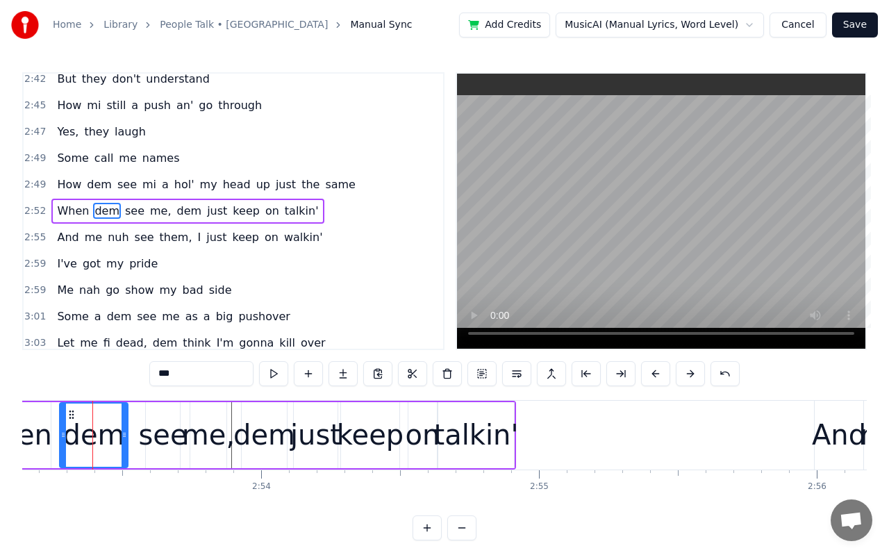
drag, startPoint x: 101, startPoint y: 442, endPoint x: 62, endPoint y: 437, distance: 39.9
click at [62, 437] on div at bounding box center [63, 434] width 6 height 63
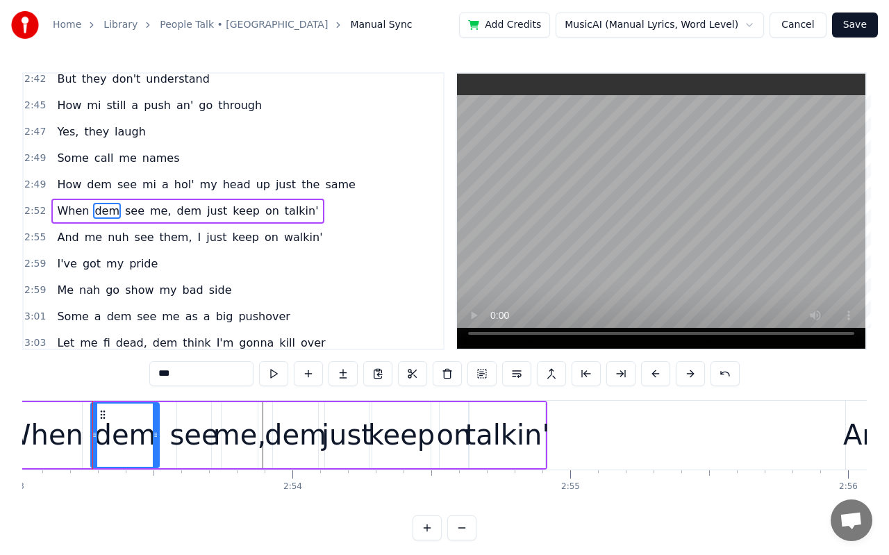
click at [312, 443] on div "dem" at bounding box center [295, 435] width 62 height 42
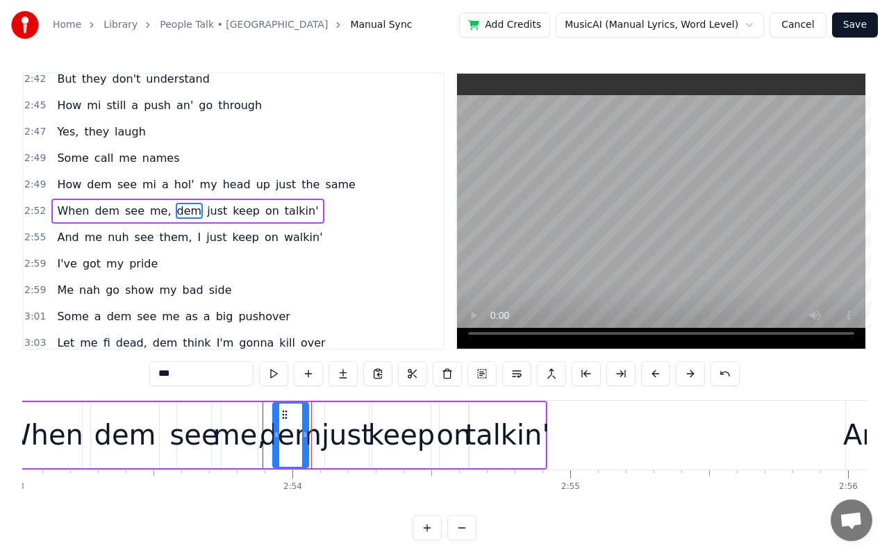
drag, startPoint x: 316, startPoint y: 439, endPoint x: 306, endPoint y: 439, distance: 9.7
click at [306, 439] on icon at bounding box center [305, 434] width 6 height 11
click at [859, 431] on div "And" at bounding box center [870, 435] width 54 height 42
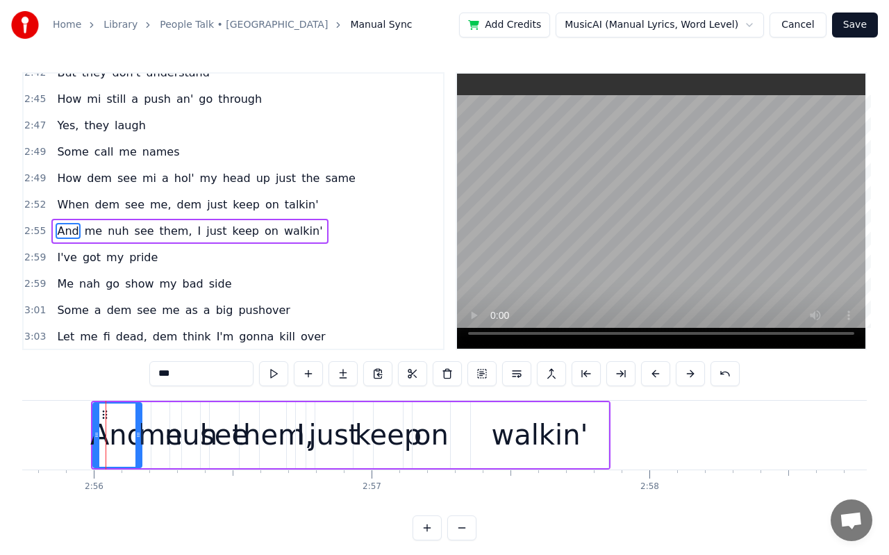
scroll to position [0, 48814]
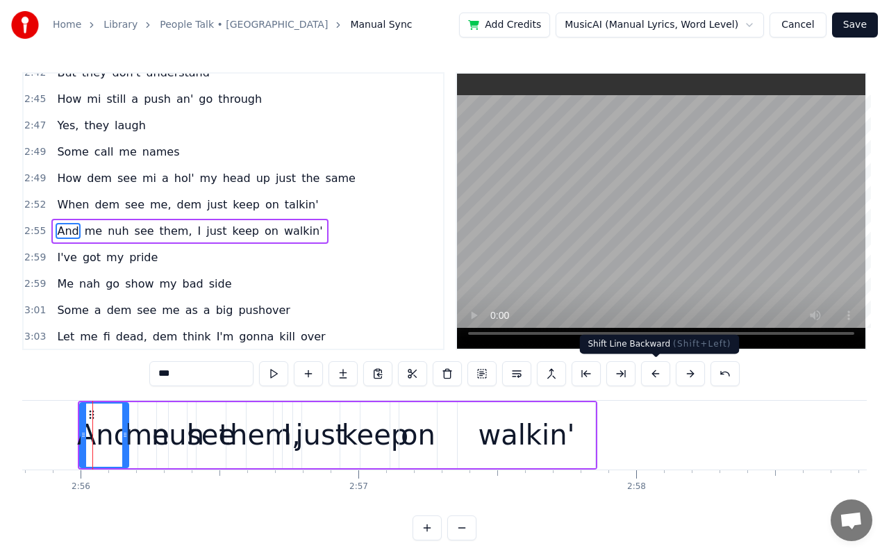
click at [652, 376] on button at bounding box center [655, 373] width 29 height 25
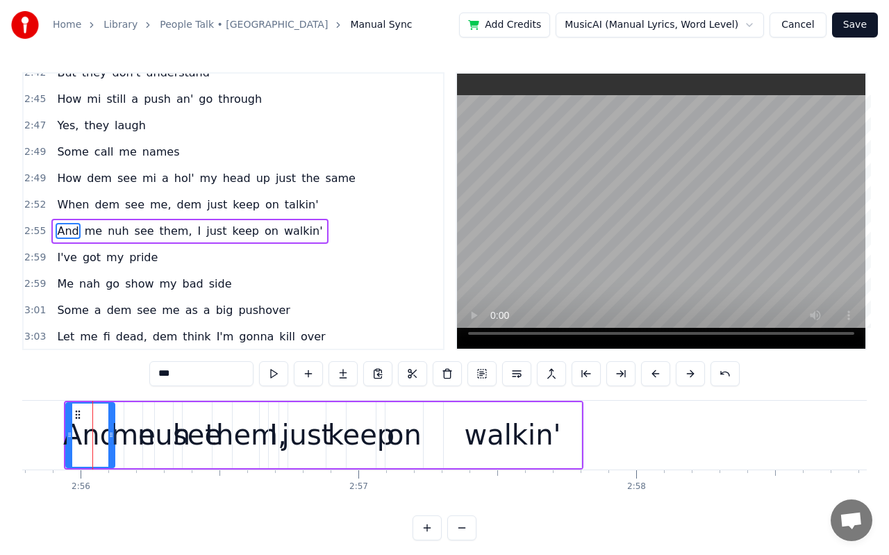
click at [652, 376] on button at bounding box center [655, 373] width 29 height 25
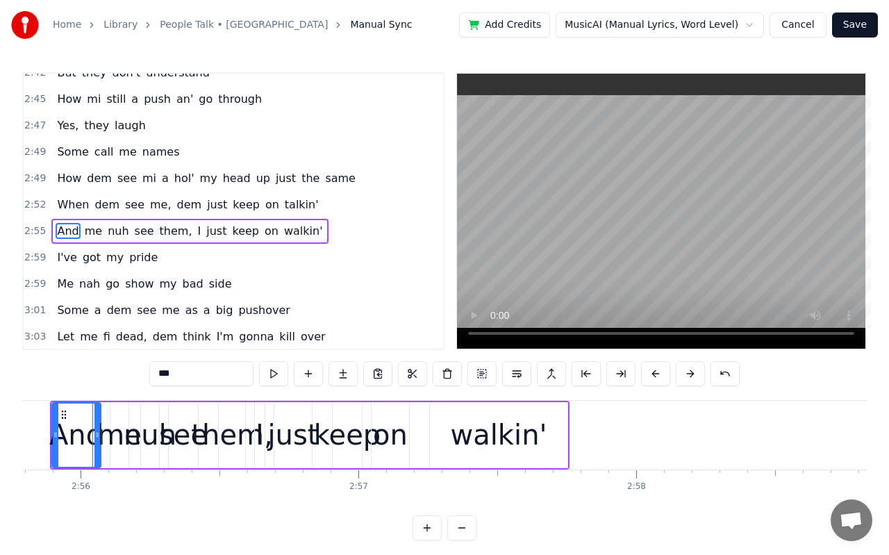
click at [652, 376] on button at bounding box center [655, 373] width 29 height 25
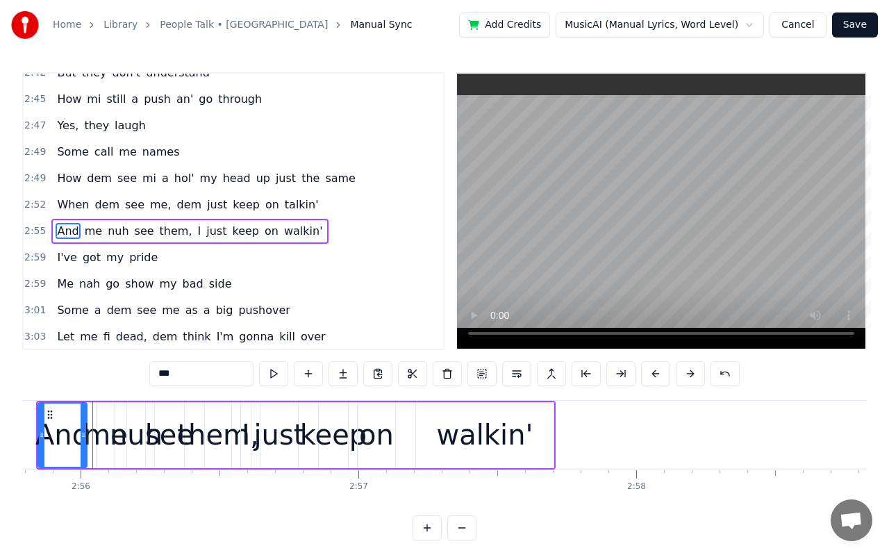
click at [652, 376] on button at bounding box center [655, 373] width 29 height 25
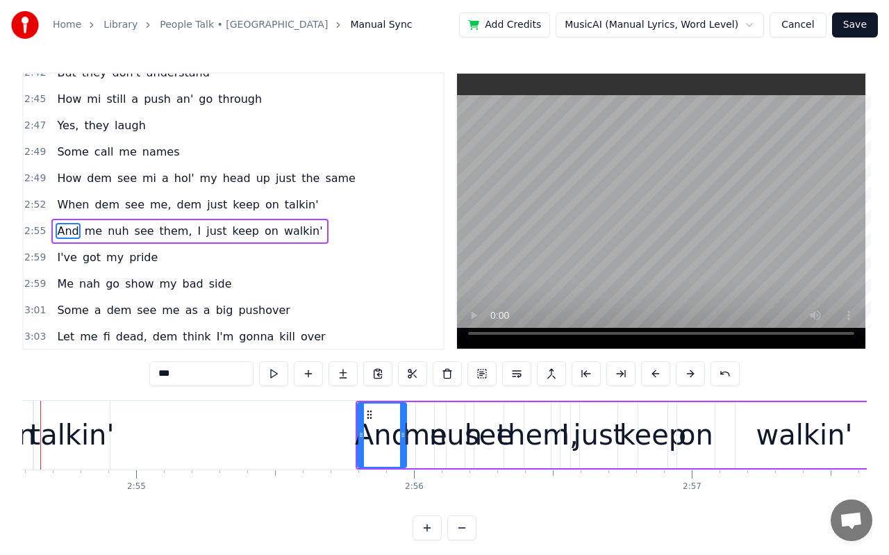
scroll to position [0, 48429]
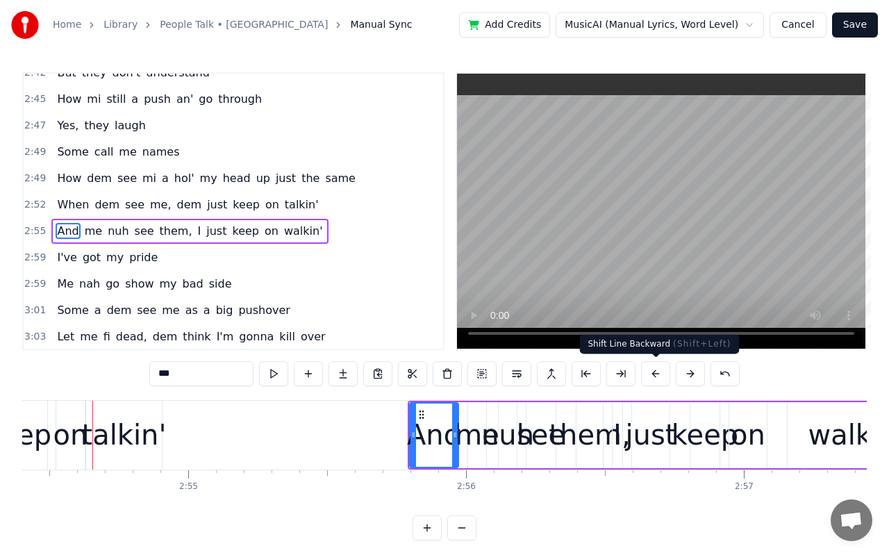
click at [651, 373] on button at bounding box center [655, 373] width 29 height 25
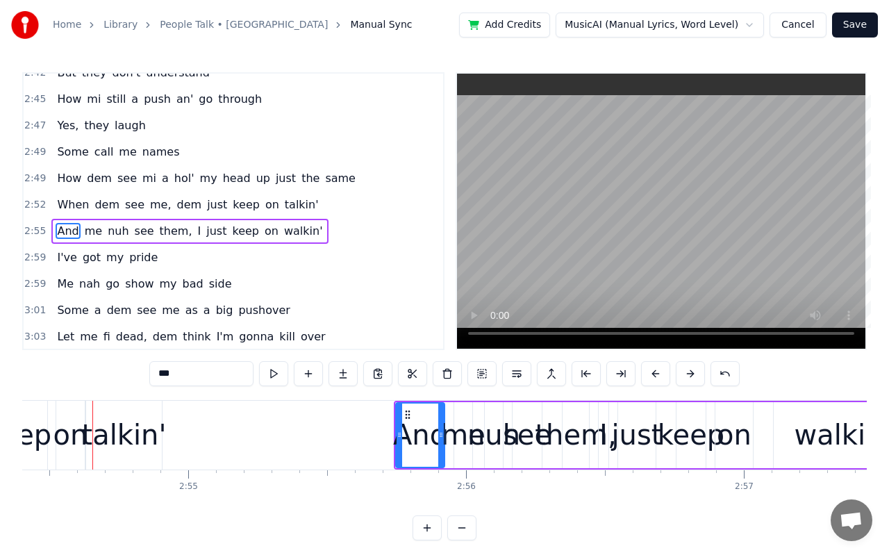
click at [651, 373] on button at bounding box center [655, 373] width 29 height 25
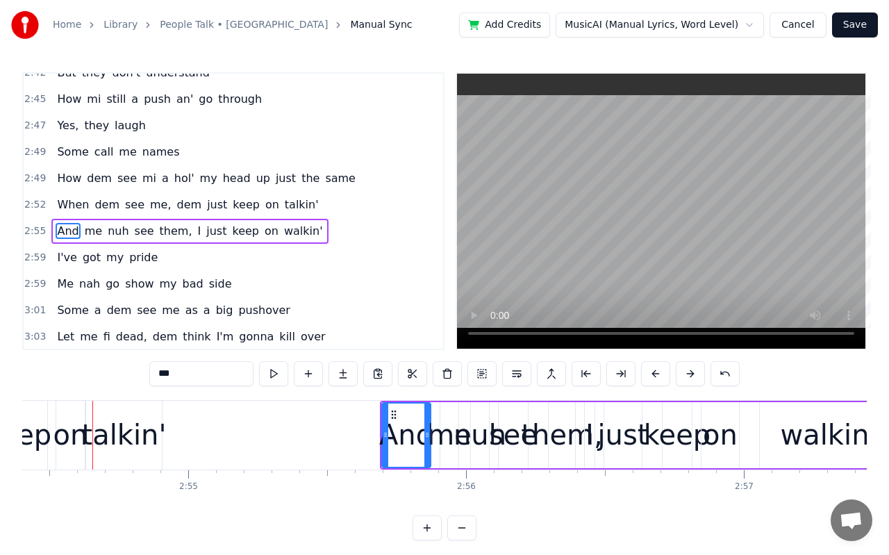
click at [651, 373] on button at bounding box center [655, 373] width 29 height 25
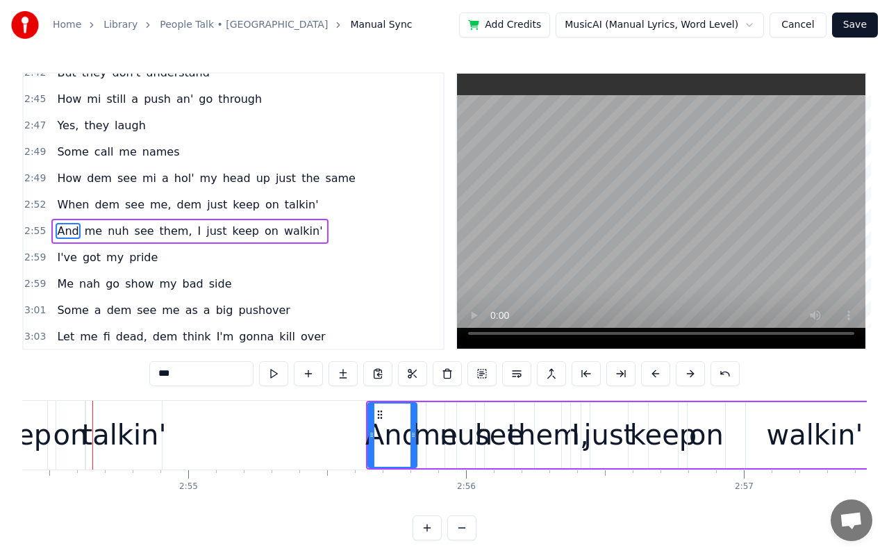
click at [651, 373] on button at bounding box center [655, 373] width 29 height 25
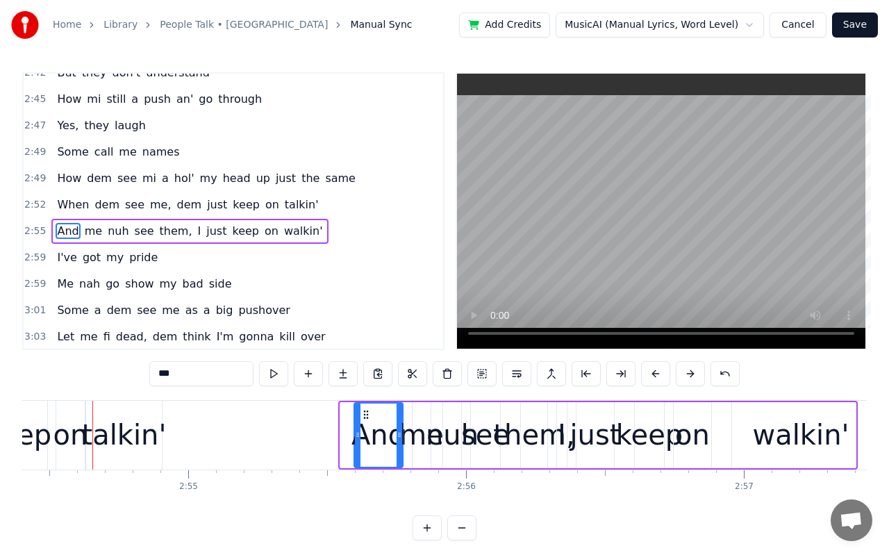
click at [651, 373] on button at bounding box center [655, 373] width 29 height 25
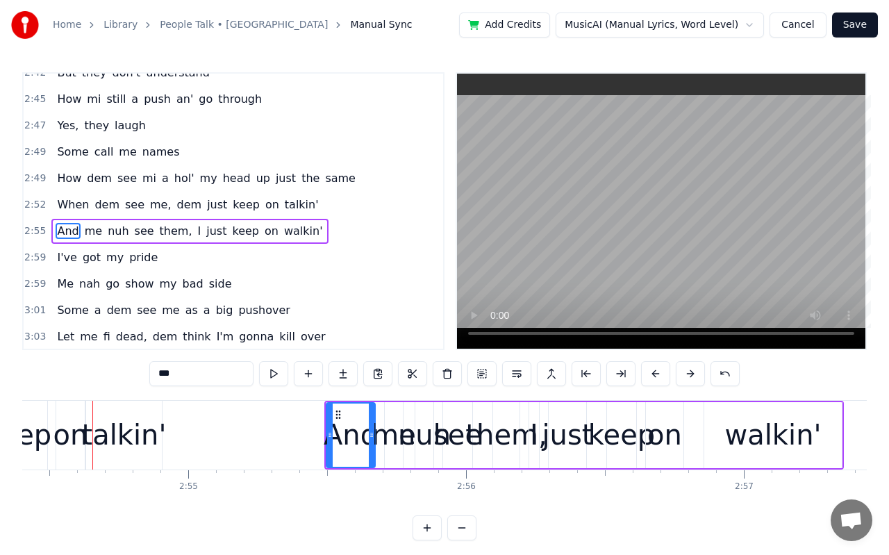
click at [651, 373] on button at bounding box center [655, 373] width 29 height 25
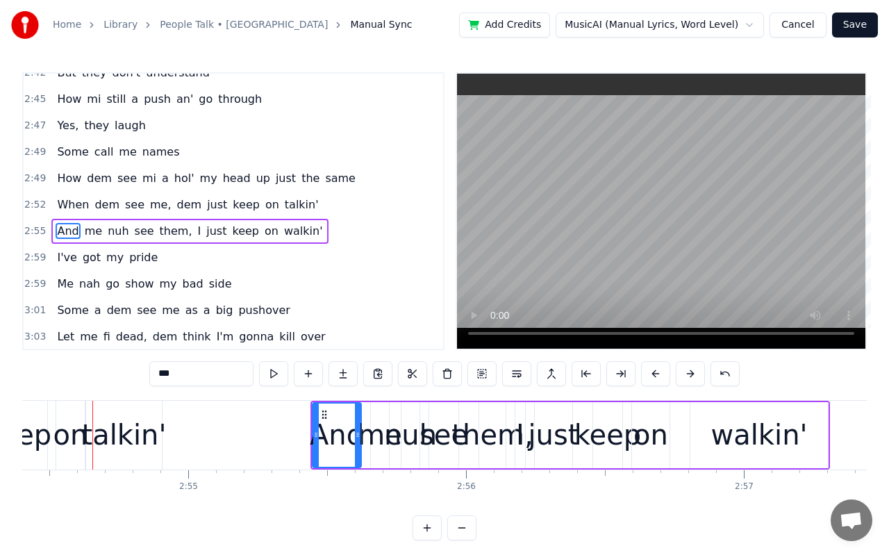
click at [651, 373] on button at bounding box center [655, 373] width 29 height 25
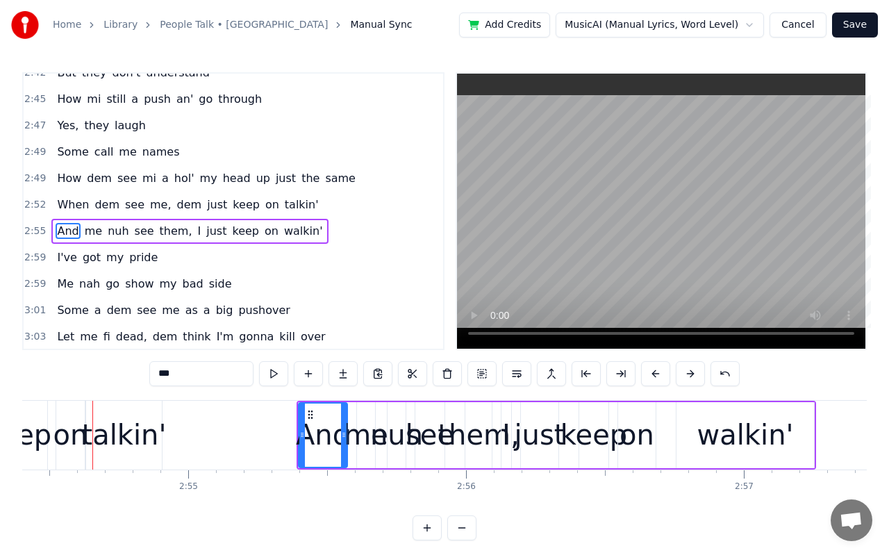
click at [651, 373] on button at bounding box center [655, 373] width 29 height 25
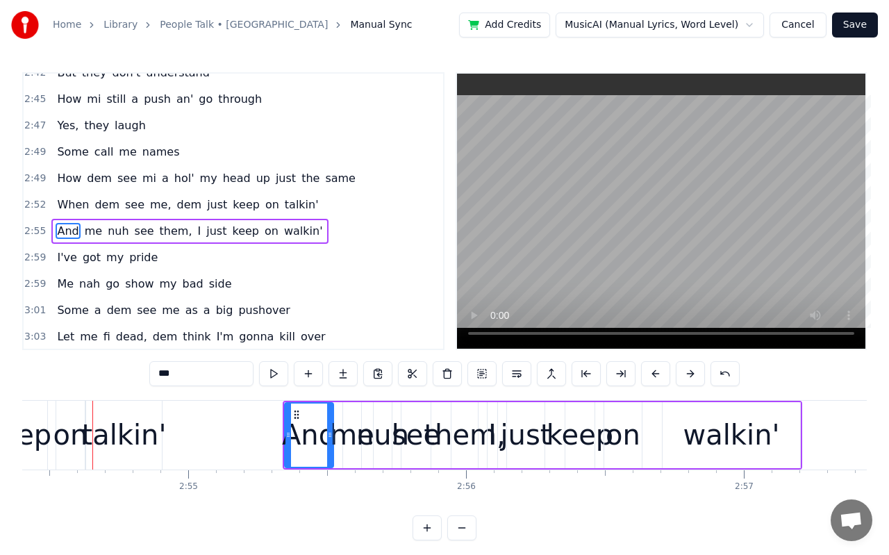
click at [651, 373] on button at bounding box center [655, 373] width 29 height 25
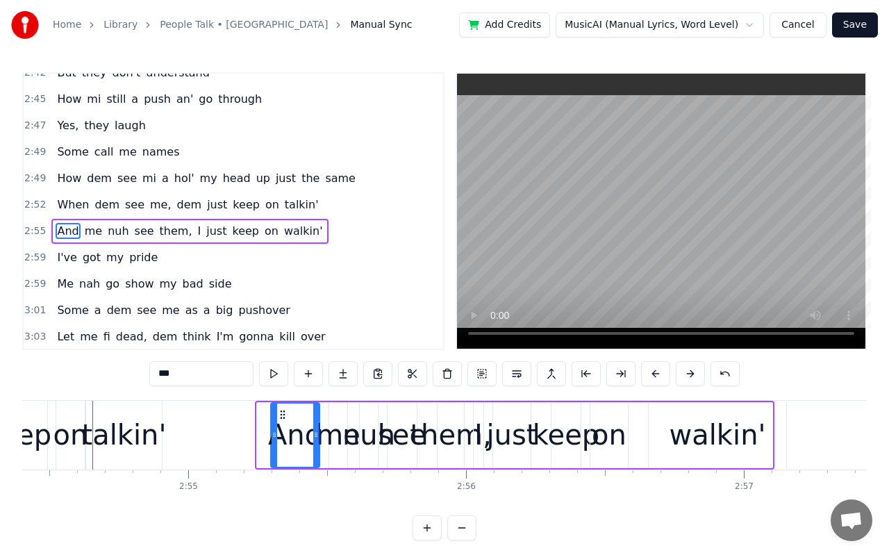
click at [651, 373] on button at bounding box center [655, 373] width 29 height 25
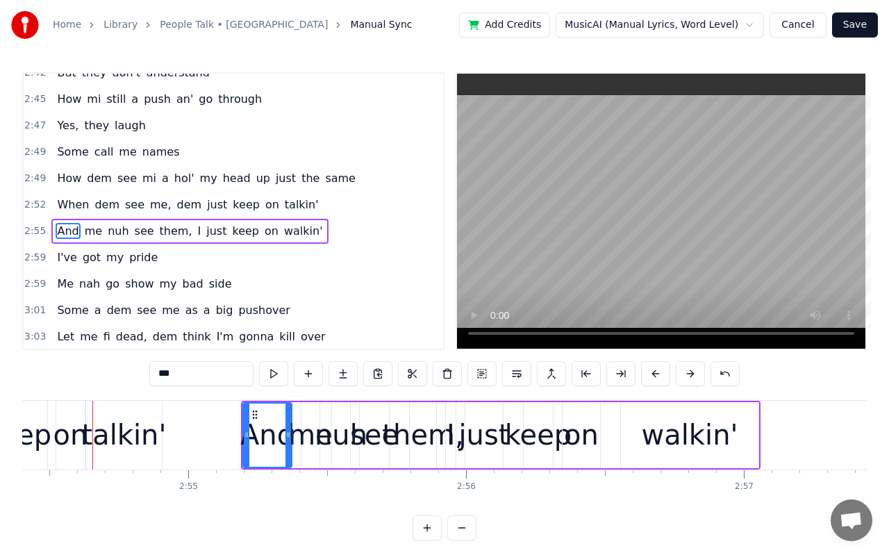
click at [651, 373] on button at bounding box center [655, 373] width 29 height 25
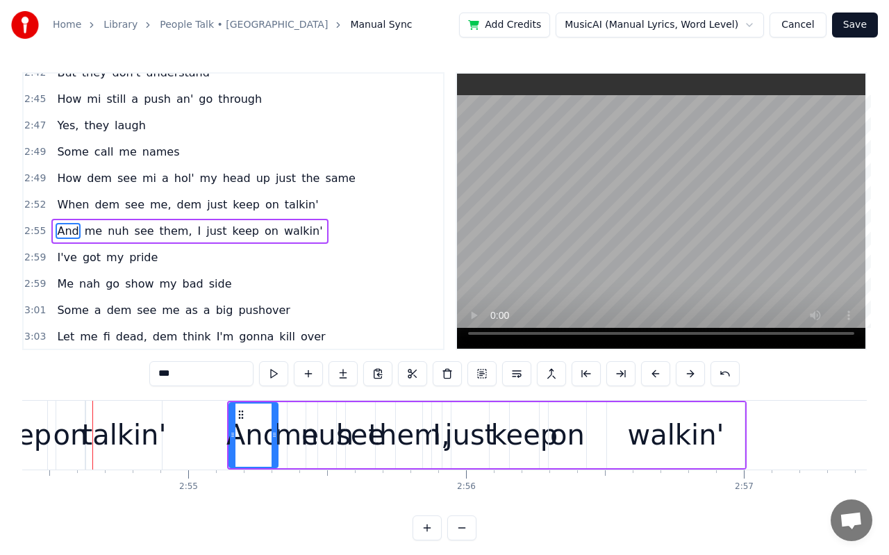
click at [651, 373] on button at bounding box center [655, 373] width 29 height 25
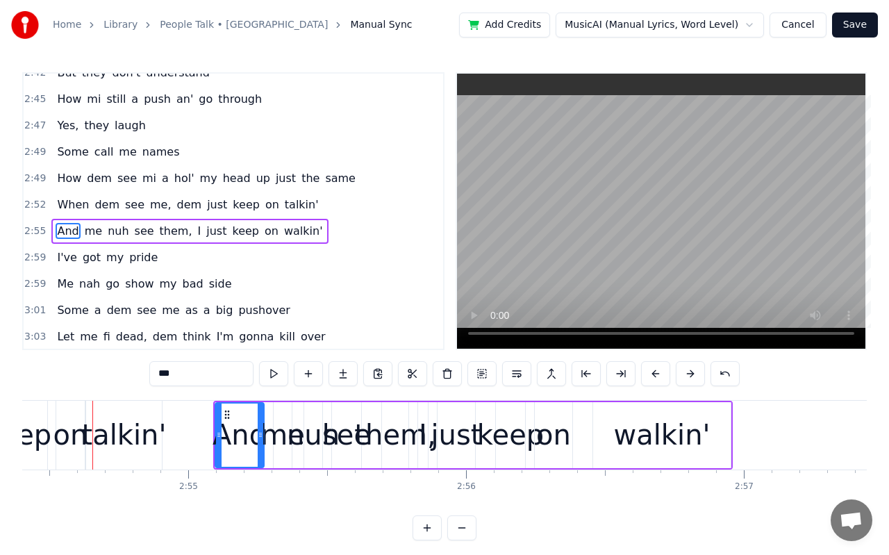
click at [651, 373] on button at bounding box center [655, 373] width 29 height 25
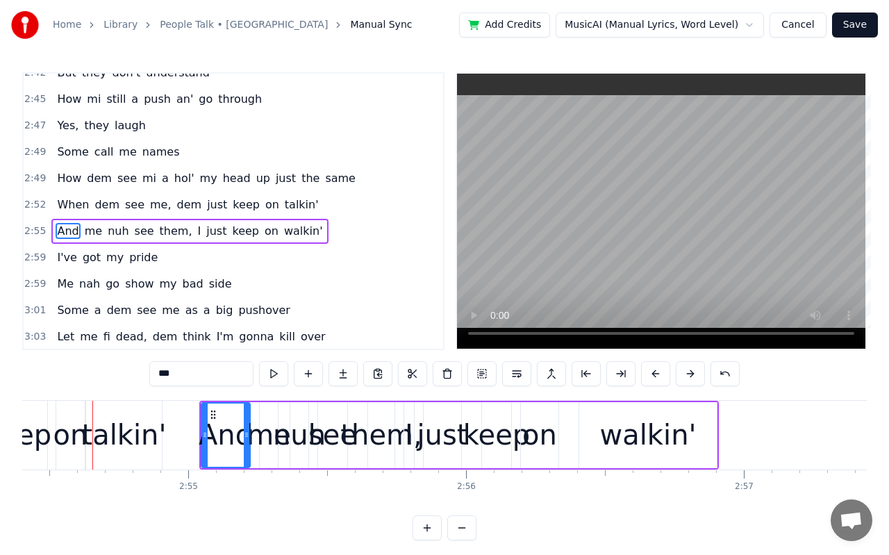
click at [651, 373] on button at bounding box center [655, 373] width 29 height 25
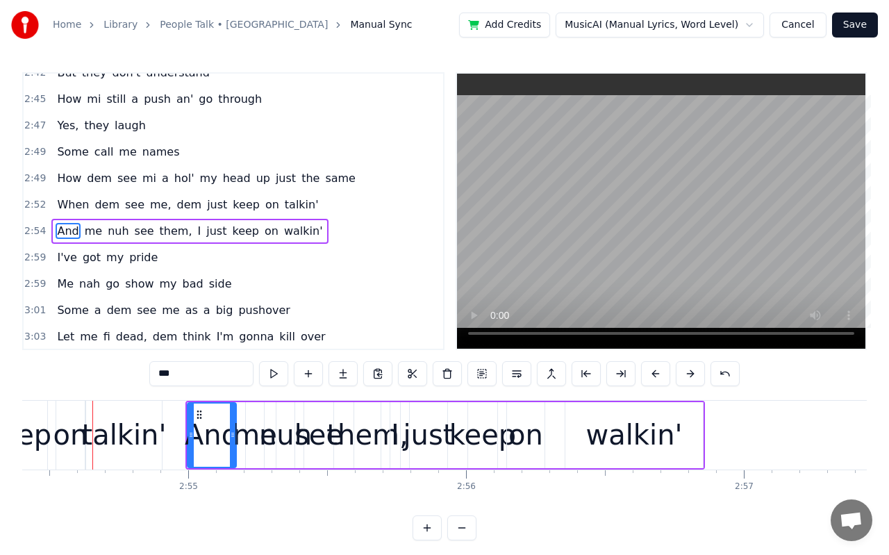
click at [519, 437] on div "on" at bounding box center [525, 435] width 35 height 42
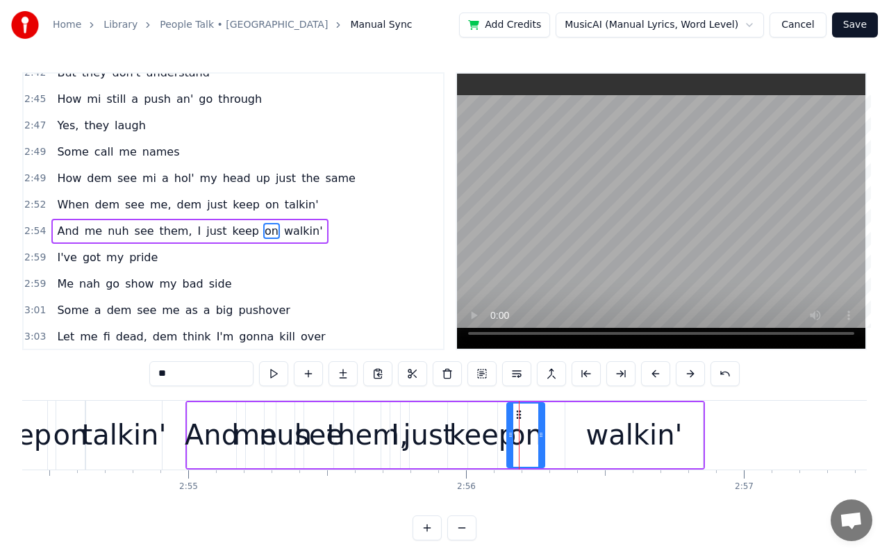
scroll to position [1353, 0]
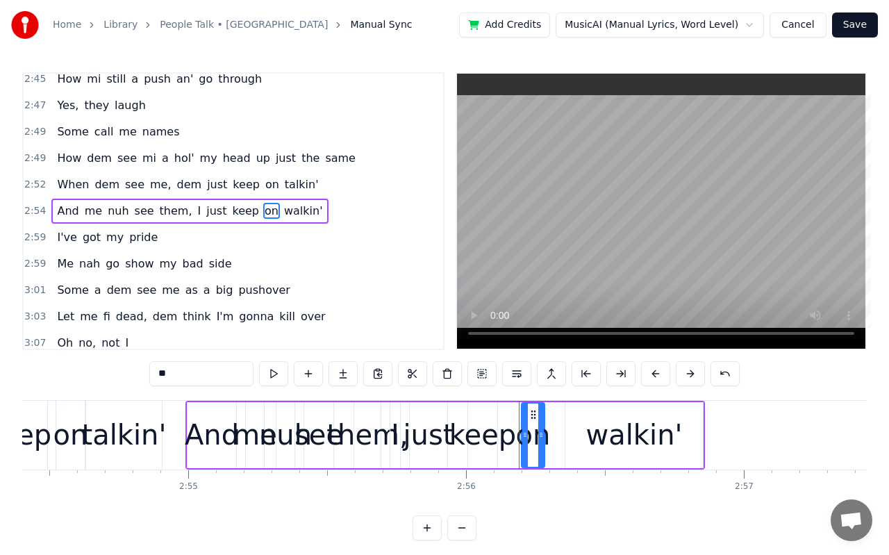
drag, startPoint x: 507, startPoint y: 437, endPoint x: 523, endPoint y: 435, distance: 15.3
click at [523, 435] on icon at bounding box center [525, 434] width 6 height 11
click at [464, 430] on div "keep" at bounding box center [482, 435] width 67 height 42
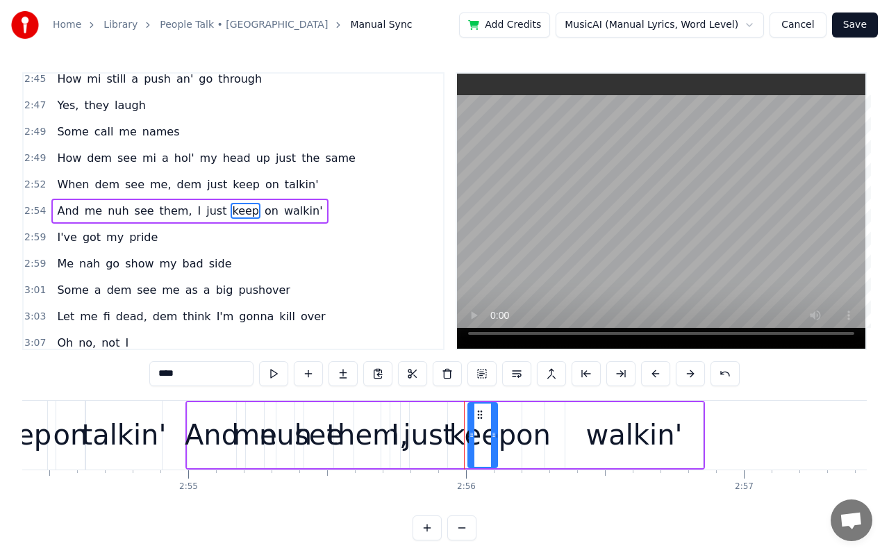
click at [435, 437] on div "just" at bounding box center [428, 435] width 51 height 42
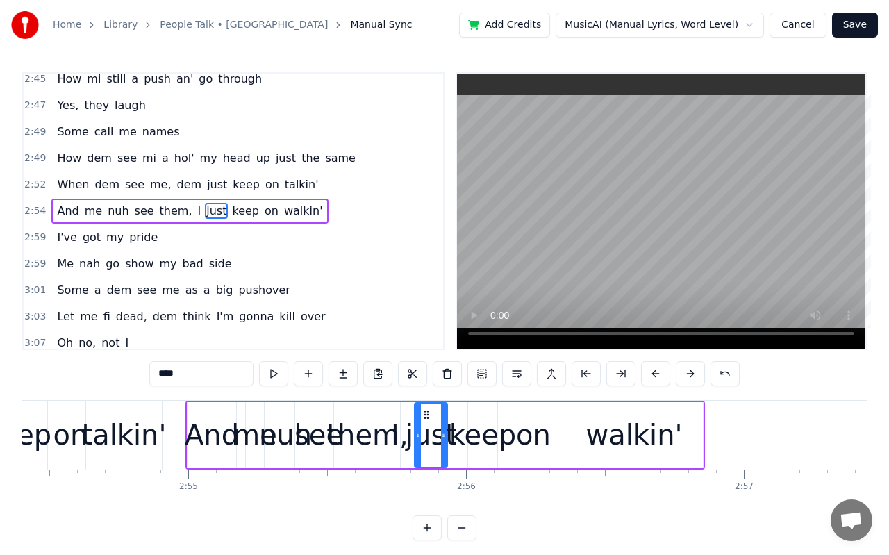
click at [419, 437] on icon at bounding box center [418, 434] width 6 height 11
drag, startPoint x: 444, startPoint y: 435, endPoint x: 435, endPoint y: 435, distance: 9.0
click at [435, 435] on icon at bounding box center [435, 434] width 6 height 11
click at [465, 432] on div "keep" at bounding box center [482, 435] width 67 height 42
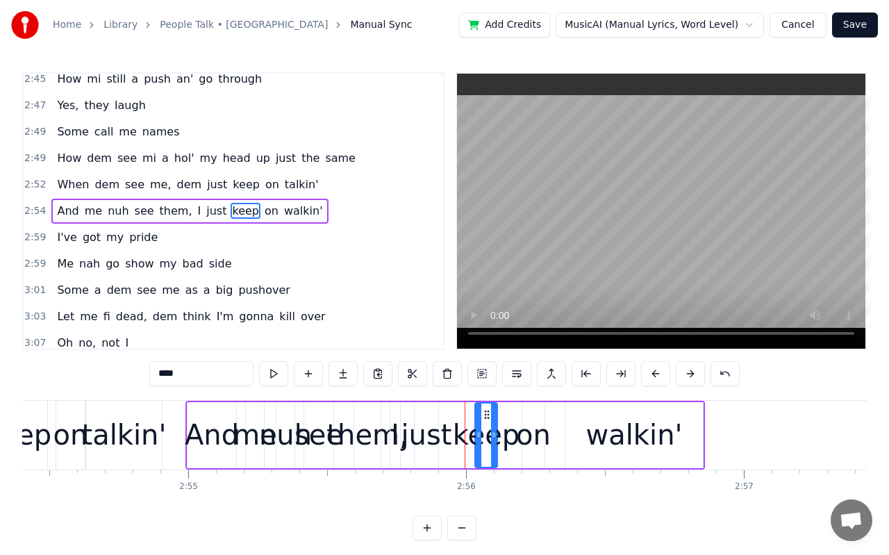
click at [476, 432] on icon at bounding box center [479, 434] width 6 height 11
click at [385, 435] on div "them," at bounding box center [366, 435] width 81 height 42
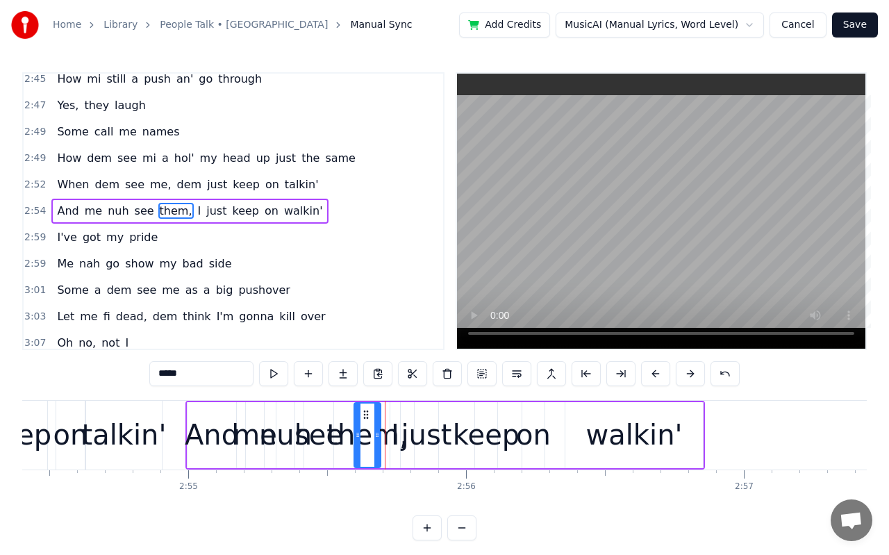
click at [398, 432] on div "them," at bounding box center [366, 435] width 81 height 42
click at [384, 436] on div "them," at bounding box center [366, 435] width 81 height 42
click at [219, 441] on div "And" at bounding box center [212, 435] width 54 height 42
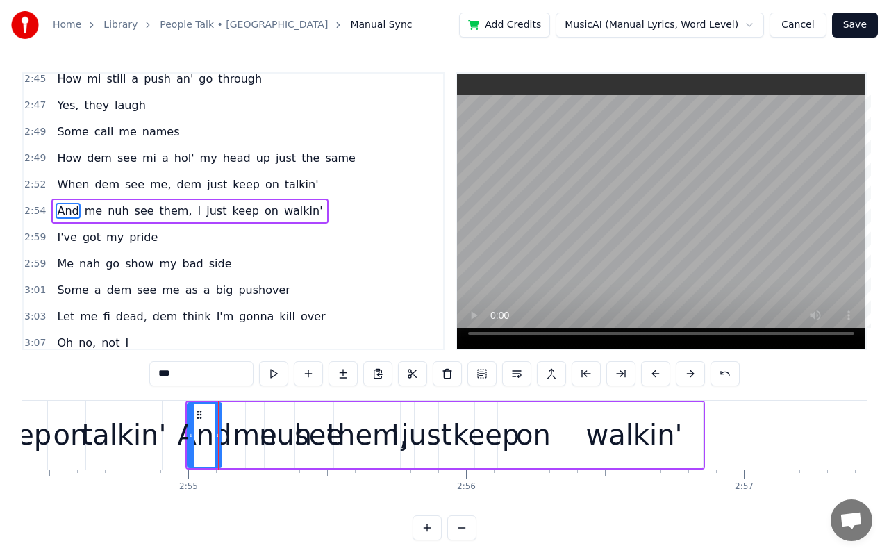
drag, startPoint x: 233, startPoint y: 433, endPoint x: 219, endPoint y: 433, distance: 14.6
click at [219, 433] on icon at bounding box center [218, 434] width 6 height 11
drag, startPoint x: 192, startPoint y: 437, endPoint x: 199, endPoint y: 436, distance: 7.1
click at [199, 436] on icon at bounding box center [198, 434] width 6 height 11
drag, startPoint x: 195, startPoint y: 435, endPoint x: 165, endPoint y: 439, distance: 30.7
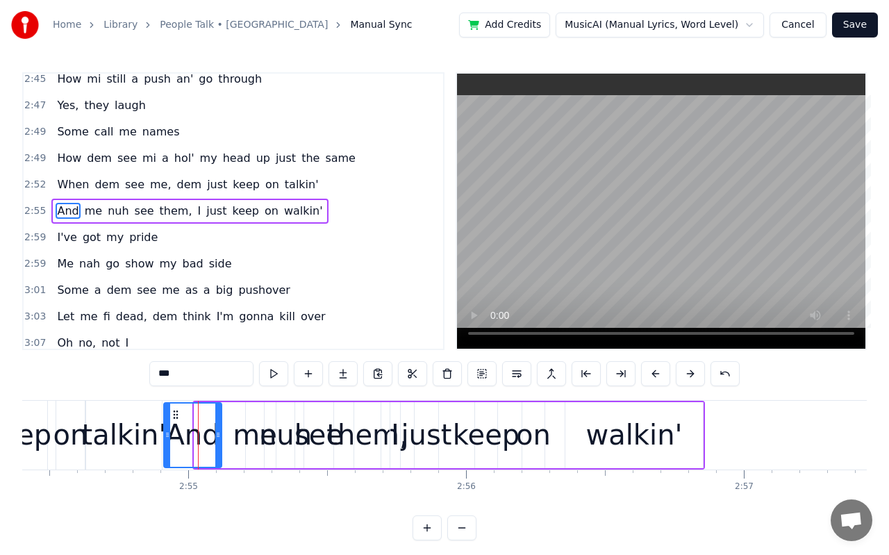
click at [165, 439] on icon at bounding box center [168, 434] width 6 height 11
drag, startPoint x: 215, startPoint y: 433, endPoint x: 199, endPoint y: 435, distance: 16.0
click at [199, 435] on icon at bounding box center [202, 434] width 6 height 11
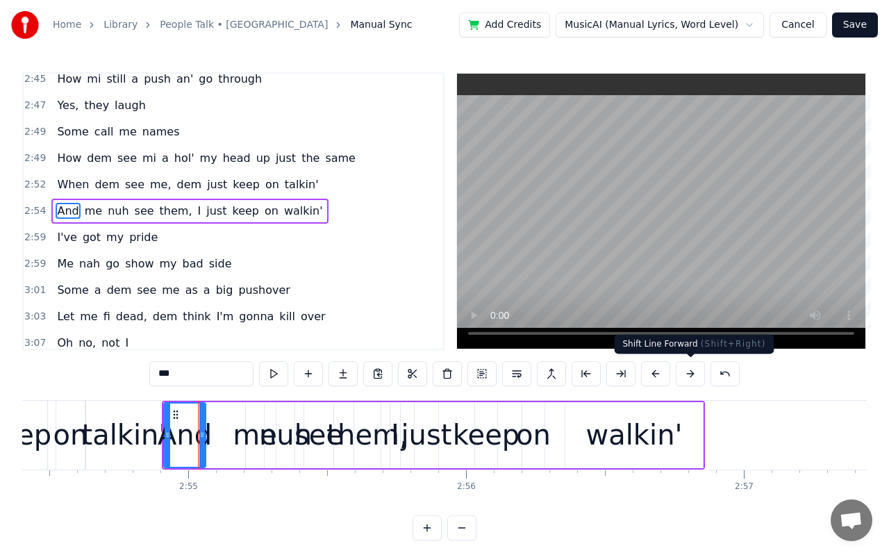
click at [688, 368] on button at bounding box center [689, 373] width 29 height 25
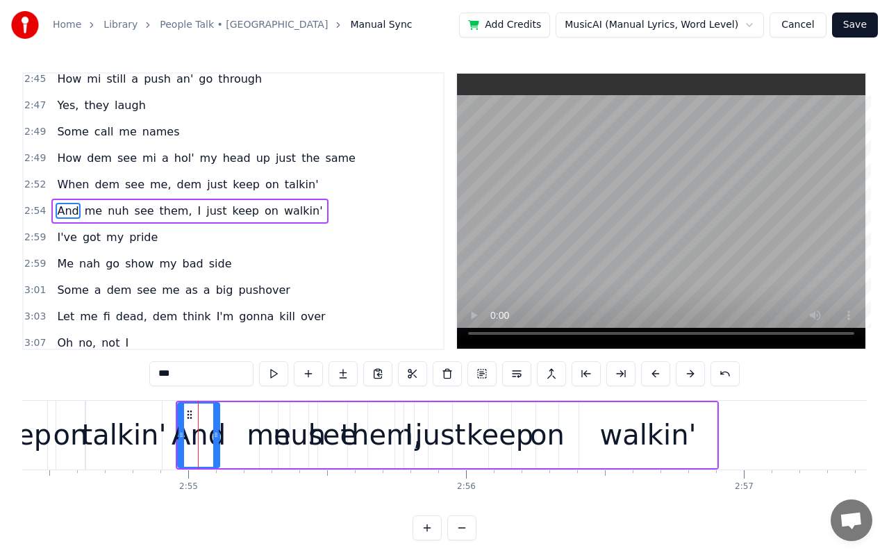
click at [688, 368] on button at bounding box center [689, 373] width 29 height 25
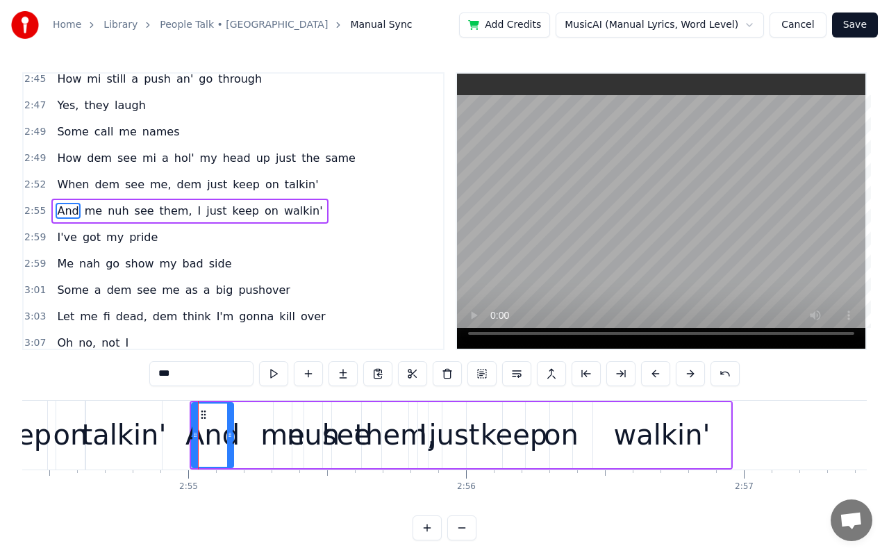
click at [278, 437] on div "me" at bounding box center [282, 435] width 44 height 42
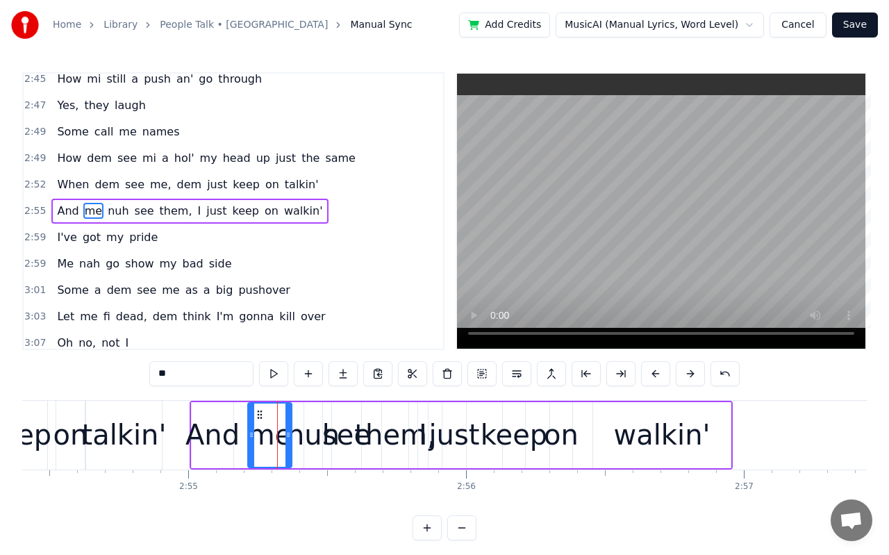
drag, startPoint x: 278, startPoint y: 437, endPoint x: 252, endPoint y: 437, distance: 25.7
click at [252, 437] on icon at bounding box center [252, 434] width 6 height 11
drag, startPoint x: 289, startPoint y: 437, endPoint x: 267, endPoint y: 438, distance: 22.3
click at [267, 438] on icon at bounding box center [266, 434] width 6 height 11
drag, startPoint x: 251, startPoint y: 436, endPoint x: 258, endPoint y: 435, distance: 7.7
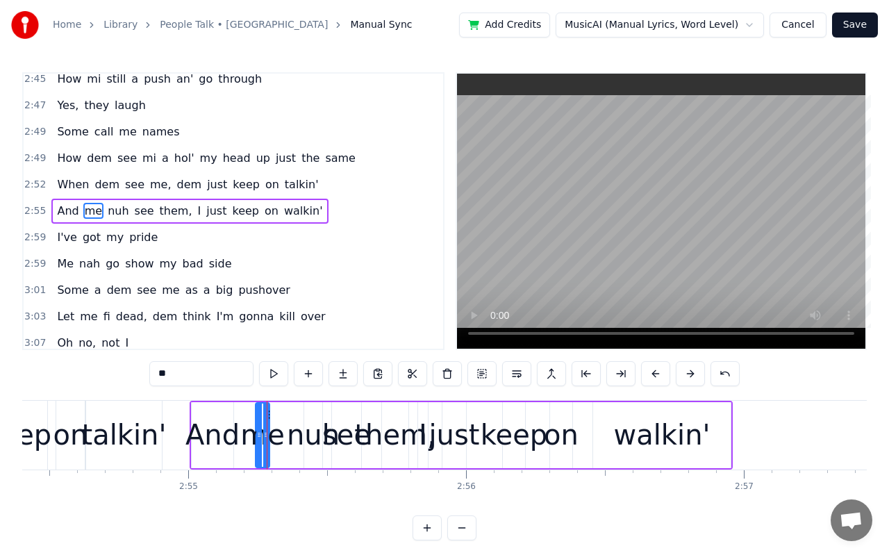
click at [258, 435] on icon at bounding box center [259, 434] width 6 height 11
click at [310, 437] on div "nuh" at bounding box center [313, 435] width 53 height 42
click at [296, 439] on div "nuh" at bounding box center [313, 435] width 53 height 42
click at [357, 419] on div "see" at bounding box center [346, 435] width 49 height 42
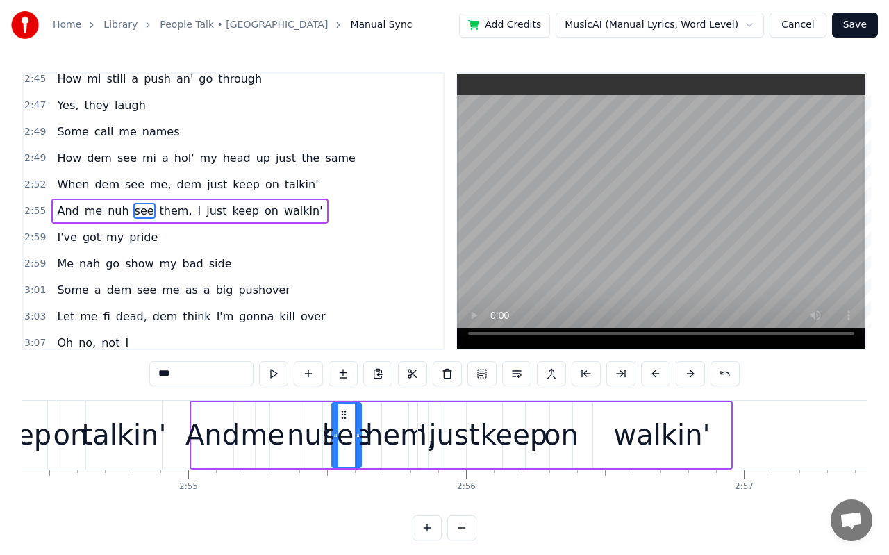
click at [293, 435] on div "nuh" at bounding box center [313, 435] width 53 height 42
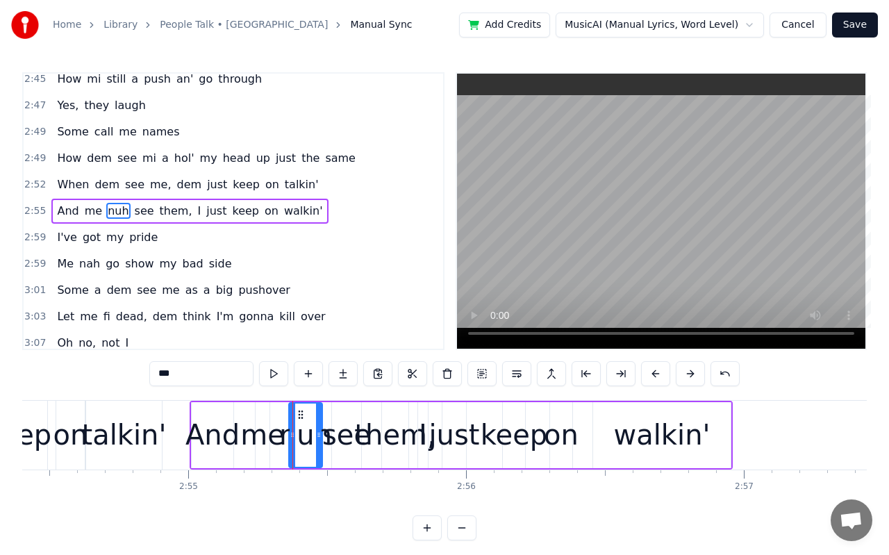
drag, startPoint x: 308, startPoint y: 437, endPoint x: 293, endPoint y: 441, distance: 15.7
click at [293, 441] on div at bounding box center [292, 434] width 6 height 63
drag, startPoint x: 319, startPoint y: 443, endPoint x: 308, endPoint y: 445, distance: 10.6
click at [308, 445] on div at bounding box center [308, 434] width 6 height 63
click at [266, 437] on div "me" at bounding box center [262, 435] width 44 height 42
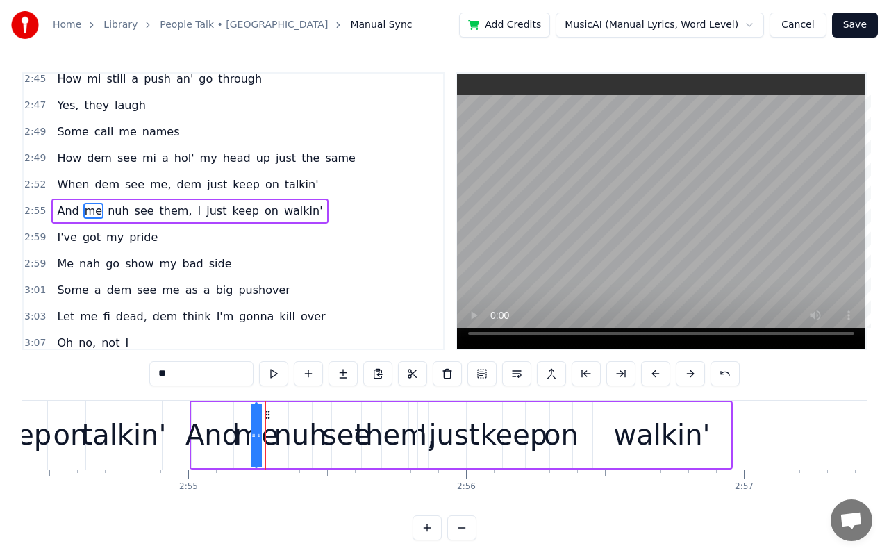
drag, startPoint x: 266, startPoint y: 437, endPoint x: 253, endPoint y: 437, distance: 13.2
click at [253, 437] on icon at bounding box center [254, 434] width 6 height 11
click at [225, 437] on div "And" at bounding box center [212, 435] width 54 height 42
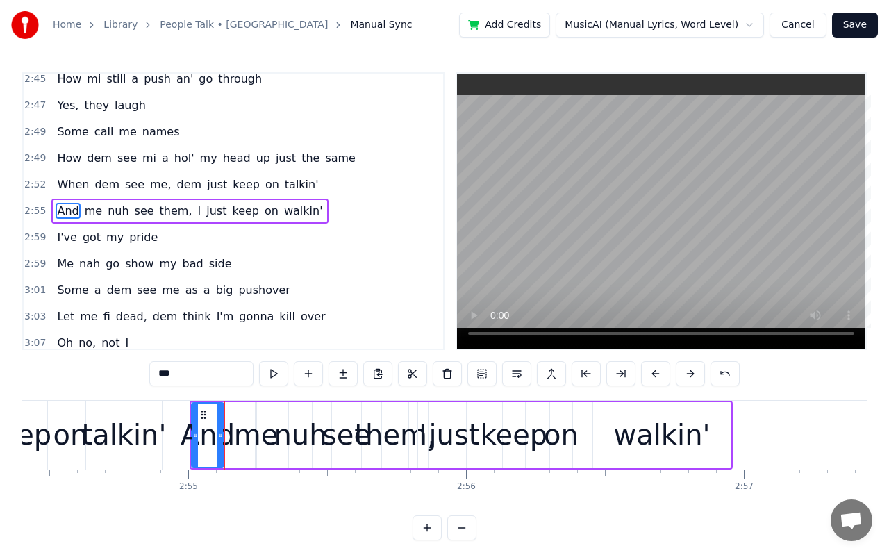
drag, startPoint x: 231, startPoint y: 435, endPoint x: 221, endPoint y: 435, distance: 9.7
click at [221, 435] on icon at bounding box center [220, 434] width 6 height 11
click at [337, 442] on div "see" at bounding box center [346, 435] width 49 height 42
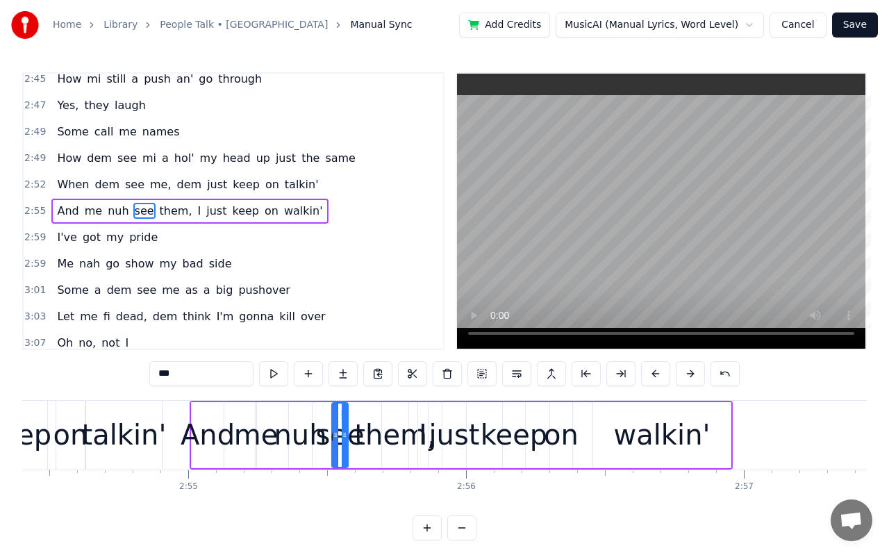
drag, startPoint x: 357, startPoint y: 437, endPoint x: 344, endPoint y: 440, distance: 13.6
click at [344, 440] on div at bounding box center [345, 434] width 6 height 63
drag, startPoint x: 335, startPoint y: 438, endPoint x: 343, endPoint y: 430, distance: 11.3
click at [343, 430] on div "see" at bounding box center [344, 434] width 6 height 63
click at [562, 444] on div "on" at bounding box center [561, 435] width 35 height 42
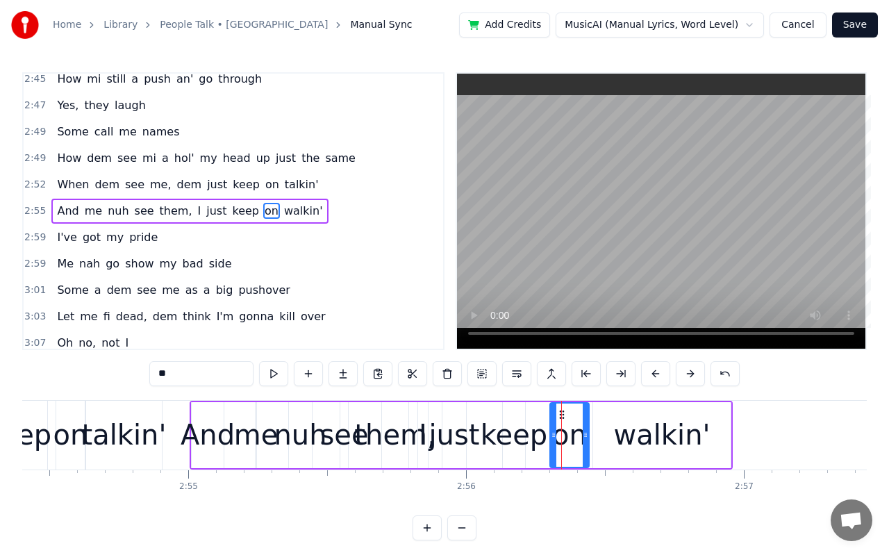
drag, startPoint x: 570, startPoint y: 437, endPoint x: 586, endPoint y: 435, distance: 16.0
click at [586, 435] on icon at bounding box center [585, 434] width 6 height 11
drag, startPoint x: 552, startPoint y: 433, endPoint x: 567, endPoint y: 432, distance: 15.3
click at [567, 432] on icon at bounding box center [569, 434] width 6 height 11
click at [529, 435] on div "keep" at bounding box center [513, 435] width 67 height 42
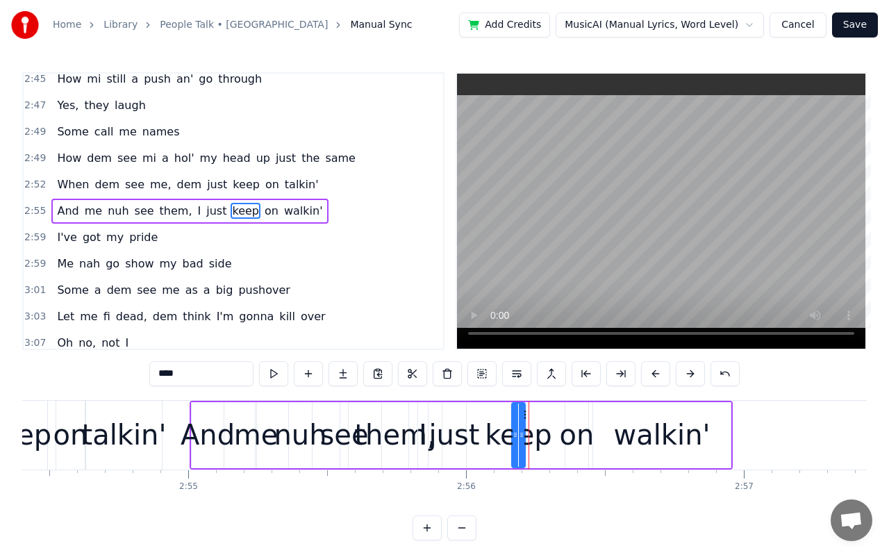
drag, startPoint x: 505, startPoint y: 440, endPoint x: 514, endPoint y: 440, distance: 9.0
click at [514, 440] on div at bounding box center [515, 434] width 6 height 63
click at [530, 440] on div "keep" at bounding box center [518, 435] width 67 height 42
drag, startPoint x: 521, startPoint y: 432, endPoint x: 534, endPoint y: 435, distance: 12.7
click at [534, 435] on icon at bounding box center [534, 434] width 6 height 11
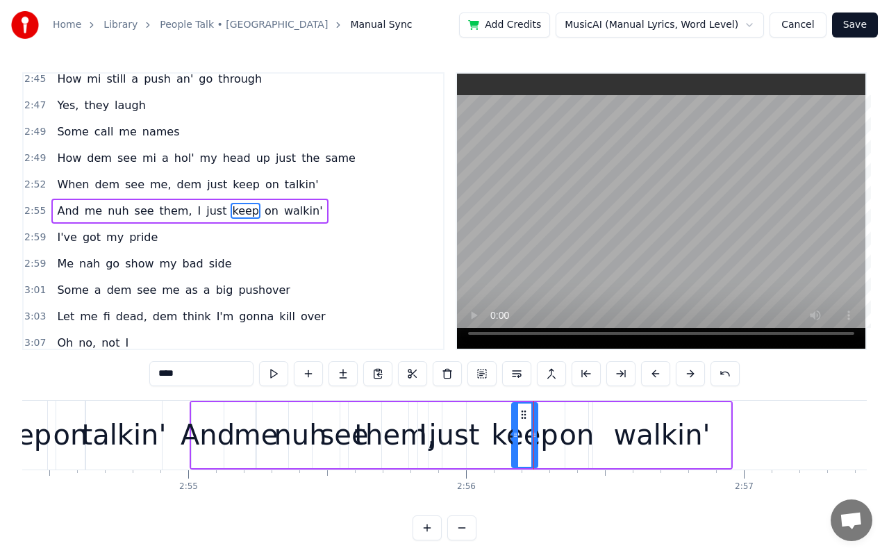
click at [461, 437] on div "just" at bounding box center [454, 435] width 51 height 42
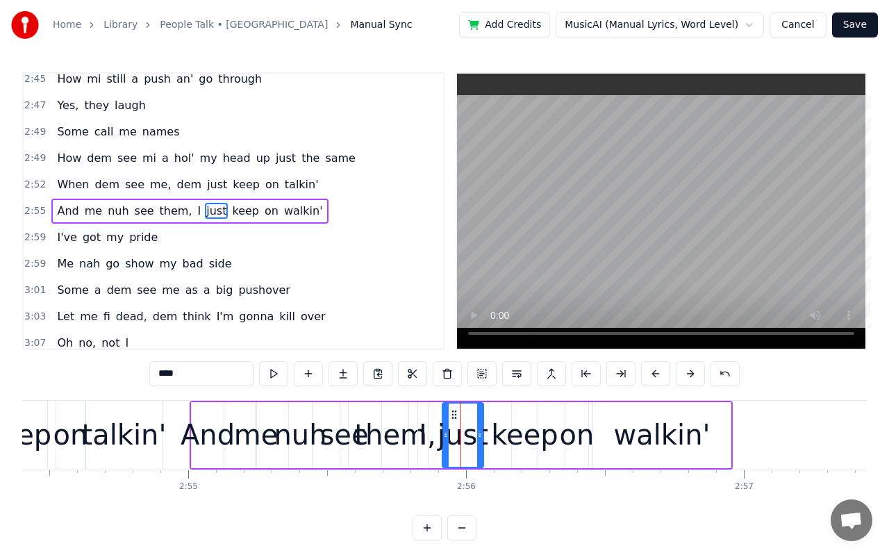
drag, startPoint x: 464, startPoint y: 433, endPoint x: 481, endPoint y: 435, distance: 17.4
click at [481, 435] on icon at bounding box center [480, 434] width 6 height 11
drag, startPoint x: 442, startPoint y: 431, endPoint x: 461, endPoint y: 435, distance: 19.2
click at [462, 435] on icon at bounding box center [465, 434] width 6 height 11
click at [427, 446] on div "I" at bounding box center [422, 435] width 11 height 66
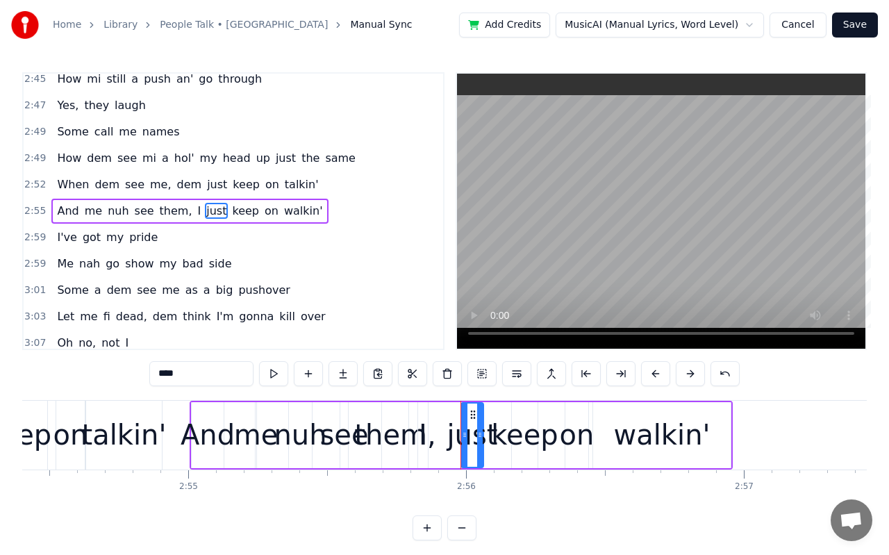
type input "*"
drag, startPoint x: 426, startPoint y: 435, endPoint x: 437, endPoint y: 437, distance: 10.6
click at [437, 437] on icon at bounding box center [435, 434] width 6 height 11
click at [436, 432] on div at bounding box center [436, 435] width 1 height 69
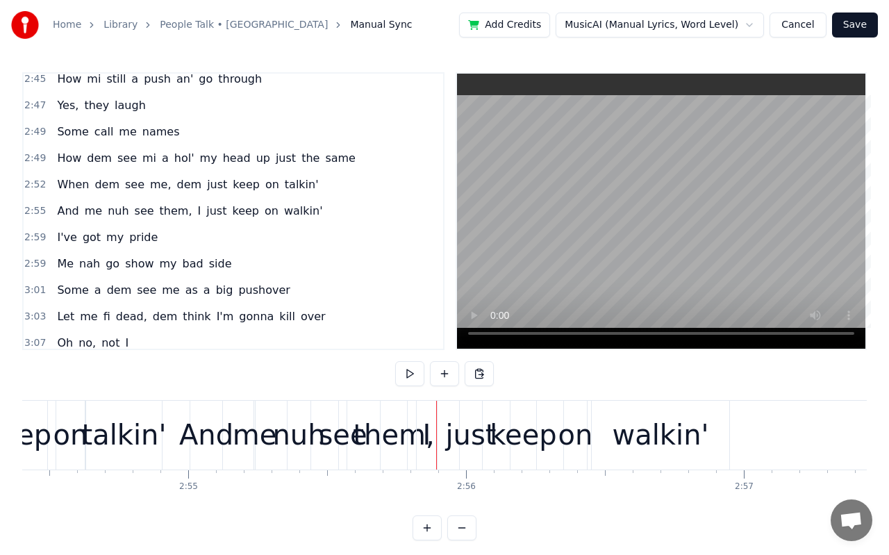
click at [428, 437] on div "I" at bounding box center [427, 435] width 8 height 42
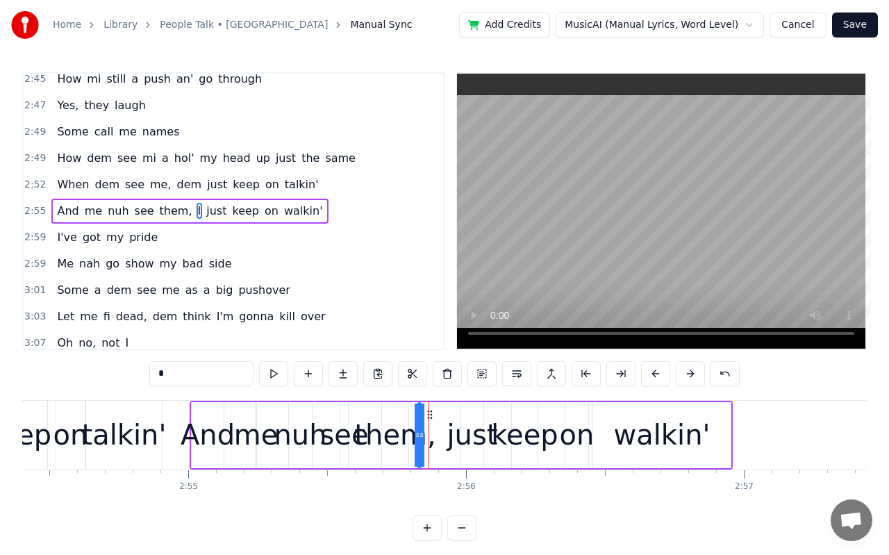
drag, startPoint x: 433, startPoint y: 437, endPoint x: 416, endPoint y: 439, distance: 17.5
click at [416, 439] on icon at bounding box center [417, 434] width 6 height 11
click at [426, 446] on div "them," at bounding box center [394, 435] width 81 height 42
type input "*****"
click at [426, 446] on div "them," at bounding box center [394, 435] width 81 height 42
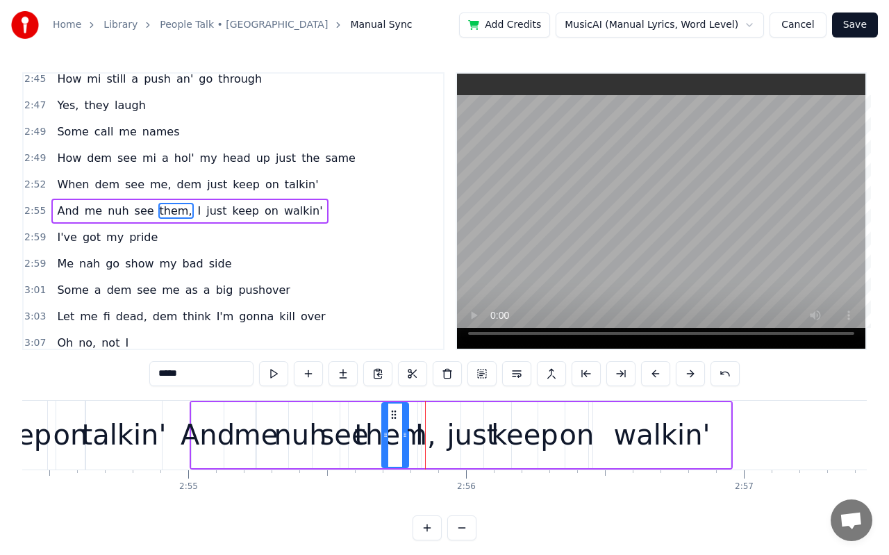
click at [426, 438] on div "them," at bounding box center [394, 435] width 81 height 42
click at [426, 443] on div at bounding box center [426, 435] width 1 height 69
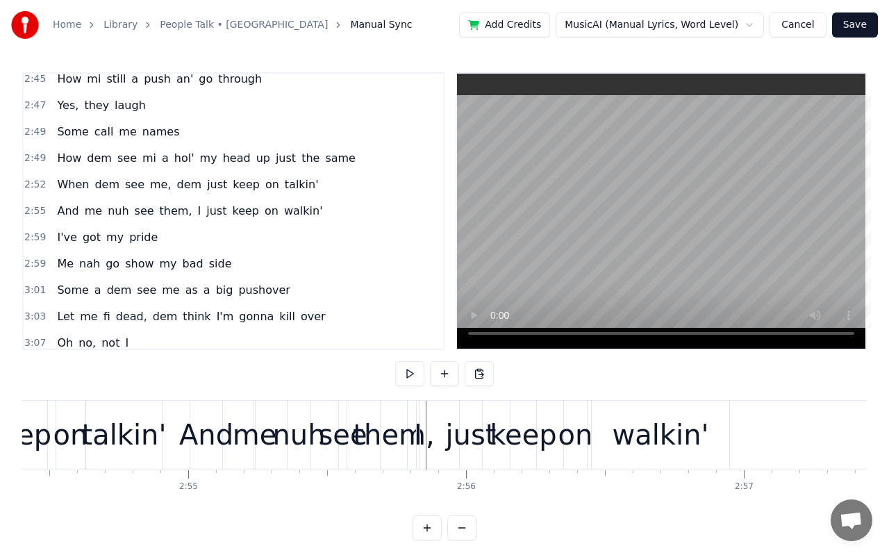
click at [423, 447] on div "them," at bounding box center [393, 435] width 81 height 42
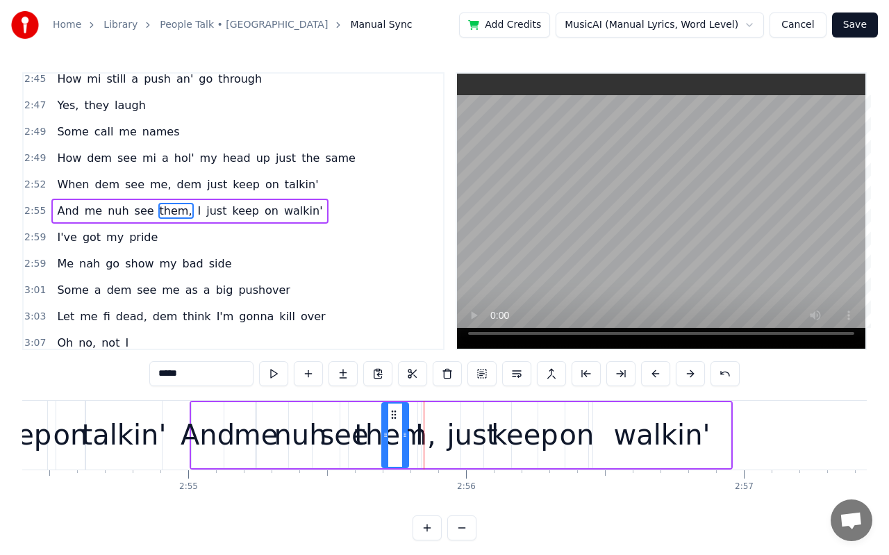
click at [425, 448] on div "them," at bounding box center [394, 435] width 81 height 42
click at [426, 443] on div "them," at bounding box center [394, 435] width 81 height 42
click at [422, 448] on div "them," at bounding box center [394, 435] width 81 height 42
click at [412, 439] on div "them," at bounding box center [394, 435] width 81 height 42
drag, startPoint x: 405, startPoint y: 437, endPoint x: 433, endPoint y: 443, distance: 28.5
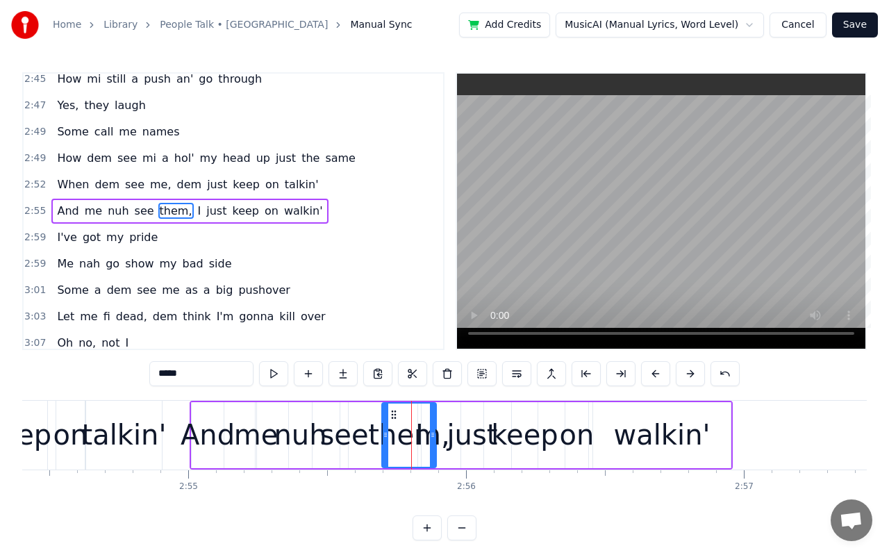
click at [433, 443] on div at bounding box center [433, 434] width 6 height 63
drag, startPoint x: 384, startPoint y: 439, endPoint x: 334, endPoint y: 446, distance: 50.5
click at [334, 446] on div at bounding box center [336, 434] width 6 height 63
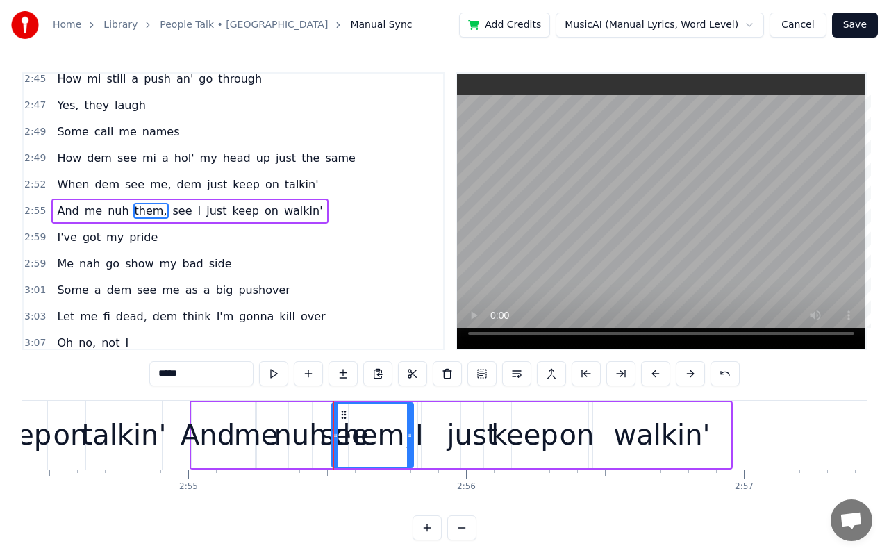
drag, startPoint x: 432, startPoint y: 435, endPoint x: 409, endPoint y: 435, distance: 22.9
click at [409, 435] on icon at bounding box center [410, 434] width 6 height 11
click at [419, 442] on div "I" at bounding box center [419, 435] width 8 height 42
type input "*"
drag, startPoint x: 420, startPoint y: 442, endPoint x: 442, endPoint y: 443, distance: 21.6
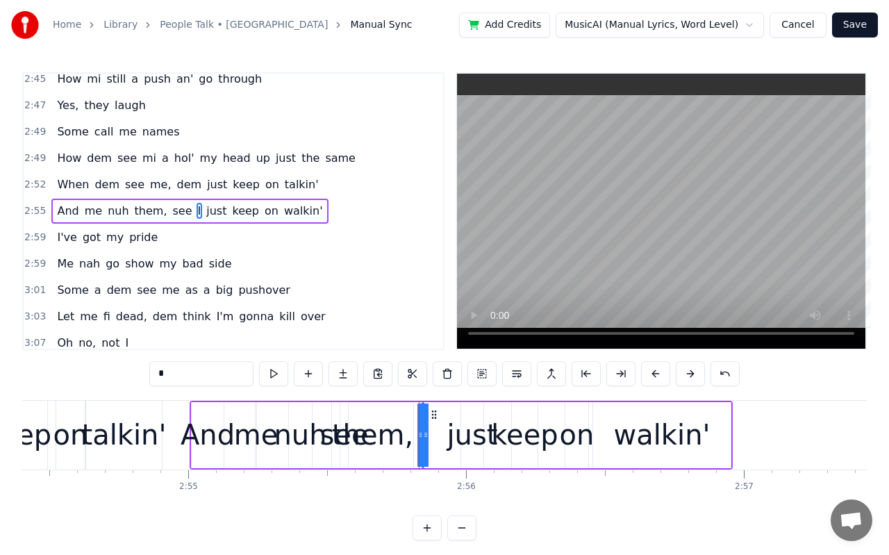
click at [442, 443] on div "And me nuh them, see I just keep on walkin'" at bounding box center [461, 435] width 543 height 69
click at [422, 434] on div "I" at bounding box center [422, 435] width 8 height 42
drag, startPoint x: 424, startPoint y: 434, endPoint x: 437, endPoint y: 434, distance: 13.2
click at [437, 434] on div "And me nuh them, see I just keep on walkin'" at bounding box center [461, 435] width 543 height 69
click at [424, 435] on div "I" at bounding box center [422, 435] width 8 height 42
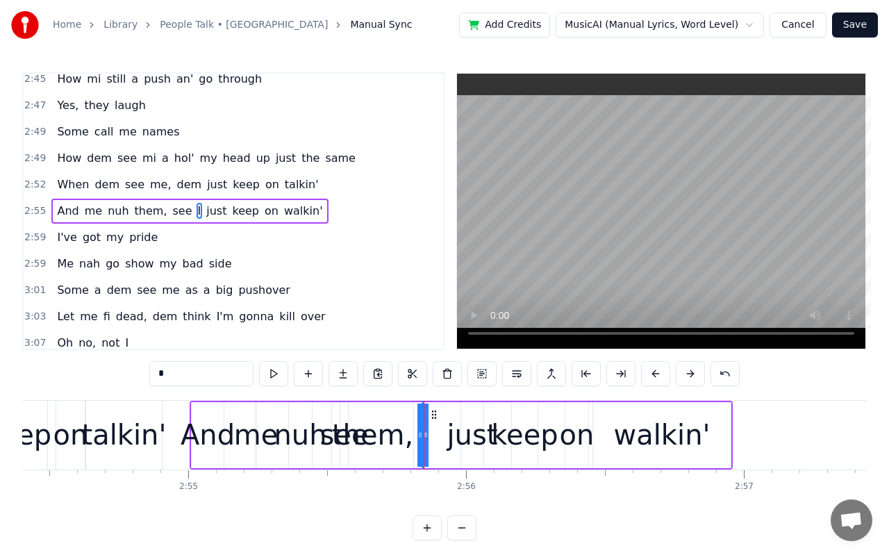
drag, startPoint x: 427, startPoint y: 433, endPoint x: 438, endPoint y: 434, distance: 11.1
click at [438, 434] on div "And me nuh them, see I just keep on walkin'" at bounding box center [461, 435] width 543 height 69
click at [423, 434] on div at bounding box center [423, 435] width 1 height 69
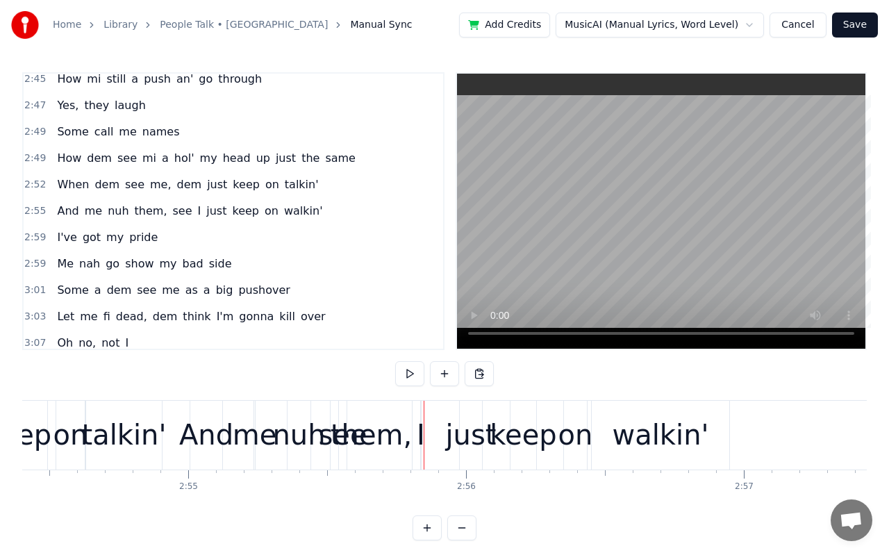
click at [422, 432] on div "I" at bounding box center [421, 435] width 8 height 42
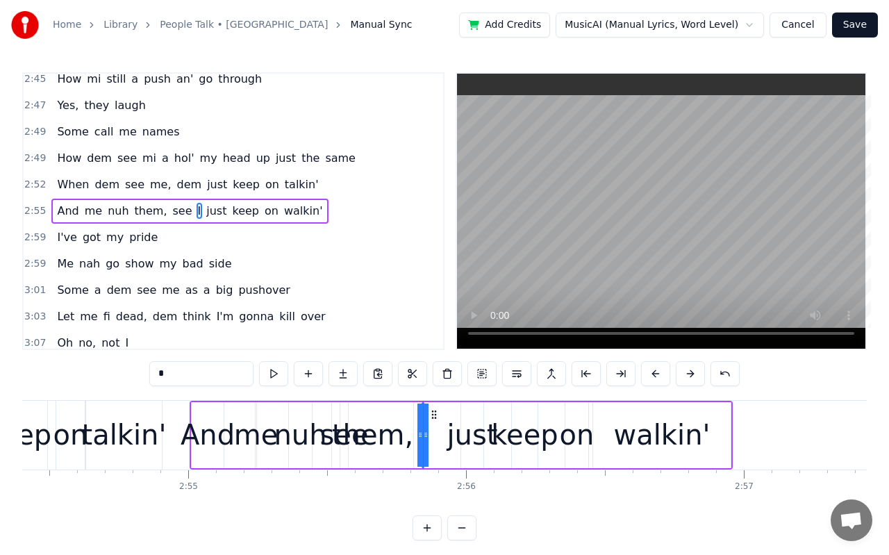
drag, startPoint x: 419, startPoint y: 435, endPoint x: 409, endPoint y: 436, distance: 10.4
click at [409, 436] on div "And me nuh them, see I just keep on walkin'" at bounding box center [461, 435] width 543 height 69
click at [388, 440] on div "them," at bounding box center [372, 435] width 81 height 42
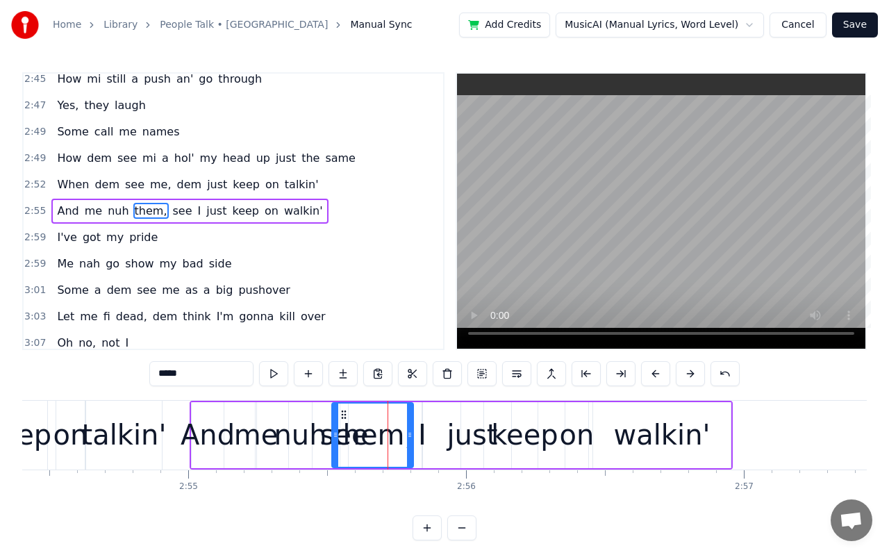
drag, startPoint x: 388, startPoint y: 440, endPoint x: 397, endPoint y: 442, distance: 9.1
click at [397, 442] on div "them," at bounding box center [372, 435] width 81 height 42
drag, startPoint x: 410, startPoint y: 433, endPoint x: 380, endPoint y: 433, distance: 29.9
click at [380, 433] on icon at bounding box center [381, 434] width 6 height 11
drag, startPoint x: 335, startPoint y: 435, endPoint x: 421, endPoint y: 435, distance: 85.4
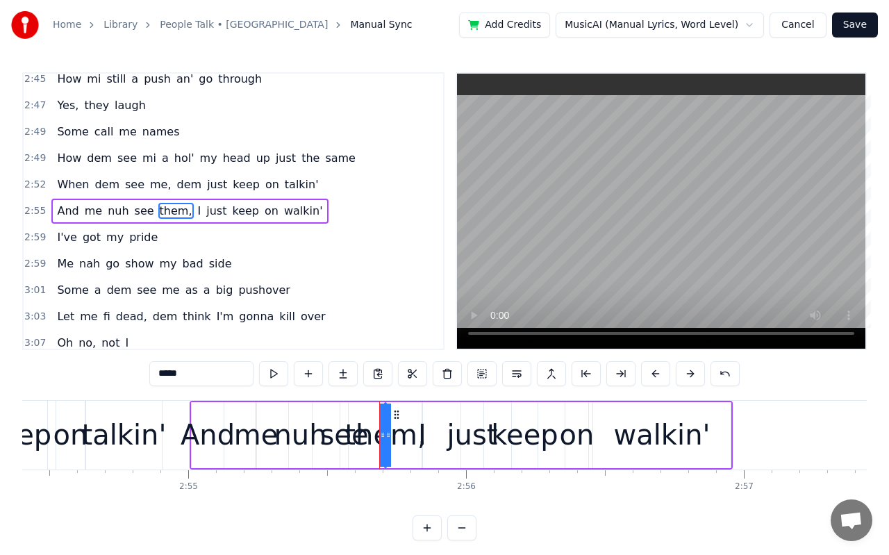
click at [424, 435] on div "I" at bounding box center [422, 435] width 8 height 42
type input "*"
drag, startPoint x: 424, startPoint y: 435, endPoint x: 437, endPoint y: 434, distance: 12.6
click at [437, 434] on div "And me nuh see them, I just keep on walkin'" at bounding box center [461, 435] width 543 height 69
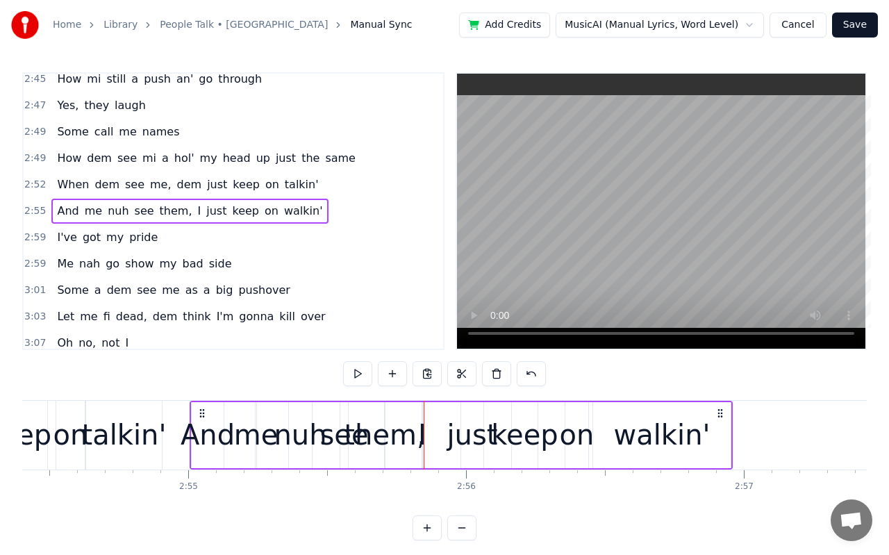
click at [423, 432] on div at bounding box center [423, 435] width 1 height 69
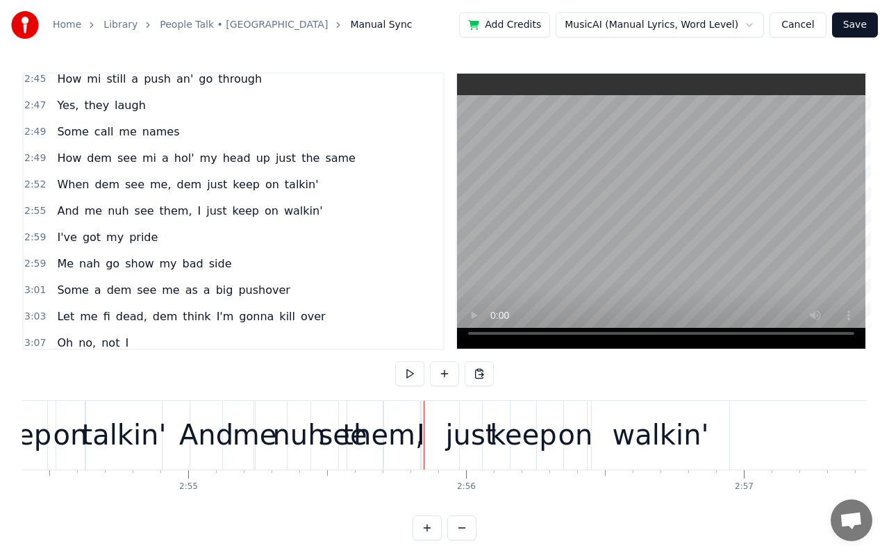
click at [421, 433] on div "I" at bounding box center [421, 435] width 8 height 42
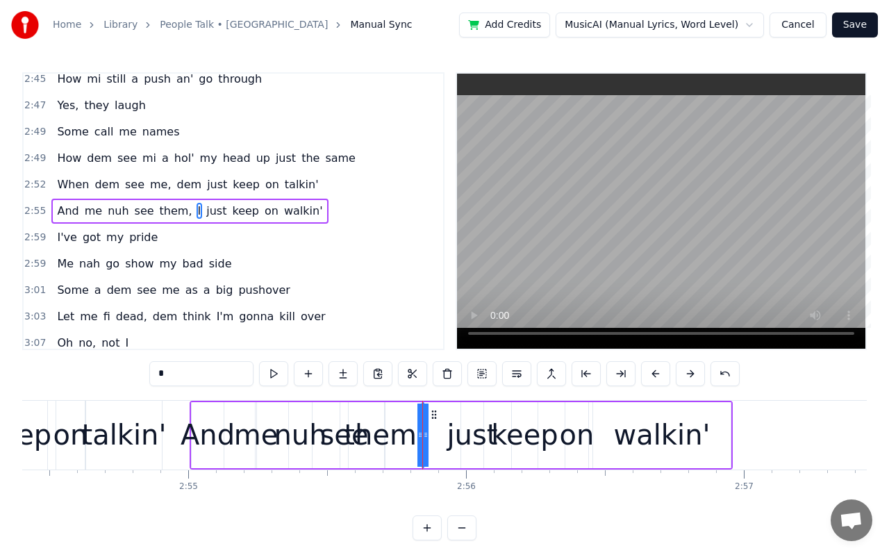
click at [419, 451] on div at bounding box center [420, 434] width 6 height 63
click at [423, 437] on icon at bounding box center [426, 434] width 6 height 11
click at [430, 436] on div "And me nuh see them, I just keep on walkin'" at bounding box center [461, 435] width 543 height 69
click at [432, 437] on div "And me nuh see them, I just keep on walkin'" at bounding box center [461, 435] width 543 height 69
click at [307, 441] on div "nuh" at bounding box center [300, 435] width 53 height 42
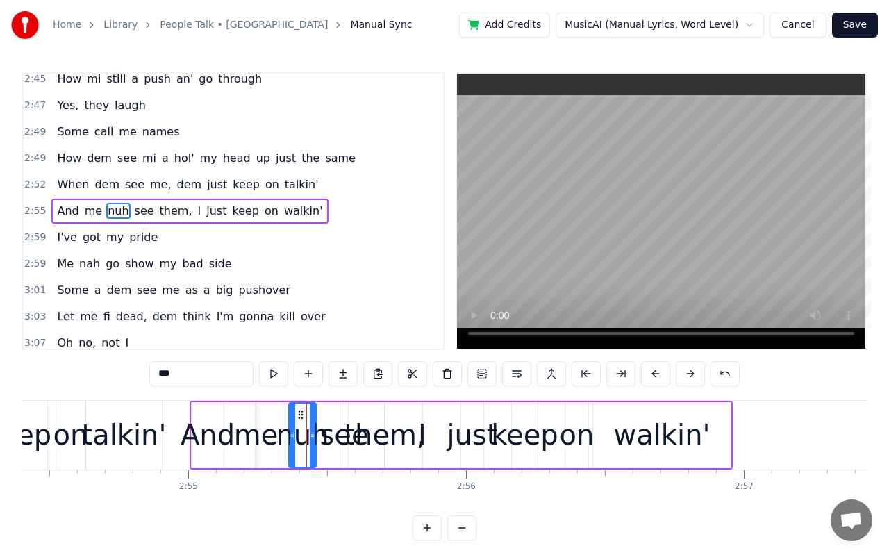
click at [311, 437] on div at bounding box center [313, 434] width 6 height 63
drag, startPoint x: 292, startPoint y: 439, endPoint x: 312, endPoint y: 439, distance: 20.1
click at [312, 439] on div "nuh" at bounding box center [312, 434] width 6 height 63
click at [317, 439] on div "nuh" at bounding box center [312, 435] width 53 height 42
click at [343, 435] on div "see" at bounding box center [343, 435] width 49 height 42
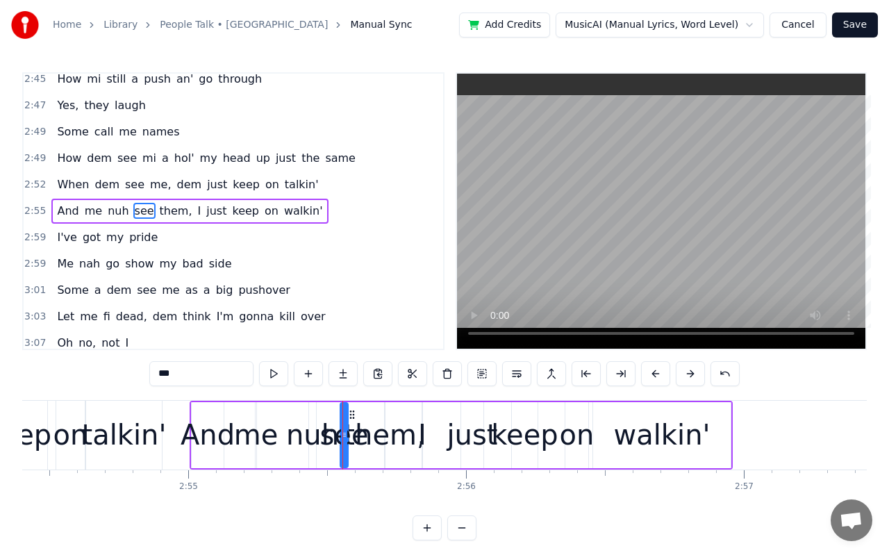
click at [374, 438] on div "them," at bounding box center [384, 435] width 81 height 42
click at [475, 446] on div "just" at bounding box center [472, 435] width 51 height 42
click at [566, 438] on div "on" at bounding box center [577, 435] width 35 height 42
drag, startPoint x: 586, startPoint y: 439, endPoint x: 610, endPoint y: 443, distance: 24.7
click at [610, 443] on div at bounding box center [609, 434] width 6 height 63
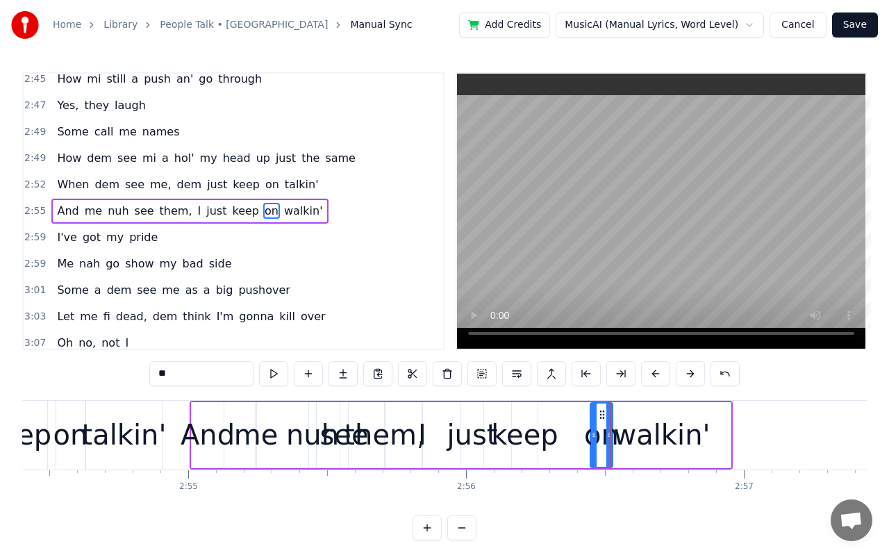
drag, startPoint x: 566, startPoint y: 434, endPoint x: 591, endPoint y: 437, distance: 25.2
click at [591, 437] on icon at bounding box center [594, 434] width 6 height 11
click at [538, 443] on div "keep" at bounding box center [524, 435] width 67 height 42
type input "****"
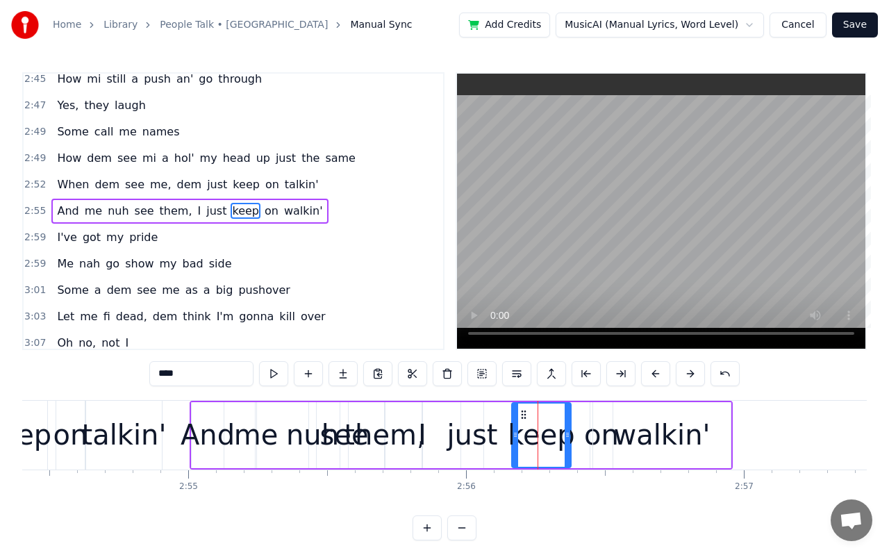
drag, startPoint x: 535, startPoint y: 434, endPoint x: 571, endPoint y: 432, distance: 36.2
click at [570, 432] on icon at bounding box center [567, 434] width 6 height 11
drag, startPoint x: 516, startPoint y: 432, endPoint x: 552, endPoint y: 443, distance: 37.8
click at [552, 443] on div at bounding box center [551, 434] width 6 height 63
drag, startPoint x: 568, startPoint y: 435, endPoint x: 551, endPoint y: 434, distance: 17.4
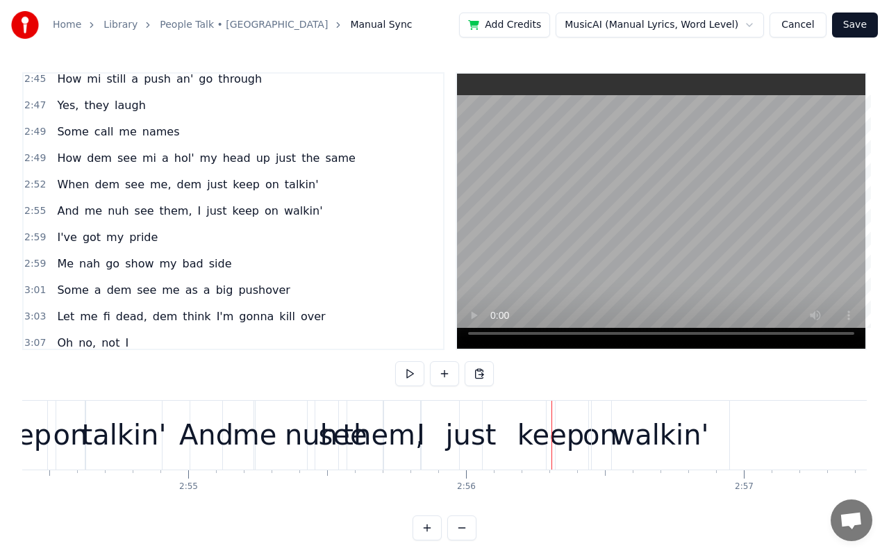
click at [483, 439] on div "just" at bounding box center [471, 435] width 51 height 42
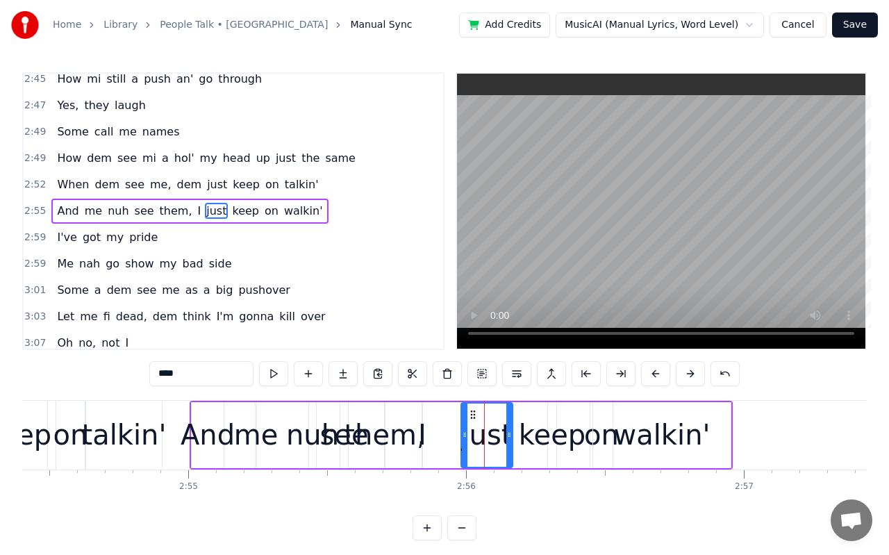
drag, startPoint x: 478, startPoint y: 437, endPoint x: 507, endPoint y: 437, distance: 29.2
click at [507, 437] on icon at bounding box center [509, 434] width 6 height 11
drag, startPoint x: 465, startPoint y: 437, endPoint x: 490, endPoint y: 439, distance: 25.1
click at [490, 439] on icon at bounding box center [490, 434] width 6 height 11
click at [421, 440] on div "I" at bounding box center [422, 435] width 8 height 42
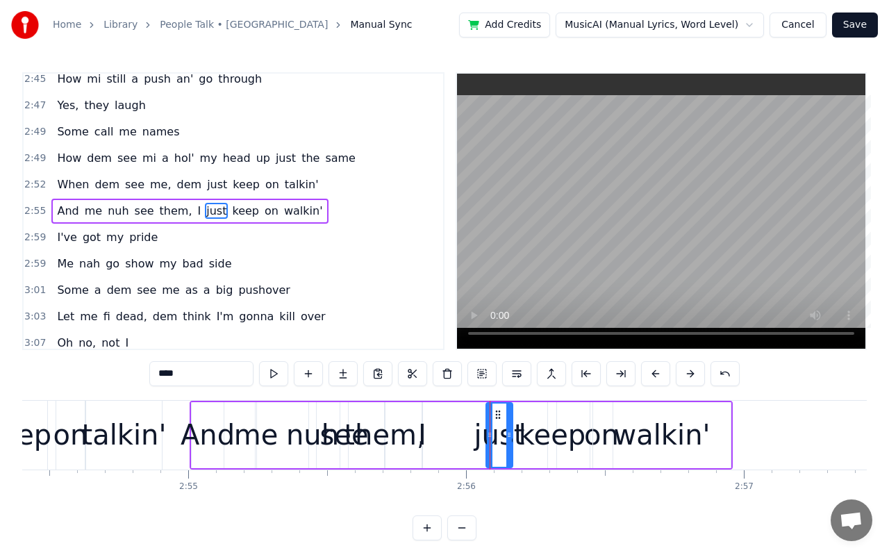
type input "*"
drag, startPoint x: 426, startPoint y: 439, endPoint x: 447, endPoint y: 439, distance: 20.8
click at [447, 439] on div "And me nuh see them, I just keep on walkin'" at bounding box center [461, 435] width 543 height 69
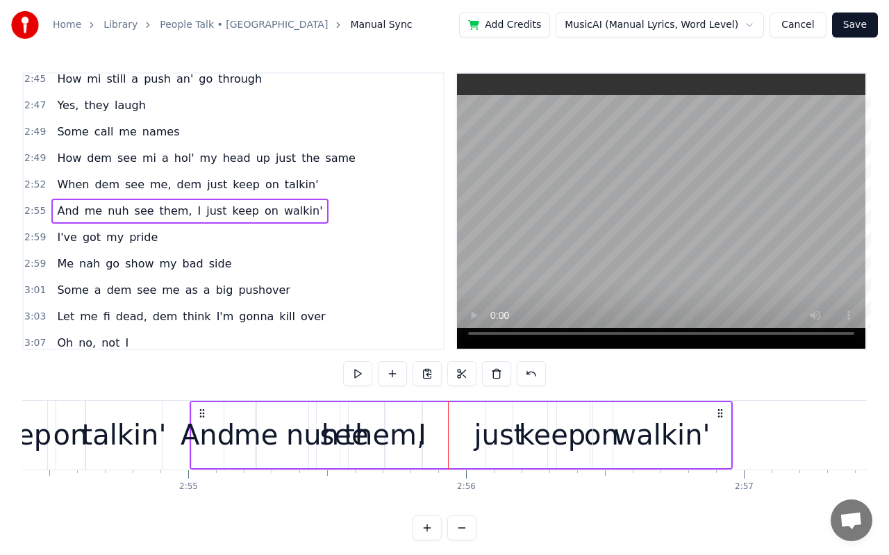
click at [421, 437] on div "I" at bounding box center [422, 435] width 8 height 42
drag, startPoint x: 426, startPoint y: 435, endPoint x: 442, endPoint y: 435, distance: 15.3
click at [442, 435] on div "And me nuh see them, I just keep on walkin'" at bounding box center [461, 435] width 543 height 69
click at [425, 437] on div "I" at bounding box center [422, 435] width 8 height 42
drag, startPoint x: 419, startPoint y: 436, endPoint x: 386, endPoint y: 435, distance: 33.3
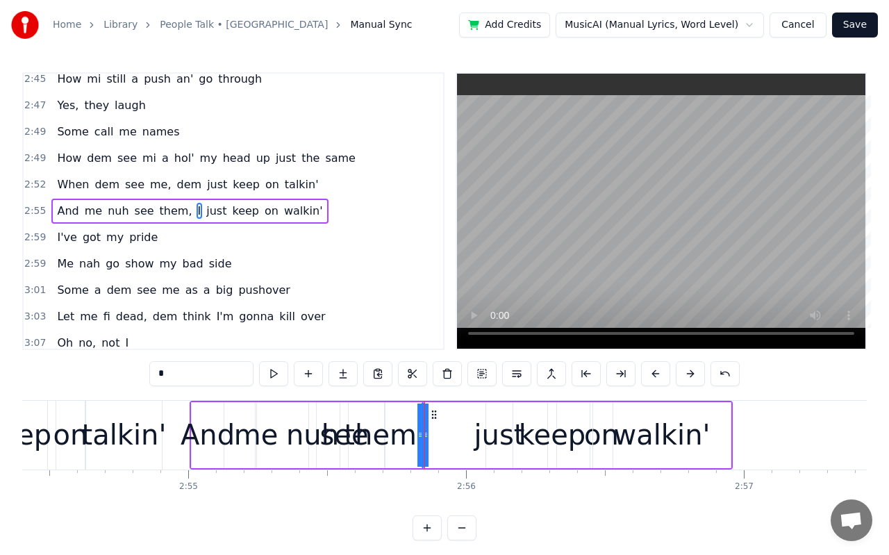
click at [386, 435] on div "And me nuh see them, I just keep on walkin'" at bounding box center [461, 435] width 543 height 69
click at [422, 439] on div "I" at bounding box center [422, 435] width 8 height 42
drag, startPoint x: 419, startPoint y: 437, endPoint x: 408, endPoint y: 437, distance: 11.1
click at [407, 438] on div "And me nuh see them, I just keep on walkin'" at bounding box center [461, 435] width 543 height 69
click at [423, 438] on div "I" at bounding box center [422, 435] width 8 height 42
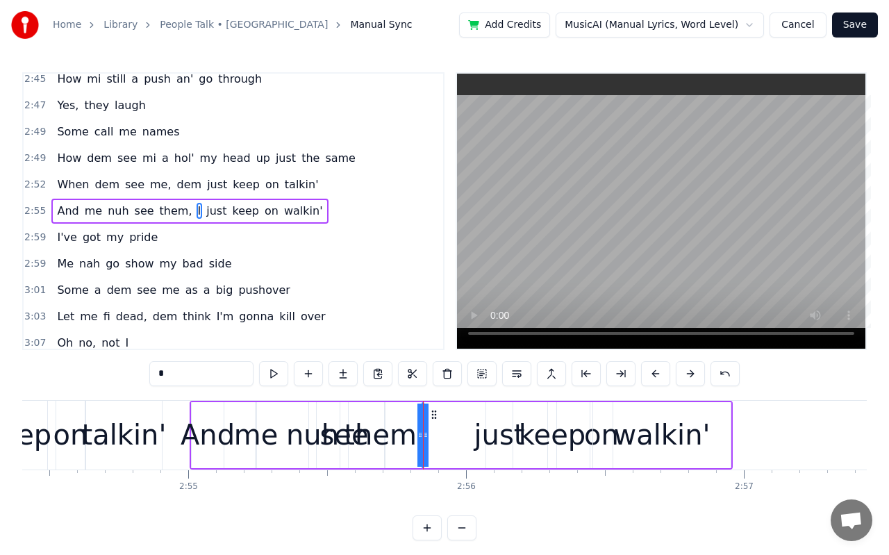
click at [205, 436] on div "And" at bounding box center [207, 435] width 54 height 42
drag, startPoint x: 219, startPoint y: 435, endPoint x: 196, endPoint y: 430, distance: 23.4
click at [196, 430] on icon at bounding box center [197, 434] width 6 height 11
click at [181, 433] on div "And" at bounding box center [196, 435] width 54 height 42
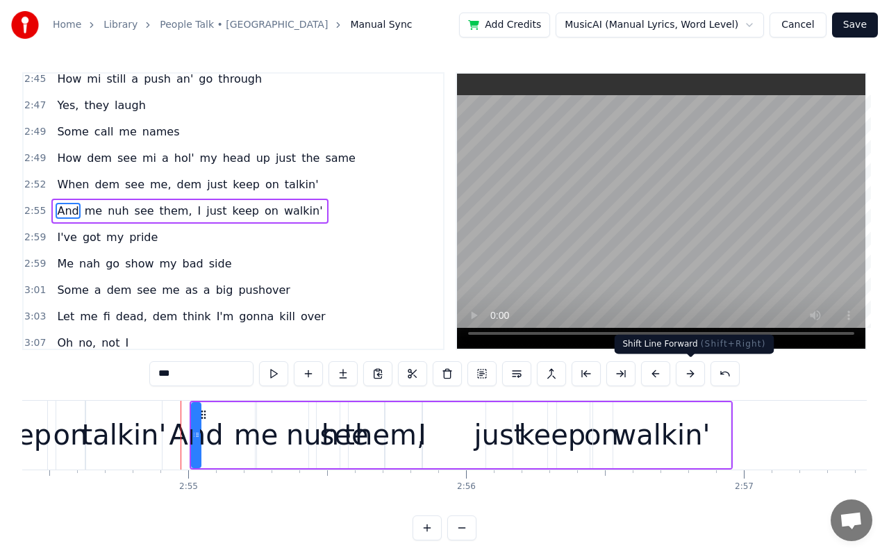
click at [700, 374] on button at bounding box center [689, 373] width 29 height 25
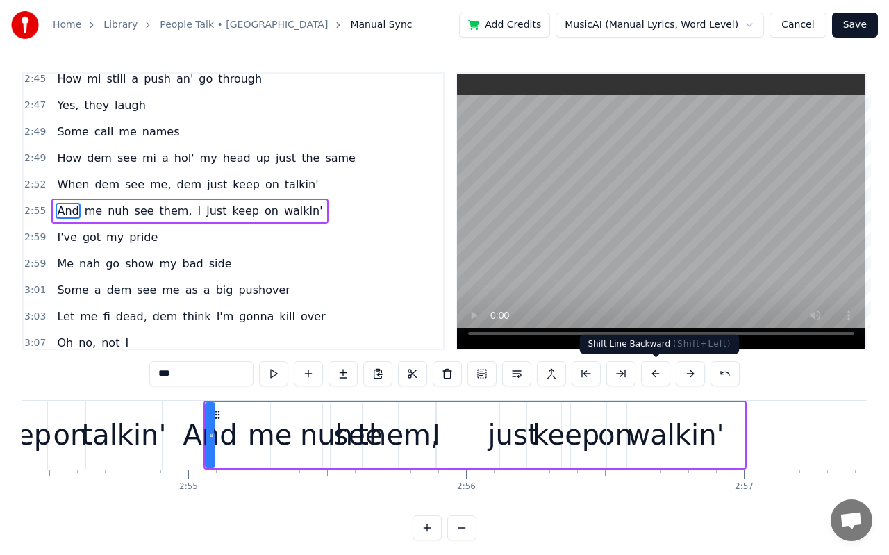
click at [655, 372] on button at bounding box center [655, 373] width 29 height 25
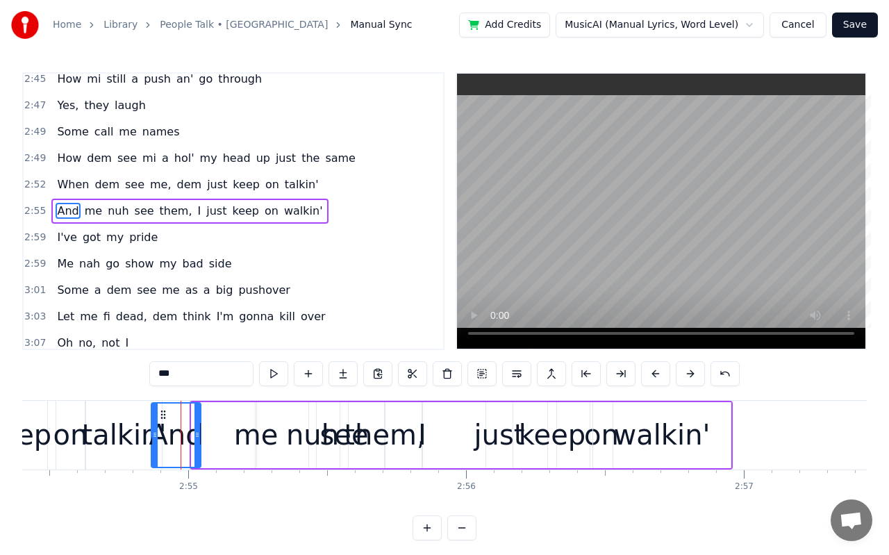
drag, startPoint x: 193, startPoint y: 445, endPoint x: 153, endPoint y: 442, distance: 40.4
click at [153, 442] on div at bounding box center [155, 434] width 6 height 63
click at [678, 378] on button at bounding box center [689, 373] width 29 height 25
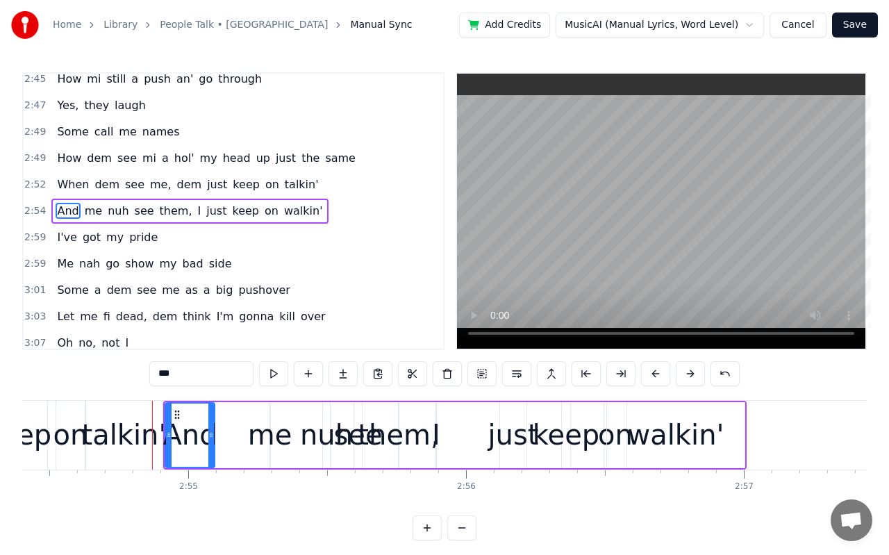
click at [678, 378] on button at bounding box center [689, 373] width 29 height 25
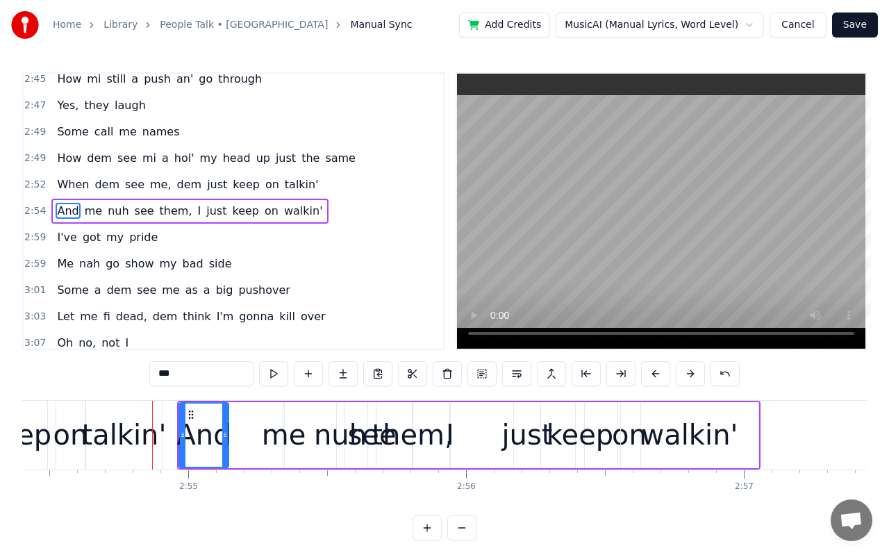
click at [678, 378] on button at bounding box center [689, 373] width 29 height 25
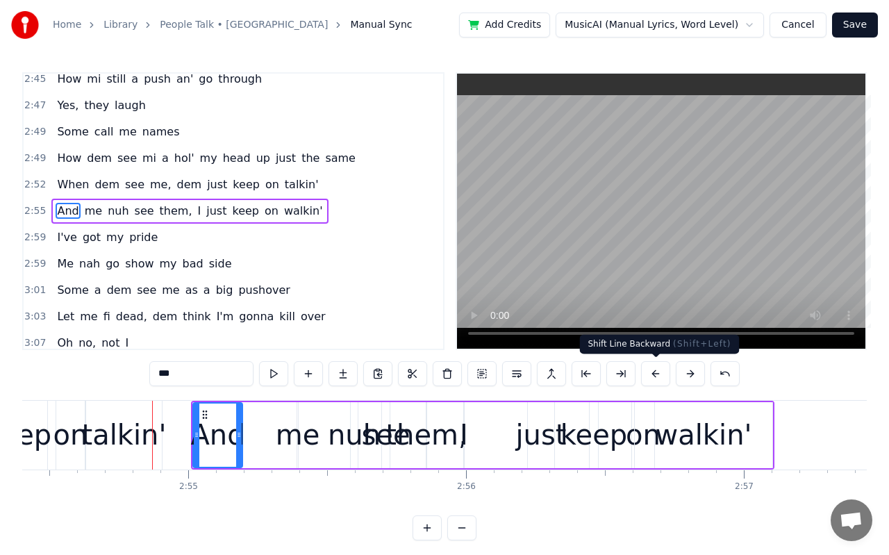
click at [658, 378] on button at bounding box center [655, 373] width 29 height 25
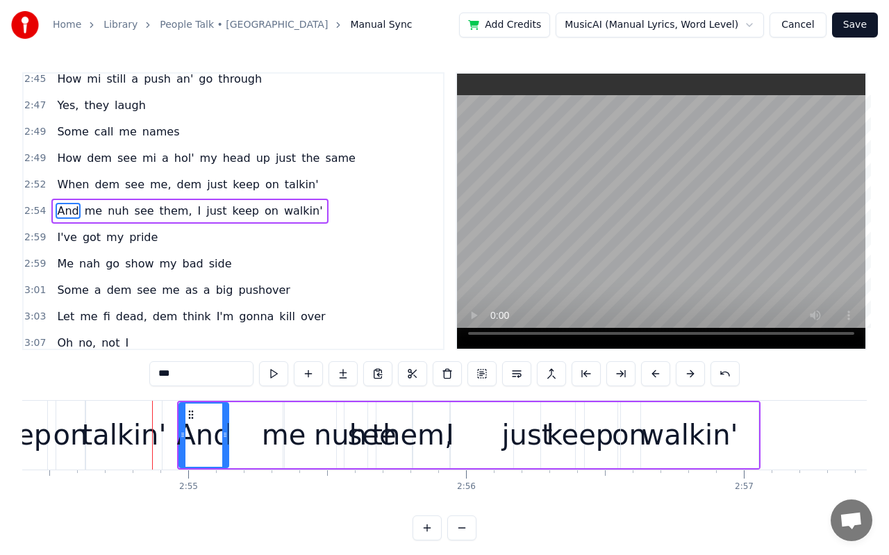
click at [278, 441] on div "me" at bounding box center [284, 435] width 44 height 42
type input "**"
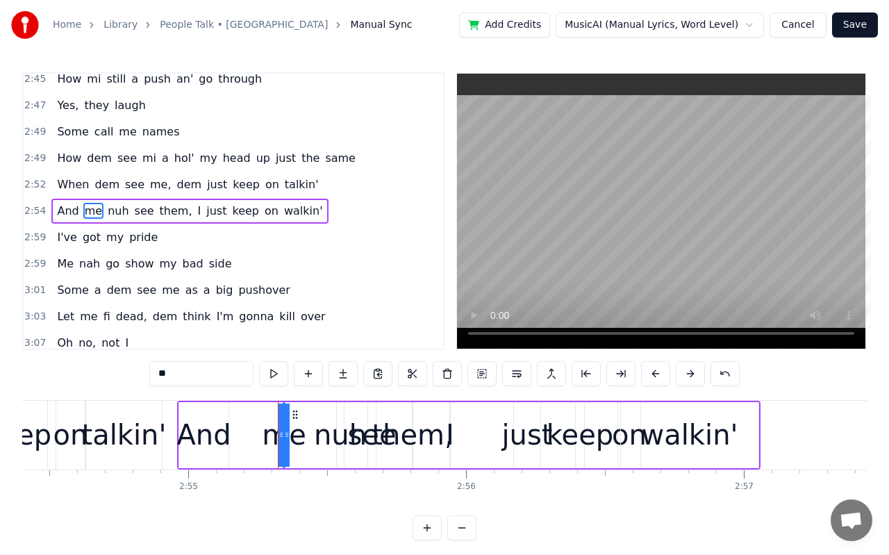
drag, startPoint x: 281, startPoint y: 436, endPoint x: 246, endPoint y: 424, distance: 36.7
click at [238, 428] on div "And me nuh see them, I just keep on walkin'" at bounding box center [468, 435] width 583 height 69
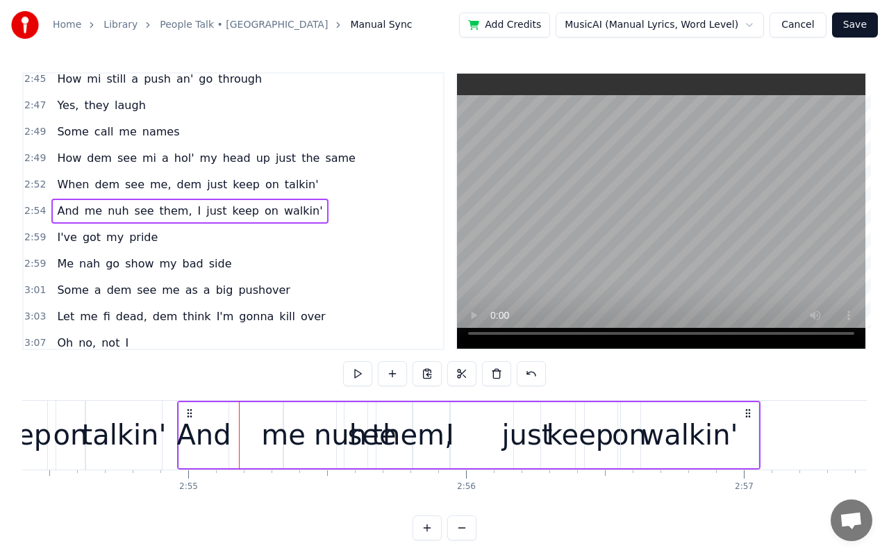
click at [274, 436] on div "me" at bounding box center [283, 435] width 44 height 42
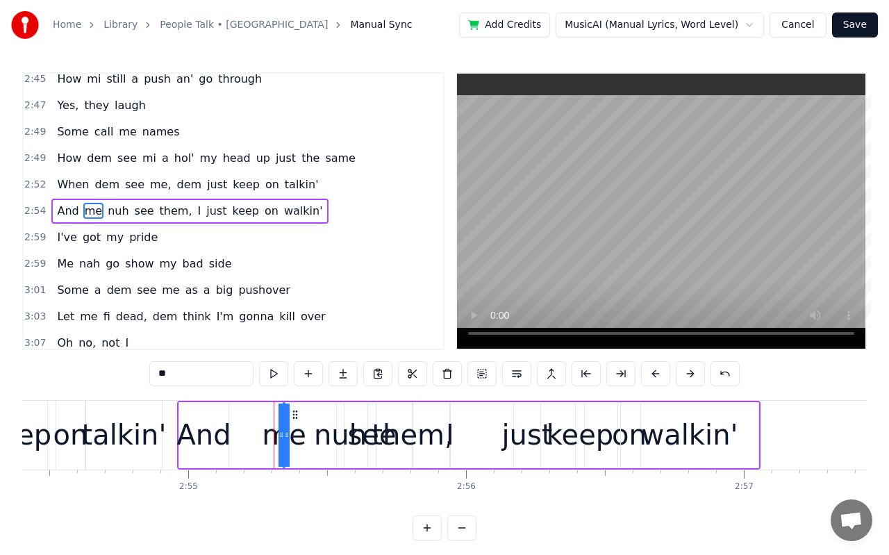
drag, startPoint x: 281, startPoint y: 434, endPoint x: 244, endPoint y: 429, distance: 37.1
click at [244, 429] on div "And me nuh see them, I just keep on walkin'" at bounding box center [468, 435] width 583 height 69
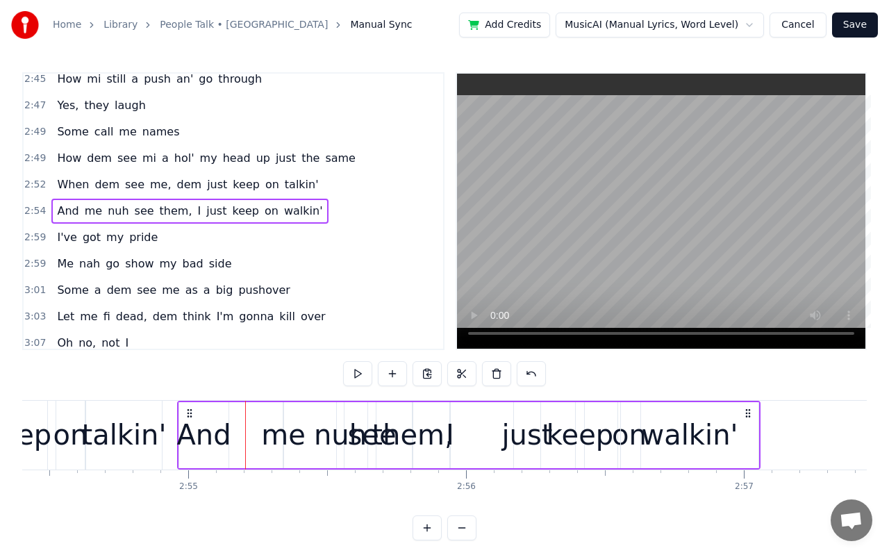
click at [283, 437] on div "me" at bounding box center [283, 435] width 44 height 42
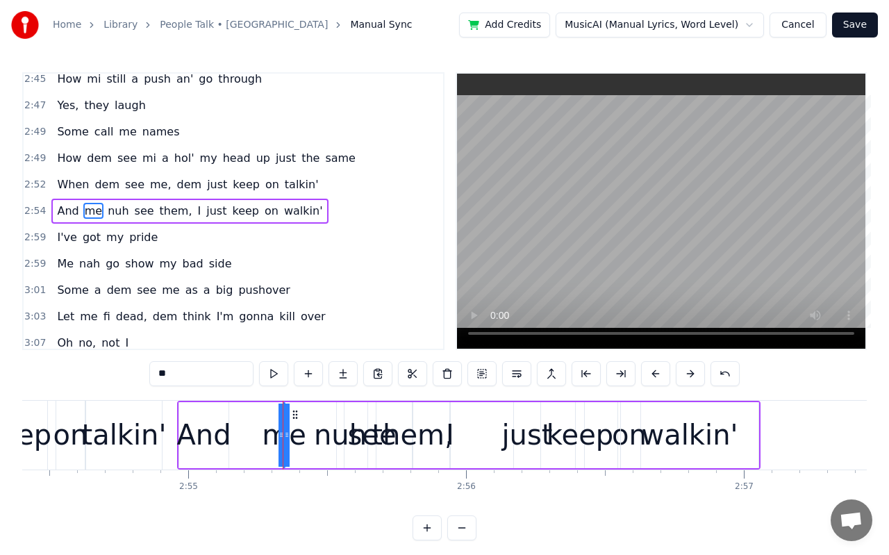
drag, startPoint x: 279, startPoint y: 436, endPoint x: 256, endPoint y: 437, distance: 22.9
click at [256, 437] on div "And me nuh see them, I just keep on walkin'" at bounding box center [468, 435] width 583 height 69
click at [277, 437] on div "me" at bounding box center [283, 435] width 44 height 42
drag, startPoint x: 288, startPoint y: 437, endPoint x: 296, endPoint y: 441, distance: 8.4
click at [284, 441] on div "me" at bounding box center [284, 434] width 0 height 63
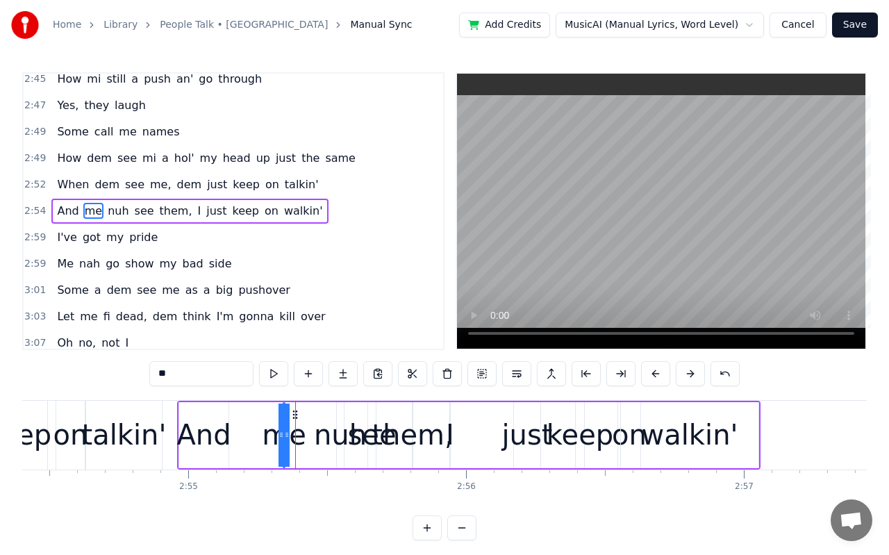
drag, startPoint x: 285, startPoint y: 437, endPoint x: 298, endPoint y: 439, distance: 12.7
click at [284, 439] on div "me" at bounding box center [284, 434] width 0 height 63
click at [273, 435] on div "me" at bounding box center [284, 435] width 44 height 42
drag, startPoint x: 273, startPoint y: 435, endPoint x: 255, endPoint y: 432, distance: 17.7
click at [255, 432] on div "And me nuh see them, I just keep on walkin'" at bounding box center [468, 435] width 583 height 69
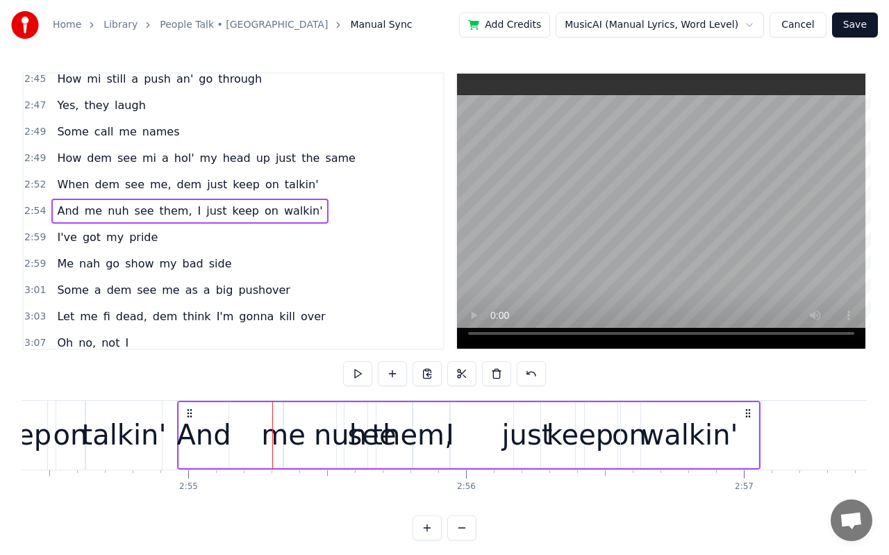
click at [276, 437] on div "me" at bounding box center [283, 435] width 44 height 42
click at [287, 435] on icon at bounding box center [287, 434] width 6 height 11
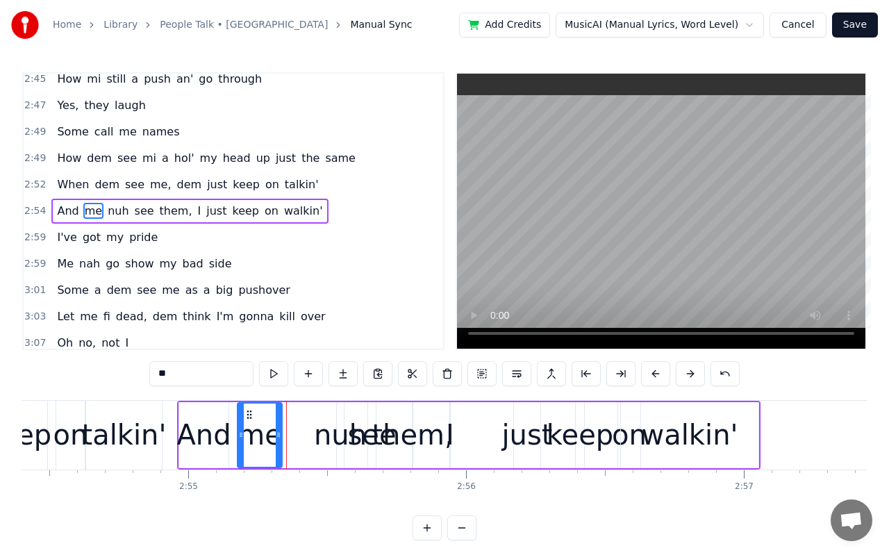
drag, startPoint x: 286, startPoint y: 435, endPoint x: 242, endPoint y: 442, distance: 45.1
click at [242, 442] on div at bounding box center [241, 434] width 6 height 63
drag, startPoint x: 278, startPoint y: 435, endPoint x: 264, endPoint y: 436, distance: 14.6
click at [264, 436] on circle at bounding box center [264, 436] width 1 height 1
click at [327, 440] on div "nuh" at bounding box center [340, 435] width 53 height 42
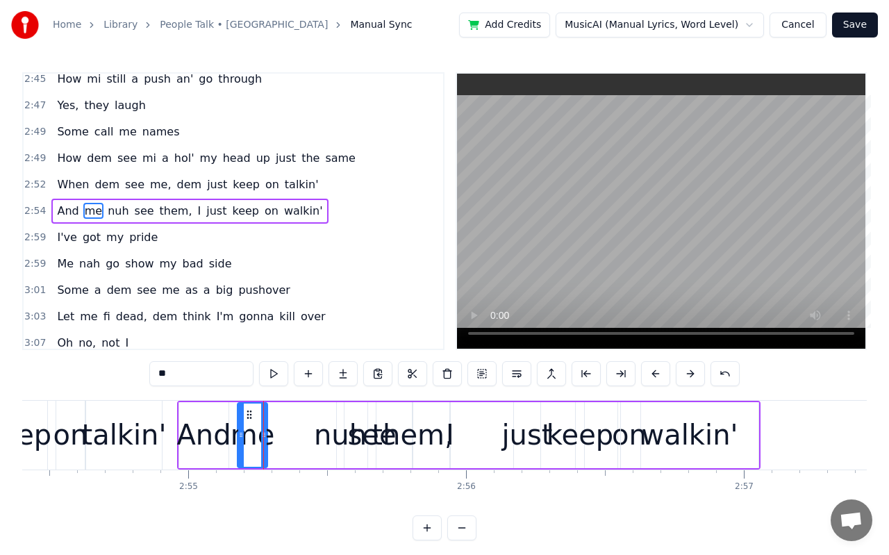
type input "***"
drag, startPoint x: 340, startPoint y: 436, endPoint x: 298, endPoint y: 433, distance: 42.4
click at [298, 433] on div "And me nuh see them, I just keep on walkin'" at bounding box center [468, 435] width 583 height 69
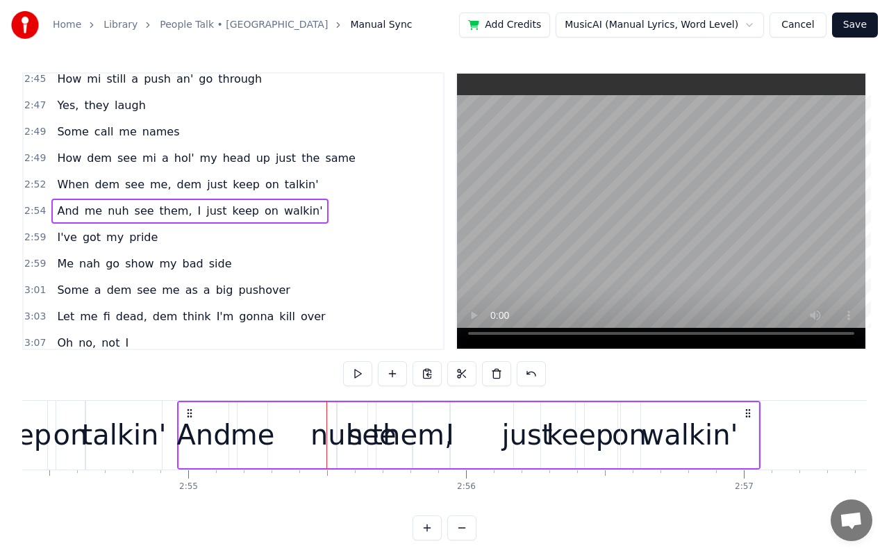
click at [321, 437] on div "nuh" at bounding box center [336, 435] width 53 height 42
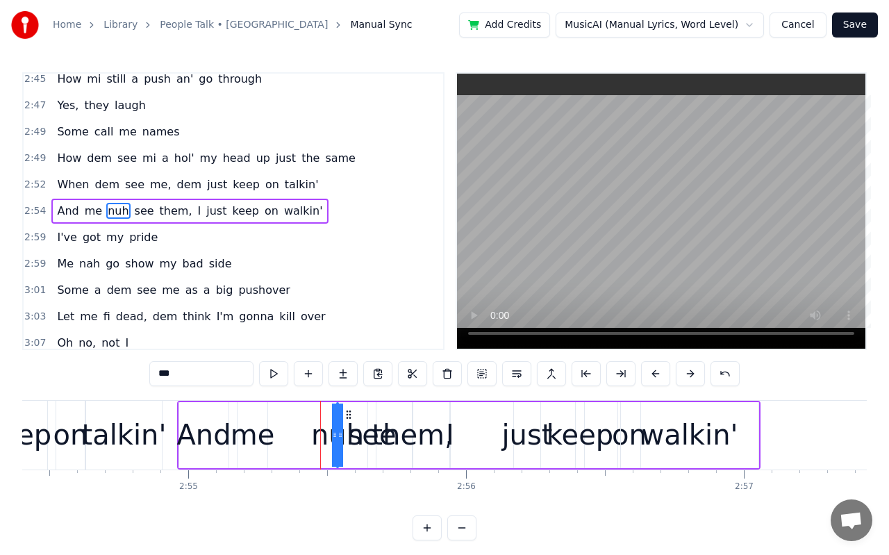
drag, startPoint x: 335, startPoint y: 436, endPoint x: 312, endPoint y: 435, distance: 23.6
click at [312, 435] on div "And me nuh see them, I just keep on walkin'" at bounding box center [468, 435] width 583 height 69
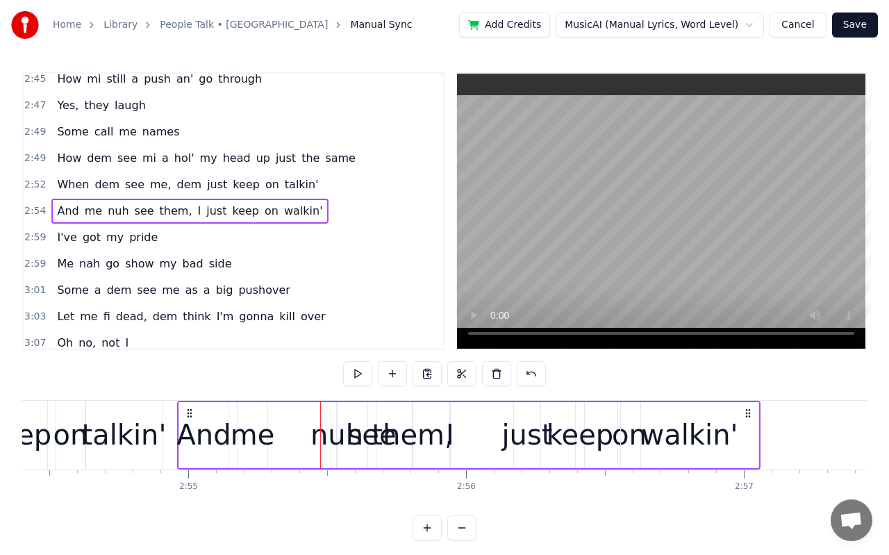
click at [354, 441] on div "see" at bounding box center [371, 435] width 49 height 42
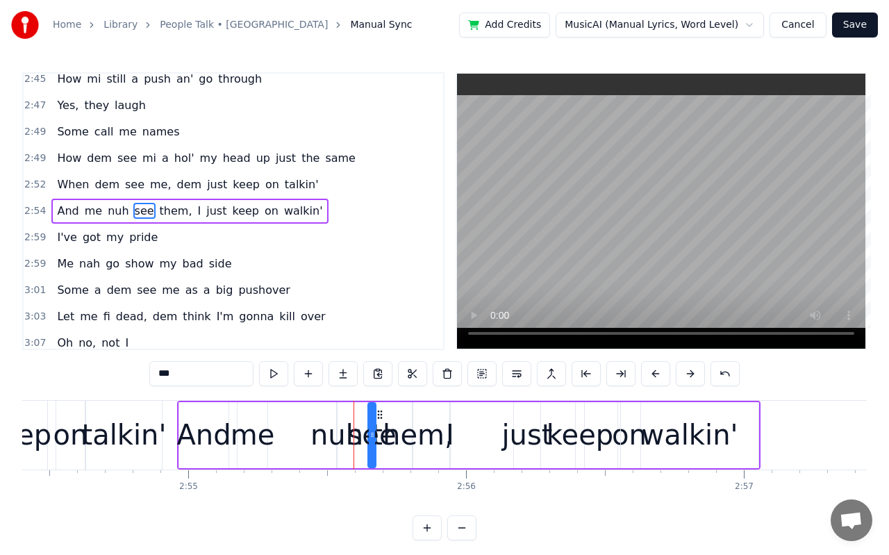
click at [345, 436] on div "nuh" at bounding box center [336, 435] width 53 height 42
type input "***"
drag, startPoint x: 335, startPoint y: 434, endPoint x: 316, endPoint y: 434, distance: 18.7
click at [337, 434] on div "nuh" at bounding box center [337, 434] width 0 height 63
drag, startPoint x: 341, startPoint y: 436, endPoint x: 360, endPoint y: 444, distance: 20.2
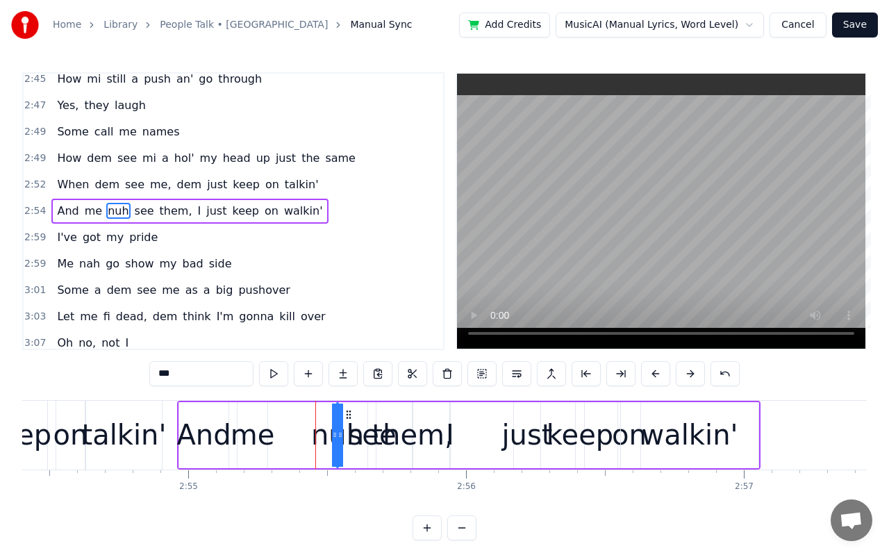
click at [360, 444] on div "And me nuh see them, I just keep on walkin'" at bounding box center [468, 435] width 583 height 69
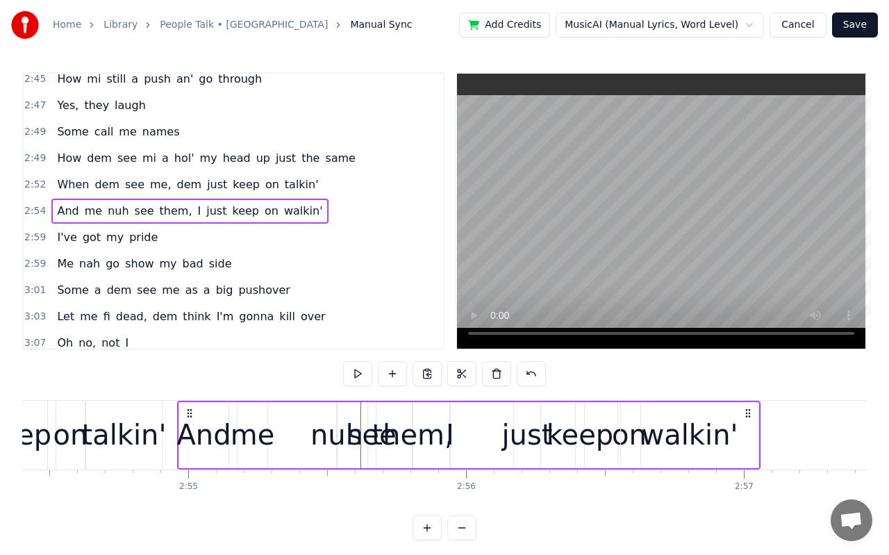
click at [329, 438] on div "nuh" at bounding box center [336, 435] width 53 height 42
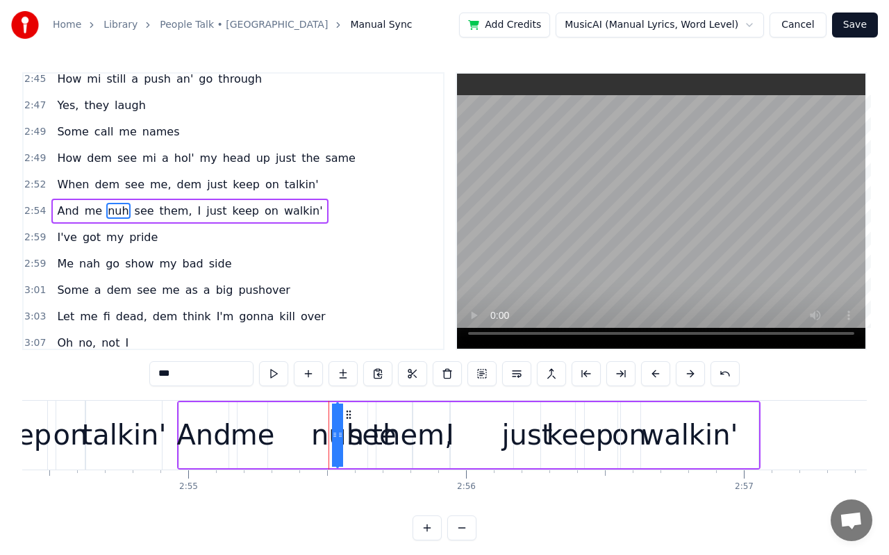
drag, startPoint x: 333, startPoint y: 434, endPoint x: 314, endPoint y: 432, distance: 18.2
click at [312, 434] on div "And me nuh see them, I just keep on walkin'" at bounding box center [468, 435] width 583 height 69
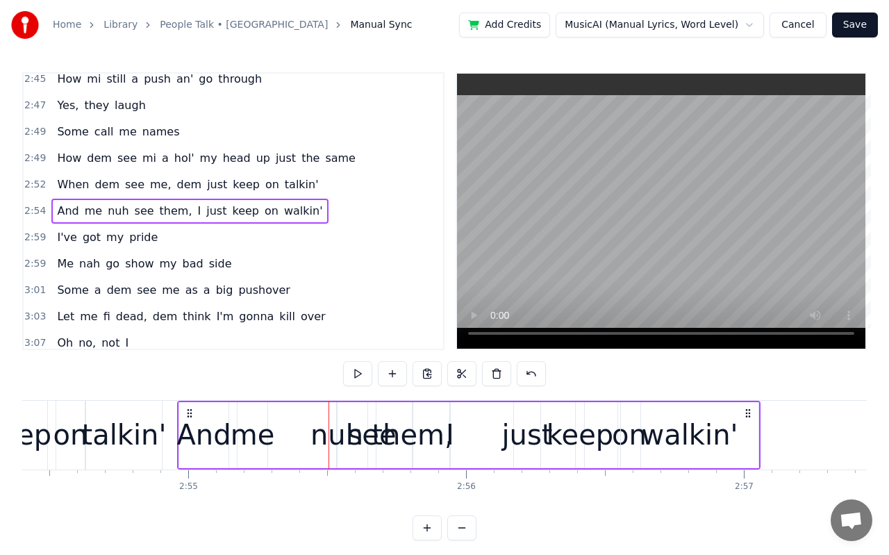
click at [319, 435] on div "nuh" at bounding box center [336, 435] width 53 height 42
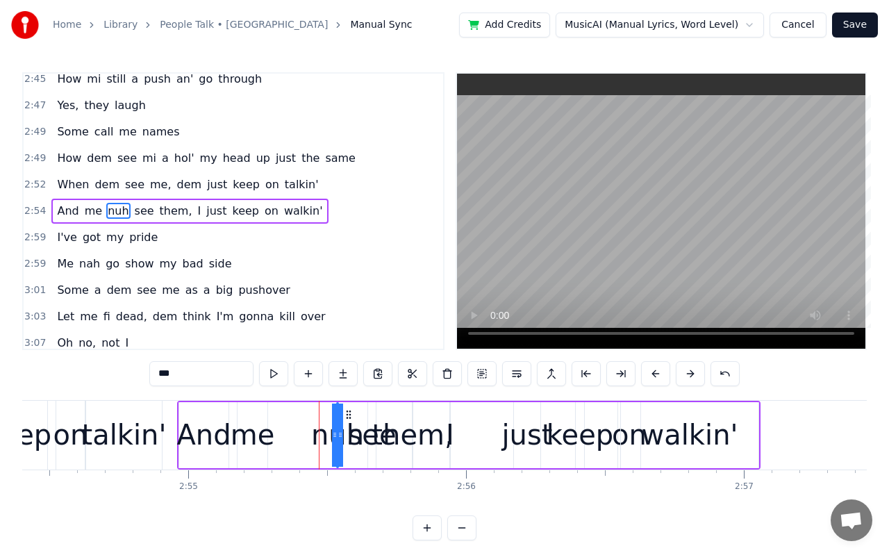
drag, startPoint x: 335, startPoint y: 436, endPoint x: 324, endPoint y: 436, distance: 10.4
click at [337, 436] on div "nuh" at bounding box center [337, 434] width 0 height 63
drag, startPoint x: 333, startPoint y: 437, endPoint x: 317, endPoint y: 435, distance: 15.4
click at [337, 435] on div "nuh" at bounding box center [337, 434] width 0 height 63
click at [346, 436] on div "nuh" at bounding box center [337, 435] width 53 height 42
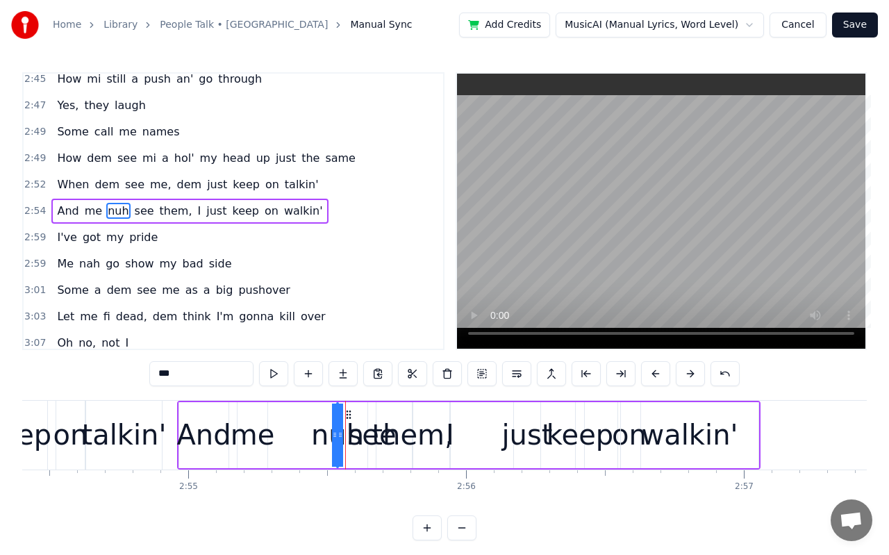
drag, startPoint x: 335, startPoint y: 436, endPoint x: 317, endPoint y: 436, distance: 17.4
click at [337, 436] on div "nuh" at bounding box center [337, 434] width 0 height 63
click at [478, 446] on div "And me nuh see them, I just keep on walkin'" at bounding box center [468, 435] width 583 height 69
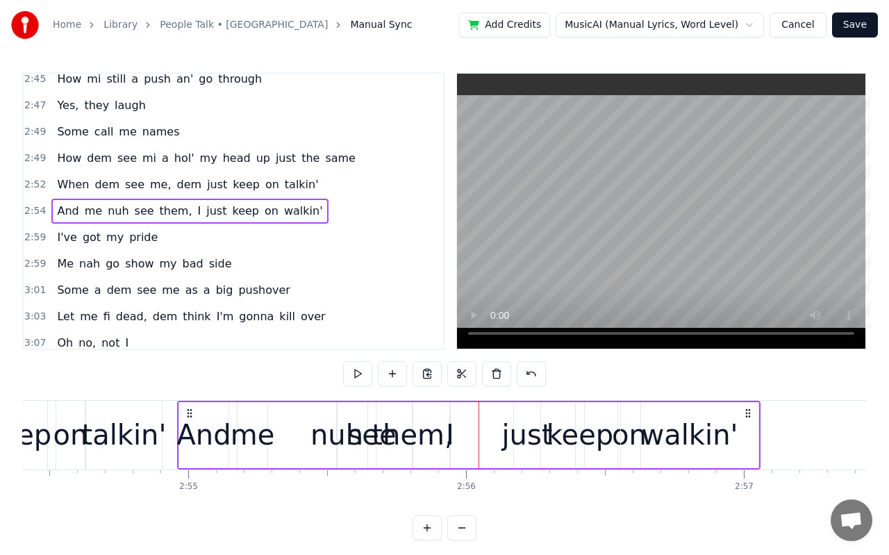
click at [115, 211] on span "nuh" at bounding box center [118, 211] width 24 height 16
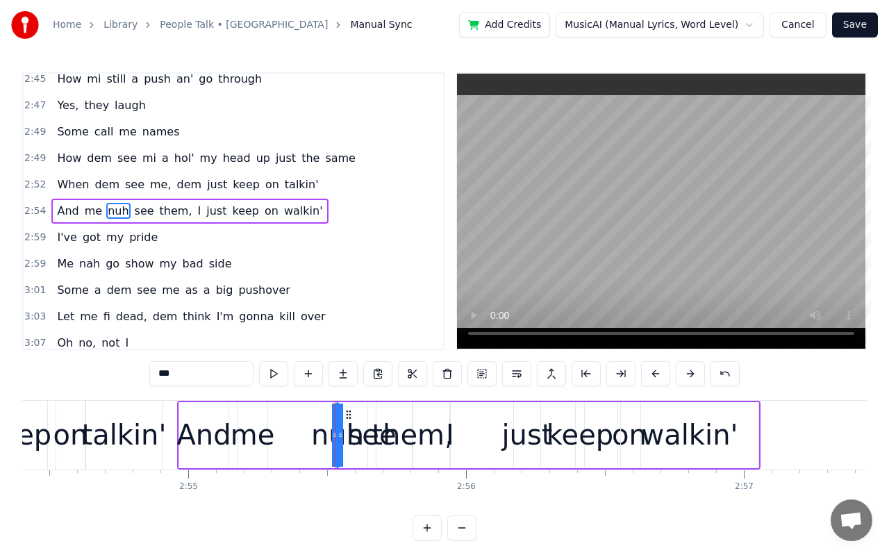
drag, startPoint x: 334, startPoint y: 437, endPoint x: 315, endPoint y: 431, distance: 19.5
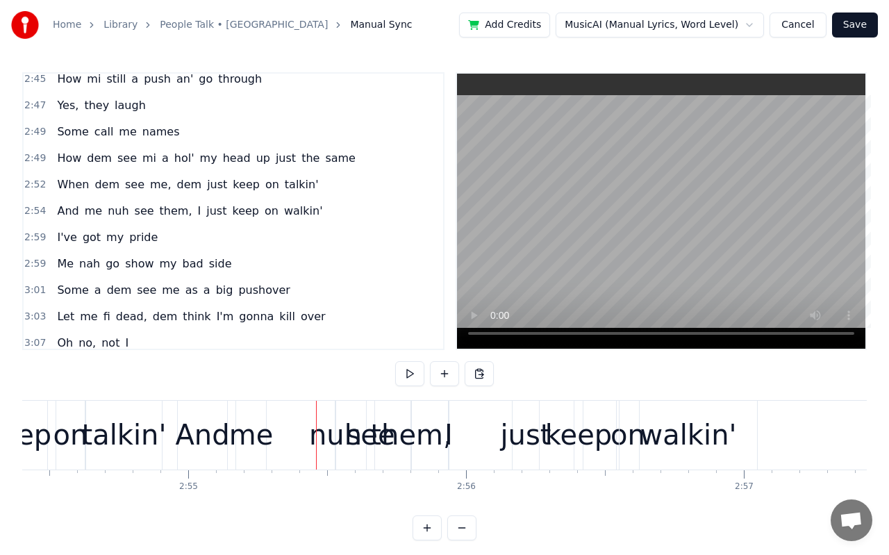
drag, startPoint x: 336, startPoint y: 434, endPoint x: 317, endPoint y: 432, distance: 18.8
click at [317, 432] on div "nuh" at bounding box center [335, 435] width 53 height 42
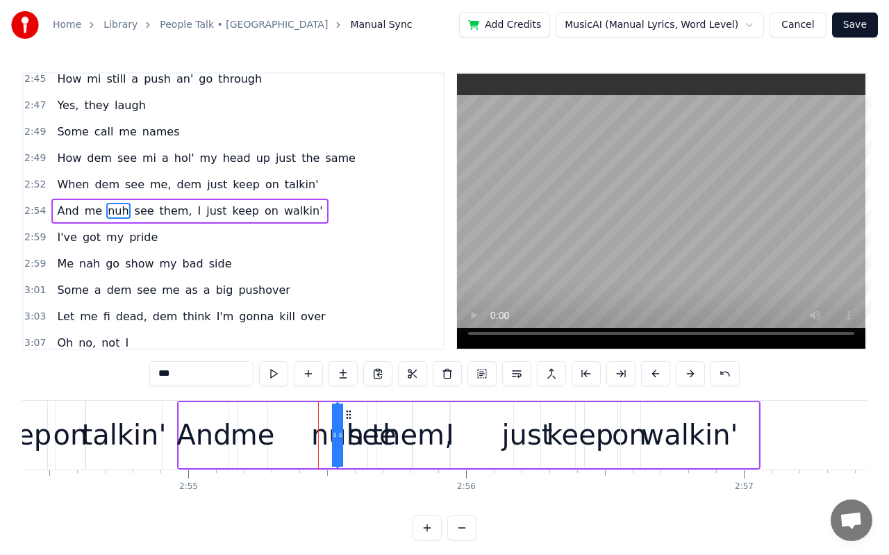
drag, startPoint x: 334, startPoint y: 435, endPoint x: 310, endPoint y: 434, distance: 23.6
click at [310, 434] on div "And me nuh see them, I just keep on walkin'" at bounding box center [468, 435] width 583 height 69
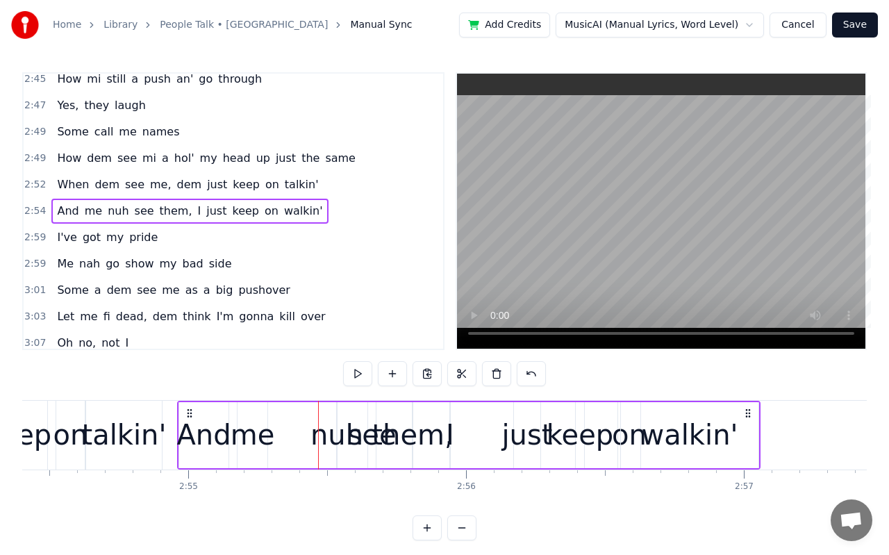
drag, startPoint x: 346, startPoint y: 437, endPoint x: 332, endPoint y: 437, distance: 14.6
click at [332, 437] on div "nuh" at bounding box center [336, 435] width 53 height 42
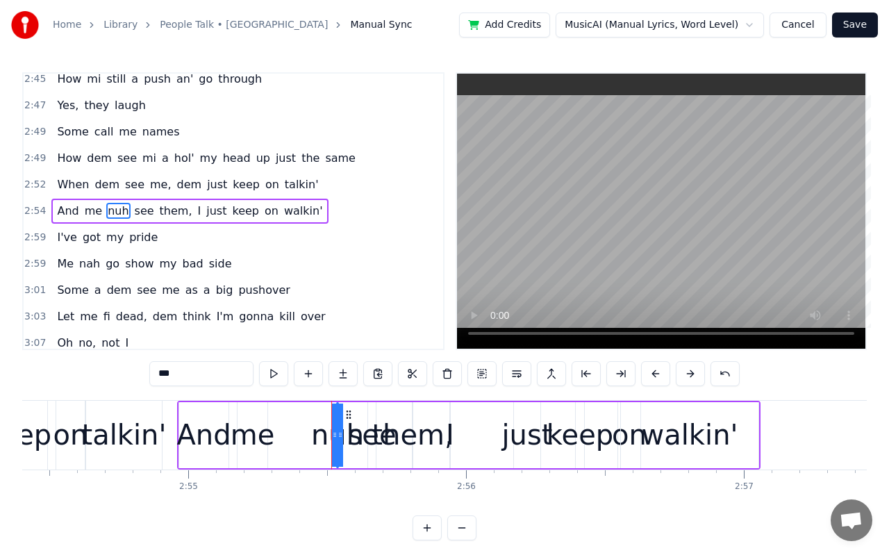
drag, startPoint x: 333, startPoint y: 434, endPoint x: 312, endPoint y: 434, distance: 21.5
click at [312, 434] on div "And me nuh see them, I just keep on walkin'" at bounding box center [468, 435] width 583 height 69
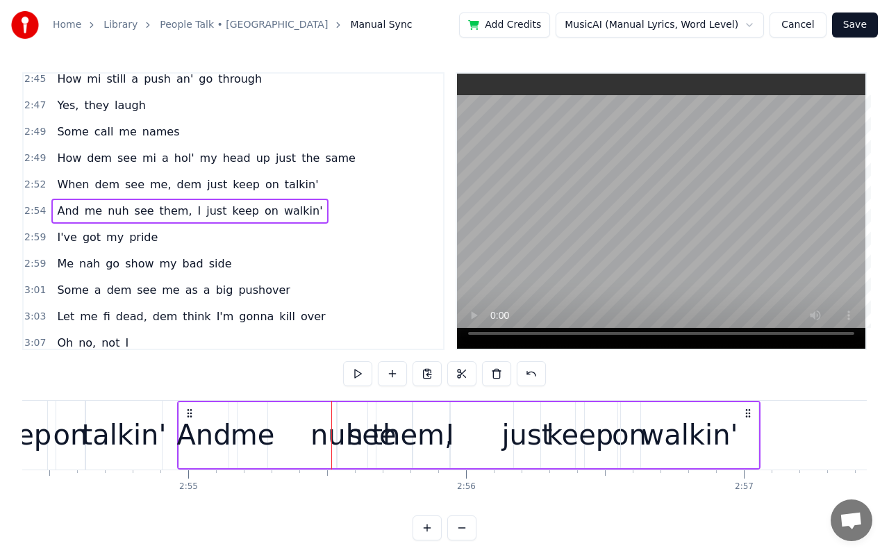
click at [476, 444] on div "And me nuh see them, I just keep on walkin'" at bounding box center [468, 435] width 583 height 69
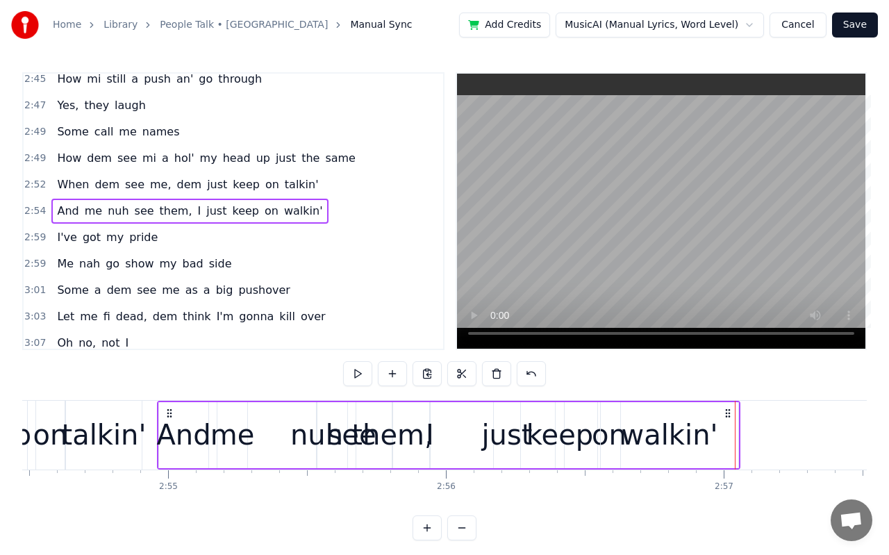
scroll to position [0, 48457]
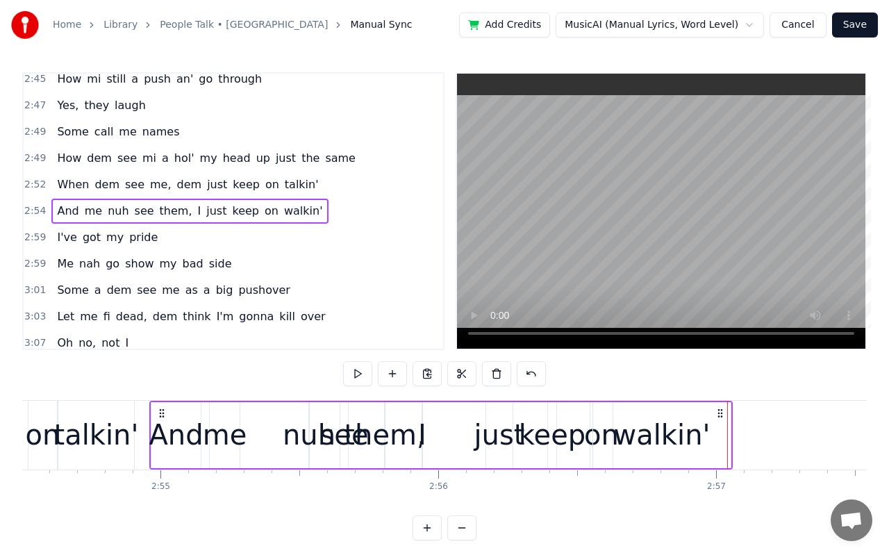
click at [494, 441] on div "just" at bounding box center [499, 435] width 51 height 42
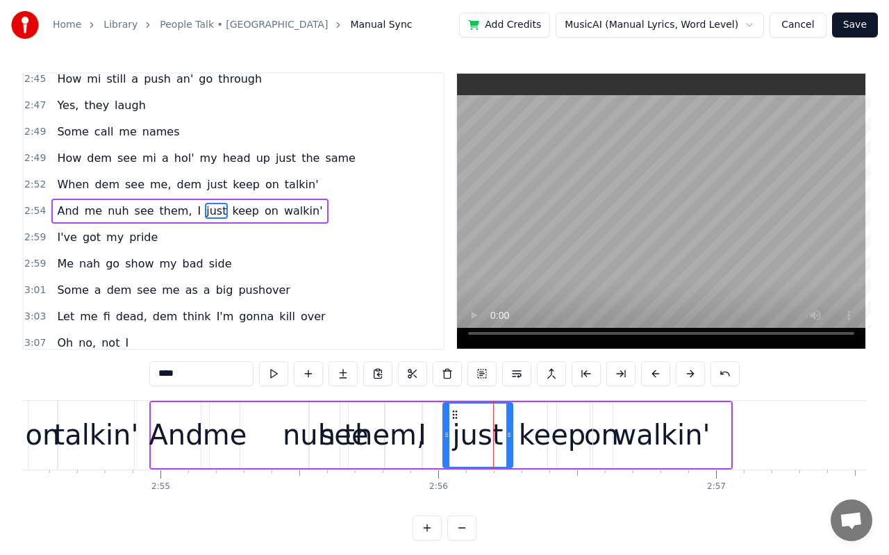
drag, startPoint x: 489, startPoint y: 438, endPoint x: 446, endPoint y: 434, distance: 43.2
click at [446, 434] on icon at bounding box center [447, 434] width 6 height 11
drag, startPoint x: 507, startPoint y: 433, endPoint x: 465, endPoint y: 432, distance: 42.4
click at [465, 432] on icon at bounding box center [467, 434] width 6 height 11
drag, startPoint x: 466, startPoint y: 436, endPoint x: 503, endPoint y: 432, distance: 37.6
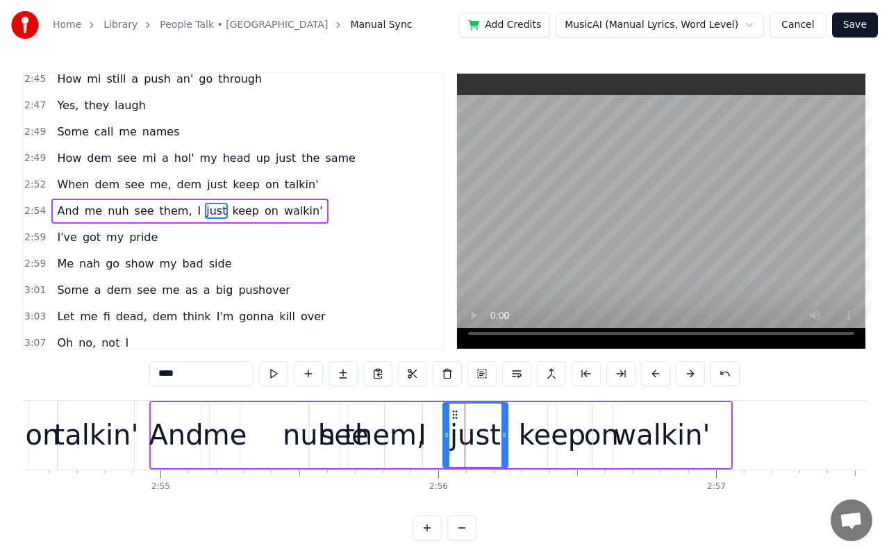
click at [503, 432] on icon at bounding box center [504, 434] width 6 height 11
drag, startPoint x: 446, startPoint y: 437, endPoint x: 478, endPoint y: 439, distance: 32.1
click at [478, 439] on icon at bounding box center [479, 434] width 6 height 11
click at [423, 437] on div "I" at bounding box center [422, 435] width 8 height 42
type input "*"
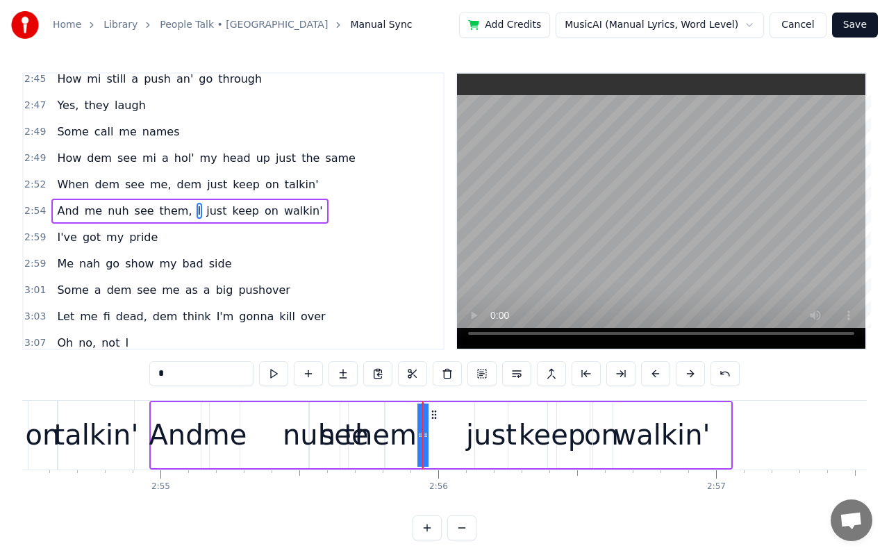
drag, startPoint x: 427, startPoint y: 439, endPoint x: 453, endPoint y: 448, distance: 27.9
click at [453, 448] on div "And me nuh see them, I just keep on walkin'" at bounding box center [440, 435] width 583 height 69
click at [421, 431] on div "I" at bounding box center [422, 435] width 8 height 42
click at [435, 414] on circle at bounding box center [435, 414] width 1 height 1
drag, startPoint x: 434, startPoint y: 414, endPoint x: 464, endPoint y: 428, distance: 33.8
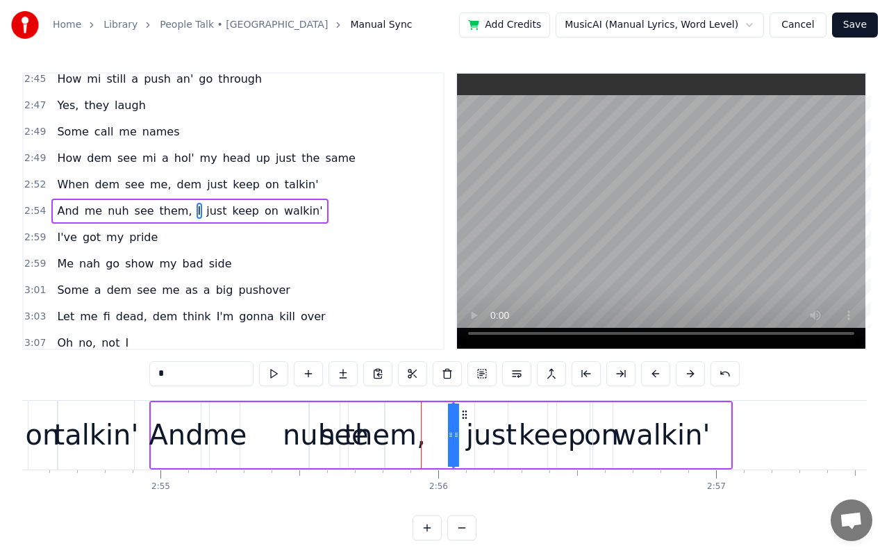
click at [464, 428] on div "And me nuh see them, I just keep on walkin'" at bounding box center [440, 435] width 583 height 69
click at [426, 446] on div "And me nuh see them, I just keep on walkin'" at bounding box center [440, 435] width 583 height 69
click at [412, 437] on div "them," at bounding box center [384, 435] width 81 height 42
drag, startPoint x: 398, startPoint y: 412, endPoint x: 425, endPoint y: 417, distance: 27.4
click at [425, 417] on icon at bounding box center [424, 414] width 11 height 11
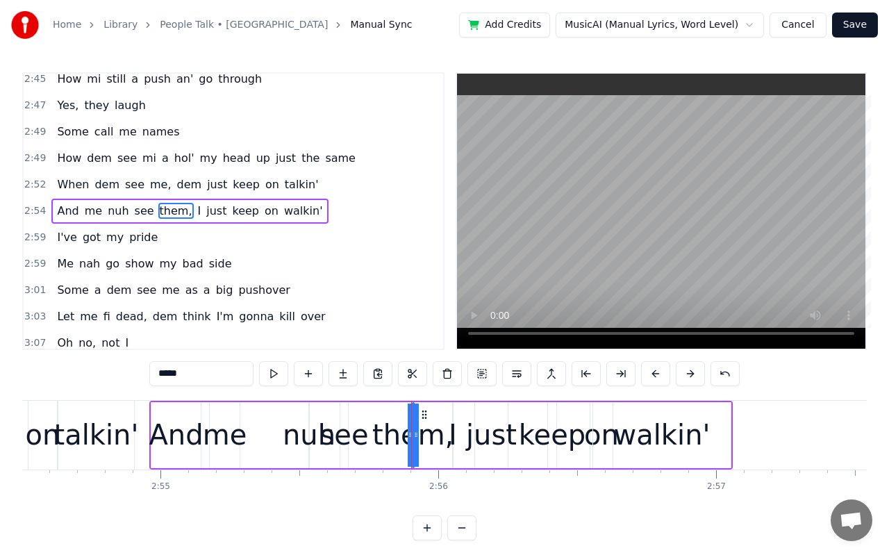
click at [294, 437] on div "nuh" at bounding box center [309, 435] width 53 height 42
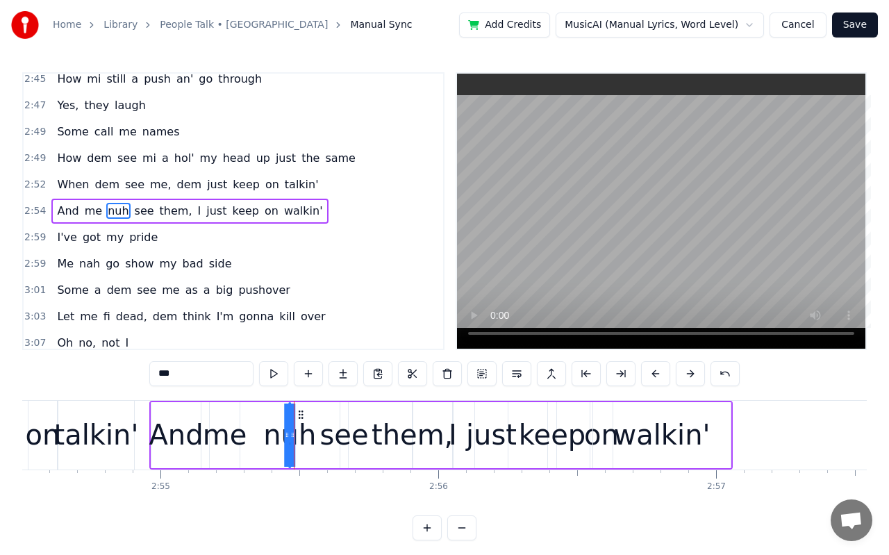
drag, startPoint x: 318, startPoint y: 412, endPoint x: 299, endPoint y: 411, distance: 19.5
click at [299, 411] on icon at bounding box center [300, 414] width 11 height 11
click at [345, 437] on div "see" at bounding box center [343, 435] width 49 height 42
click at [356, 413] on icon at bounding box center [356, 414] width 11 height 11
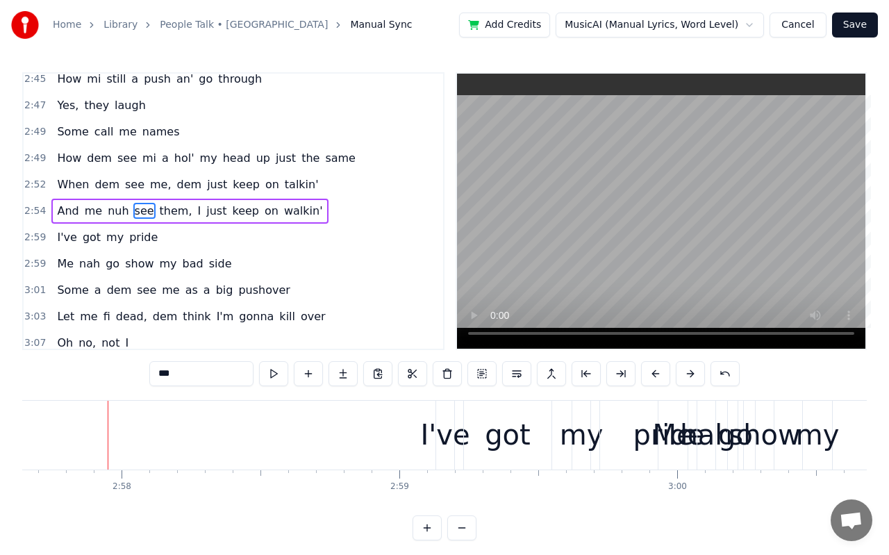
scroll to position [0, 49345]
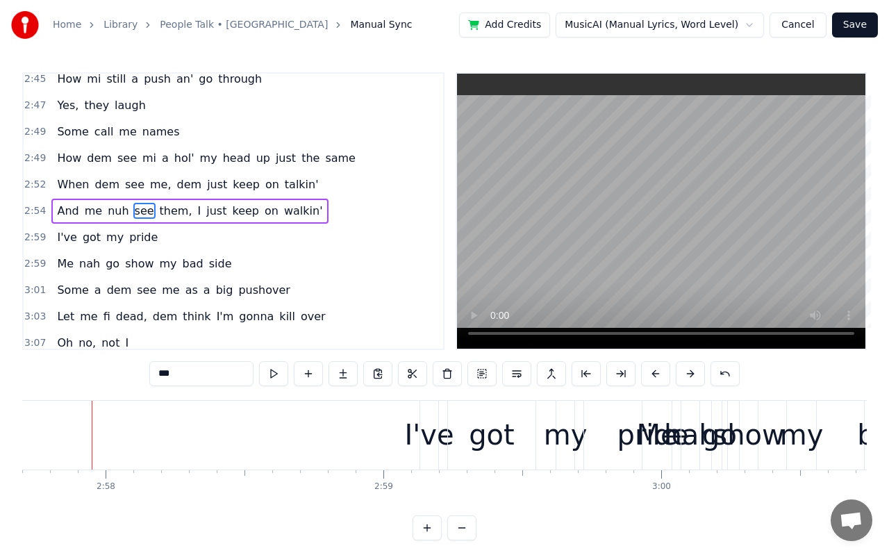
click at [423, 445] on div "I've" at bounding box center [428, 435] width 49 height 42
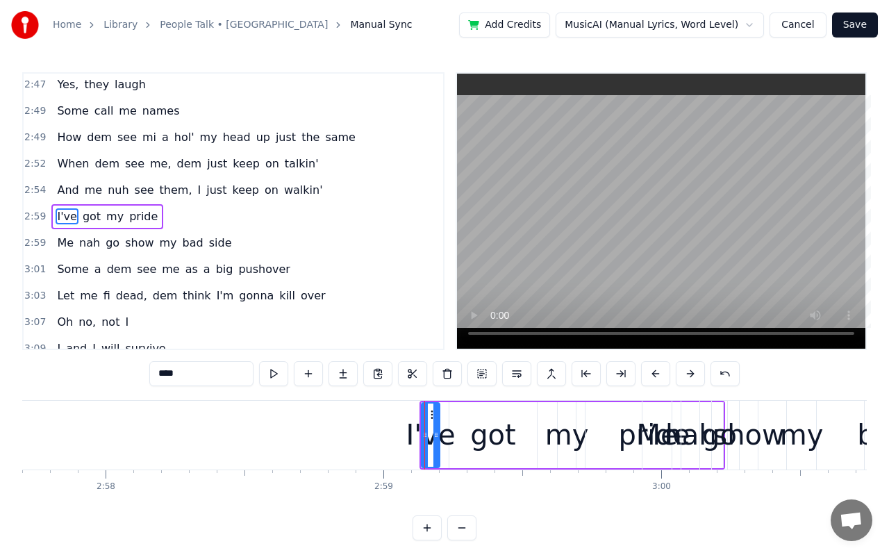
scroll to position [1379, 0]
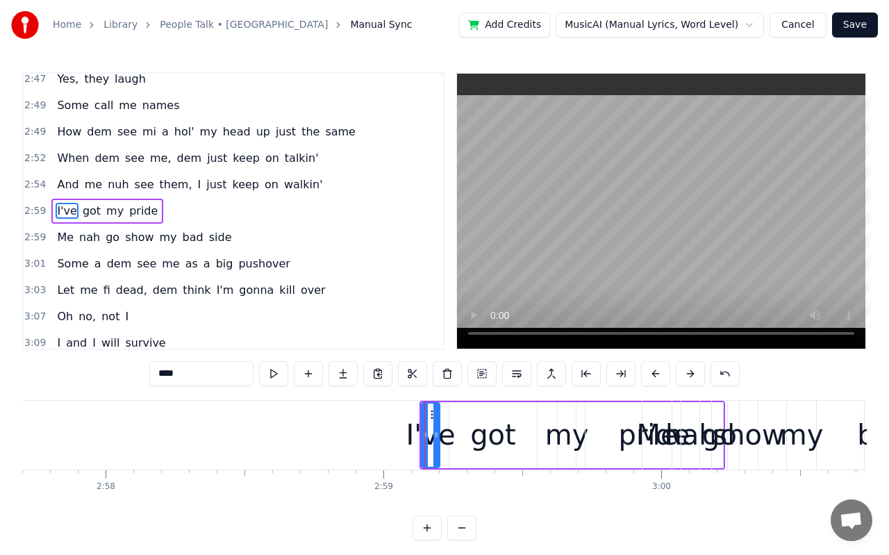
click at [412, 437] on div "I've" at bounding box center [429, 435] width 49 height 42
click at [663, 370] on button at bounding box center [655, 373] width 29 height 25
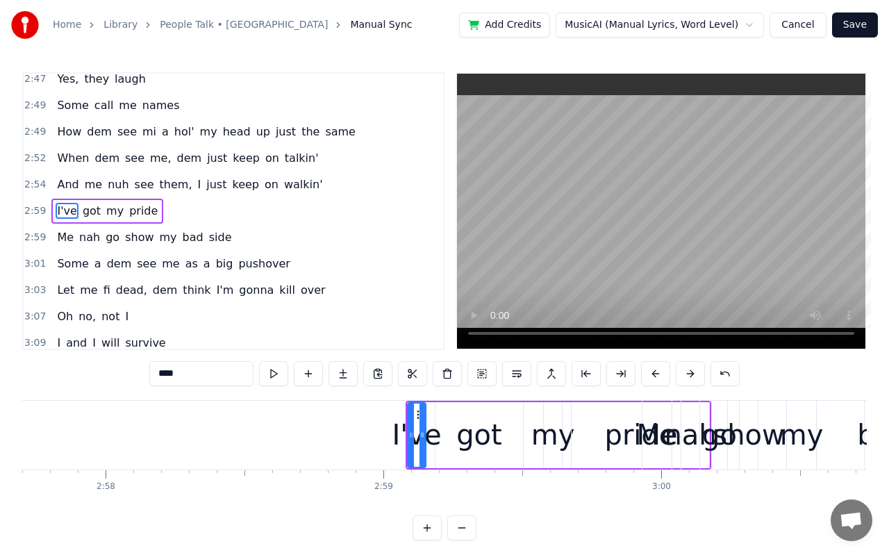
click at [663, 370] on button at bounding box center [655, 373] width 29 height 25
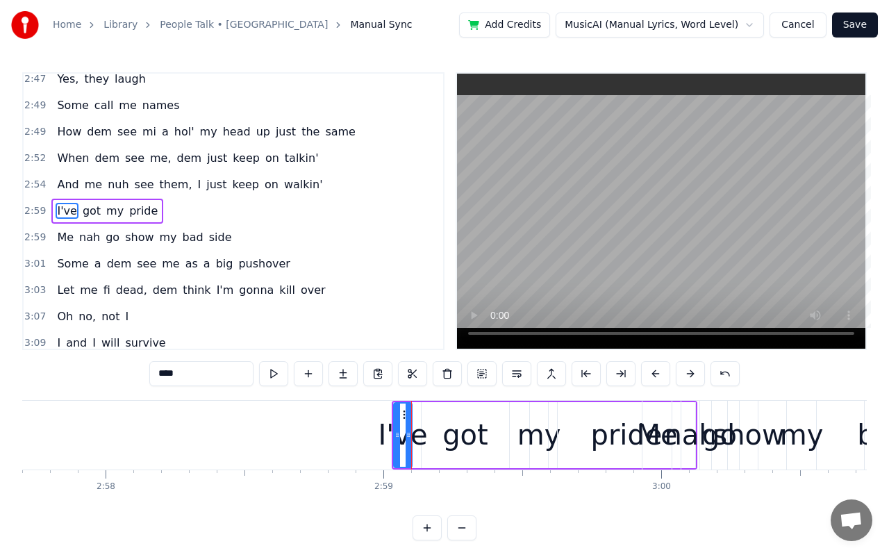
click at [663, 370] on button at bounding box center [655, 373] width 29 height 25
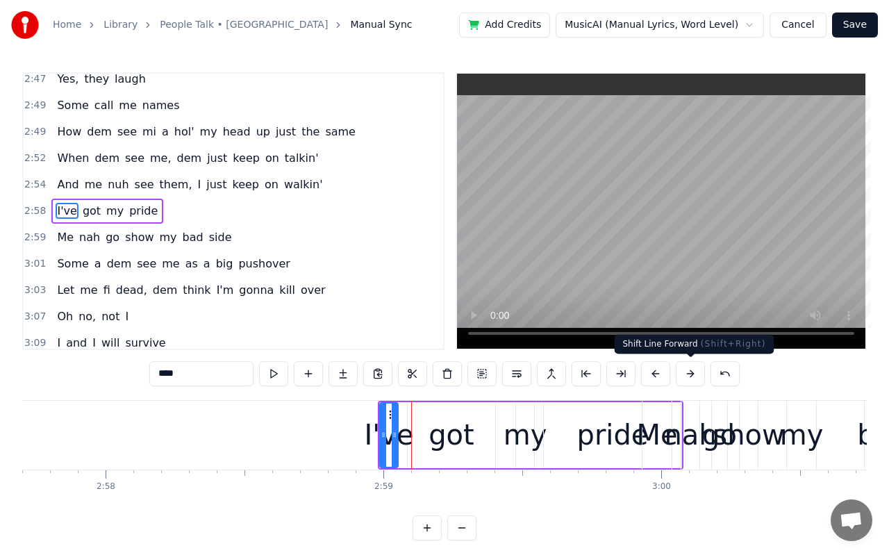
click at [682, 378] on button at bounding box center [689, 373] width 29 height 25
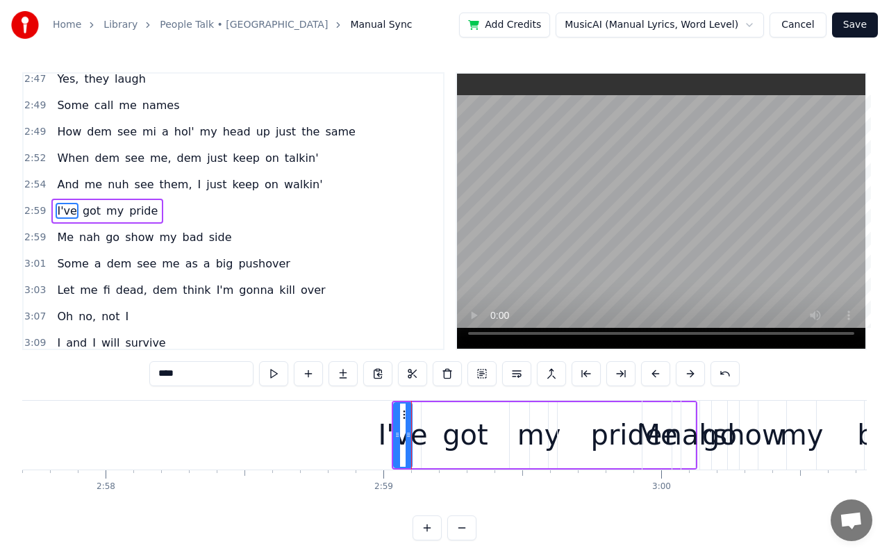
click at [620, 442] on div "pride" at bounding box center [627, 435] width 72 height 42
type input "*****"
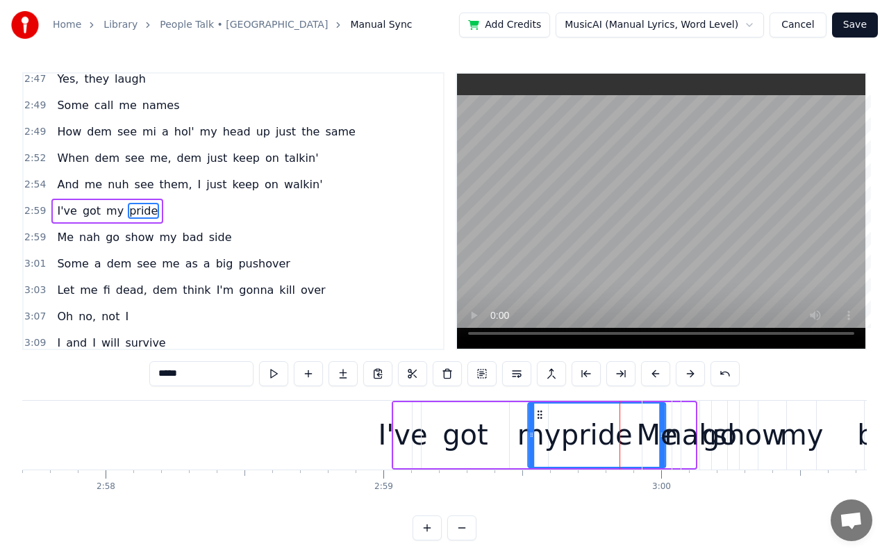
drag, startPoint x: 570, startPoint y: 413, endPoint x: 551, endPoint y: 410, distance: 19.1
click at [540, 421] on div "pride" at bounding box center [596, 434] width 136 height 63
drag, startPoint x: 660, startPoint y: 430, endPoint x: 637, endPoint y: 427, distance: 23.9
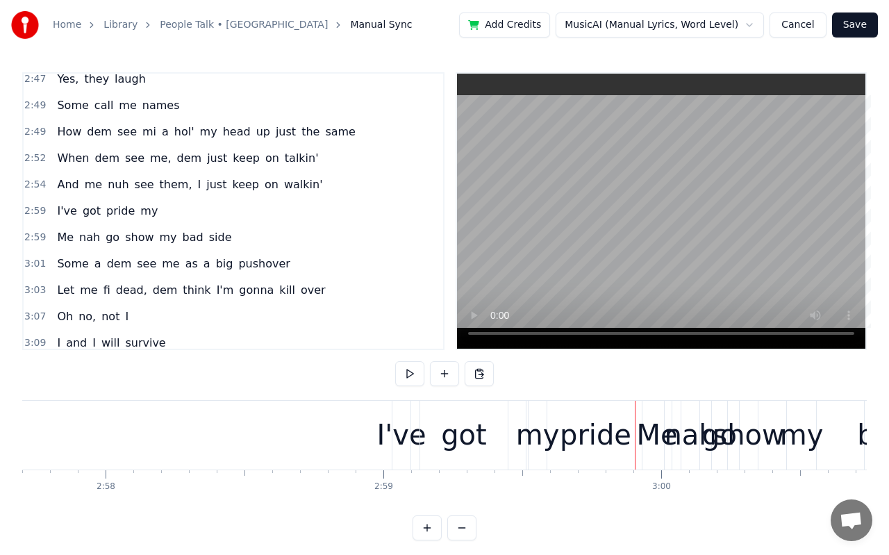
click at [657, 435] on div "Me" at bounding box center [656, 435] width 41 height 42
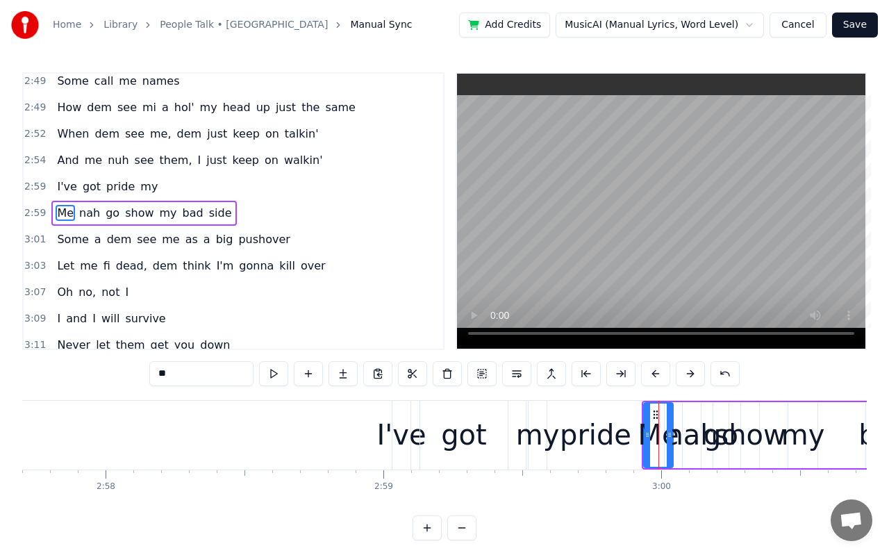
scroll to position [1406, 0]
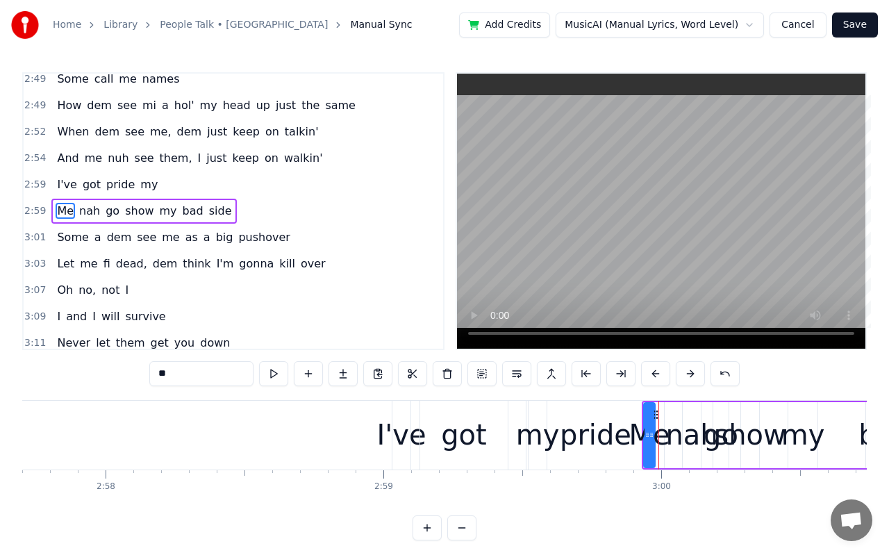
drag, startPoint x: 669, startPoint y: 435, endPoint x: 650, endPoint y: 435, distance: 18.7
click at [650, 435] on icon at bounding box center [651, 434] width 6 height 11
click at [805, 438] on div "my" at bounding box center [803, 435] width 44 height 42
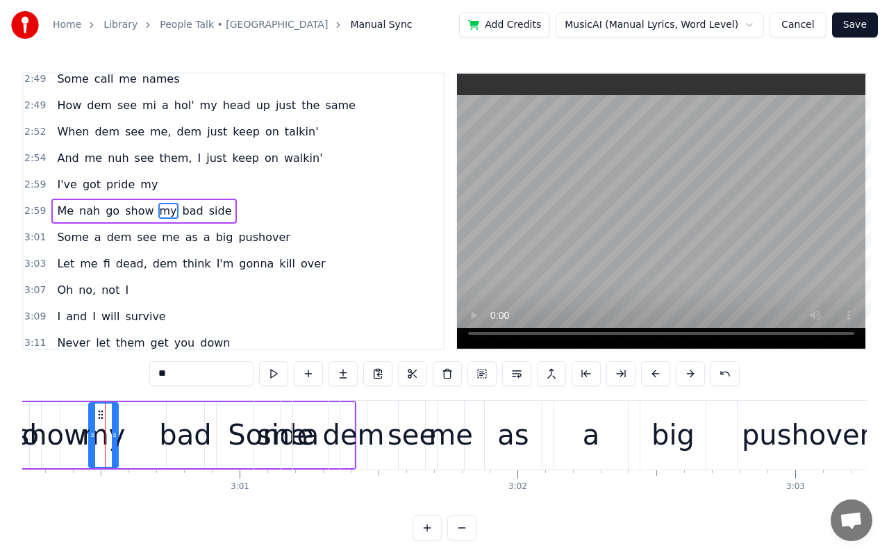
scroll to position [0, 50056]
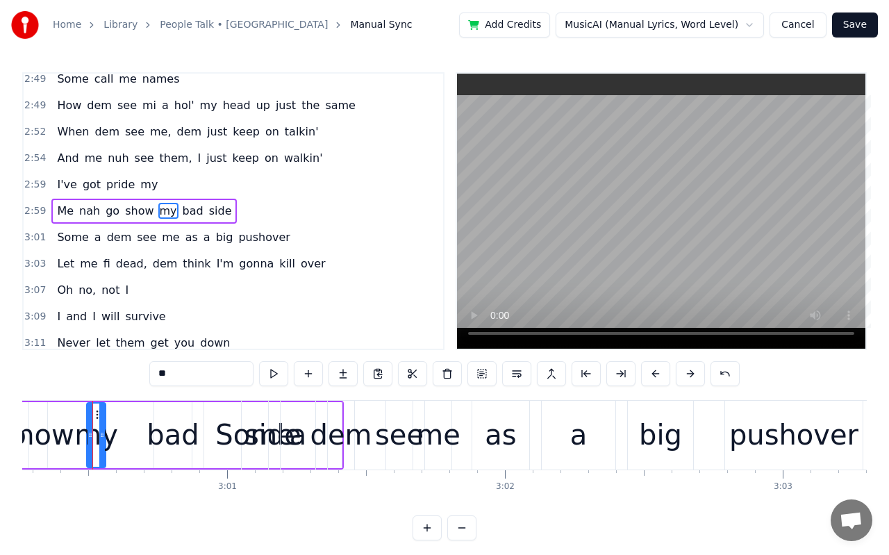
drag, startPoint x: 79, startPoint y: 436, endPoint x: 90, endPoint y: 438, distance: 10.6
click at [90, 438] on icon at bounding box center [90, 434] width 6 height 11
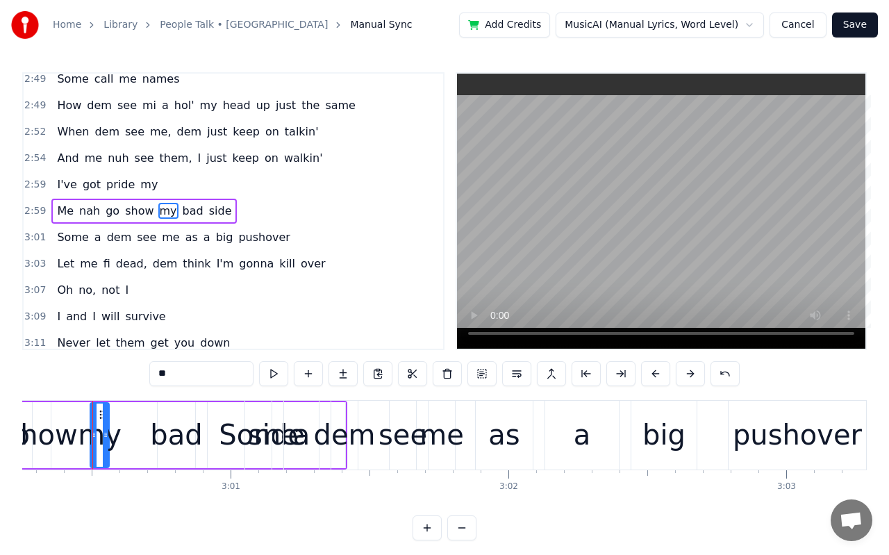
click at [50, 438] on div "show" at bounding box center [42, 435] width 72 height 42
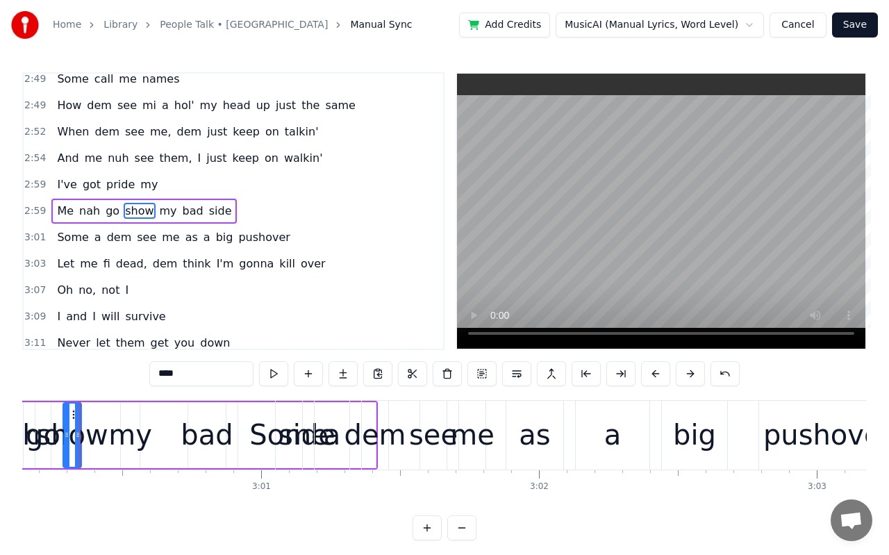
scroll to position [0, 50010]
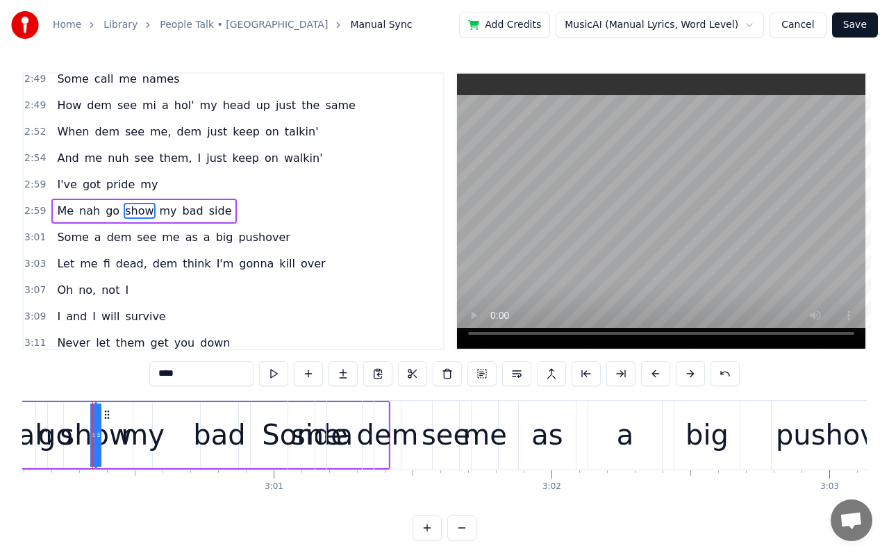
drag, startPoint x: 78, startPoint y: 430, endPoint x: 106, endPoint y: 431, distance: 27.8
click at [96, 431] on div "show" at bounding box center [96, 434] width 0 height 63
click at [145, 434] on div "my" at bounding box center [143, 435] width 44 height 42
drag, startPoint x: 149, startPoint y: 434, endPoint x: 166, endPoint y: 434, distance: 16.7
click at [166, 434] on icon at bounding box center [165, 434] width 6 height 11
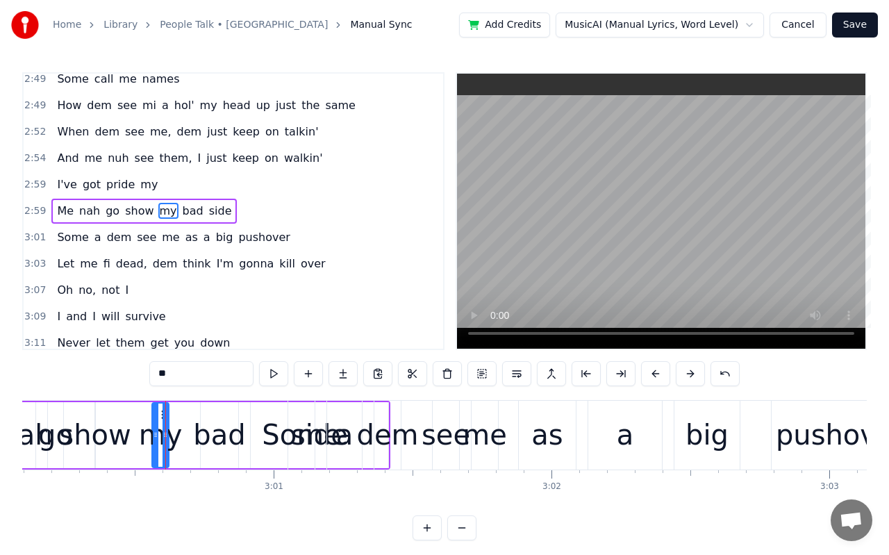
drag, startPoint x: 136, startPoint y: 435, endPoint x: 155, endPoint y: 435, distance: 18.7
click at [155, 435] on icon at bounding box center [156, 434] width 6 height 11
click at [103, 442] on div "show" at bounding box center [95, 435] width 72 height 42
type input "****"
drag, startPoint x: 101, startPoint y: 432, endPoint x: 108, endPoint y: 434, distance: 7.8
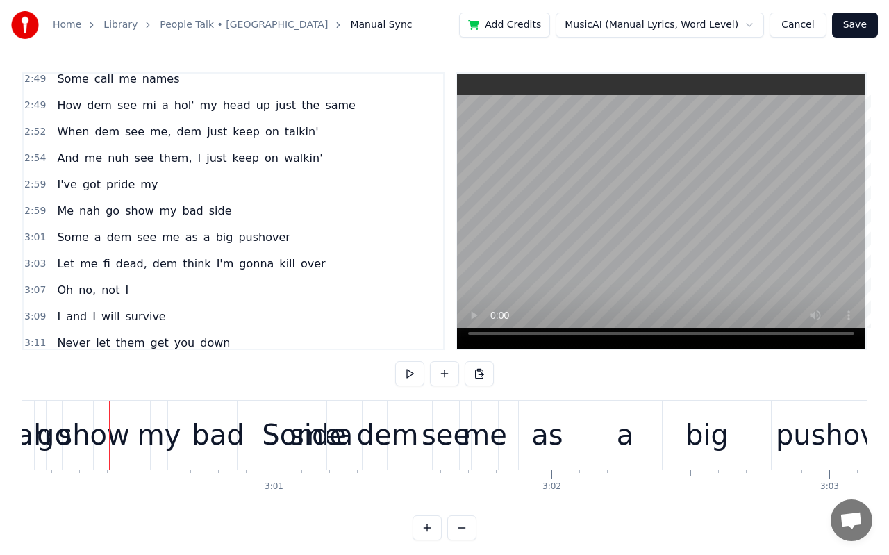
click at [103, 435] on div "show" at bounding box center [94, 435] width 72 height 42
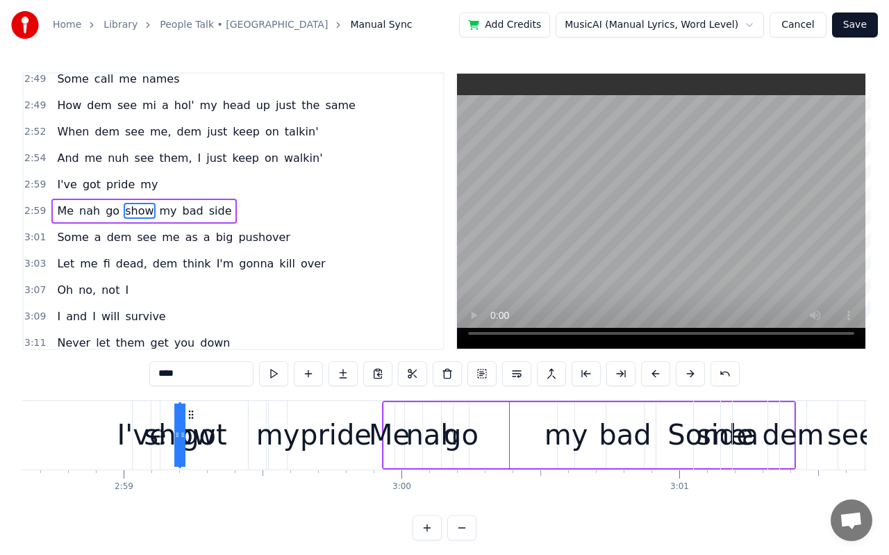
scroll to position [0, 49604]
drag, startPoint x: 107, startPoint y: 411, endPoint x: 240, endPoint y: 426, distance: 134.2
click at [180, 426] on div "show" at bounding box center [180, 434] width 0 height 63
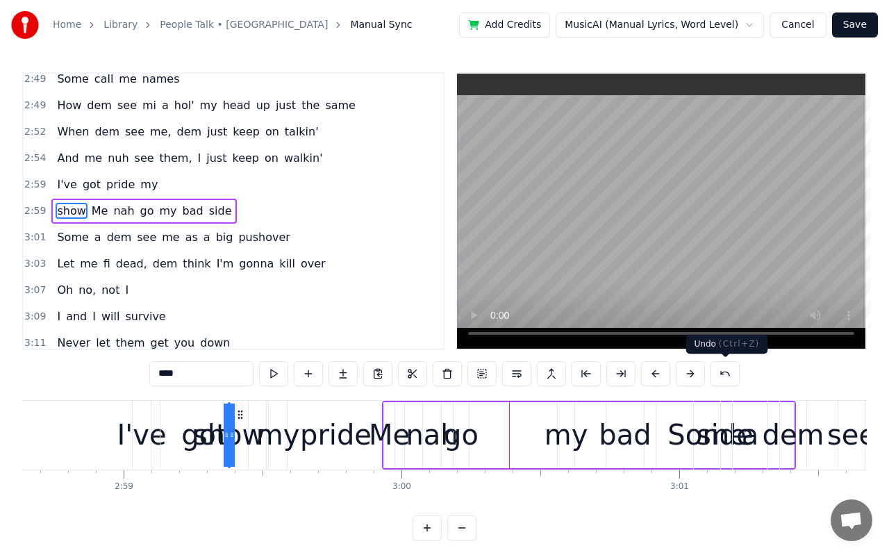
click at [730, 369] on button at bounding box center [724, 373] width 29 height 25
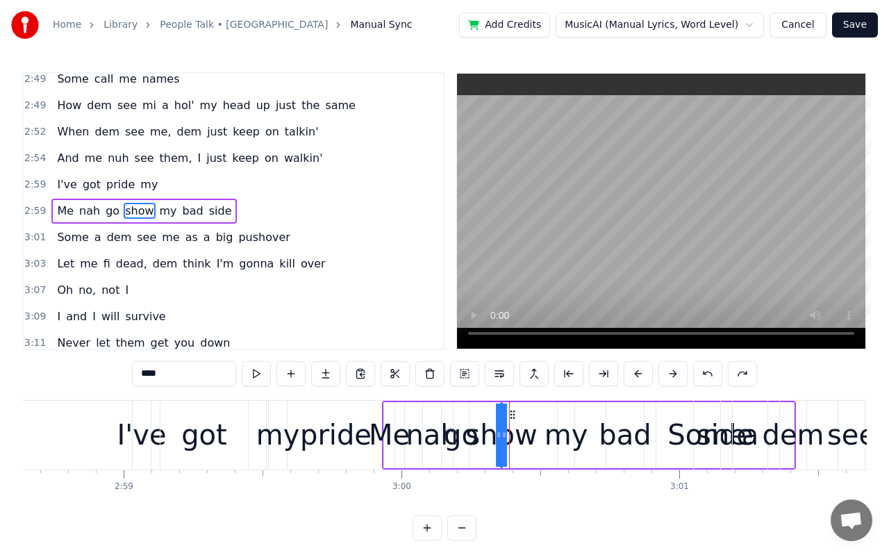
click at [730, 369] on button at bounding box center [742, 373] width 29 height 25
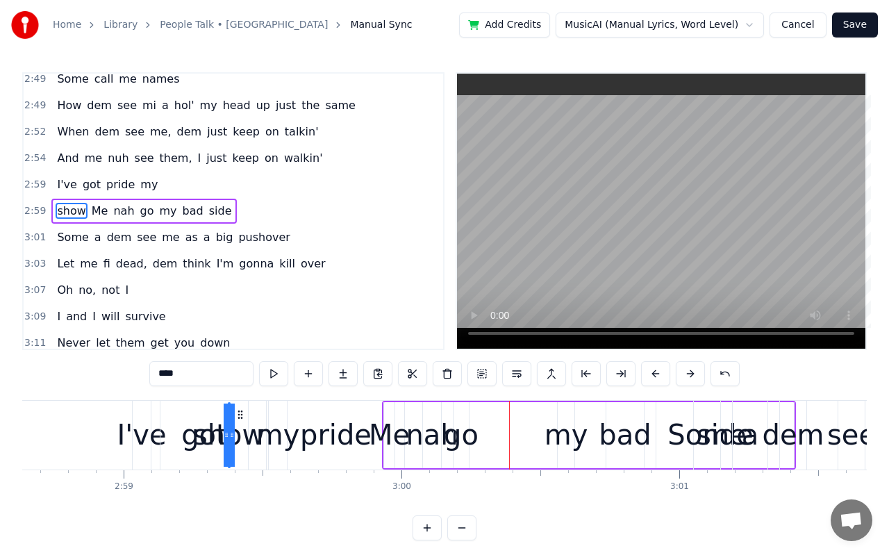
drag, startPoint x: 230, startPoint y: 446, endPoint x: 510, endPoint y: 432, distance: 280.1
click at [510, 432] on div "show Me nah go my bad side" at bounding box center [589, 435] width 414 height 69
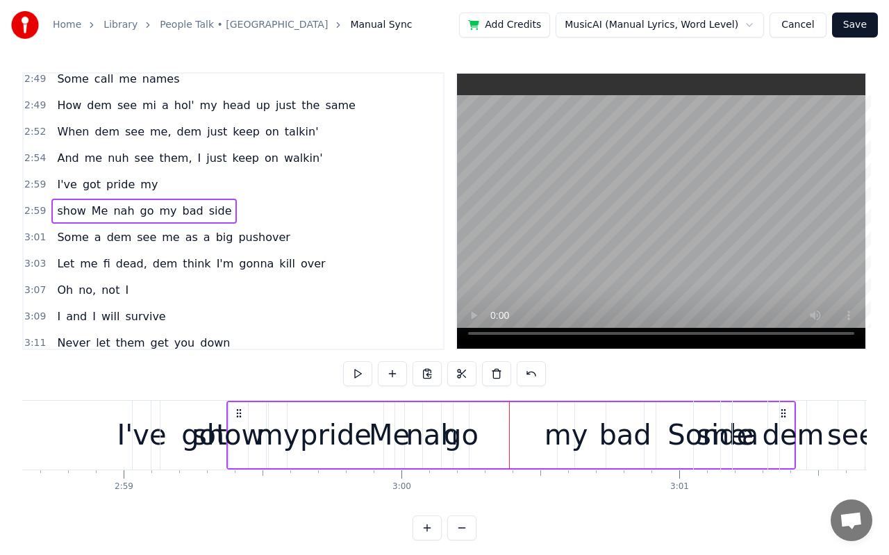
click at [510, 432] on div "show Me nah go my bad side" at bounding box center [510, 435] width 569 height 69
click at [193, 444] on div "got" at bounding box center [204, 435] width 46 height 42
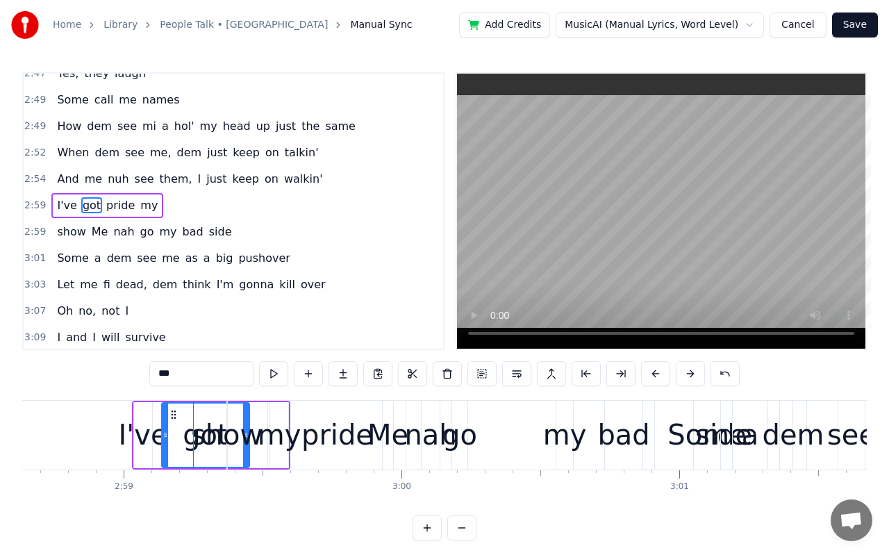
scroll to position [1379, 0]
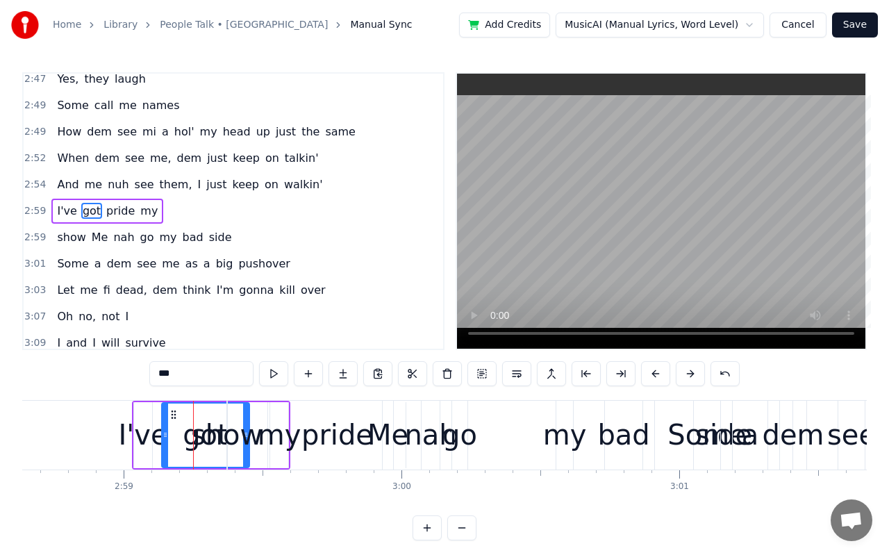
click at [240, 436] on div "show" at bounding box center [227, 435] width 72 height 42
type input "****"
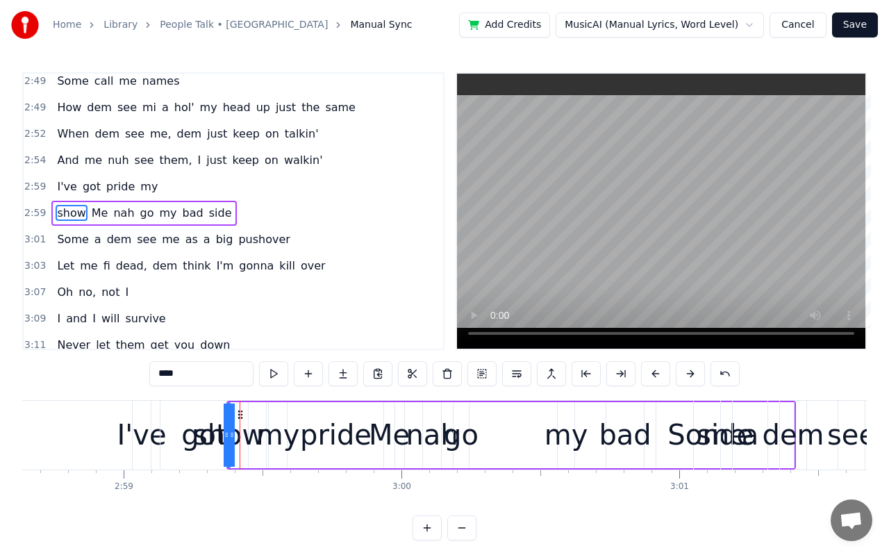
scroll to position [1406, 0]
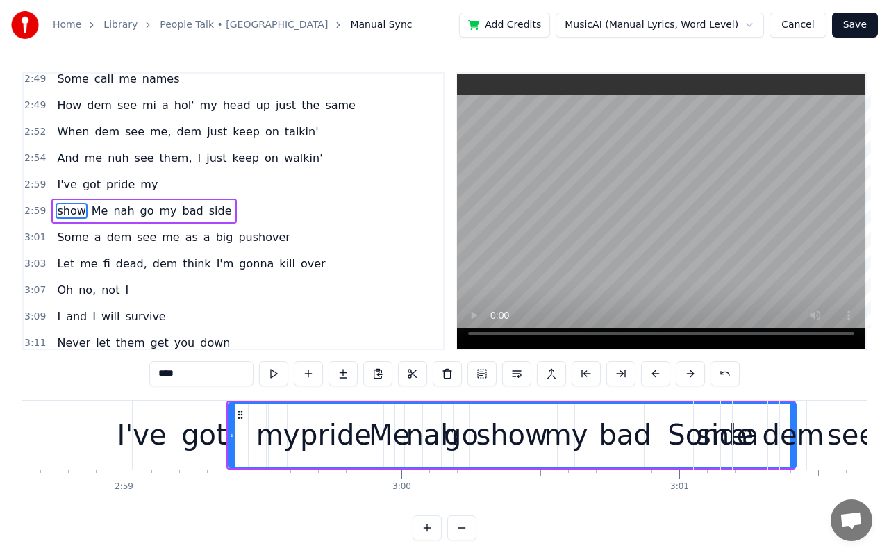
drag, startPoint x: 228, startPoint y: 445, endPoint x: 796, endPoint y: 421, distance: 568.4
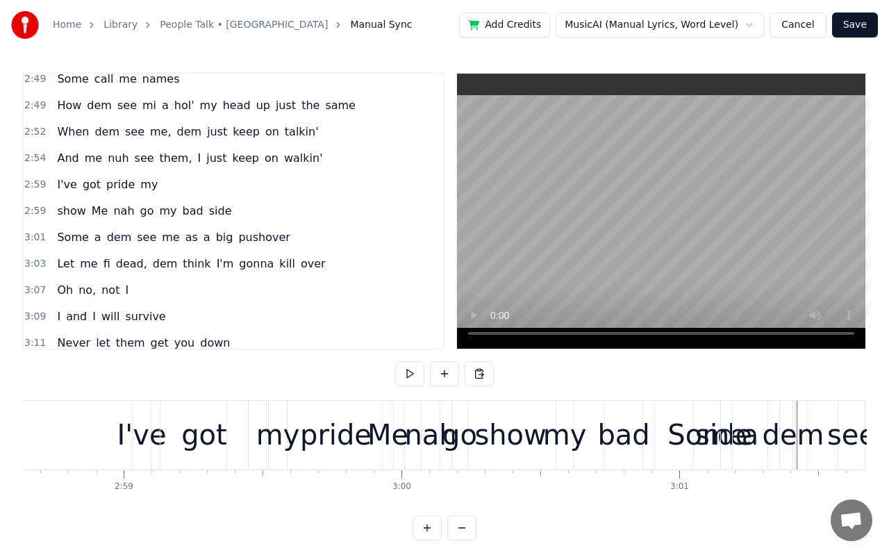
click at [392, 439] on div "Me" at bounding box center [387, 435] width 41 height 42
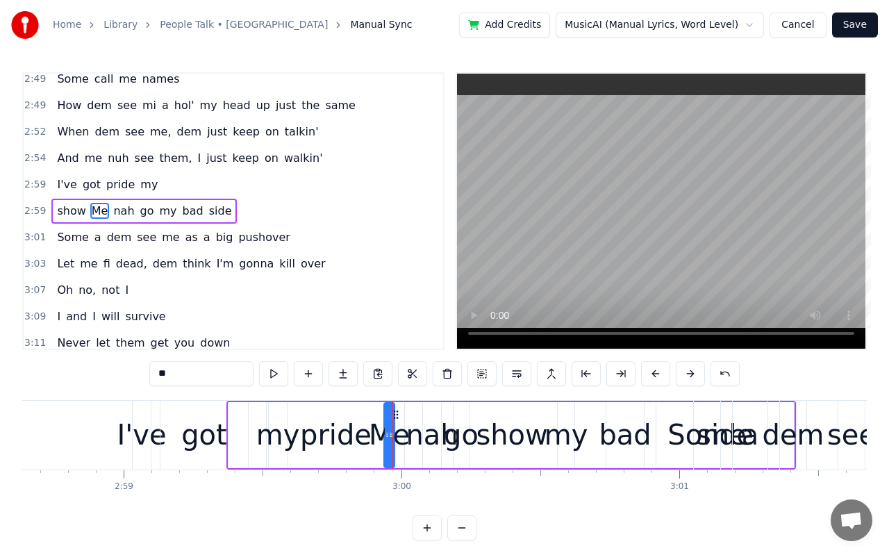
click at [428, 437] on div "nah" at bounding box center [431, 435] width 52 height 42
click at [434, 434] on icon at bounding box center [434, 434] width 6 height 11
click at [466, 436] on div "go" at bounding box center [461, 435] width 35 height 42
drag, startPoint x: 458, startPoint y: 435, endPoint x: 472, endPoint y: 436, distance: 13.9
click at [472, 436] on icon at bounding box center [471, 434] width 6 height 11
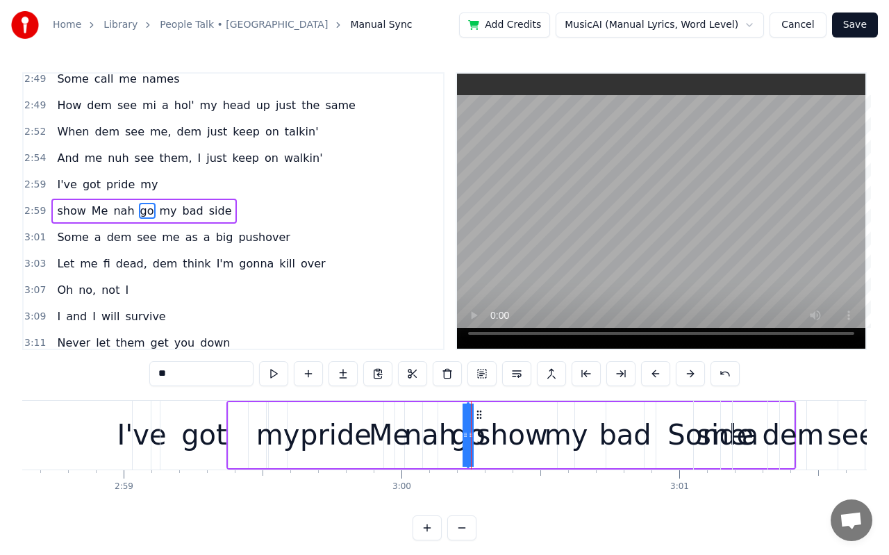
click at [507, 438] on div "show" at bounding box center [512, 435] width 72 height 42
type input "****"
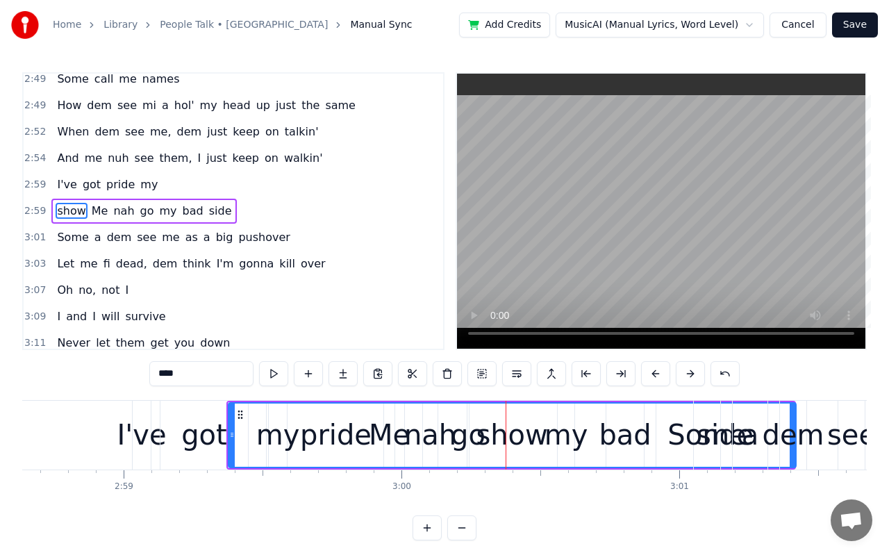
click at [497, 434] on div "show" at bounding box center [512, 435] width 72 height 42
click at [525, 434] on div "show" at bounding box center [512, 435] width 72 height 42
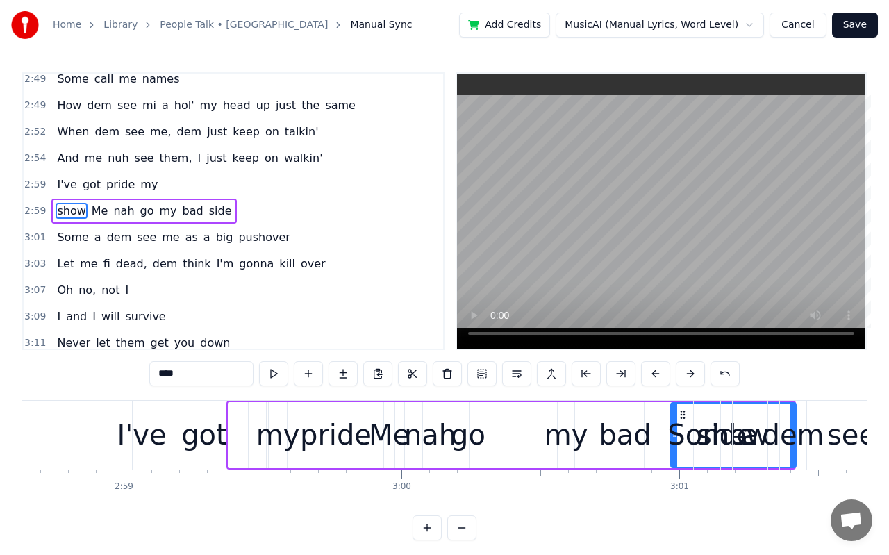
drag, startPoint x: 231, startPoint y: 428, endPoint x: 673, endPoint y: 498, distance: 447.7
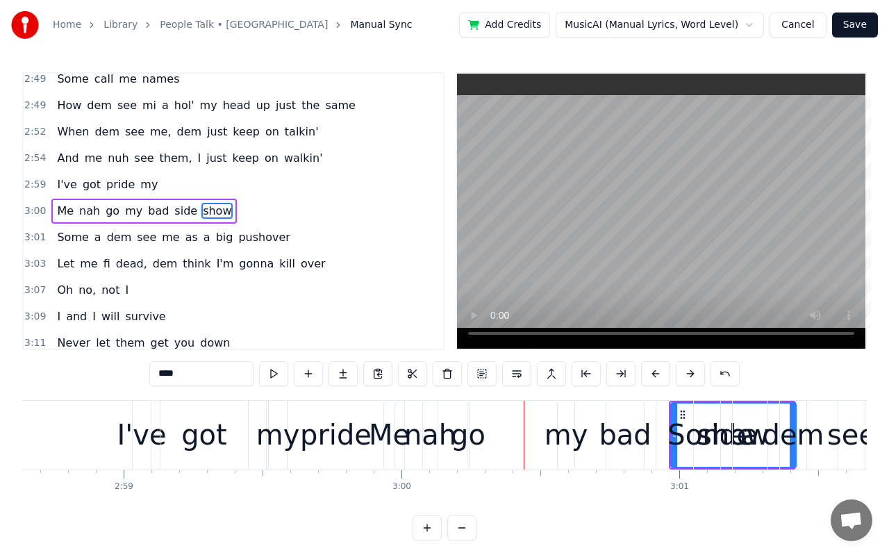
drag, startPoint x: 791, startPoint y: 435, endPoint x: 696, endPoint y: 438, distance: 95.1
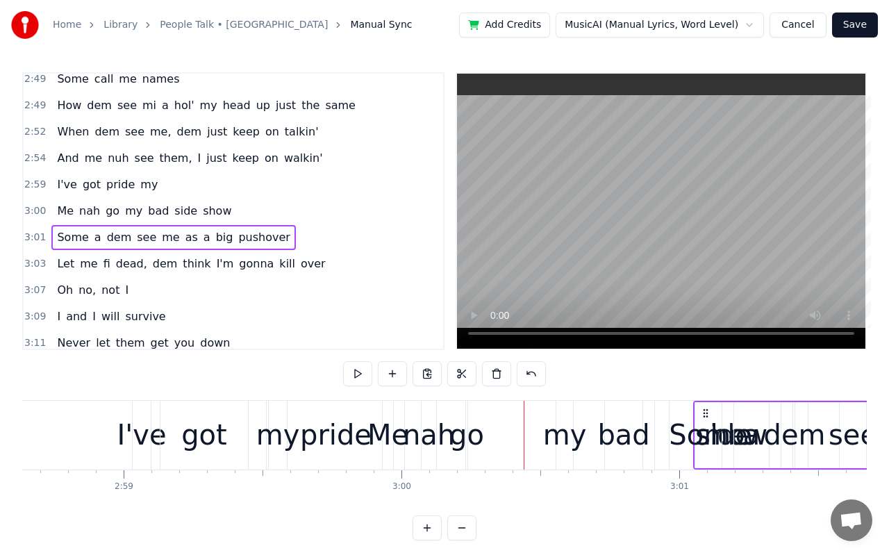
drag, startPoint x: 703, startPoint y: 448, endPoint x: 573, endPoint y: 437, distance: 130.3
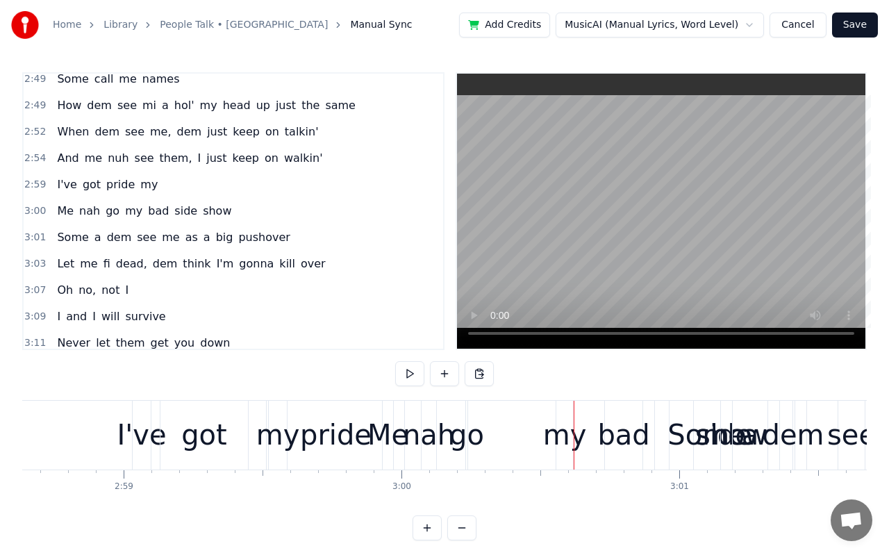
click at [726, 414] on div "Some" at bounding box center [706, 435] width 78 height 42
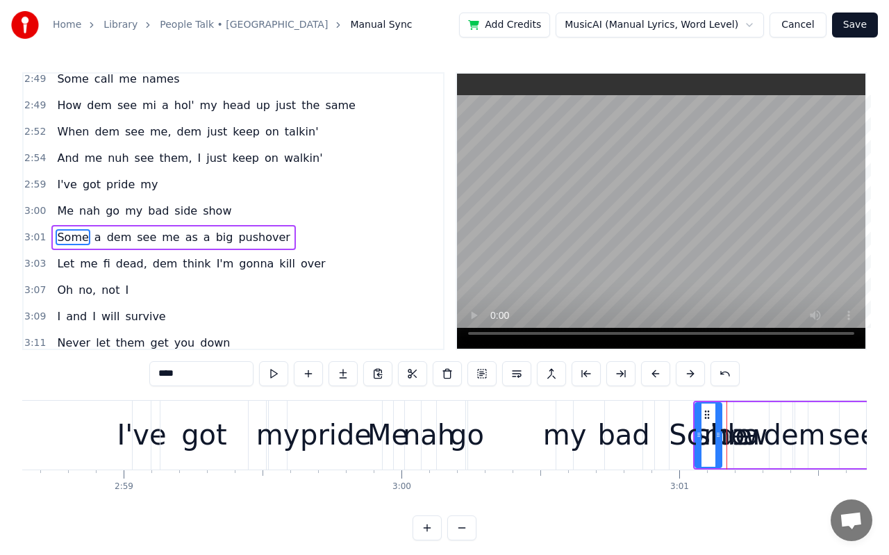
scroll to position [1432, 0]
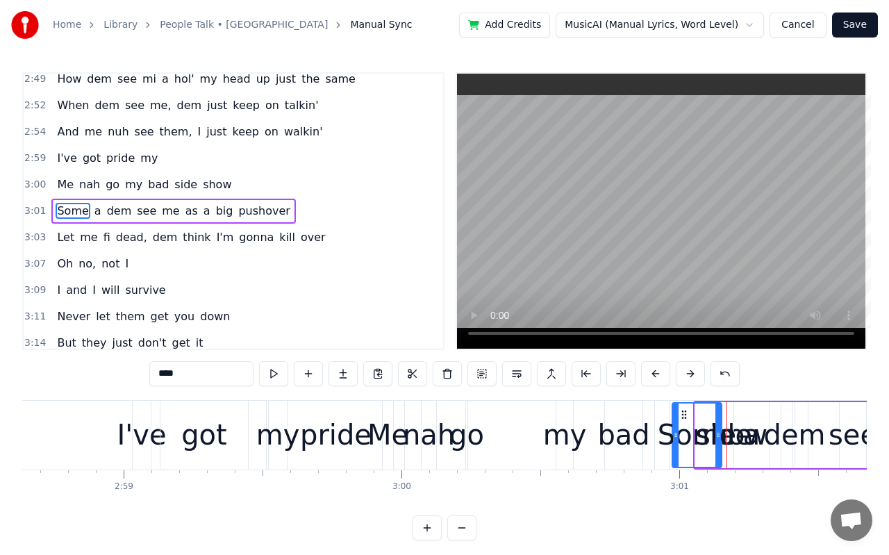
drag, startPoint x: 698, startPoint y: 434, endPoint x: 675, endPoint y: 451, distance: 28.3
click at [675, 451] on div at bounding box center [676, 434] width 6 height 63
click at [752, 439] on div "a" at bounding box center [751, 435] width 17 height 42
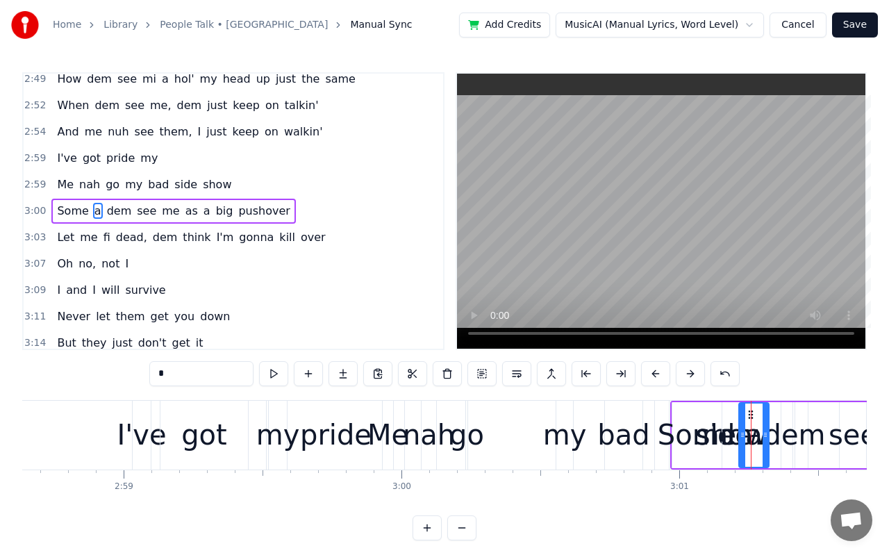
drag, startPoint x: 739, startPoint y: 440, endPoint x: 744, endPoint y: 472, distance: 32.2
click at [744, 472] on div "People talk That's what they do But they don't understand How mi still a push a…" at bounding box center [444, 452] width 844 height 104
click at [722, 377] on button at bounding box center [724, 373] width 29 height 25
click at [722, 377] on div "*" at bounding box center [444, 373] width 625 height 25
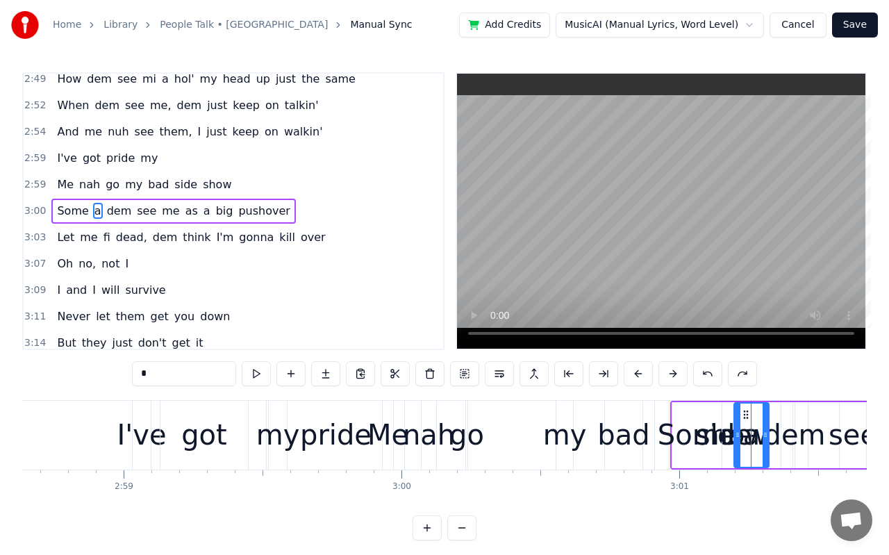
click at [722, 377] on div "*" at bounding box center [444, 373] width 625 height 25
click at [712, 378] on button at bounding box center [707, 373] width 29 height 25
click at [712, 380] on button at bounding box center [707, 373] width 29 height 25
click at [508, 435] on div "show" at bounding box center [510, 435] width 72 height 42
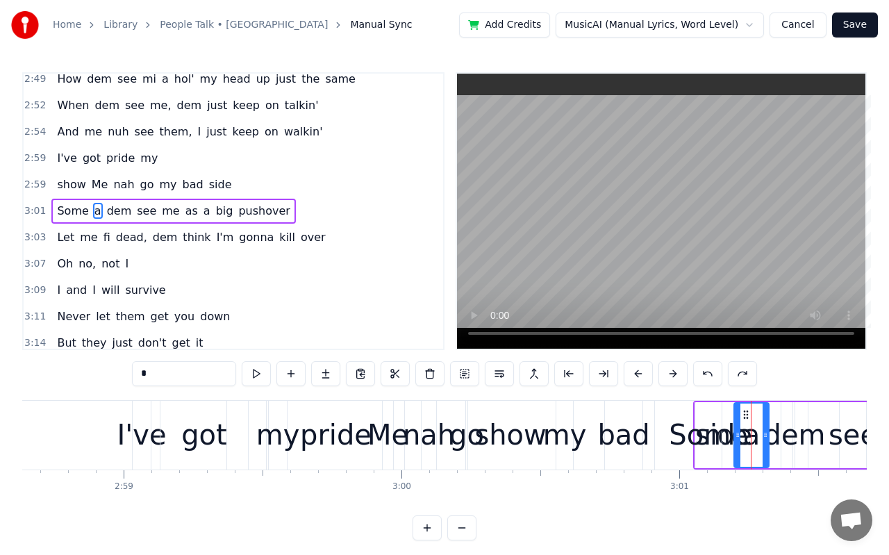
type input "****"
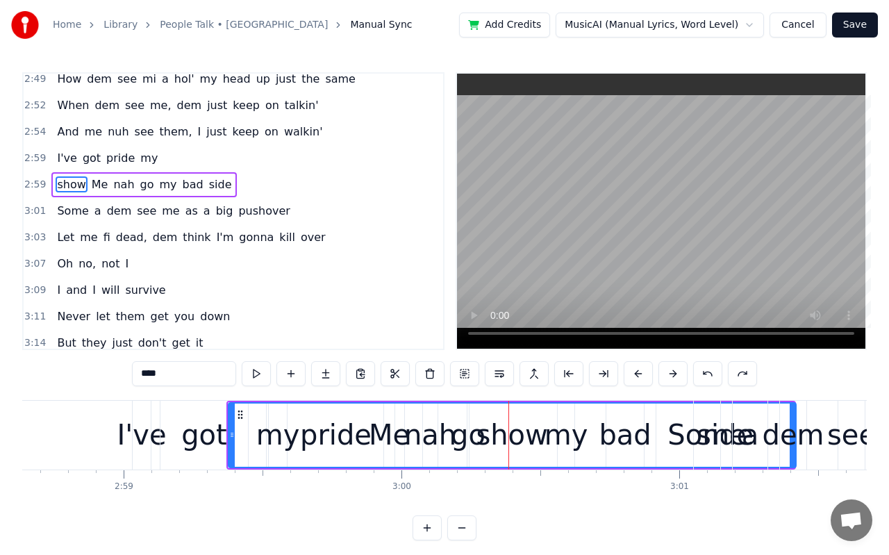
scroll to position [1406, 0]
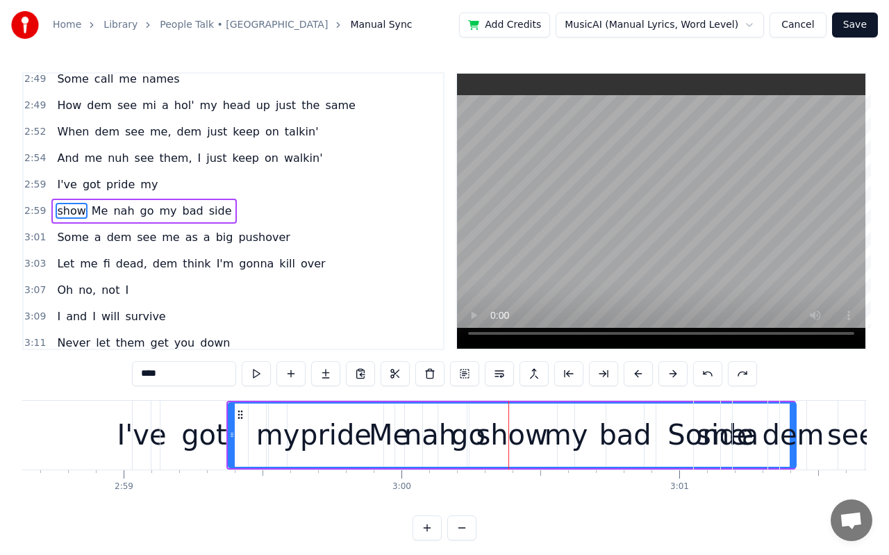
drag, startPoint x: 791, startPoint y: 437, endPoint x: 621, endPoint y: 437, distance: 170.1
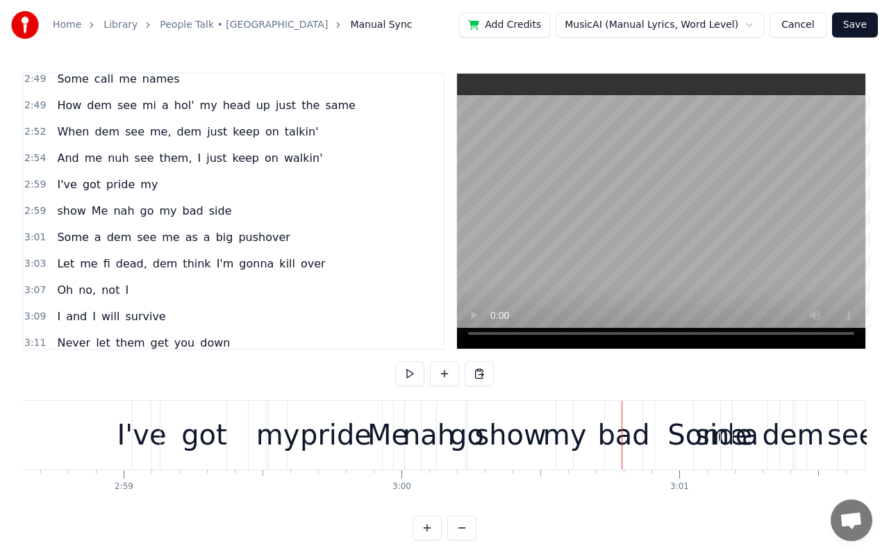
click at [514, 433] on div "show" at bounding box center [510, 435] width 72 height 42
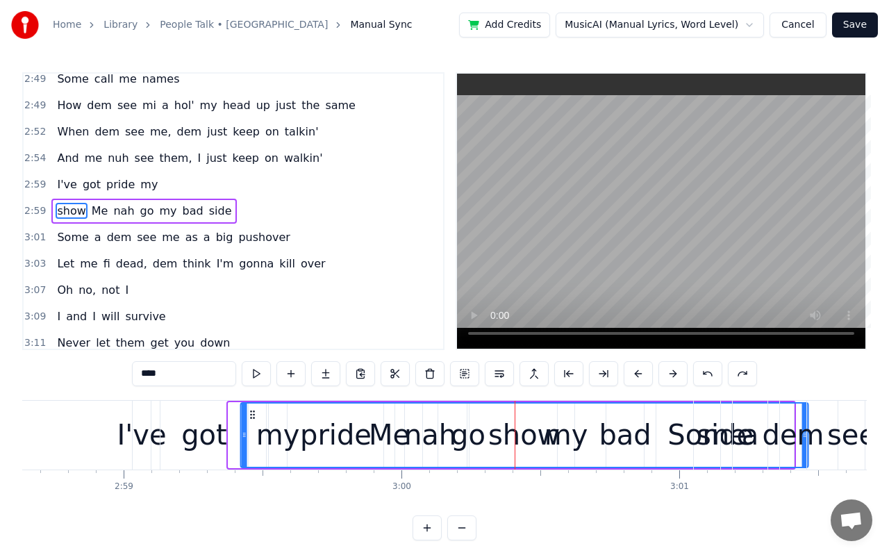
drag, startPoint x: 239, startPoint y: 413, endPoint x: 251, endPoint y: 416, distance: 12.8
click at [251, 416] on icon at bounding box center [251, 414] width 11 height 11
drag, startPoint x: 805, startPoint y: 457, endPoint x: 774, endPoint y: 446, distance: 32.9
click at [779, 446] on div "dem" at bounding box center [793, 435] width 28 height 69
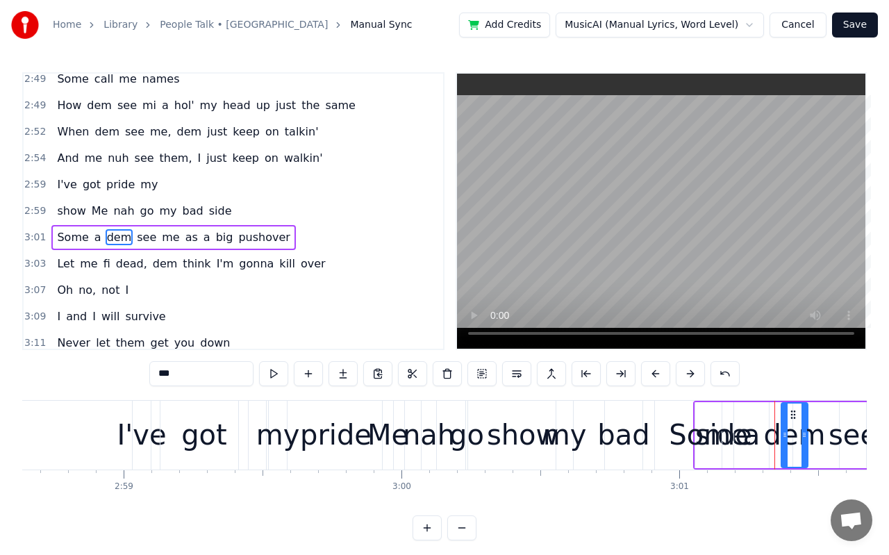
scroll to position [1432, 0]
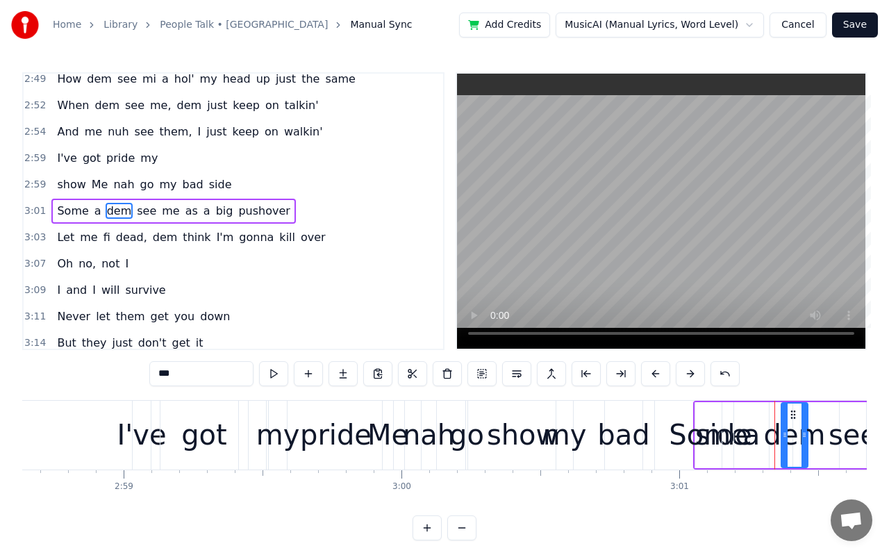
click at [515, 439] on div "show" at bounding box center [523, 435] width 72 height 42
type input "****"
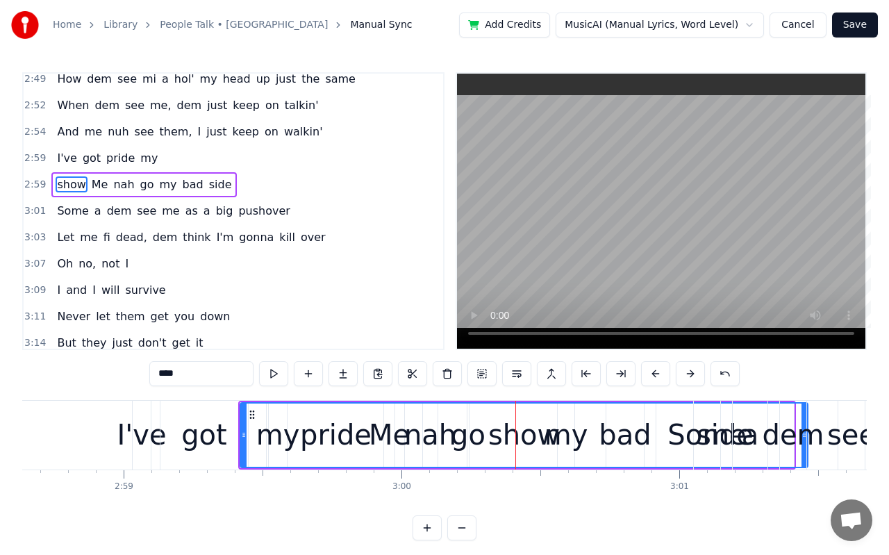
scroll to position [1406, 0]
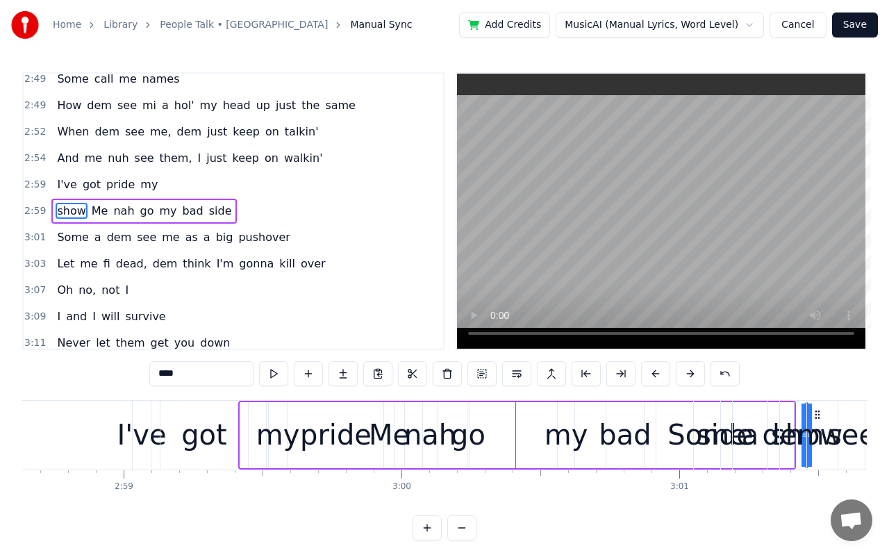
drag, startPoint x: 243, startPoint y: 439, endPoint x: 808, endPoint y: 516, distance: 570.4
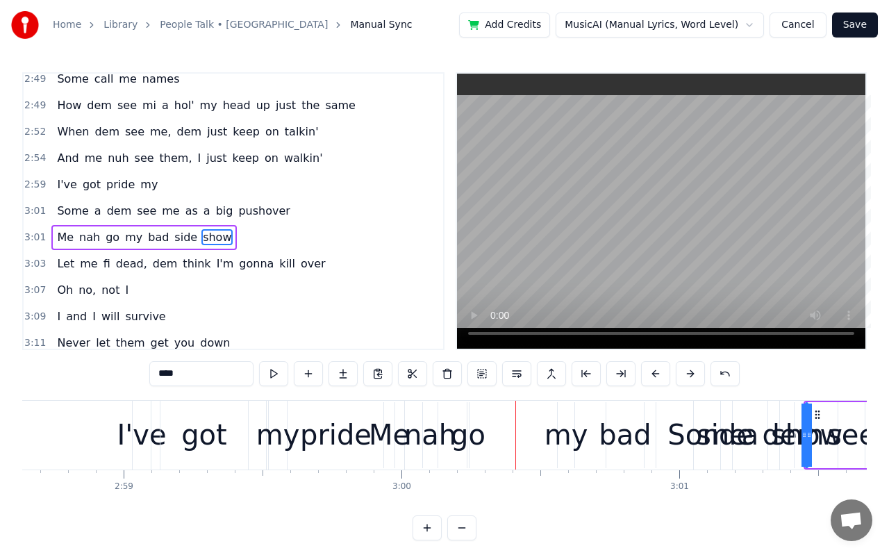
click at [827, 440] on div "show" at bounding box center [807, 435] width 72 height 42
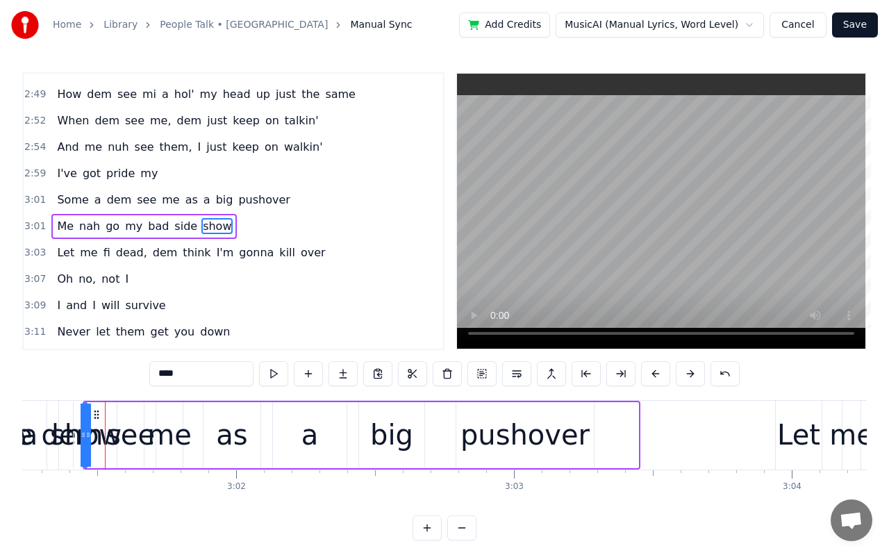
scroll to position [0, 50338]
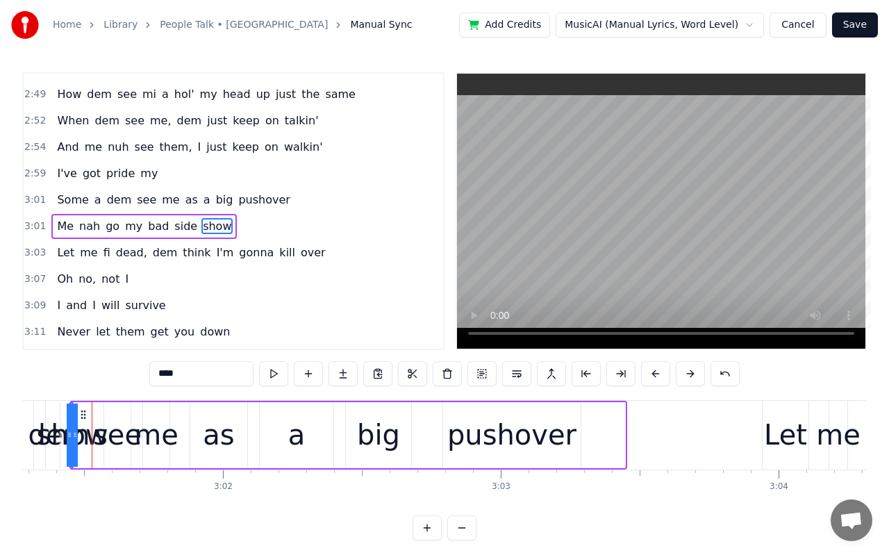
drag, startPoint x: 69, startPoint y: 435, endPoint x: 17, endPoint y: 423, distance: 53.4
click at [17, 423] on div "Home Library People Talk • Etana Manual Sync Add Credits MusicAI (Manual Lyrics…" at bounding box center [444, 270] width 889 height 540
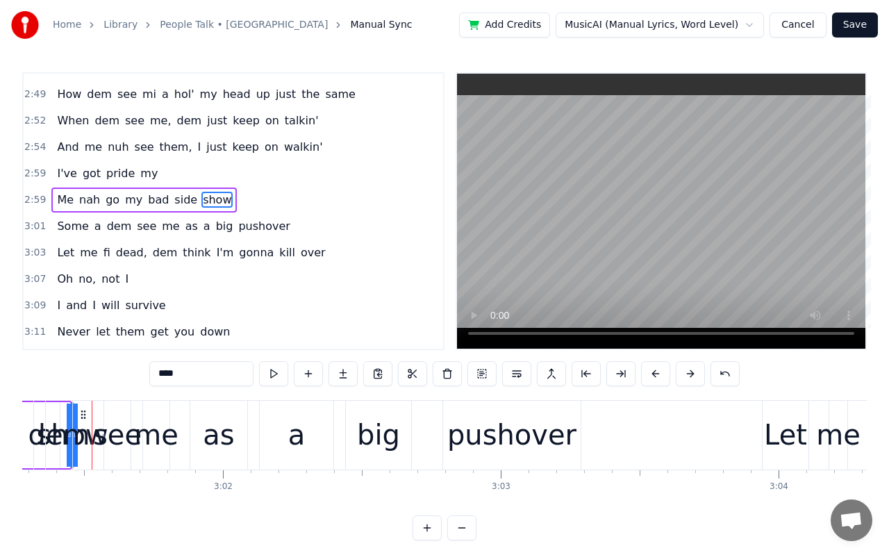
drag, startPoint x: 76, startPoint y: 437, endPoint x: 30, endPoint y: 428, distance: 46.6
click at [30, 428] on div "Some a dem see me as a big pushover" at bounding box center [271, 435] width 625 height 69
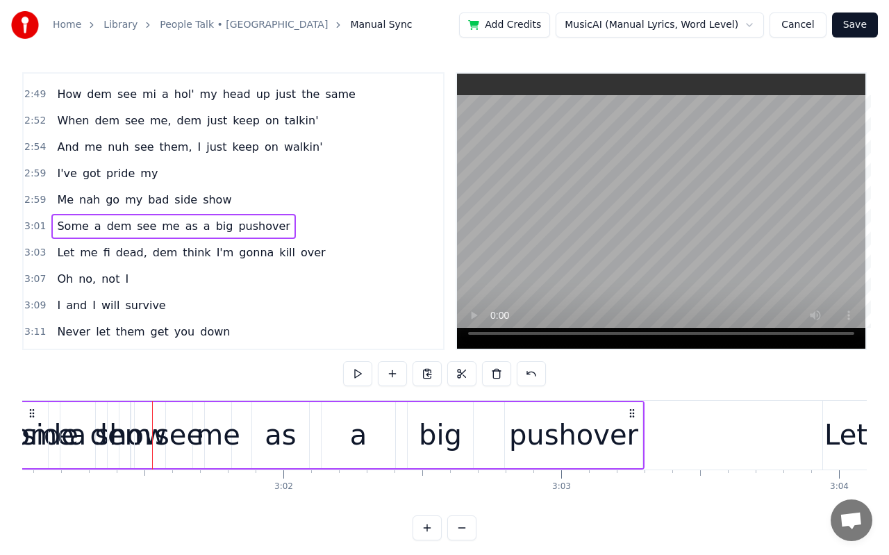
scroll to position [0, 50276]
click at [151, 446] on div "Some a dem see me as a big pushover" at bounding box center [333, 435] width 625 height 69
click at [156, 435] on div "Some a dem see me as a big pushover" at bounding box center [333, 435] width 625 height 69
click at [159, 439] on div "see" at bounding box center [180, 435] width 49 height 42
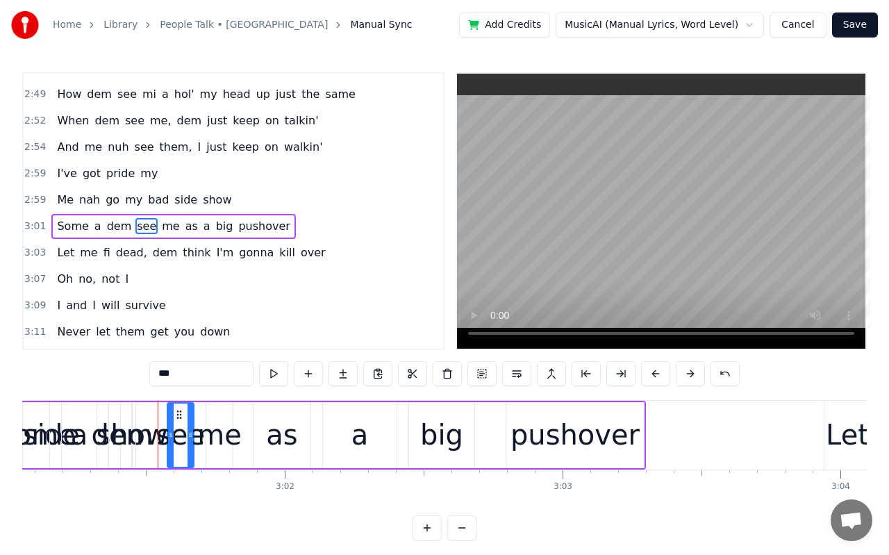
scroll to position [1432, 0]
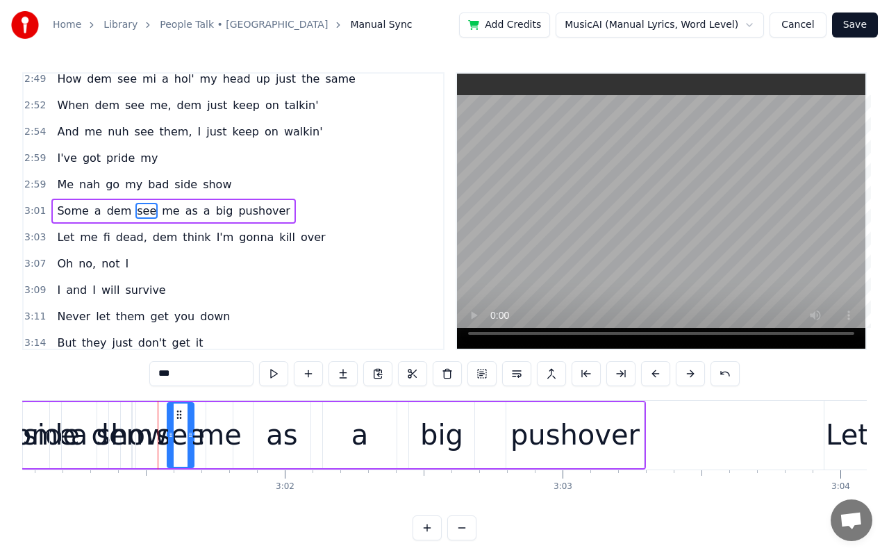
click at [147, 432] on div "dem" at bounding box center [123, 435] width 62 height 42
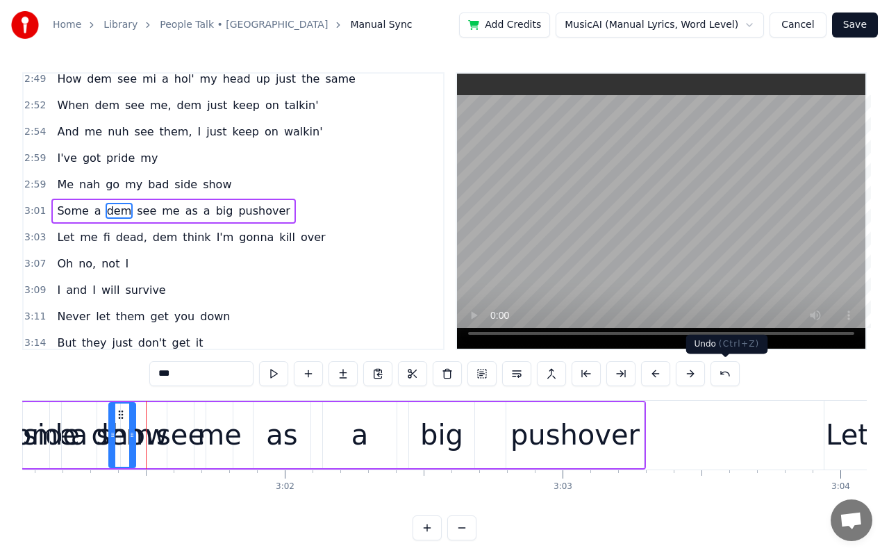
click at [723, 372] on button at bounding box center [724, 373] width 29 height 25
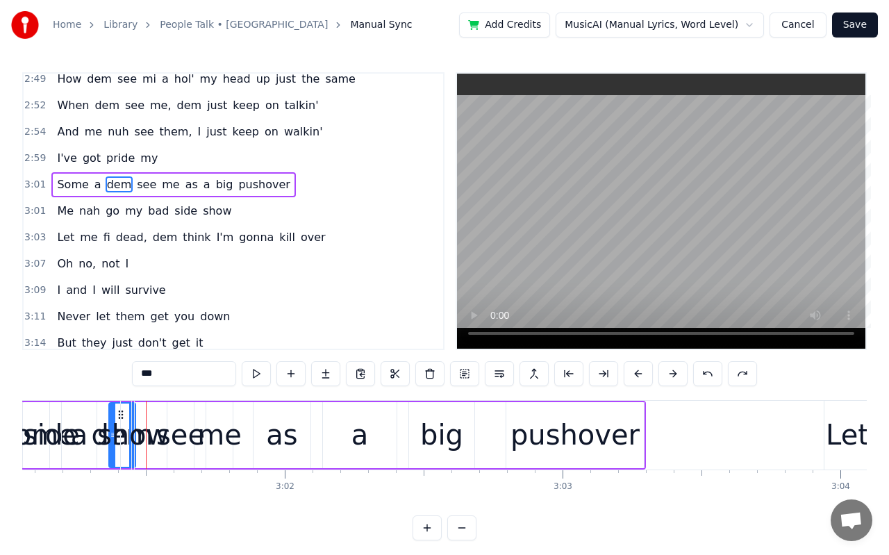
click at [723, 372] on div "***" at bounding box center [444, 373] width 625 height 25
click at [712, 372] on button at bounding box center [707, 373] width 29 height 25
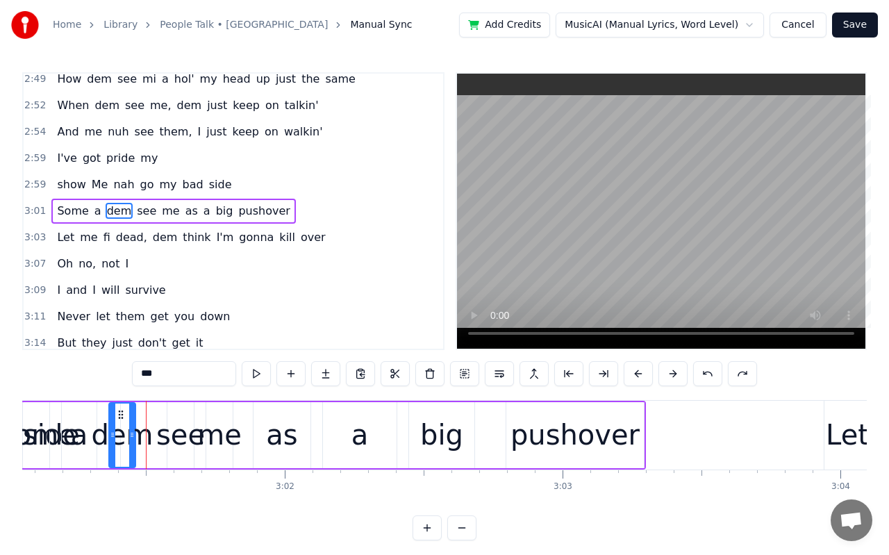
click at [712, 372] on button at bounding box center [707, 373] width 29 height 25
click at [82, 189] on span "show" at bounding box center [71, 184] width 31 height 16
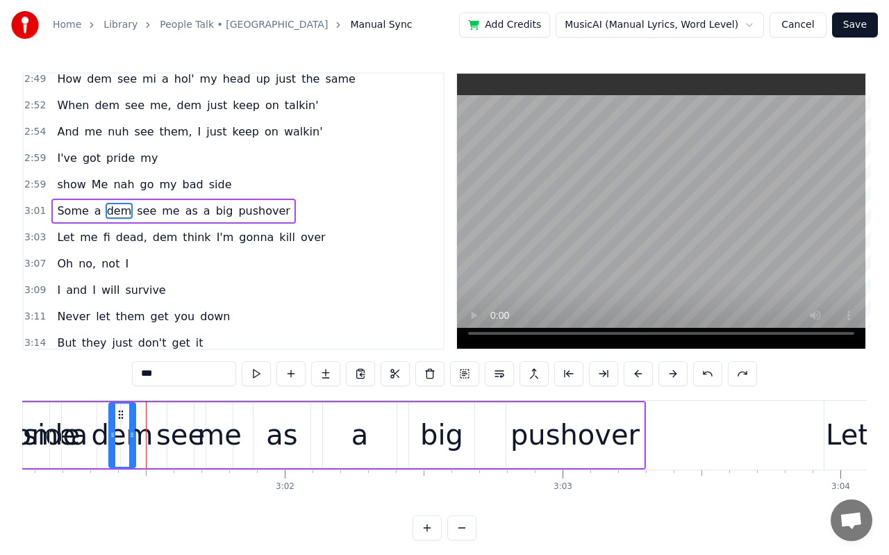
type input "****"
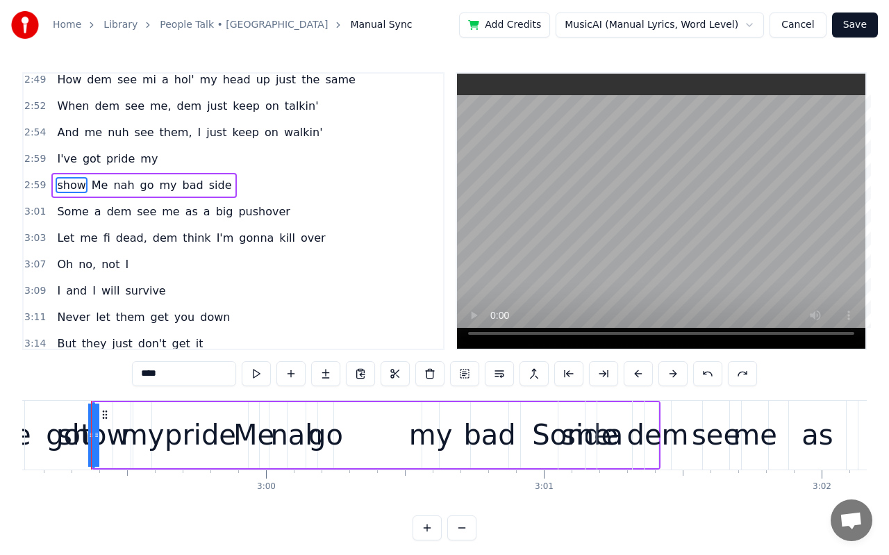
scroll to position [0, 49738]
click at [633, 373] on button at bounding box center [637, 373] width 29 height 25
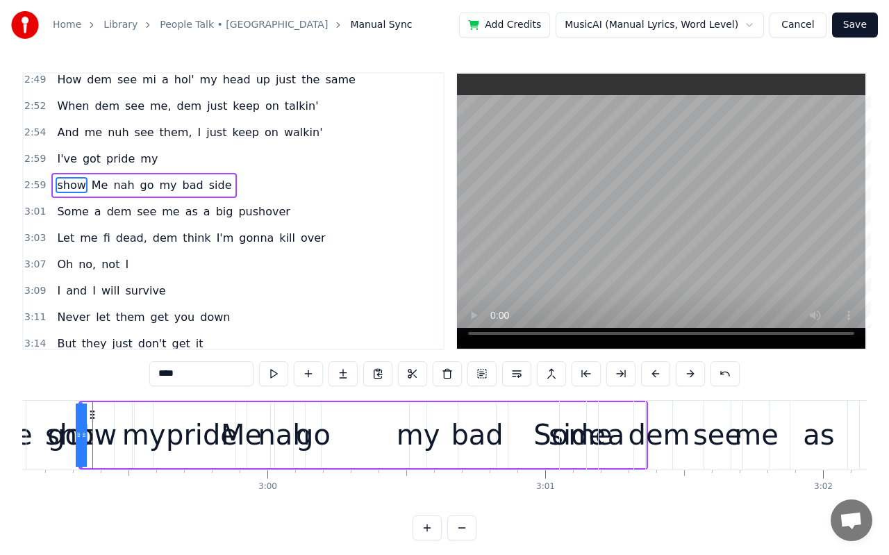
click at [633, 373] on button at bounding box center [620, 373] width 29 height 25
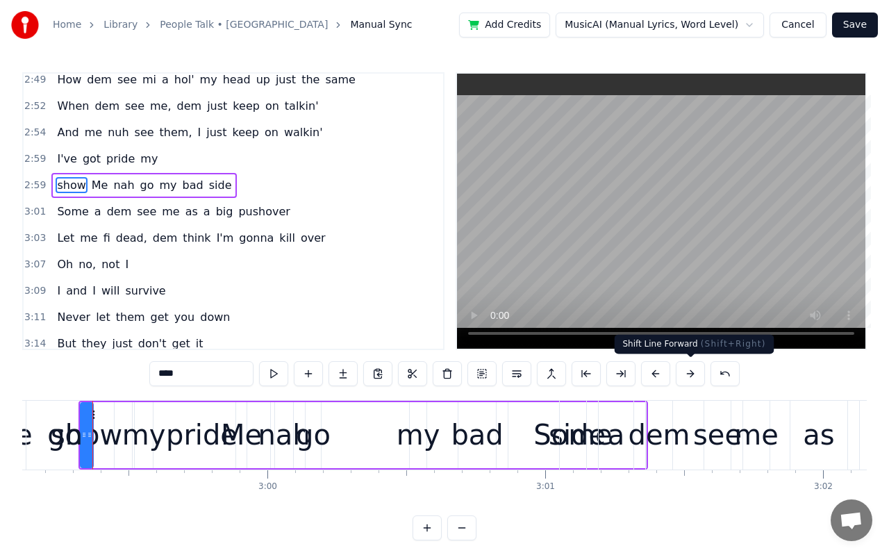
click at [683, 372] on button at bounding box center [689, 373] width 29 height 25
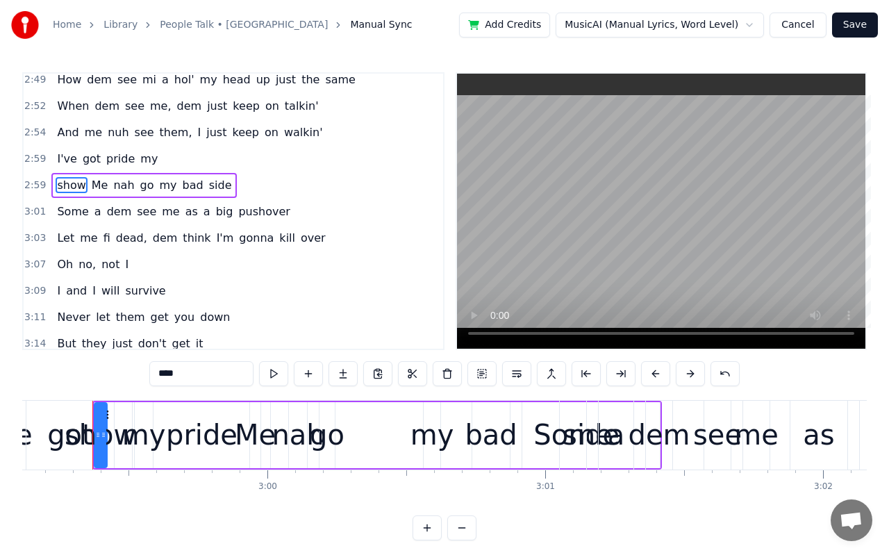
click at [683, 372] on button at bounding box center [689, 373] width 29 height 25
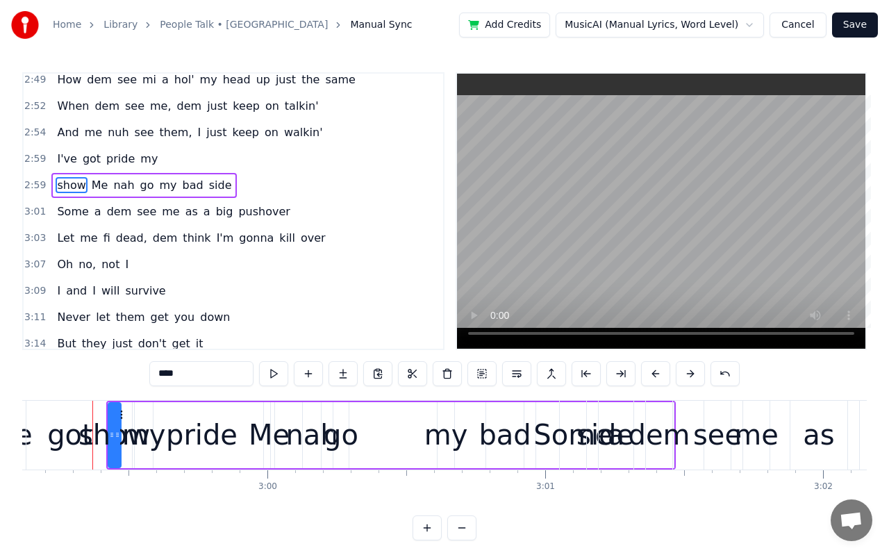
click at [683, 372] on button at bounding box center [689, 373] width 29 height 25
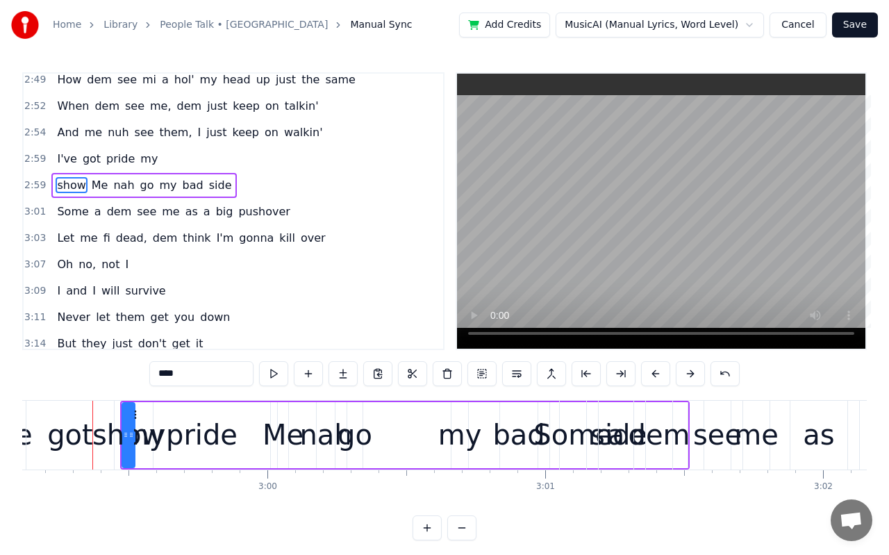
click at [683, 372] on button at bounding box center [689, 373] width 29 height 25
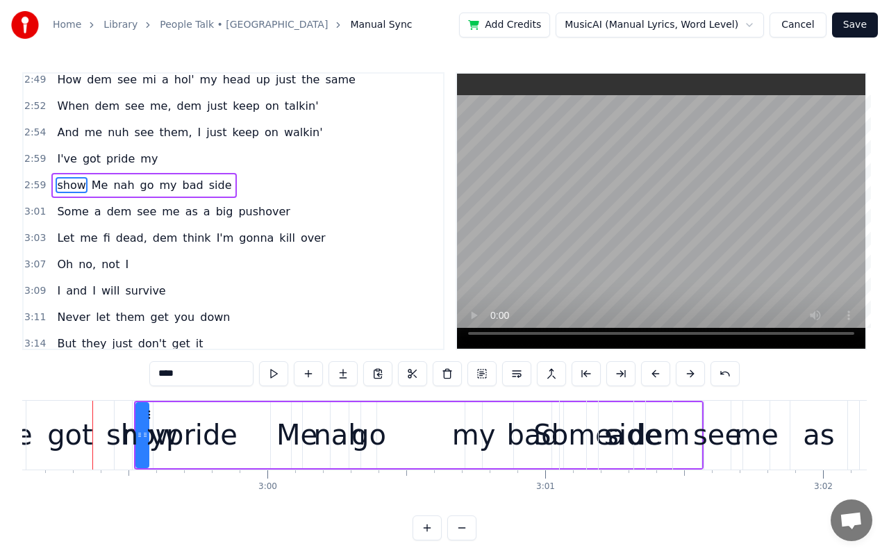
click at [683, 372] on button at bounding box center [689, 373] width 29 height 25
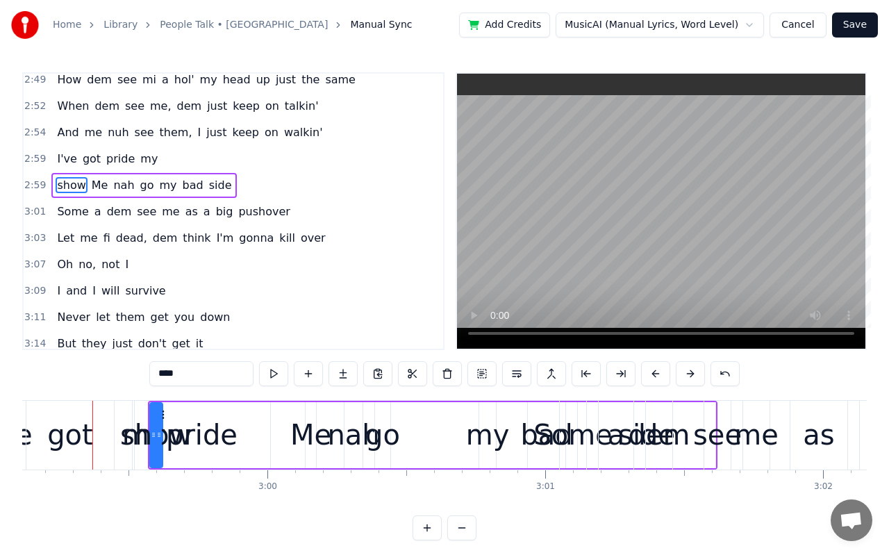
click at [683, 372] on button at bounding box center [689, 373] width 29 height 25
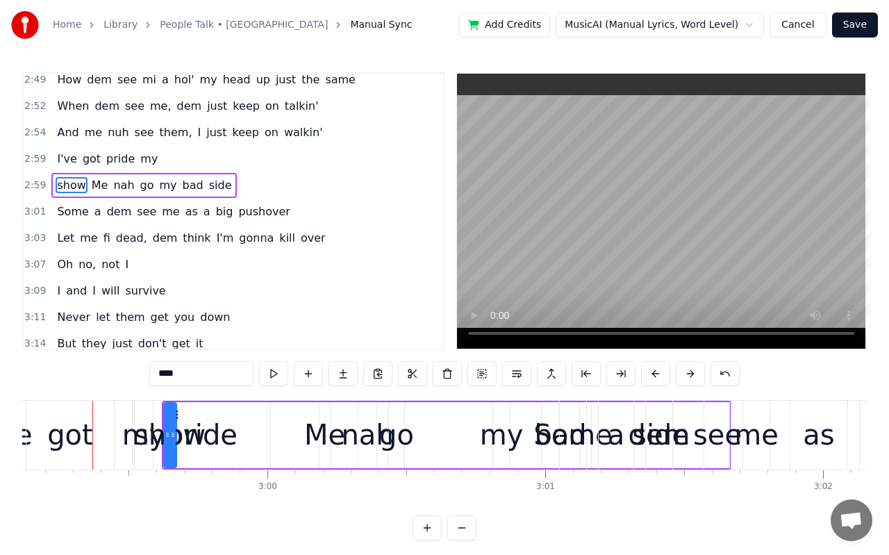
click at [683, 372] on button at bounding box center [689, 373] width 29 height 25
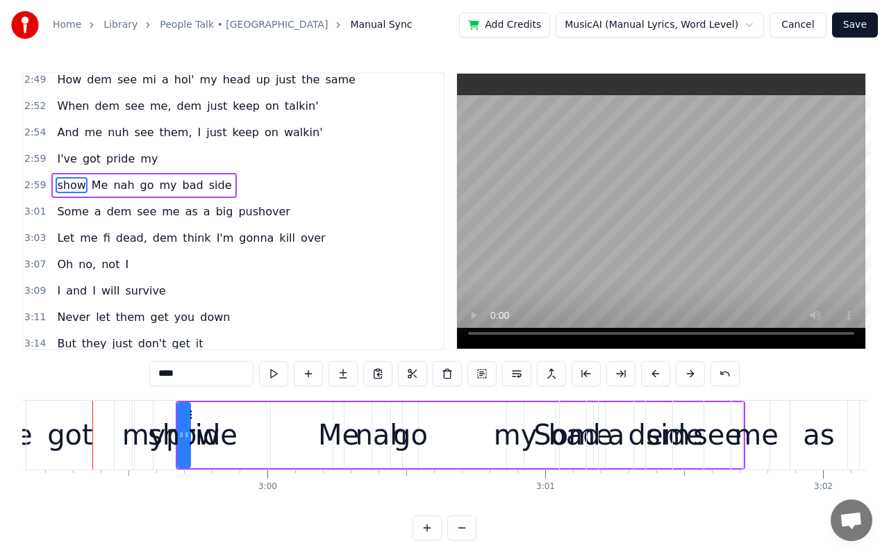
click at [683, 372] on button at bounding box center [689, 373] width 29 height 25
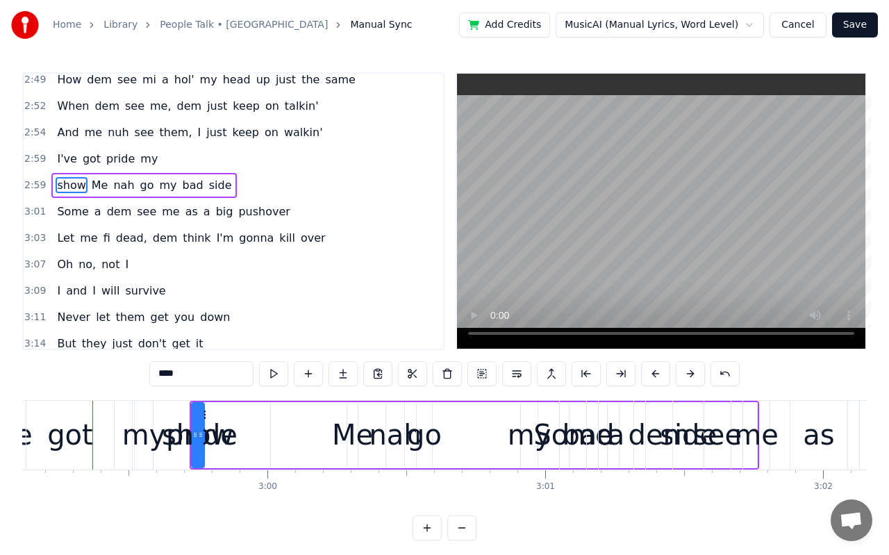
click at [683, 372] on button at bounding box center [689, 373] width 29 height 25
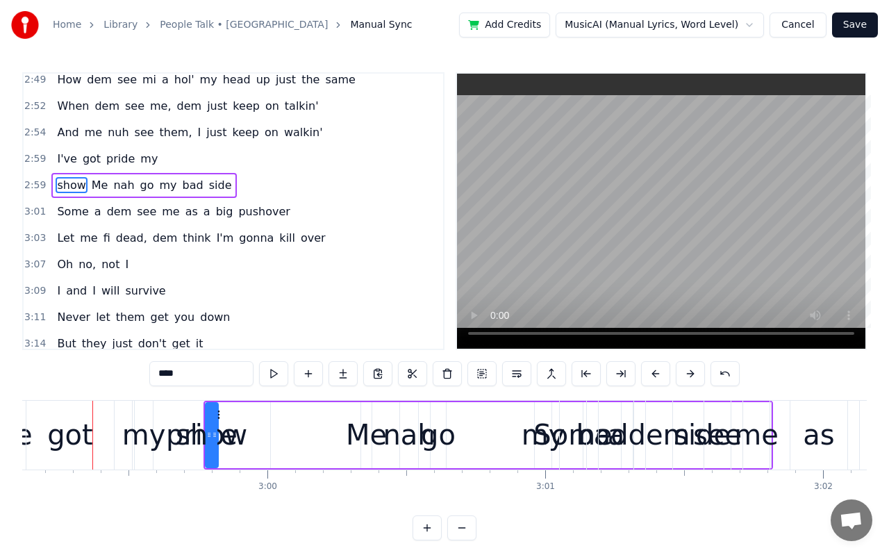
click at [683, 372] on button at bounding box center [689, 373] width 29 height 25
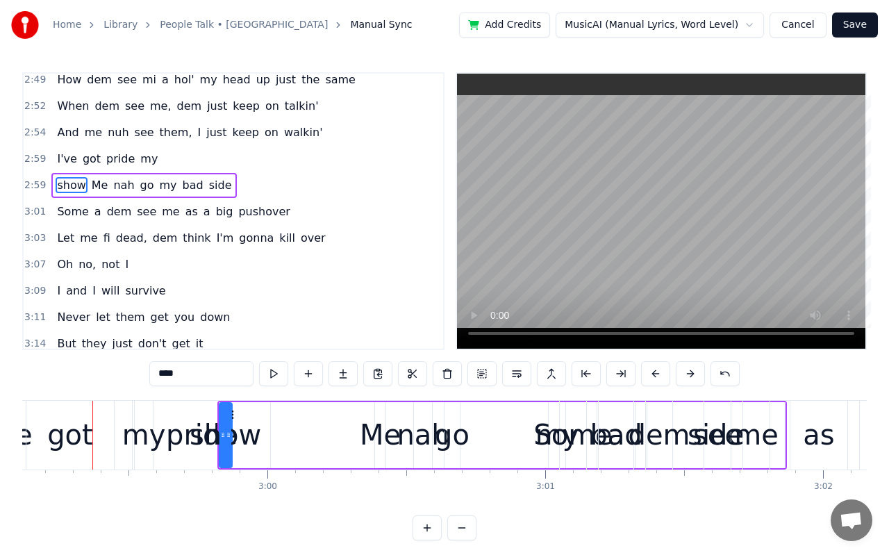
click at [683, 372] on button at bounding box center [689, 373] width 29 height 25
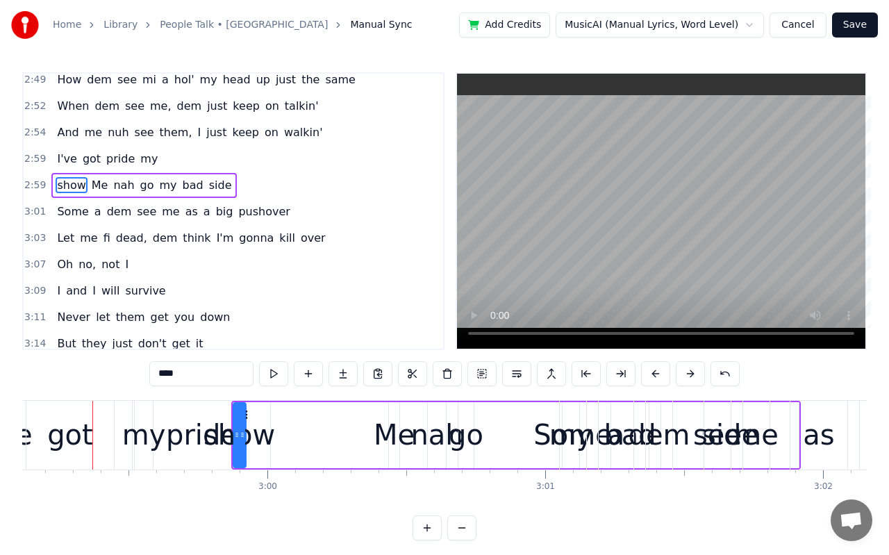
click at [683, 372] on button at bounding box center [689, 373] width 29 height 25
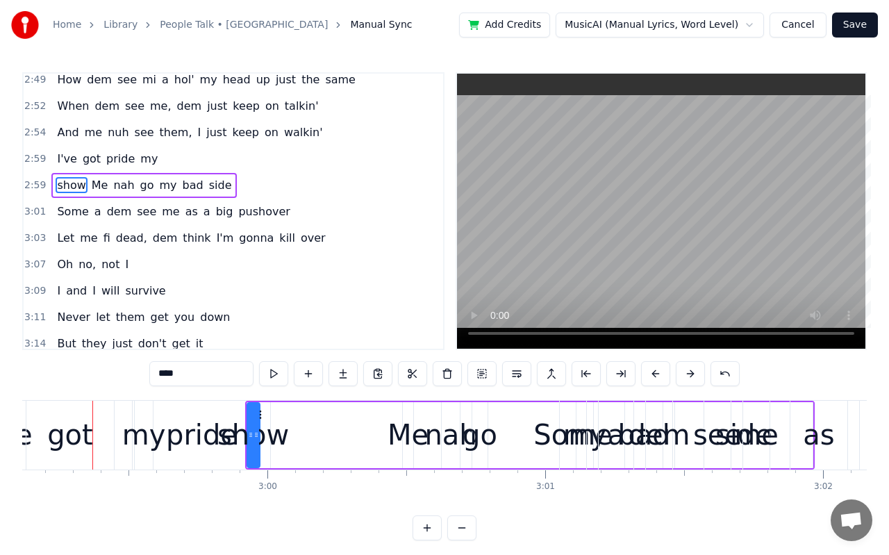
click at [683, 372] on button at bounding box center [689, 373] width 29 height 25
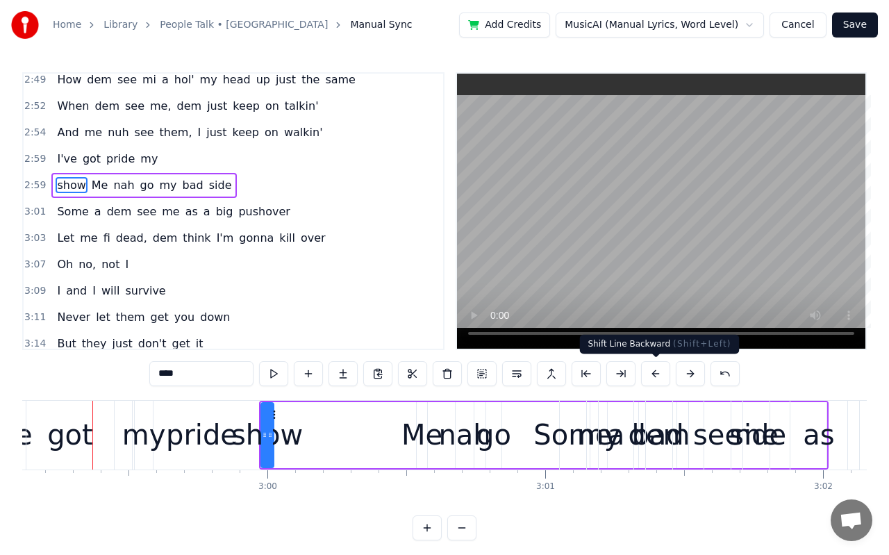
click at [658, 375] on button at bounding box center [655, 373] width 29 height 25
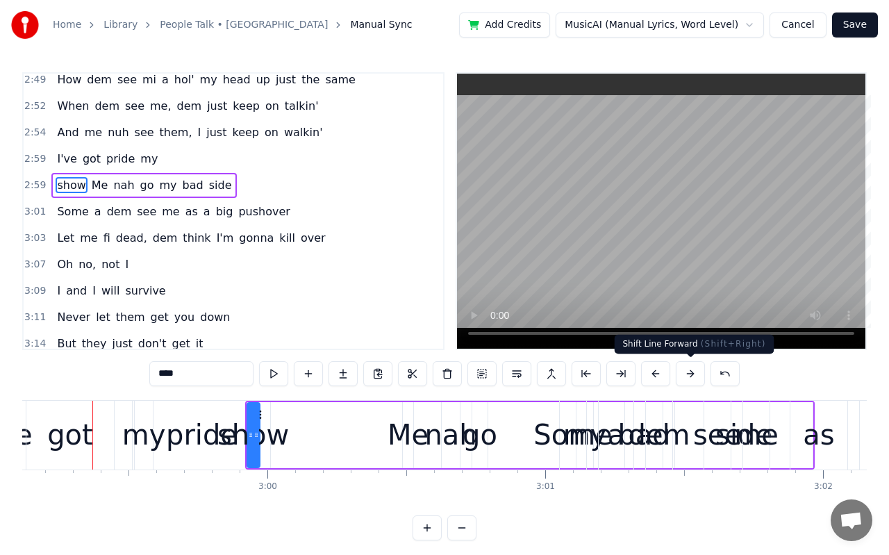
click at [687, 367] on button at bounding box center [689, 373] width 29 height 25
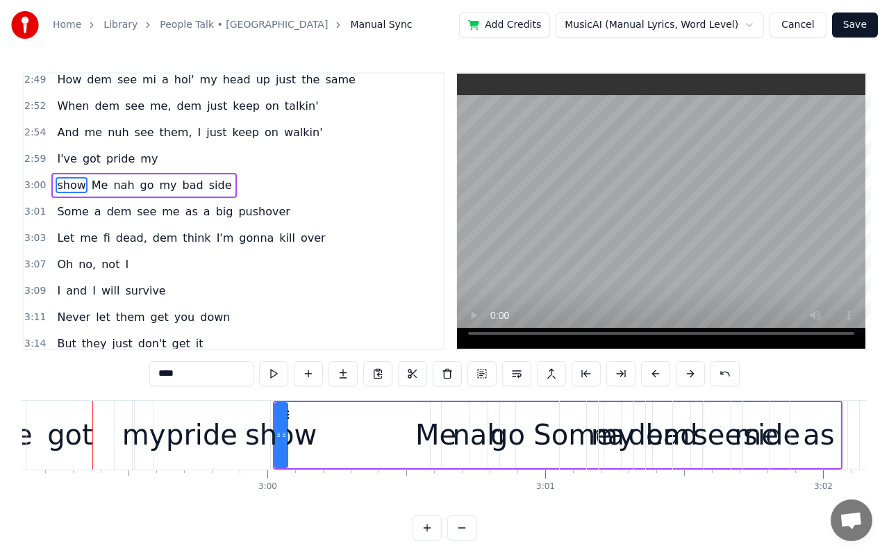
click at [687, 367] on button at bounding box center [689, 373] width 29 height 25
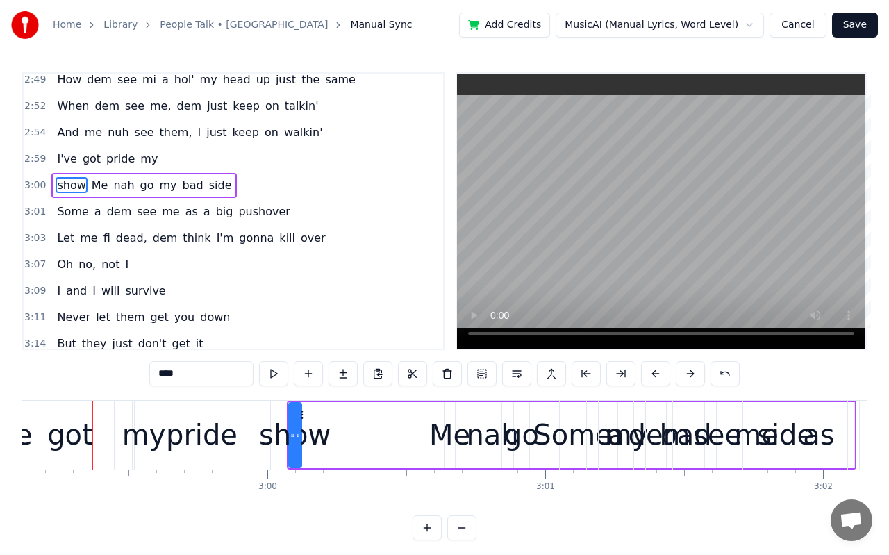
click at [687, 367] on button at bounding box center [689, 373] width 29 height 25
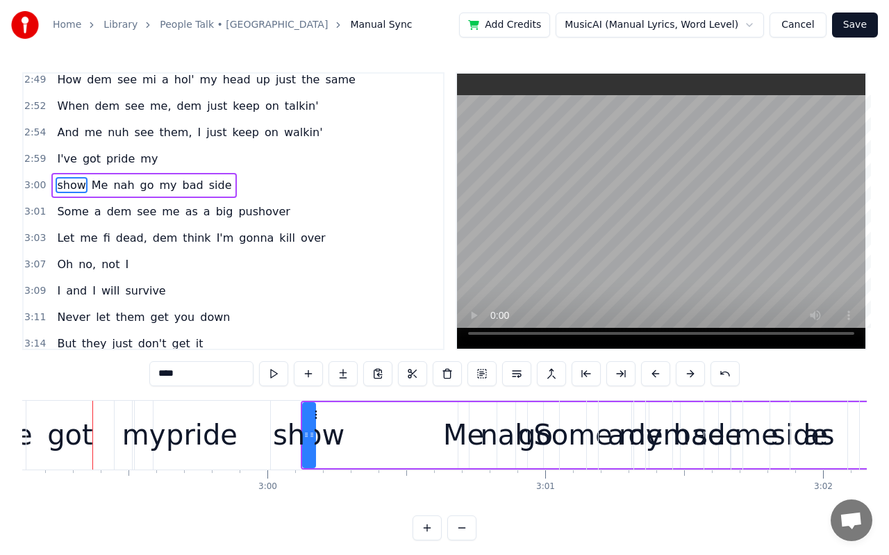
click at [308, 439] on icon at bounding box center [306, 434] width 6 height 11
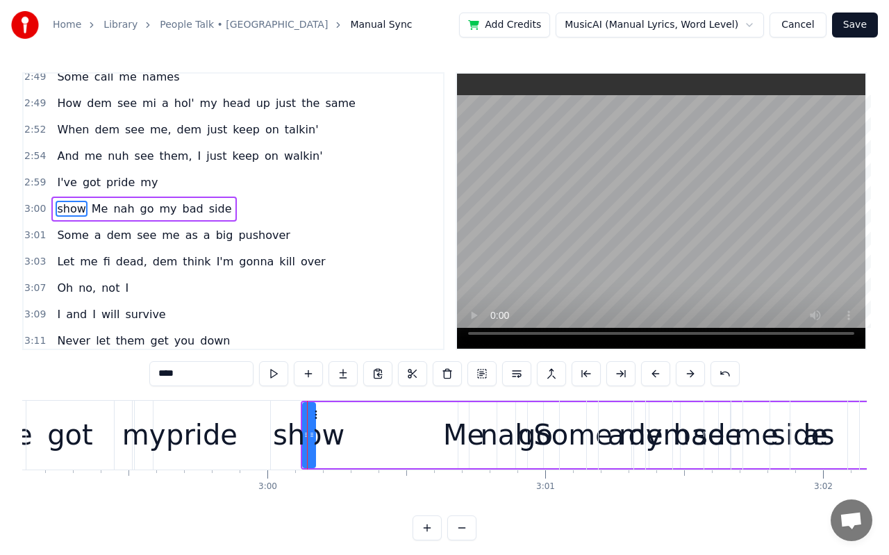
scroll to position [1406, 0]
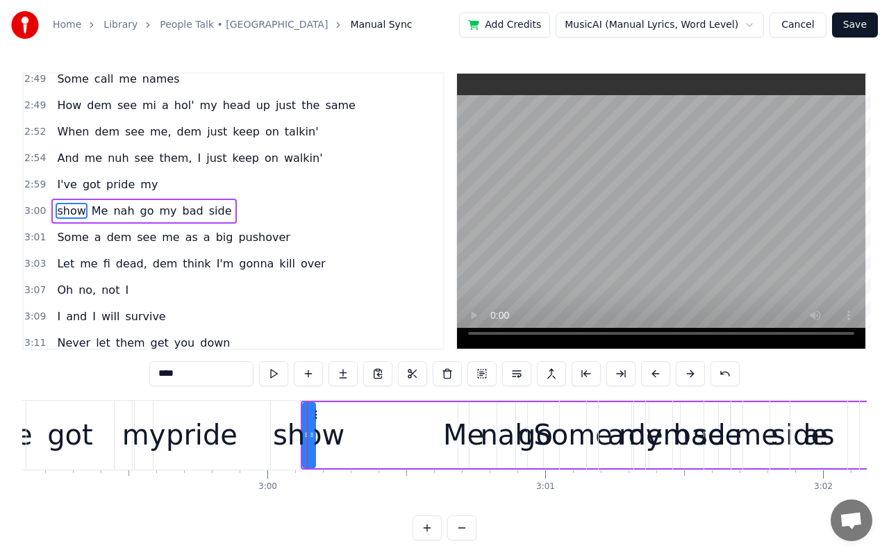
click at [326, 440] on div "show" at bounding box center [309, 435] width 72 height 42
click at [289, 435] on div "show" at bounding box center [309, 435] width 72 height 42
click at [332, 437] on div "show" at bounding box center [309, 435] width 72 height 42
drag, startPoint x: 342, startPoint y: 438, endPoint x: 283, endPoint y: 423, distance: 61.0
click at [301, 423] on div "show Me nah go my bad side" at bounding box center [585, 435] width 569 height 69
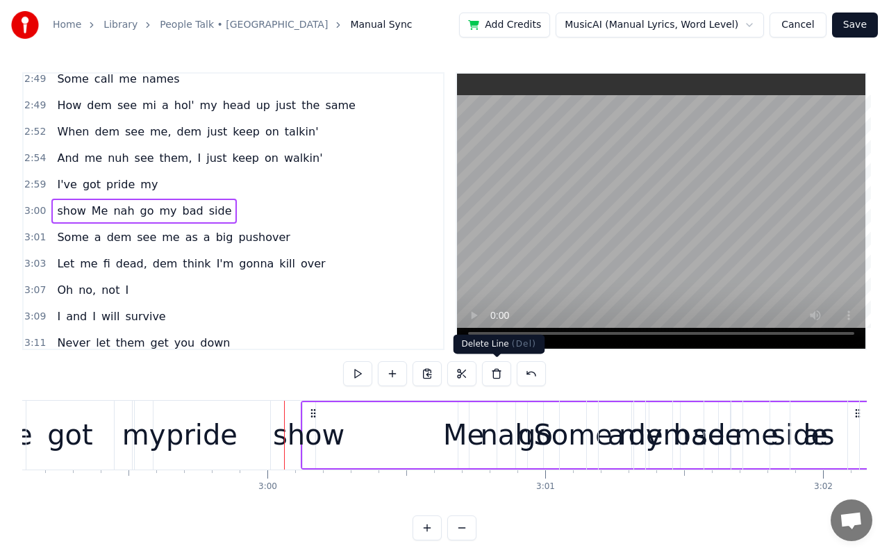
click at [498, 375] on button at bounding box center [496, 373] width 29 height 25
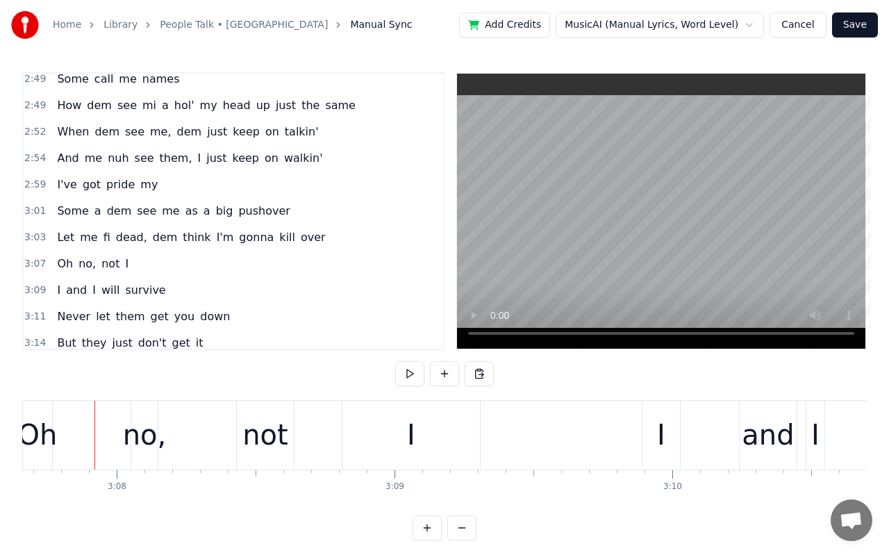
scroll to position [0, 52113]
click at [70, 180] on span "I've" at bounding box center [67, 184] width 22 height 16
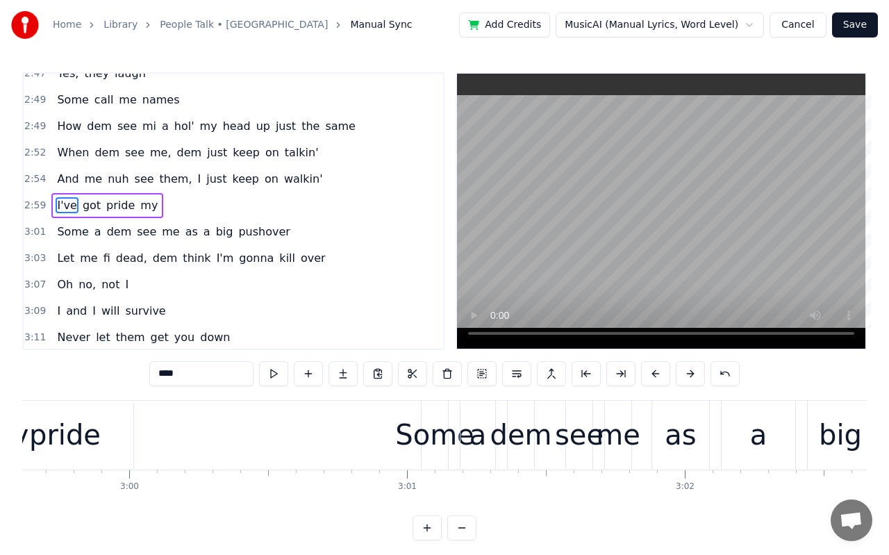
scroll to position [0, 49645]
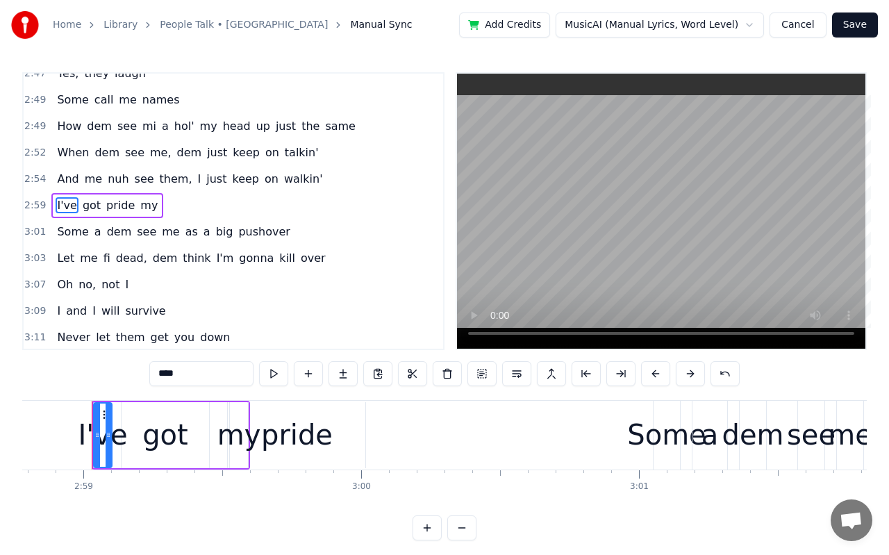
click at [66, 176] on span "And" at bounding box center [68, 179] width 24 height 16
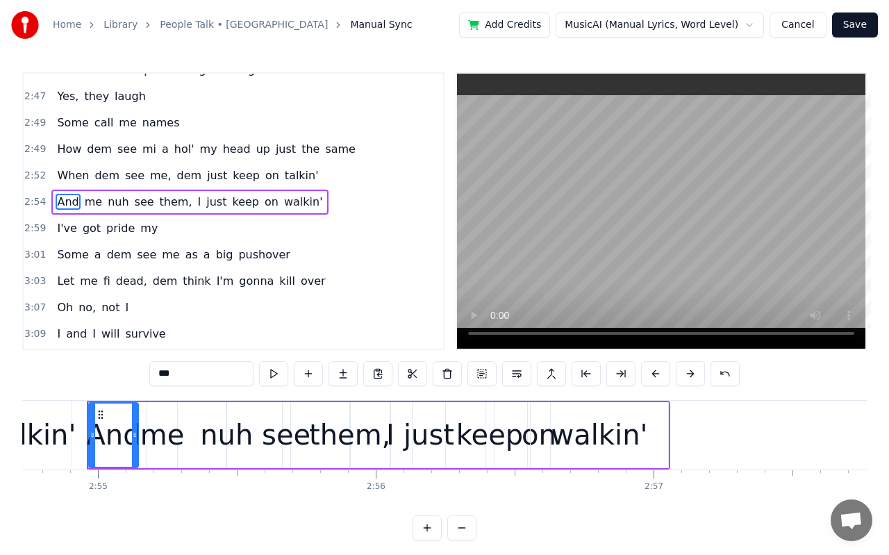
scroll to position [0, 48515]
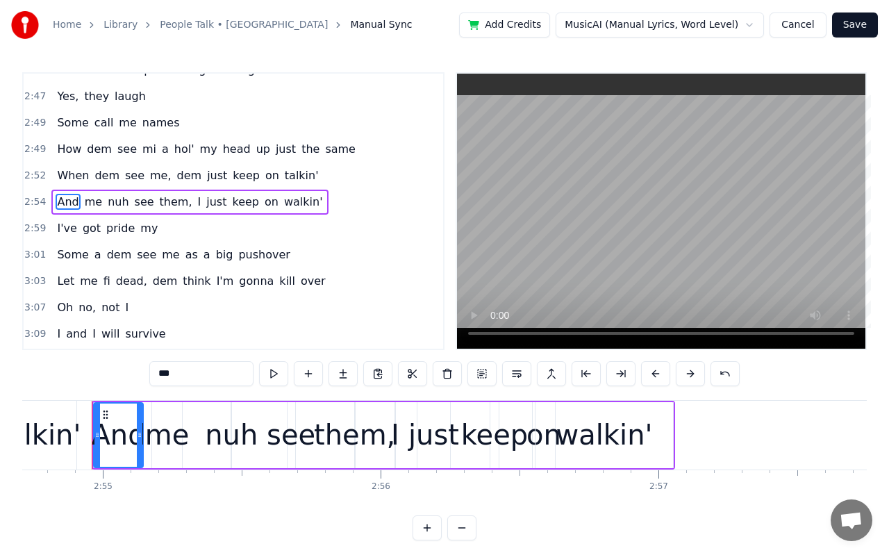
click at [598, 433] on div "walkin'" at bounding box center [604, 435] width 96 height 42
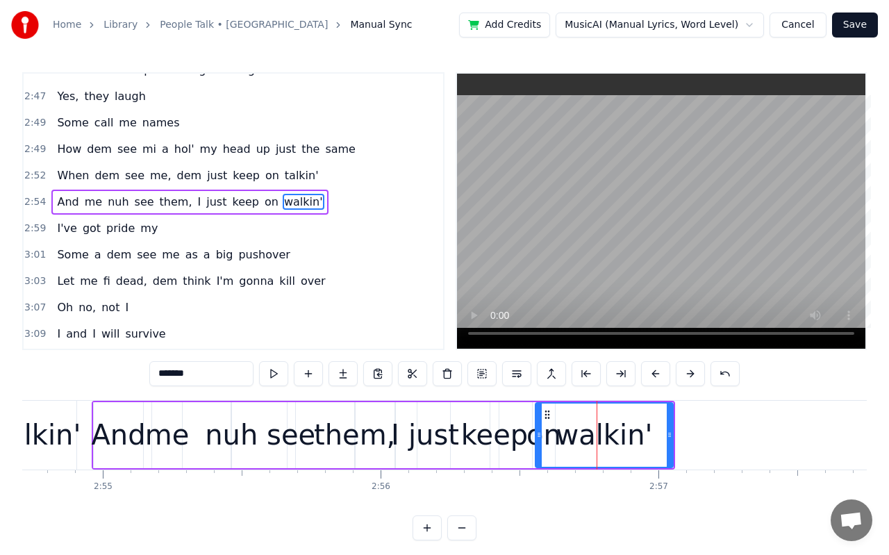
scroll to position [1353, 0]
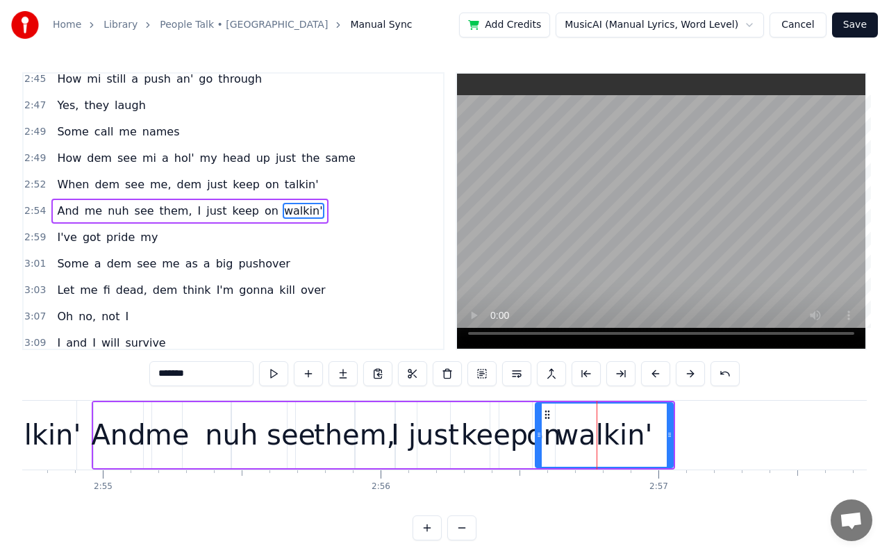
click at [60, 237] on span "I've" at bounding box center [67, 237] width 22 height 16
type input "****"
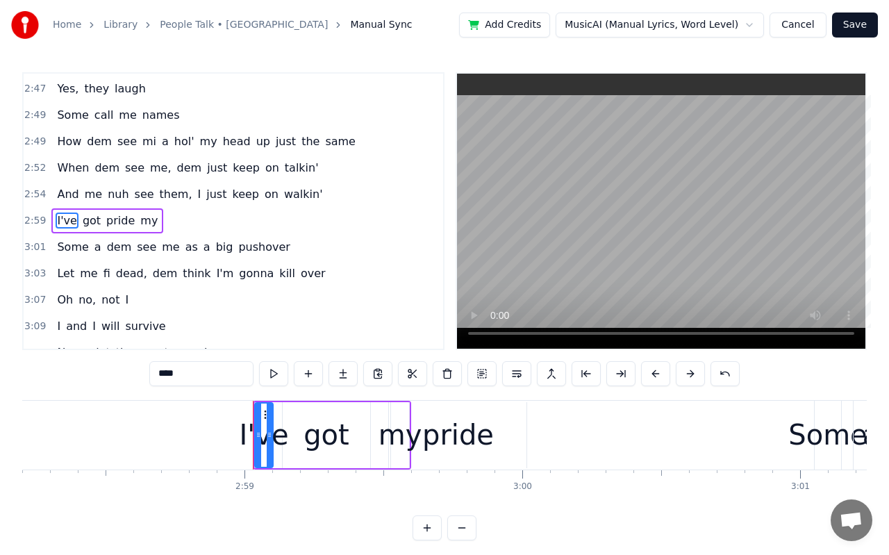
scroll to position [0, 49645]
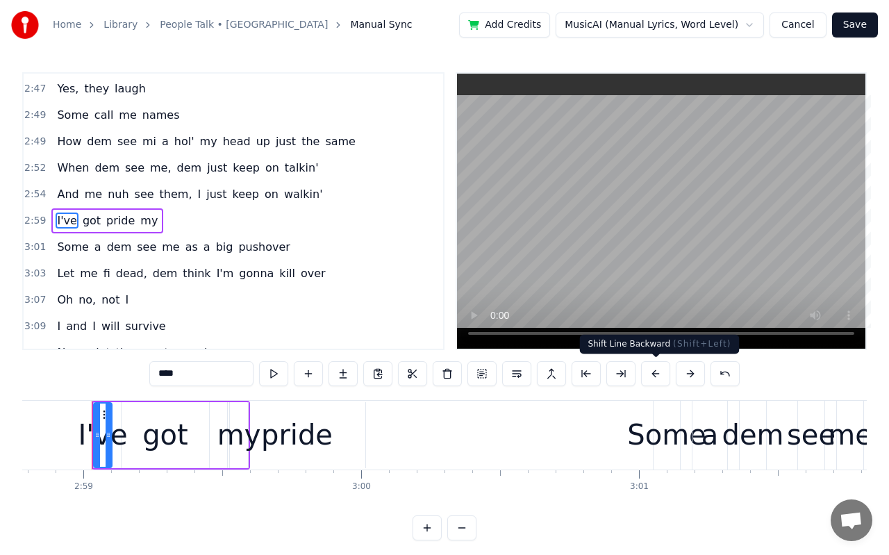
click at [663, 382] on button at bounding box center [655, 373] width 29 height 25
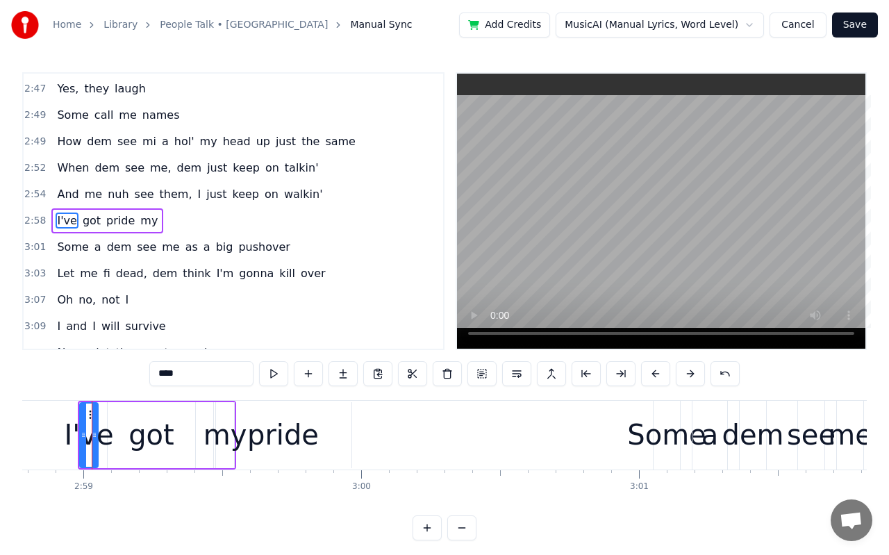
click at [663, 382] on button at bounding box center [655, 373] width 29 height 25
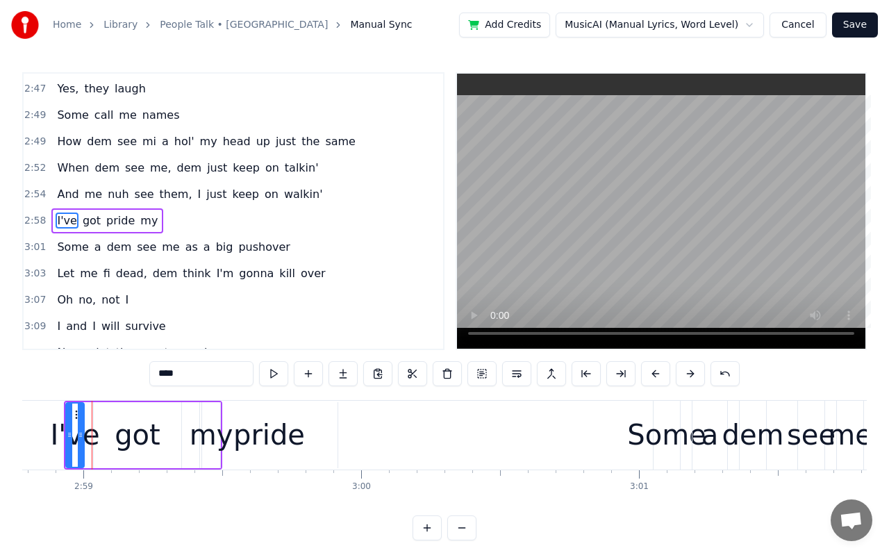
click at [663, 382] on button at bounding box center [655, 373] width 29 height 25
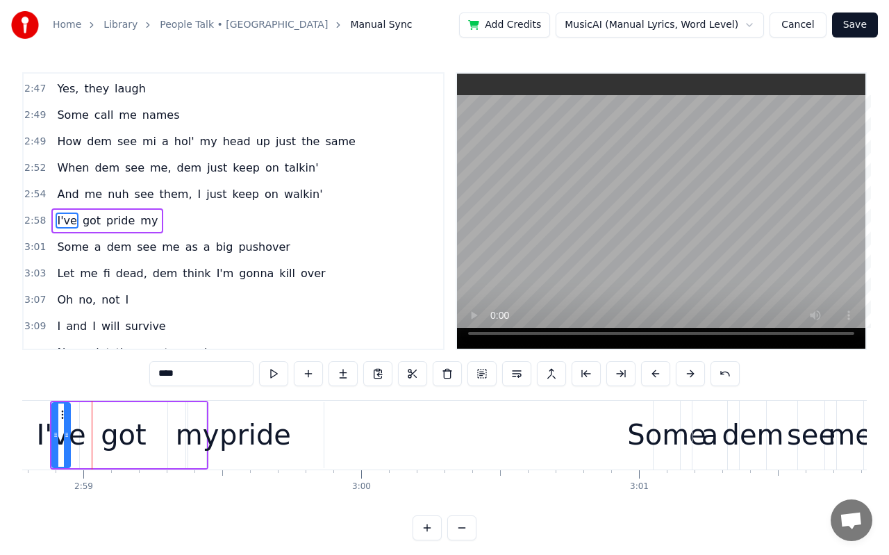
click at [663, 382] on button at bounding box center [655, 373] width 29 height 25
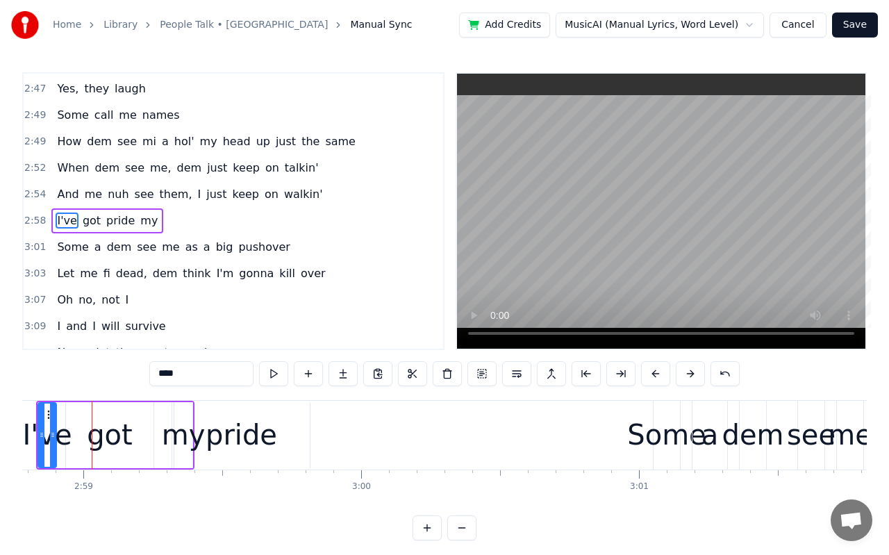
click at [663, 382] on button at bounding box center [655, 373] width 29 height 25
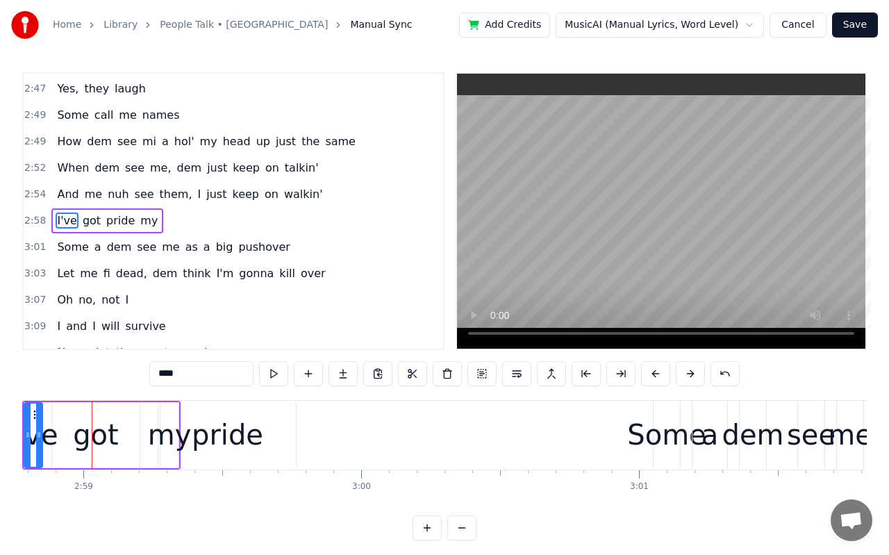
click at [663, 382] on button at bounding box center [655, 373] width 29 height 25
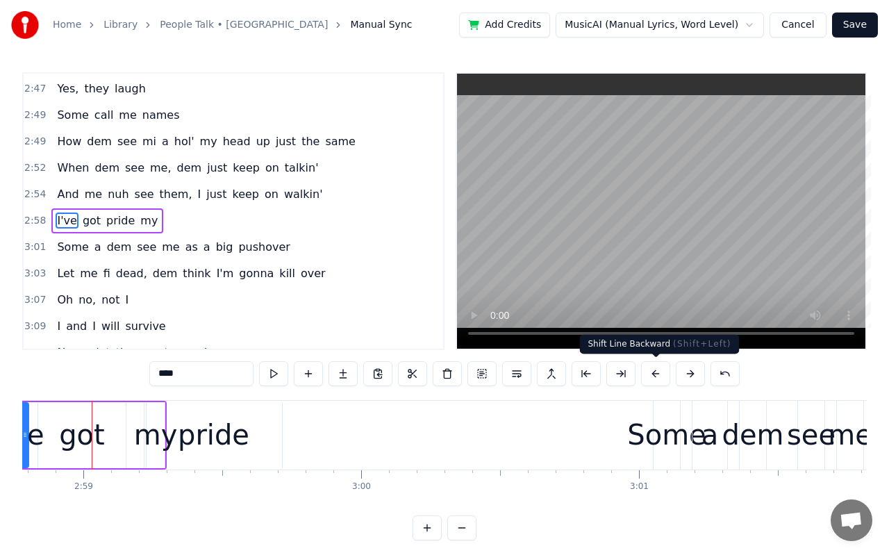
click at [656, 376] on button at bounding box center [655, 373] width 29 height 25
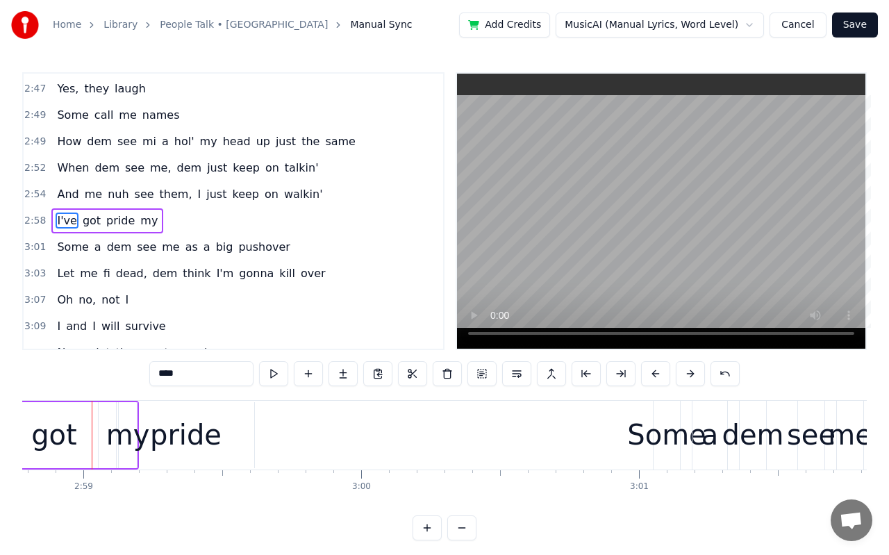
click at [656, 376] on button at bounding box center [655, 373] width 29 height 25
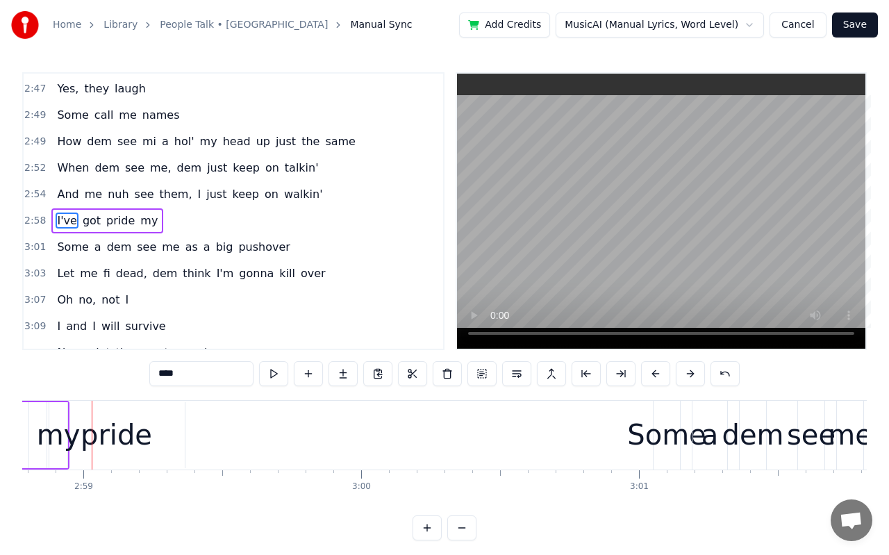
click at [656, 376] on button at bounding box center [655, 373] width 29 height 25
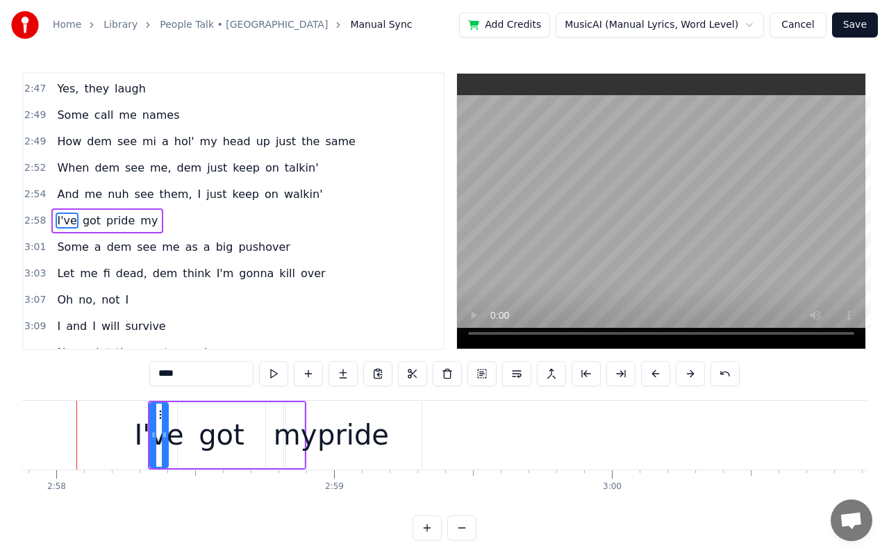
scroll to position [0, 49379]
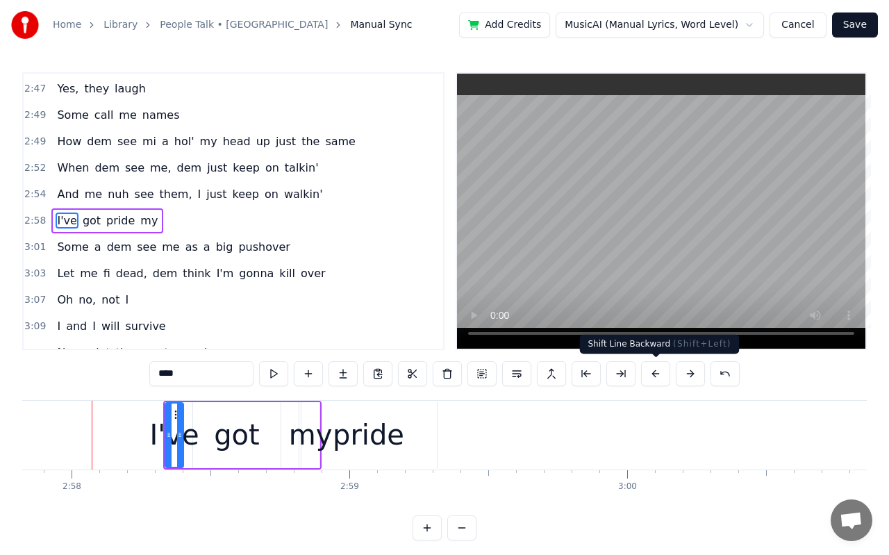
click at [660, 380] on button at bounding box center [655, 373] width 29 height 25
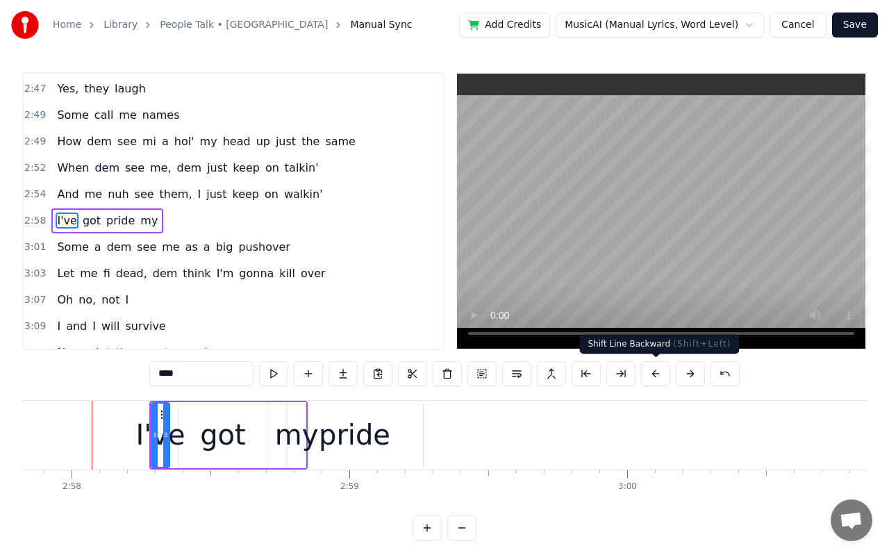
click at [660, 380] on button at bounding box center [655, 373] width 29 height 25
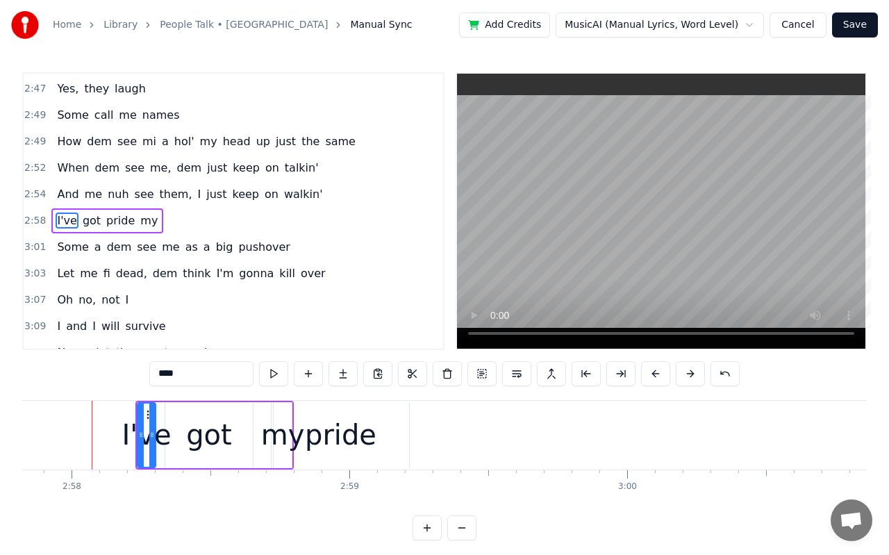
click at [660, 380] on button at bounding box center [655, 373] width 29 height 25
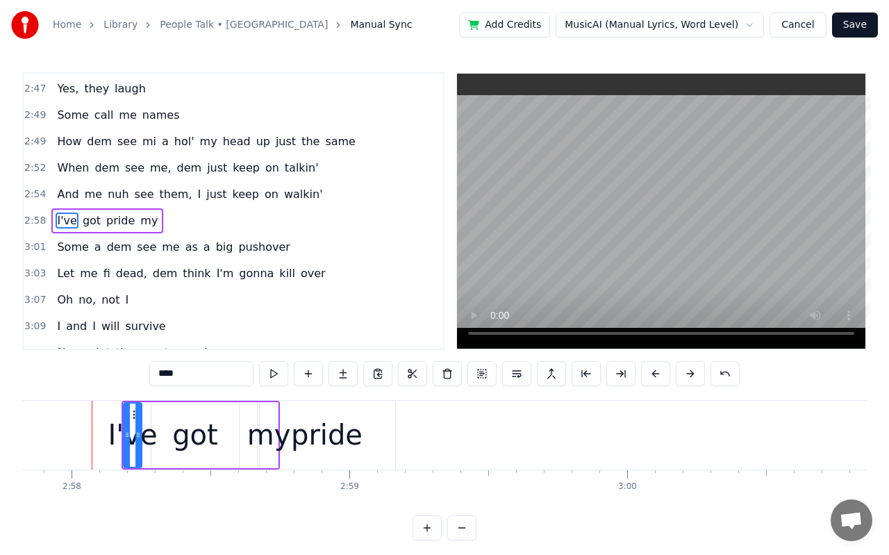
click at [660, 380] on button at bounding box center [655, 373] width 29 height 25
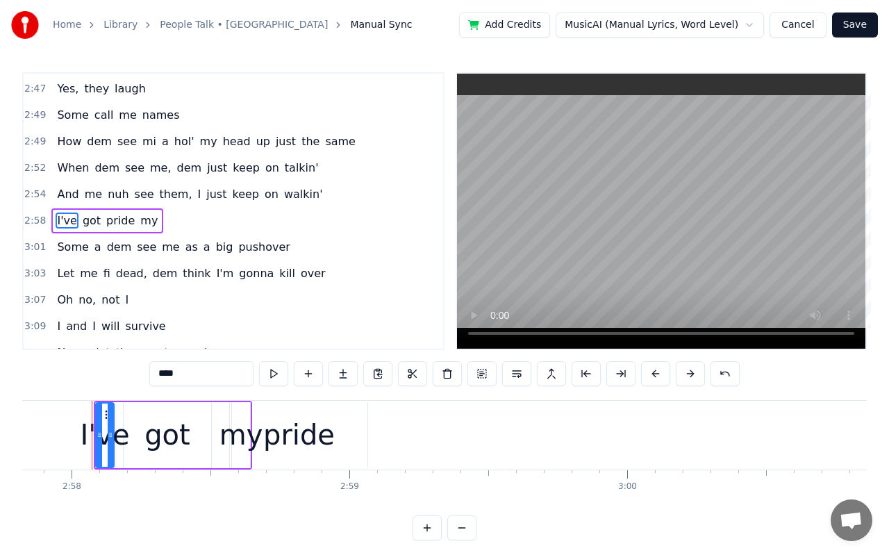
click at [660, 380] on button at bounding box center [655, 373] width 29 height 25
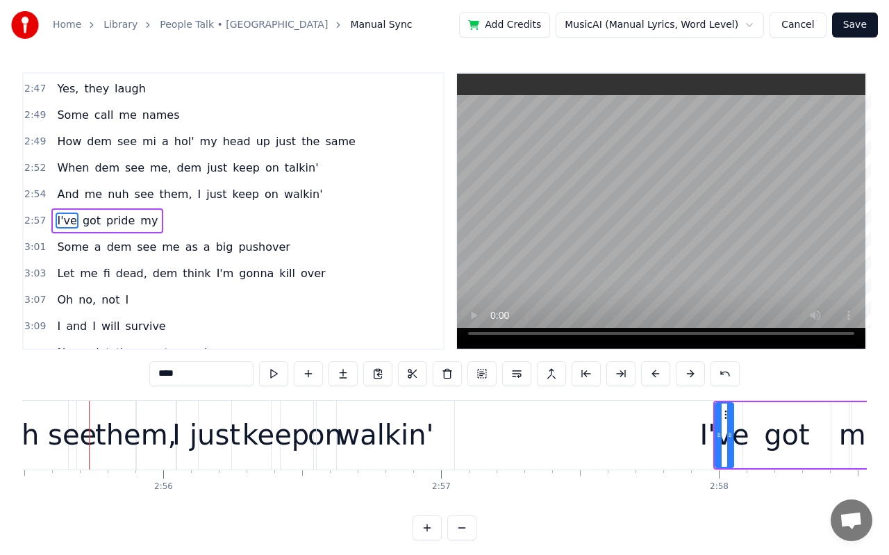
scroll to position [0, 48729]
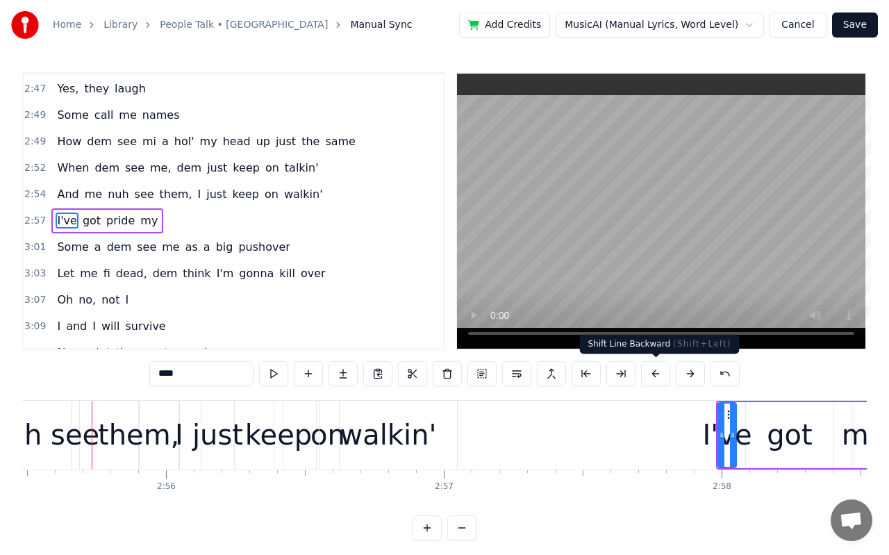
click at [658, 377] on button at bounding box center [655, 373] width 29 height 25
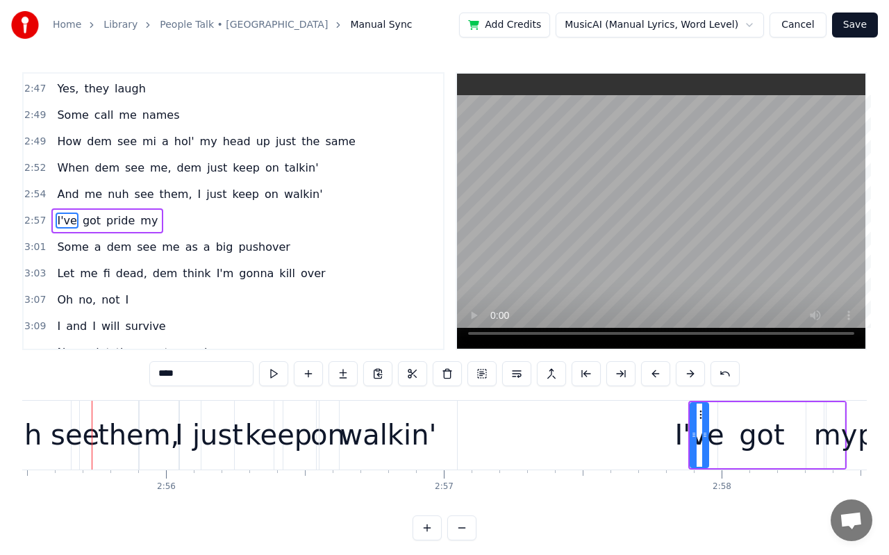
click at [658, 377] on button at bounding box center [655, 373] width 29 height 25
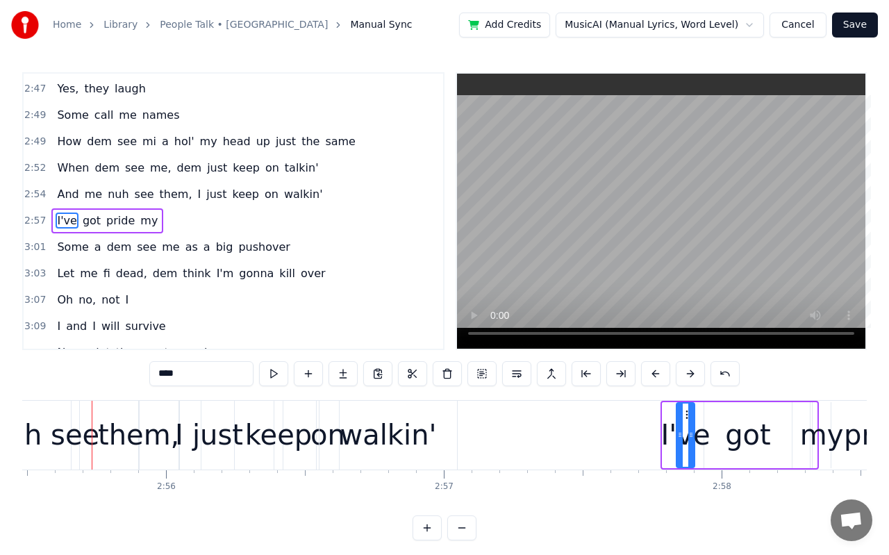
click at [658, 377] on button at bounding box center [655, 373] width 29 height 25
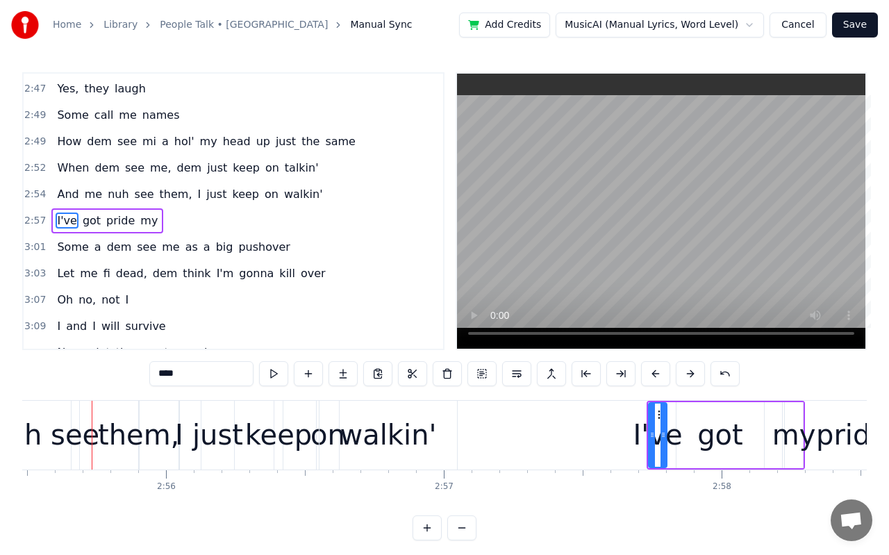
click at [658, 377] on button at bounding box center [655, 373] width 29 height 25
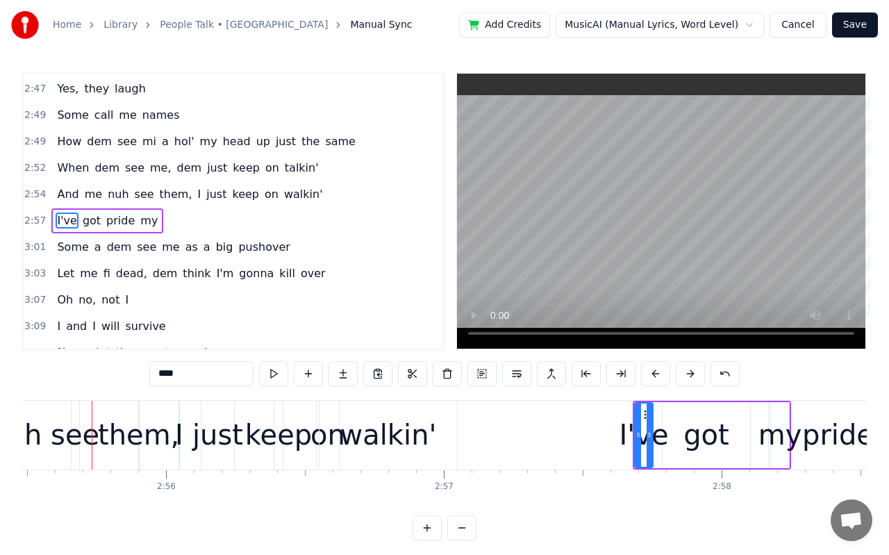
click at [658, 377] on button at bounding box center [655, 373] width 29 height 25
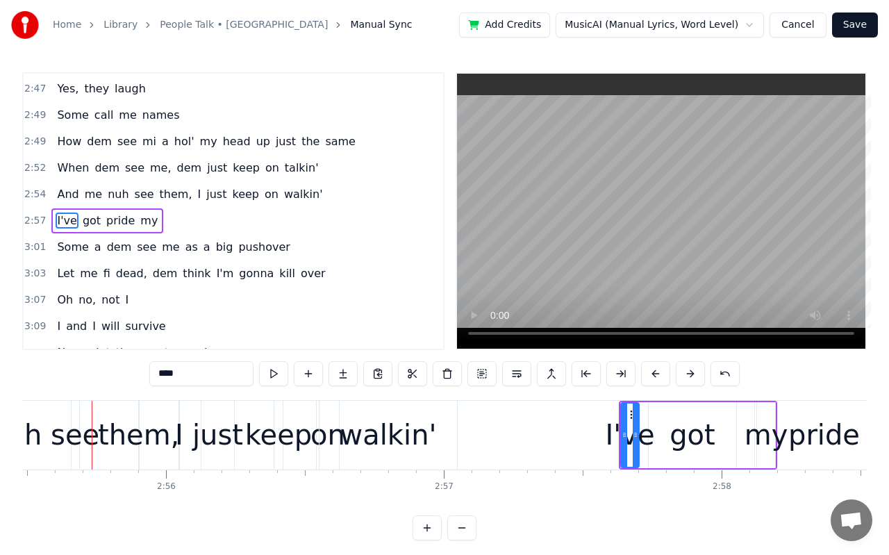
click at [658, 377] on button at bounding box center [655, 373] width 29 height 25
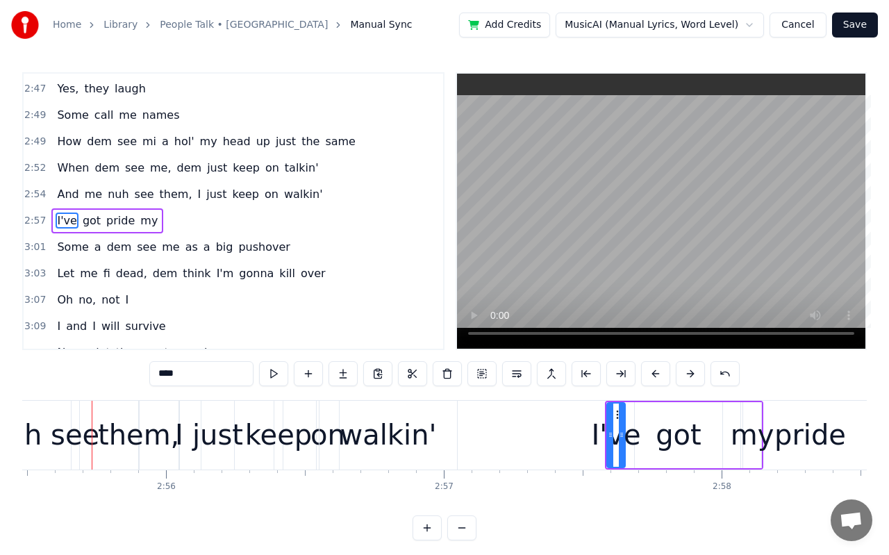
click at [658, 377] on button at bounding box center [655, 373] width 29 height 25
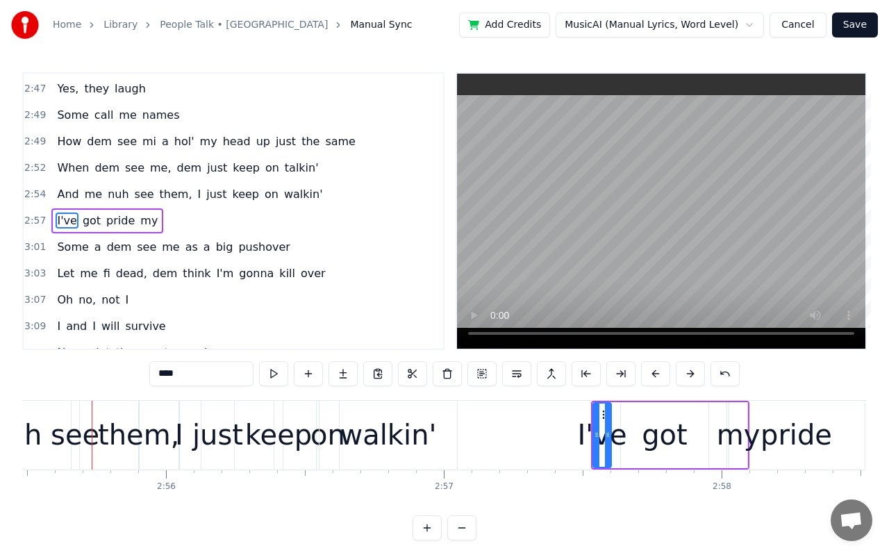
click at [658, 377] on button at bounding box center [655, 373] width 29 height 25
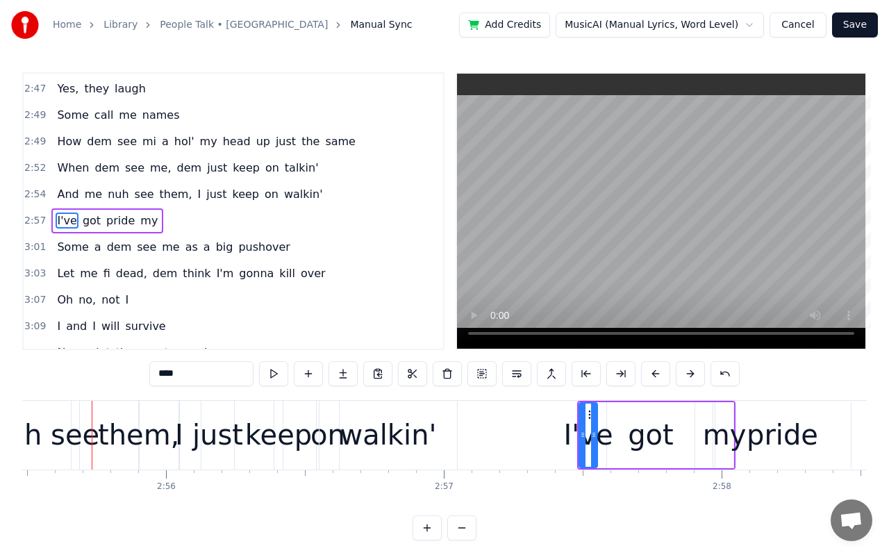
click at [658, 377] on button at bounding box center [655, 373] width 29 height 25
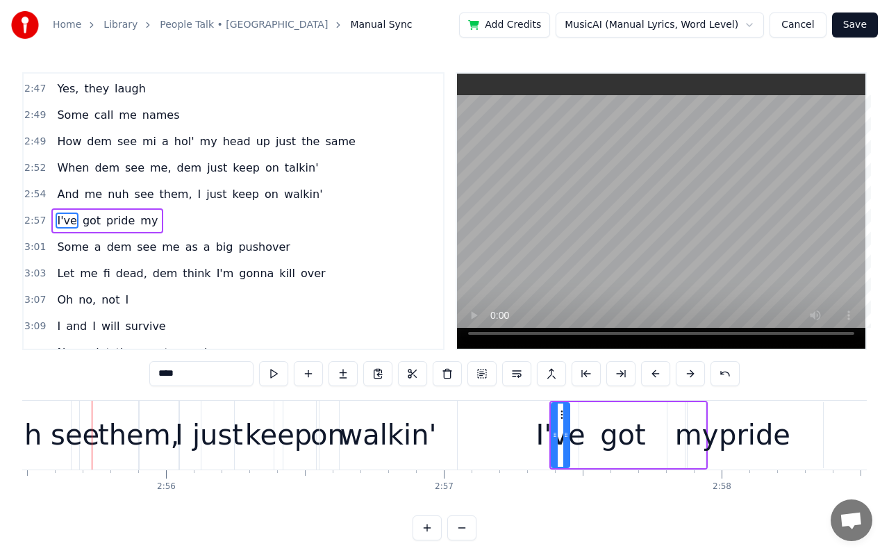
click at [658, 377] on button at bounding box center [655, 373] width 29 height 25
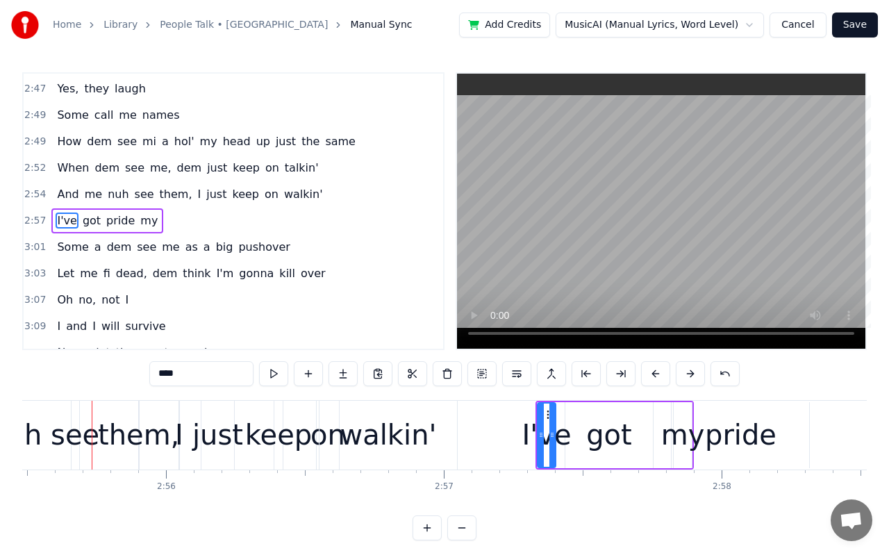
click at [658, 377] on button at bounding box center [655, 373] width 29 height 25
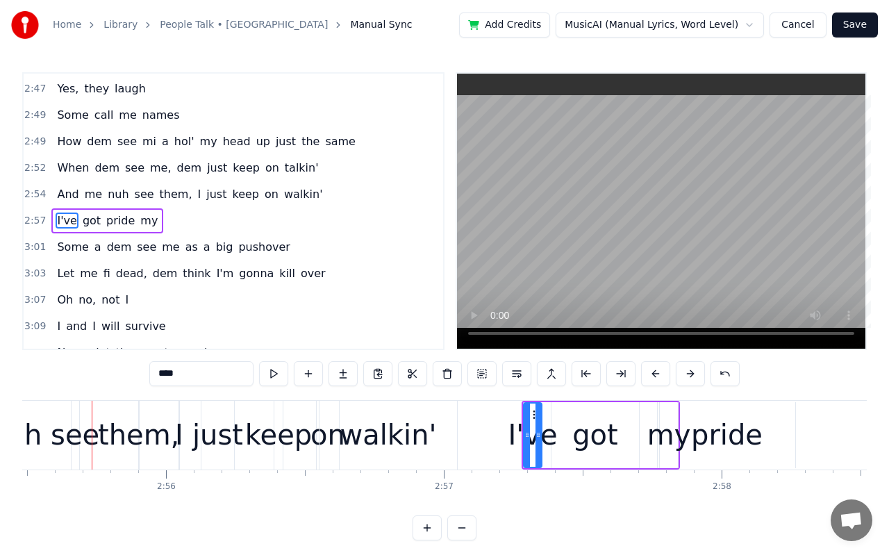
click at [658, 377] on button at bounding box center [655, 373] width 29 height 25
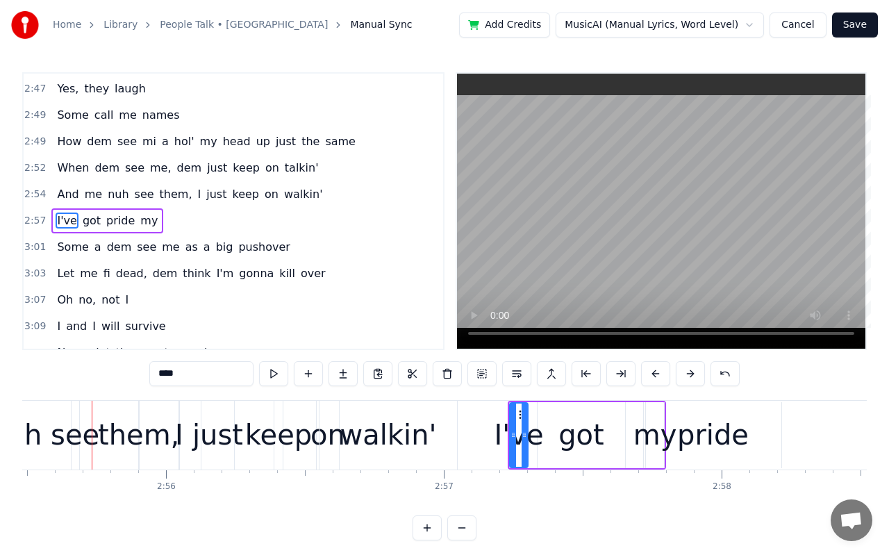
click at [658, 377] on button at bounding box center [655, 373] width 29 height 25
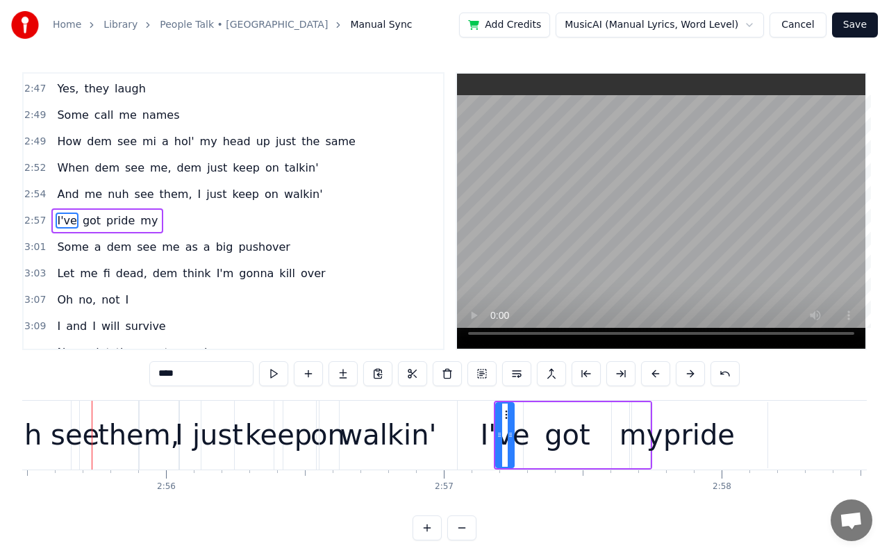
click at [658, 377] on button at bounding box center [655, 373] width 29 height 25
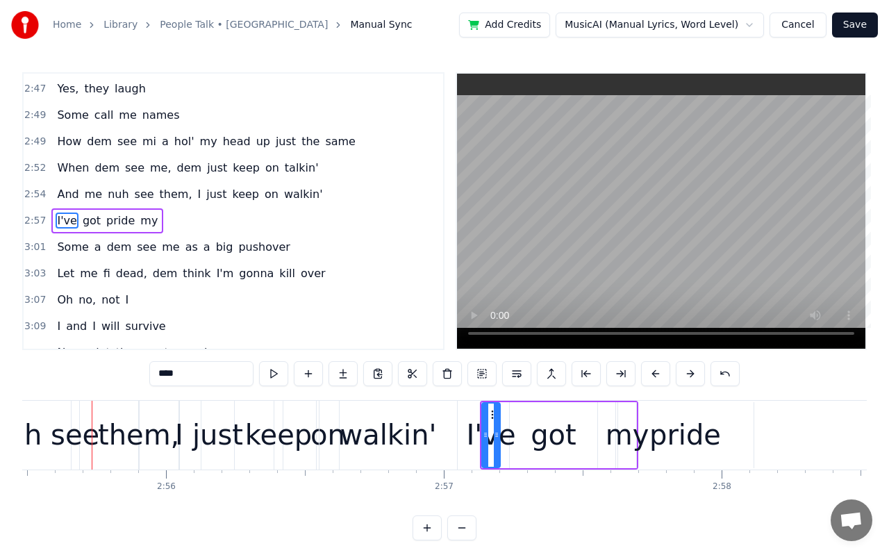
click at [658, 377] on button at bounding box center [655, 373] width 29 height 25
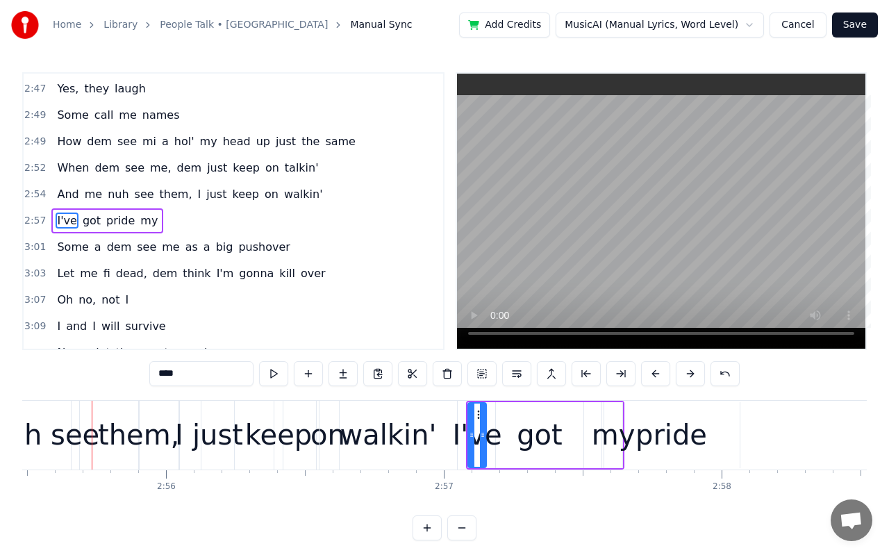
click at [658, 377] on button at bounding box center [655, 373] width 29 height 25
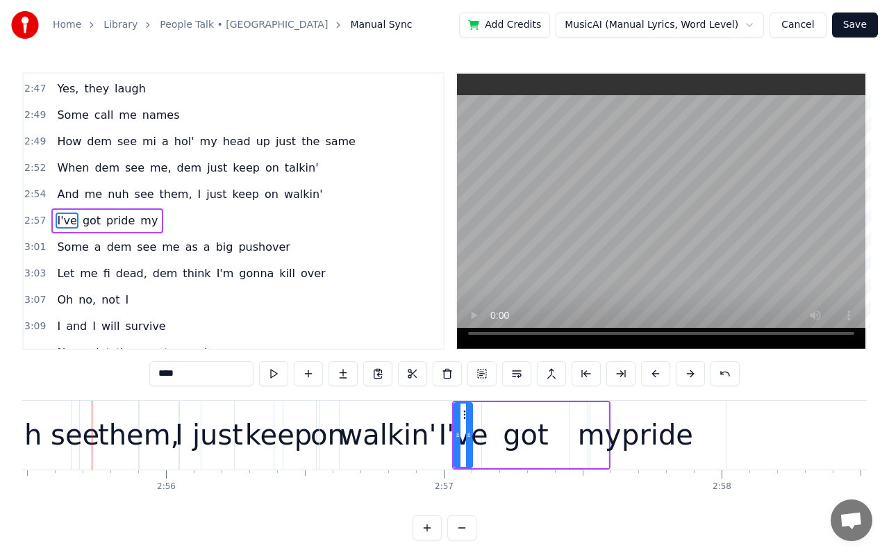
click at [658, 377] on button at bounding box center [655, 373] width 29 height 25
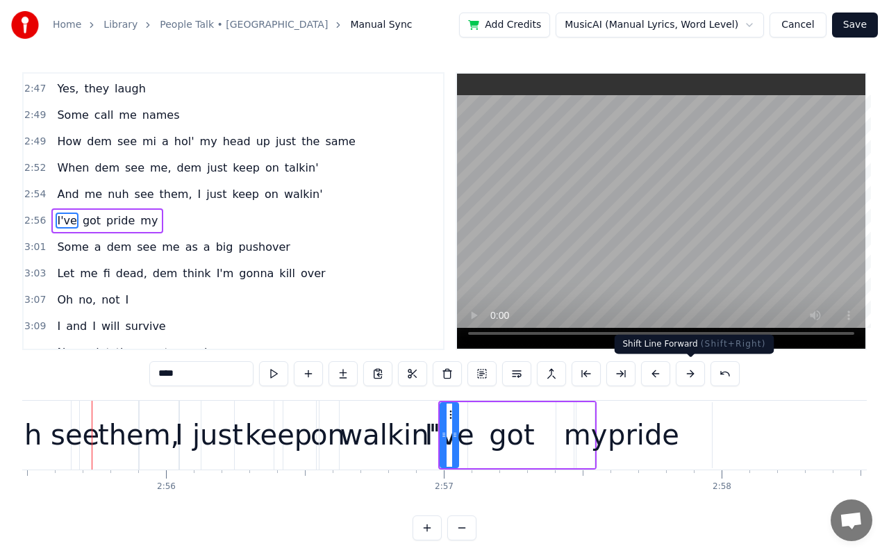
click at [682, 375] on button at bounding box center [689, 373] width 29 height 25
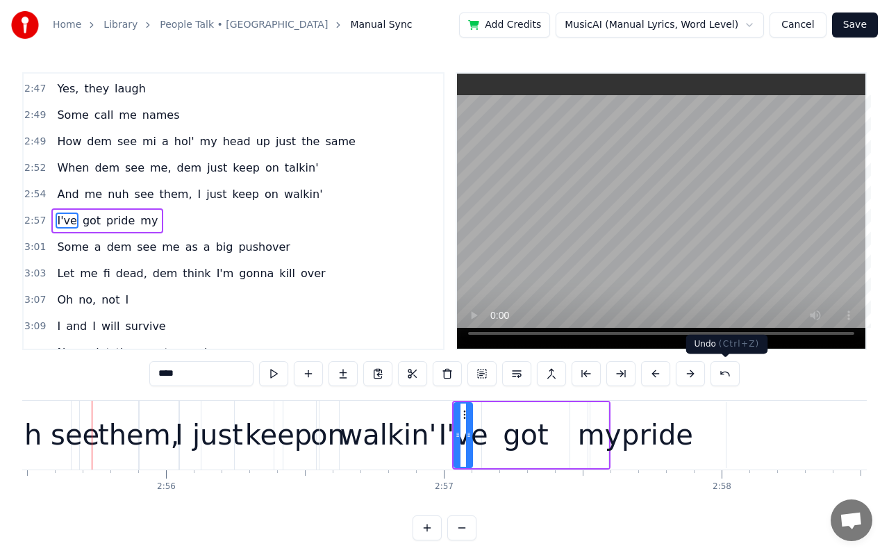
click at [739, 335] on div "Undo ( Ctrl+Z ) Undo ( Ctrl+Z )" at bounding box center [727, 344] width 82 height 19
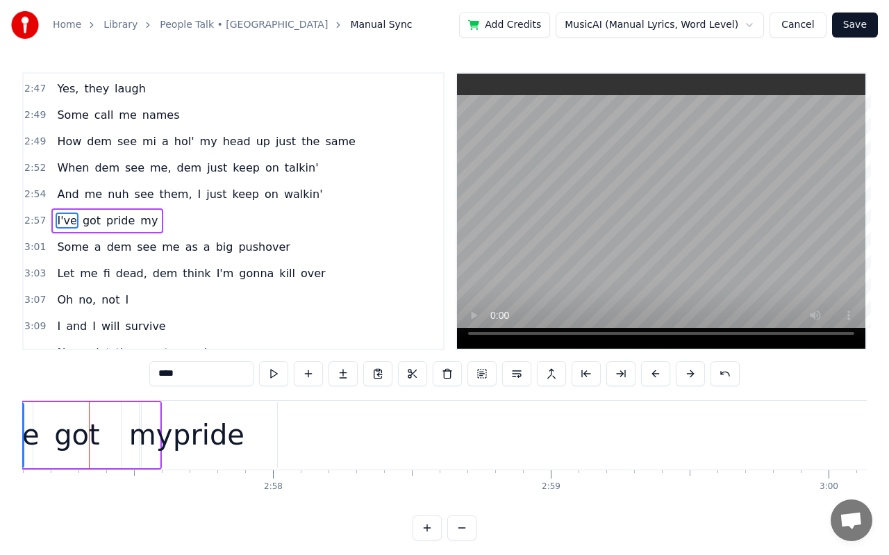
scroll to position [0, 49175]
click at [553, 471] on div "2:59" at bounding box center [553, 474] width 1 height 8
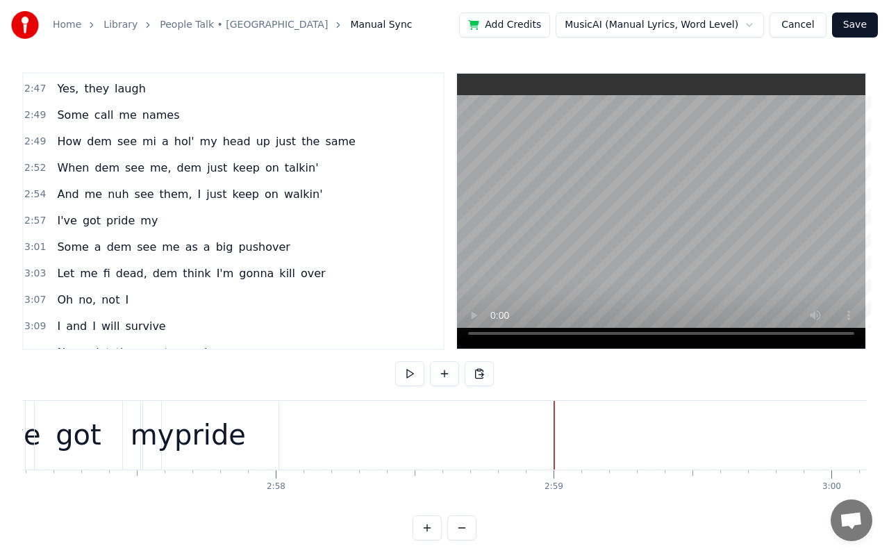
click at [553, 462] on div at bounding box center [553, 435] width 1 height 69
click at [785, 21] on button "Cancel" at bounding box center [797, 24] width 56 height 25
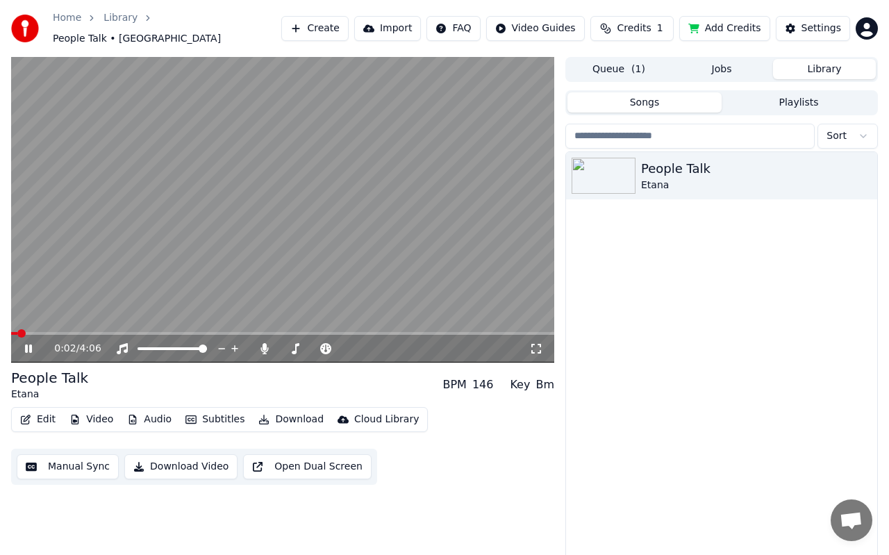
click at [272, 208] on video at bounding box center [282, 209] width 543 height 305
